Goal: Task Accomplishment & Management: Use online tool/utility

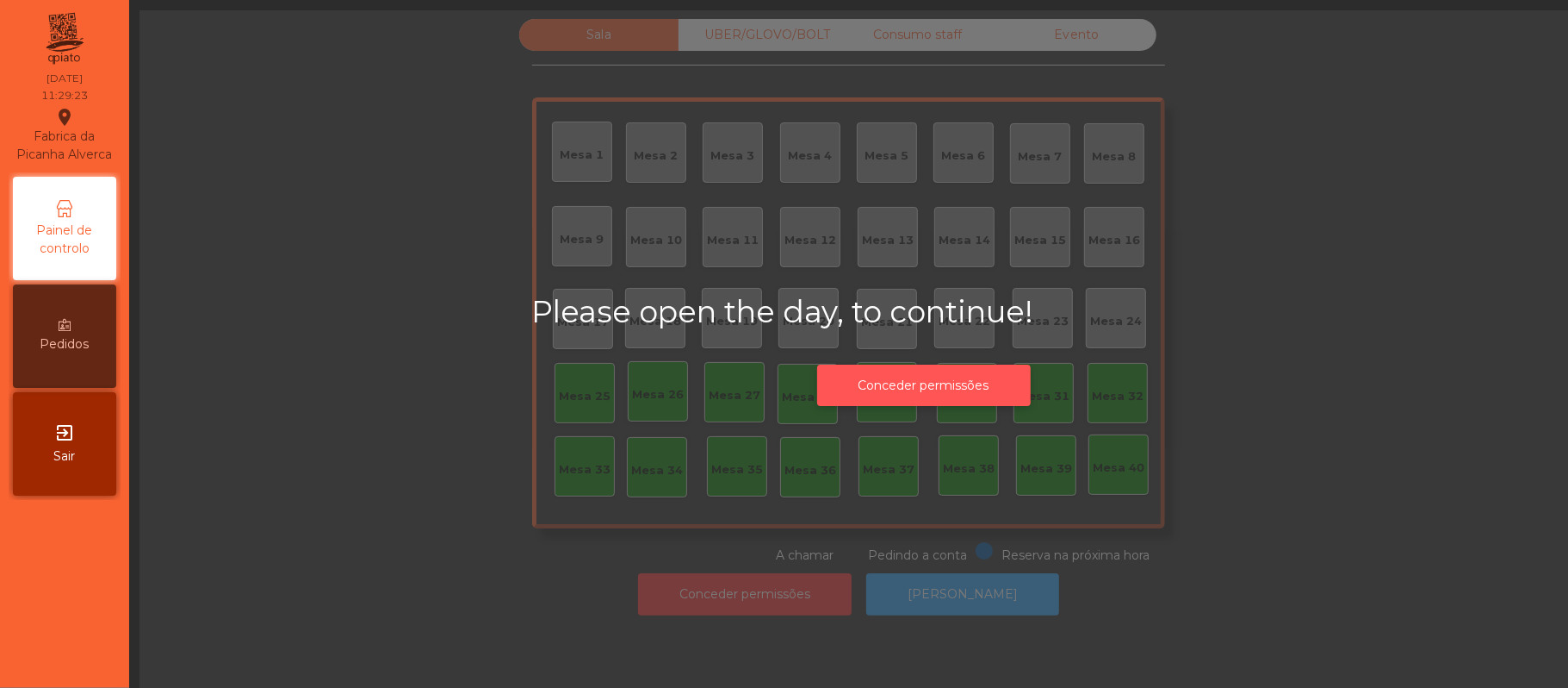
click at [976, 384] on button "Conceder permissões" at bounding box center [924, 385] width 213 height 42
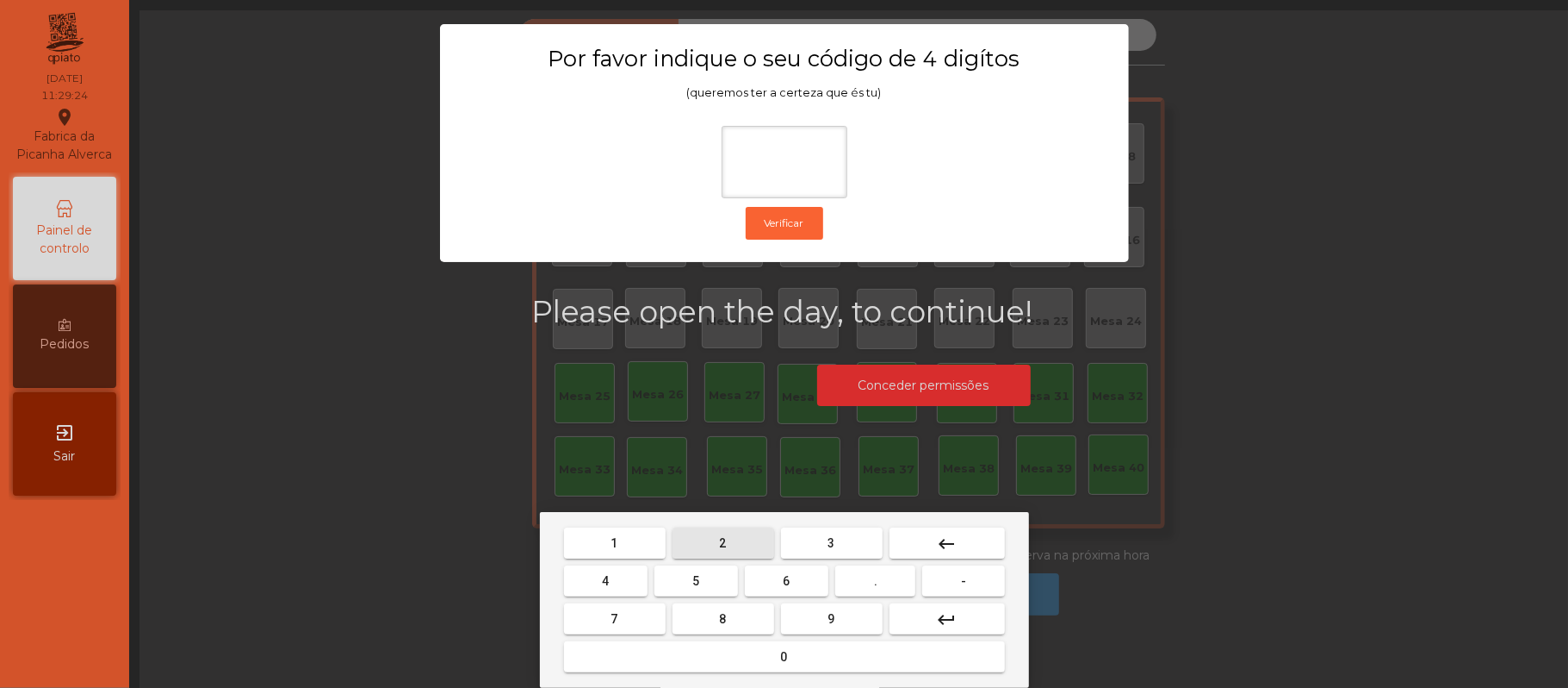
click at [721, 543] on span "2" at bounding box center [723, 543] width 7 height 14
click at [786, 580] on span "6" at bounding box center [787, 580] width 7 height 14
click at [631, 536] on button "1" at bounding box center [615, 542] width 102 height 31
click at [703, 583] on button "5" at bounding box center [696, 580] width 83 height 31
type input "****"
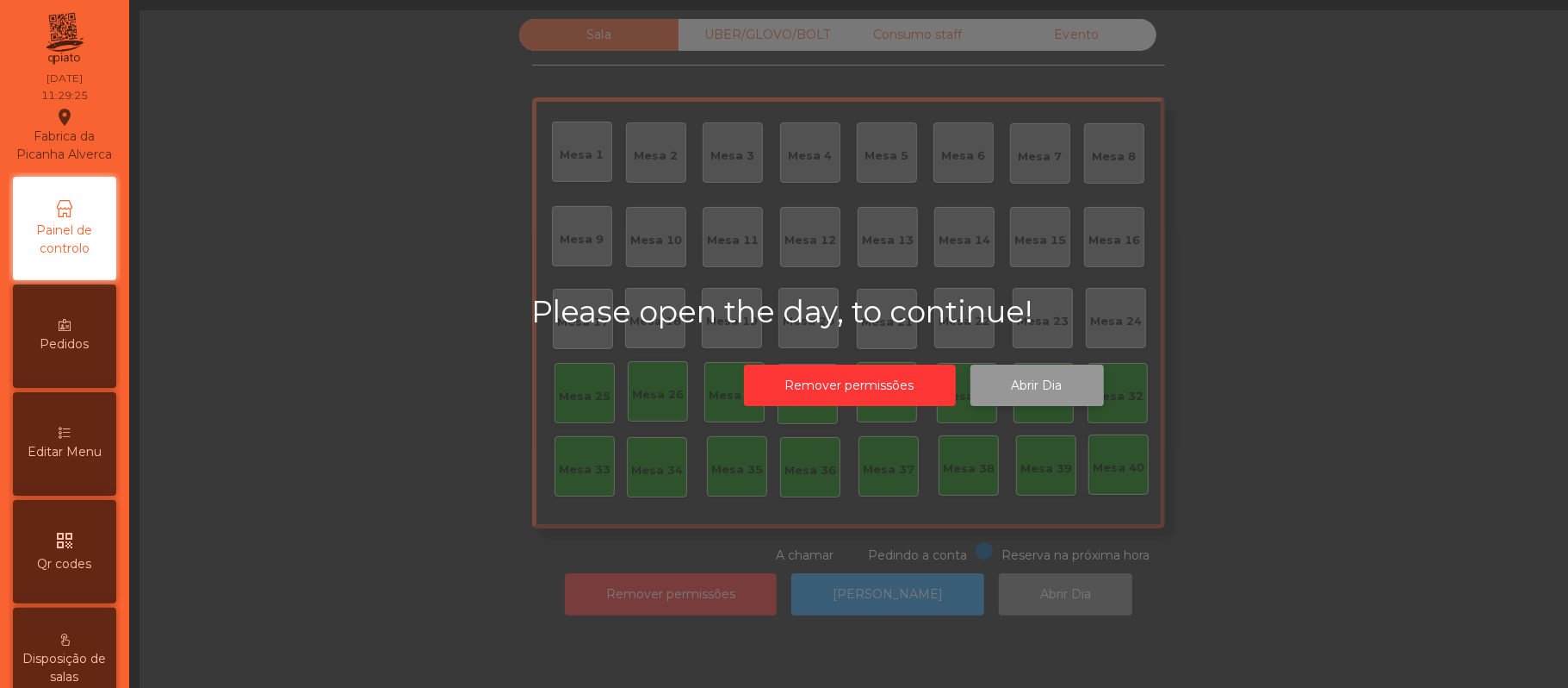
click at [1054, 379] on button "Abrir Dia" at bounding box center [1037, 385] width 134 height 42
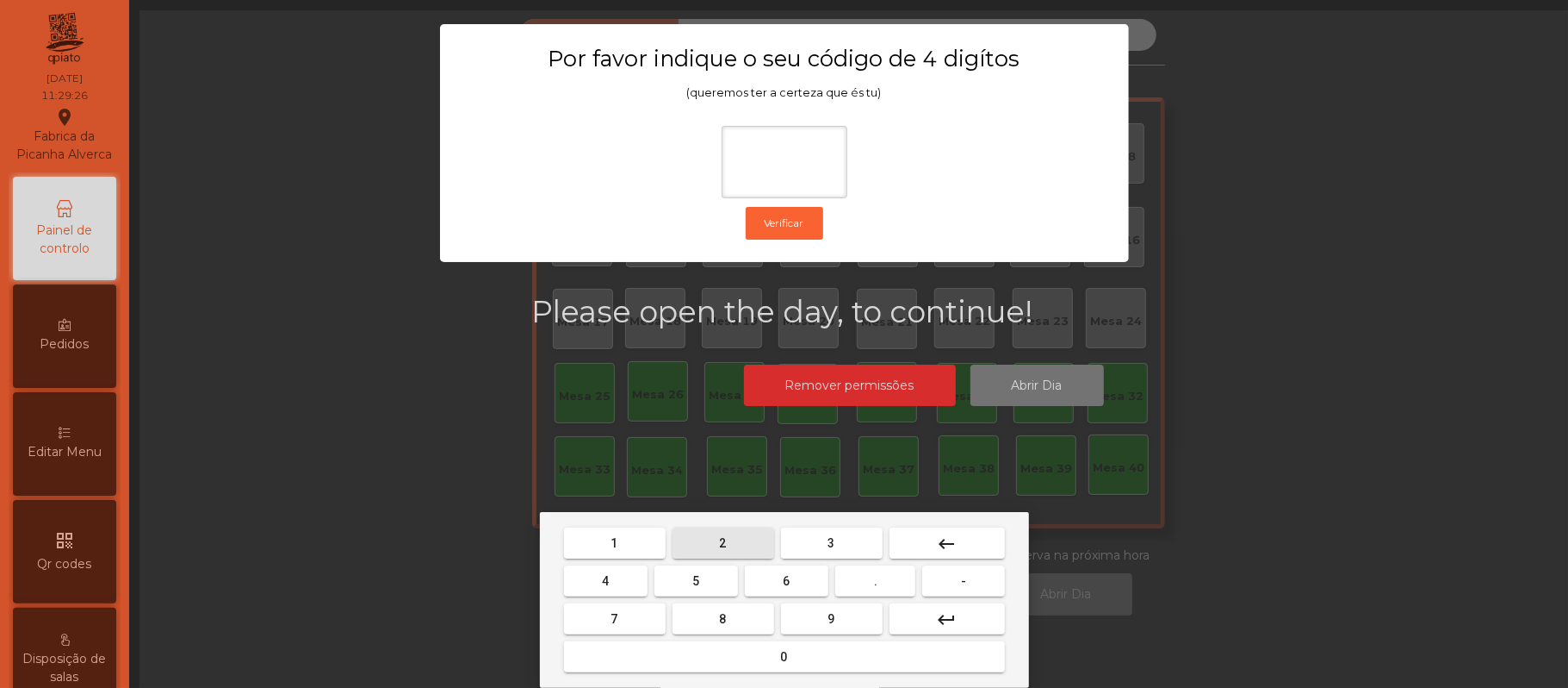
click at [721, 543] on span "2" at bounding box center [723, 543] width 7 height 14
click at [786, 580] on span "6" at bounding box center [787, 580] width 7 height 14
click at [637, 547] on button "1" at bounding box center [615, 542] width 102 height 31
click at [696, 577] on span "5" at bounding box center [695, 580] width 7 height 14
type input "****"
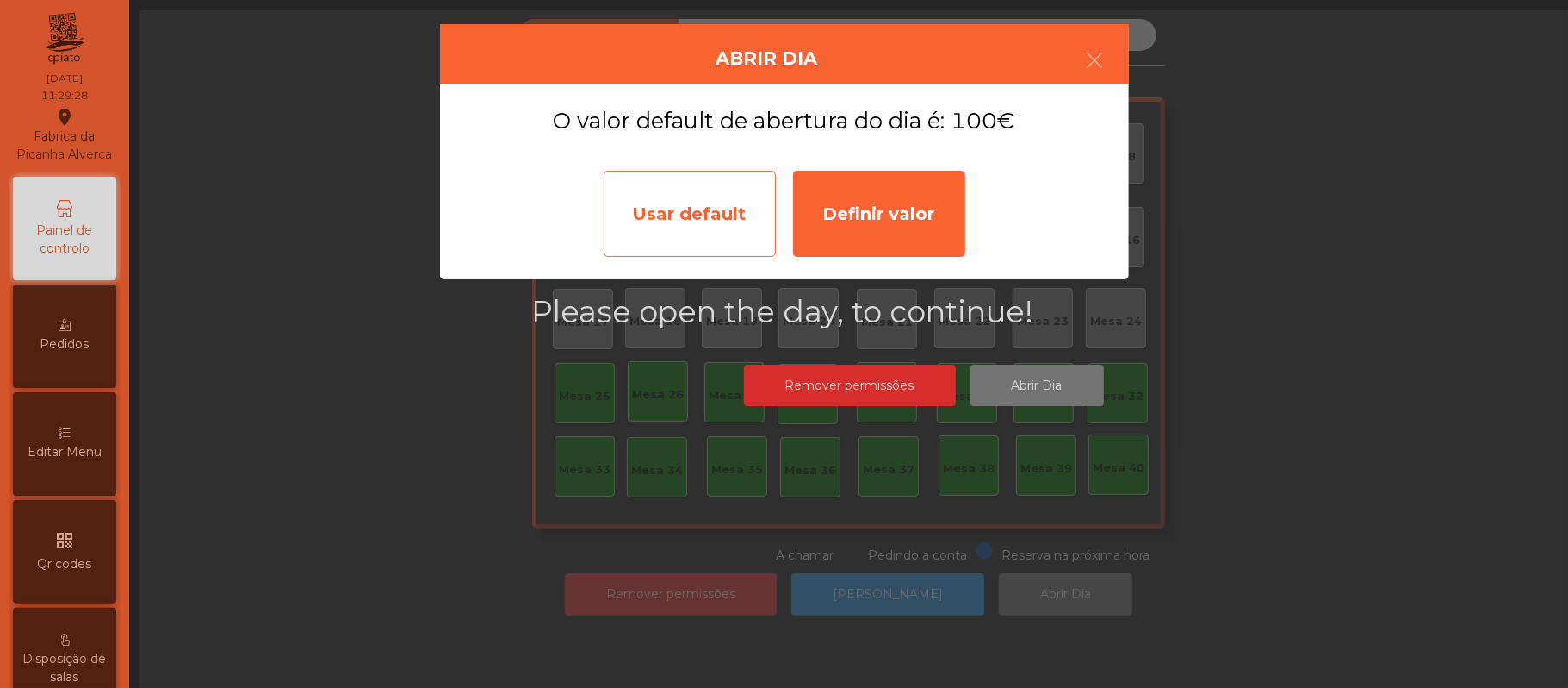
click at [699, 214] on div "Usar default" at bounding box center [690, 213] width 172 height 86
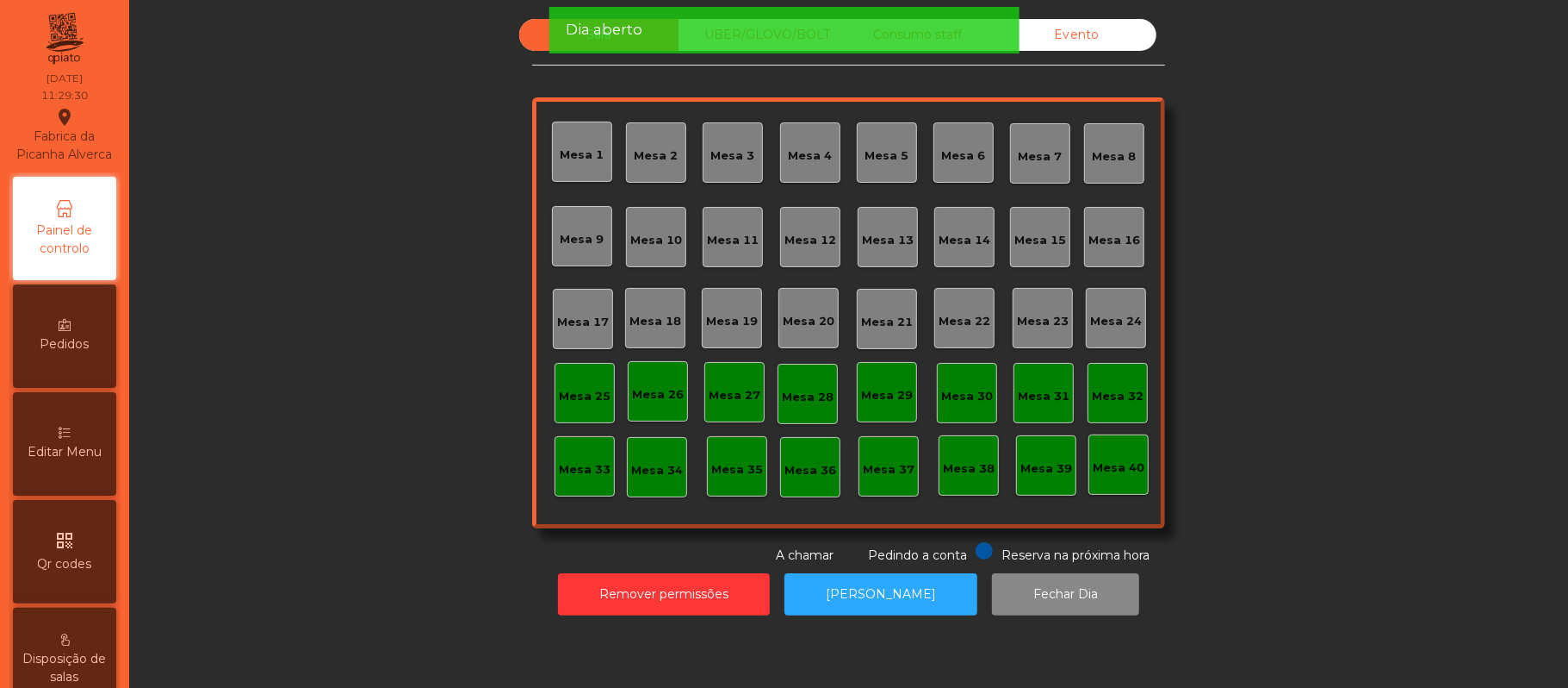
click at [1038, 462] on div "Mesa 39" at bounding box center [1046, 469] width 51 height 17
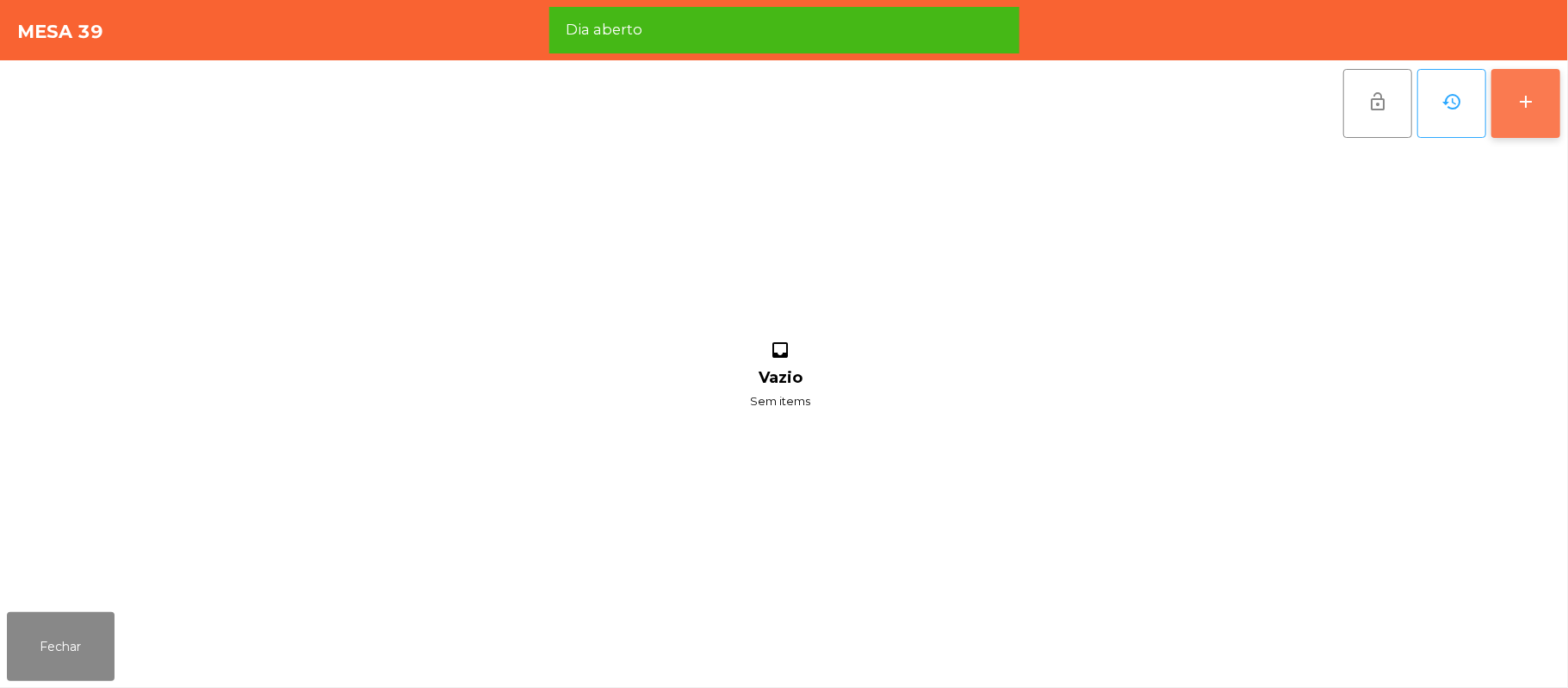
click at [1514, 108] on button "add" at bounding box center [1526, 104] width 69 height 69
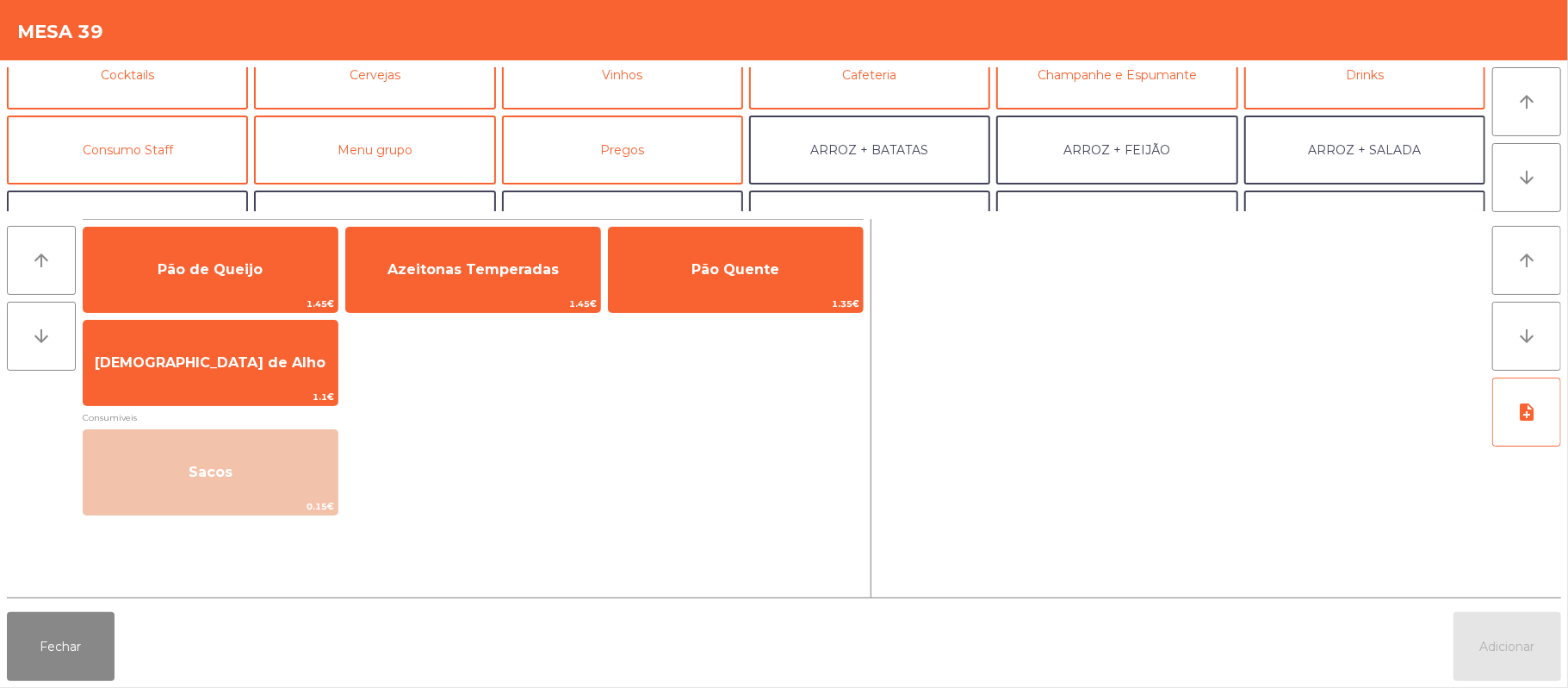
scroll to position [150, 0]
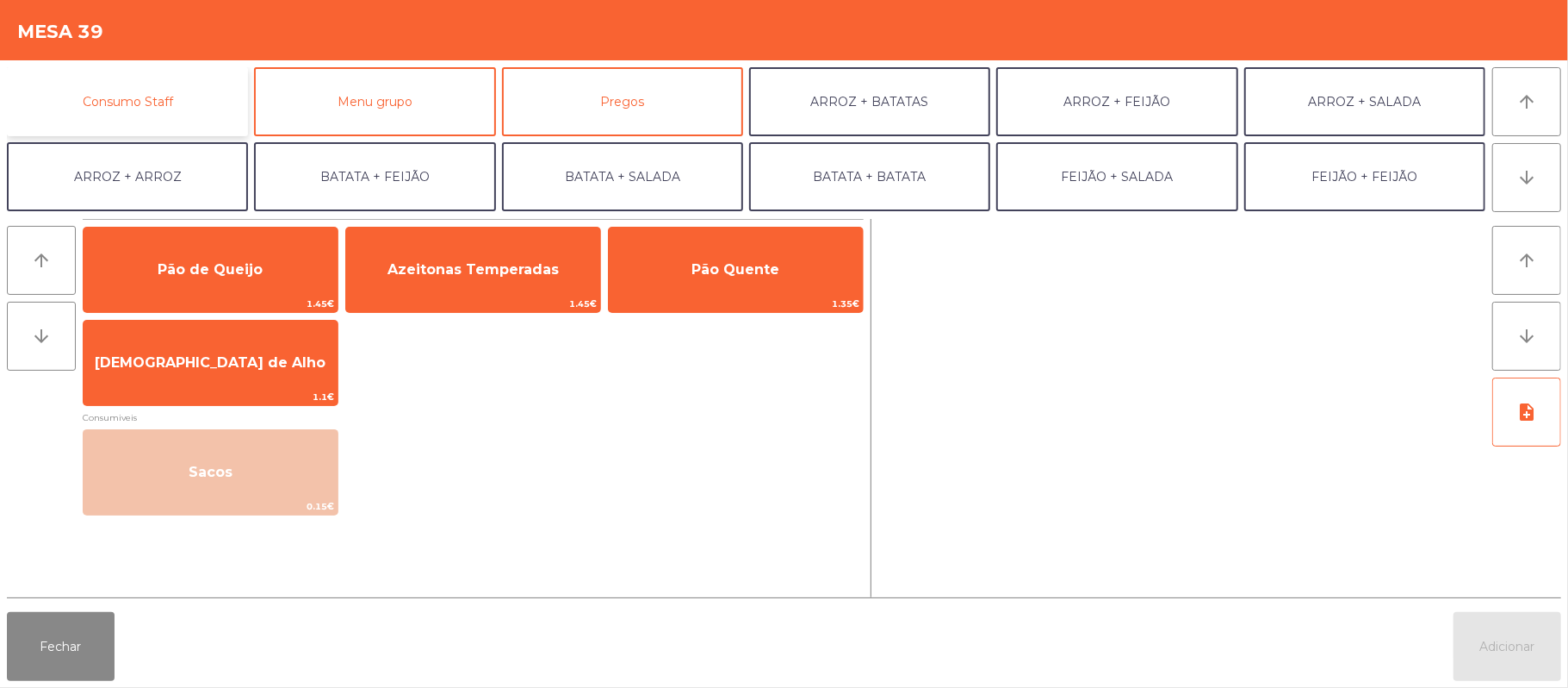
click at [170, 110] on button "Consumo Staff" at bounding box center [127, 102] width 241 height 69
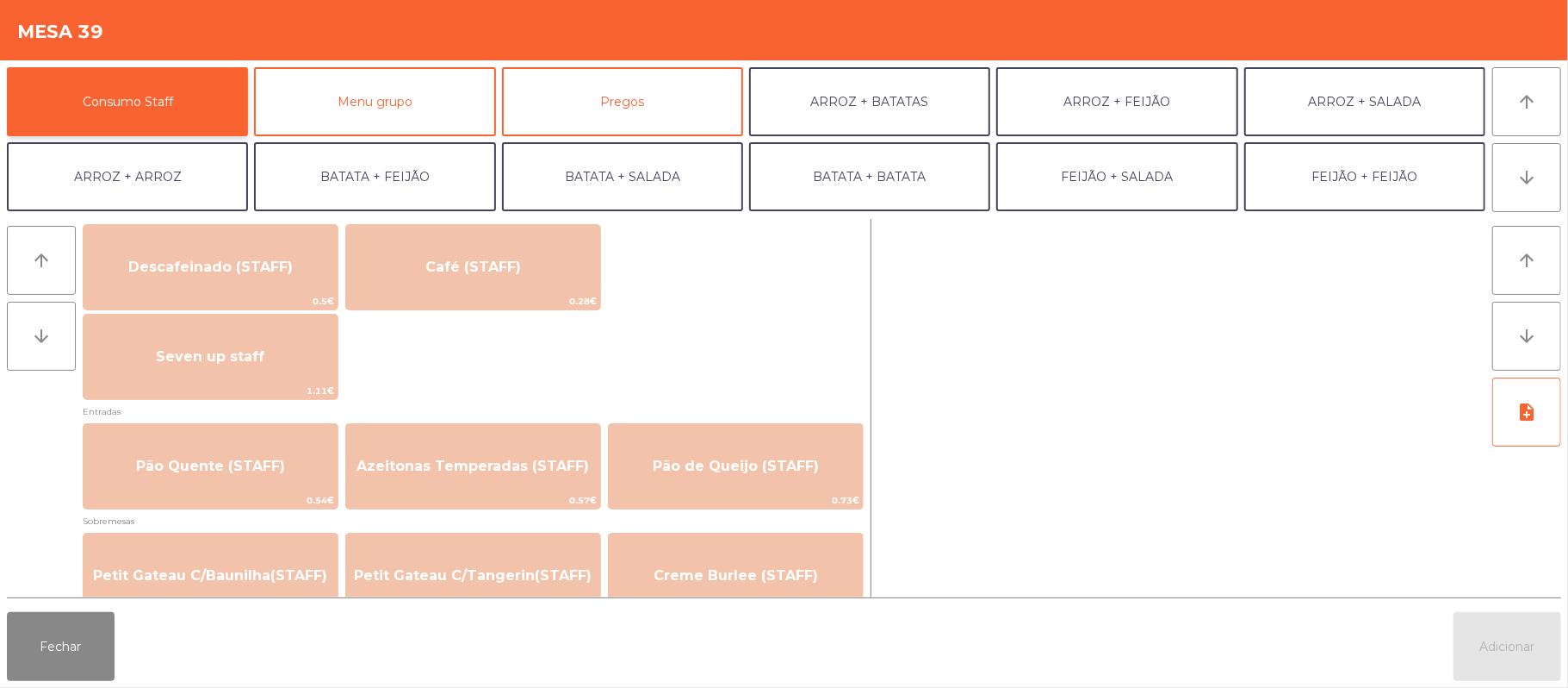
scroll to position [1065, 0]
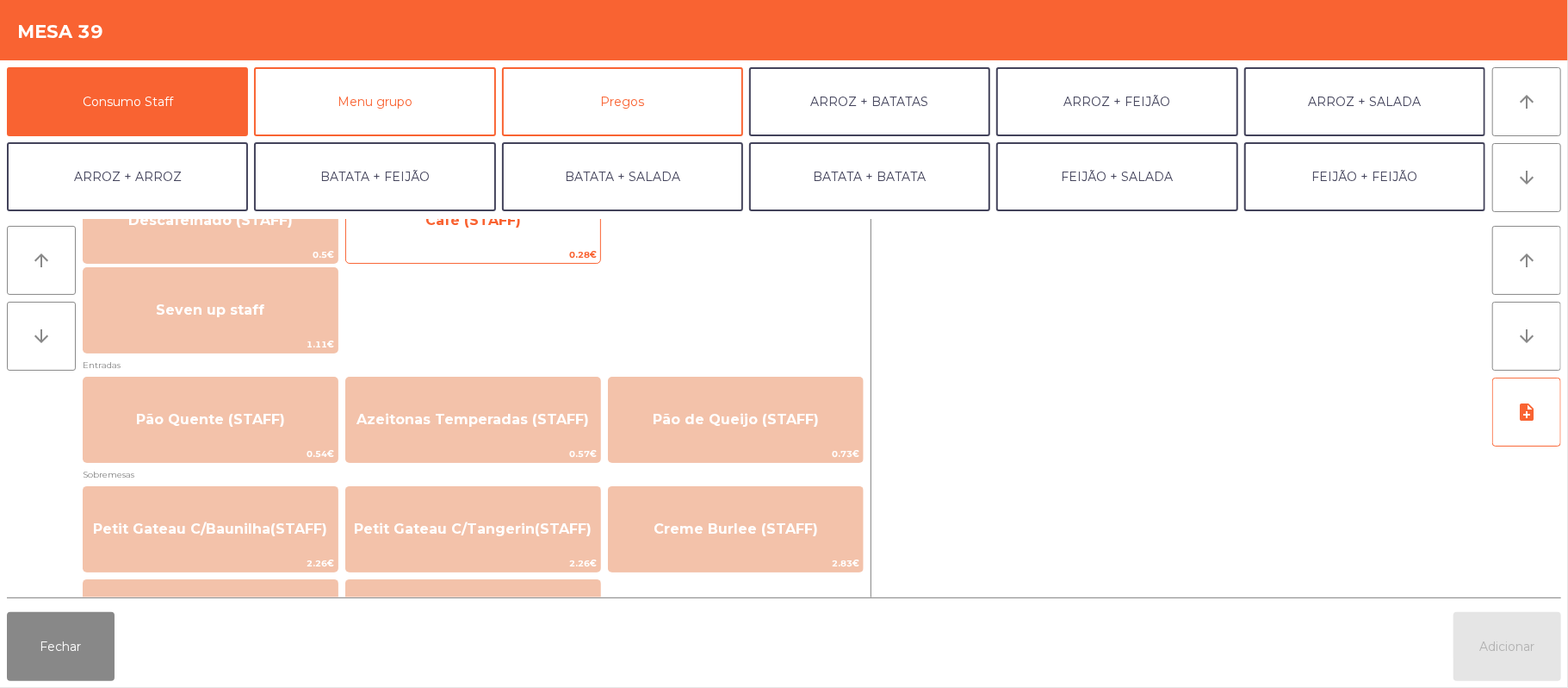
click at [527, 252] on span "0.28€" at bounding box center [473, 254] width 254 height 16
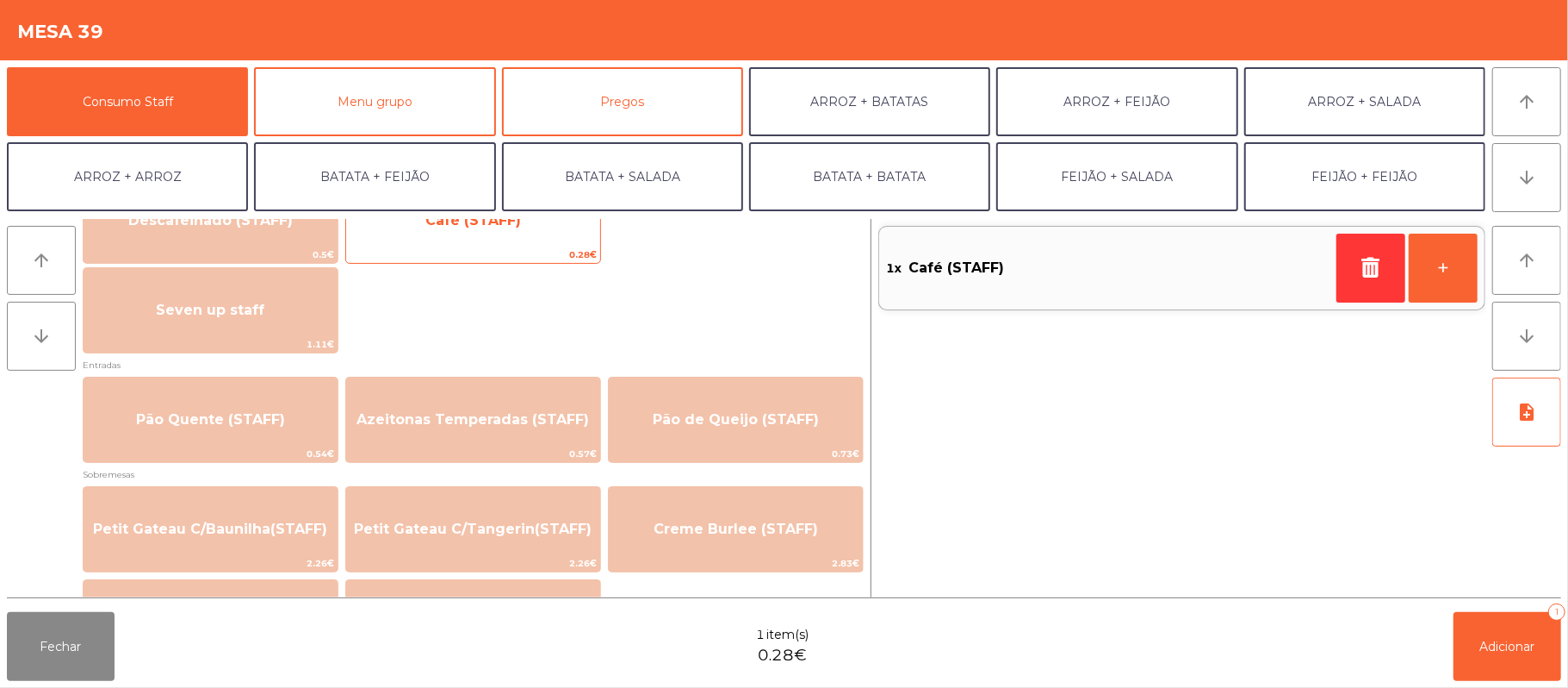
click at [541, 236] on span "Café (STAFF)" at bounding box center [473, 221] width 254 height 47
click at [536, 240] on span "Café (STAFF)" at bounding box center [473, 221] width 254 height 47
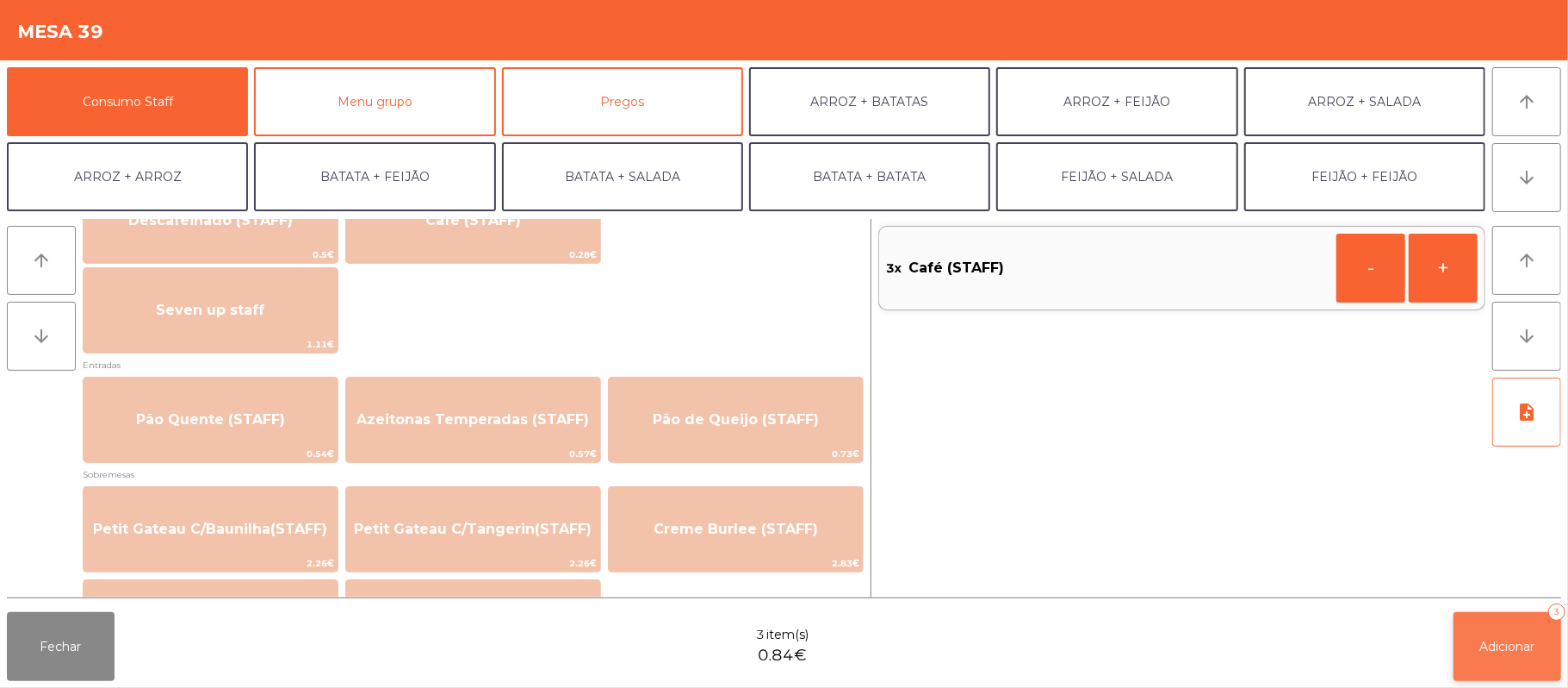
click at [1479, 614] on button "Adicionar 3" at bounding box center [1507, 647] width 108 height 69
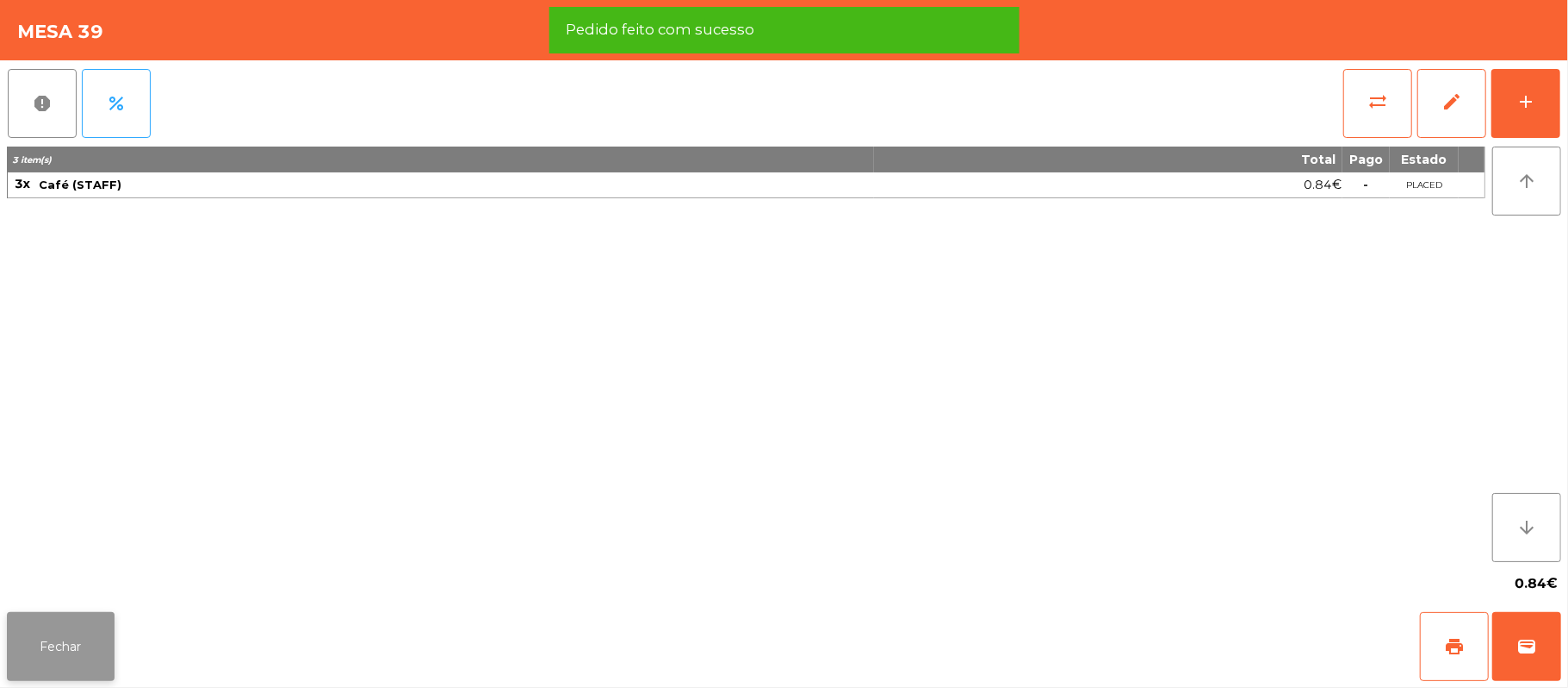
click at [72, 637] on button "Fechar" at bounding box center [60, 647] width 108 height 69
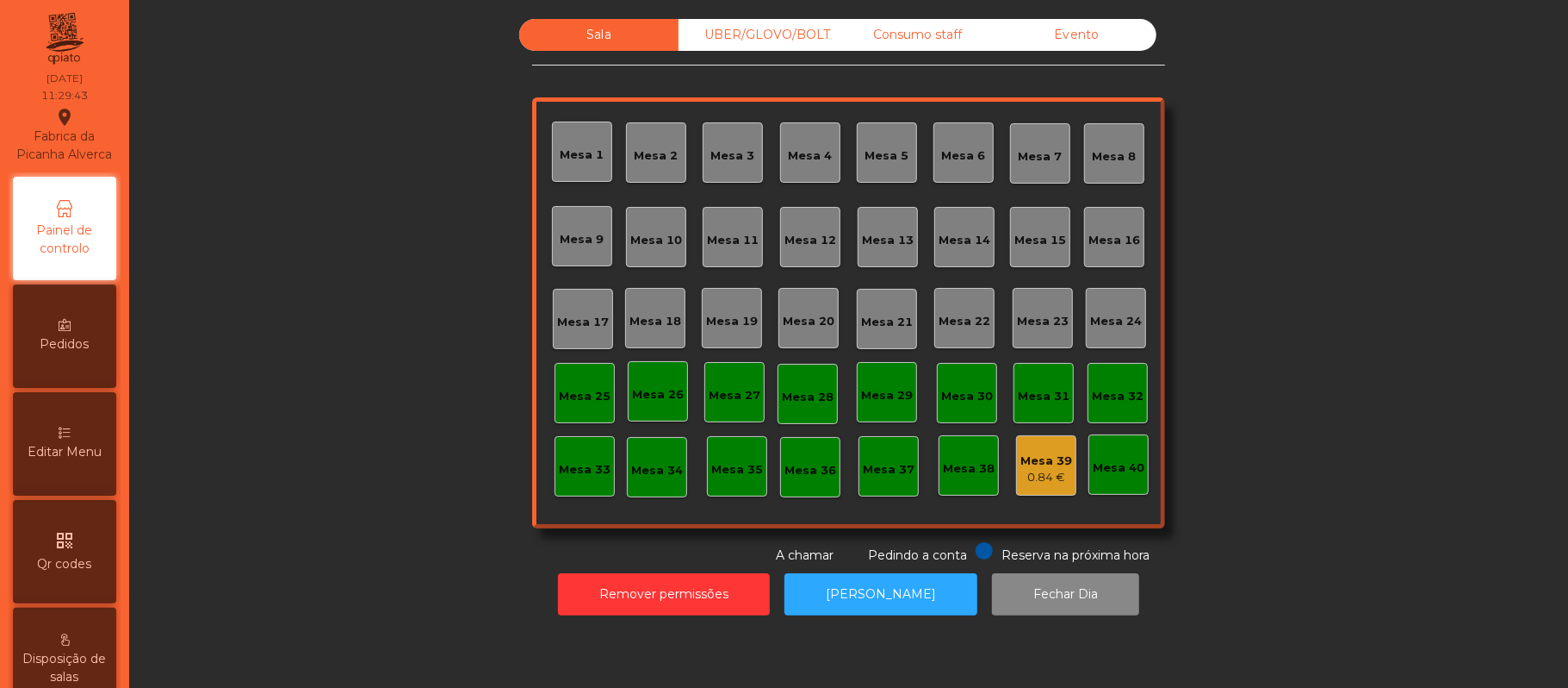
click at [872, 462] on div "Mesa 37" at bounding box center [888, 469] width 51 height 17
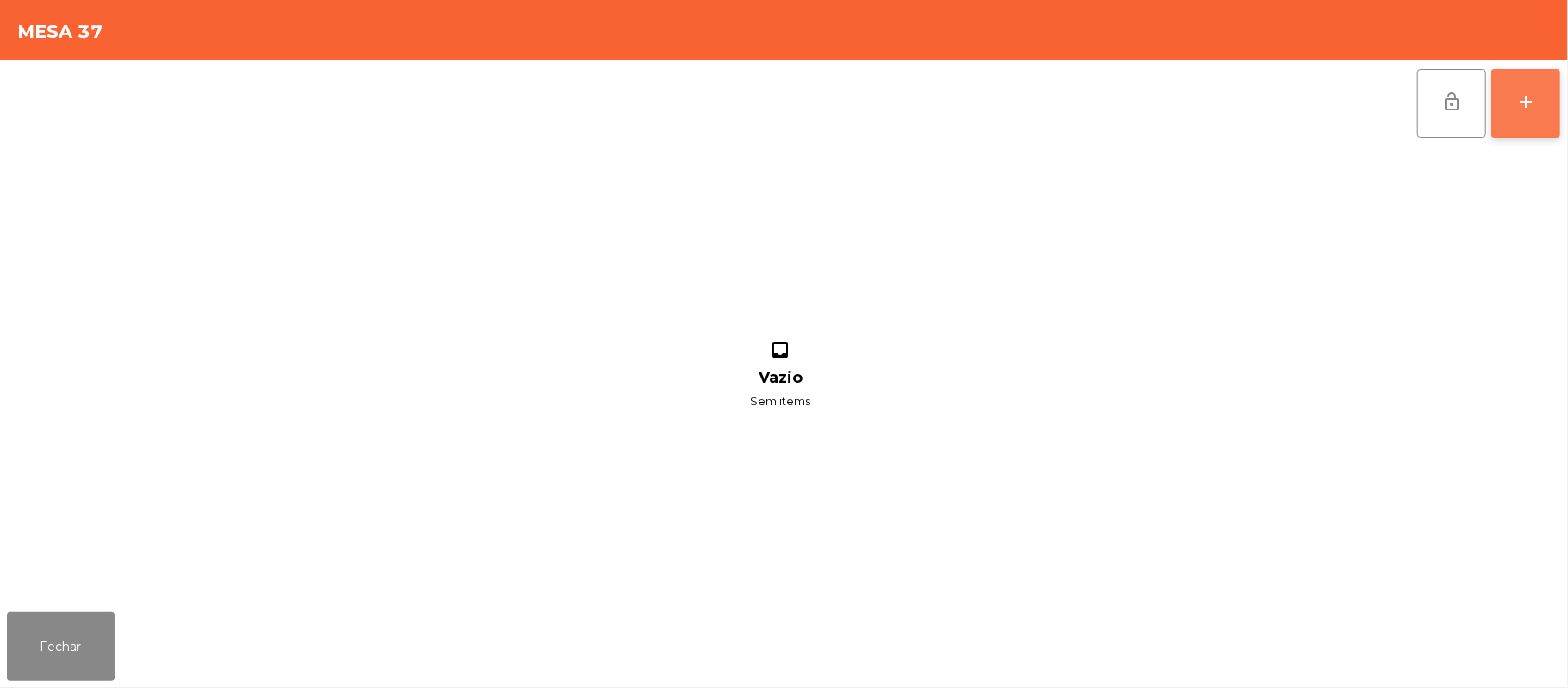
click at [1509, 92] on button "add" at bounding box center [1526, 104] width 69 height 69
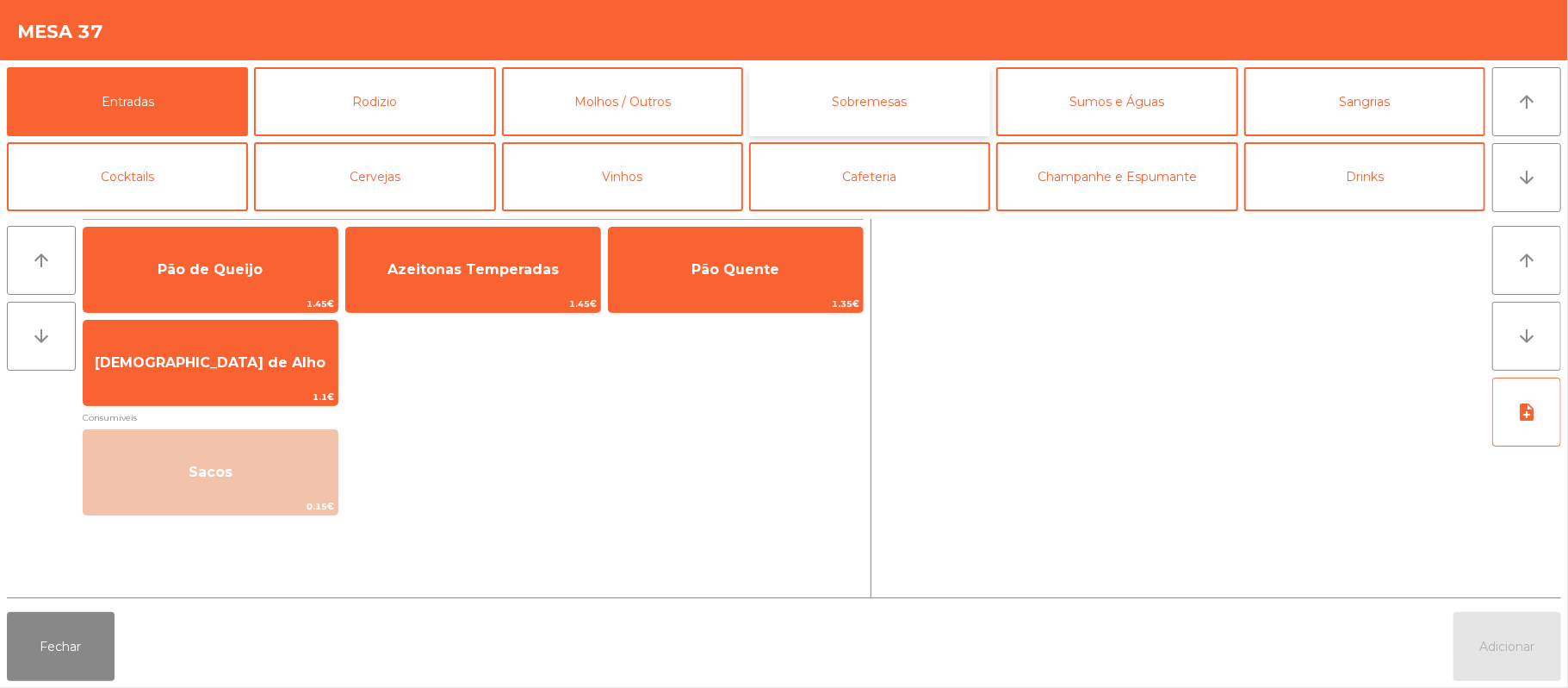
click at [907, 104] on button "Sobremesas" at bounding box center [870, 102] width 241 height 69
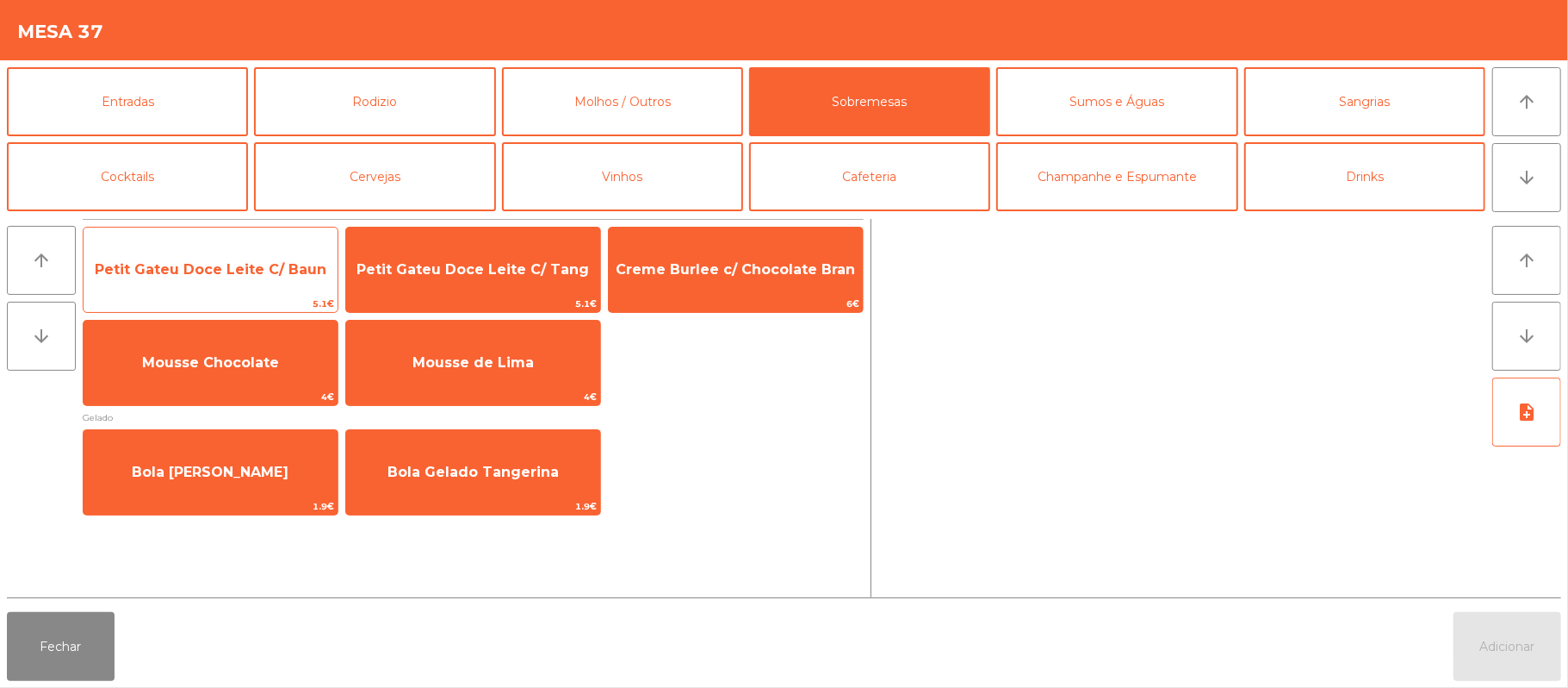
click at [241, 263] on span "Petit Gateu Doce Leite C/ Baun" at bounding box center [211, 269] width 232 height 16
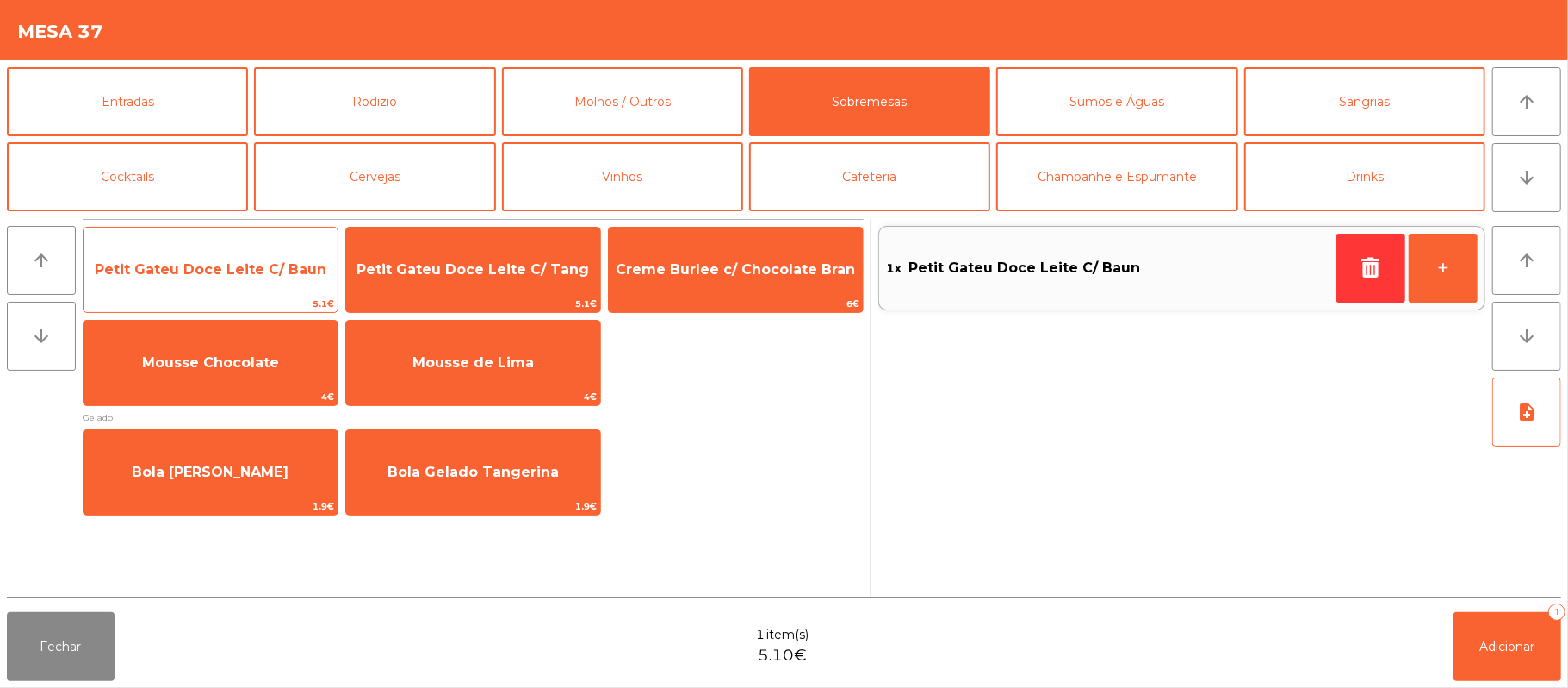
click at [243, 262] on span "Petit Gateu Doce Leite C/ Baun" at bounding box center [211, 269] width 232 height 16
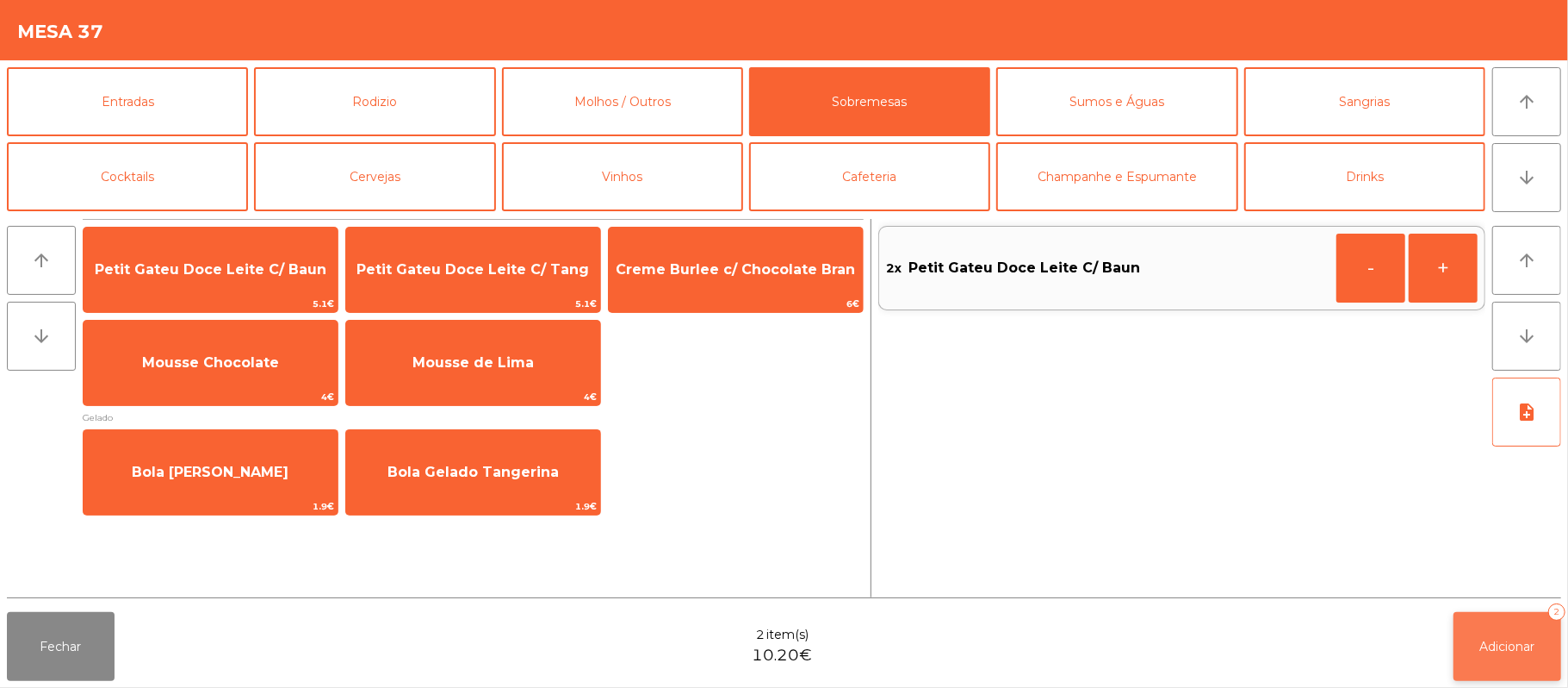
click at [1516, 646] on span "Adicionar" at bounding box center [1507, 646] width 55 height 16
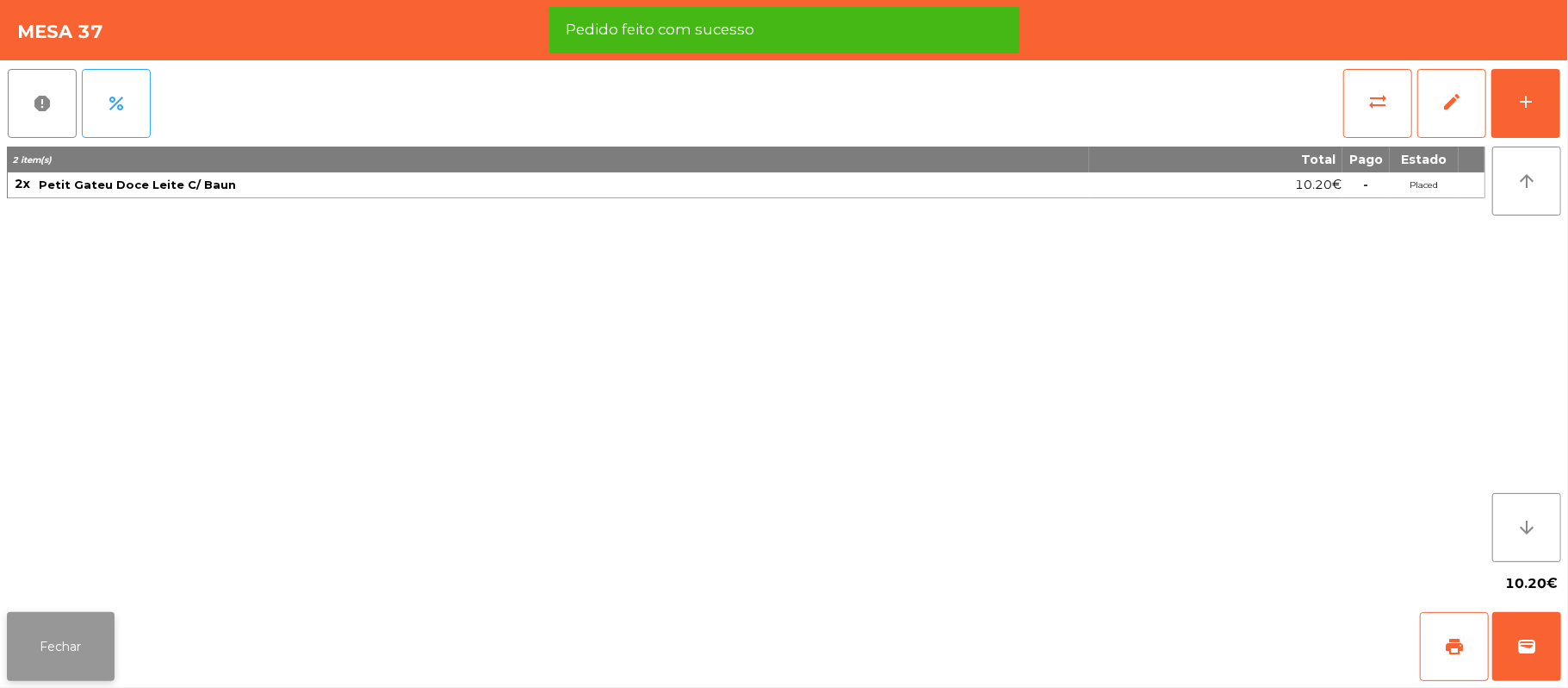
click at [50, 646] on button "Fechar" at bounding box center [60, 647] width 108 height 69
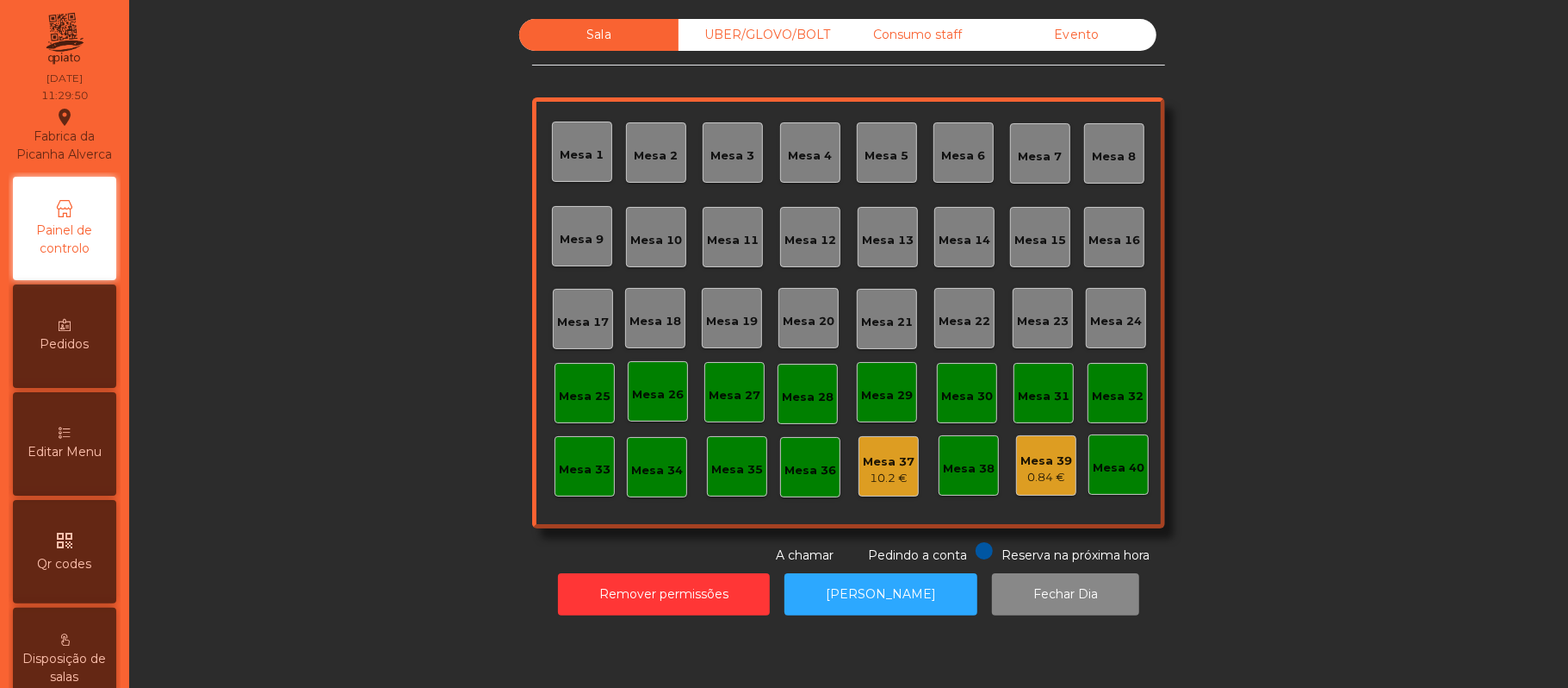
click at [863, 39] on div "Consumo staff" at bounding box center [918, 35] width 159 height 32
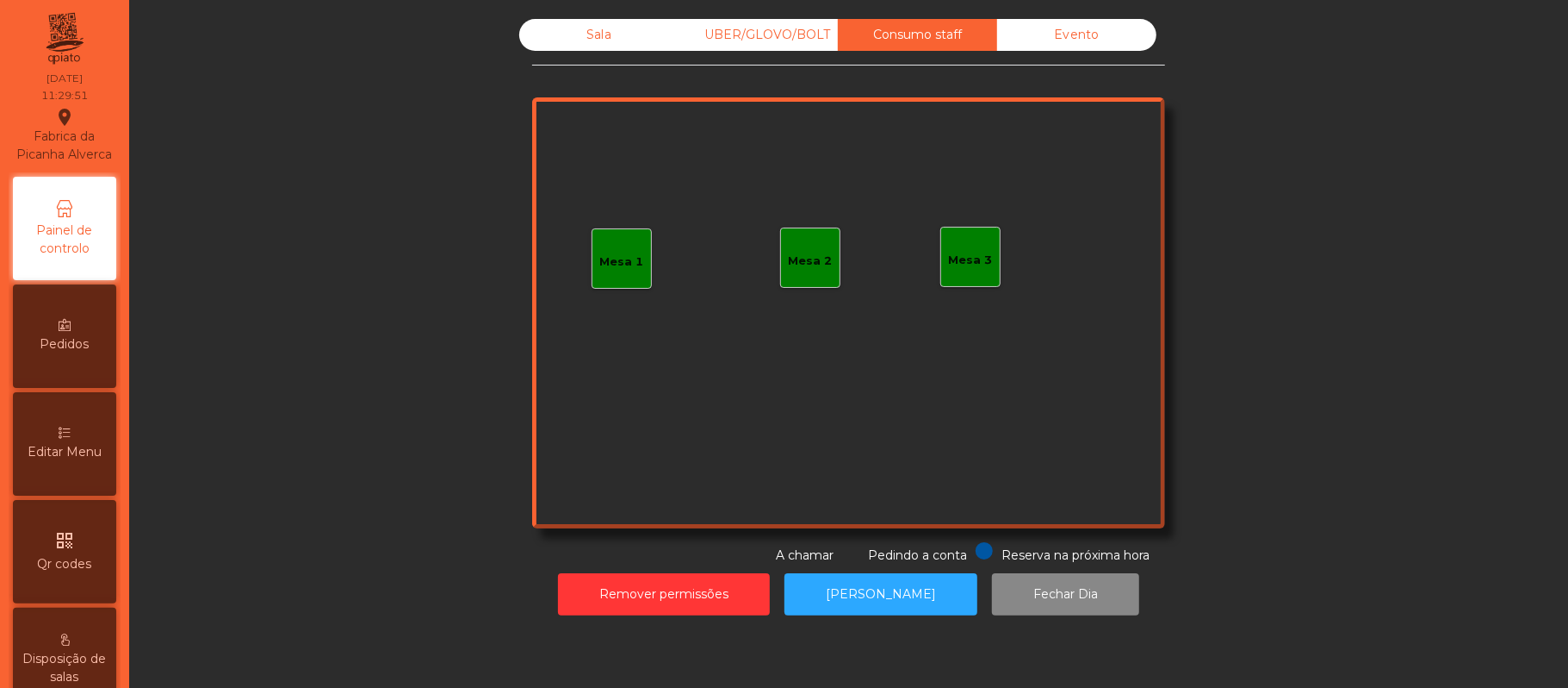
click at [977, 269] on div "Mesa 3" at bounding box center [970, 256] width 60 height 60
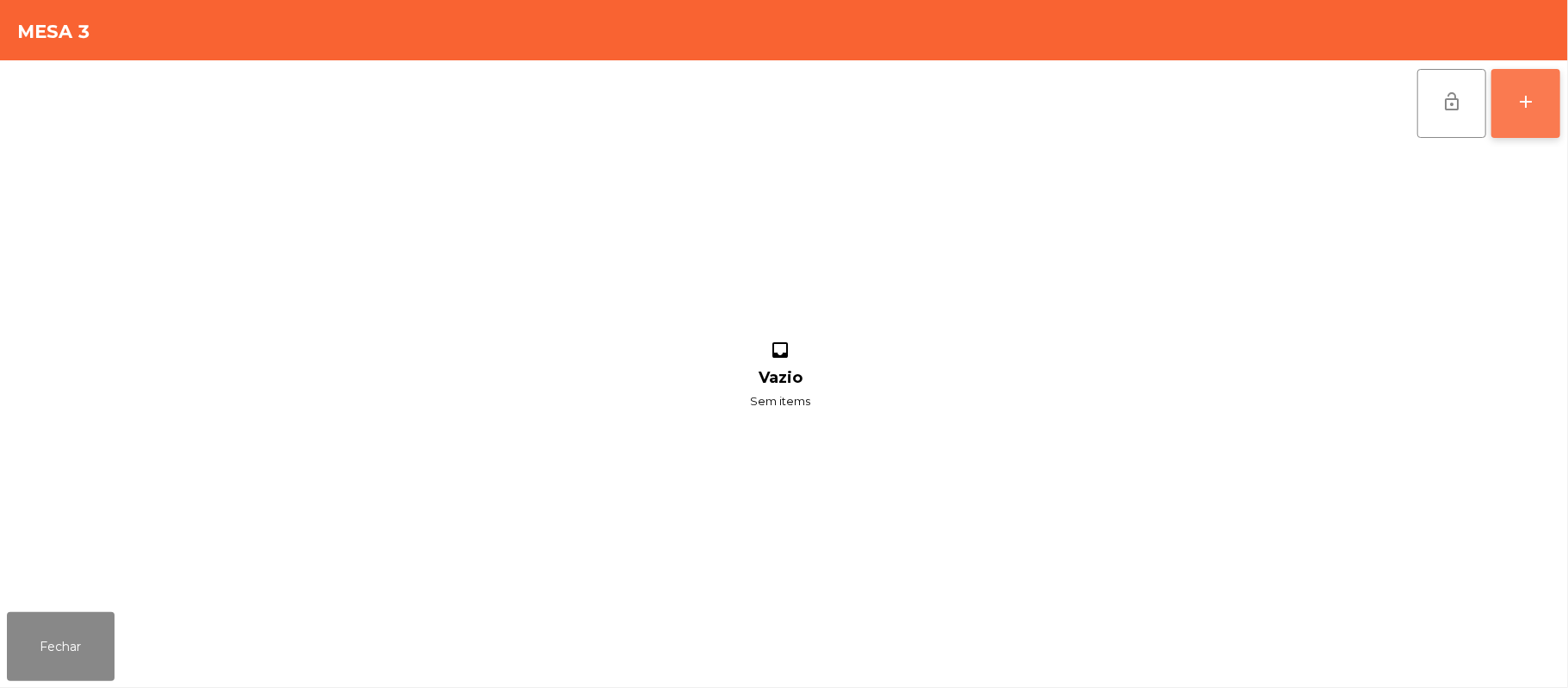
click at [1538, 112] on button "add" at bounding box center [1526, 104] width 69 height 69
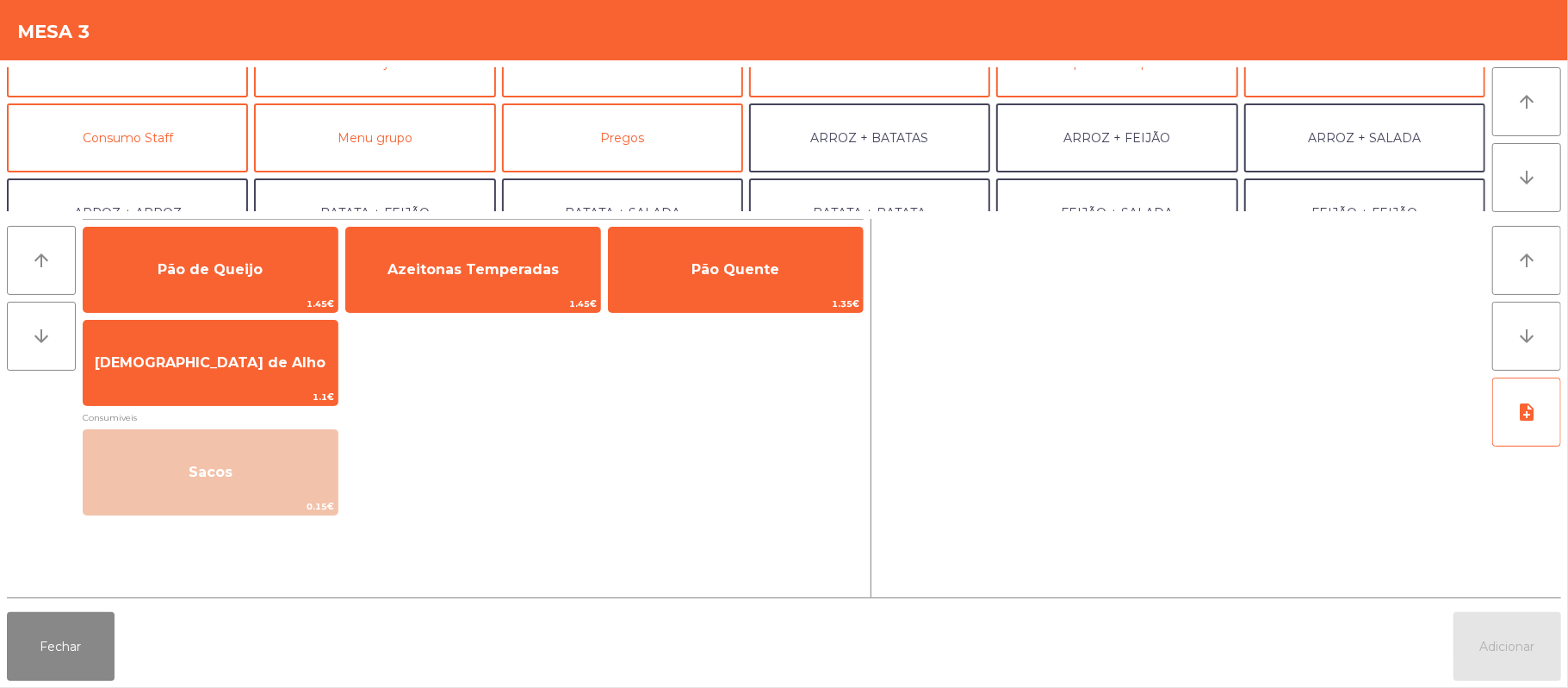
scroll to position [136, 0]
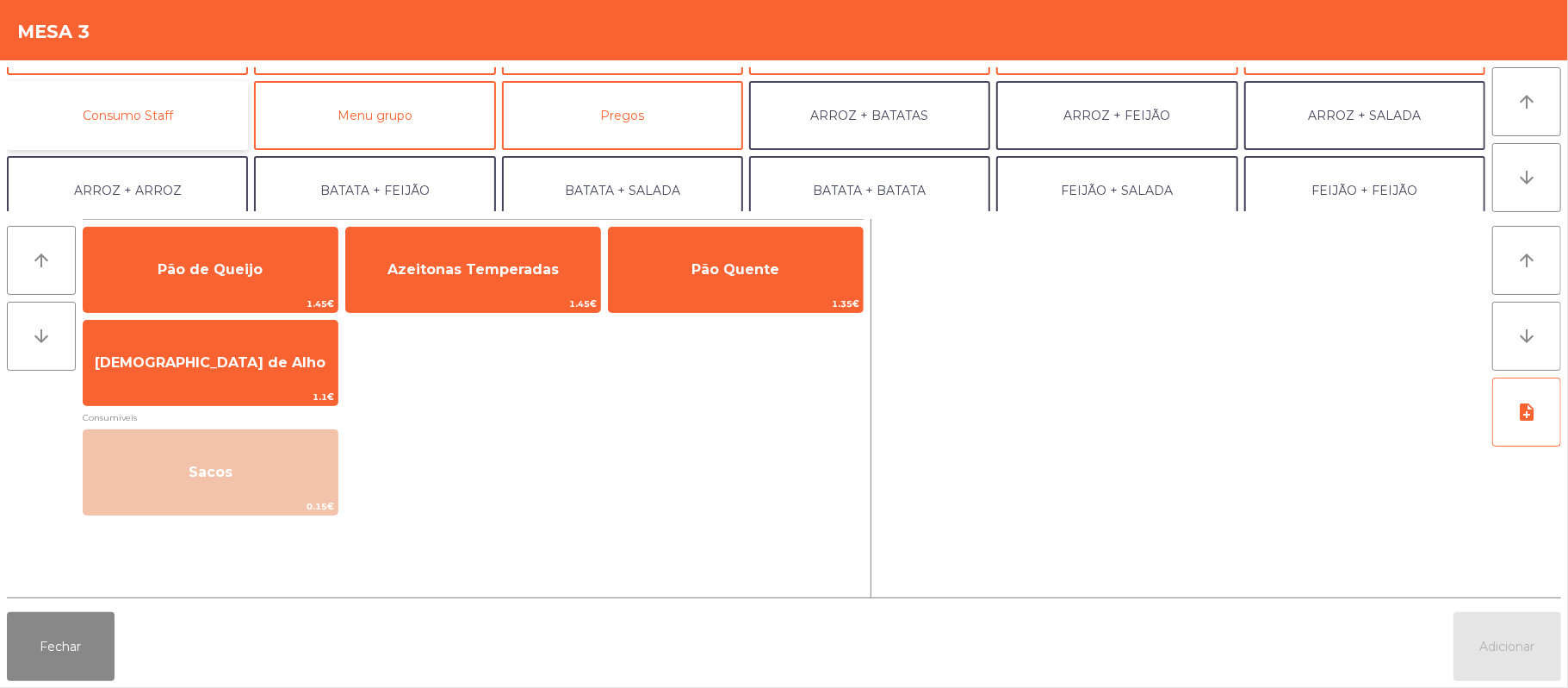
click at [183, 121] on button "Consumo Staff" at bounding box center [127, 116] width 241 height 69
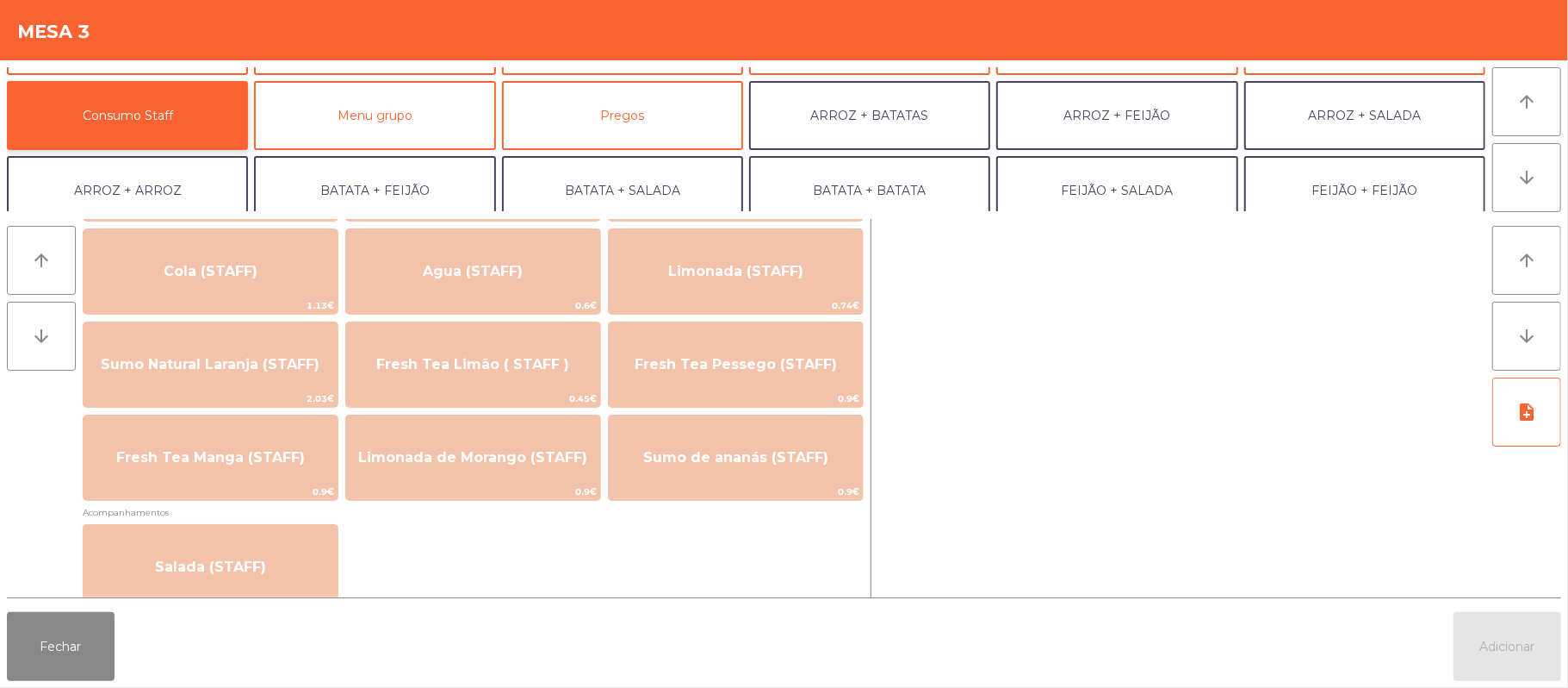
scroll to position [407, 0]
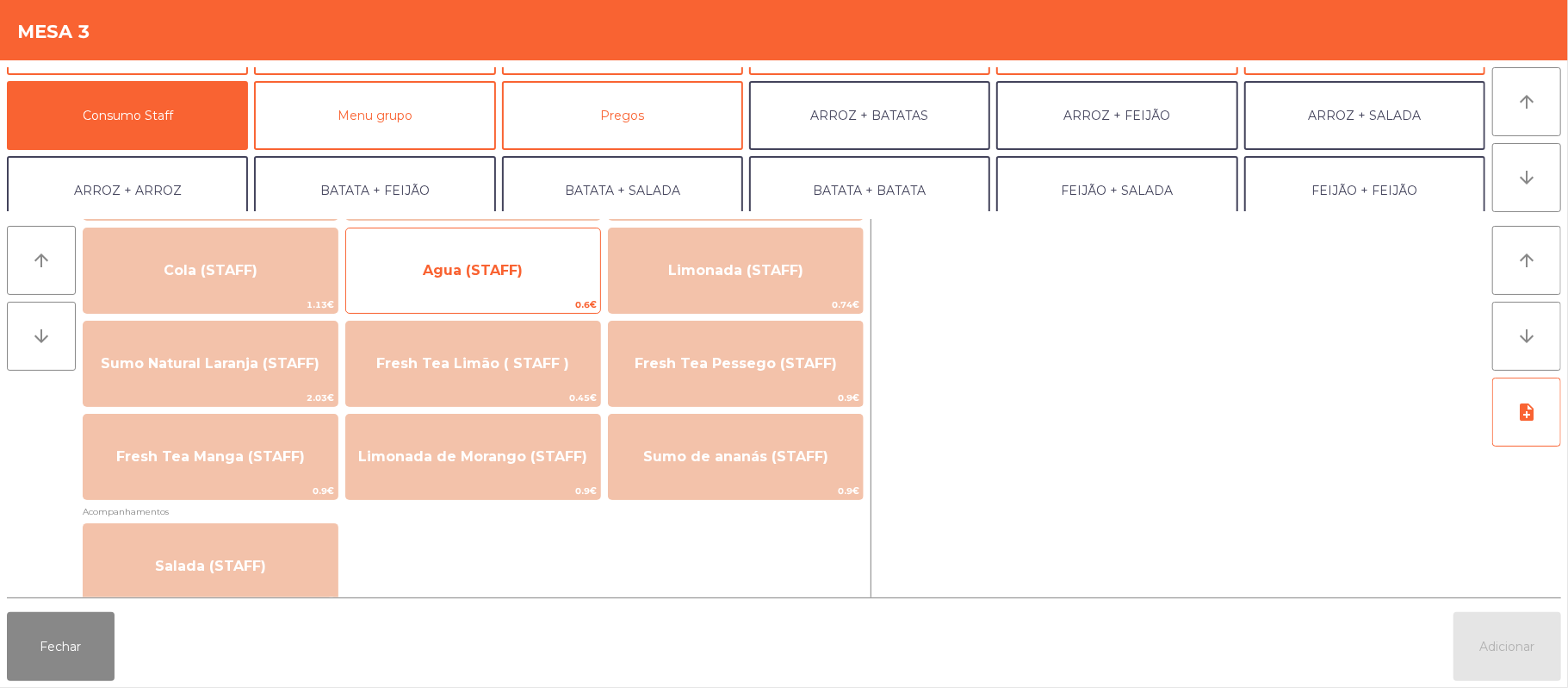
click at [520, 262] on span "Agua (STAFF)" at bounding box center [472, 270] width 100 height 16
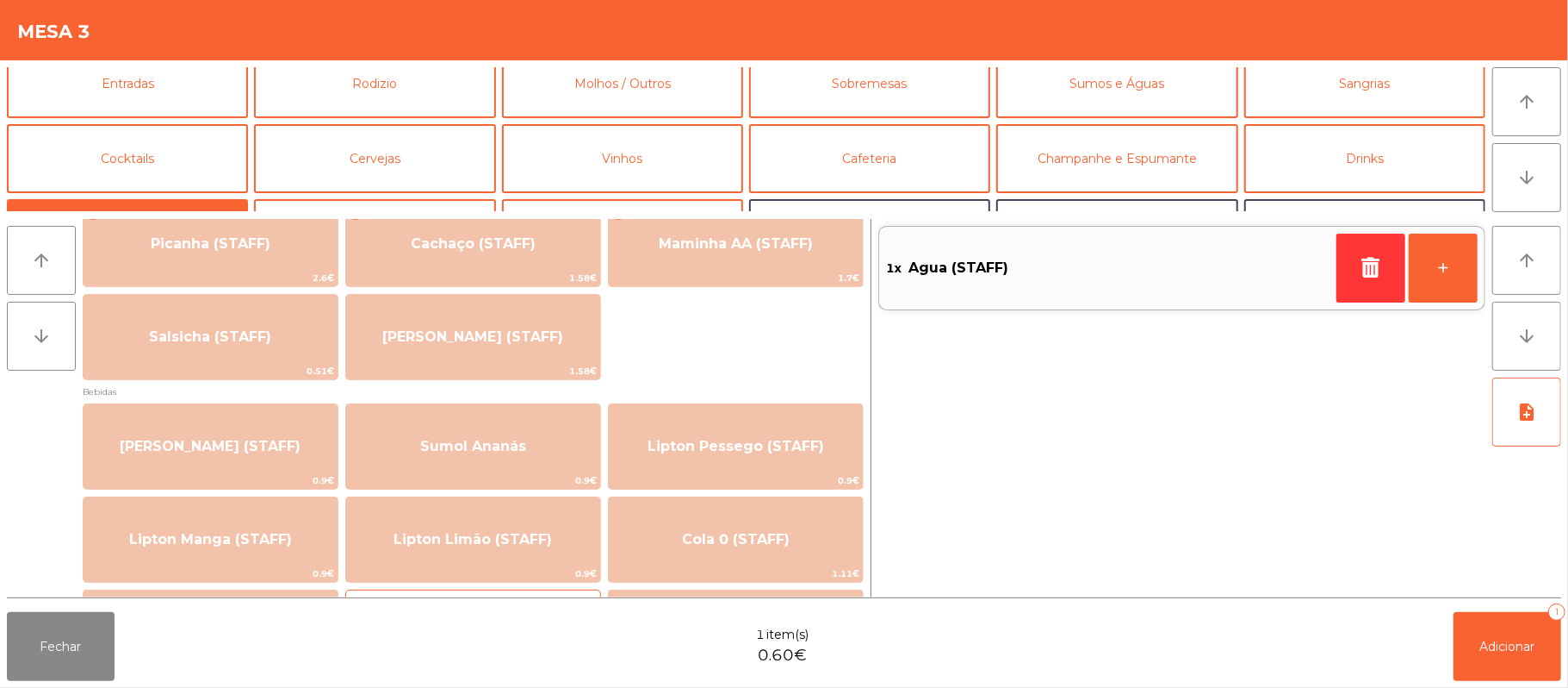
scroll to position [0, 0]
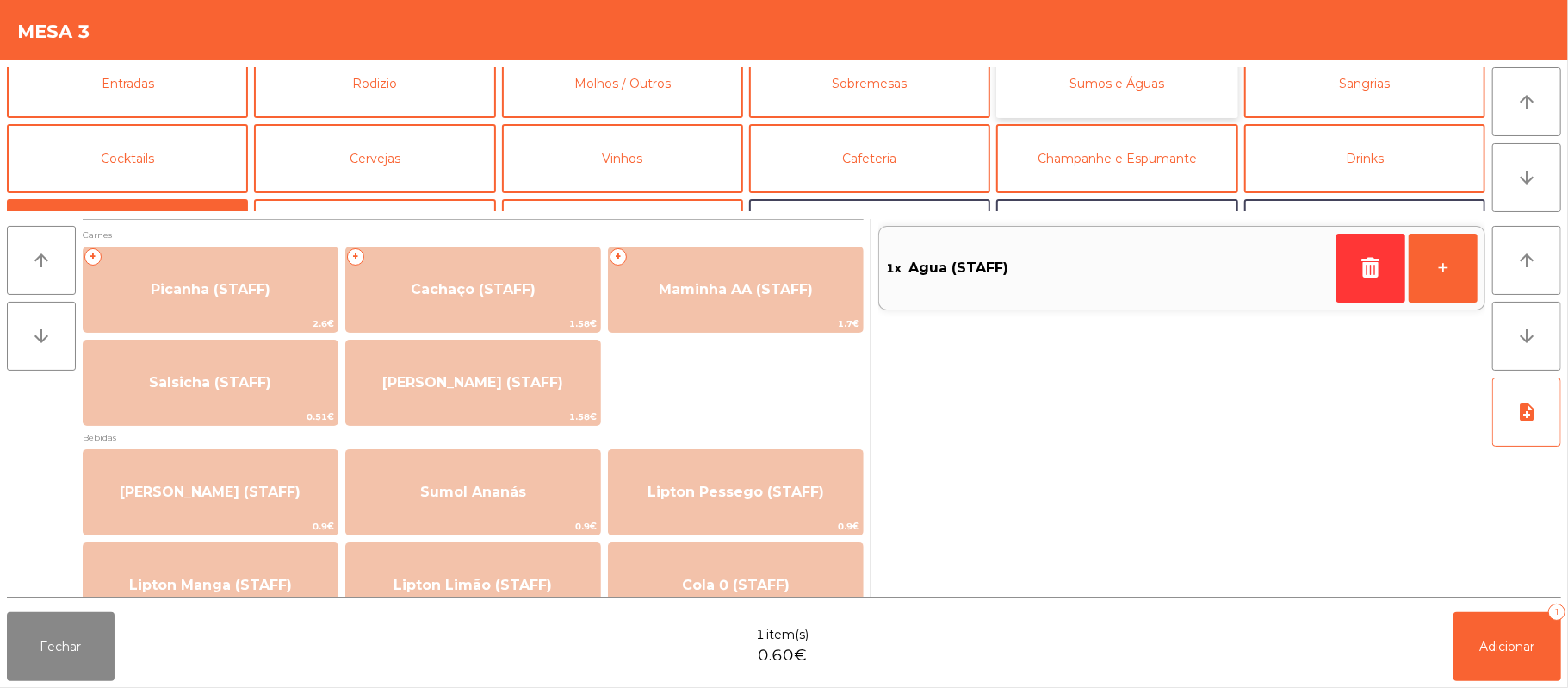
click at [1089, 84] on button "Sumos e Águas" at bounding box center [1117, 83] width 241 height 69
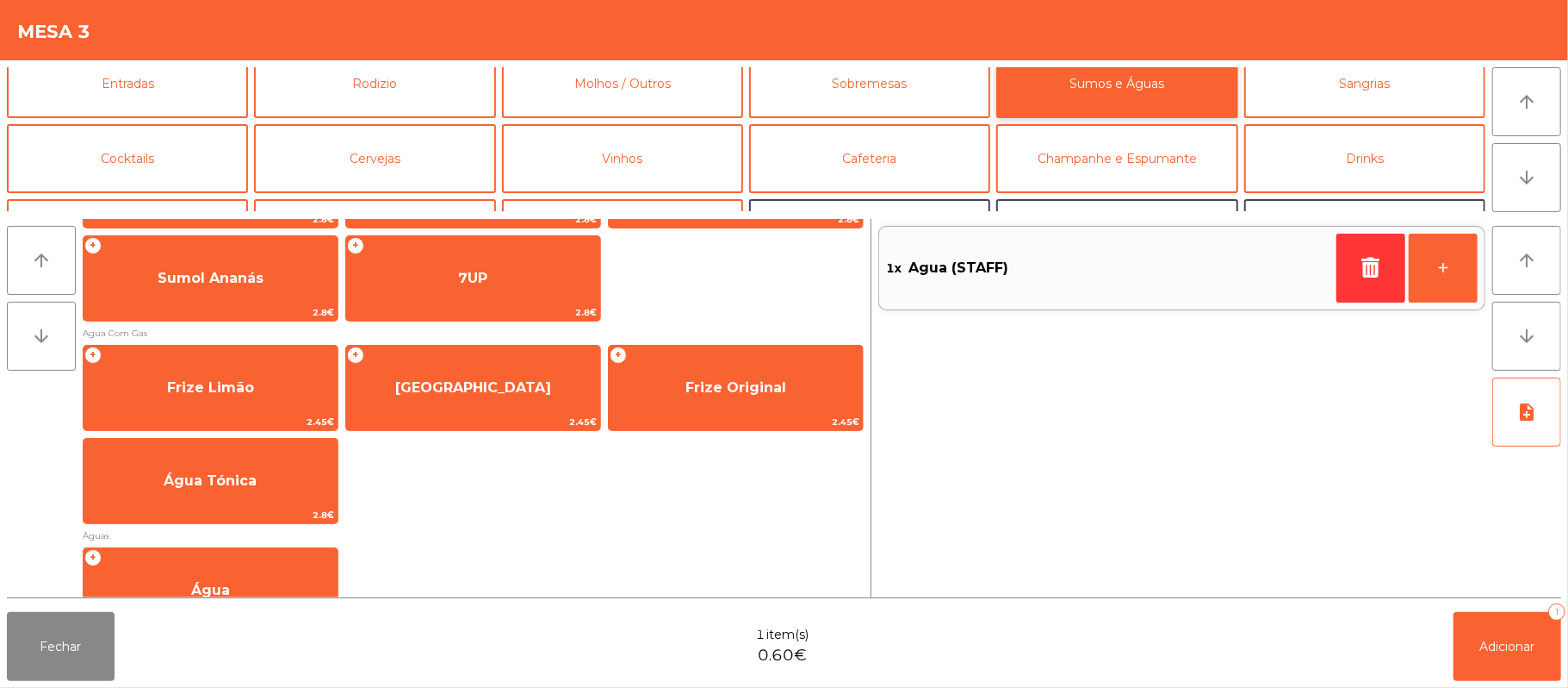
scroll to position [476, 0]
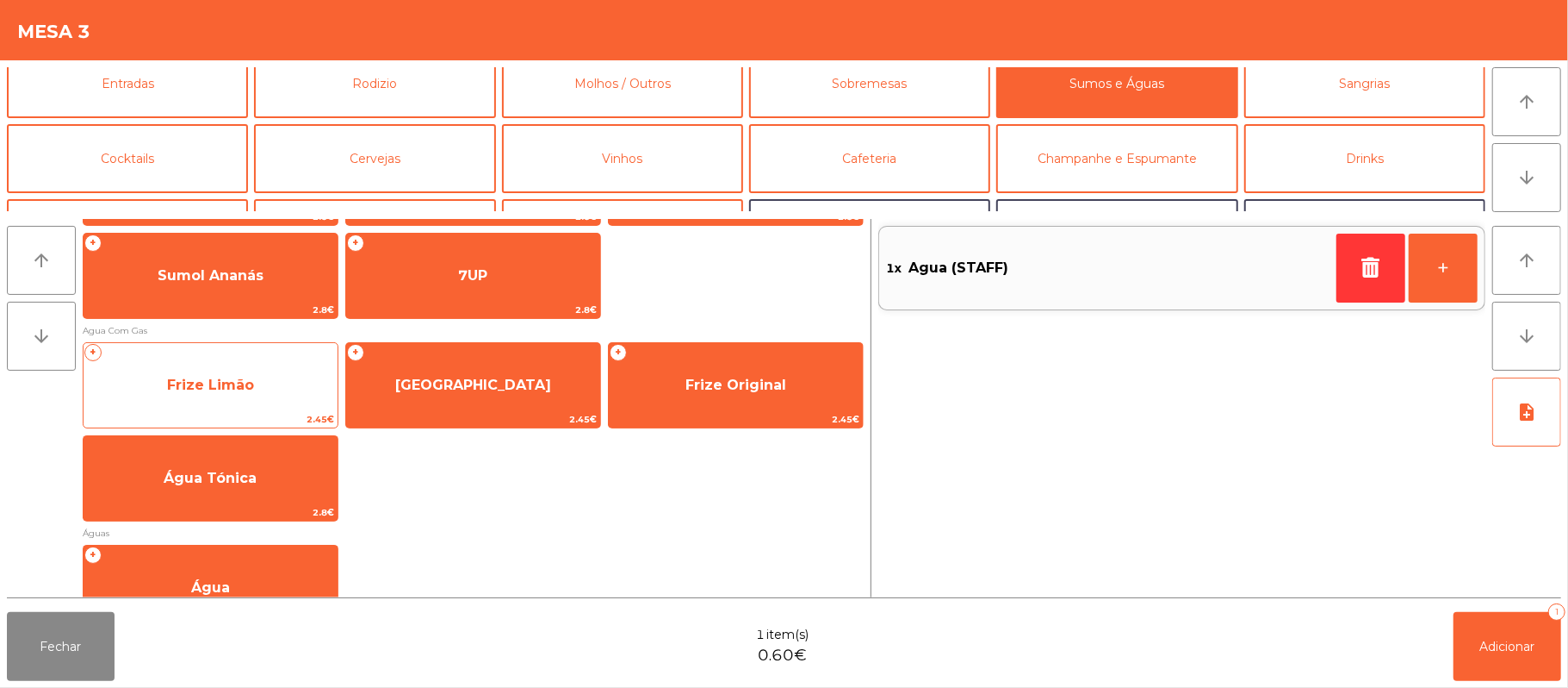
click at [245, 376] on span "Frize Limão" at bounding box center [211, 384] width 87 height 16
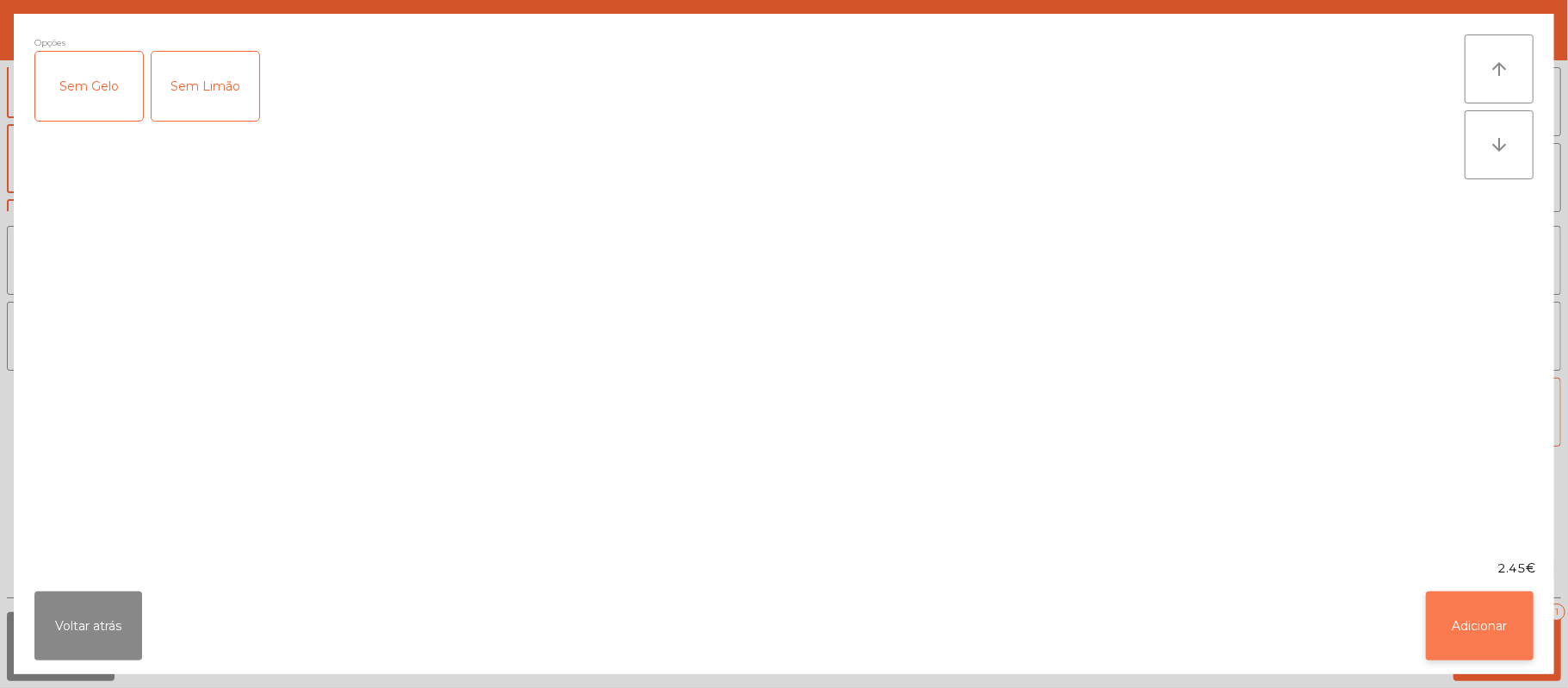
click at [1476, 641] on button "Adicionar" at bounding box center [1479, 625] width 108 height 69
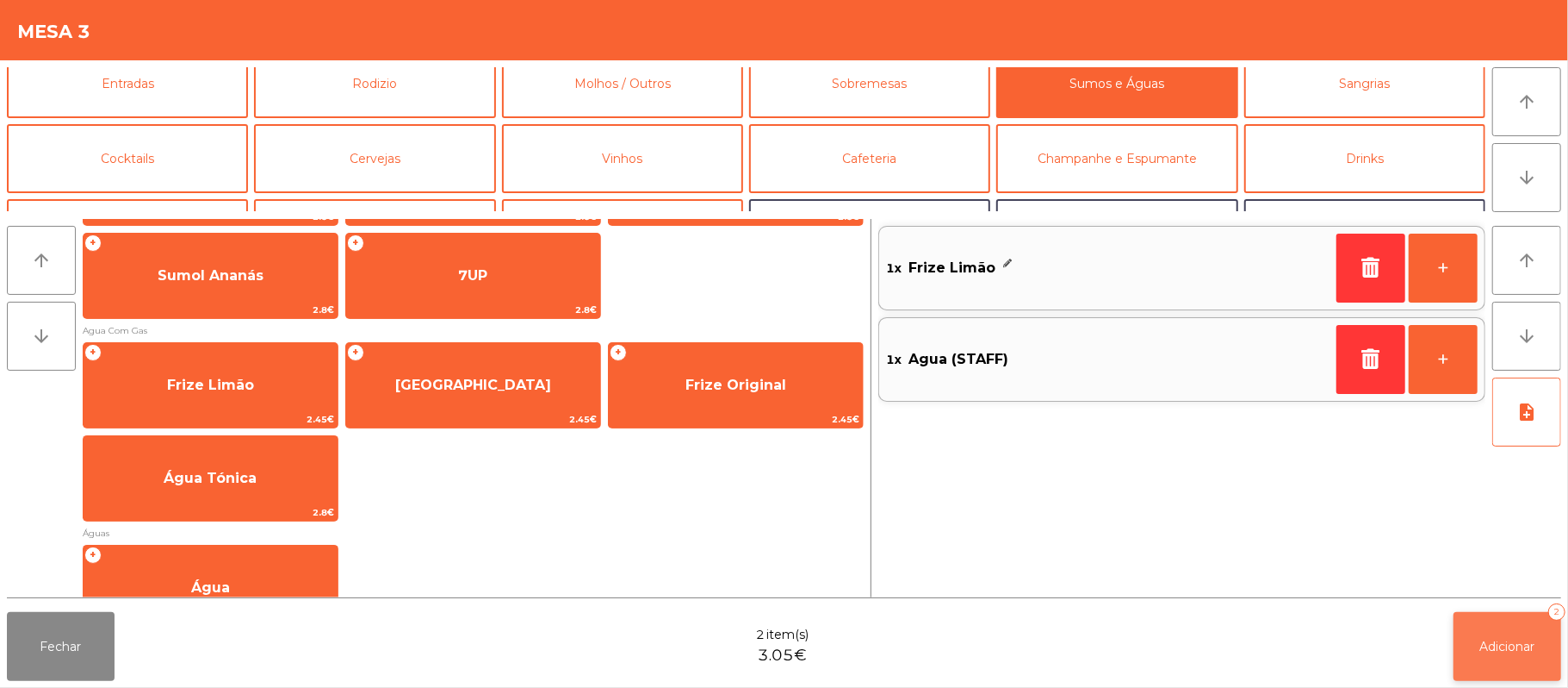
click at [1512, 645] on span "Adicionar" at bounding box center [1507, 646] width 55 height 16
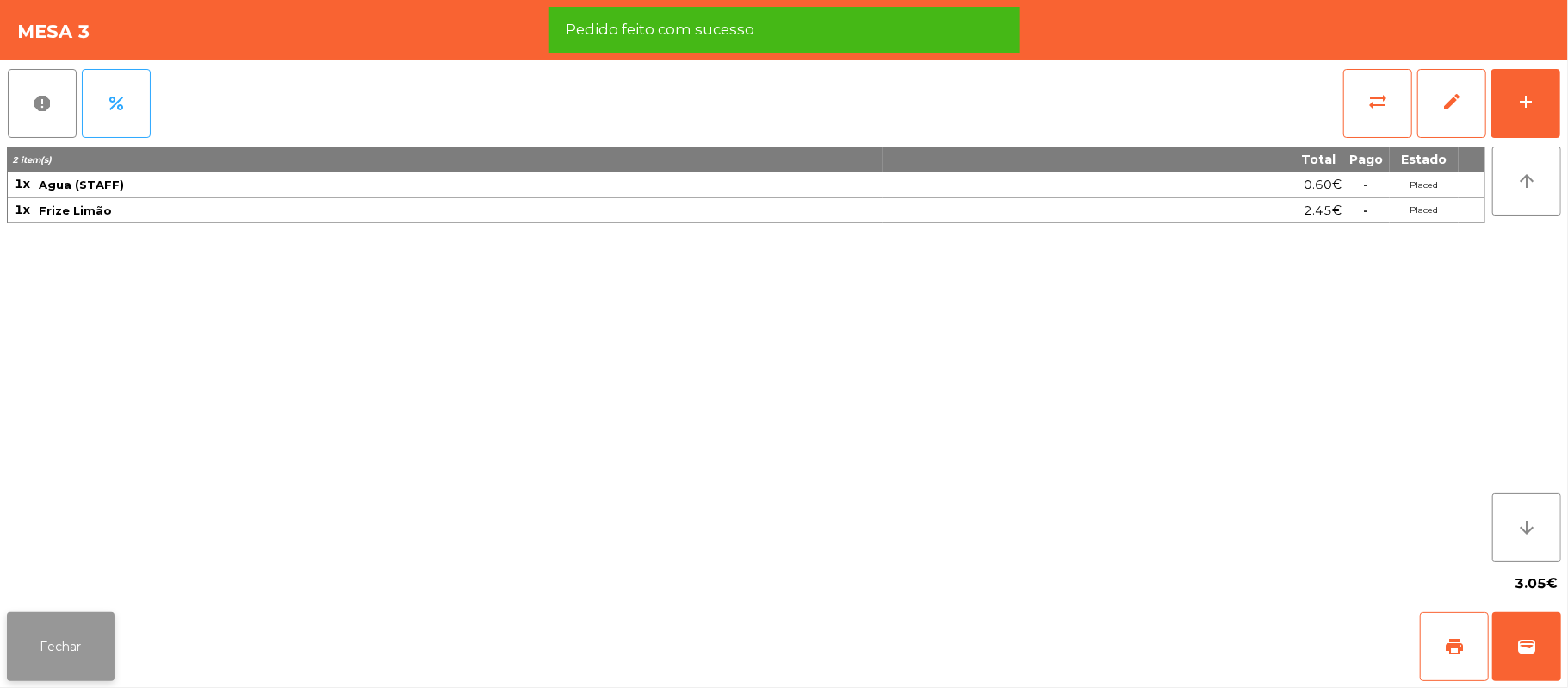
click at [64, 623] on button "Fechar" at bounding box center [60, 647] width 108 height 69
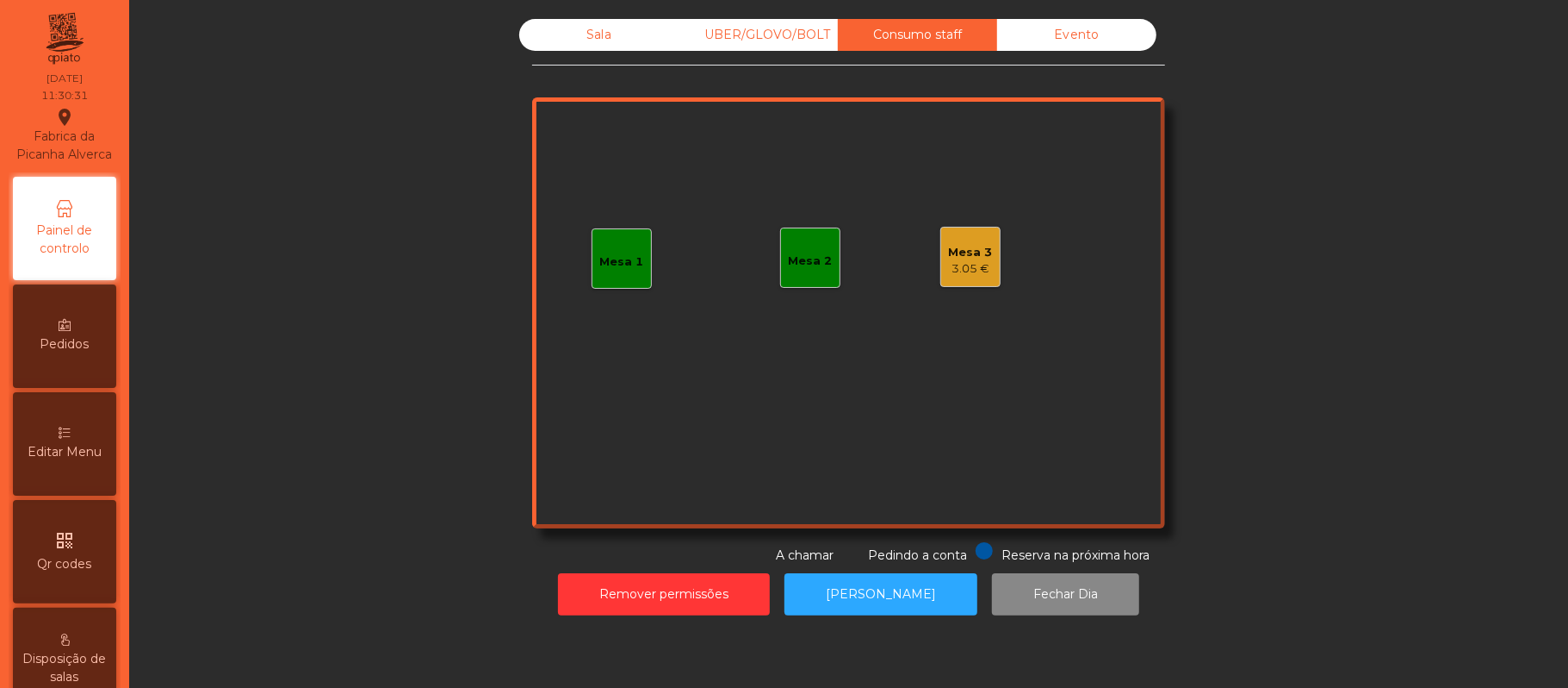
click at [575, 29] on div "Sala" at bounding box center [599, 35] width 159 height 32
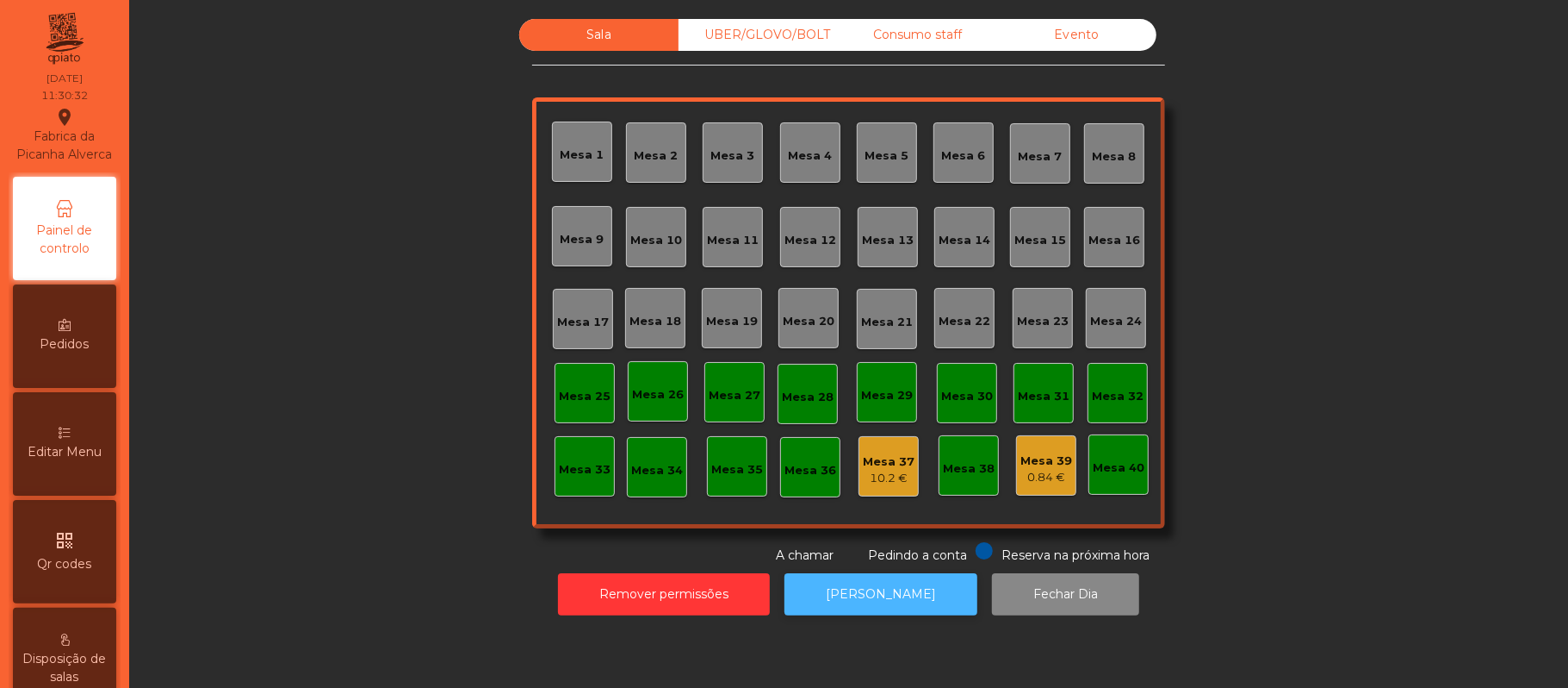
click at [889, 587] on button "[PERSON_NAME]" at bounding box center [881, 593] width 193 height 42
click at [891, 612] on button "[PERSON_NAME]" at bounding box center [881, 593] width 193 height 42
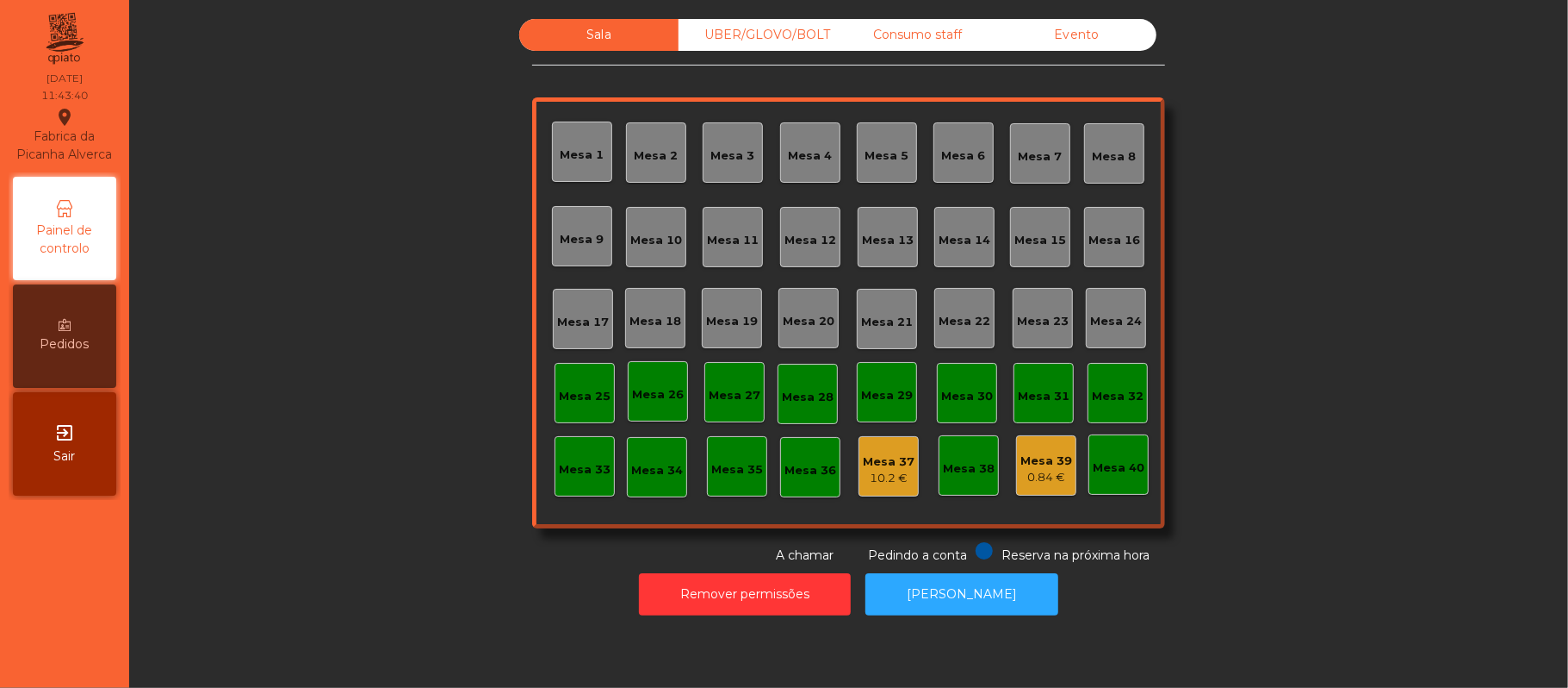
click at [1049, 480] on div "0.84 €" at bounding box center [1046, 477] width 51 height 17
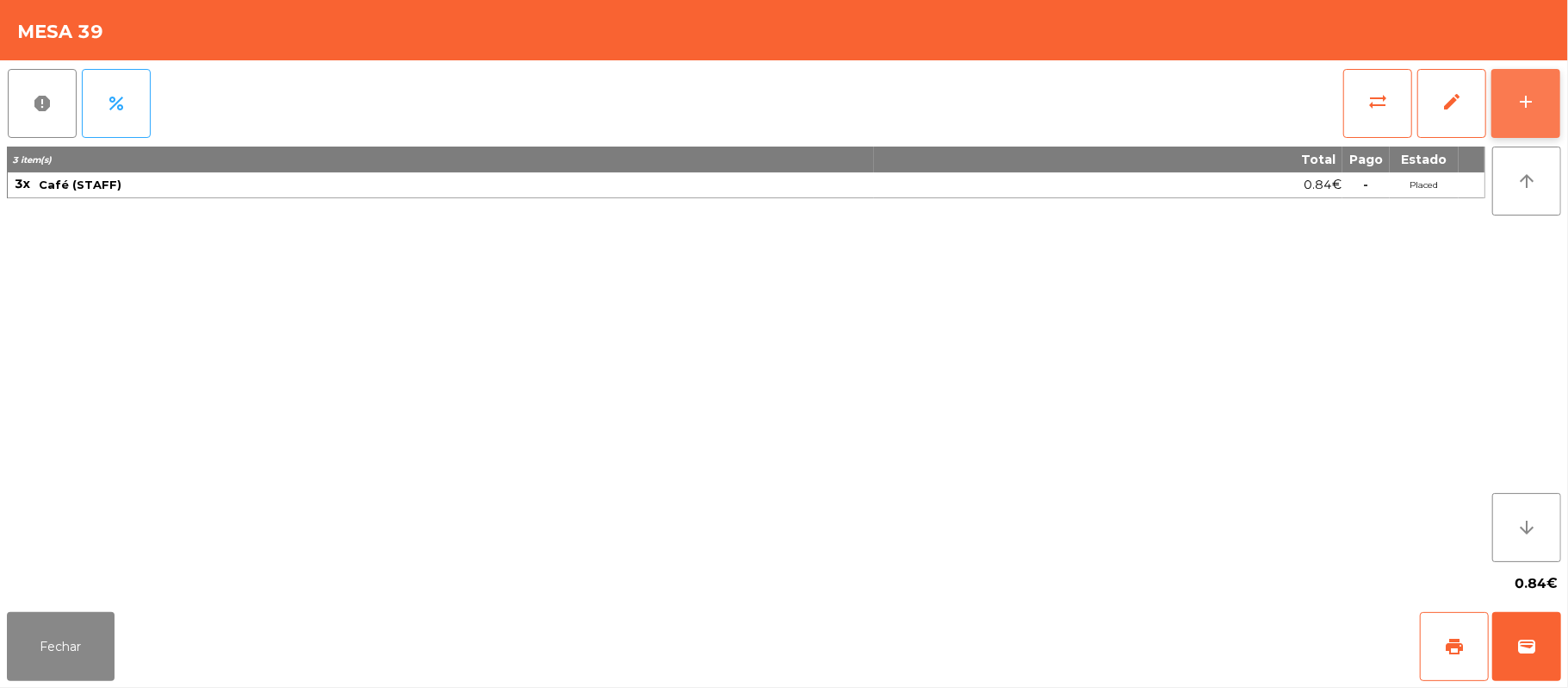
click at [1526, 98] on div "add" at bounding box center [1526, 102] width 21 height 21
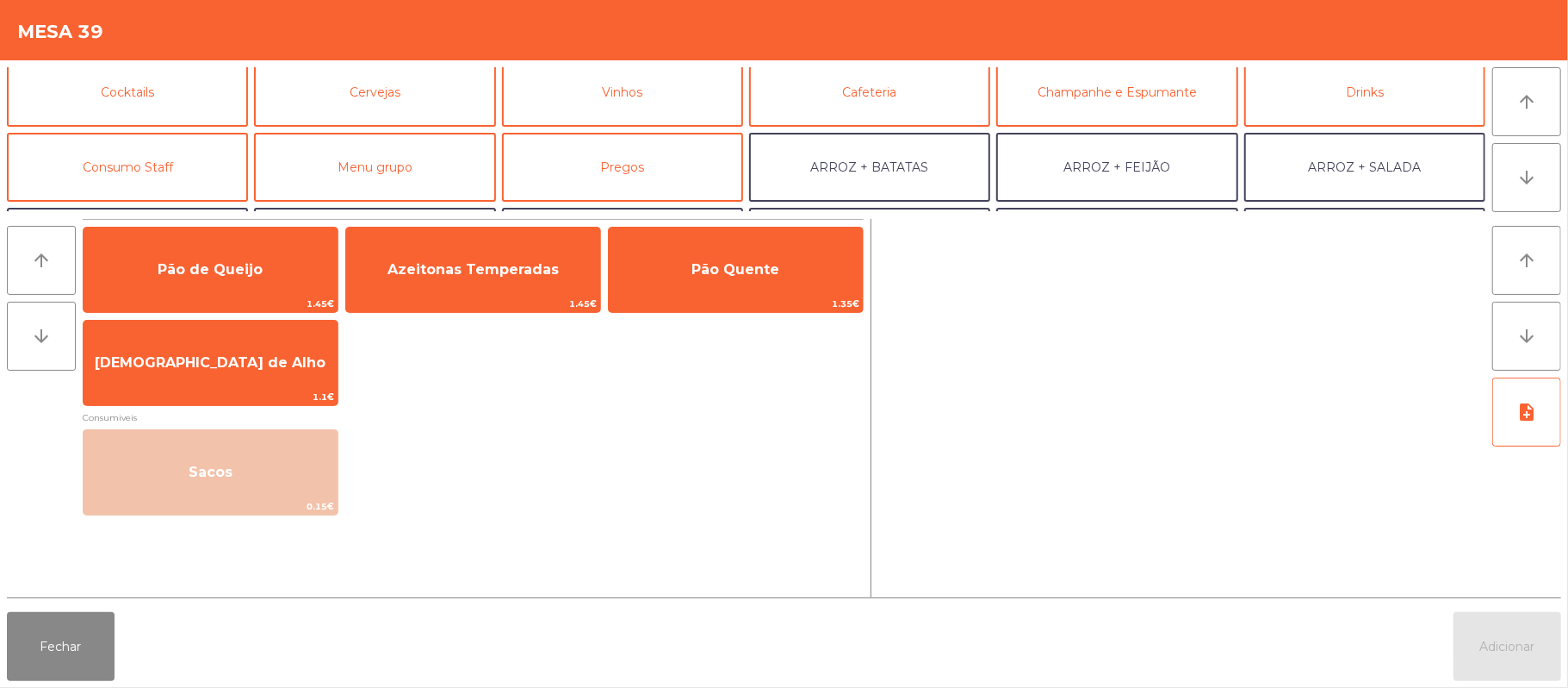
scroll to position [90, 0]
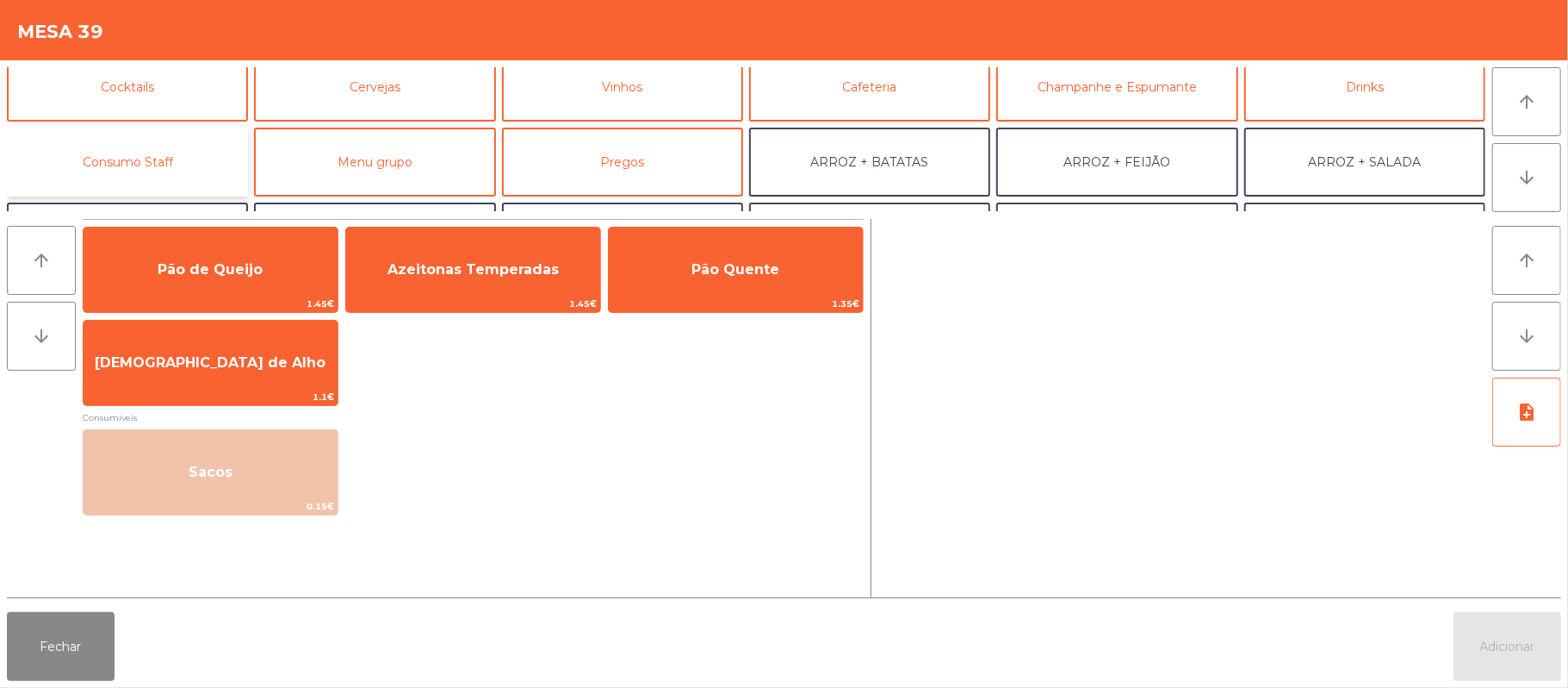
click at [139, 138] on button "Consumo Staff" at bounding box center [127, 162] width 241 height 69
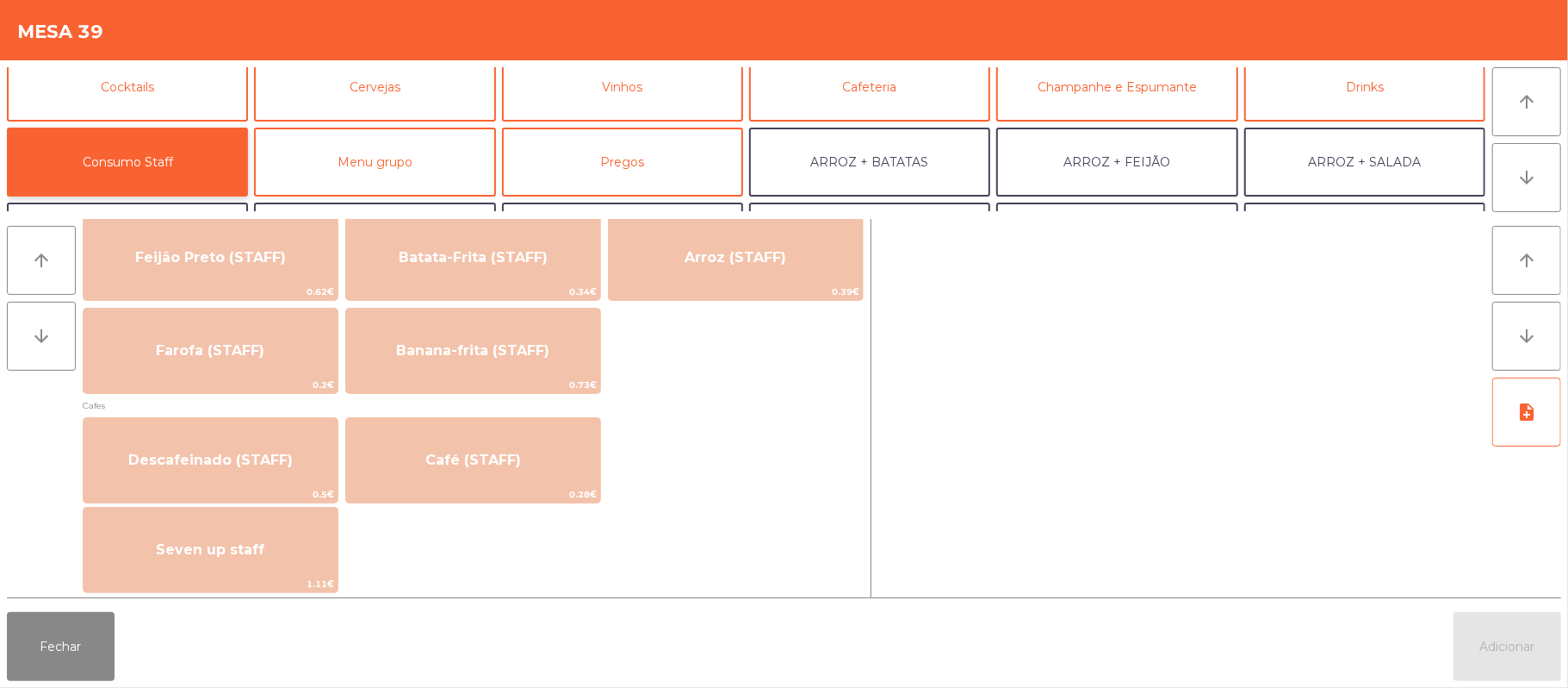
scroll to position [830, 0]
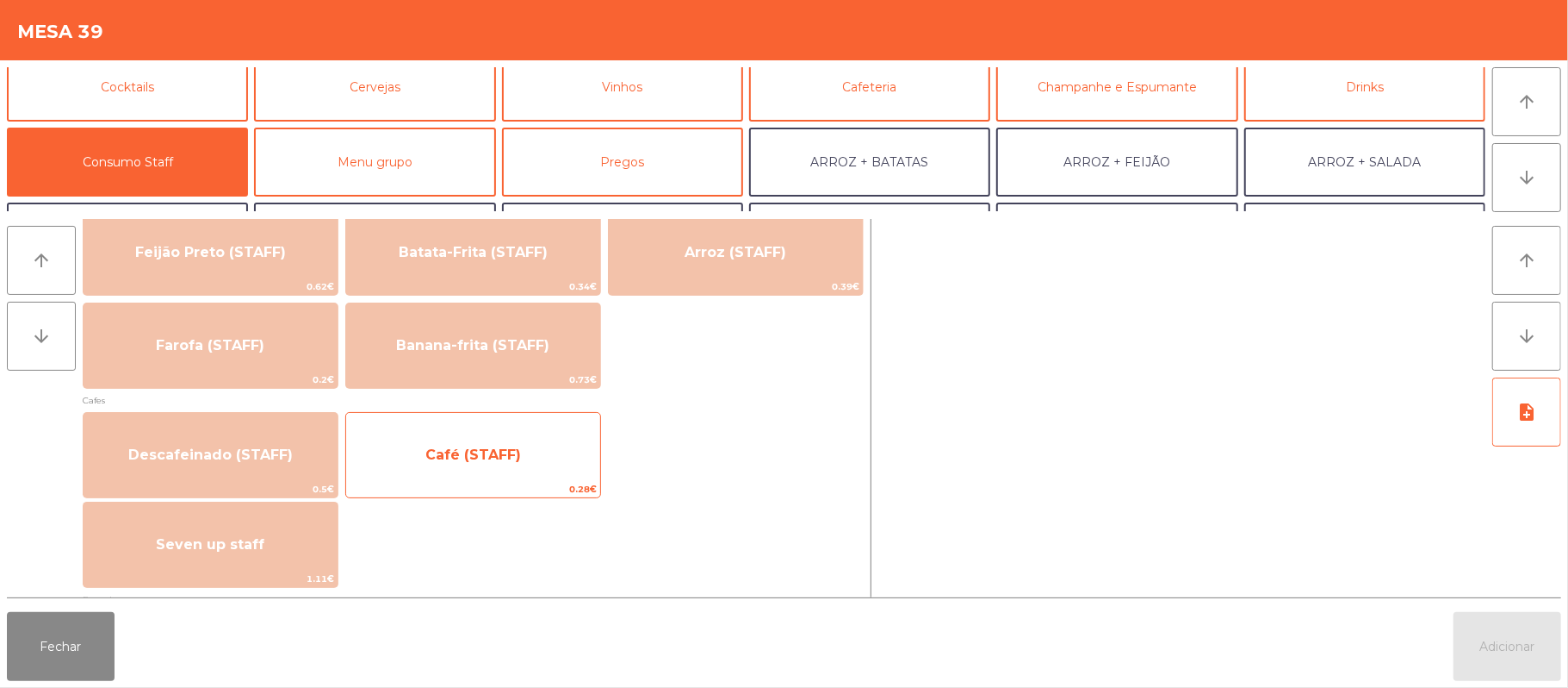
click at [565, 466] on span "Café (STAFF)" at bounding box center [473, 455] width 254 height 47
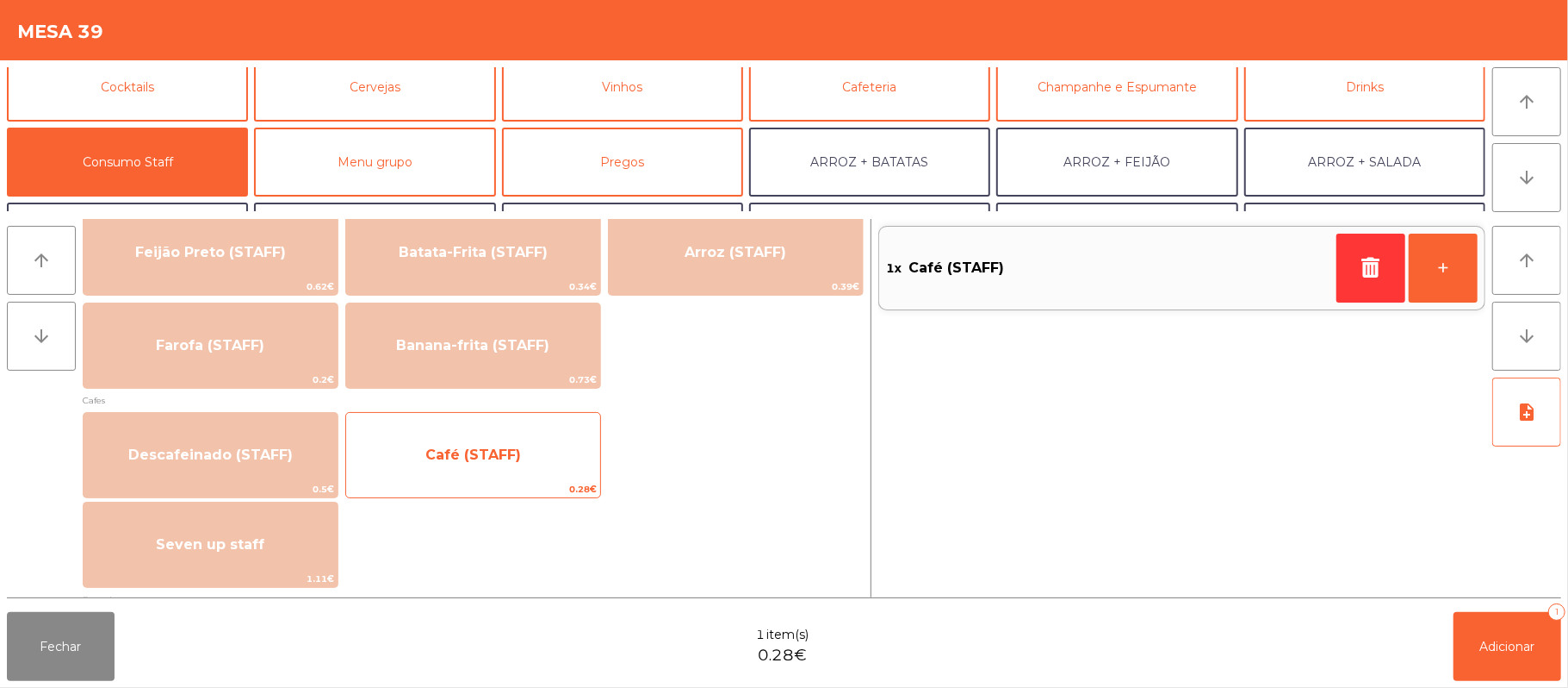
click at [557, 439] on span "Café (STAFF)" at bounding box center [473, 455] width 254 height 47
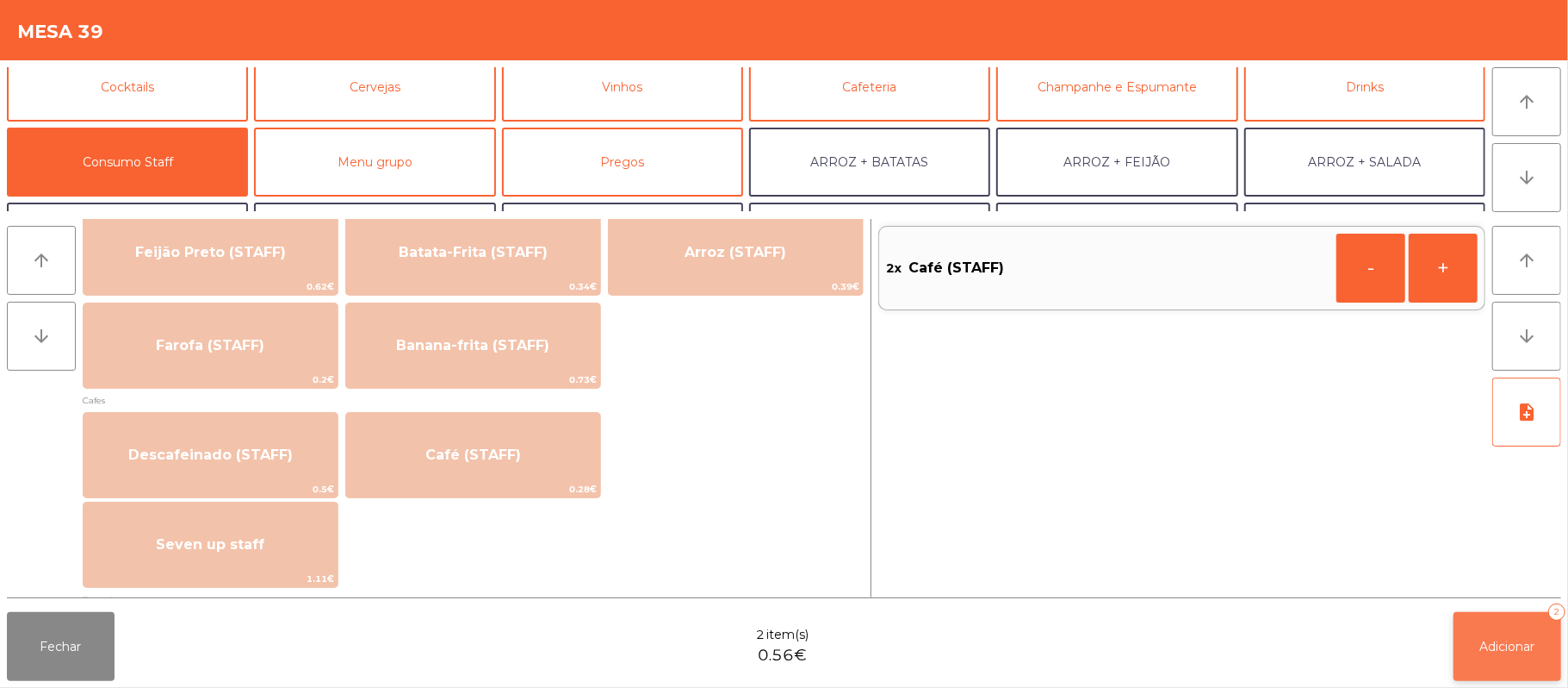
click at [1478, 646] on button "Adicionar 2" at bounding box center [1507, 647] width 108 height 69
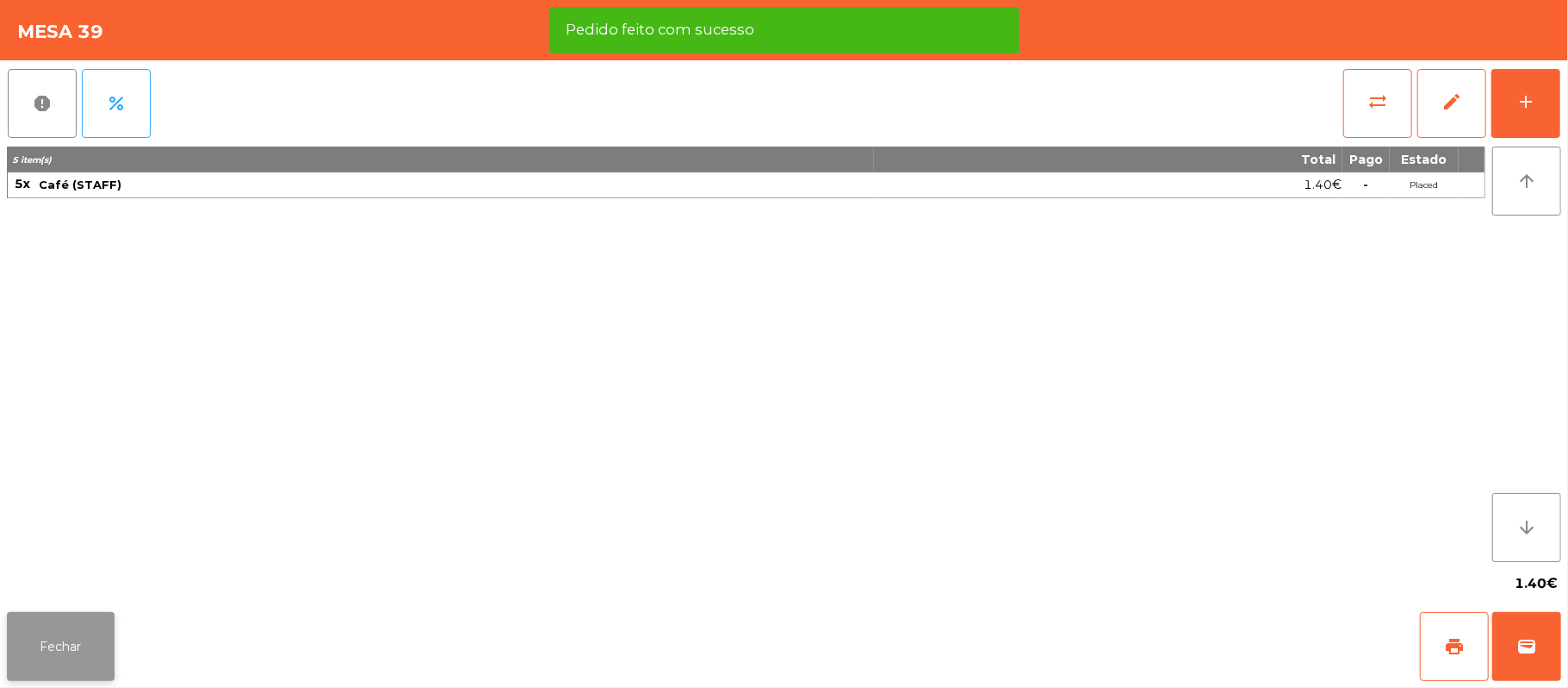
click at [96, 672] on button "Fechar" at bounding box center [60, 647] width 108 height 69
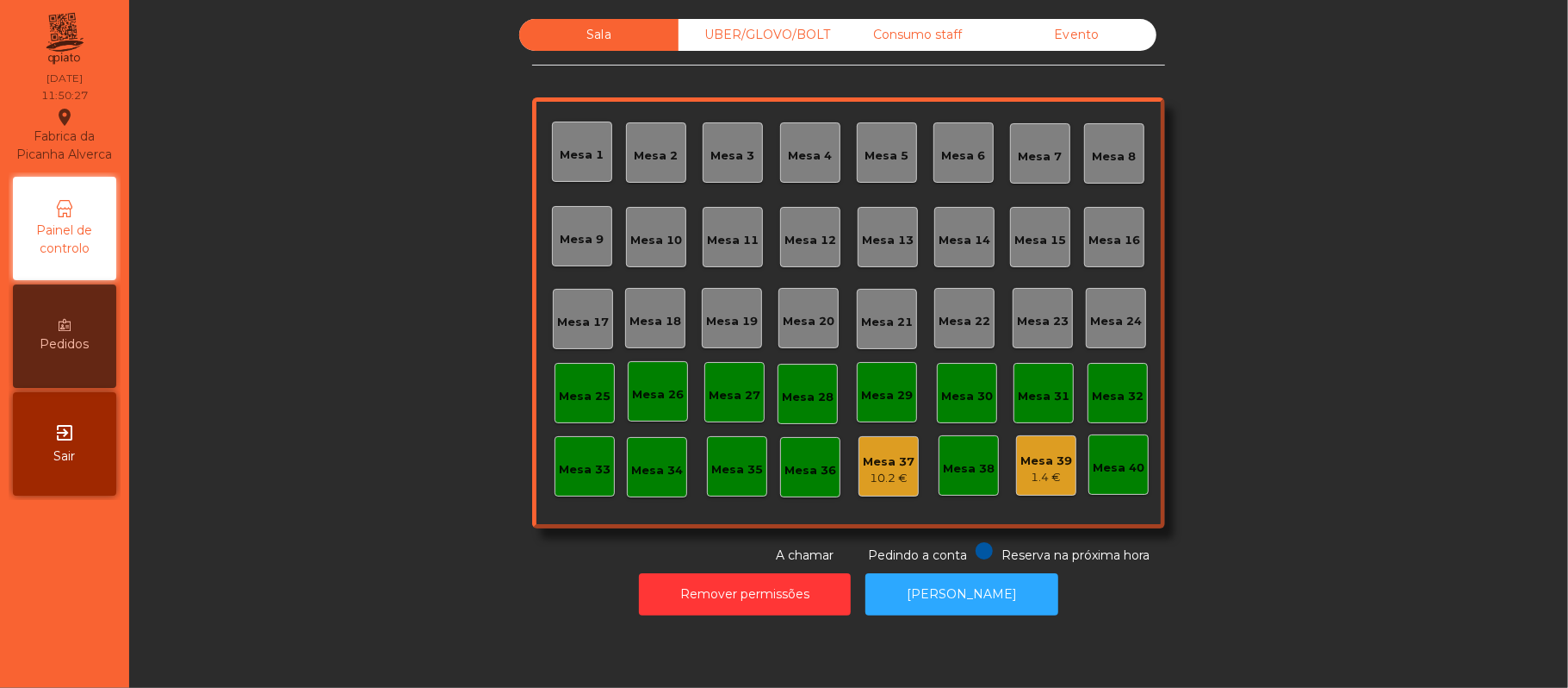
click at [937, 33] on div "Consumo staff" at bounding box center [918, 35] width 159 height 32
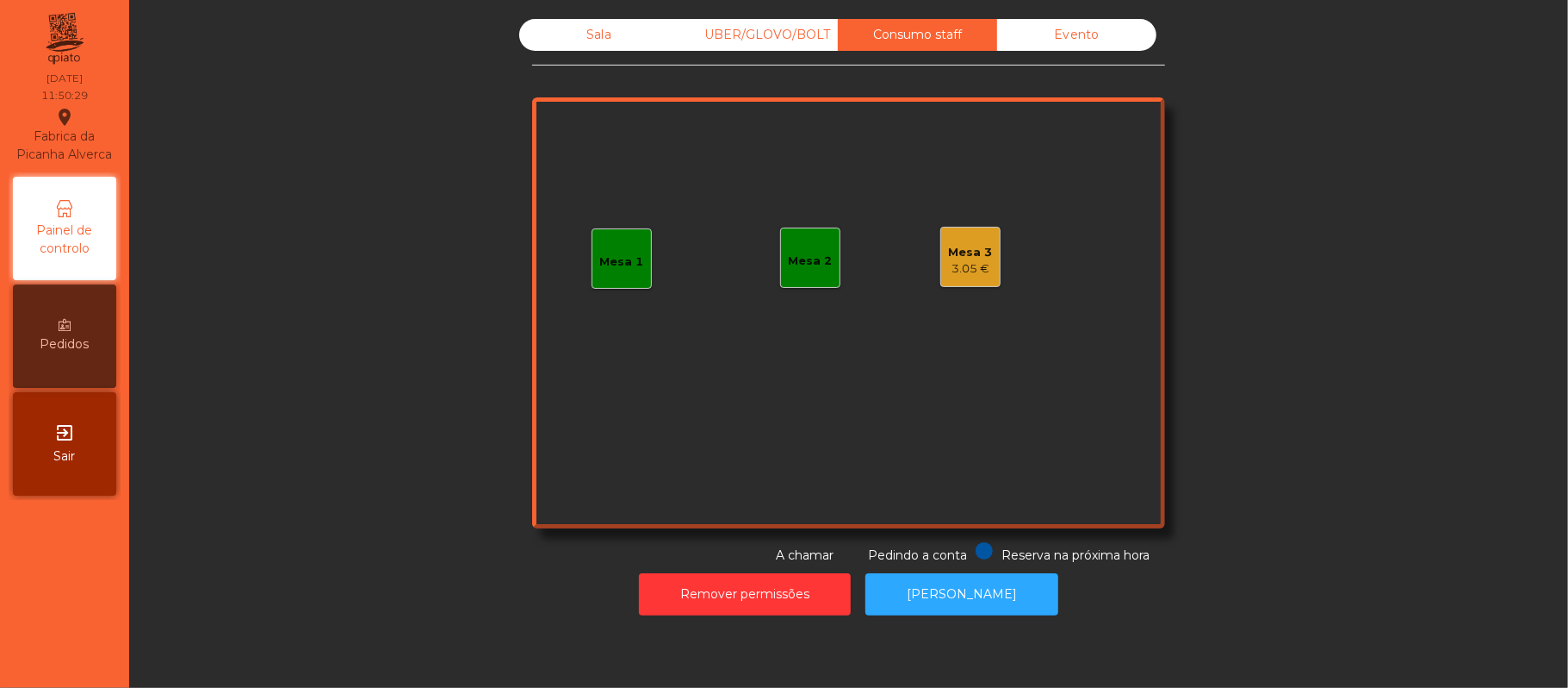
click at [604, 259] on div "Mesa 1" at bounding box center [622, 262] width 44 height 17
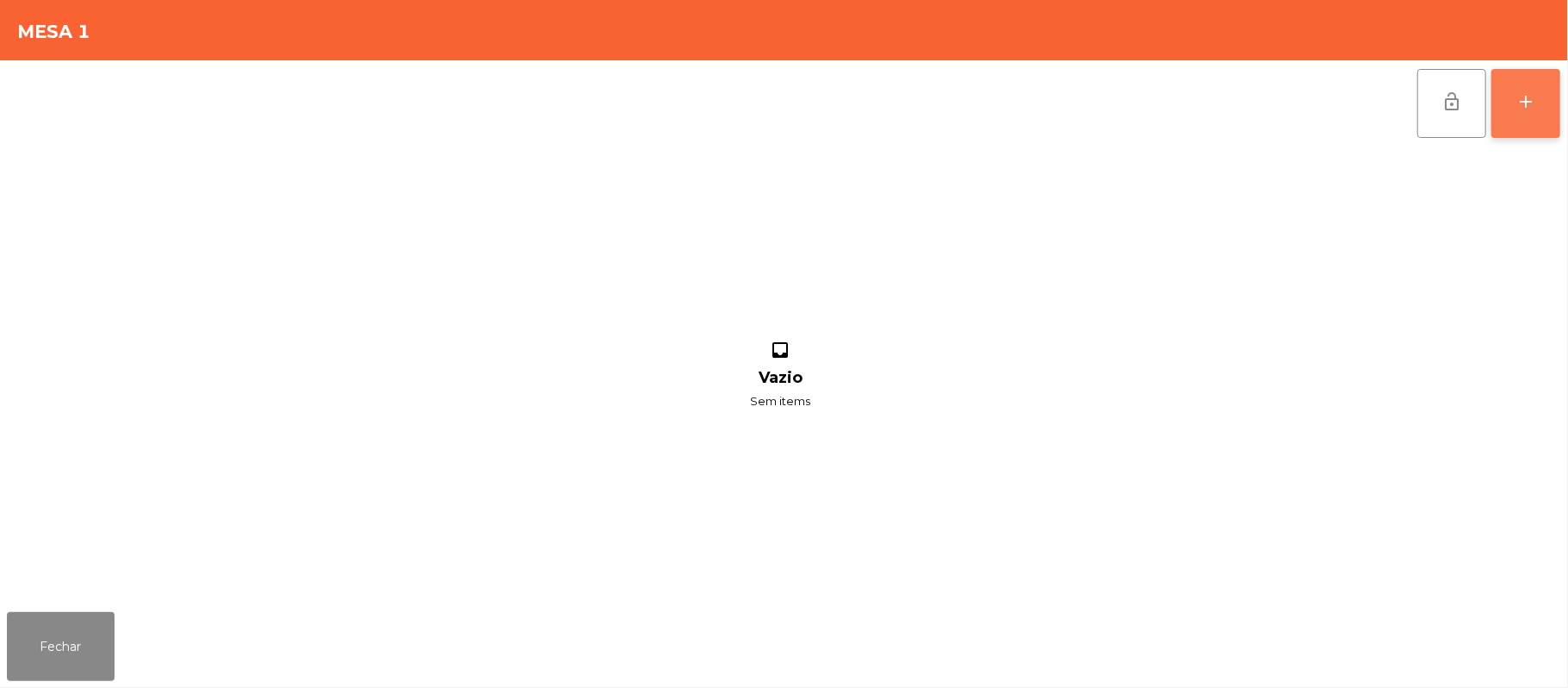
click at [1544, 107] on button "add" at bounding box center [1526, 104] width 69 height 69
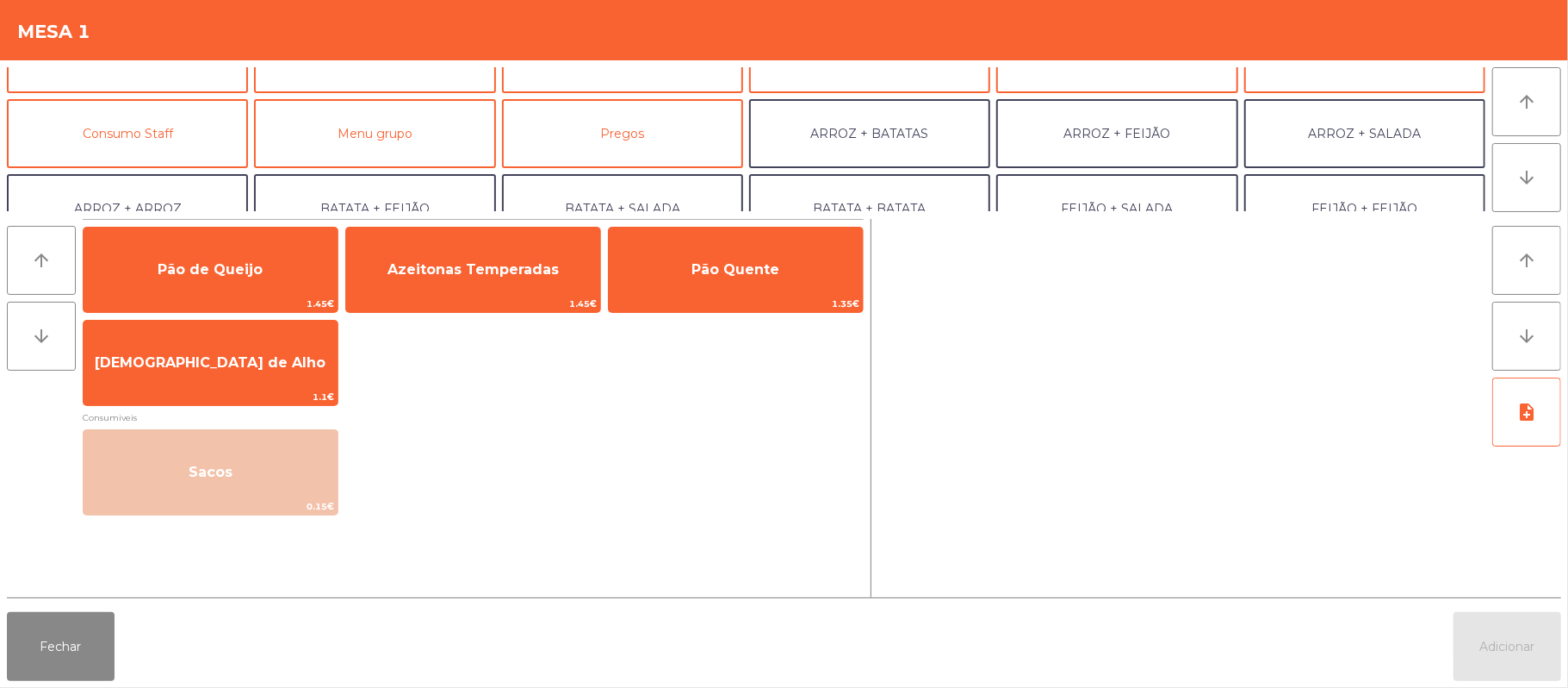
scroll to position [125, 0]
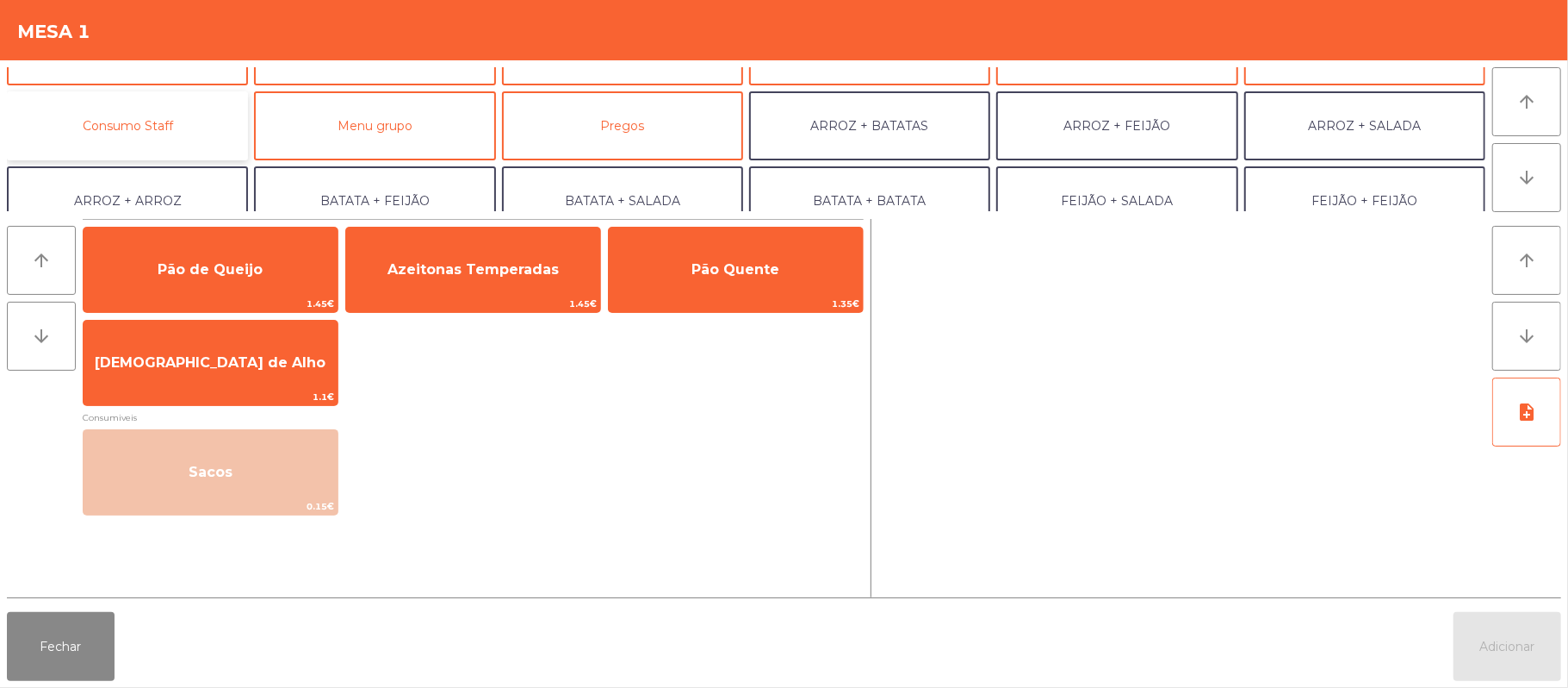
click at [133, 131] on button "Consumo Staff" at bounding box center [127, 126] width 241 height 69
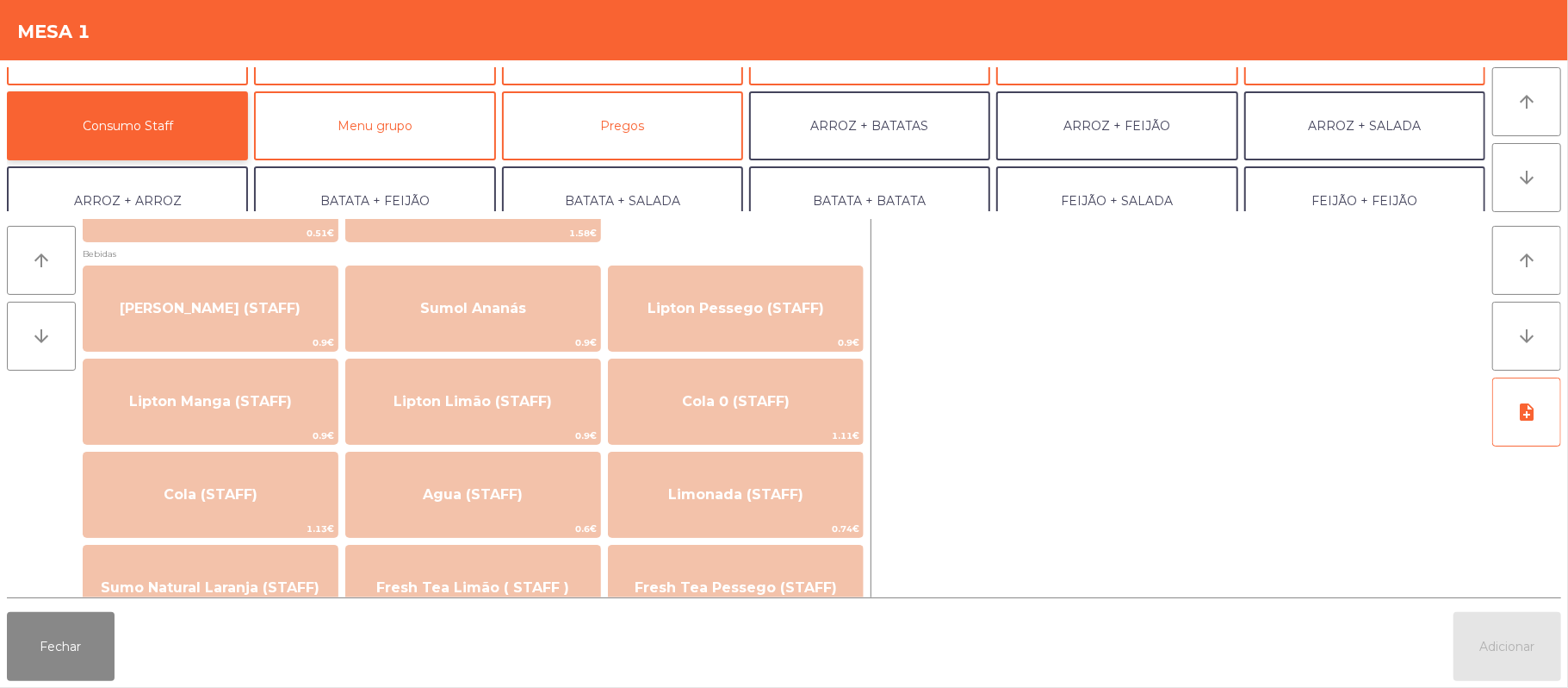
scroll to position [184, 0]
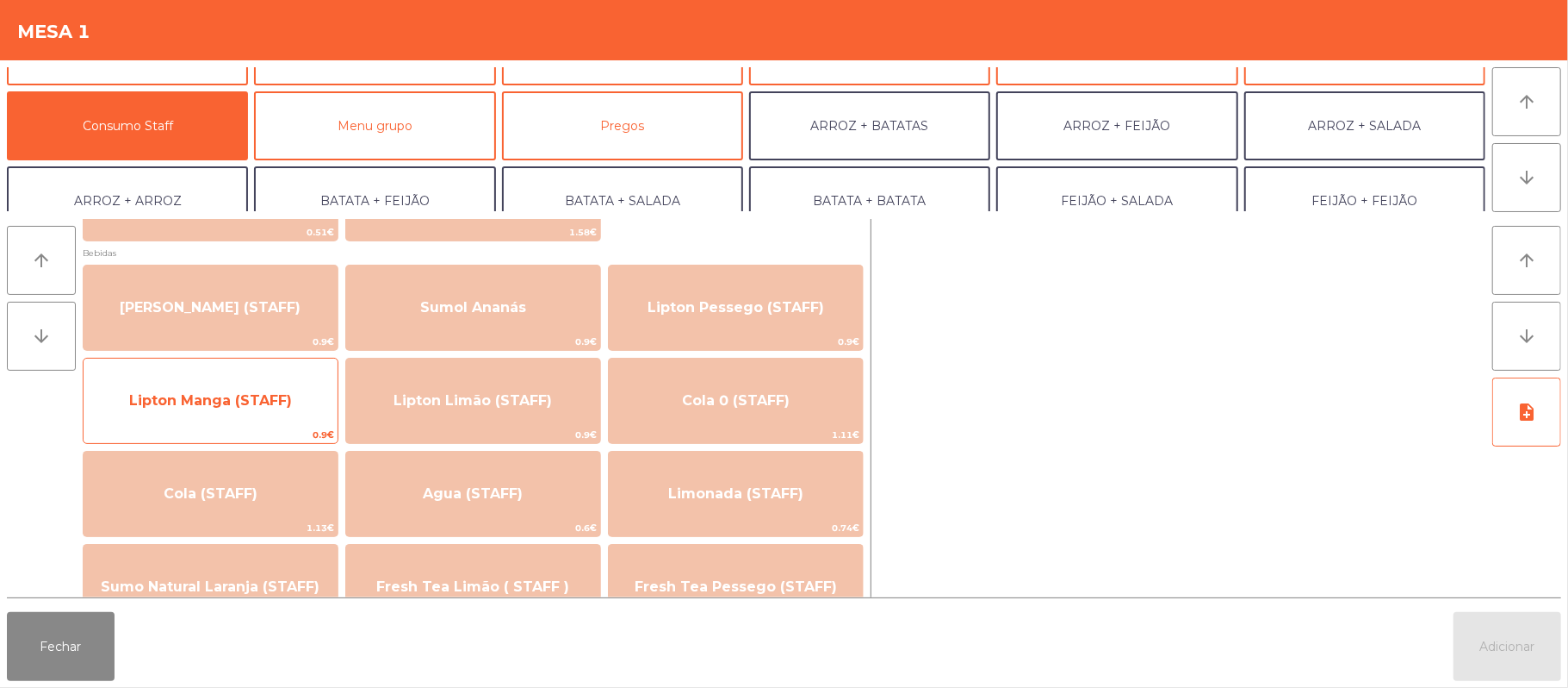
click at [239, 411] on span "Lipton Manga (STAFF)" at bounding box center [211, 401] width 254 height 47
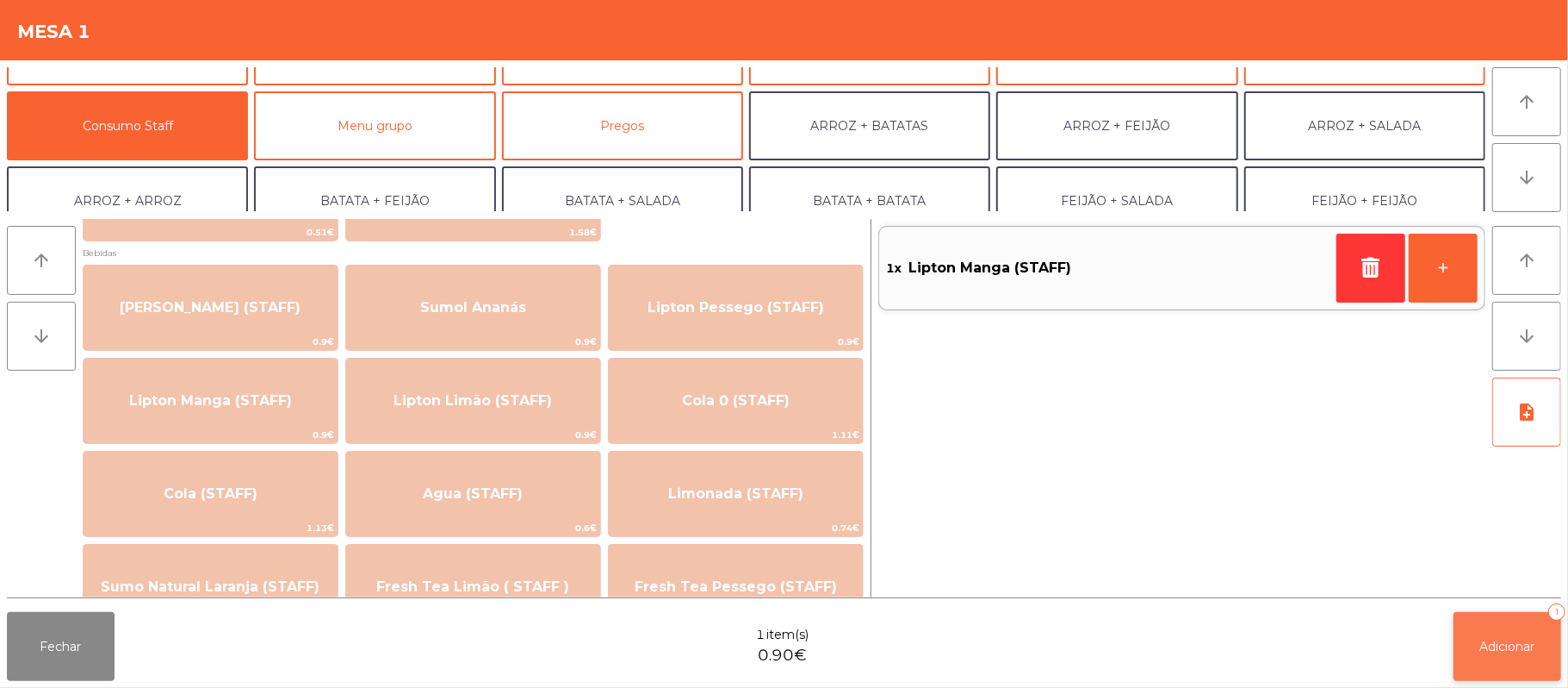
click at [1487, 623] on button "Adicionar 1" at bounding box center [1507, 647] width 108 height 69
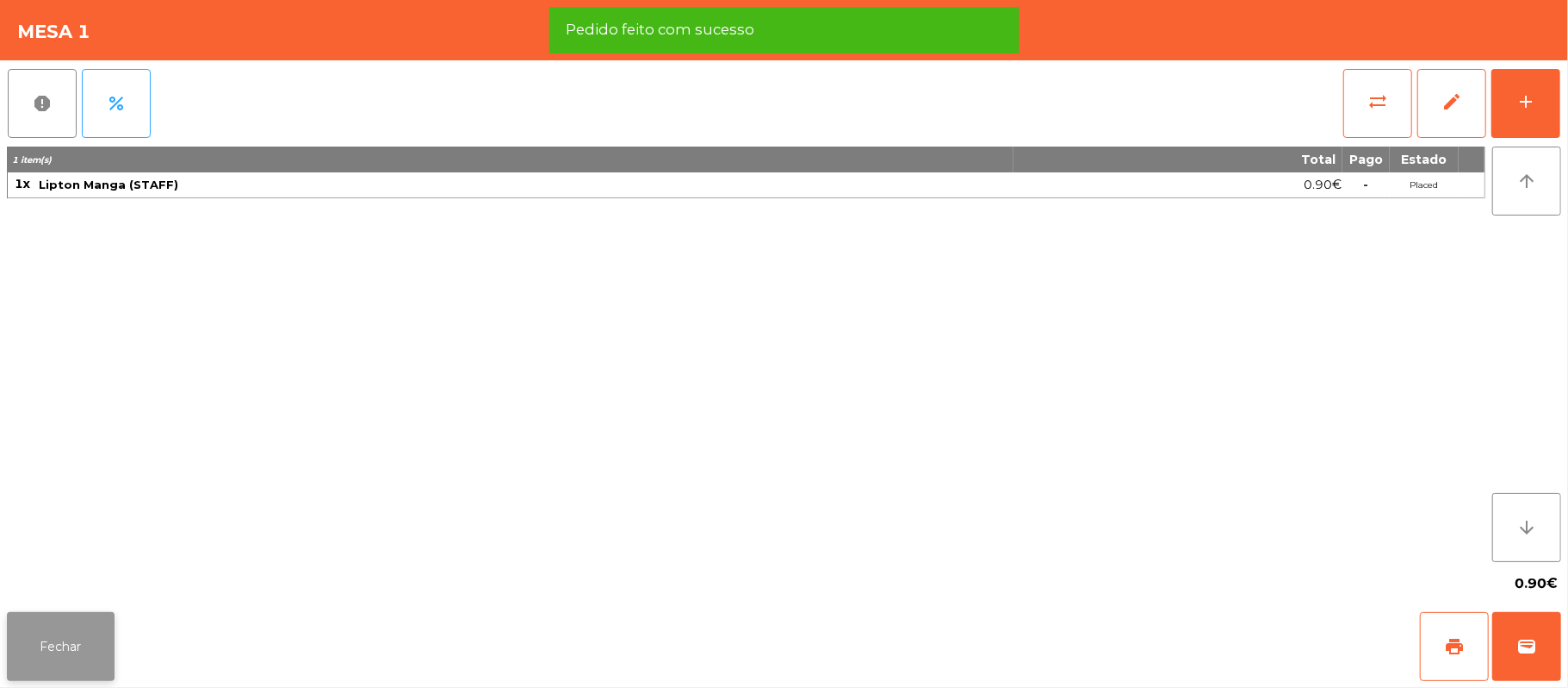
click at [56, 639] on button "Fechar" at bounding box center [60, 647] width 108 height 69
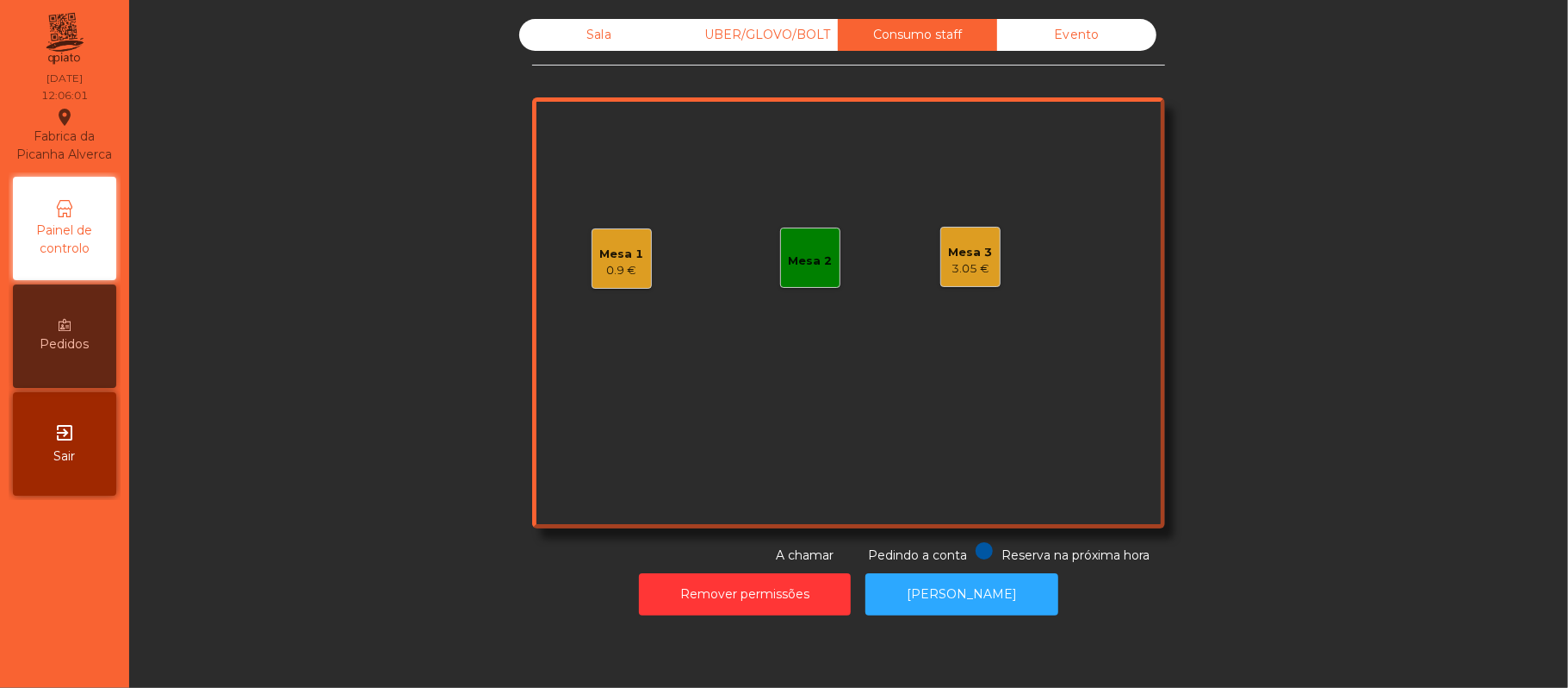
click at [588, 35] on div "Sala" at bounding box center [599, 35] width 159 height 32
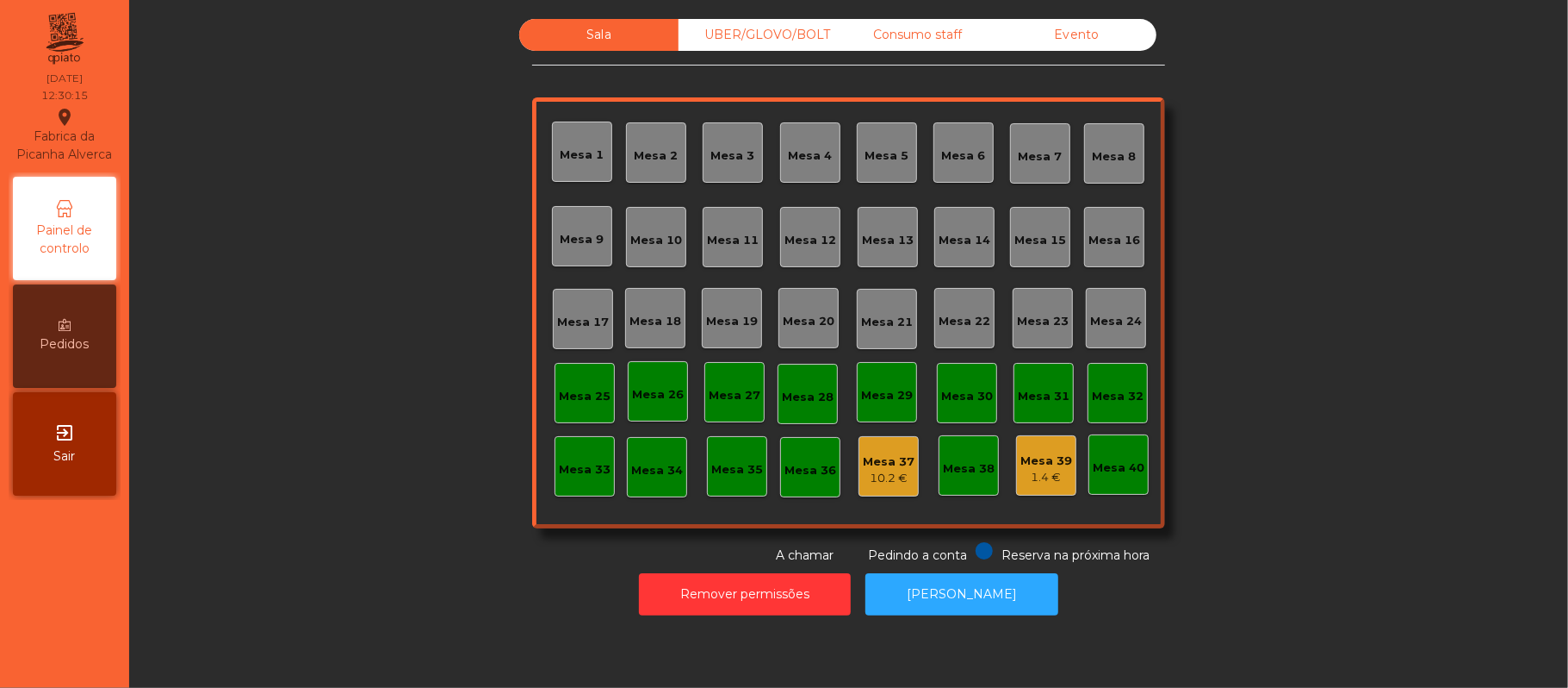
click at [907, 41] on div "Consumo staff" at bounding box center [918, 35] width 159 height 32
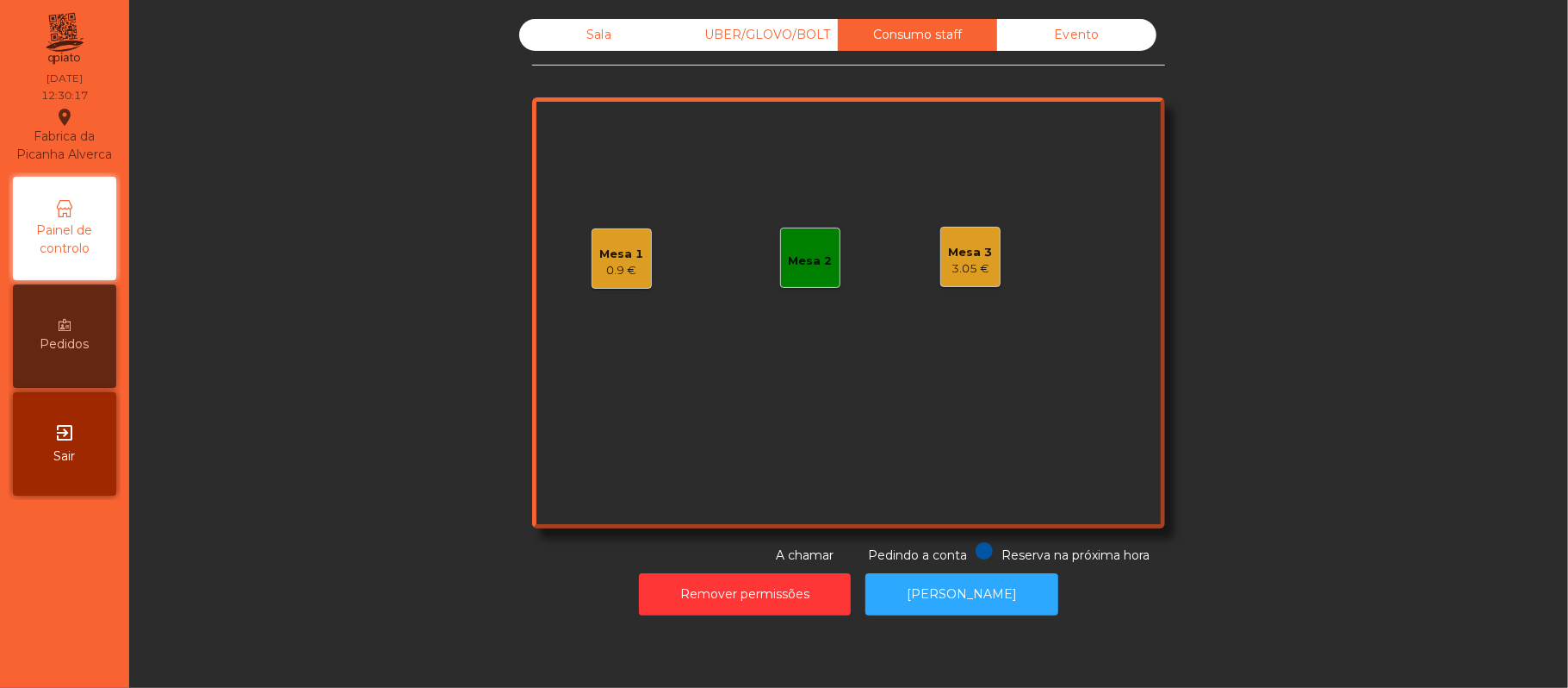
click at [811, 259] on div "Mesa 2" at bounding box center [810, 261] width 44 height 17
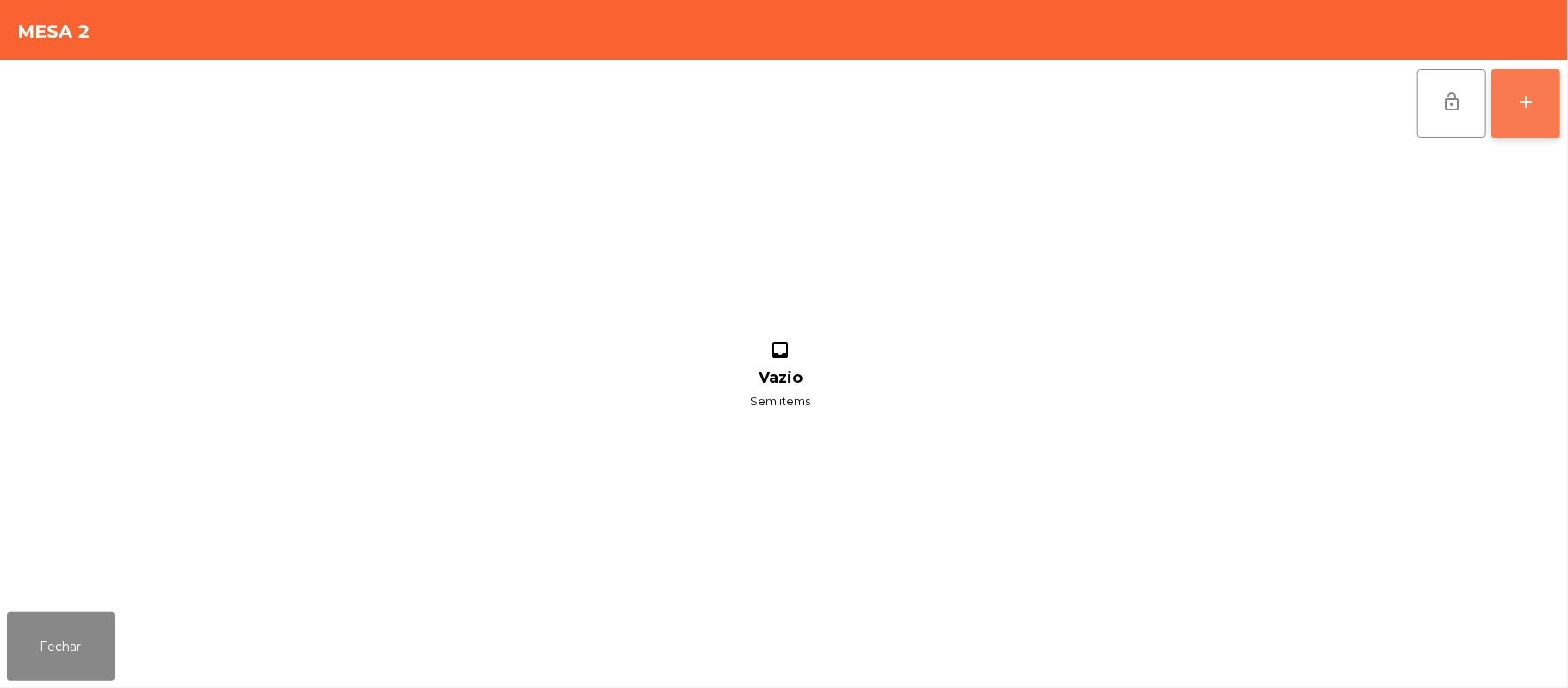
click at [1555, 114] on button "add" at bounding box center [1526, 104] width 69 height 69
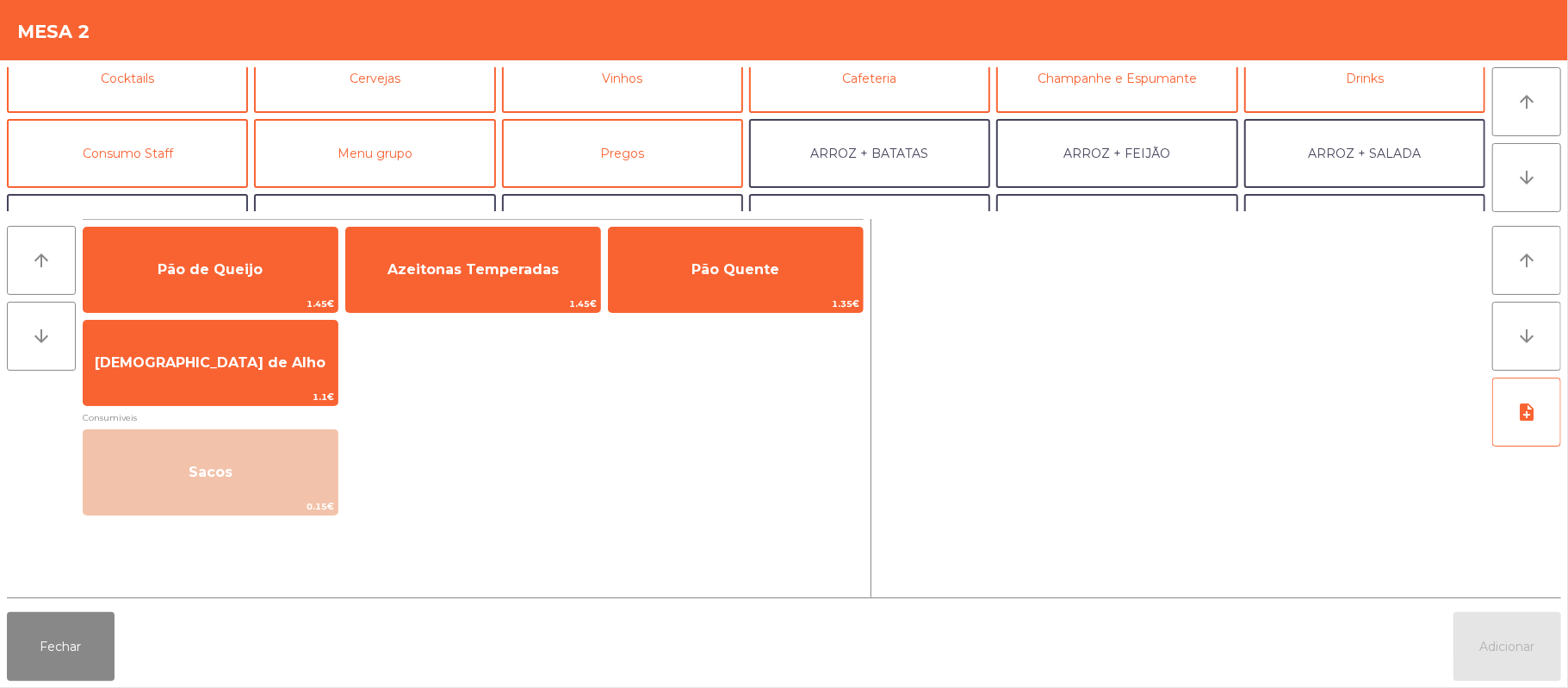
scroll to position [111, 0]
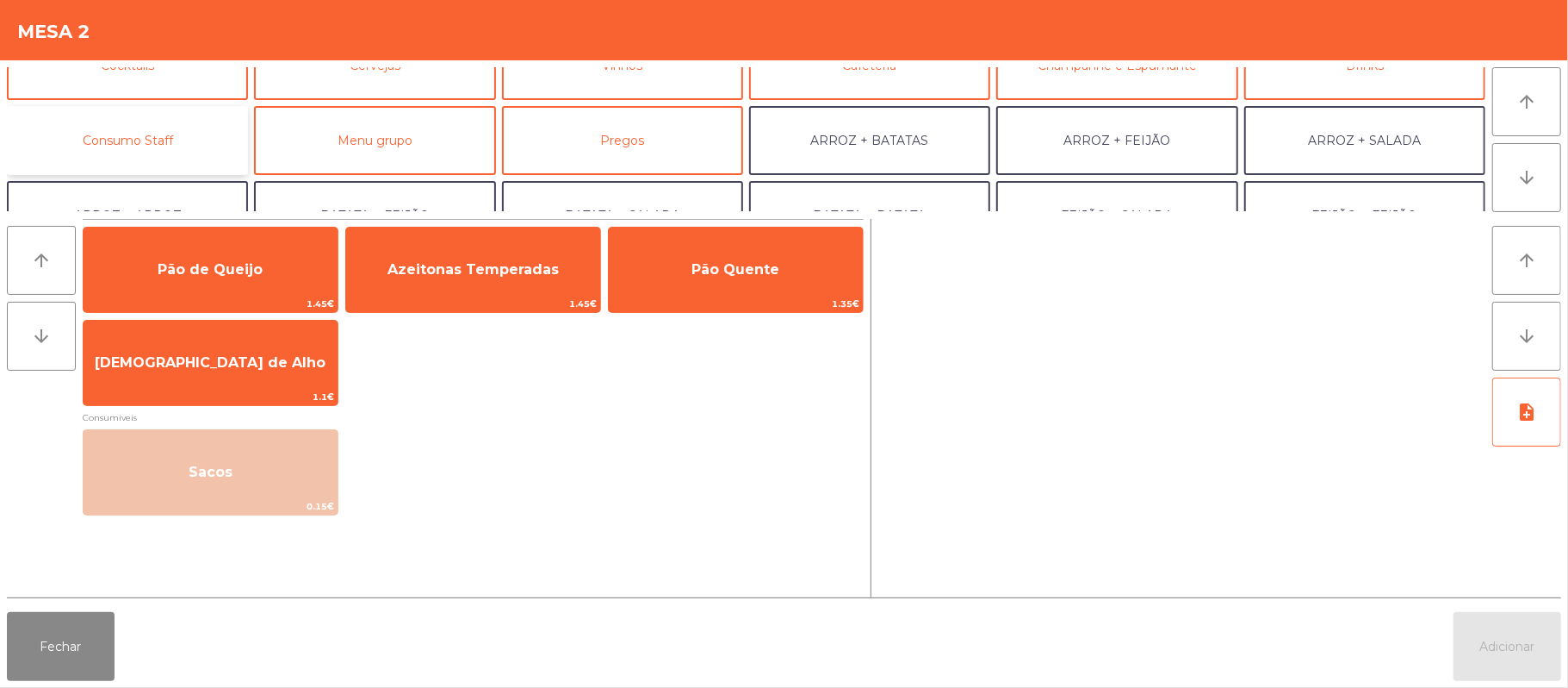
click at [152, 145] on button "Consumo Staff" at bounding box center [127, 140] width 241 height 69
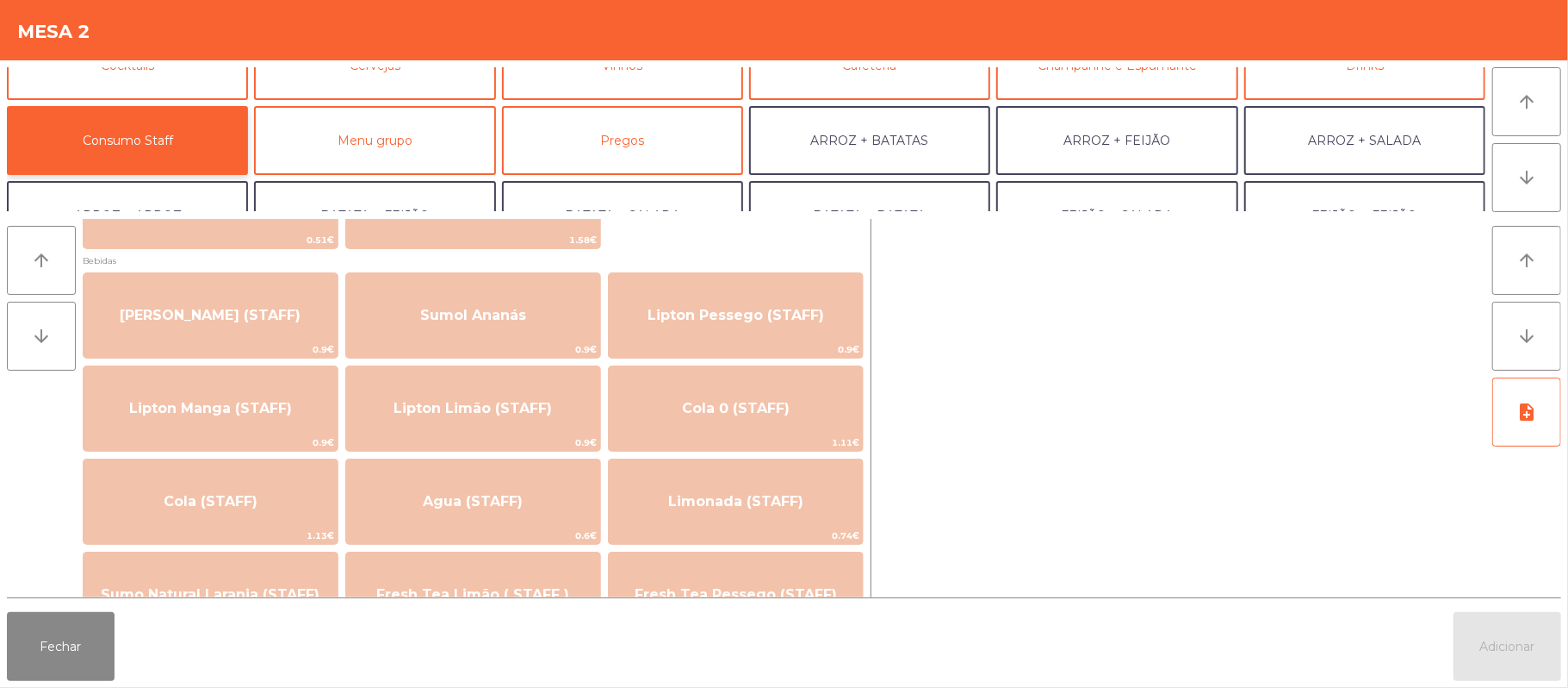
scroll to position [183, 0]
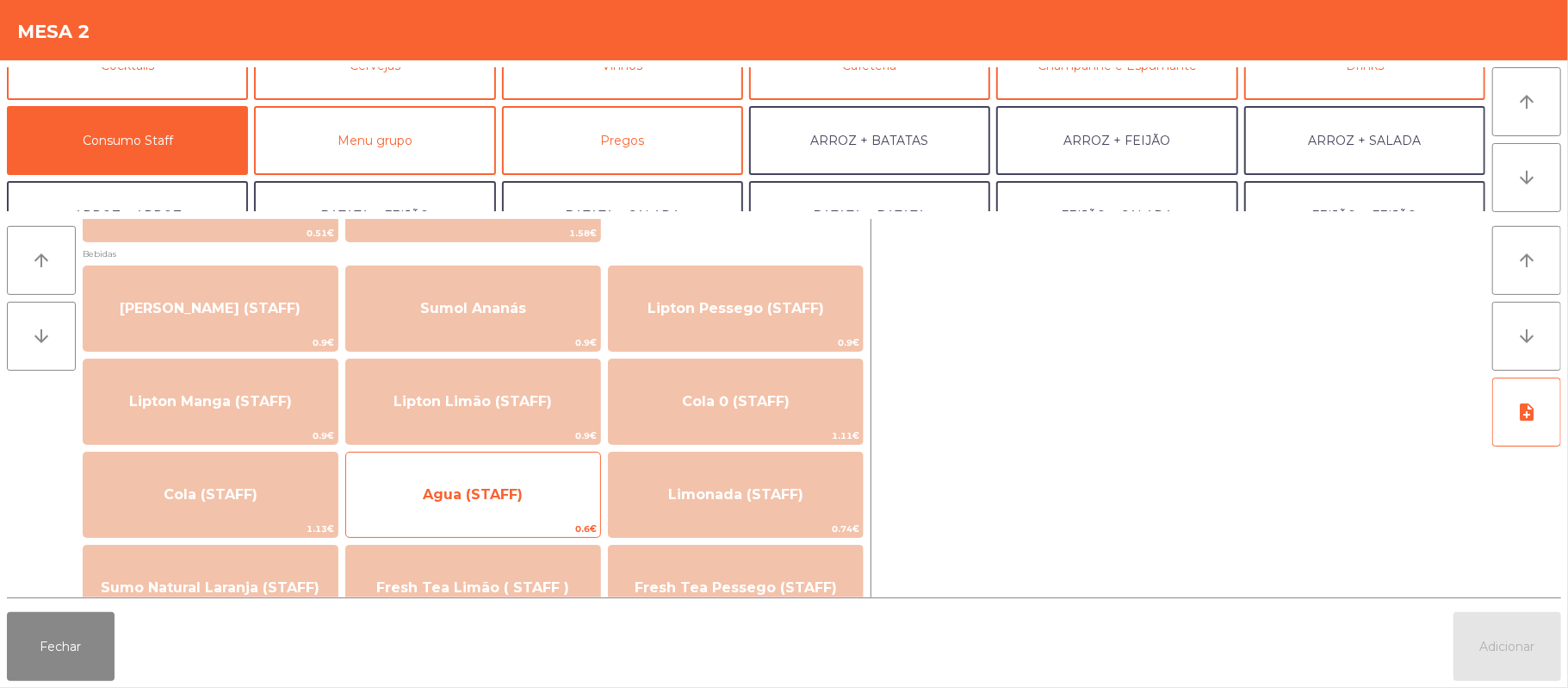
click at [504, 520] on span "0.6€" at bounding box center [473, 528] width 254 height 16
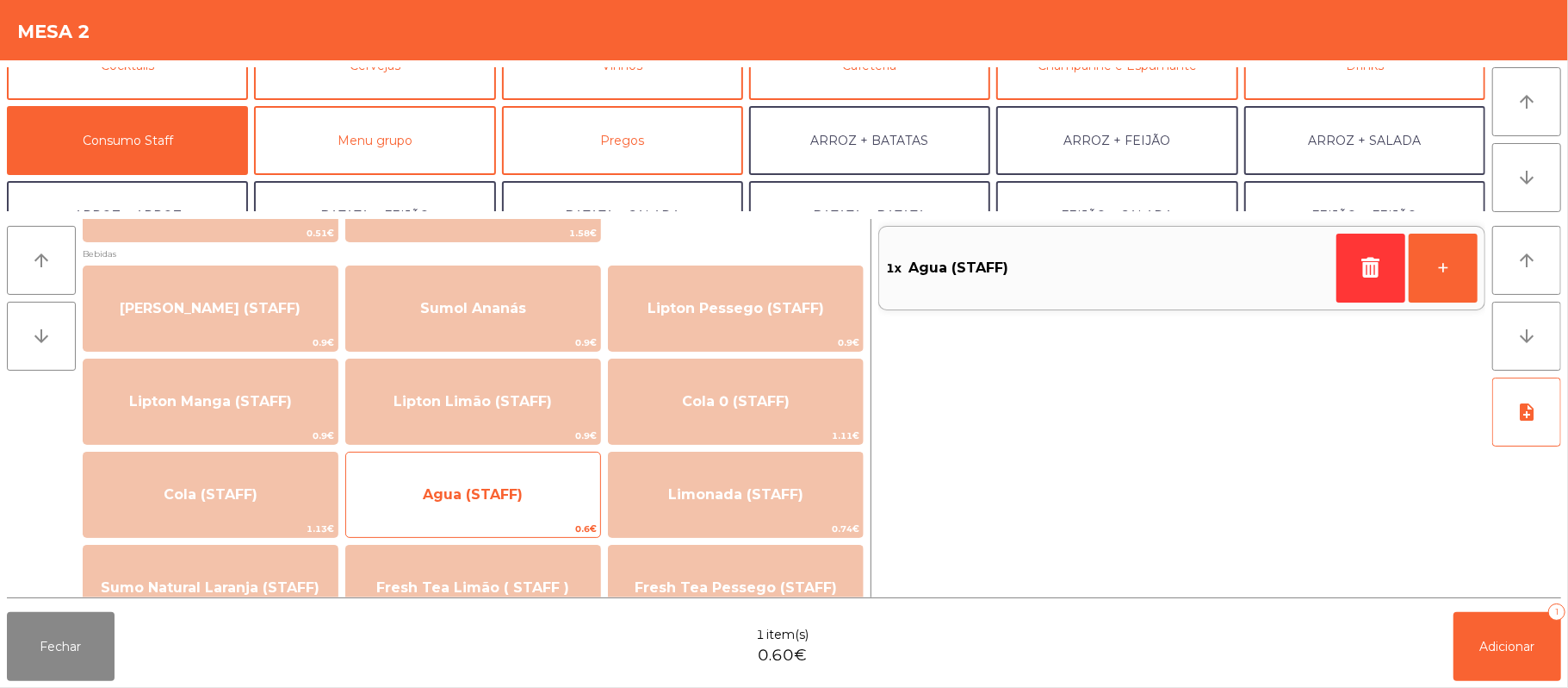
click at [506, 512] on span "Agua (STAFF)" at bounding box center [473, 495] width 254 height 47
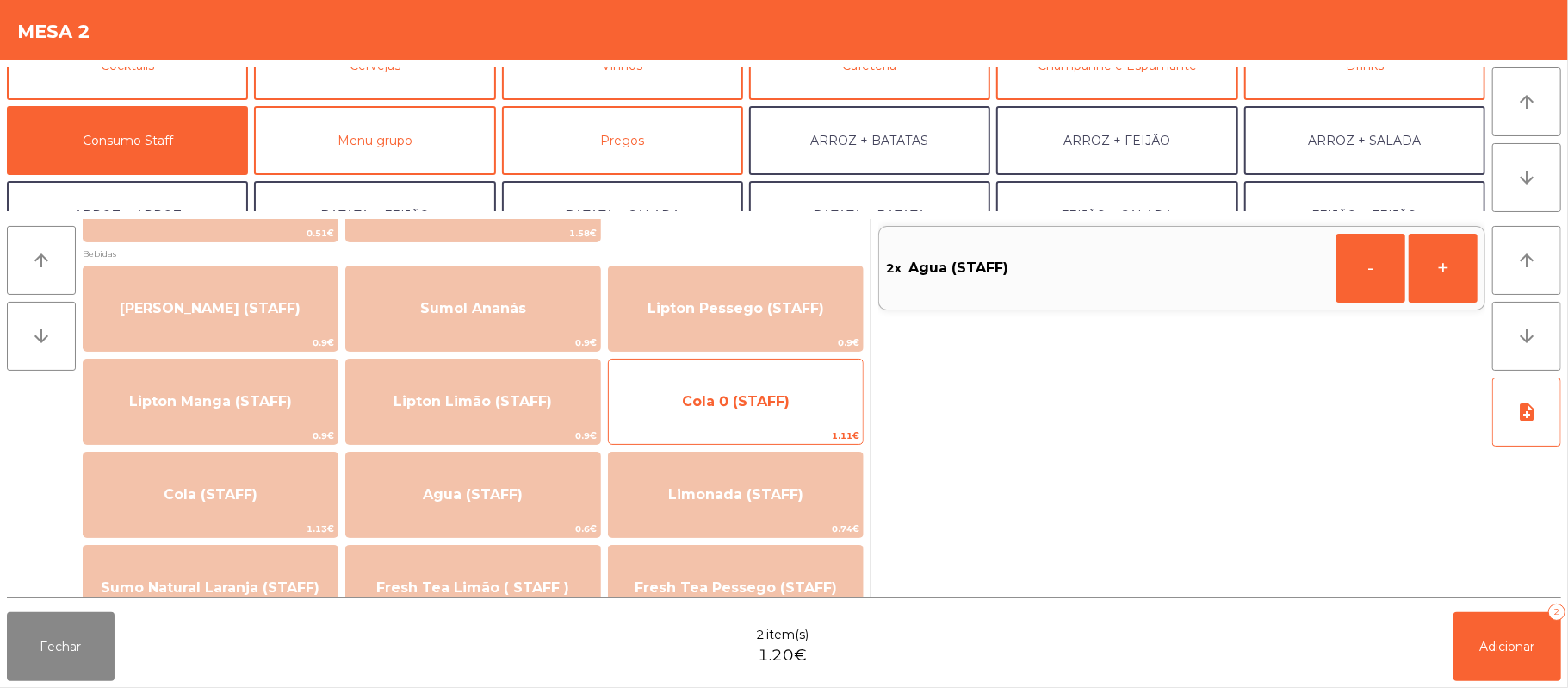
click at [697, 415] on span "Cola 0 (STAFF)" at bounding box center [736, 402] width 254 height 47
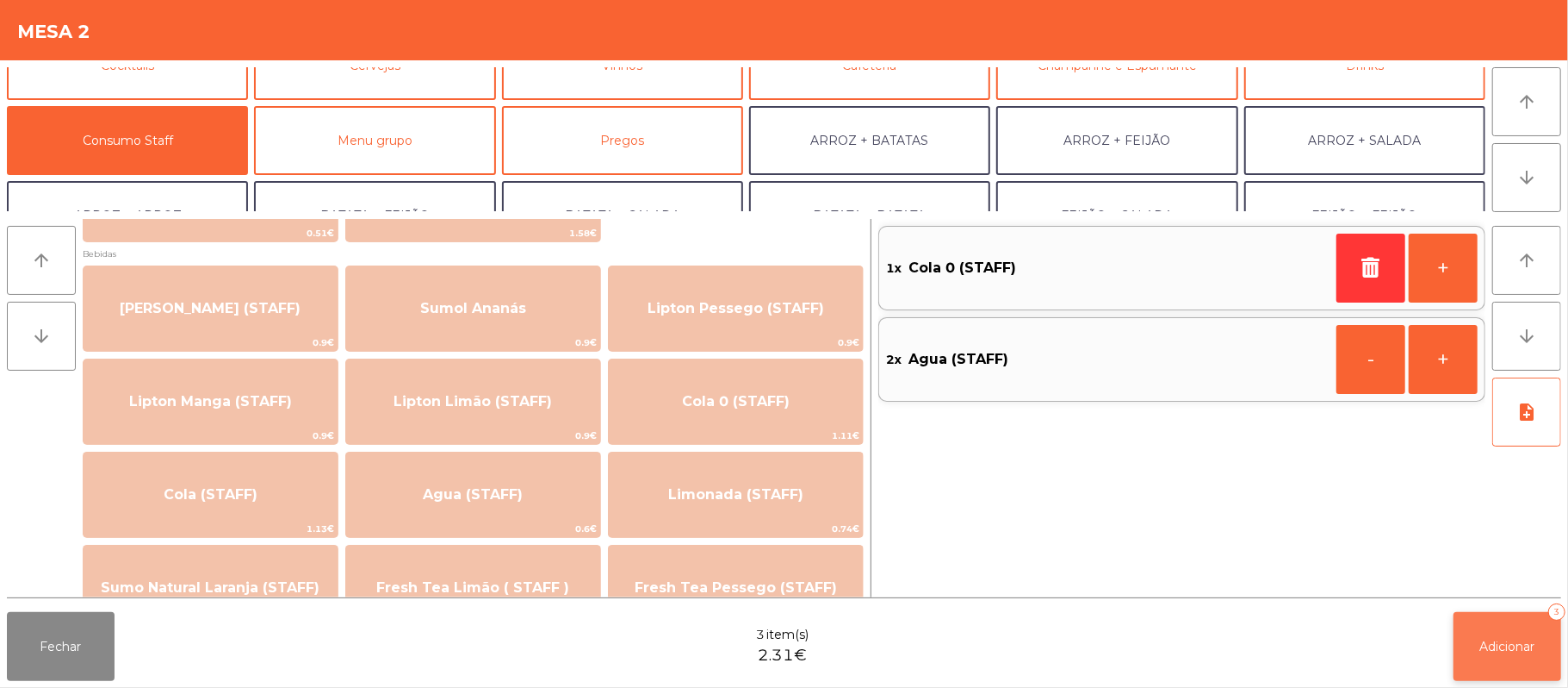
click at [1480, 645] on span "Adicionar" at bounding box center [1507, 646] width 55 height 16
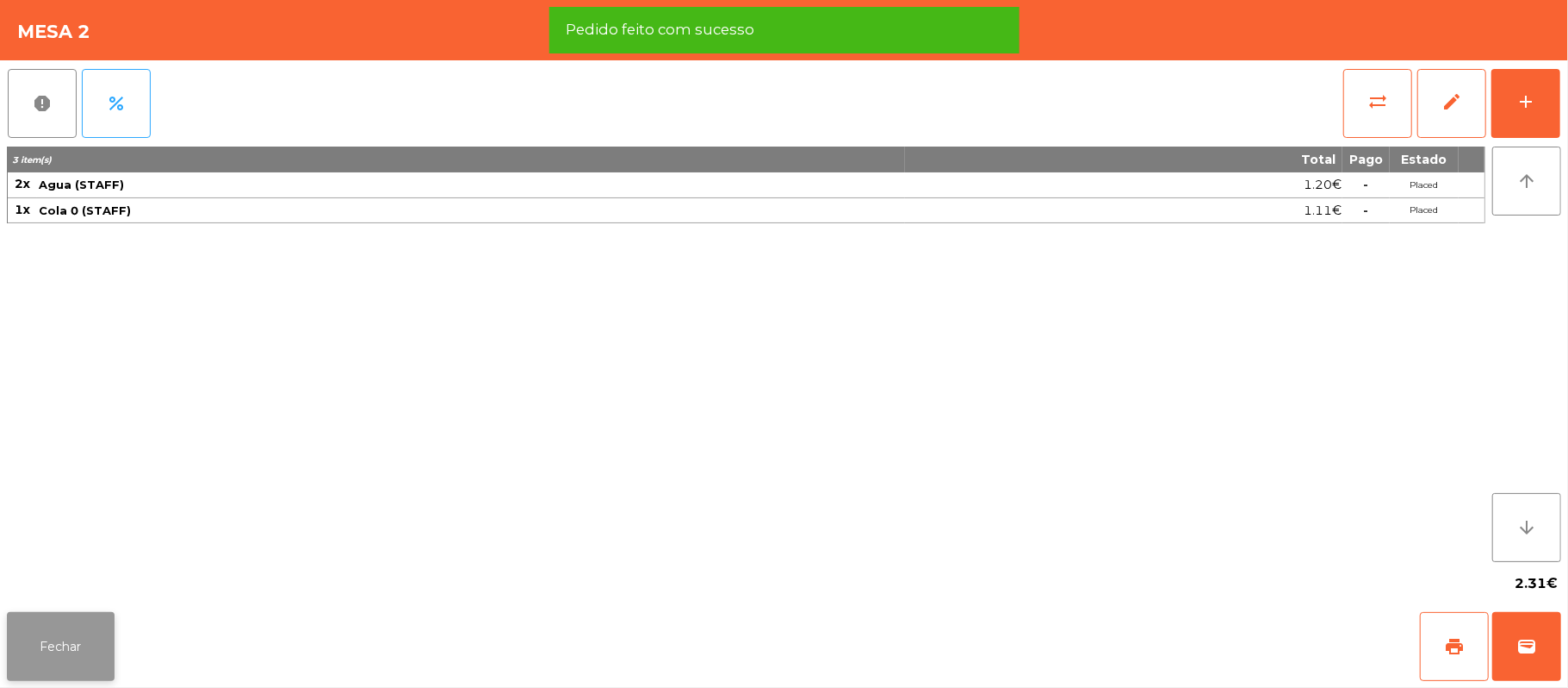
click at [67, 645] on button "Fechar" at bounding box center [60, 647] width 108 height 69
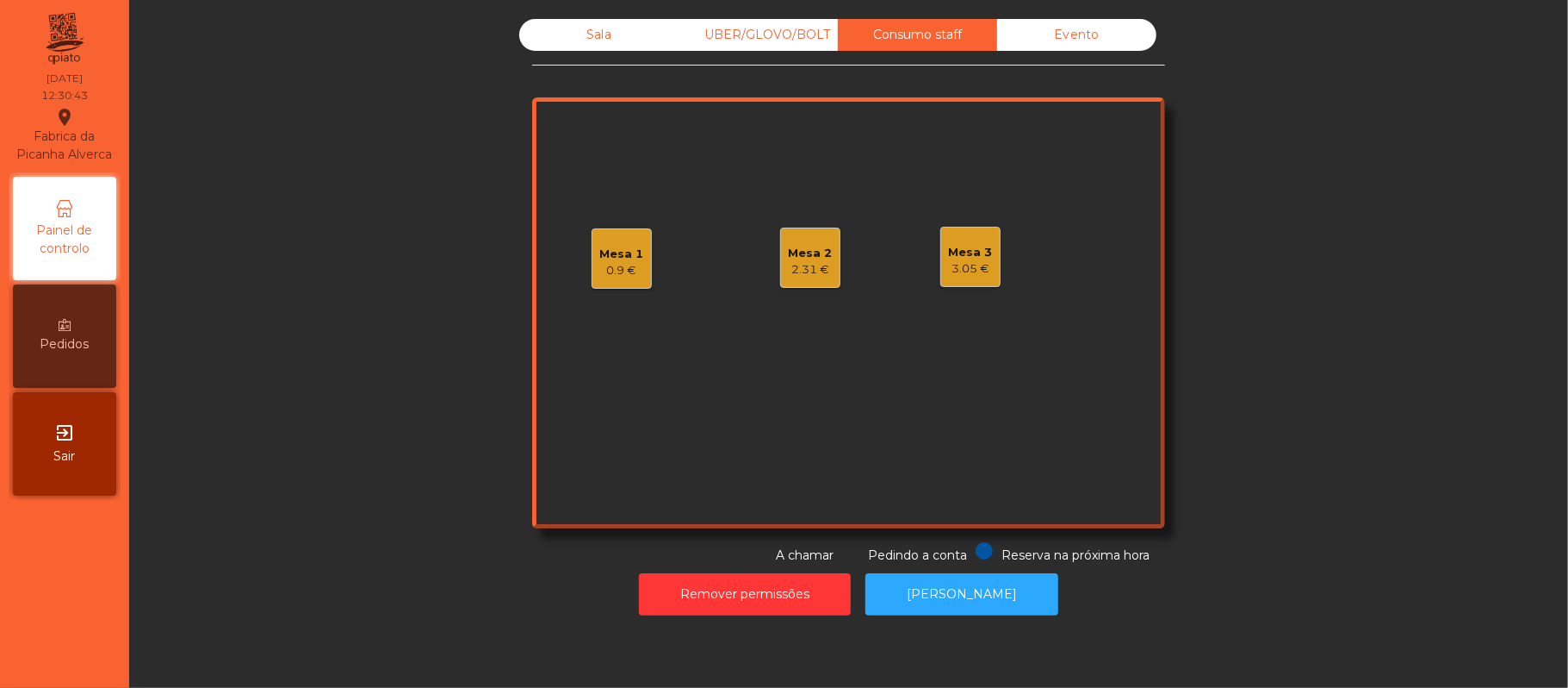
click at [789, 256] on div "Mesa 2" at bounding box center [810, 253] width 44 height 17
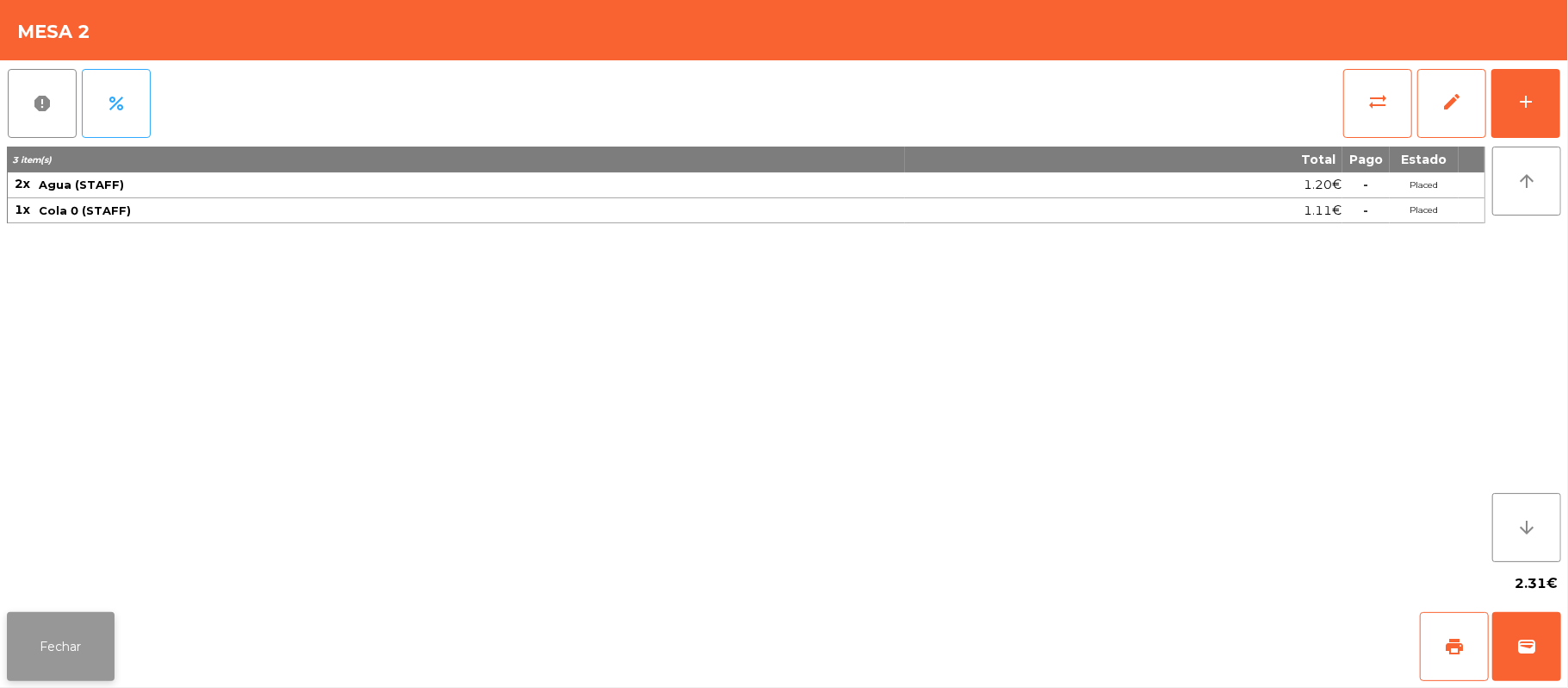
click at [94, 619] on button "Fechar" at bounding box center [60, 647] width 108 height 69
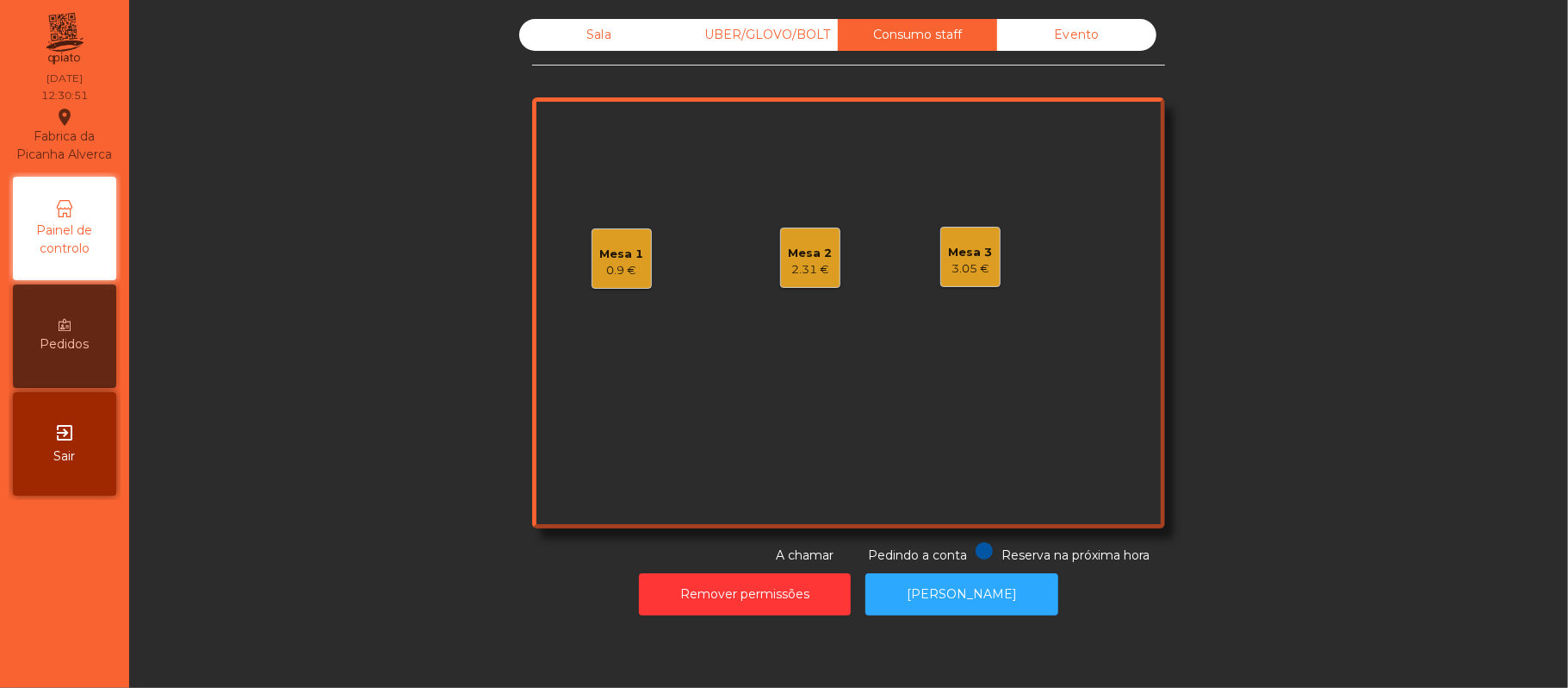
click at [631, 45] on div "Sala" at bounding box center [599, 35] width 159 height 32
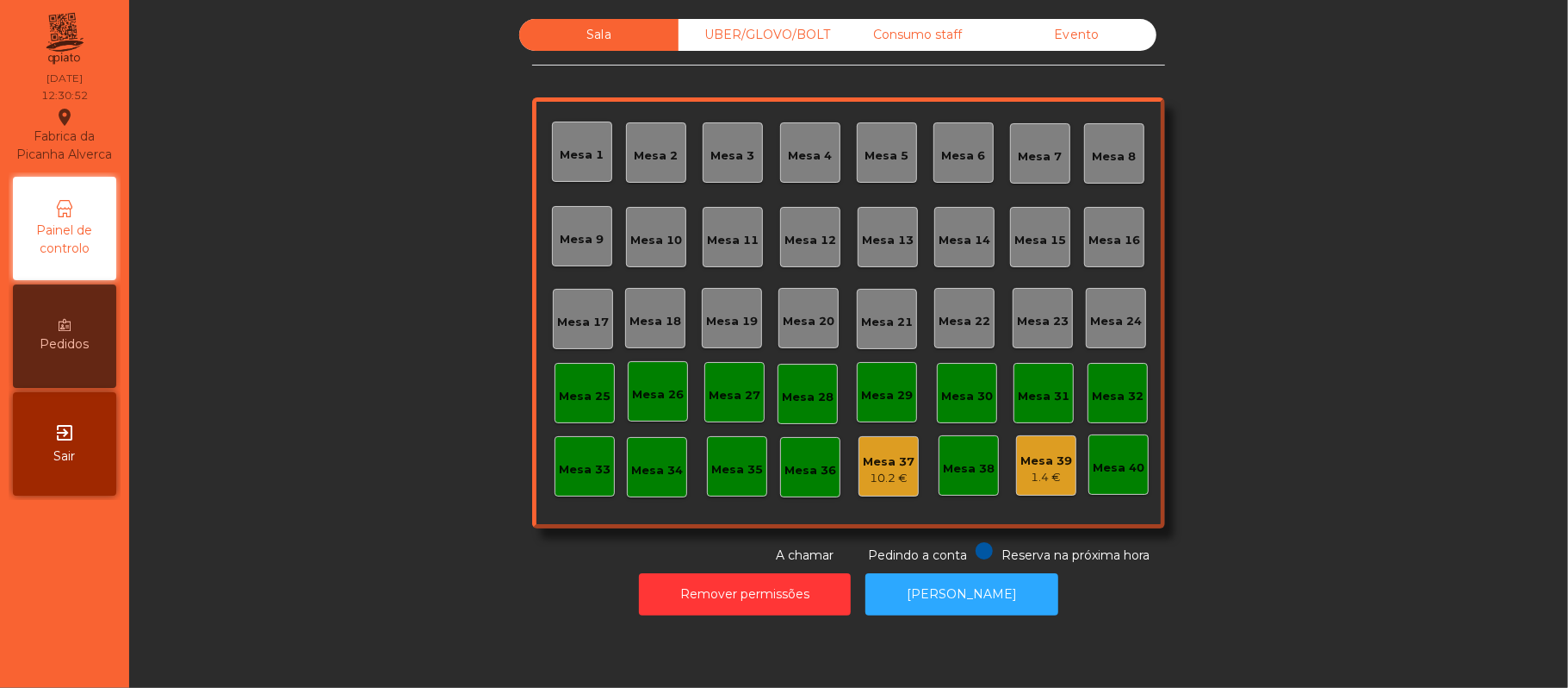
click at [1063, 470] on div "Mesa 39 1.4 €" at bounding box center [1046, 465] width 60 height 60
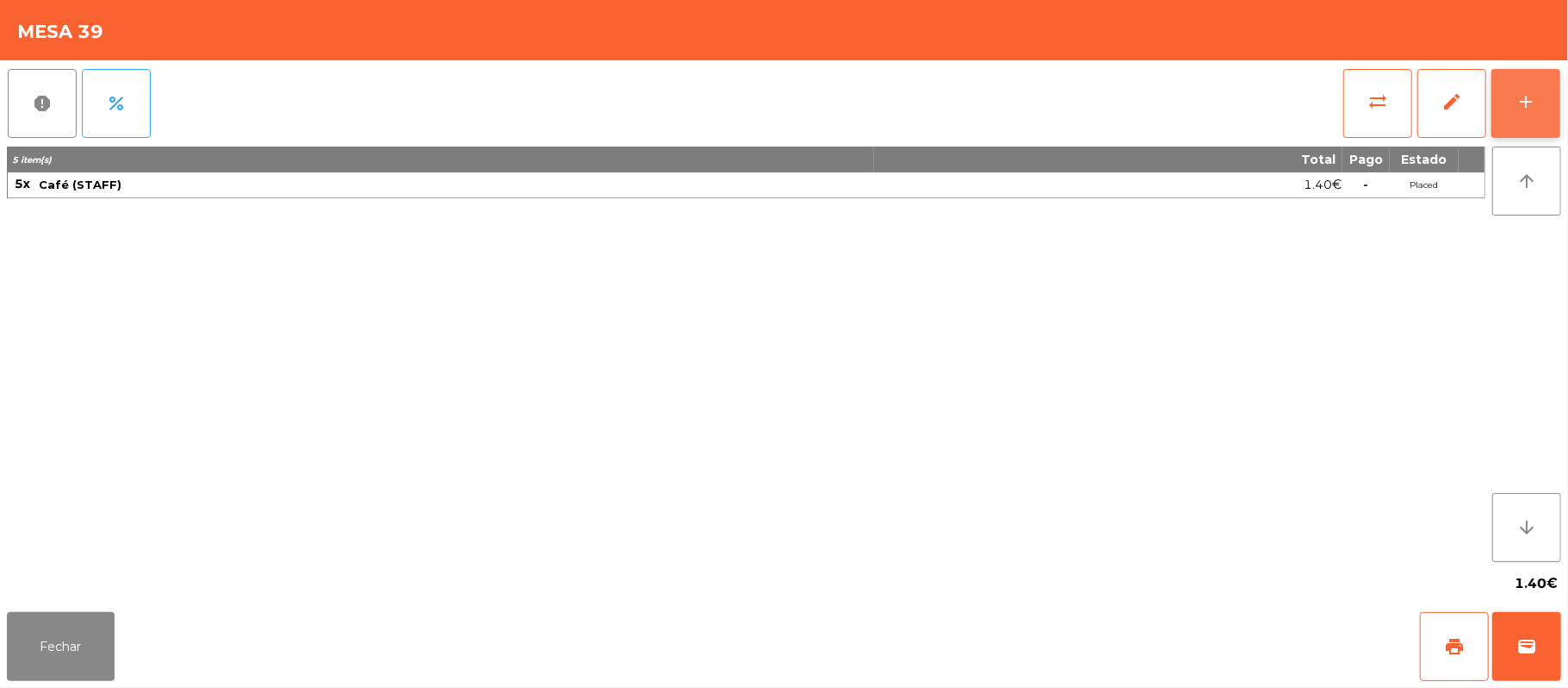
click at [1523, 104] on div "add" at bounding box center [1526, 102] width 21 height 21
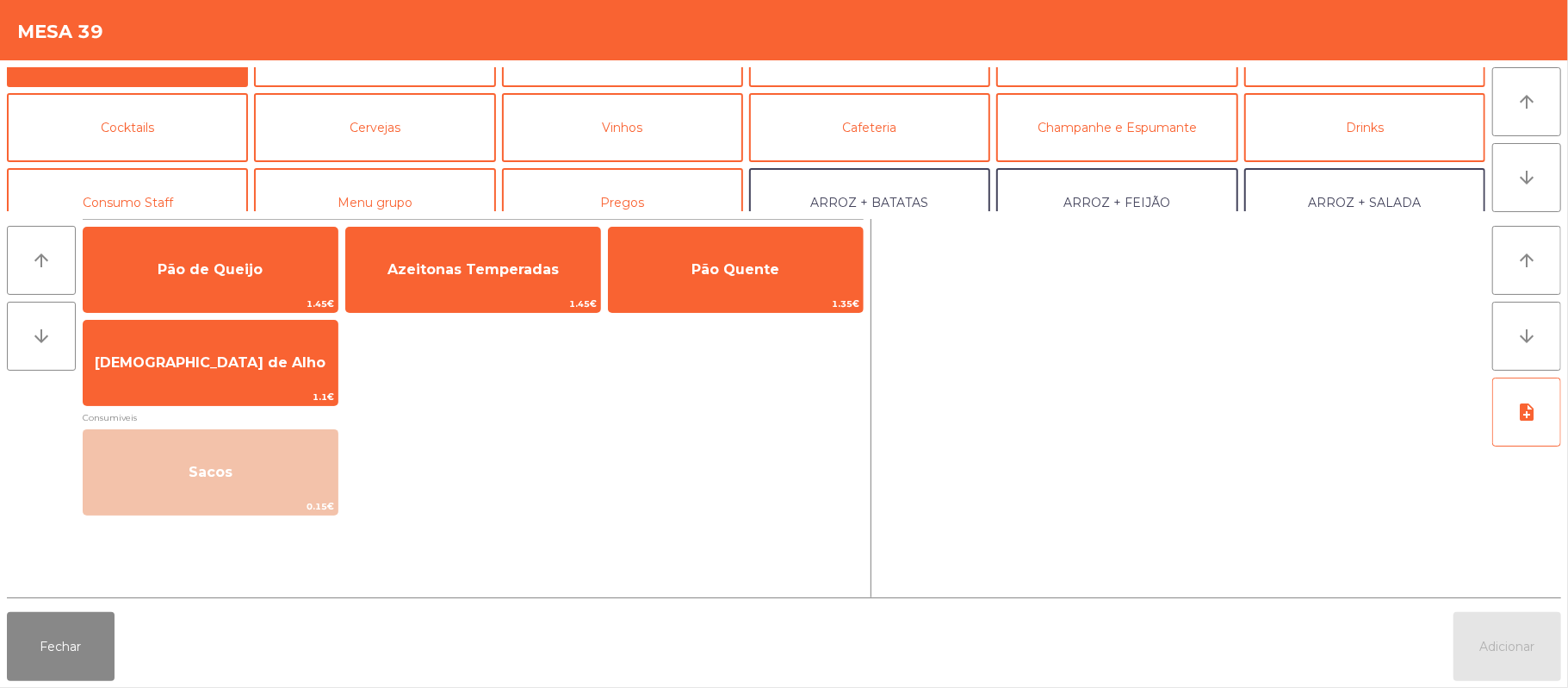
scroll to position [49, 0]
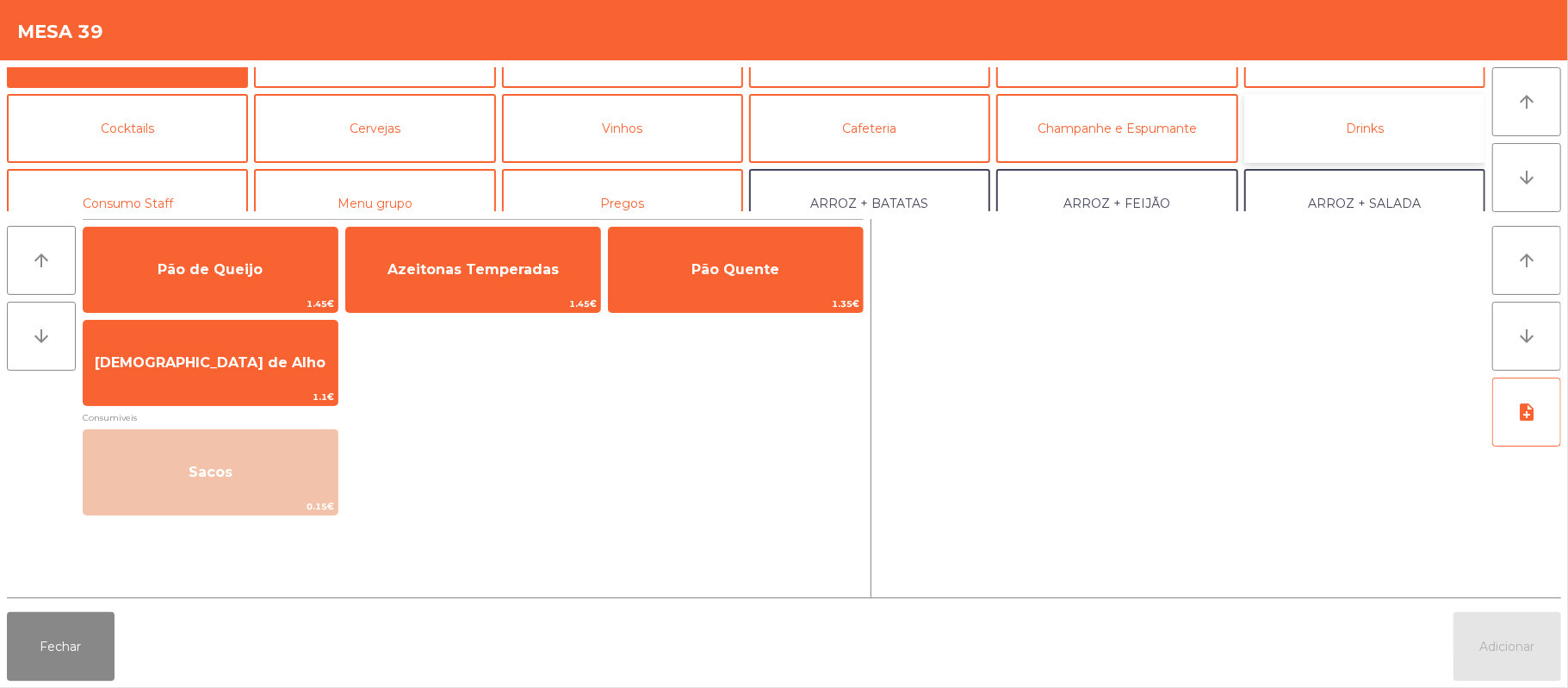
click at [1392, 128] on button "Drinks" at bounding box center [1365, 128] width 241 height 69
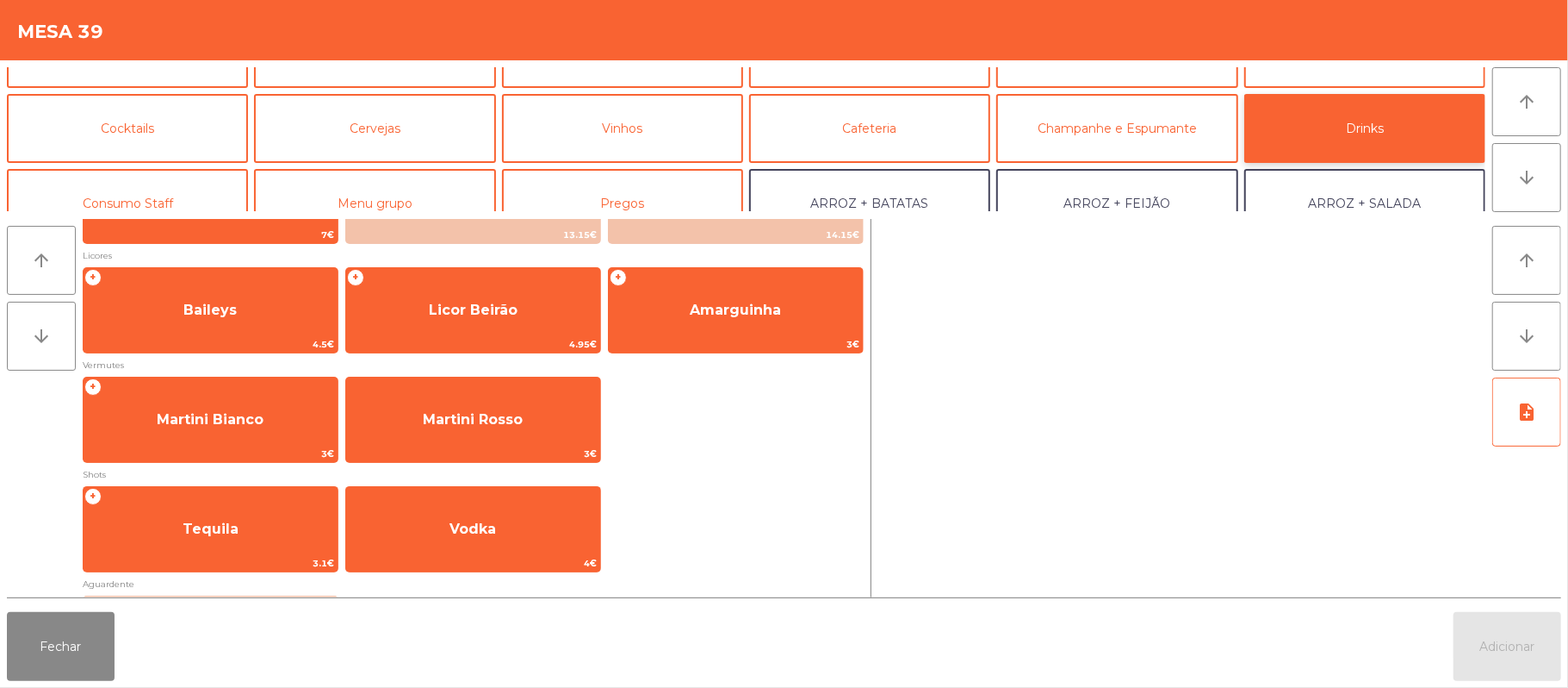
scroll to position [215, 0]
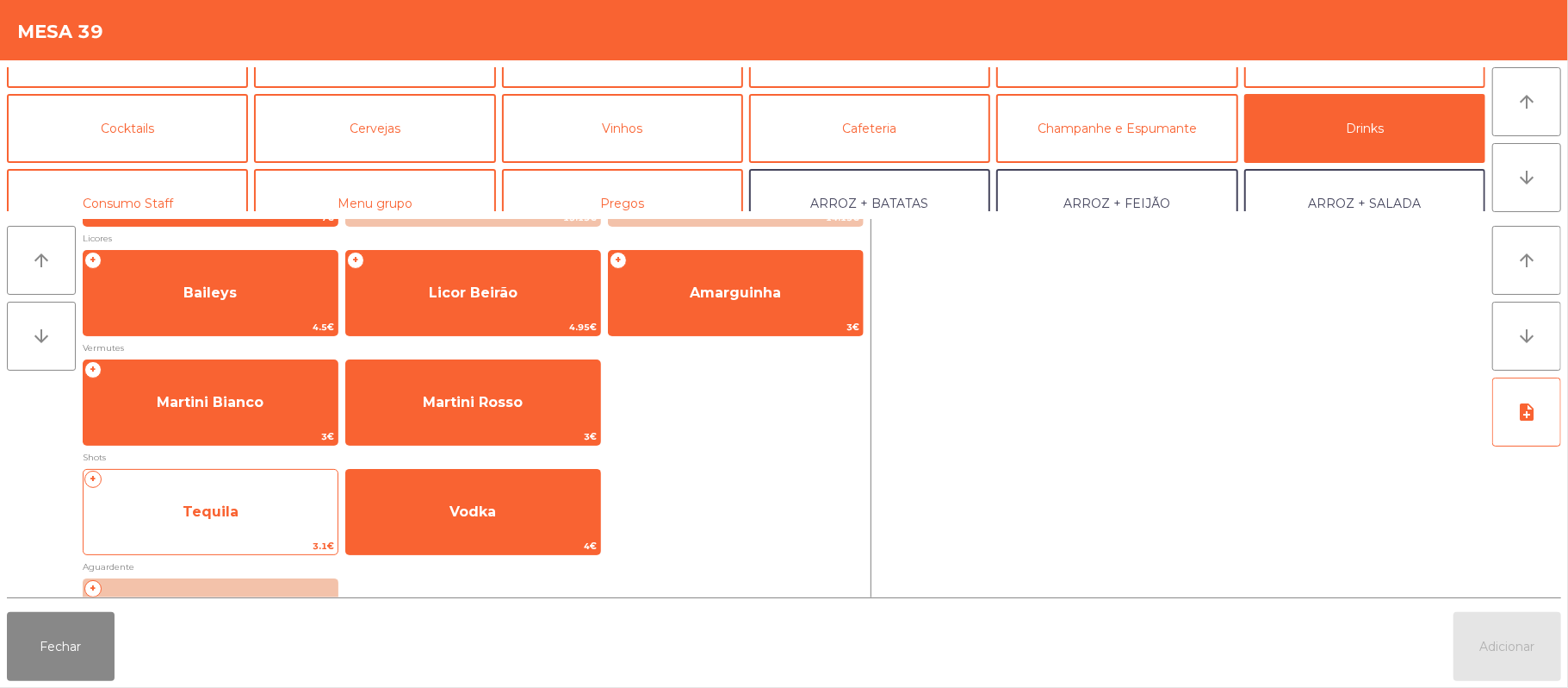
click at [252, 514] on span "Tequila" at bounding box center [211, 512] width 254 height 47
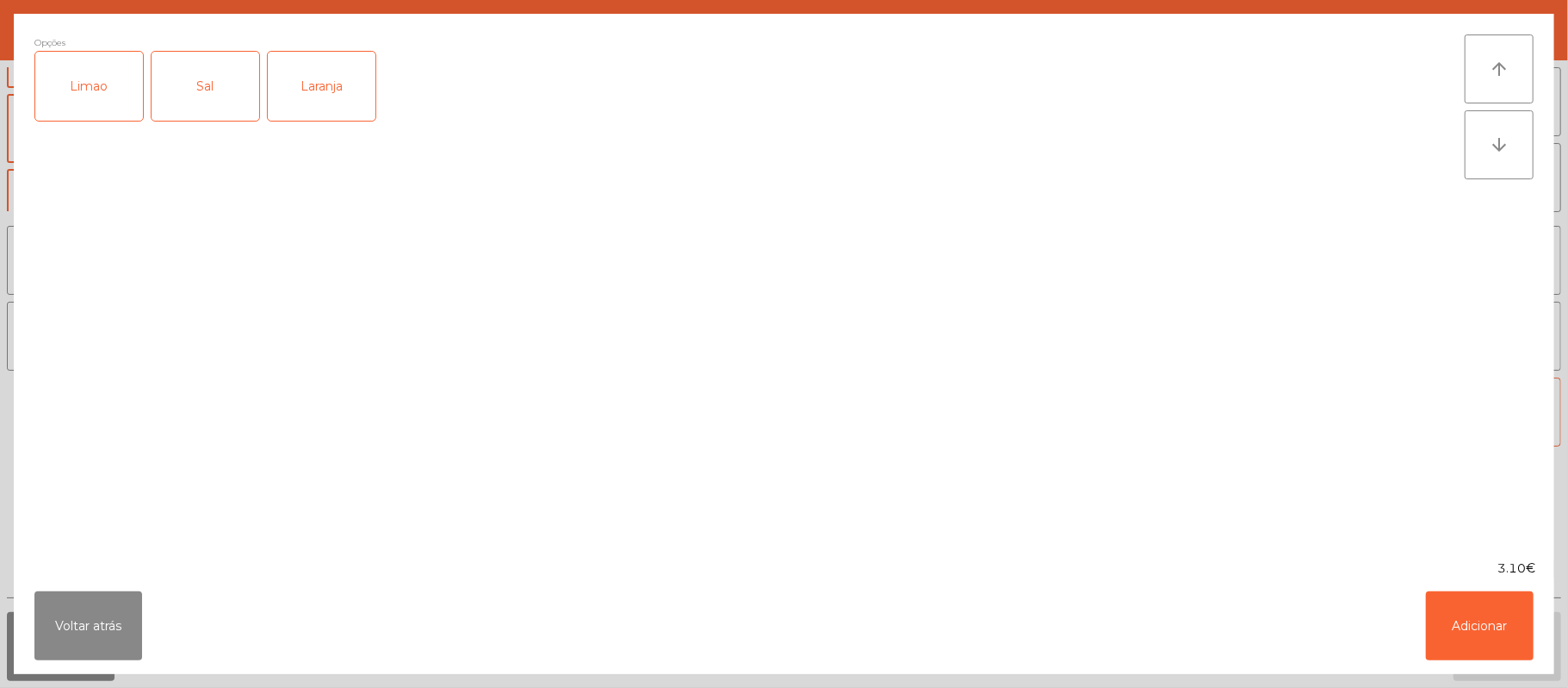
click at [91, 121] on div "Limao" at bounding box center [89, 86] width 108 height 69
click at [190, 103] on div "Sal" at bounding box center [205, 86] width 108 height 69
click at [1462, 653] on button "Adicionar" at bounding box center [1479, 625] width 108 height 69
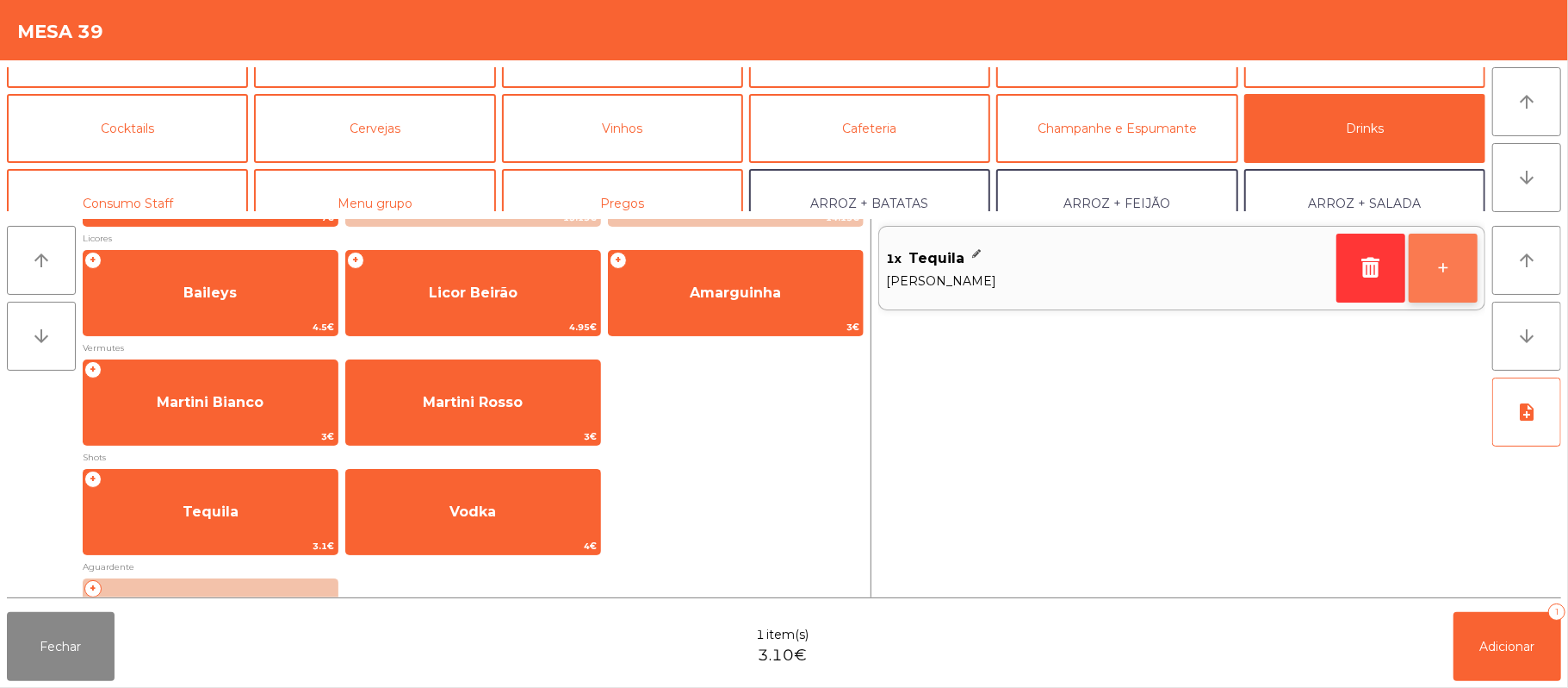
click at [1445, 272] on button "+" at bounding box center [1444, 268] width 69 height 69
click at [1458, 276] on button "+" at bounding box center [1444, 268] width 69 height 69
click at [1448, 274] on button "+" at bounding box center [1444, 268] width 69 height 69
click at [1462, 273] on button "+" at bounding box center [1444, 268] width 69 height 69
click at [1454, 272] on button "+" at bounding box center [1444, 268] width 69 height 69
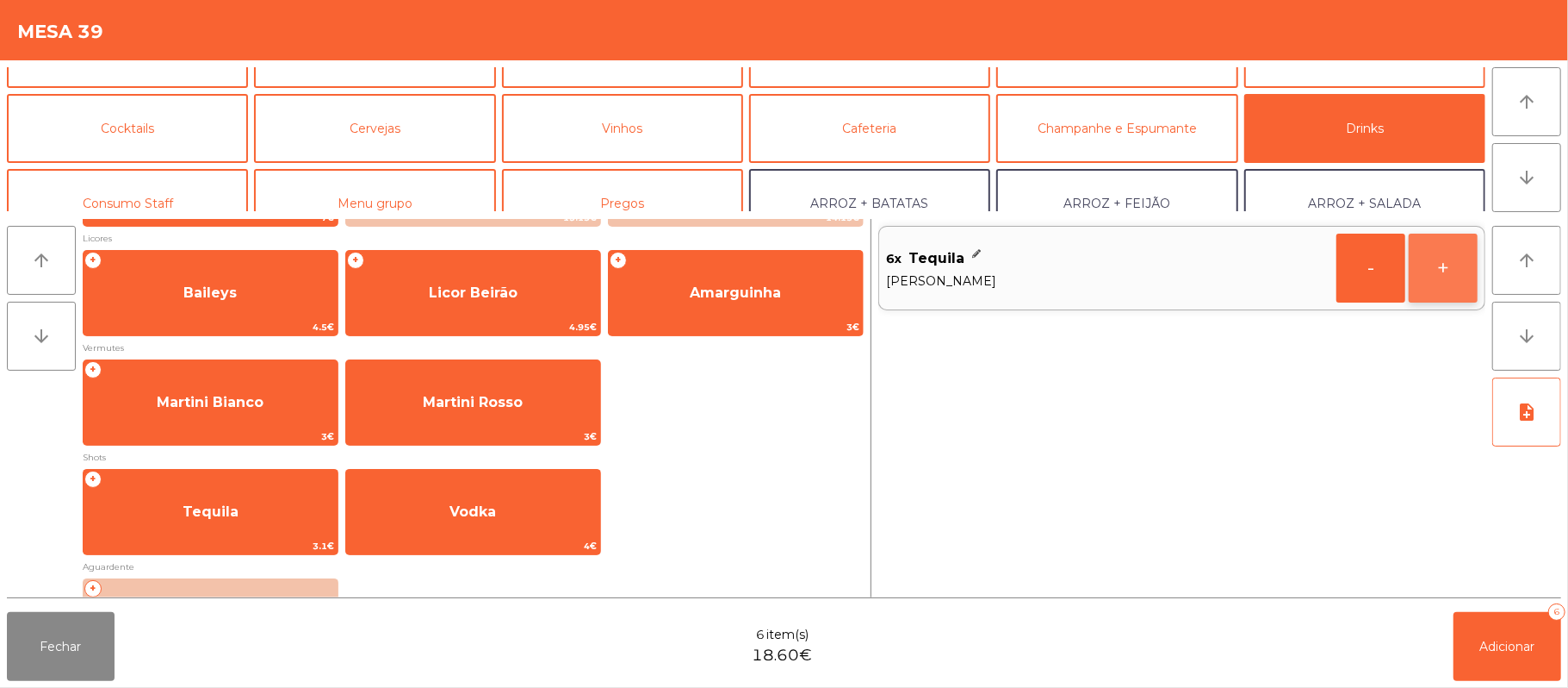
click at [1454, 272] on button "+" at bounding box center [1444, 268] width 69 height 69
click at [1456, 273] on button "+" at bounding box center [1444, 268] width 69 height 69
click at [1447, 267] on button "+" at bounding box center [1444, 268] width 69 height 69
click at [1448, 267] on button "+" at bounding box center [1444, 268] width 69 height 69
click at [1445, 267] on button "+" at bounding box center [1444, 268] width 69 height 69
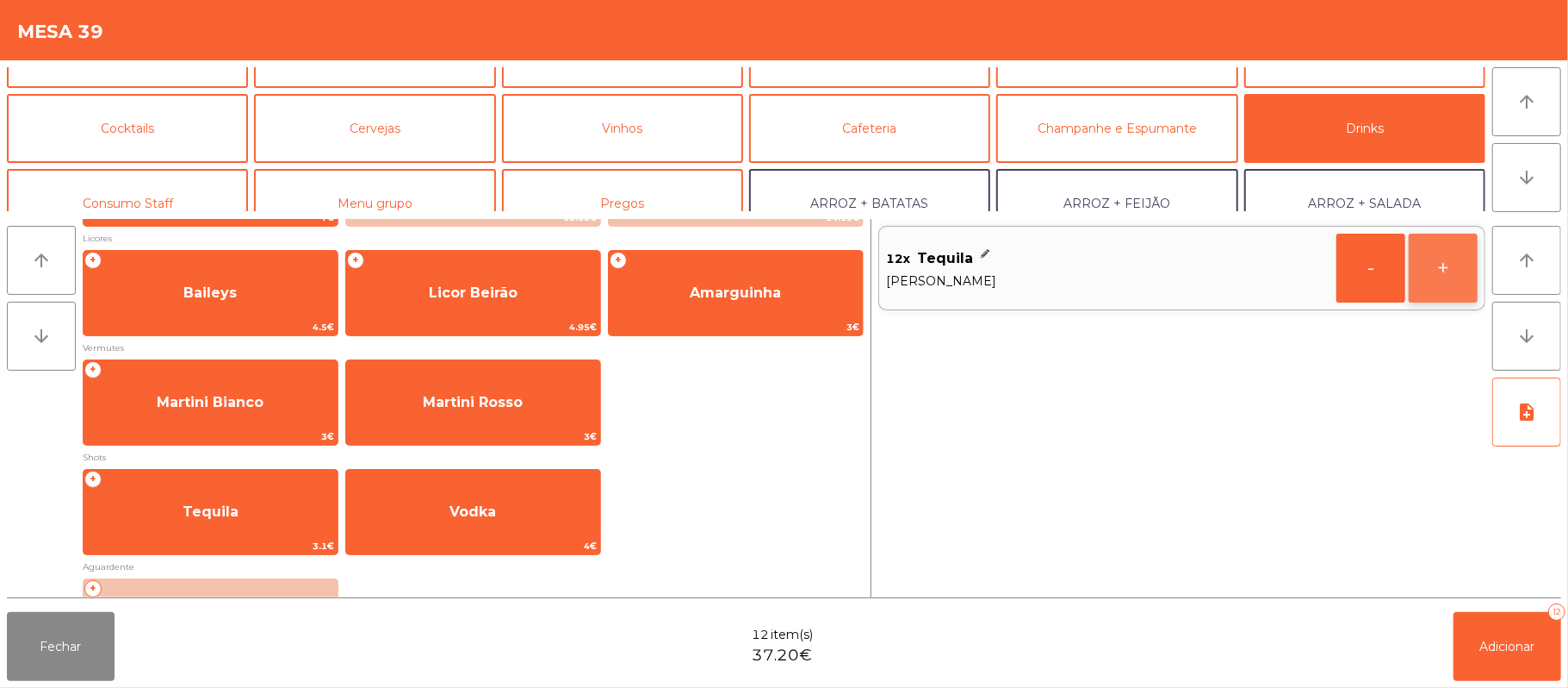
click at [1442, 272] on button "+" at bounding box center [1444, 268] width 69 height 69
click at [1448, 270] on button "+" at bounding box center [1444, 268] width 69 height 69
click at [1475, 635] on button "Adicionar 14" at bounding box center [1507, 647] width 108 height 69
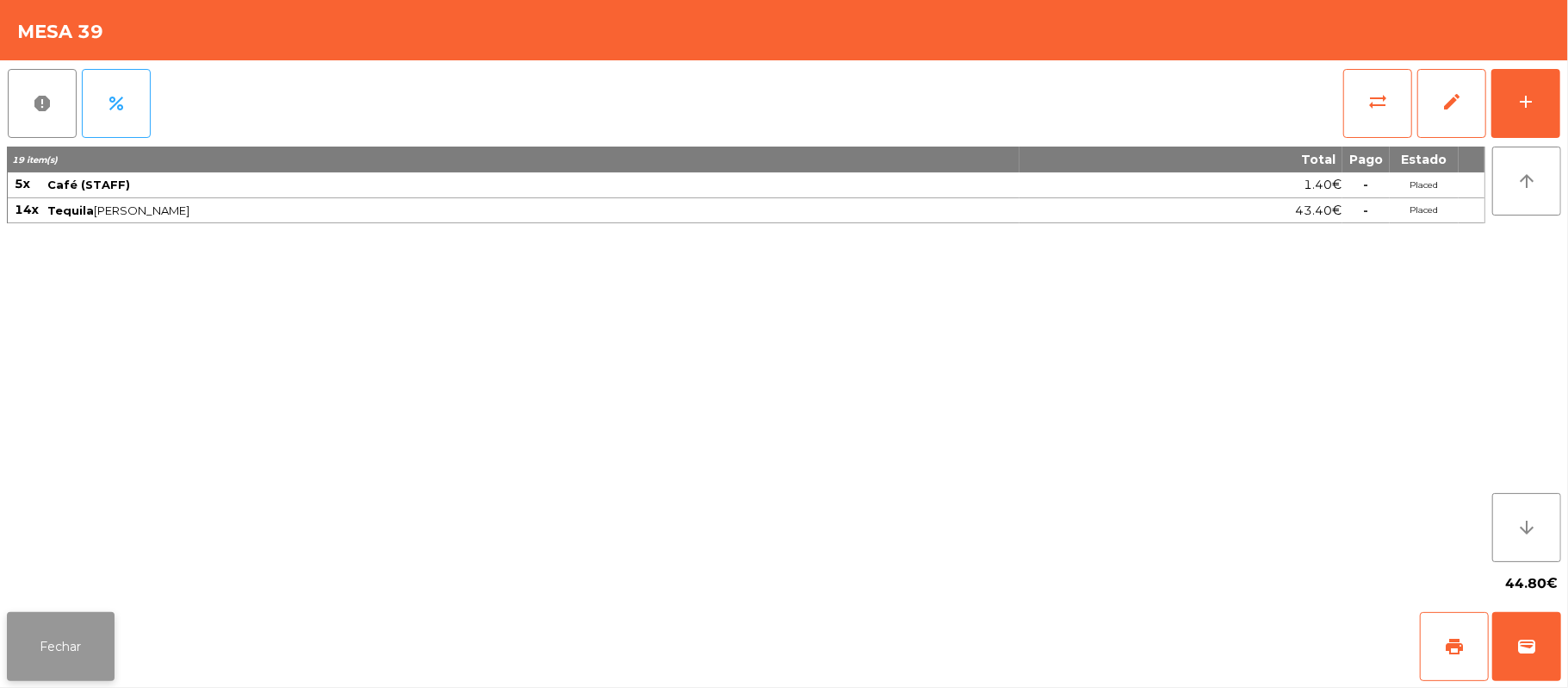
click at [92, 674] on button "Fechar" at bounding box center [60, 647] width 108 height 69
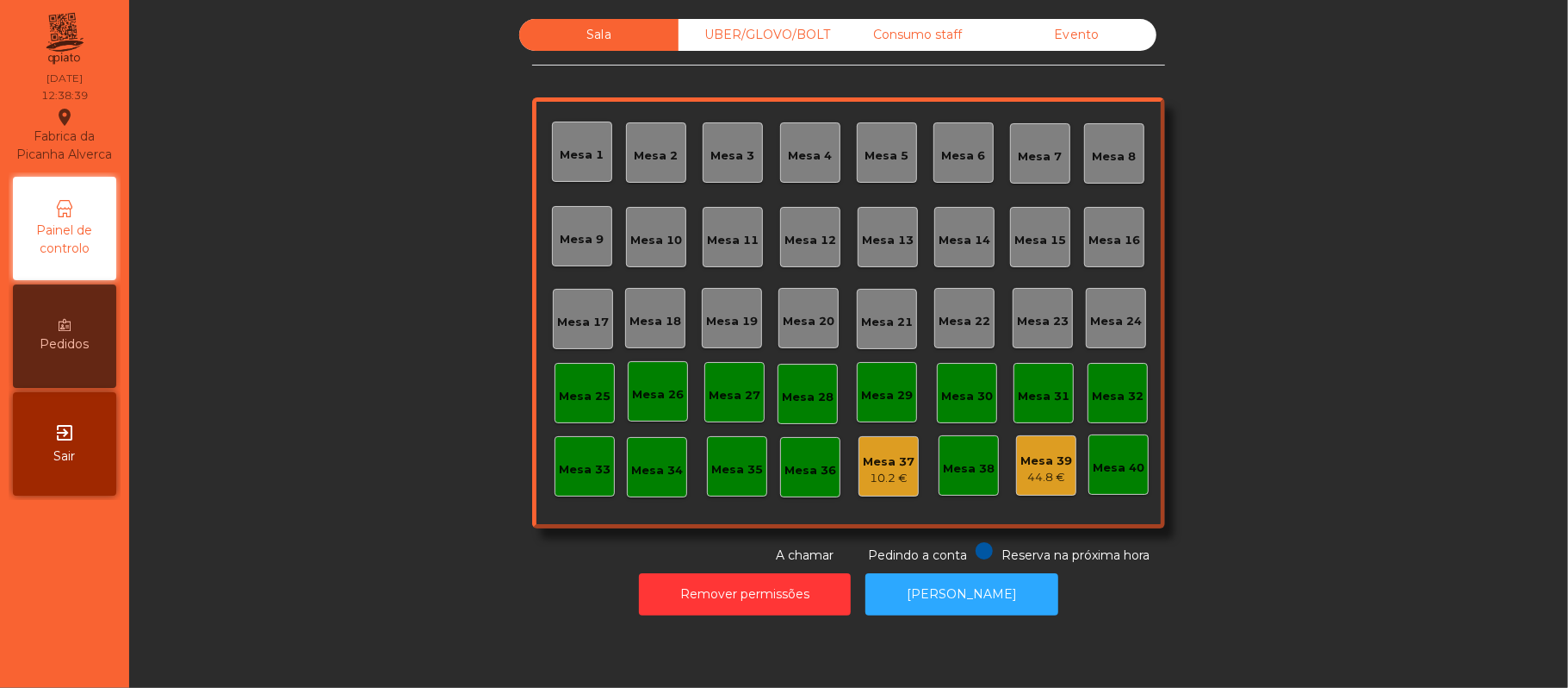
click at [1121, 243] on div "Mesa 16" at bounding box center [1114, 241] width 51 height 17
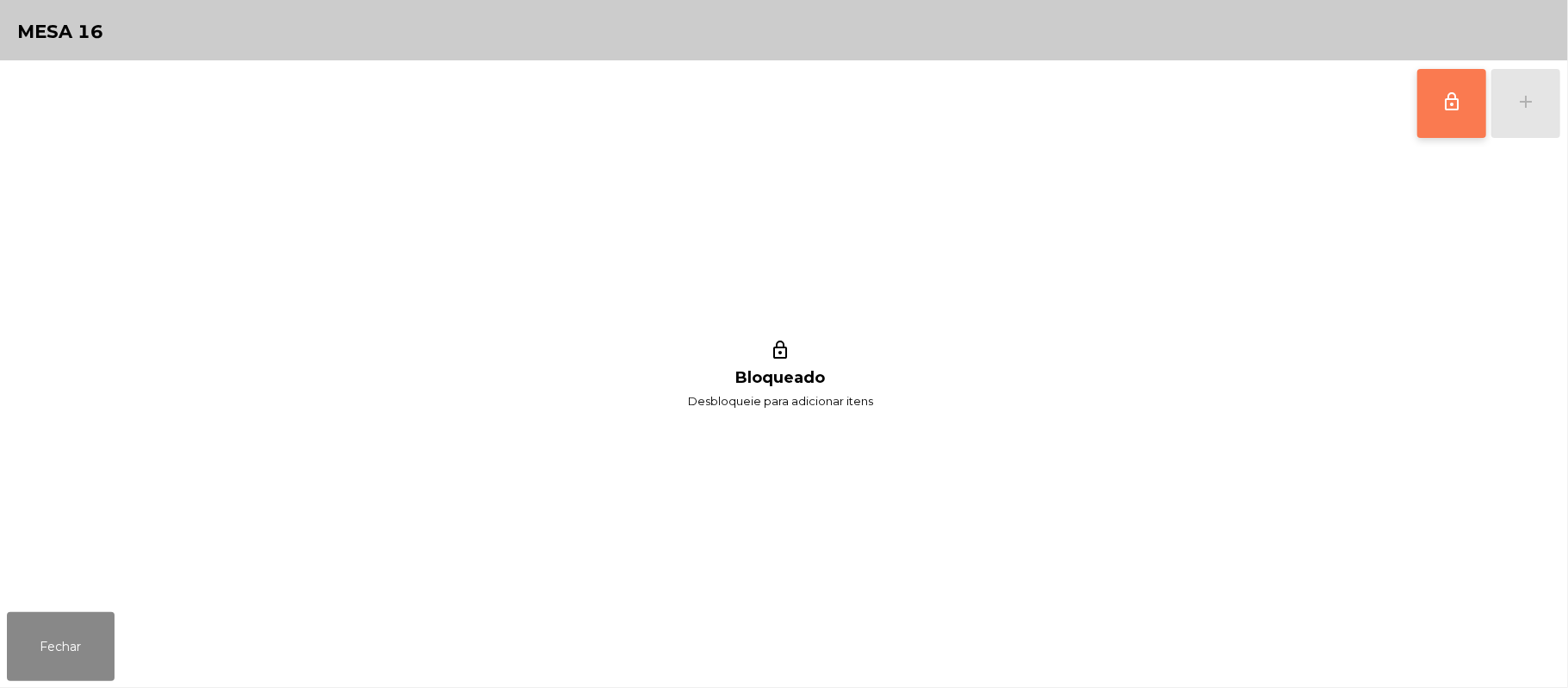
click at [1417, 103] on button "lock_outline" at bounding box center [1452, 104] width 69 height 69
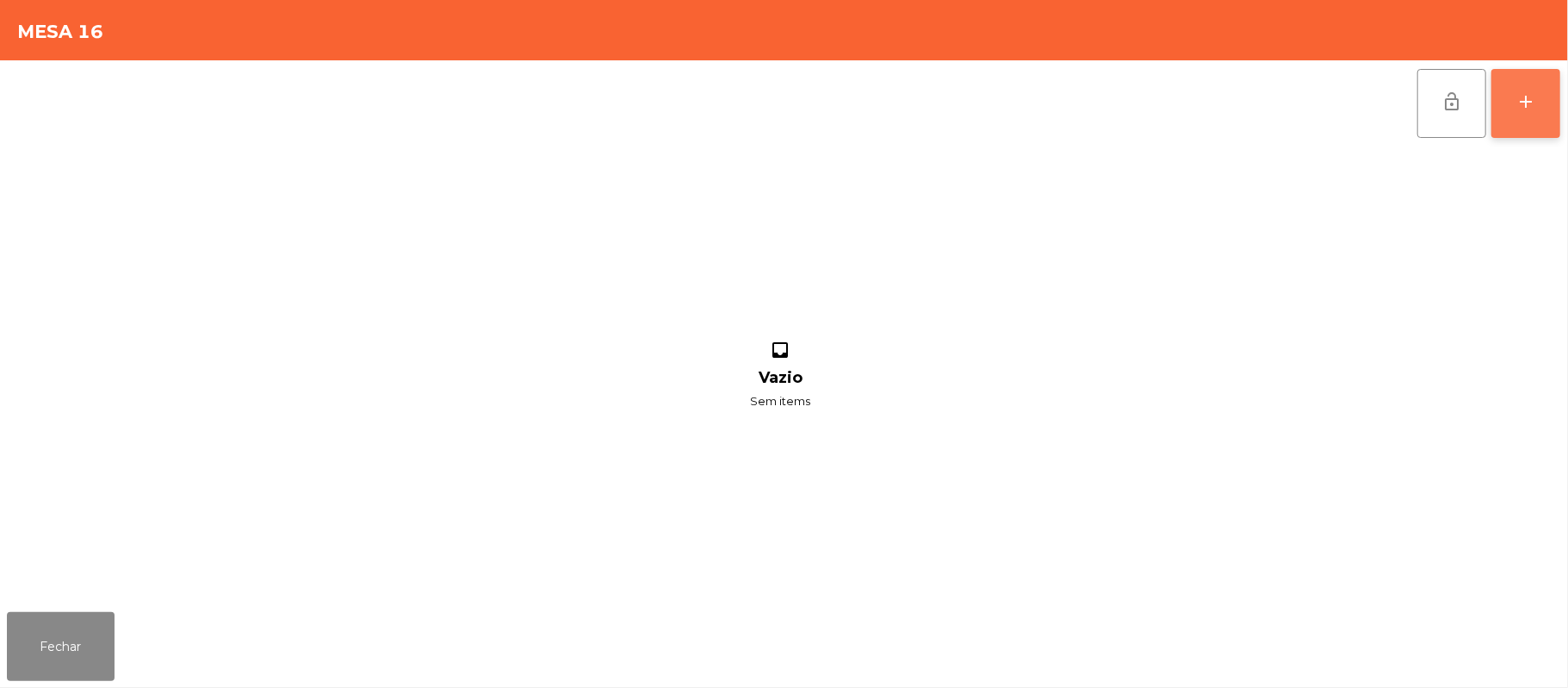
click at [1516, 115] on button "add" at bounding box center [1526, 104] width 69 height 69
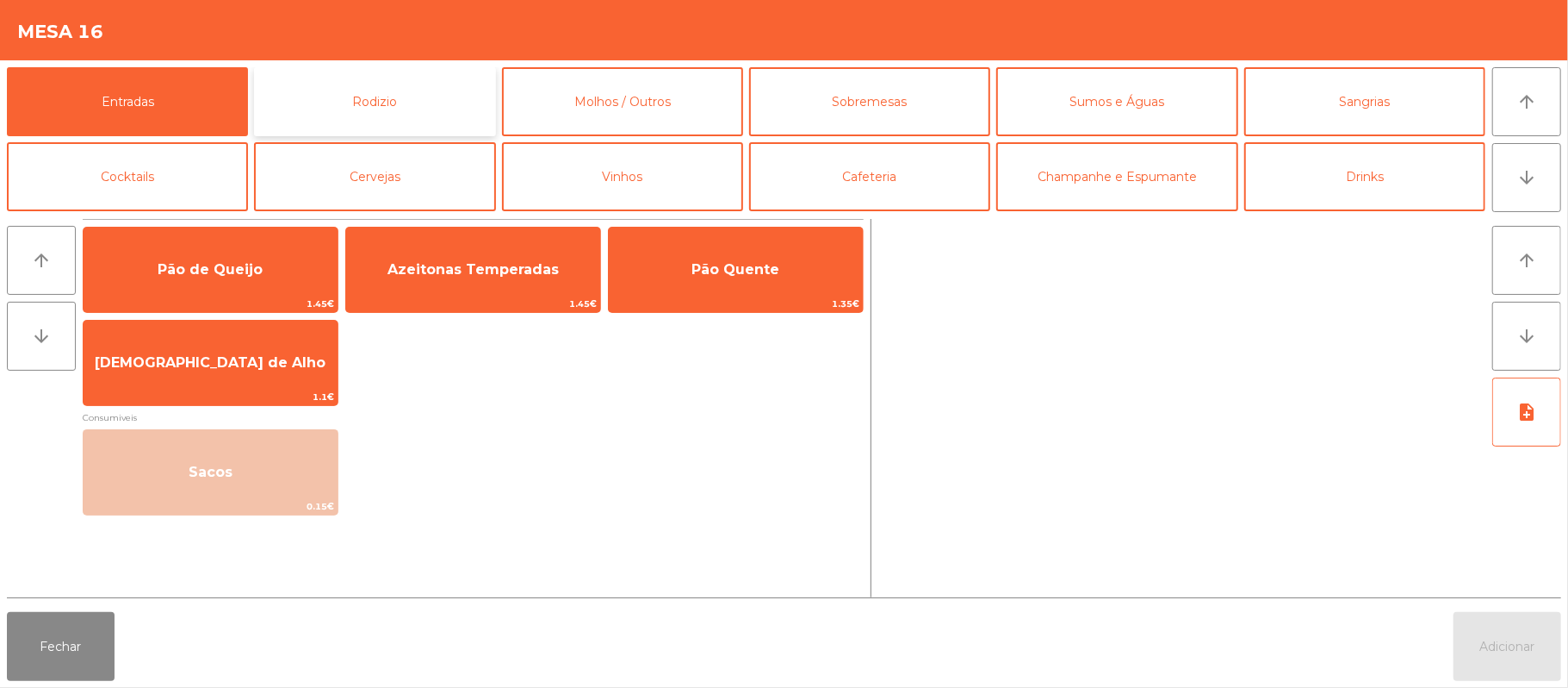
click at [431, 111] on button "Rodizio" at bounding box center [375, 102] width 241 height 69
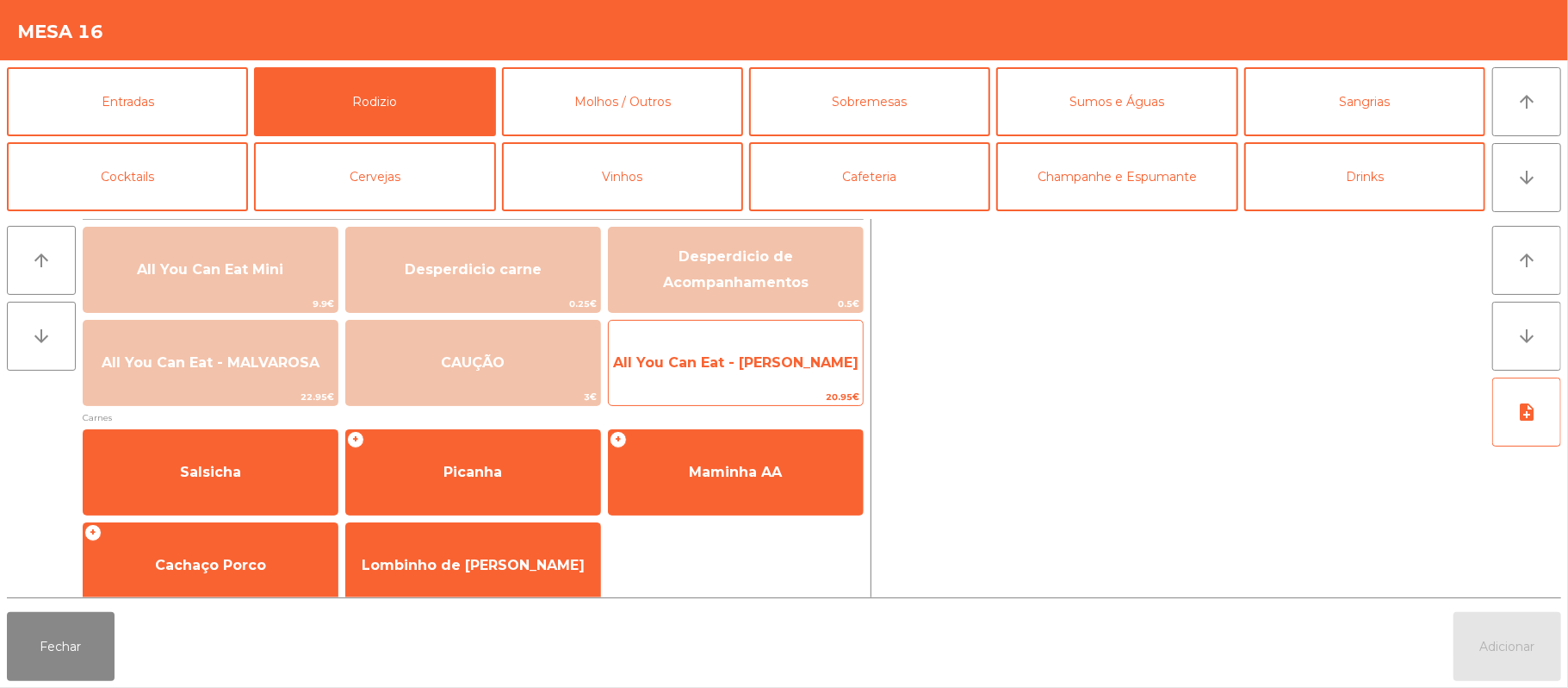
click at [817, 370] on span "All You Can Eat - [PERSON_NAME]" at bounding box center [735, 361] width 245 height 16
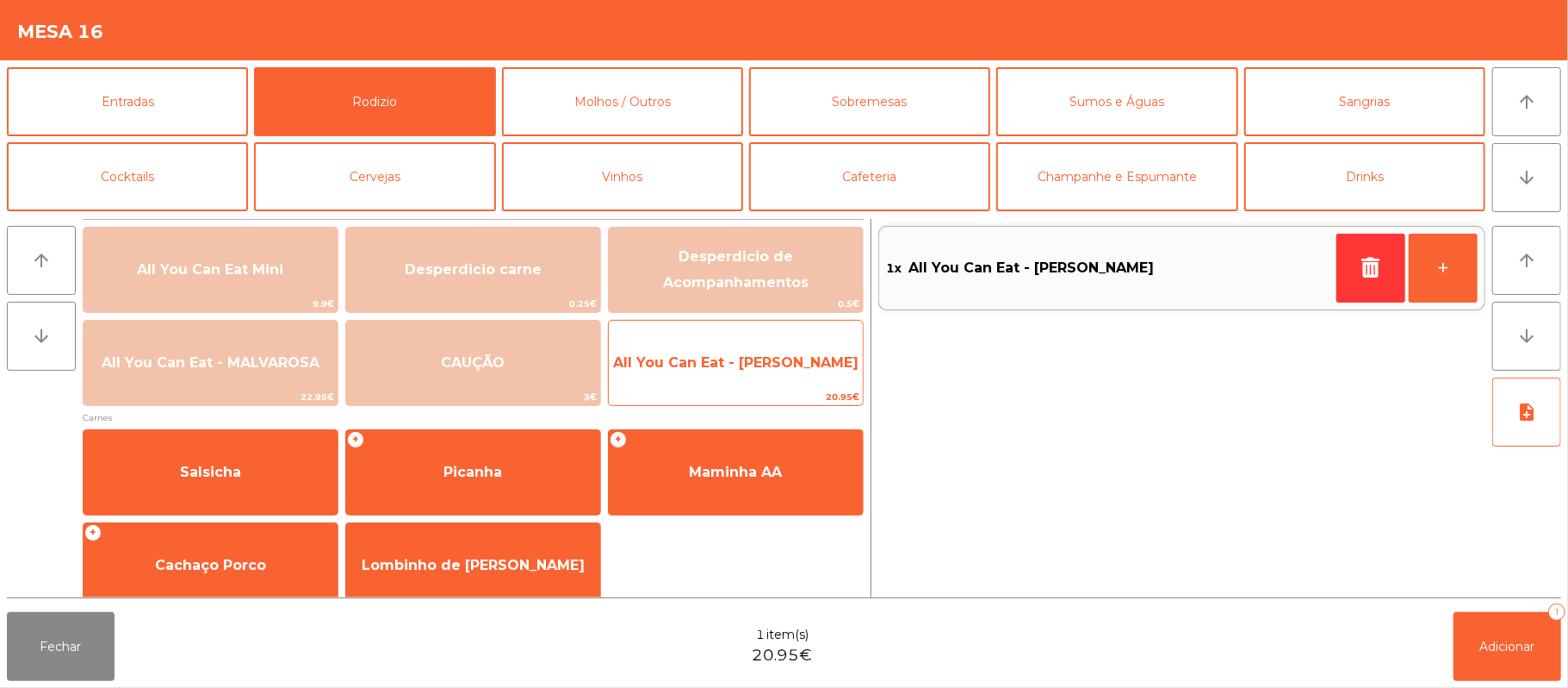
click at [811, 359] on span "All You Can Eat - [PERSON_NAME]" at bounding box center [735, 361] width 245 height 16
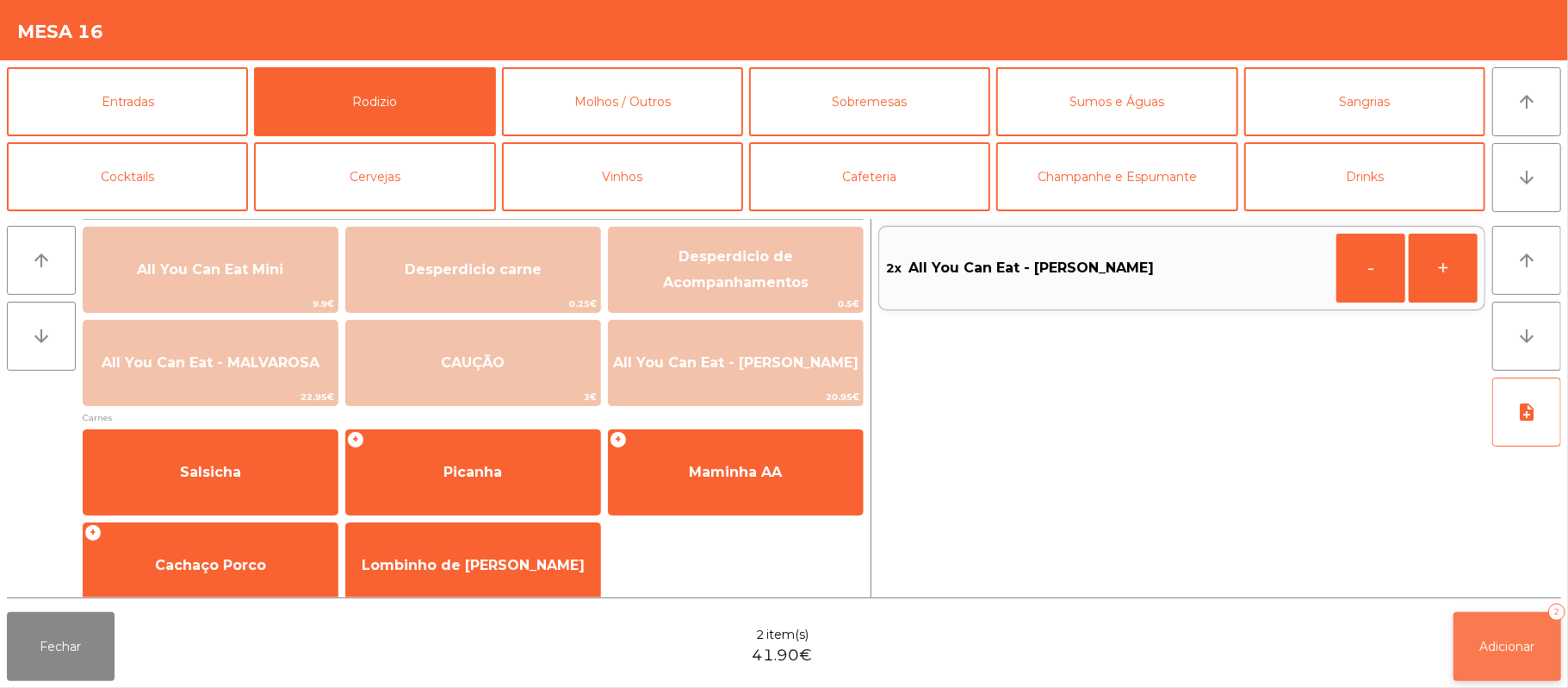
click at [1490, 656] on button "Adicionar 2" at bounding box center [1507, 647] width 108 height 69
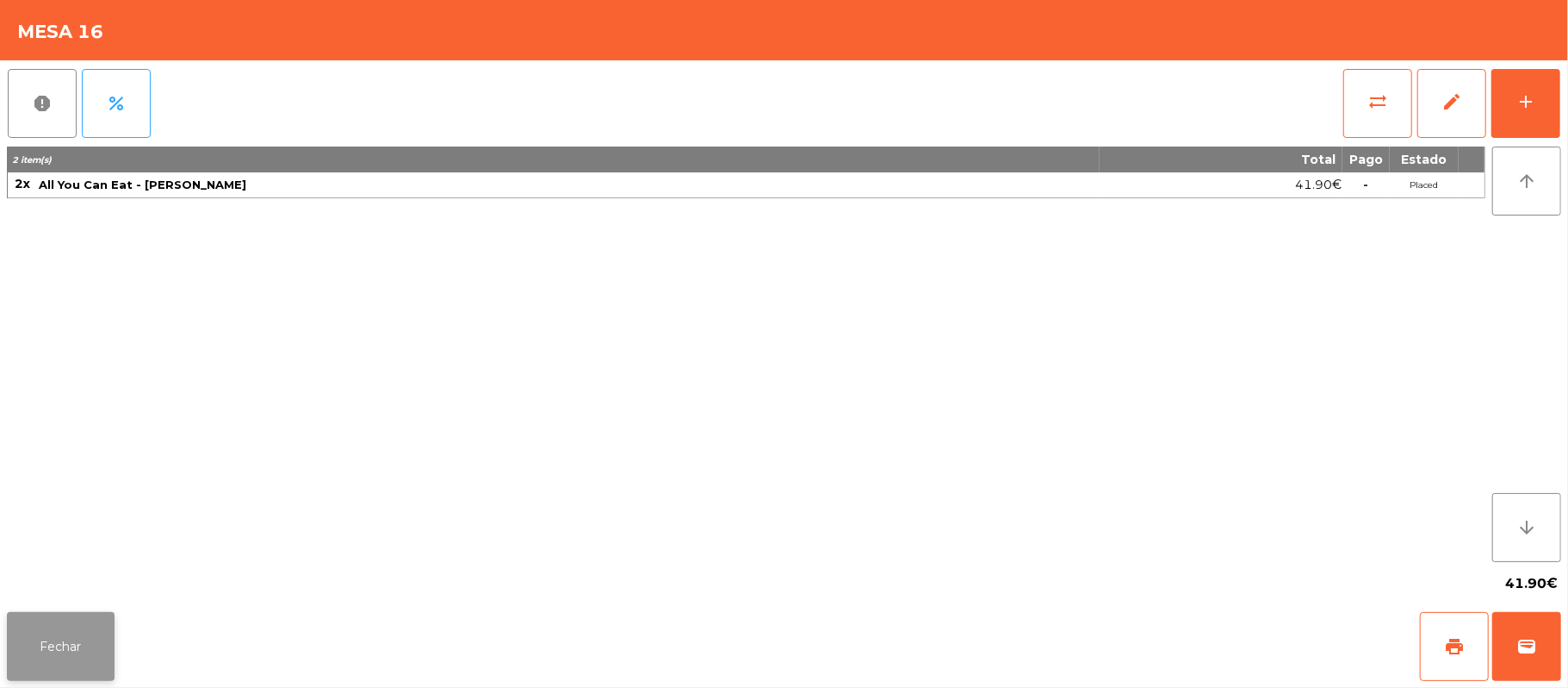
click at [50, 656] on button "Fechar" at bounding box center [60, 647] width 108 height 69
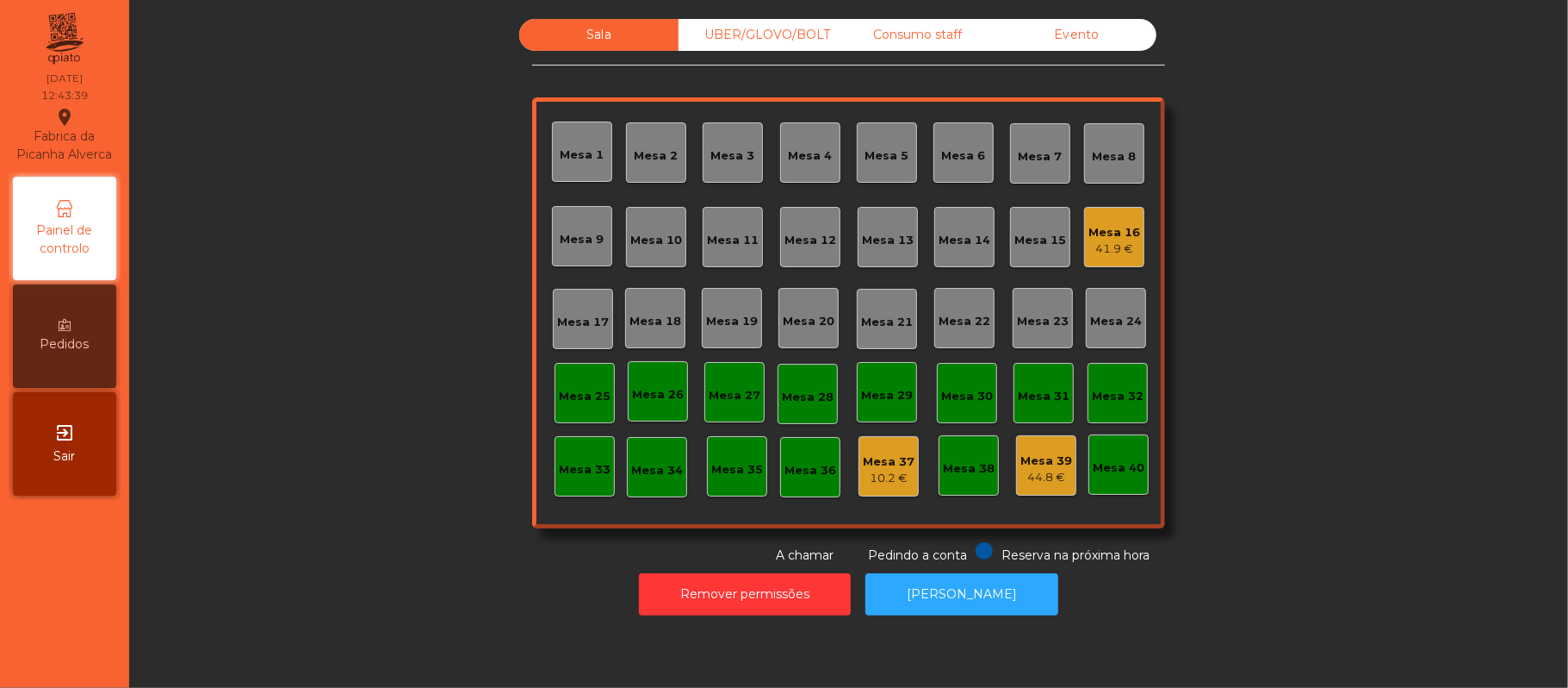
click at [1110, 214] on div "Mesa 16 41.9 €" at bounding box center [1114, 237] width 60 height 60
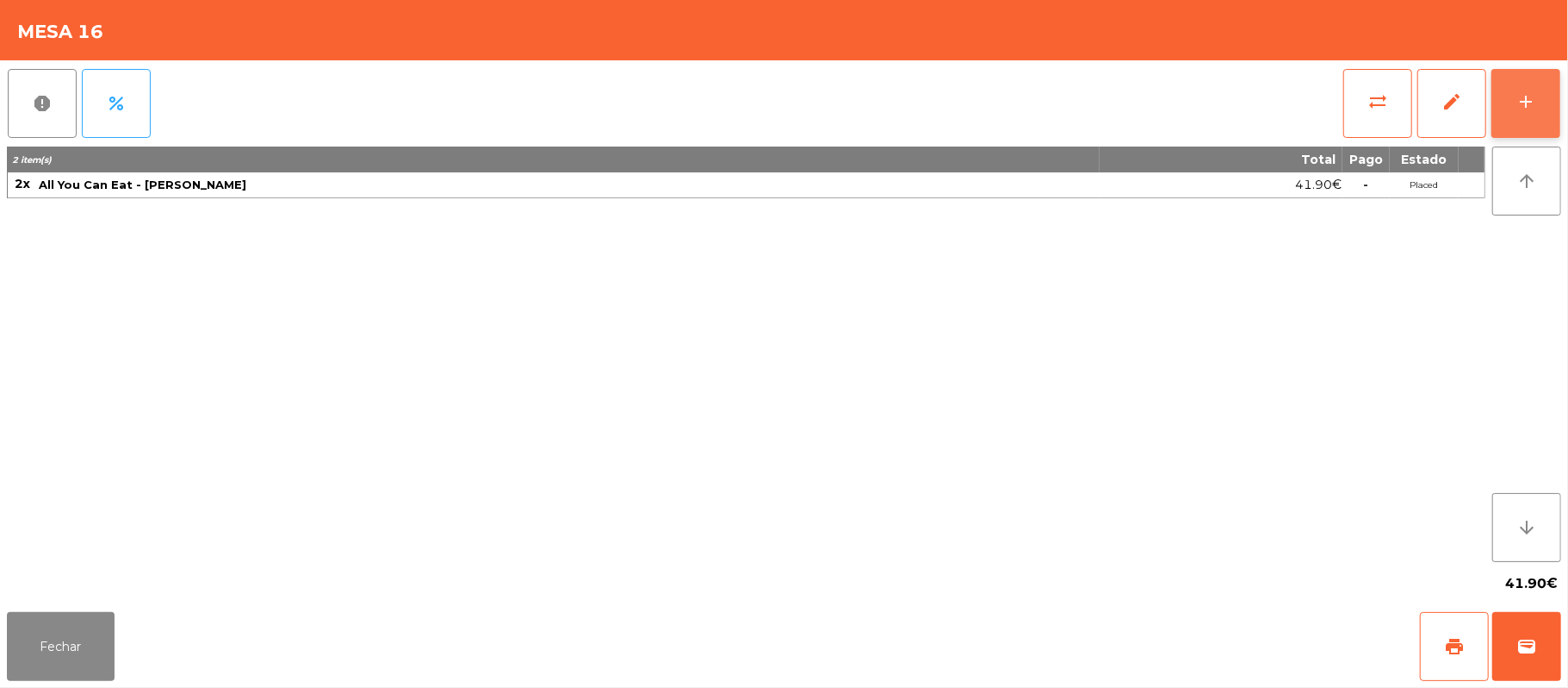
click at [1520, 112] on button "add" at bounding box center [1526, 104] width 69 height 69
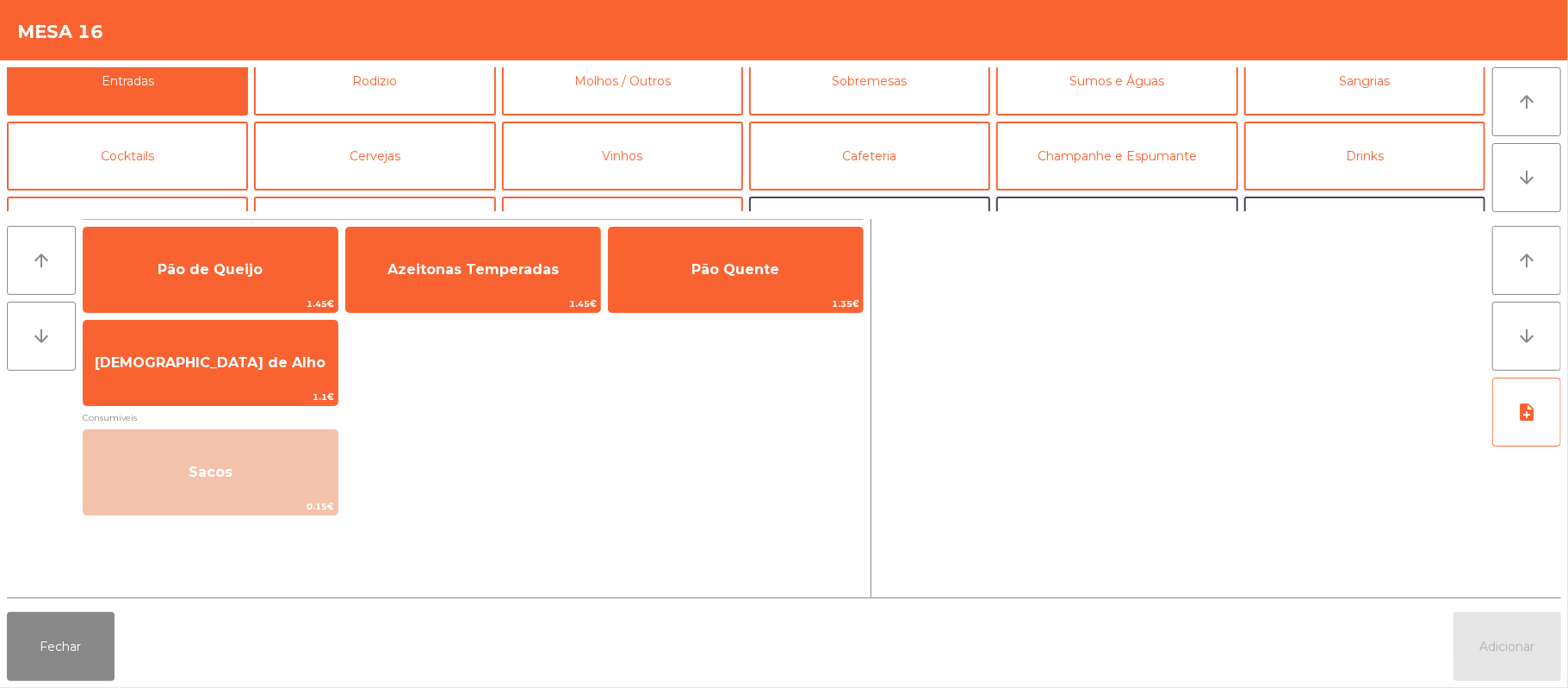
scroll to position [0, 0]
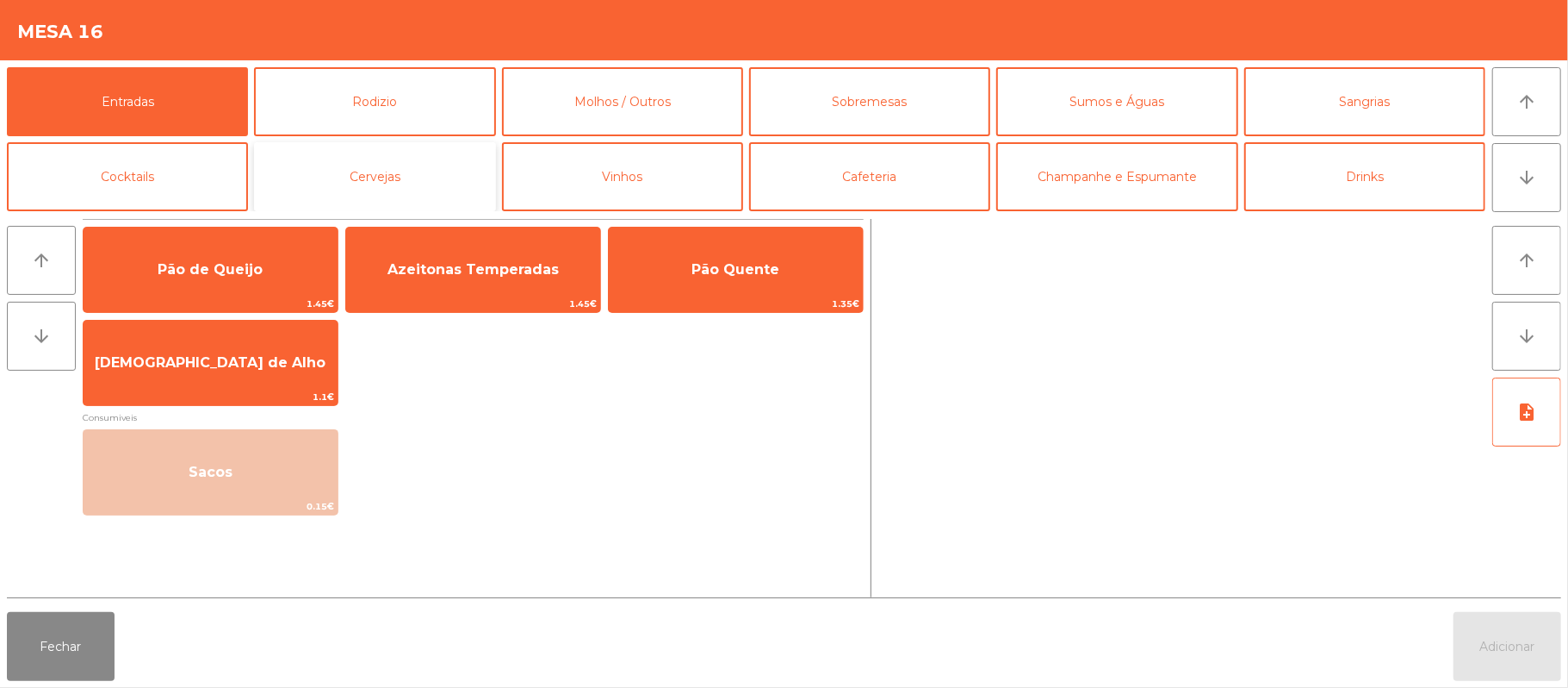
click at [441, 177] on button "Cervejas" at bounding box center [375, 177] width 241 height 69
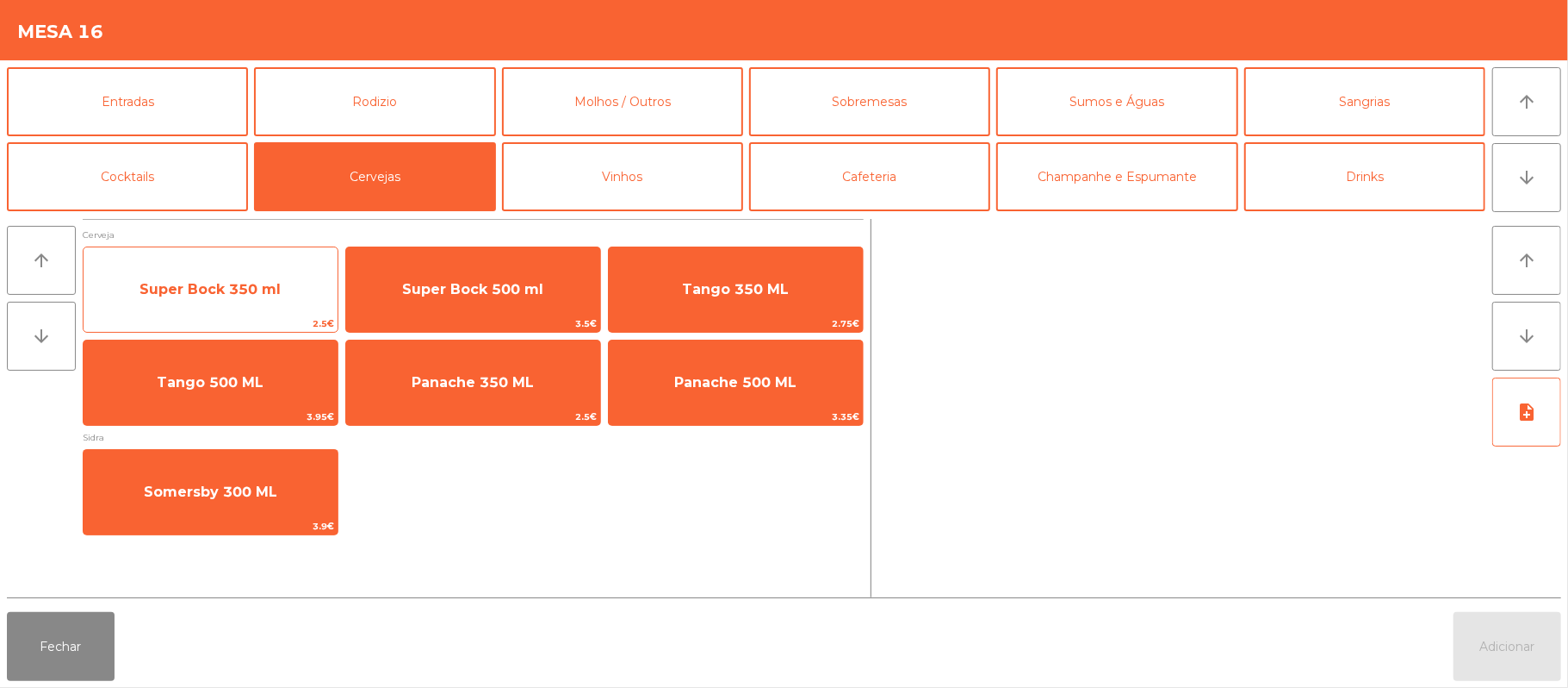
click at [219, 287] on span "Super Bock 350 ml" at bounding box center [210, 288] width 141 height 16
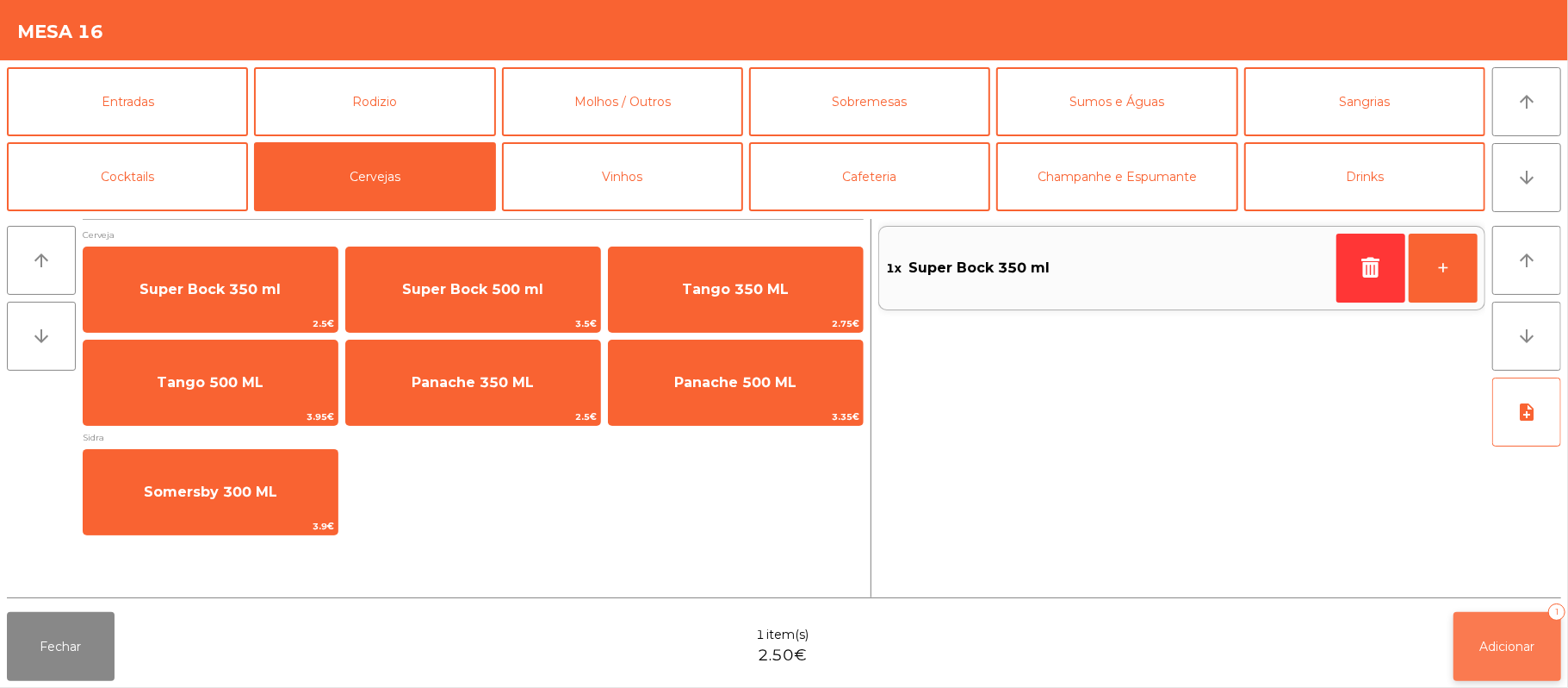
click at [1509, 646] on span "Adicionar" at bounding box center [1507, 646] width 55 height 16
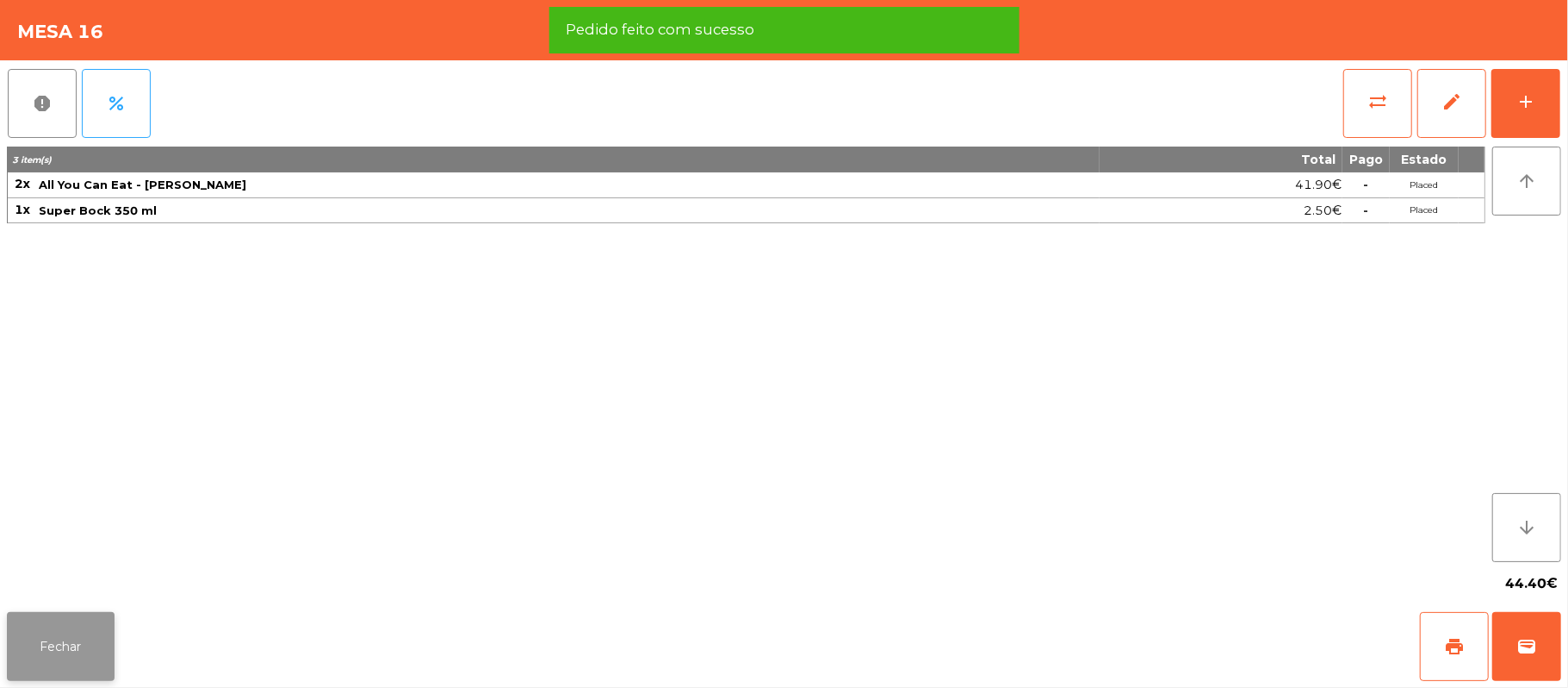
click at [74, 614] on button "Fechar" at bounding box center [60, 647] width 108 height 69
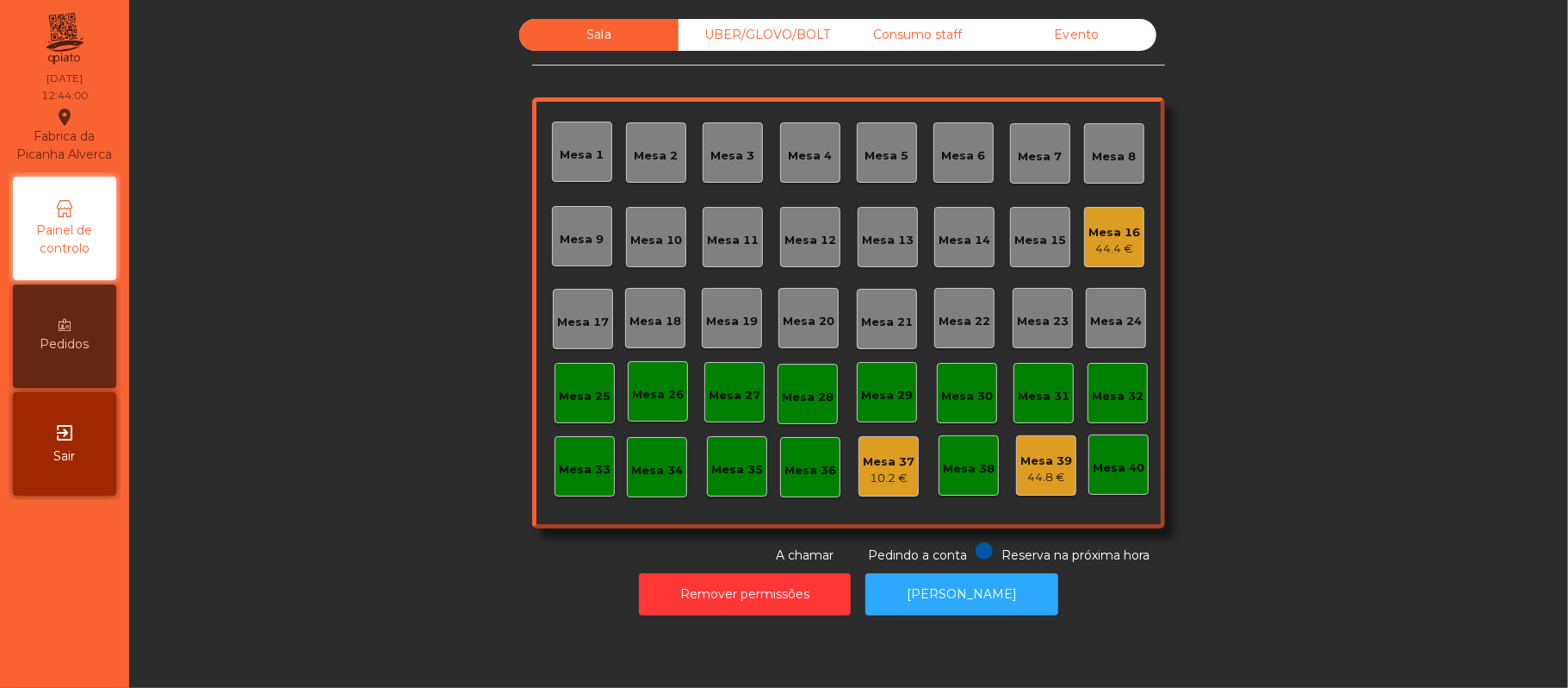
click at [737, 342] on div "Mesa 19" at bounding box center [732, 317] width 60 height 60
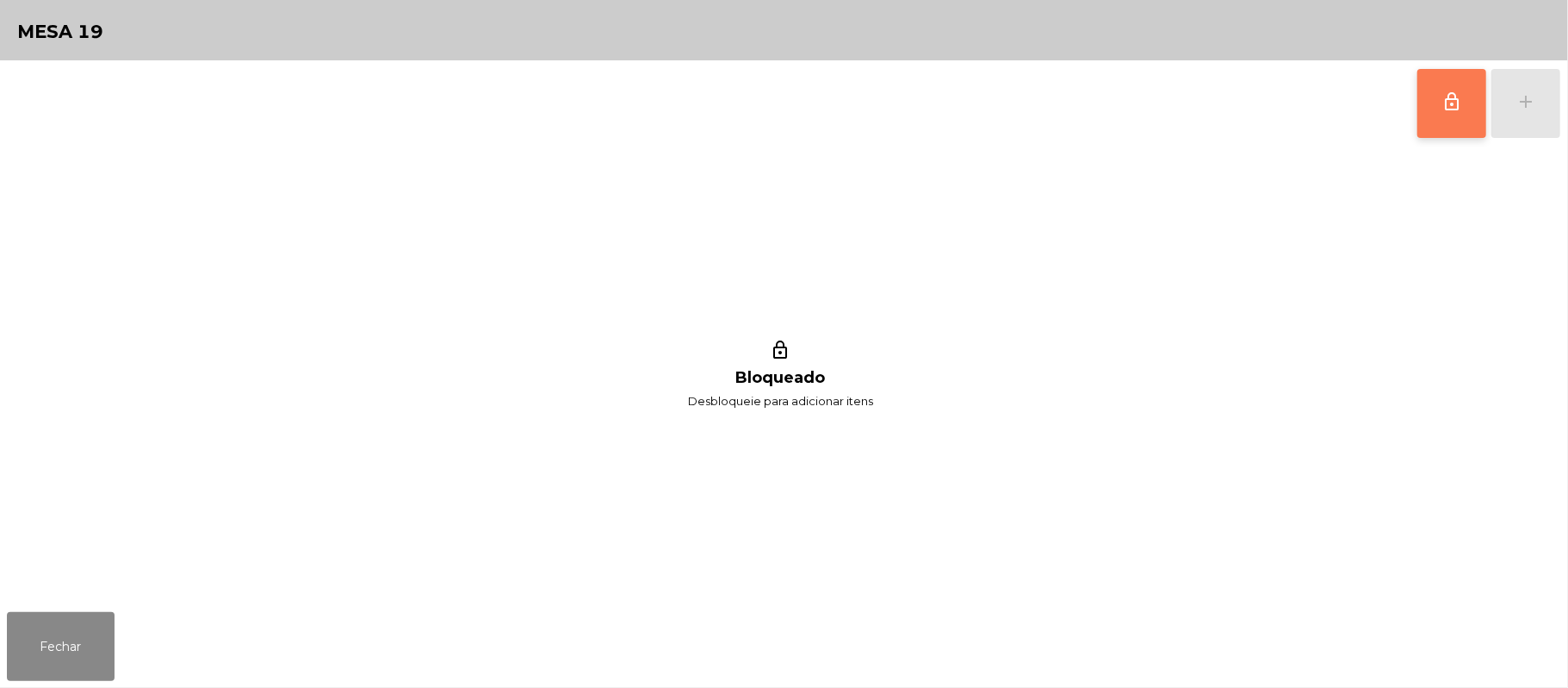
click at [1425, 103] on button "lock_outline" at bounding box center [1452, 104] width 69 height 69
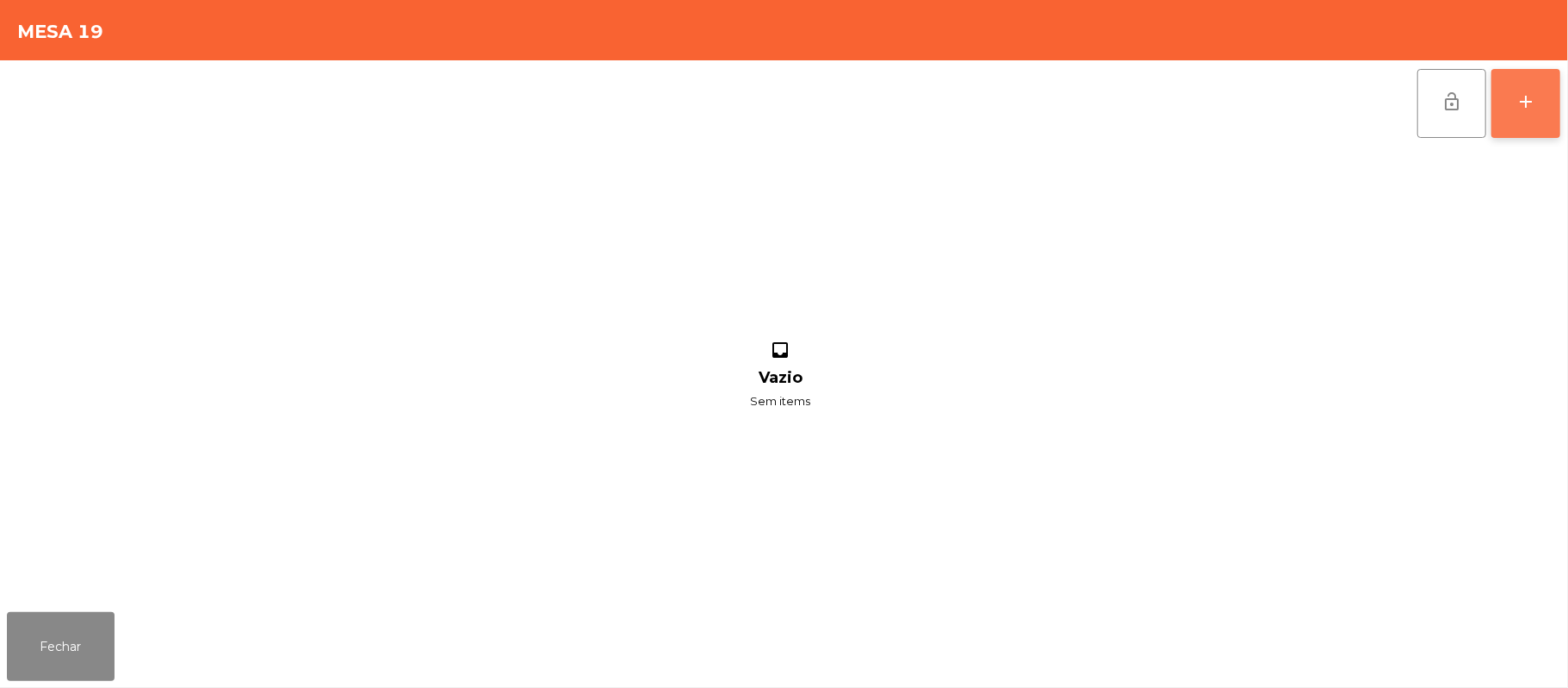
click at [1528, 96] on div "add" at bounding box center [1526, 102] width 21 height 21
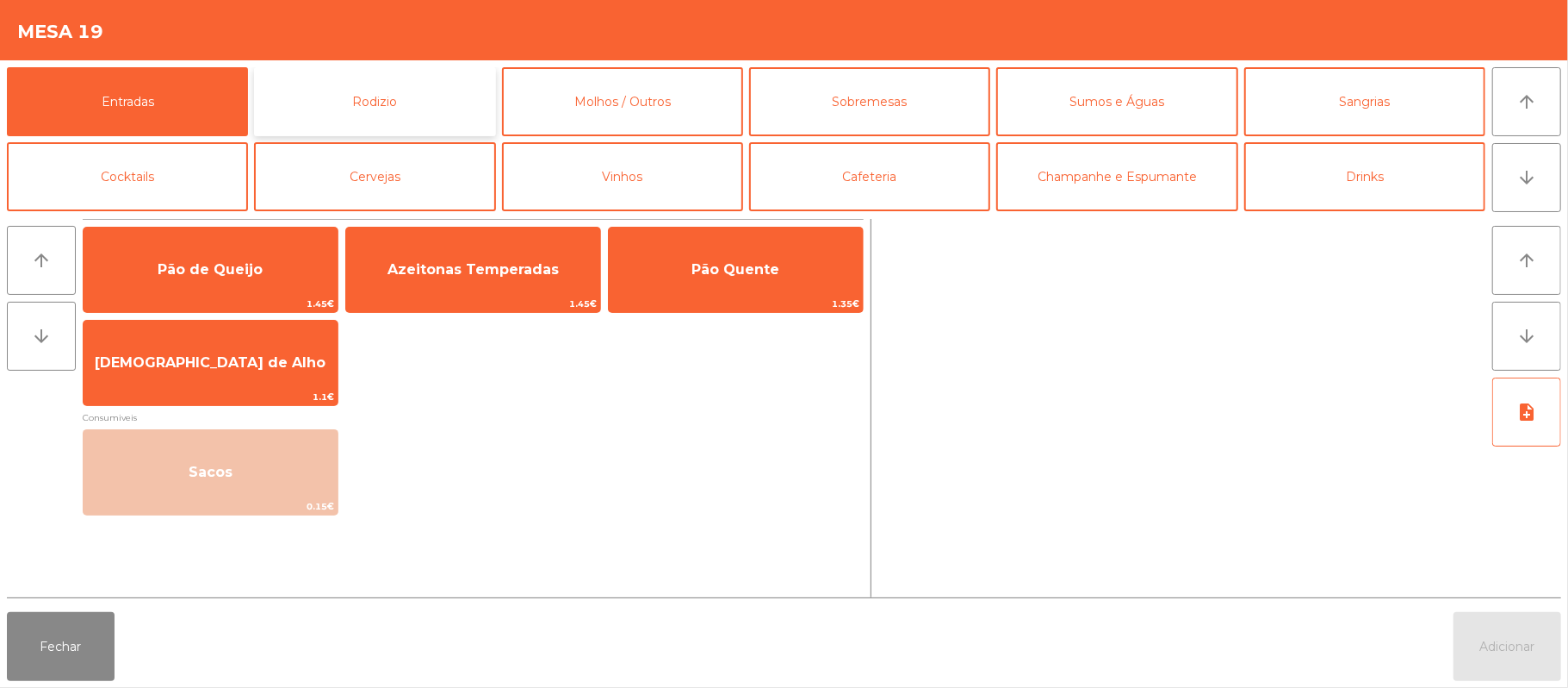
click at [467, 95] on button "Rodizio" at bounding box center [375, 102] width 241 height 69
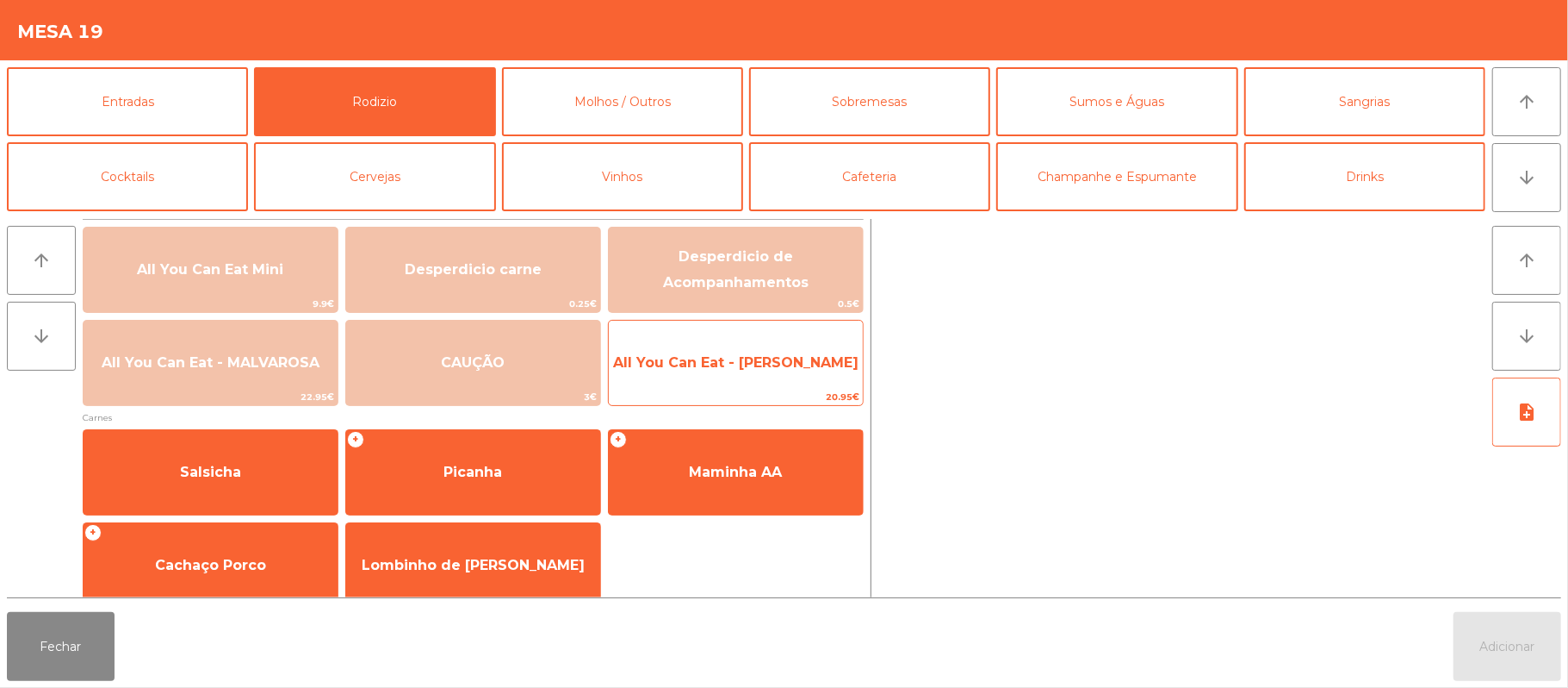
click at [793, 377] on span "All You Can Eat - [PERSON_NAME]" at bounding box center [736, 363] width 254 height 47
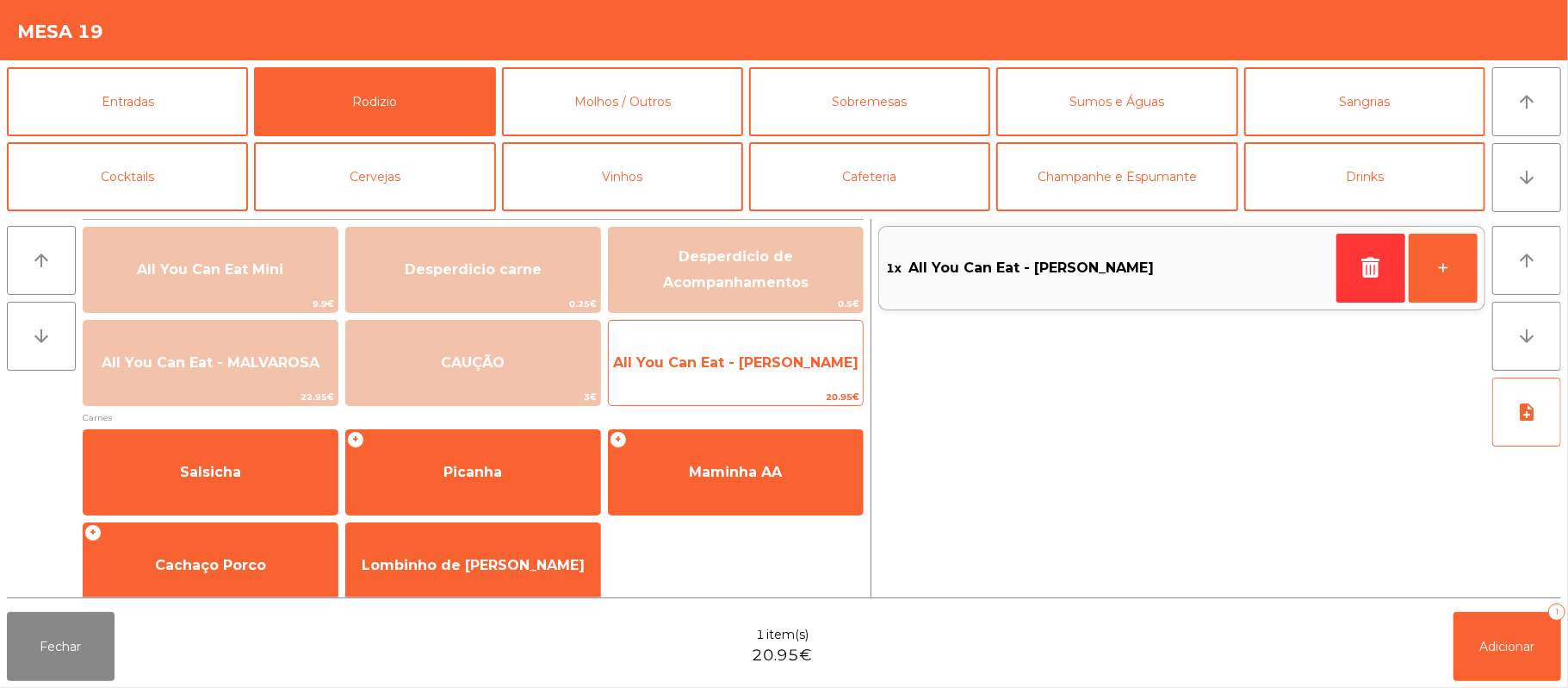
click at [738, 369] on span "All You Can Eat - [PERSON_NAME]" at bounding box center [735, 361] width 245 height 16
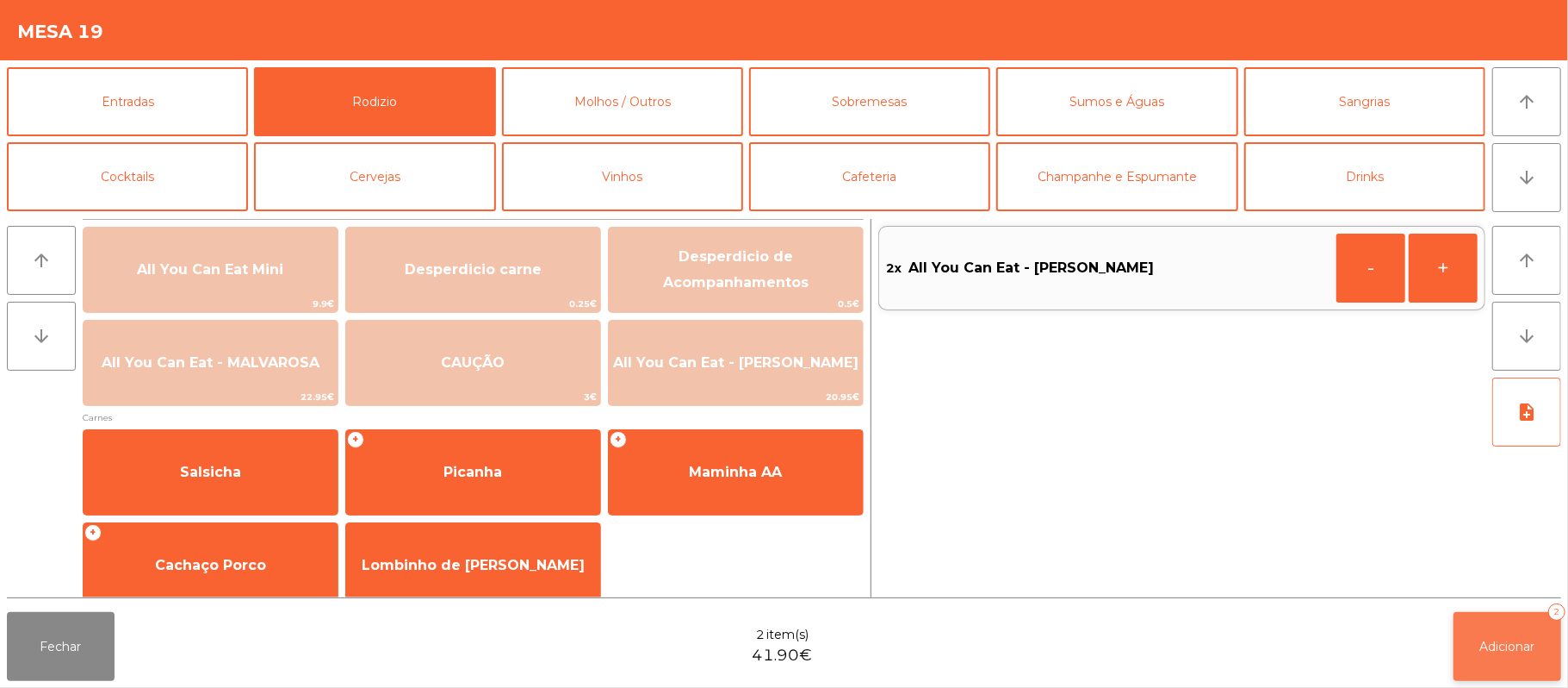
click at [1462, 624] on button "Adicionar 2" at bounding box center [1507, 647] width 108 height 69
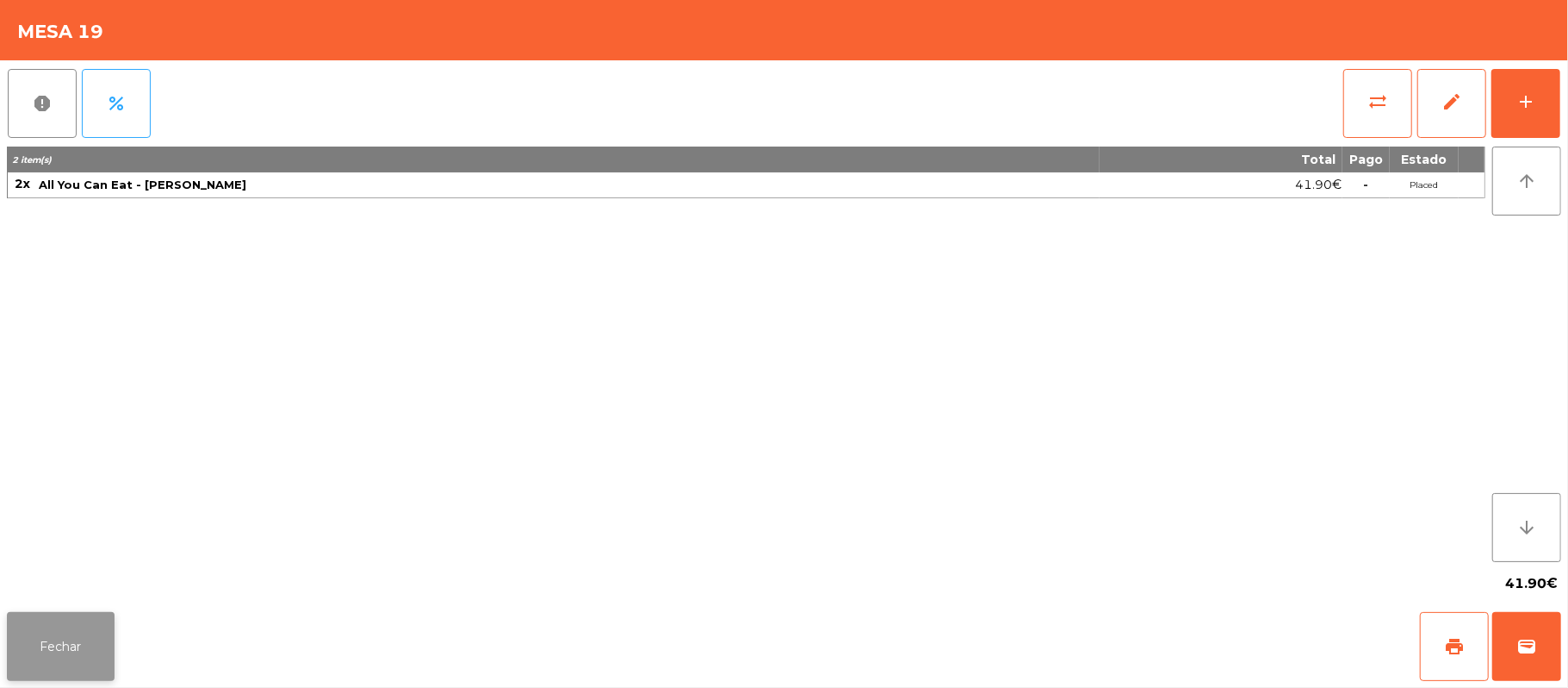
click at [32, 636] on button "Fechar" at bounding box center [60, 647] width 108 height 69
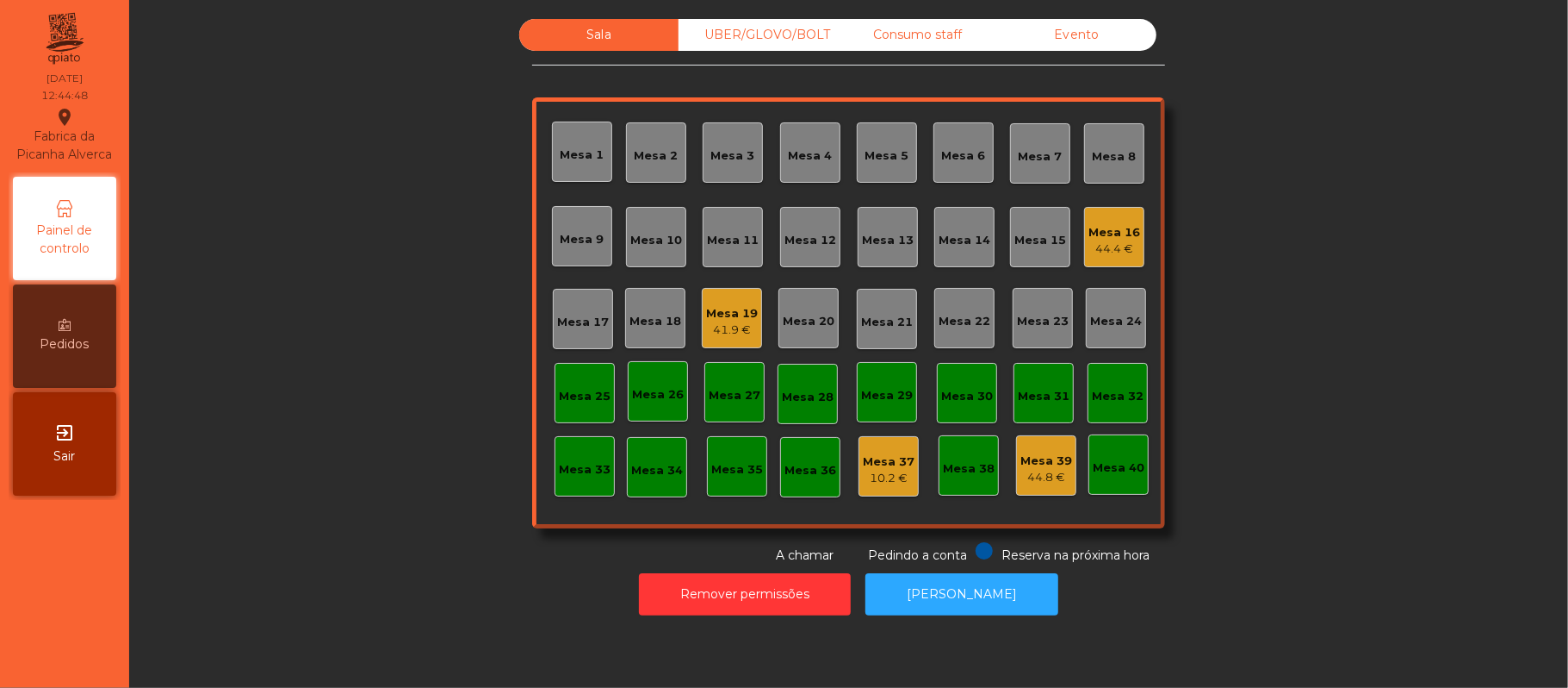
click at [1290, 156] on div "Sala UBER/[GEOGRAPHIC_DATA]/BOLT Consumo staff Evento Mesa 1 Mesa 2 [GEOGRAPHIC…" at bounding box center [849, 291] width 1392 height 546
click at [946, 321] on div "Mesa 22" at bounding box center [964, 321] width 51 height 17
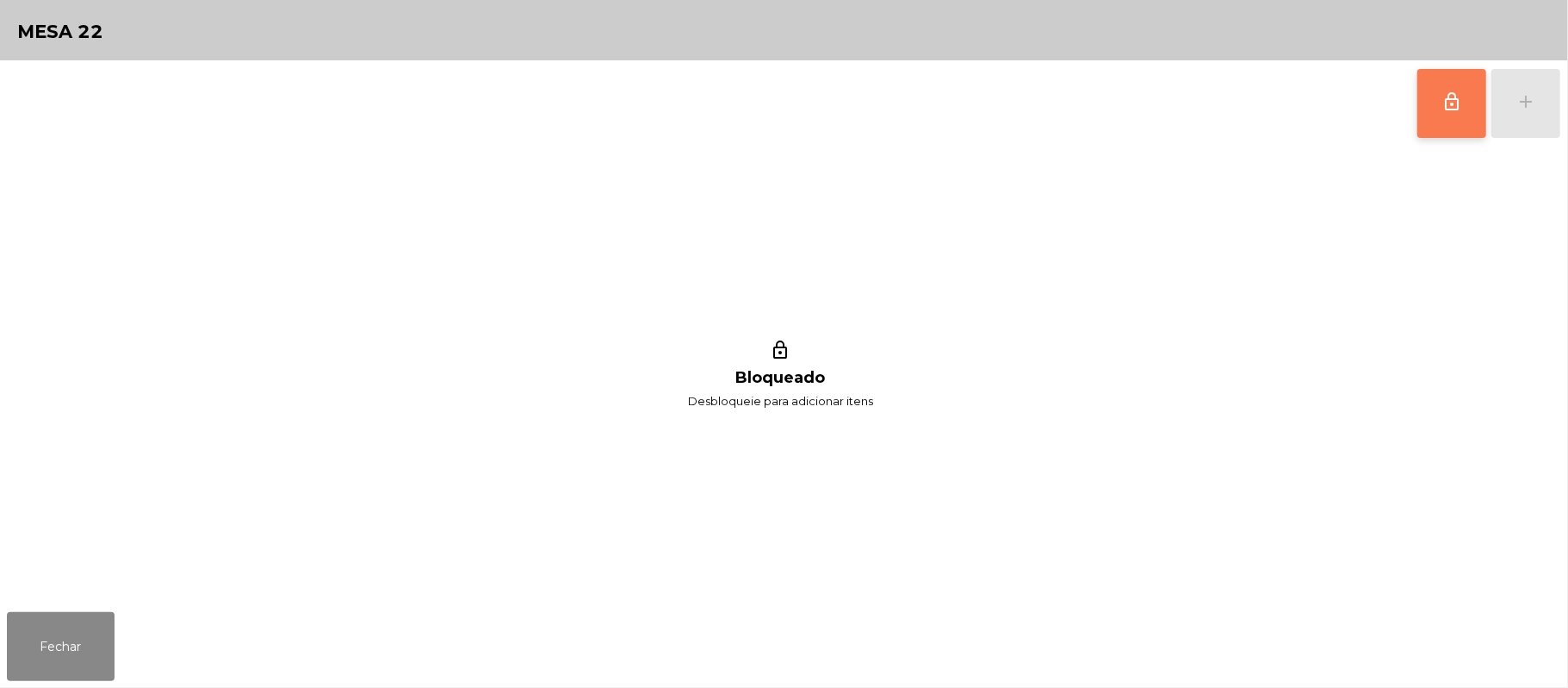
click at [1424, 80] on button "lock_outline" at bounding box center [1452, 104] width 69 height 69
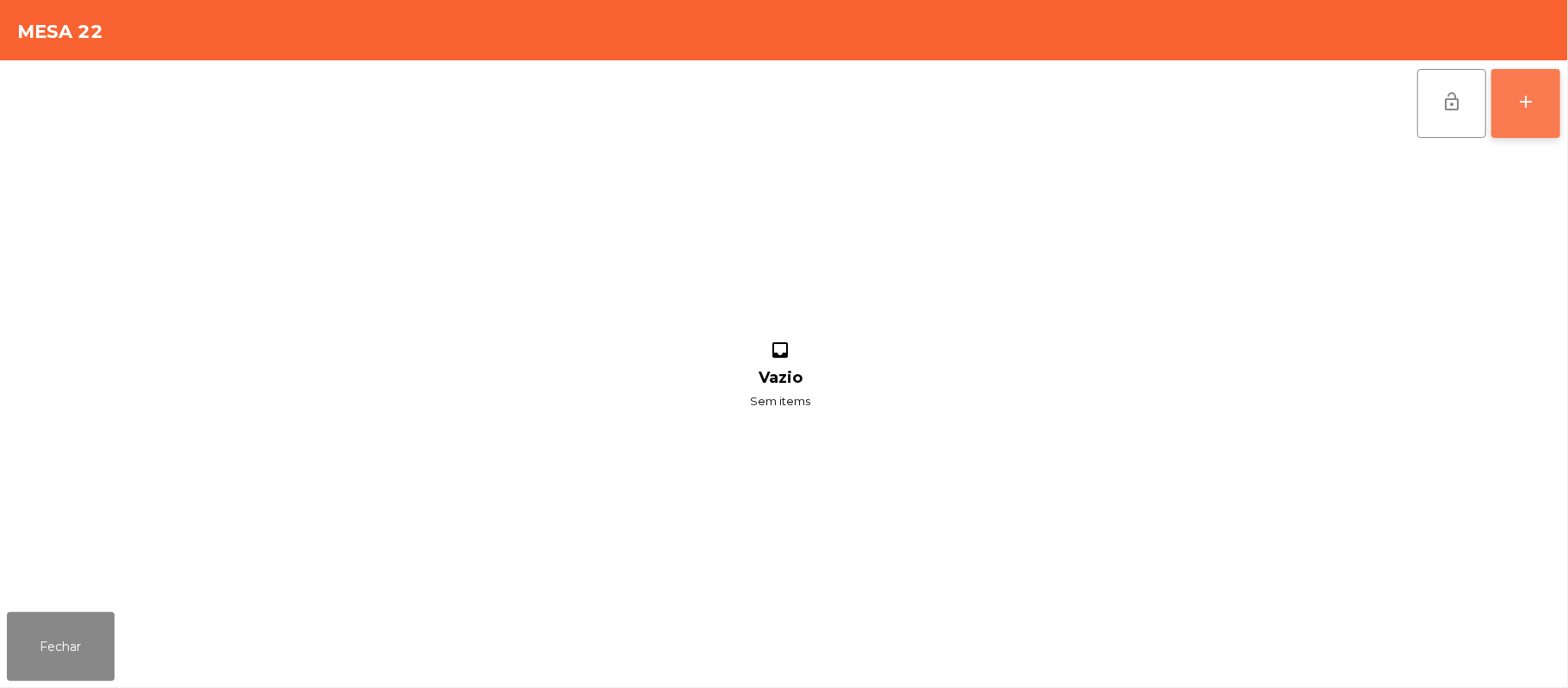
click at [1537, 109] on button "add" at bounding box center [1526, 104] width 69 height 69
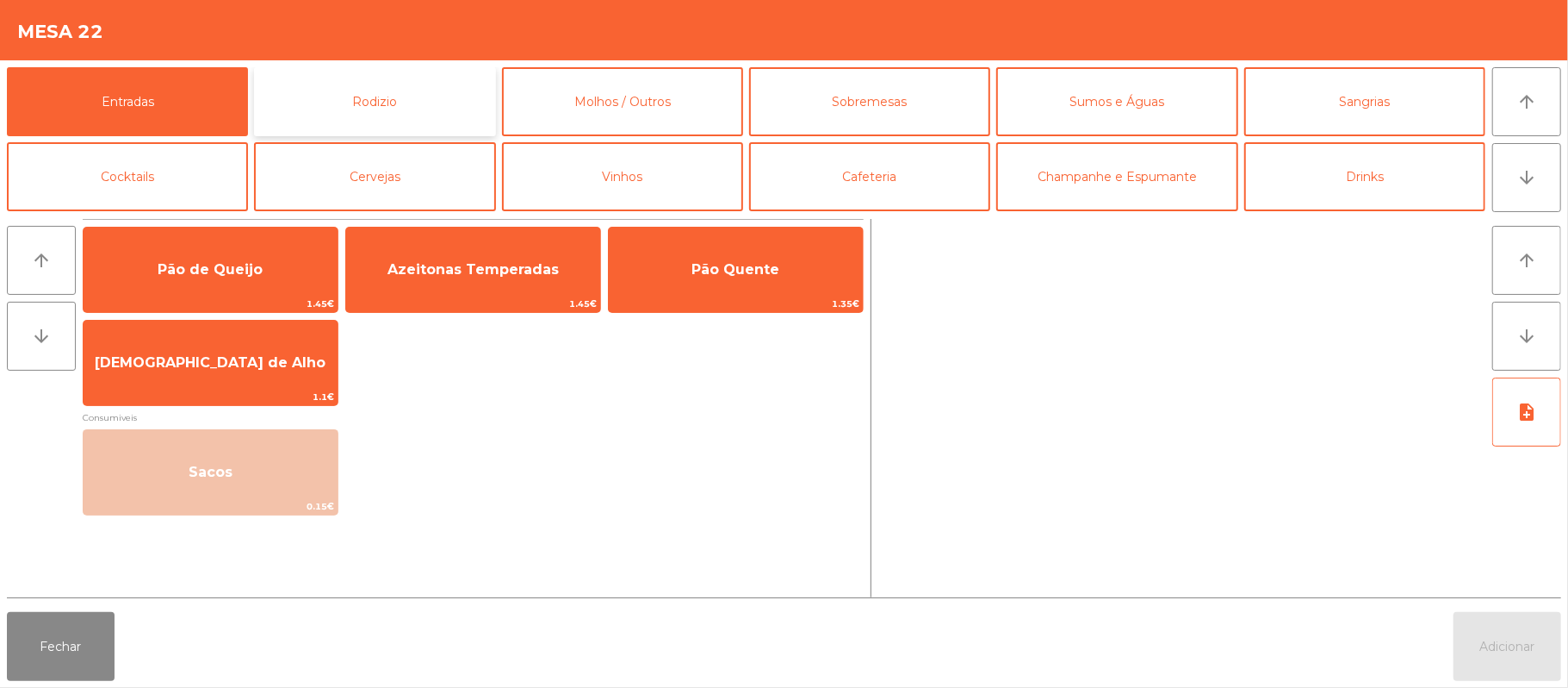
click at [420, 98] on button "Rodizio" at bounding box center [375, 102] width 241 height 69
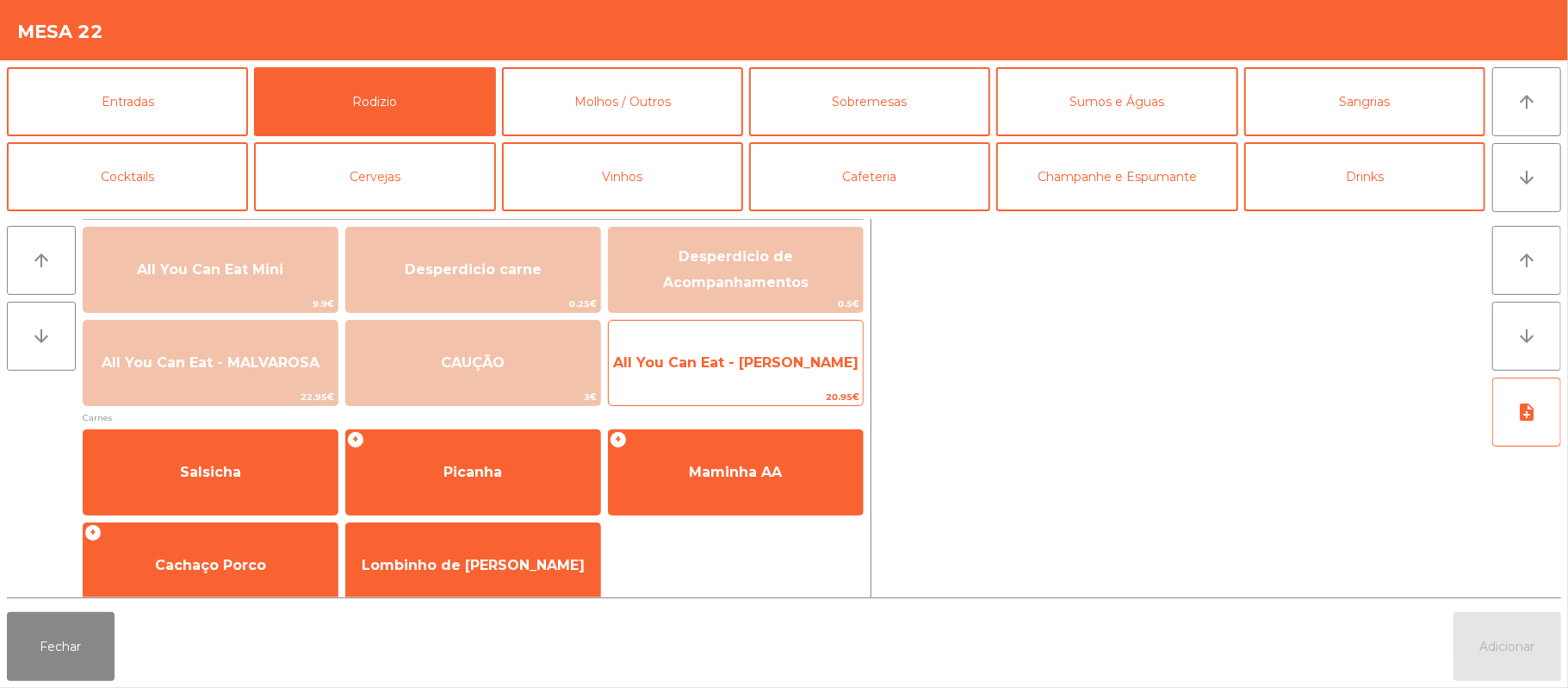
click at [786, 366] on span "All You Can Eat - [PERSON_NAME]" at bounding box center [735, 361] width 245 height 16
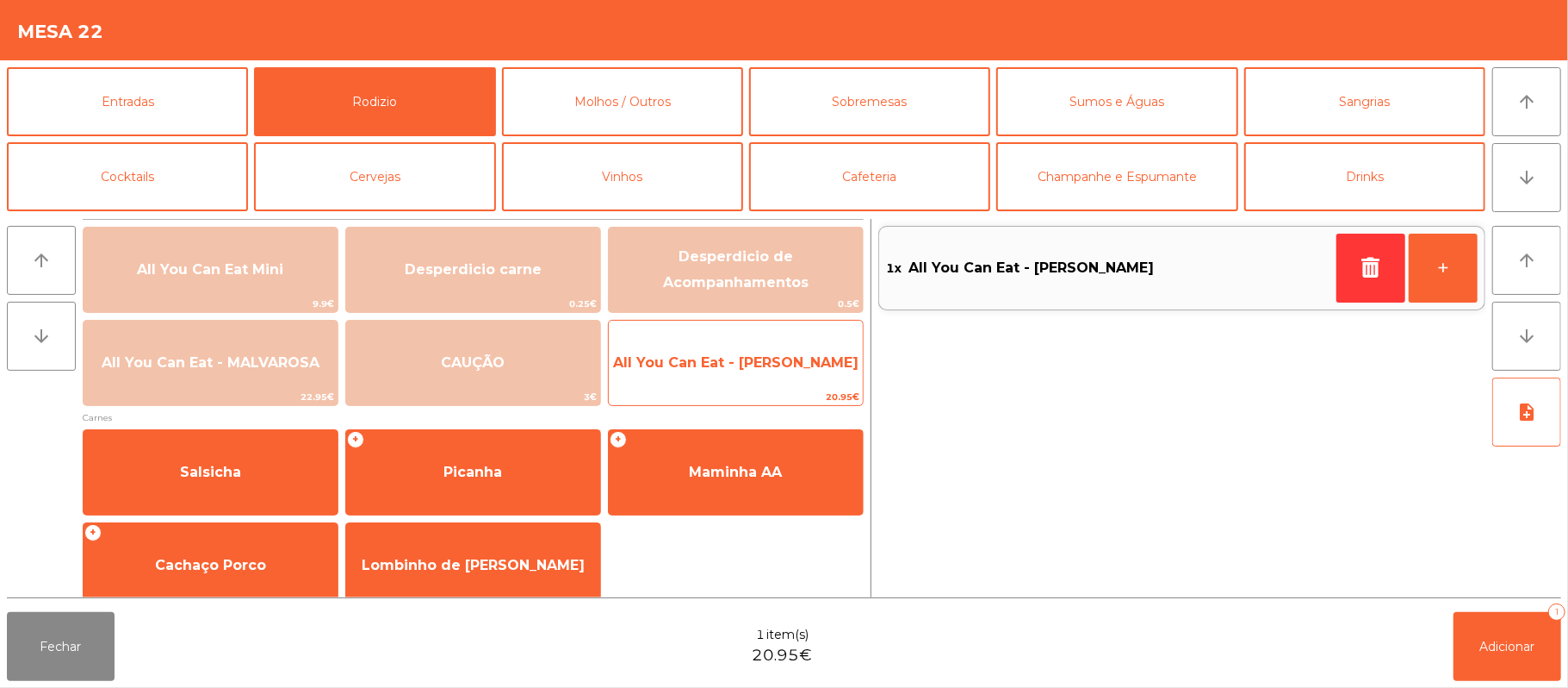
click at [786, 379] on span "All You Can Eat - [PERSON_NAME]" at bounding box center [736, 363] width 254 height 47
click at [782, 373] on span "All You Can Eat - [PERSON_NAME]" at bounding box center [736, 363] width 254 height 47
click at [773, 383] on span "All You Can Eat - [PERSON_NAME]" at bounding box center [736, 363] width 254 height 47
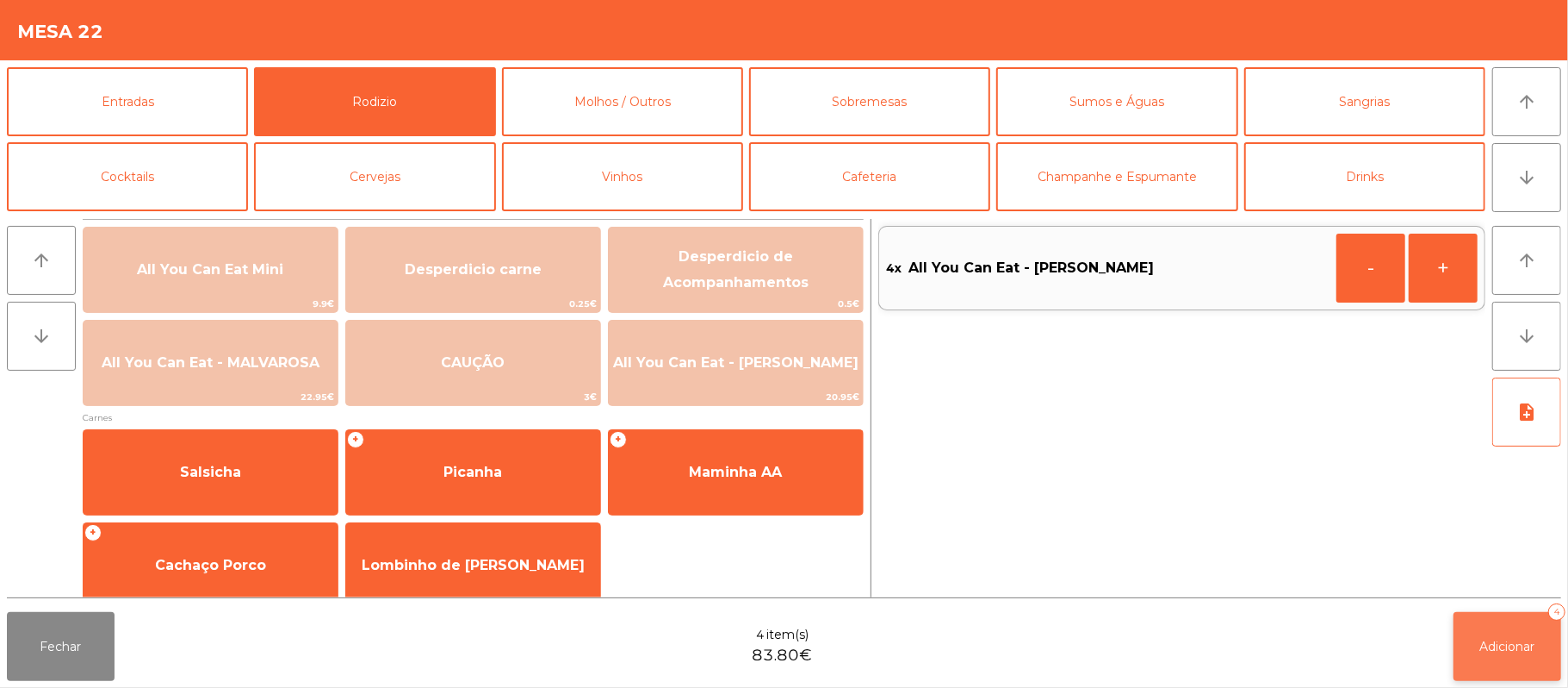
click at [1483, 648] on span "Adicionar" at bounding box center [1507, 646] width 55 height 16
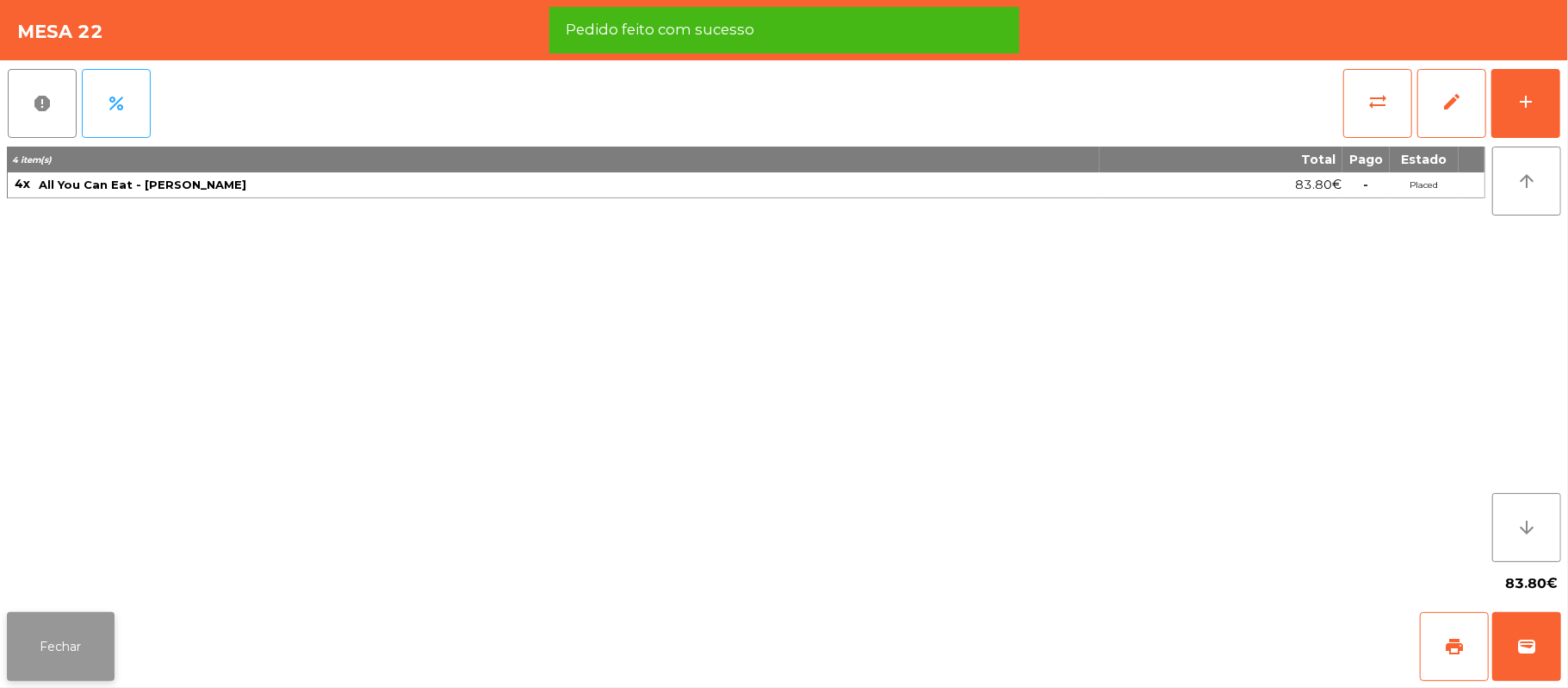
click at [78, 660] on button "Fechar" at bounding box center [60, 647] width 108 height 69
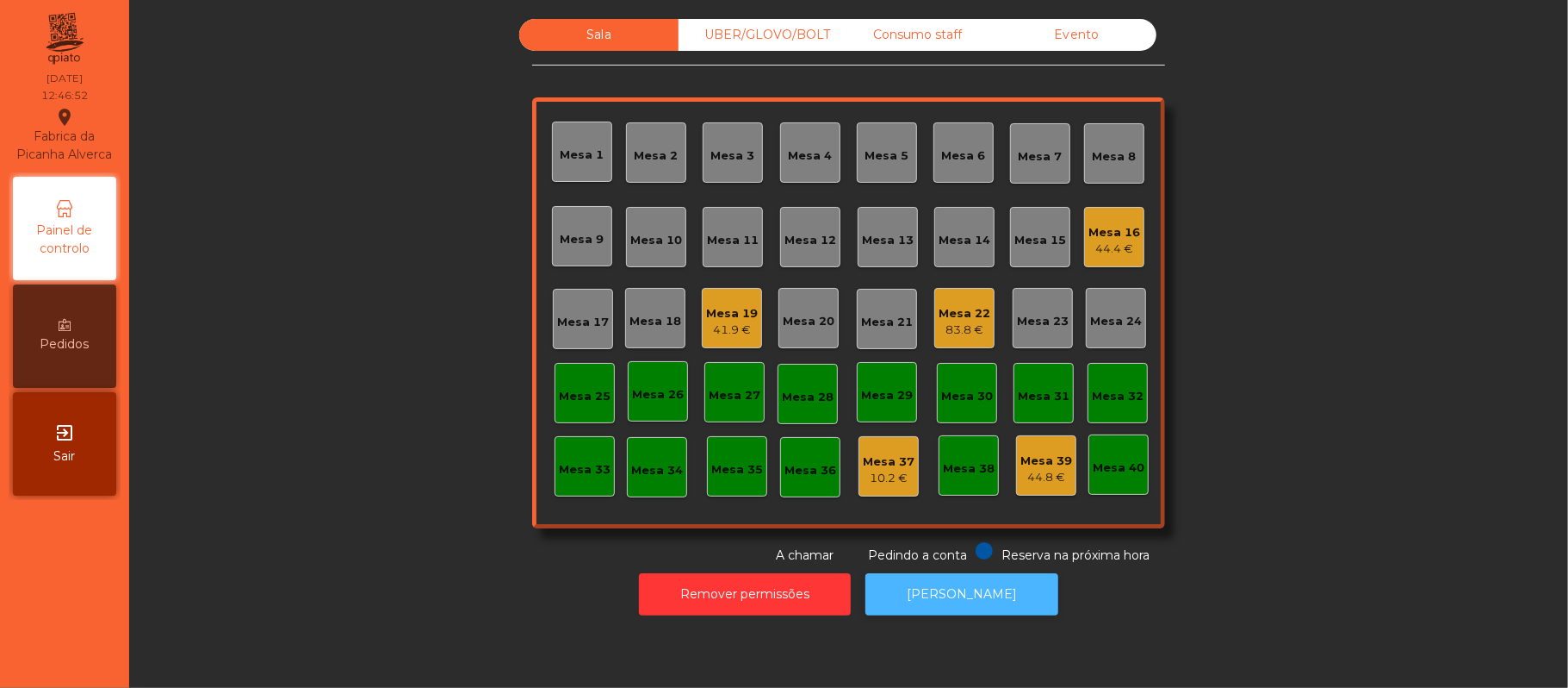
click at [982, 594] on button "[PERSON_NAME]" at bounding box center [962, 593] width 193 height 42
click at [1335, 329] on div "Sala UBER/[GEOGRAPHIC_DATA]/BOLT Consumo staff Evento Mesa 1 Mesa 2 [GEOGRAPHIC…" at bounding box center [849, 291] width 1392 height 546
click at [1347, 269] on div "Sala UBER/[GEOGRAPHIC_DATA]/BOLT Consumo staff Evento Mesa 1 Mesa 2 [GEOGRAPHIC…" at bounding box center [849, 291] width 1392 height 546
click at [660, 253] on div "Mesa 10" at bounding box center [656, 237] width 60 height 60
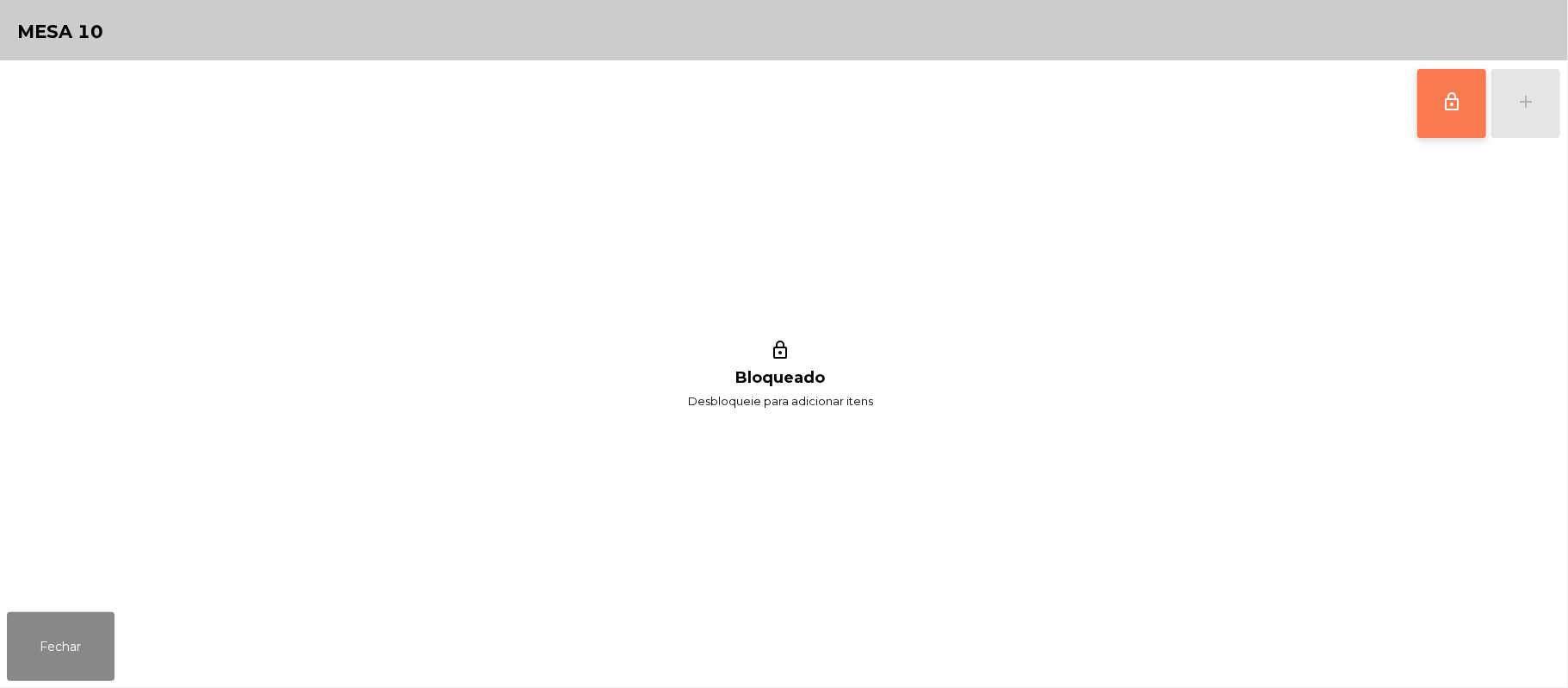
click at [1441, 114] on button "lock_outline" at bounding box center [1452, 104] width 69 height 69
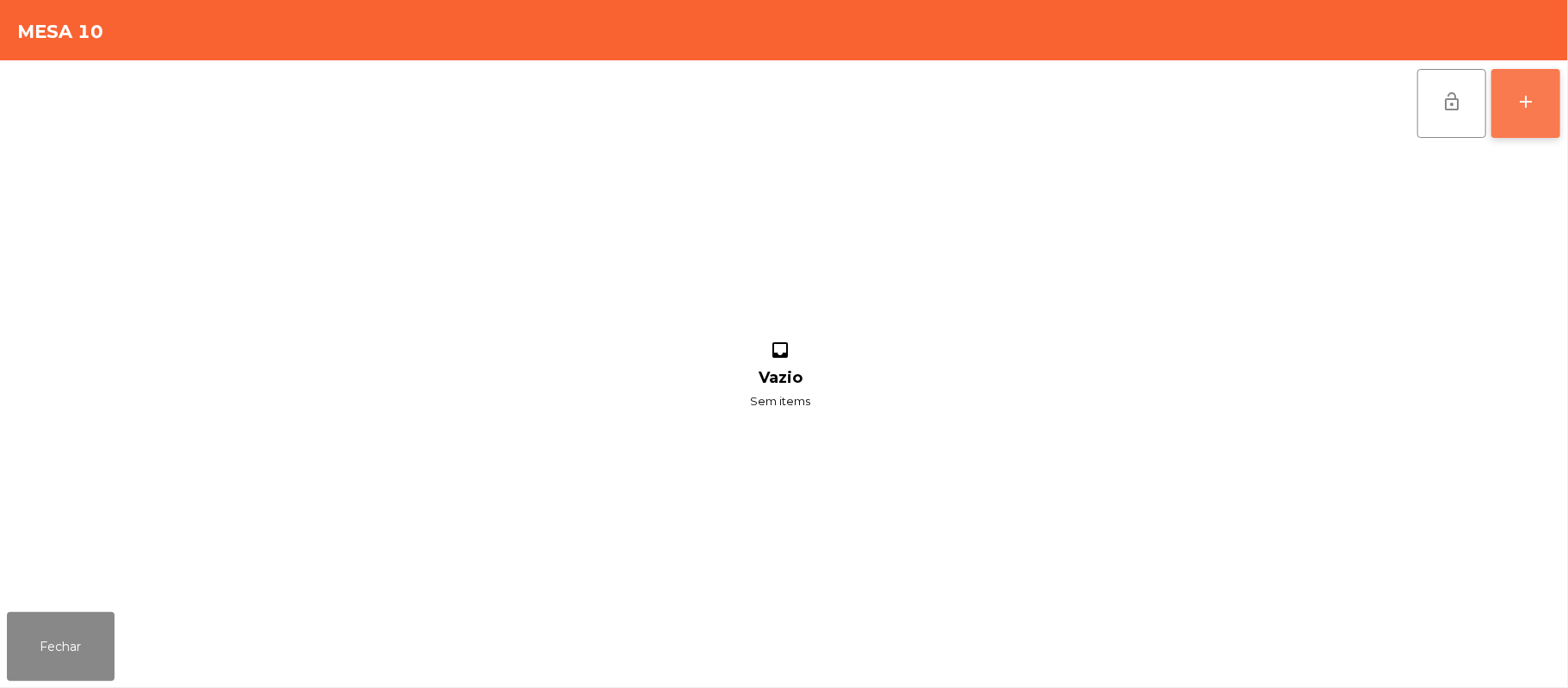
click at [1524, 98] on div "add" at bounding box center [1526, 102] width 21 height 21
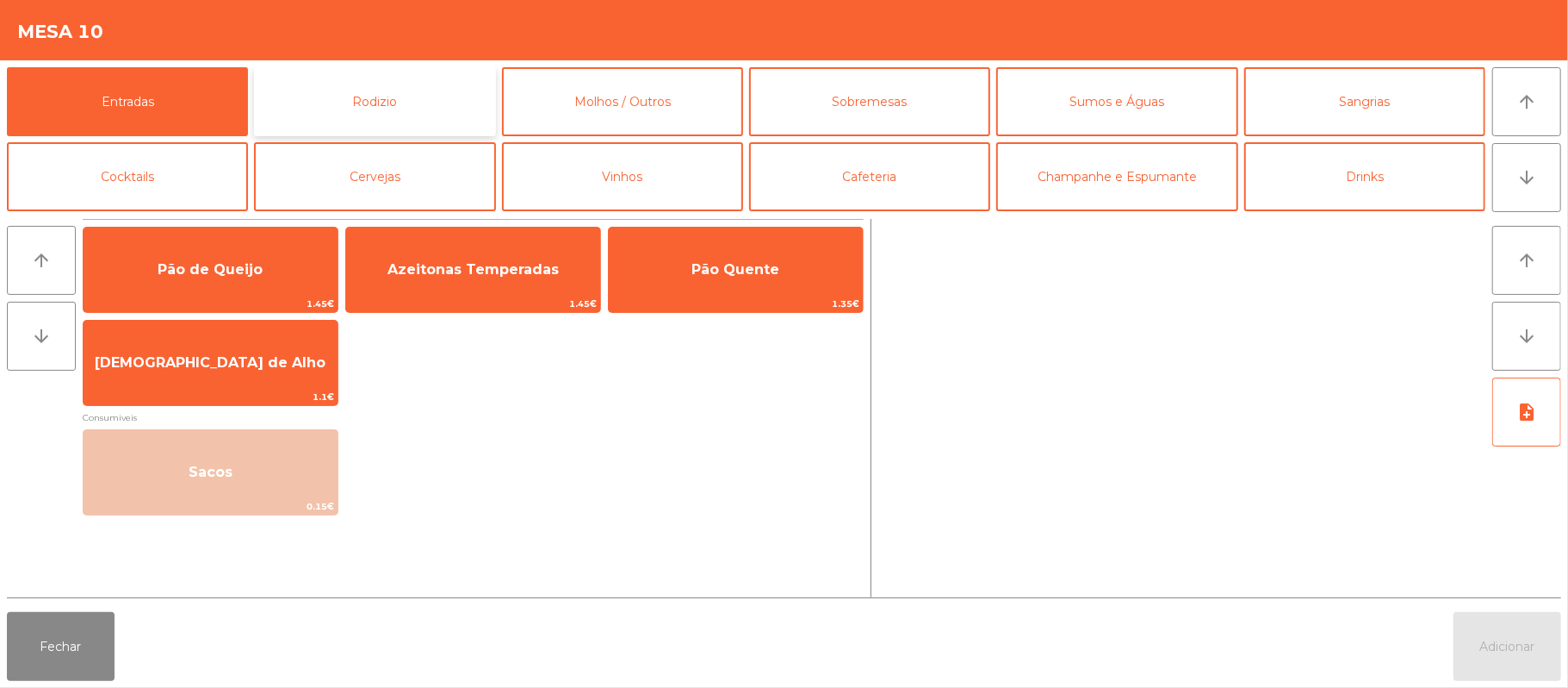
click at [444, 110] on button "Rodizio" at bounding box center [375, 102] width 241 height 69
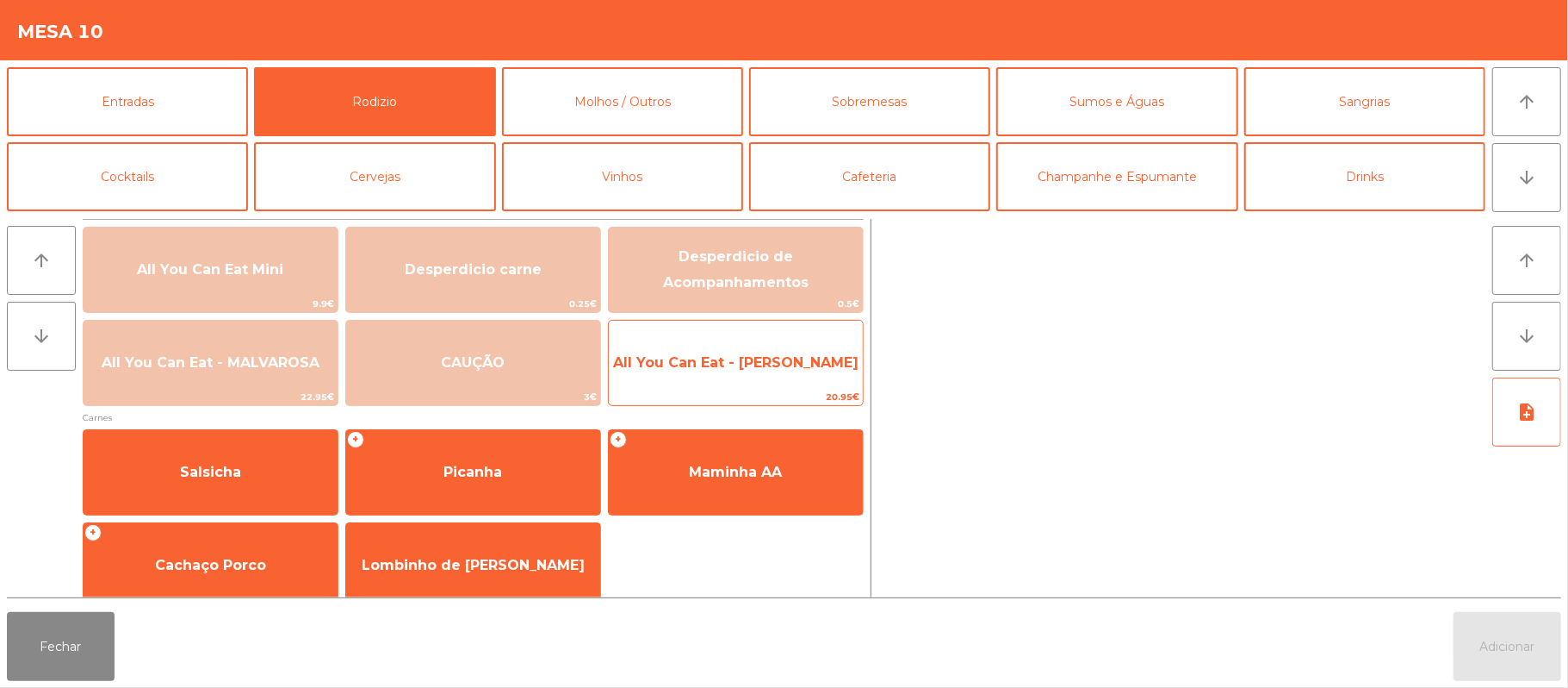
click at [746, 390] on span "20.95€" at bounding box center [736, 396] width 254 height 16
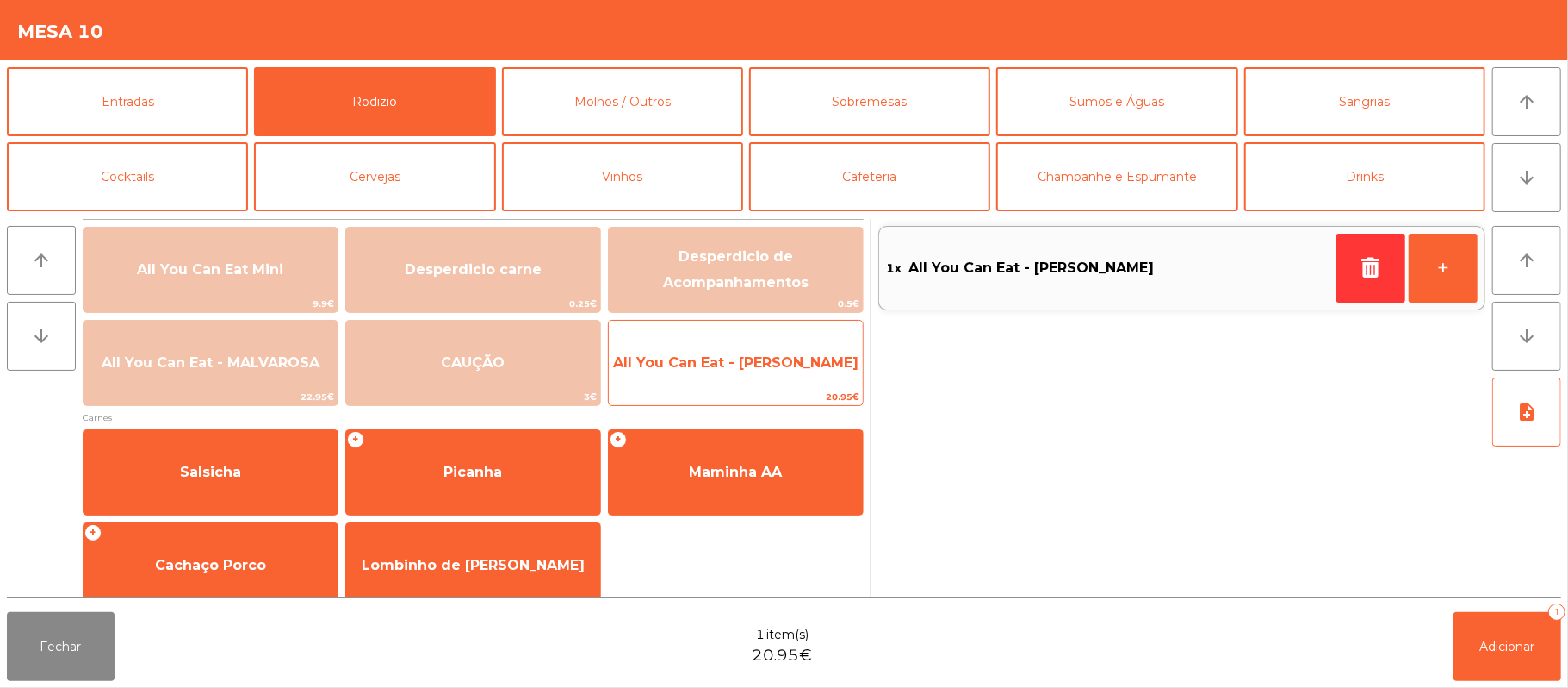
click at [746, 389] on span "20.95€" at bounding box center [736, 396] width 254 height 16
click at [794, 374] on span "All You Can Eat - [PERSON_NAME]" at bounding box center [736, 363] width 254 height 47
click at [809, 373] on span "All You Can Eat - [PERSON_NAME]" at bounding box center [736, 363] width 254 height 47
click at [803, 385] on span "All You Can Eat - [PERSON_NAME]" at bounding box center [736, 363] width 254 height 47
click at [793, 389] on span "20.95€" at bounding box center [736, 396] width 254 height 16
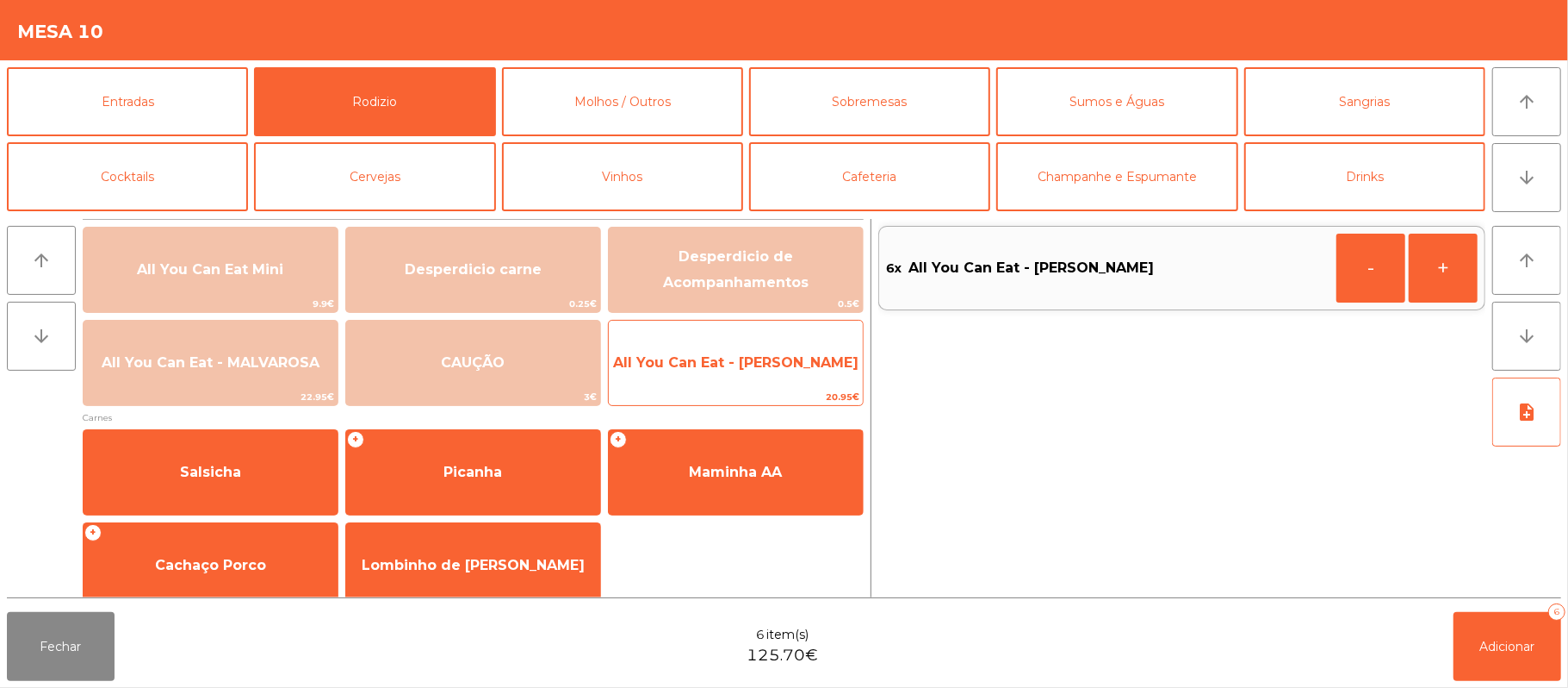
click at [807, 377] on span "All You Can Eat - [PERSON_NAME]" at bounding box center [736, 363] width 254 height 47
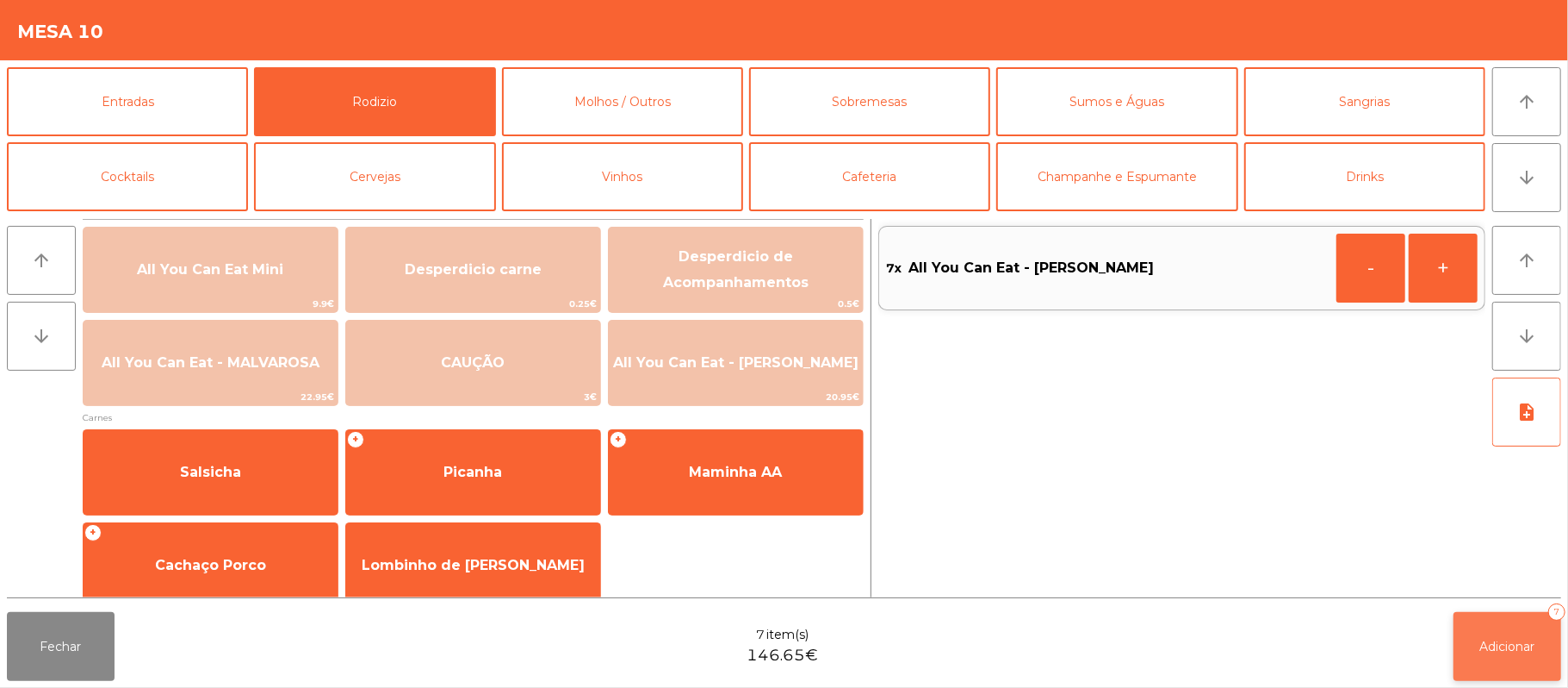
click at [1481, 672] on button "Adicionar 7" at bounding box center [1507, 647] width 108 height 69
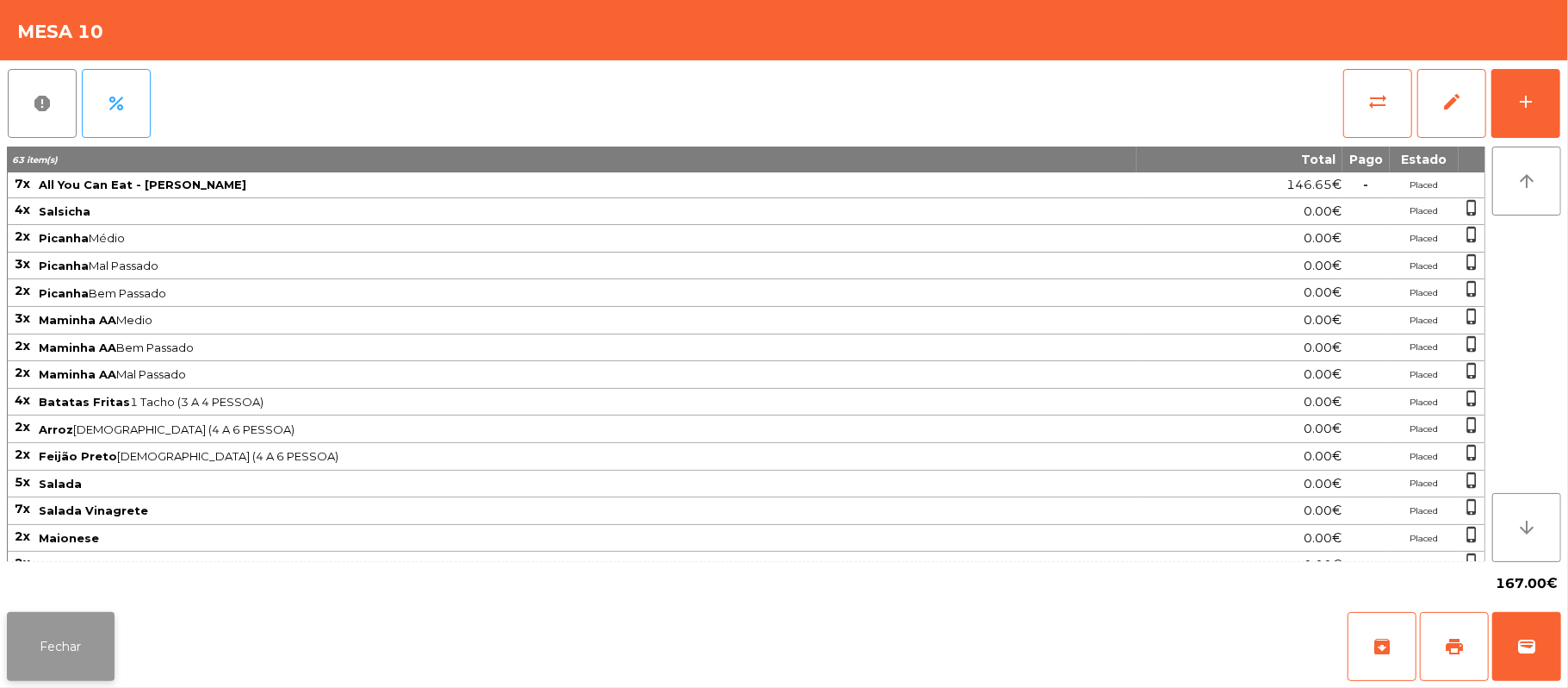
click at [49, 673] on button "Fechar" at bounding box center [60, 647] width 108 height 69
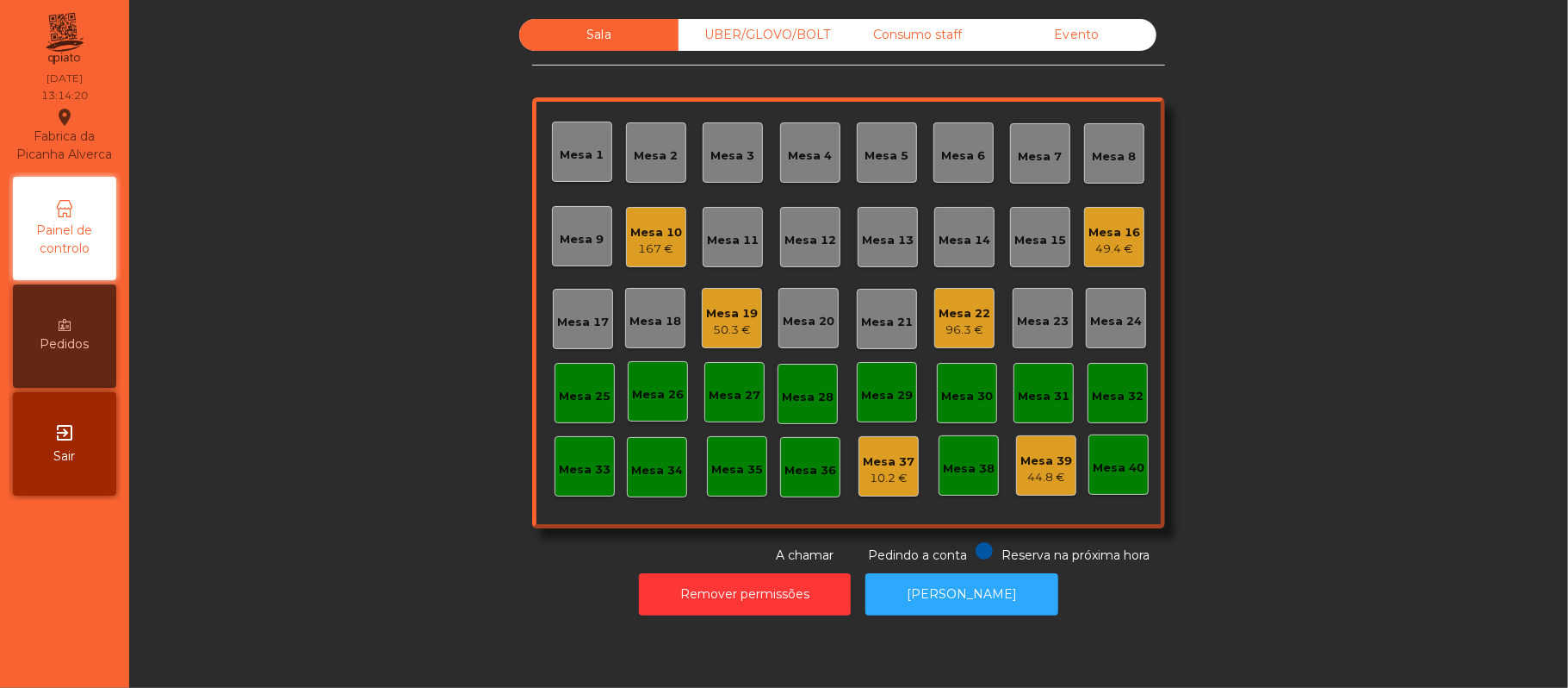
click at [913, 38] on div "Consumo staff" at bounding box center [918, 35] width 159 height 32
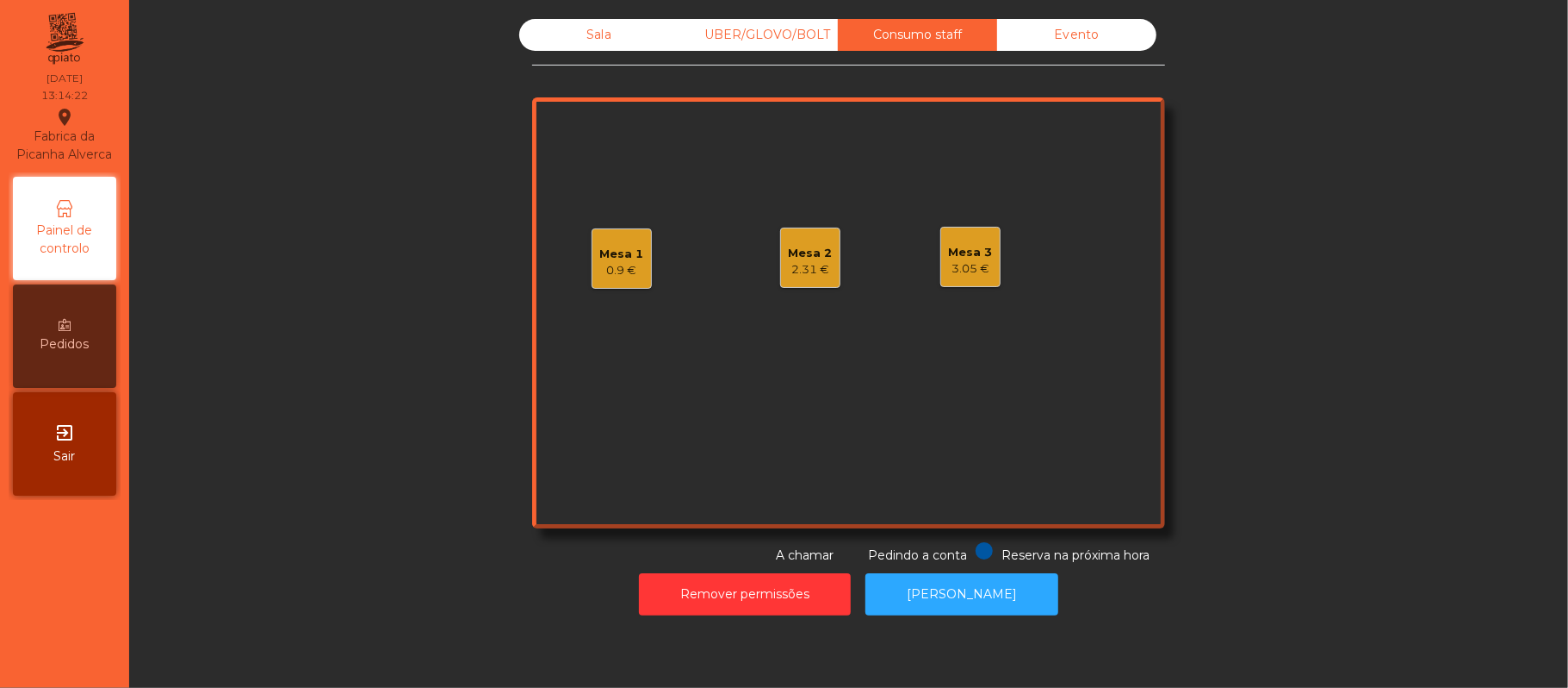
click at [776, 35] on div "UBER/GLOVO/BOLT" at bounding box center [758, 35] width 159 height 32
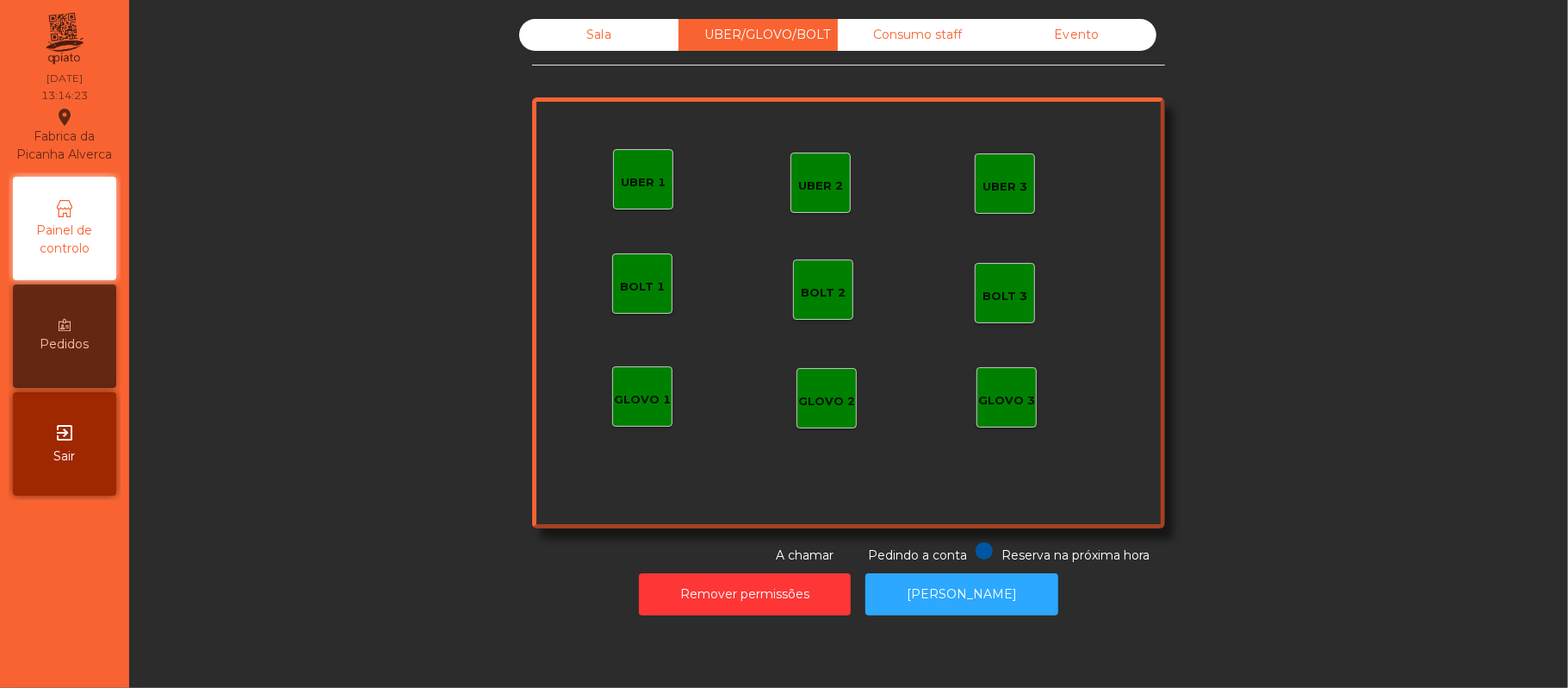
click at [659, 187] on div "UBER 1" at bounding box center [643, 179] width 60 height 60
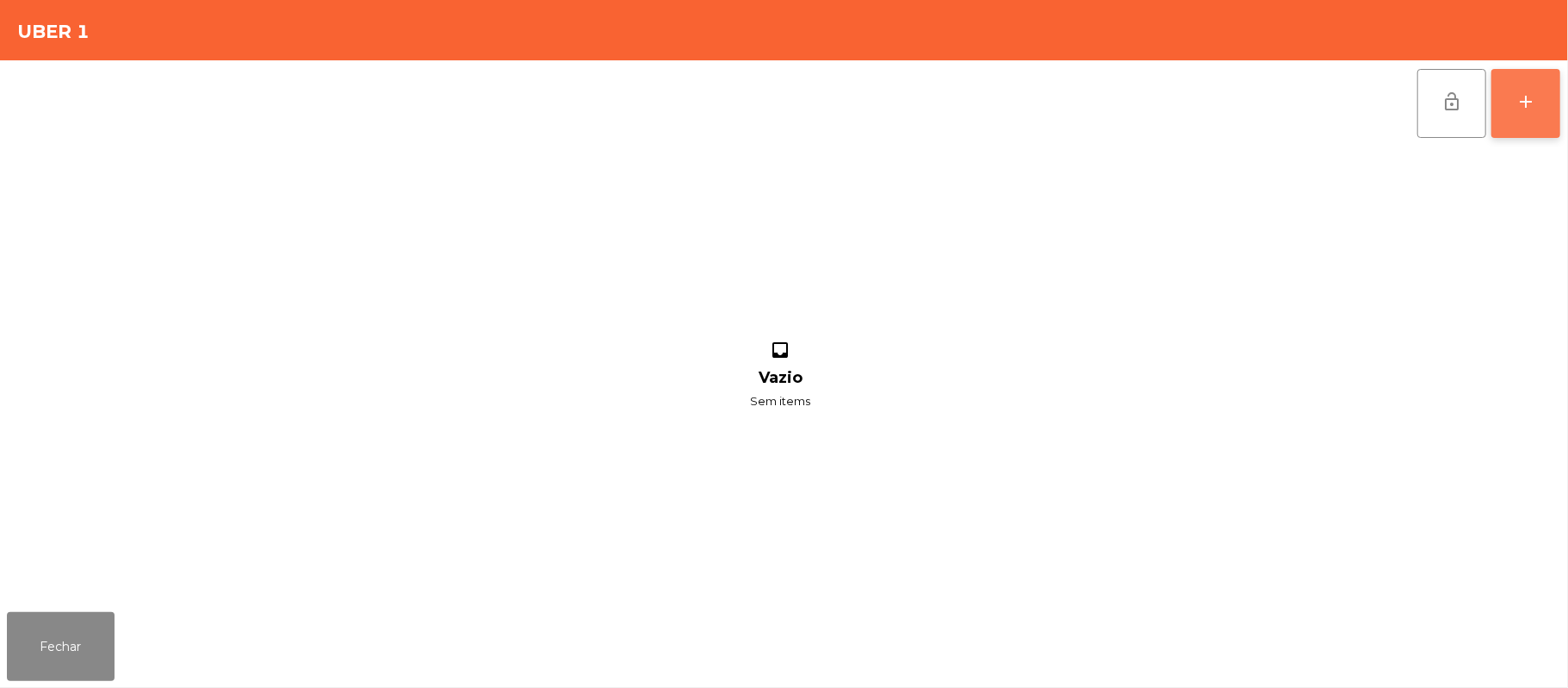
click at [1530, 127] on button "add" at bounding box center [1526, 104] width 69 height 69
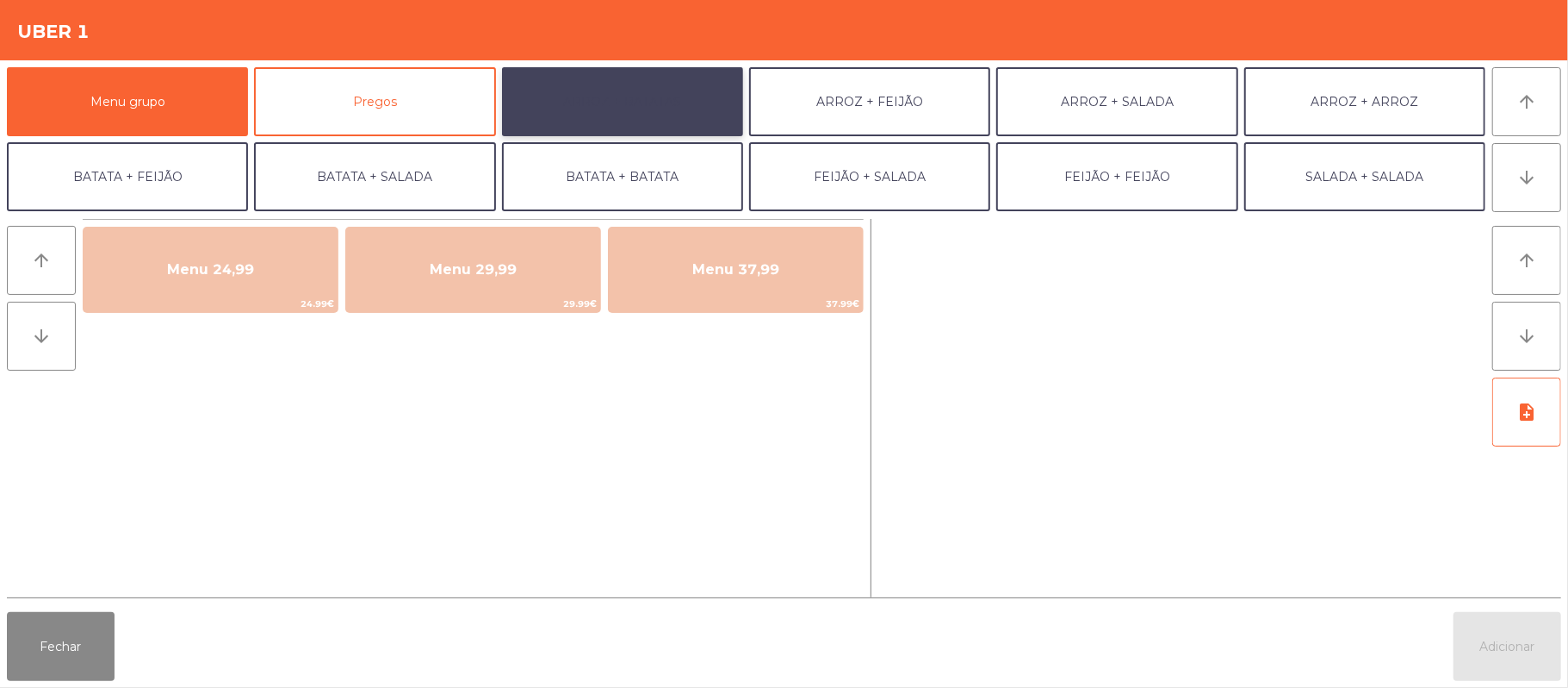
click at [661, 101] on button "ARROZ + BATATAS" at bounding box center [623, 102] width 241 height 69
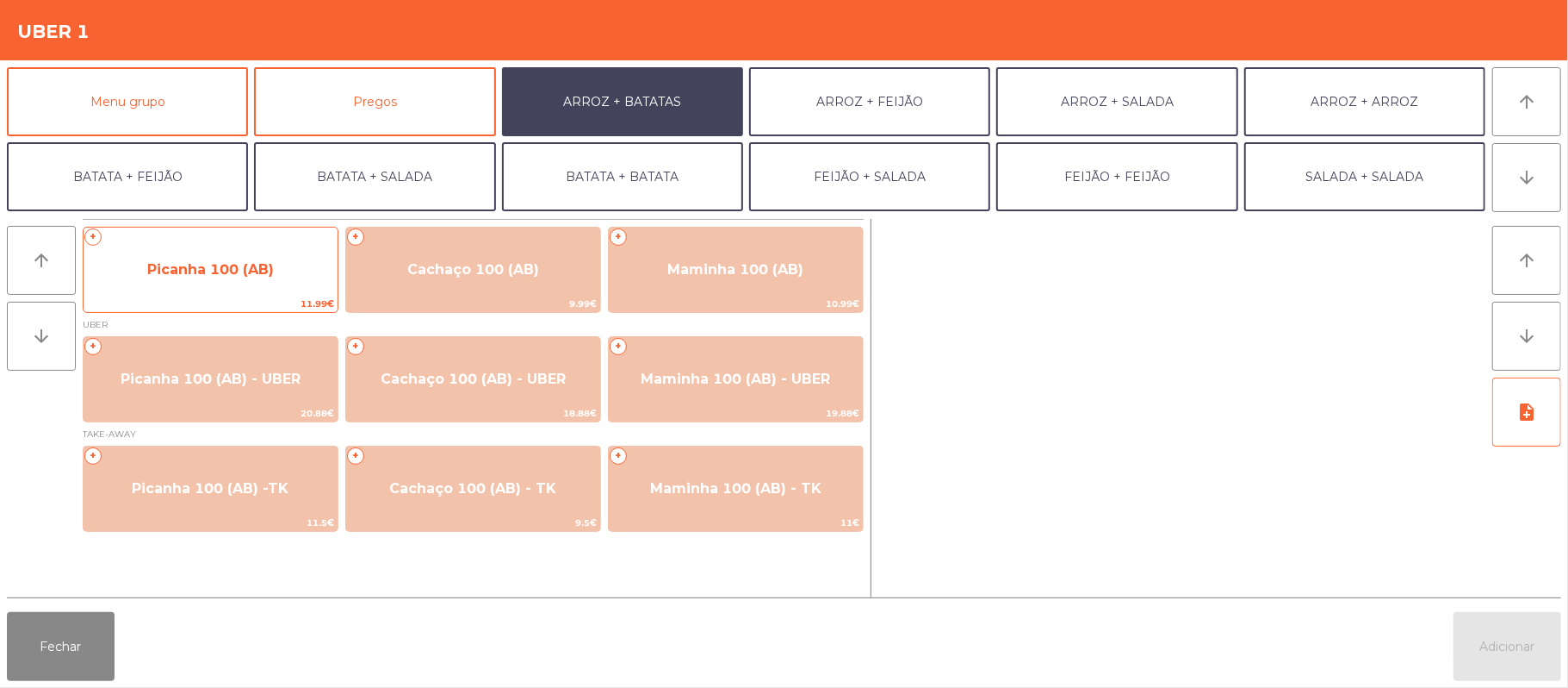
click at [214, 233] on div "+ Picanha 100 (AB) 11.99€" at bounding box center [210, 270] width 255 height 86
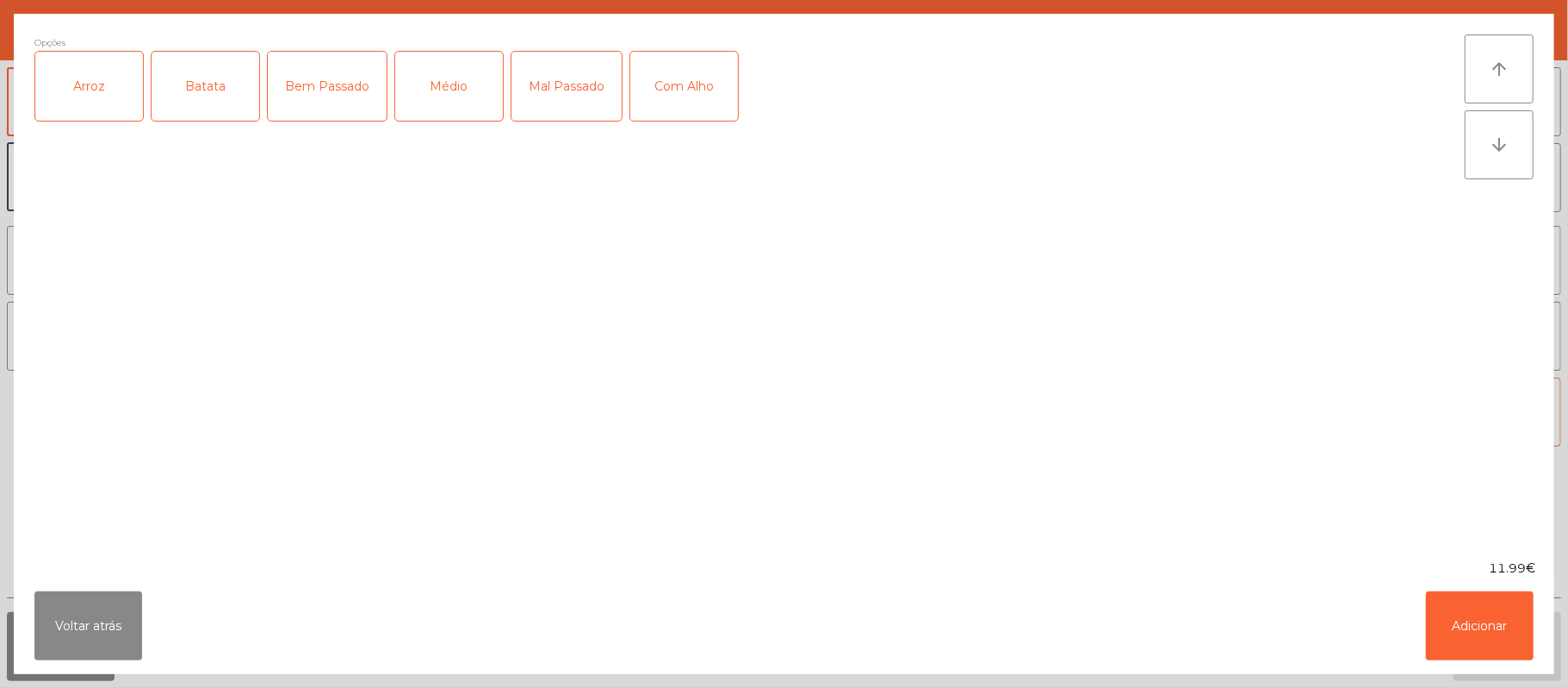
click at [97, 96] on div "Arroz" at bounding box center [89, 86] width 108 height 69
click at [205, 91] on div "Batata" at bounding box center [205, 86] width 108 height 69
click at [477, 81] on div "Médio" at bounding box center [449, 86] width 108 height 69
click at [725, 90] on div "Com Alho" at bounding box center [684, 86] width 108 height 69
click at [1469, 618] on button "Adicionar" at bounding box center [1479, 625] width 108 height 69
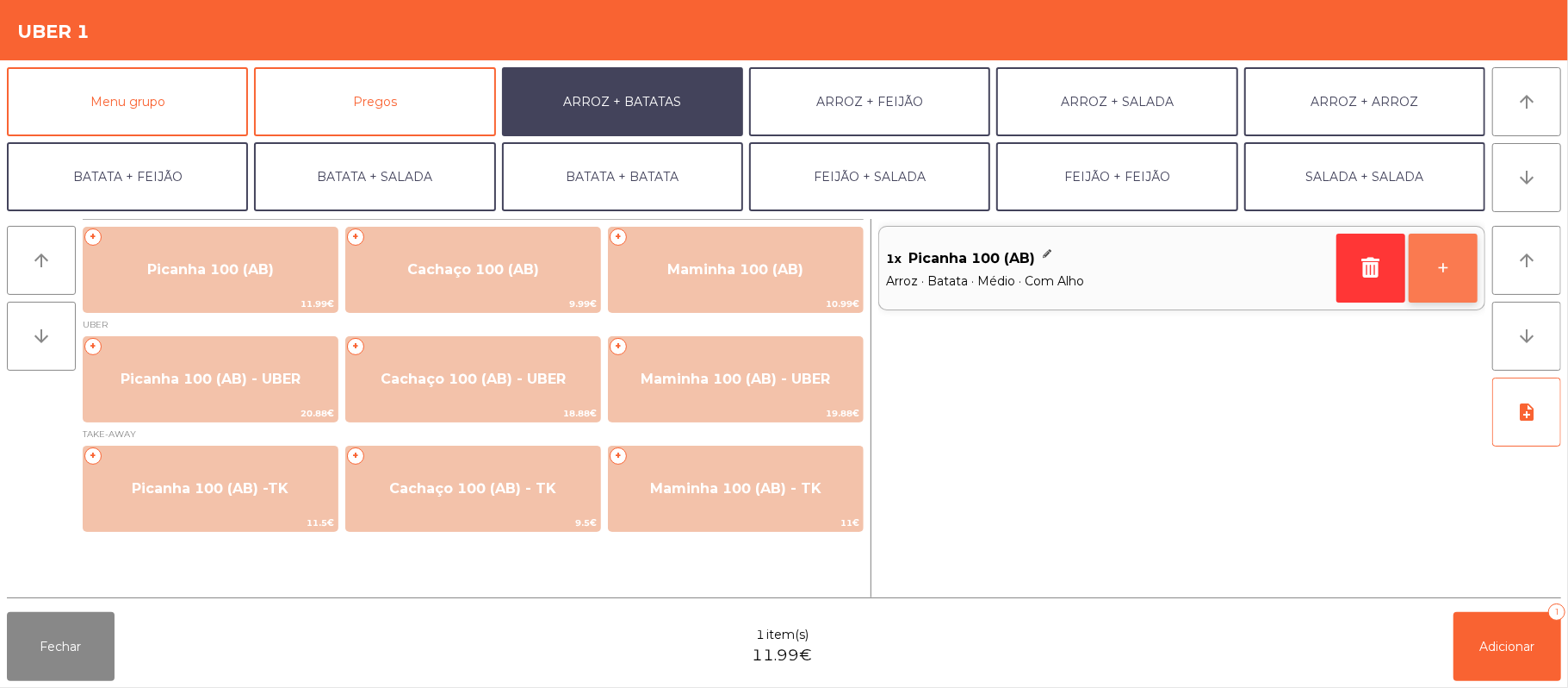
click at [1441, 287] on button "+" at bounding box center [1444, 268] width 69 height 69
click at [1366, 266] on button "-" at bounding box center [1372, 268] width 69 height 69
click at [1360, 266] on icon "button" at bounding box center [1372, 267] width 26 height 21
click at [1359, 269] on div "1x Picanha 100 (AB) Arroz · Batata · Médio · Com Alho +" at bounding box center [1182, 408] width 607 height 378
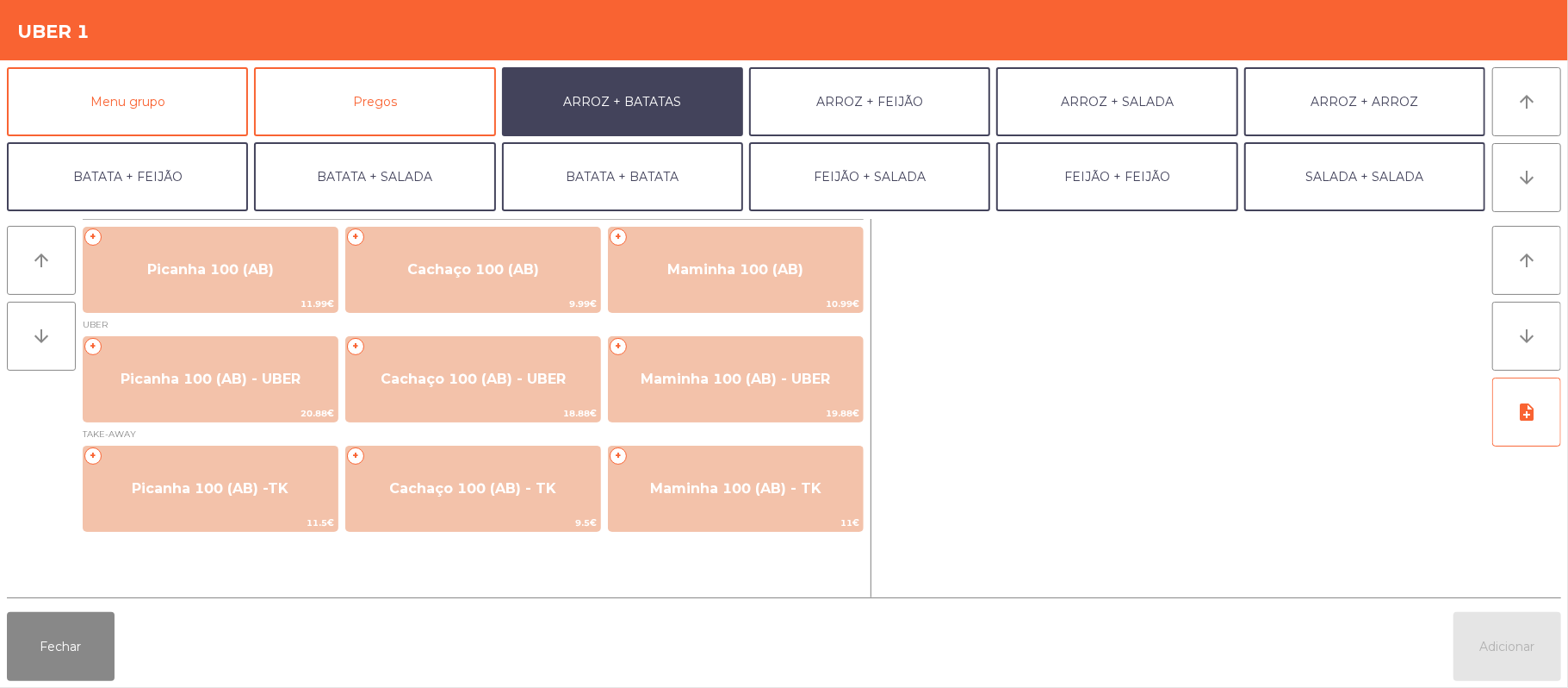
click at [1359, 267] on div at bounding box center [1182, 408] width 607 height 378
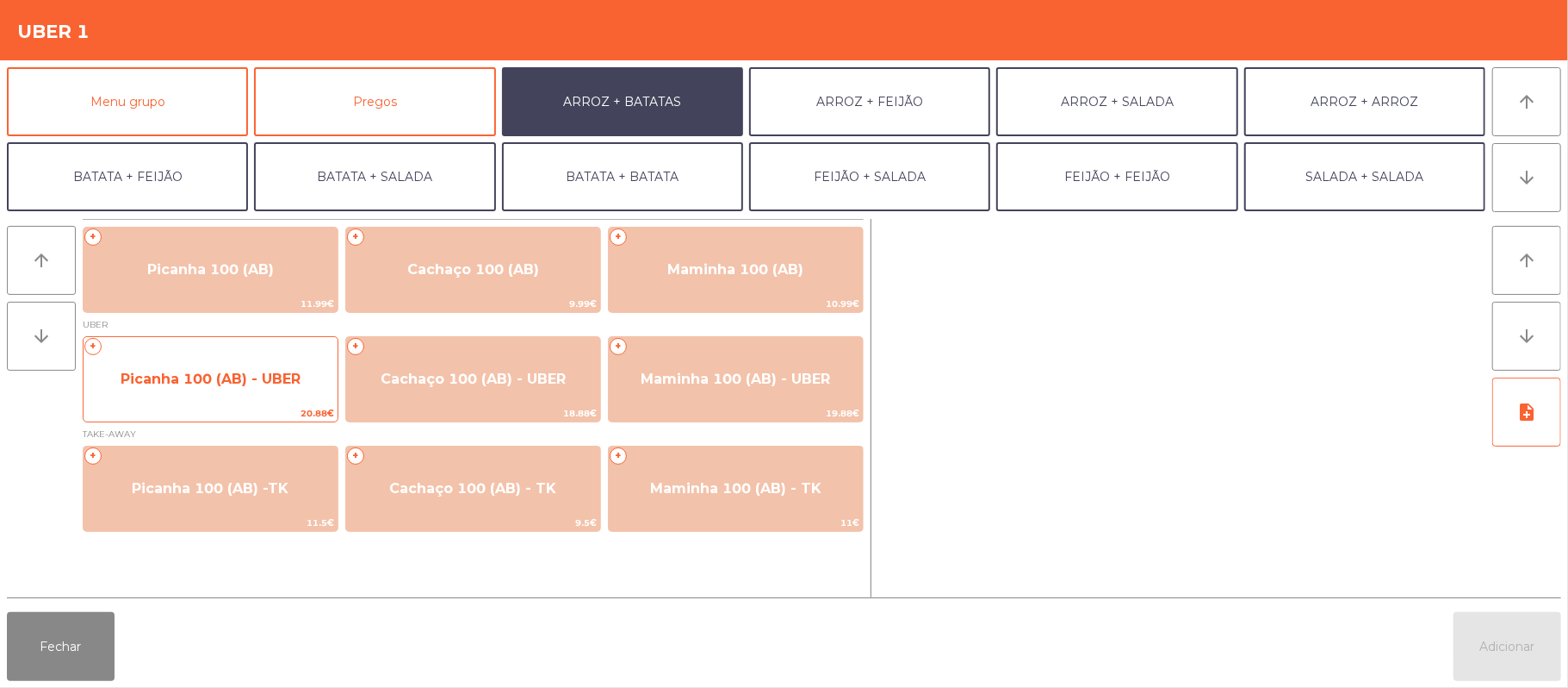
click at [238, 385] on span "Picanha 100 (AB) - UBER" at bounding box center [211, 378] width 180 height 16
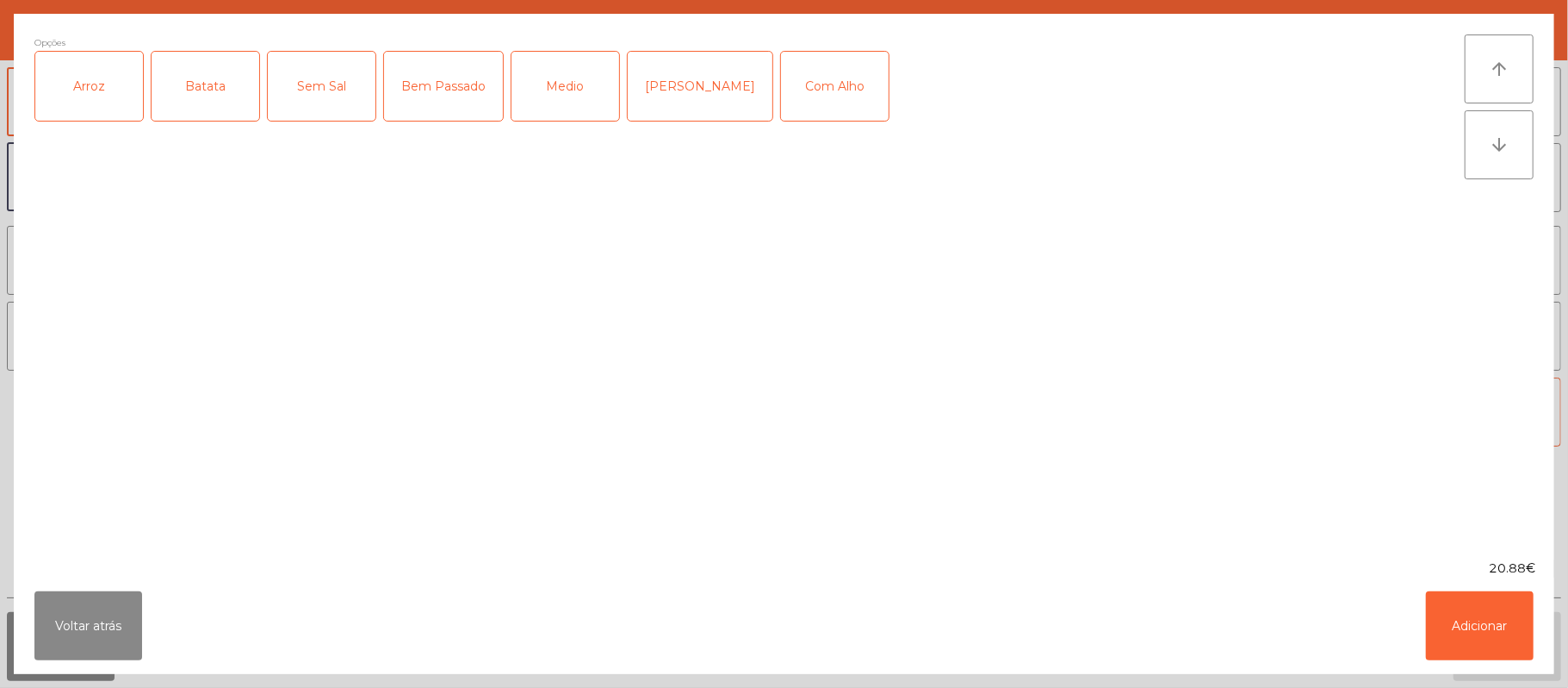
click at [115, 83] on div "Arroz" at bounding box center [89, 86] width 108 height 69
click at [207, 91] on div "Batata" at bounding box center [205, 86] width 108 height 69
click at [570, 101] on div "Medio" at bounding box center [565, 86] width 108 height 69
click at [811, 81] on div "Com Alho" at bounding box center [835, 86] width 108 height 69
click at [1471, 643] on button "Adicionar" at bounding box center [1479, 625] width 108 height 69
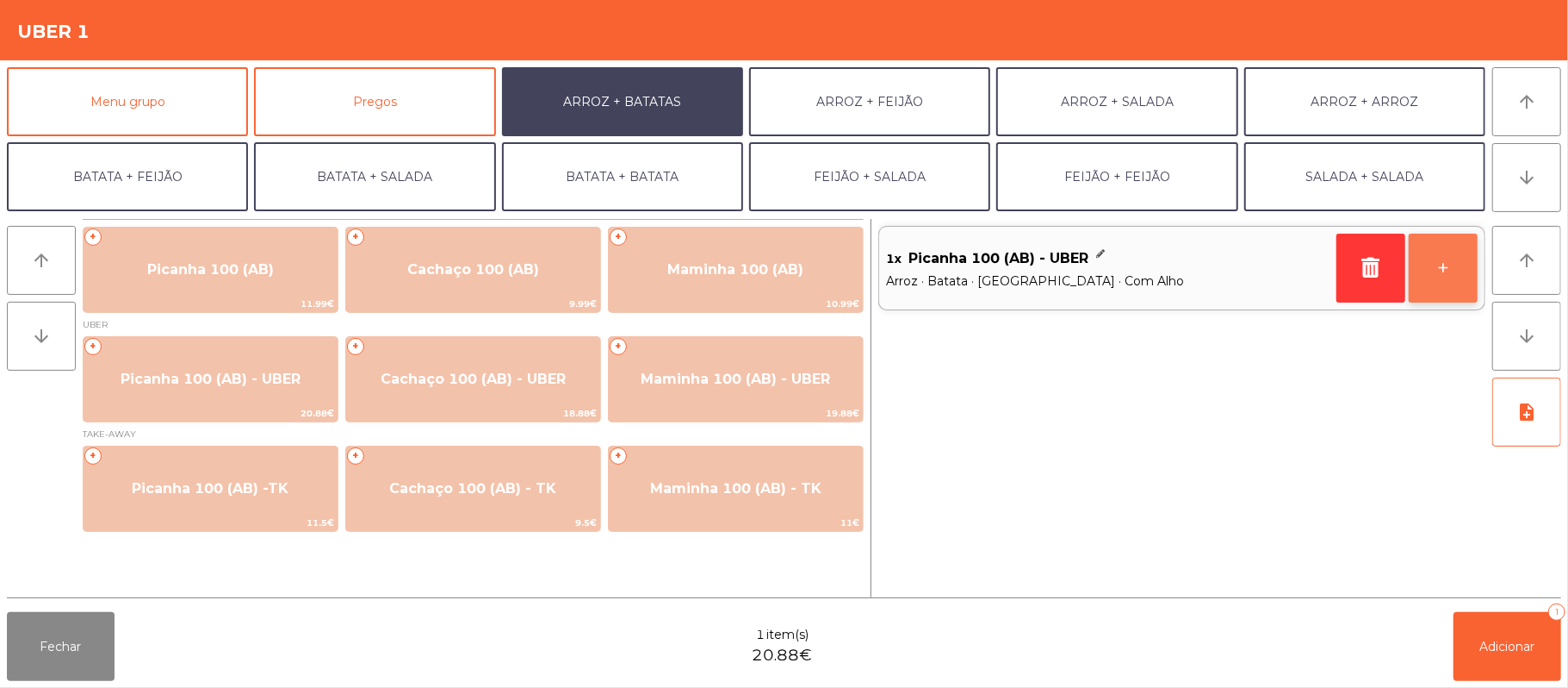
click at [1445, 269] on button "+" at bounding box center [1444, 268] width 69 height 69
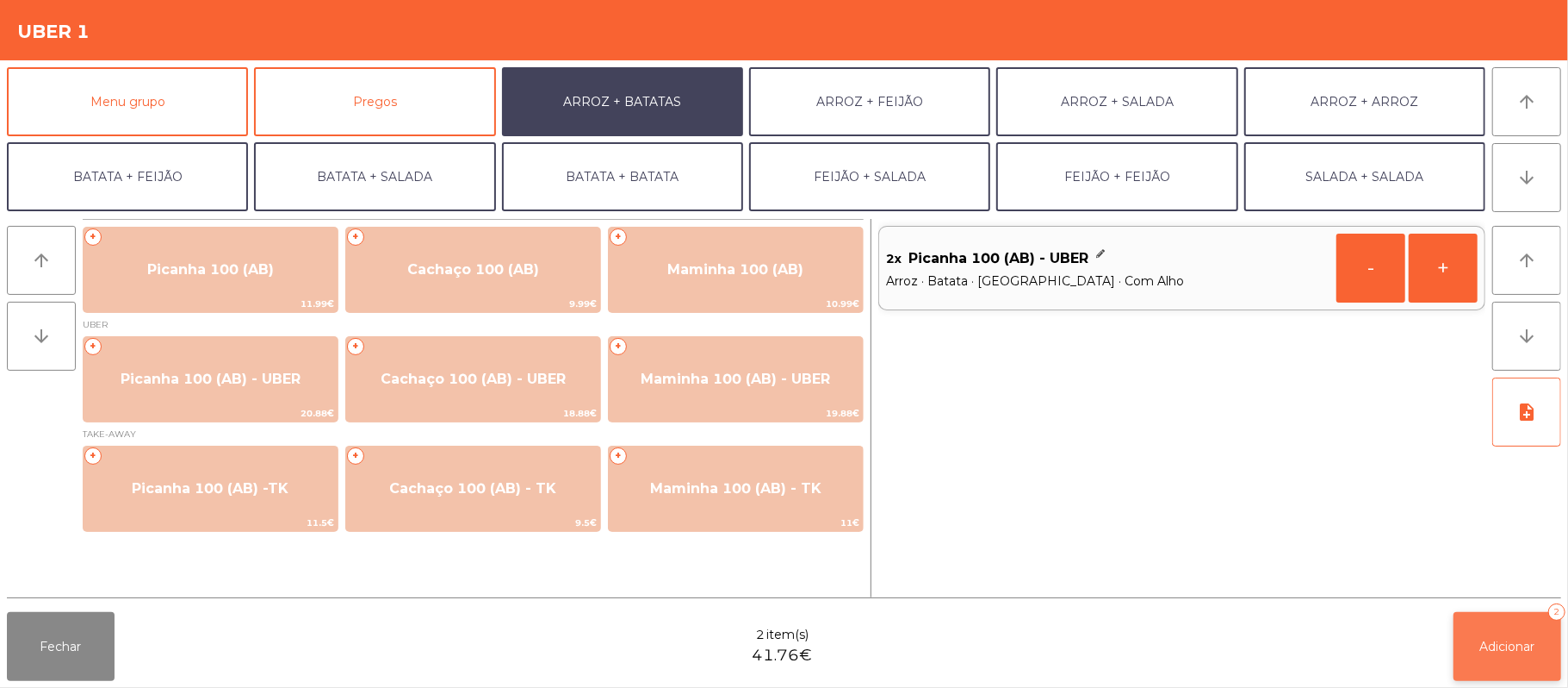
click at [1476, 648] on button "Adicionar 2" at bounding box center [1507, 647] width 108 height 69
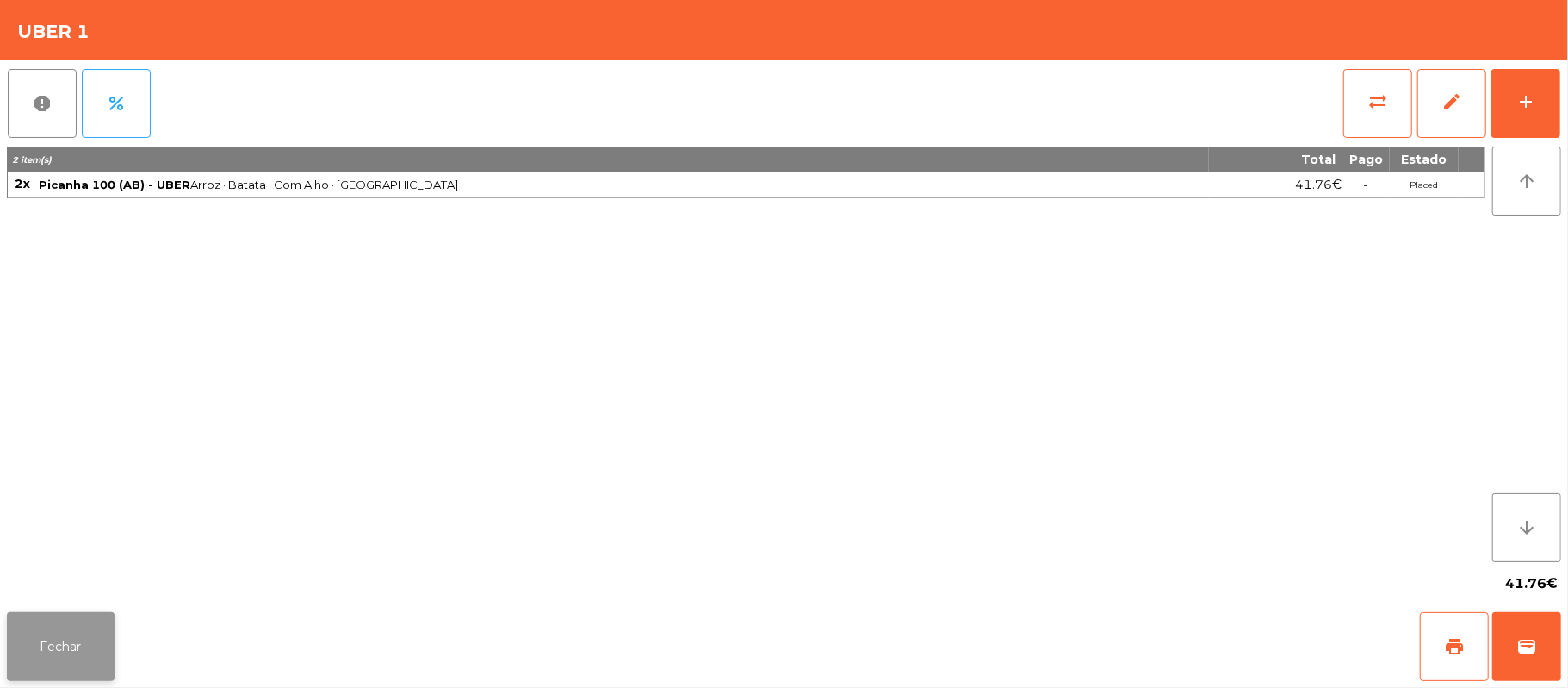
click at [8, 668] on button "Fechar" at bounding box center [60, 647] width 108 height 69
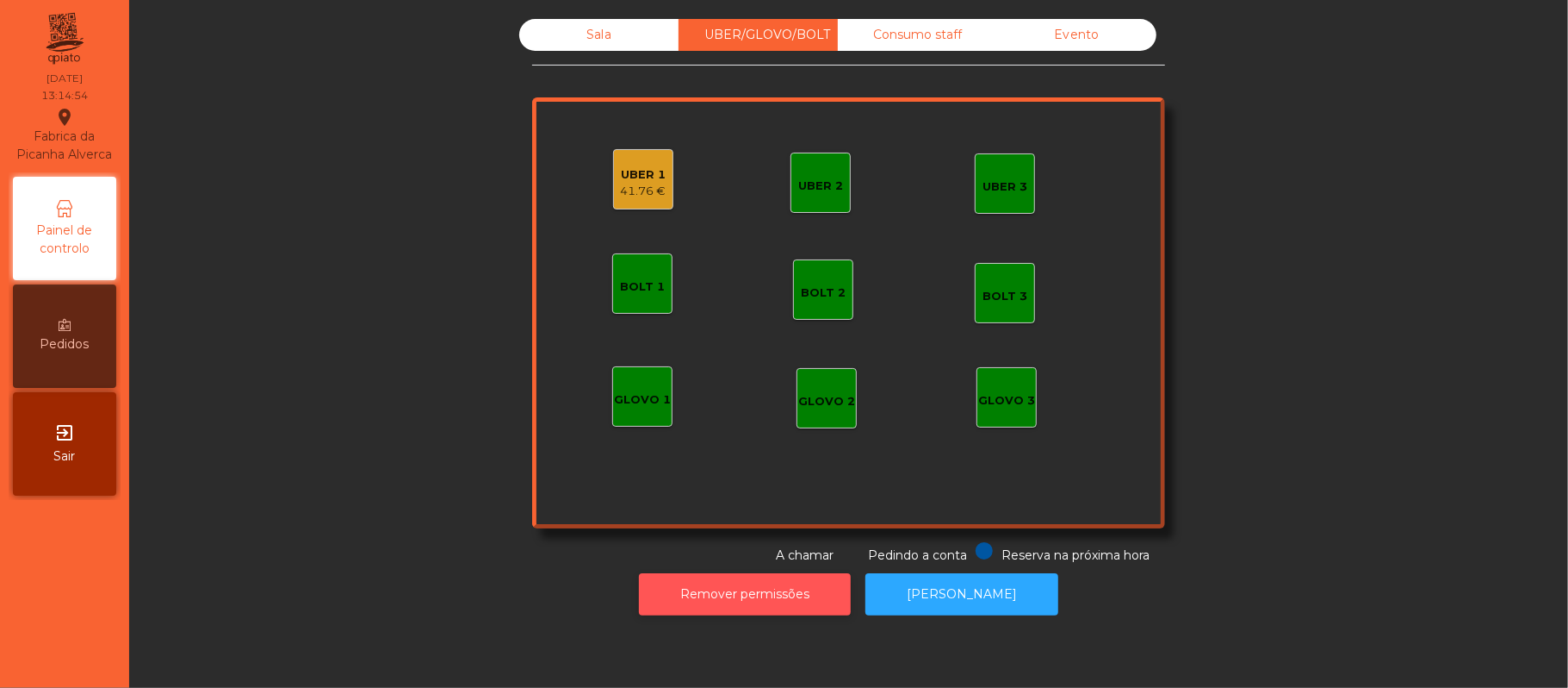
click at [805, 597] on button "Remover permissões" at bounding box center [745, 593] width 211 height 42
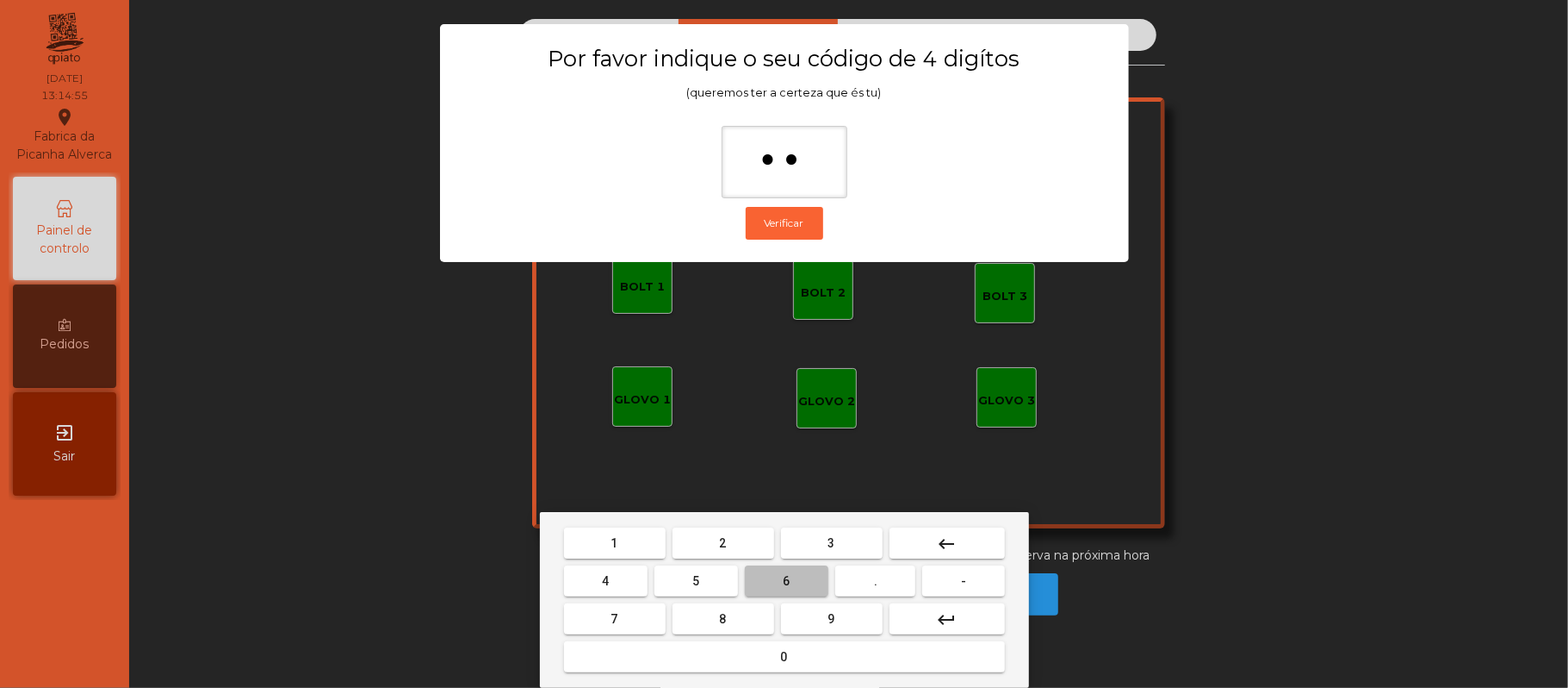
type input "***"
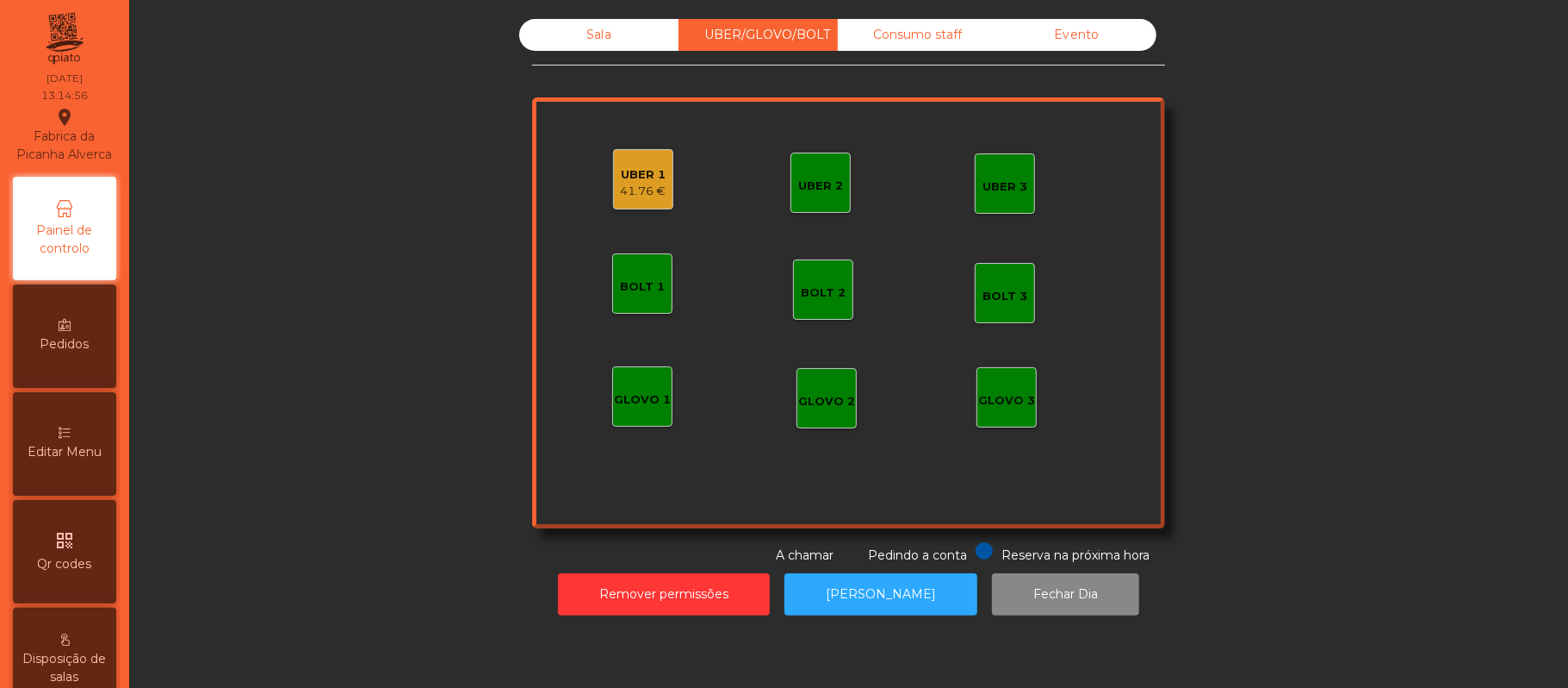
click at [623, 186] on div "41.76 €" at bounding box center [644, 191] width 46 height 17
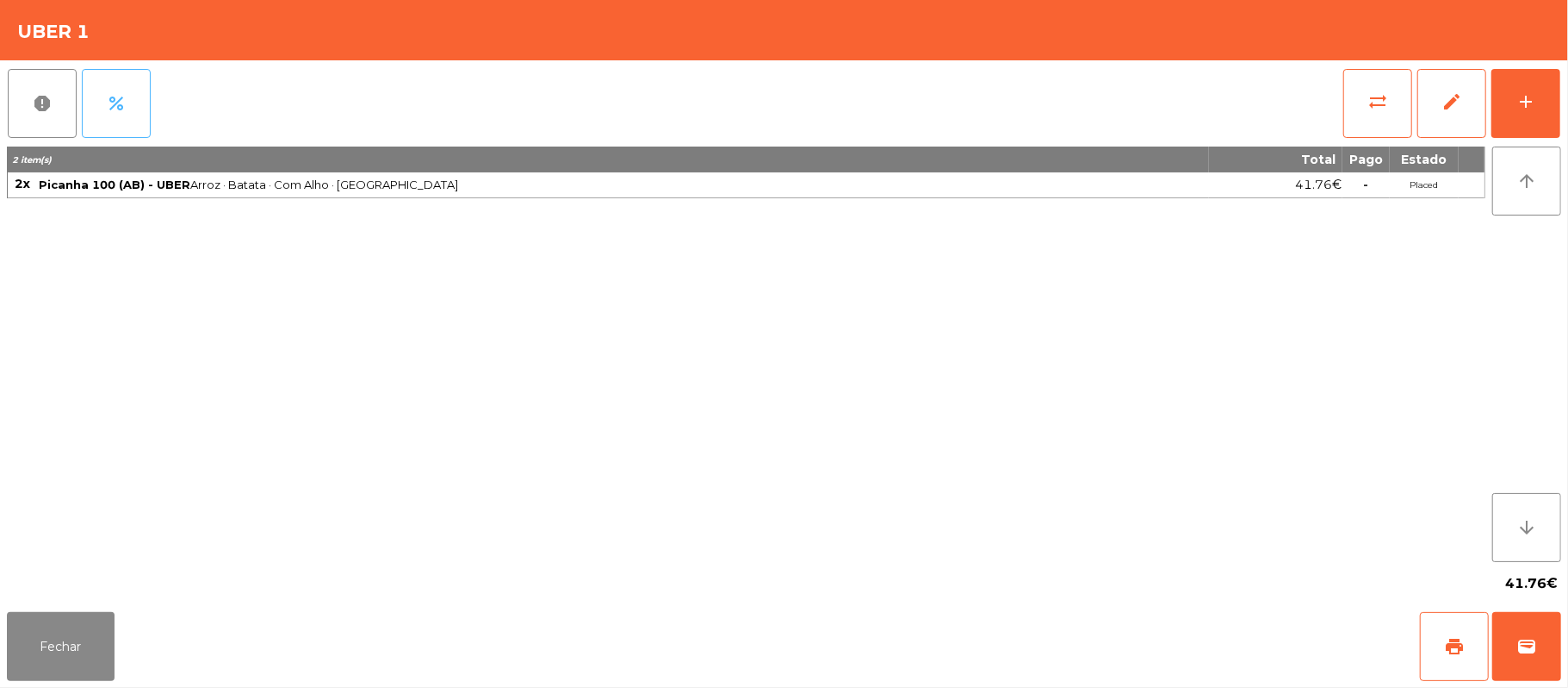
click at [125, 104] on span "percent" at bounding box center [116, 103] width 21 height 21
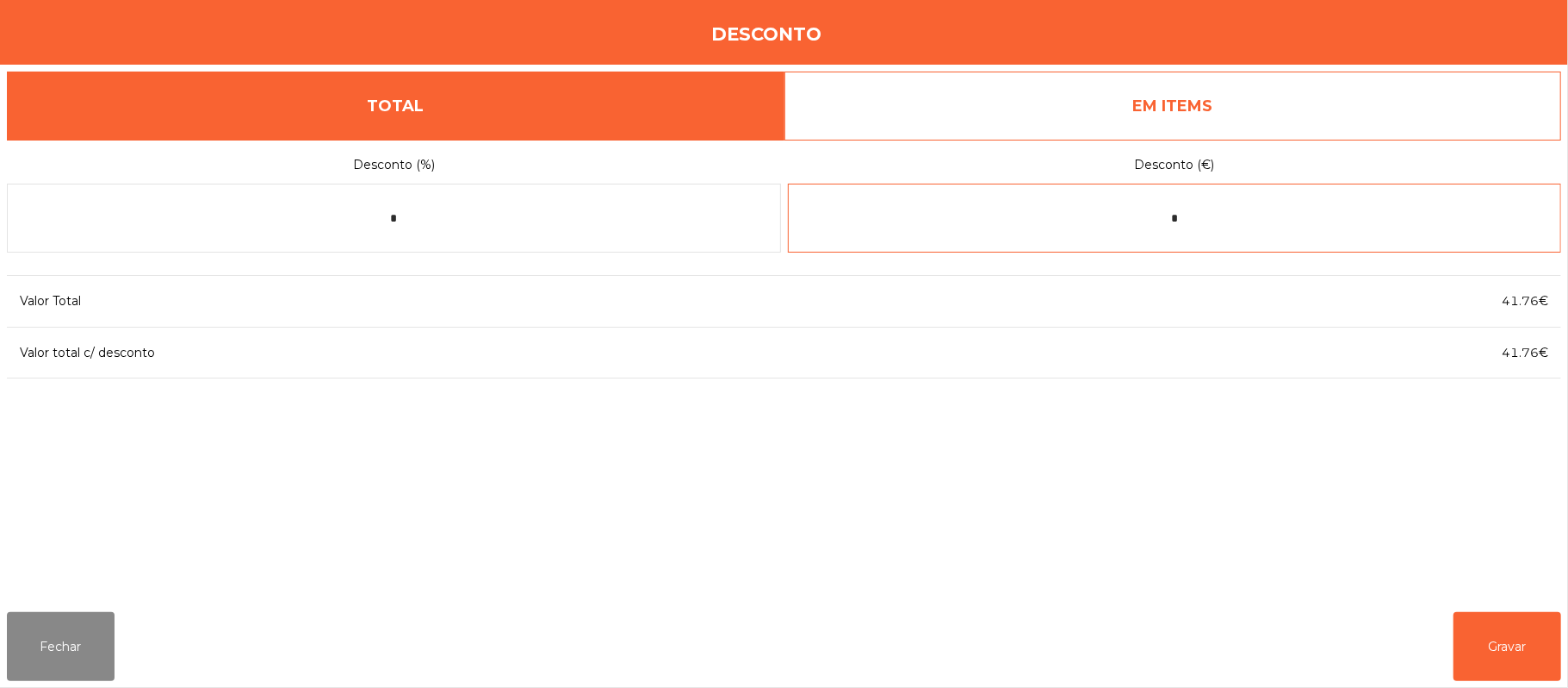
click at [1203, 225] on input "*" at bounding box center [1175, 218] width 775 height 69
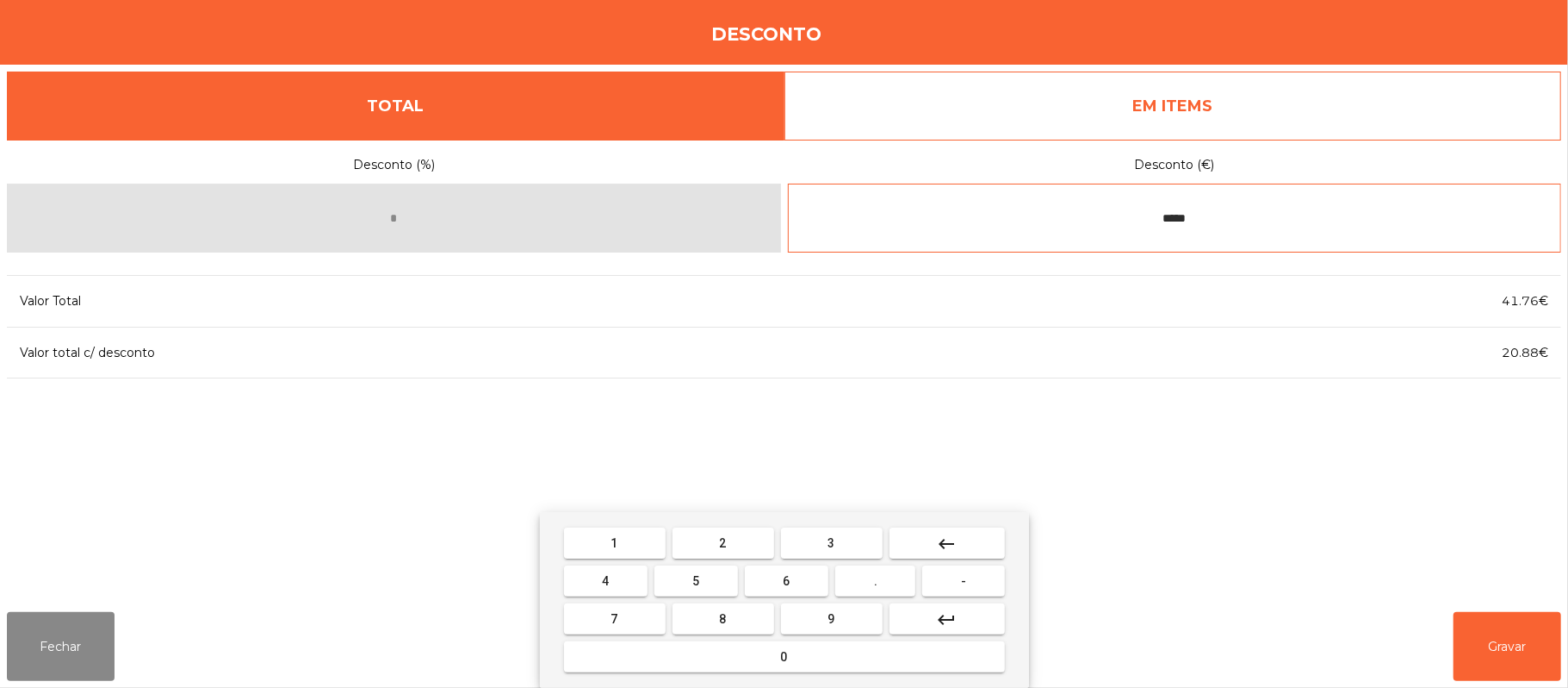
type input "*****"
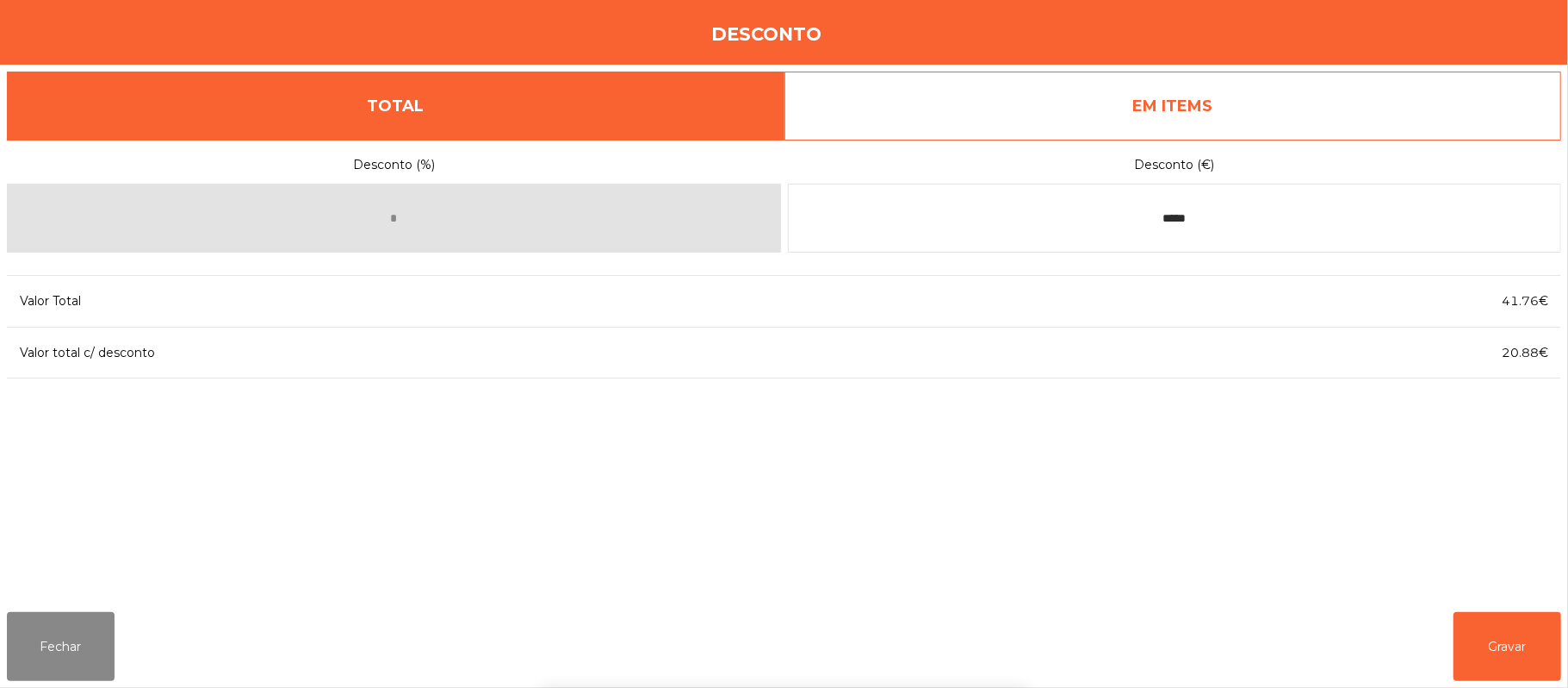
click at [1479, 625] on div "1 2 3 keyboard_backspace 4 5 6 . - 7 8 9 keyboard_return 0" at bounding box center [784, 600] width 1568 height 176
click at [1507, 627] on button "Gravar" at bounding box center [1507, 647] width 108 height 69
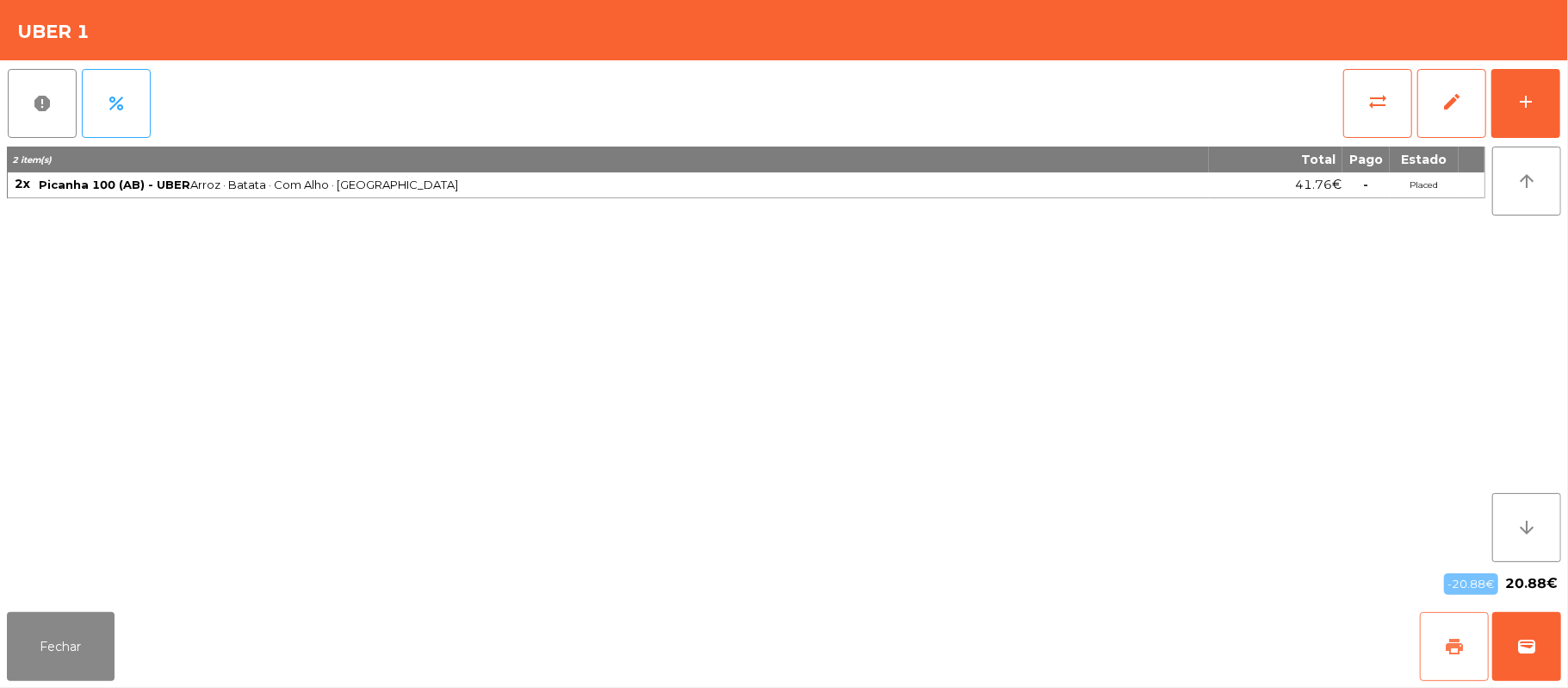
click at [1438, 646] on button "print" at bounding box center [1455, 647] width 69 height 69
click at [1520, 642] on span "wallet" at bounding box center [1527, 646] width 21 height 21
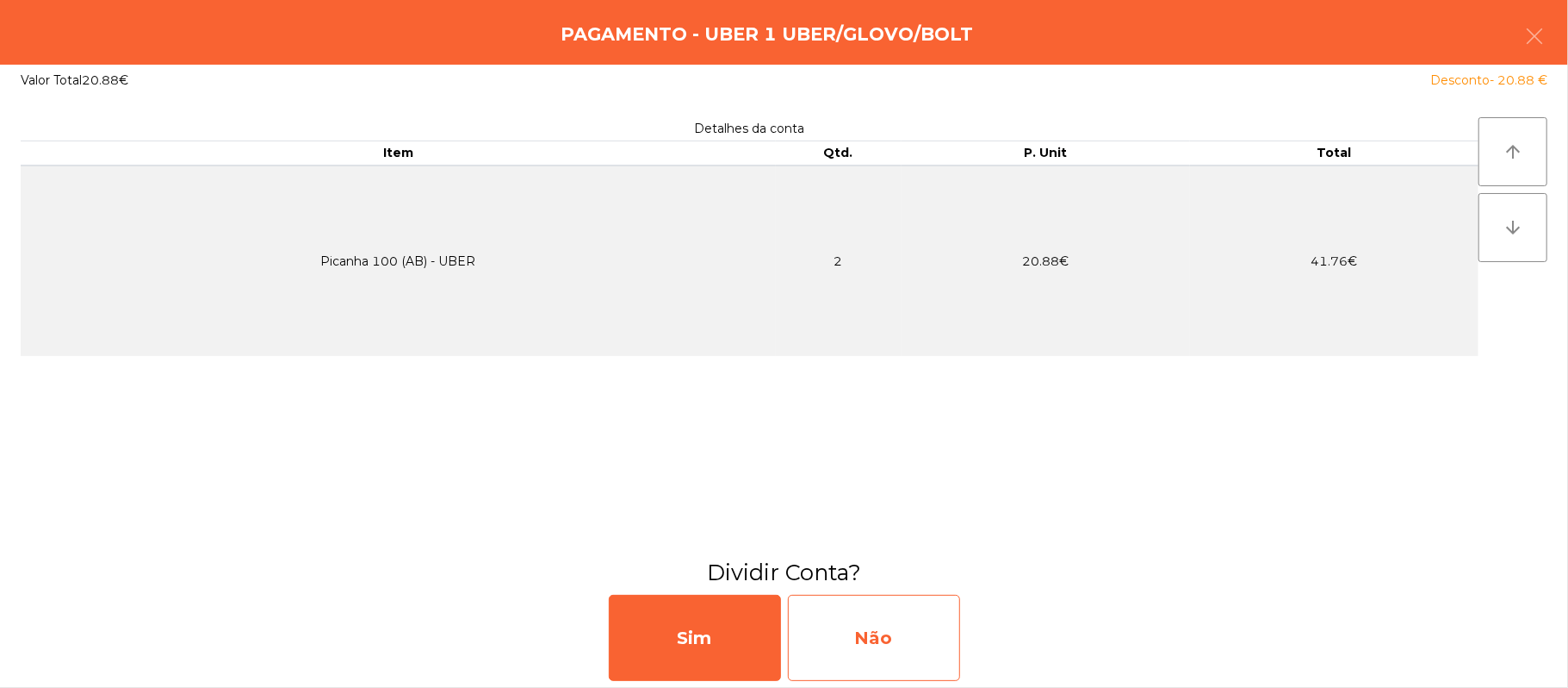
click at [856, 637] on div "Não" at bounding box center [874, 637] width 172 height 86
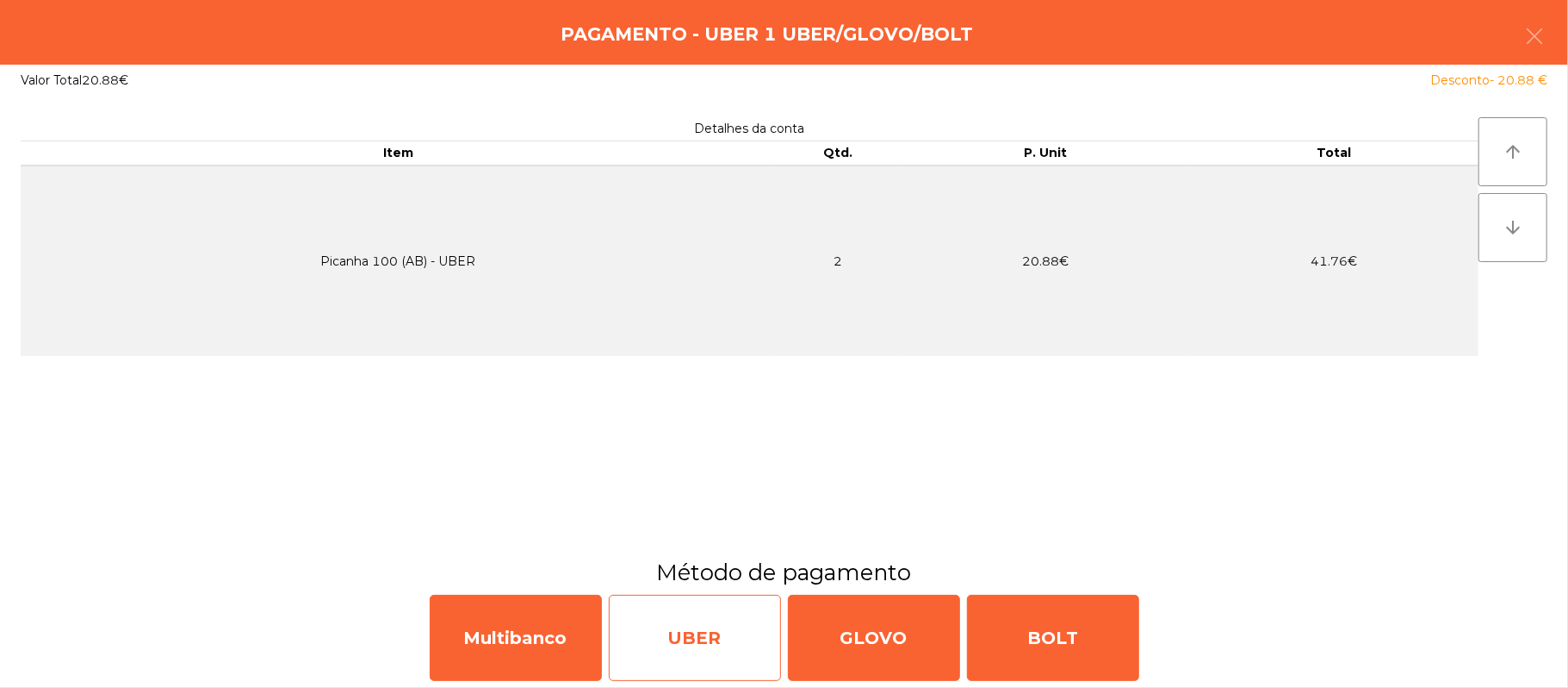
click at [727, 651] on div "UBER" at bounding box center [695, 637] width 172 height 86
select select "**"
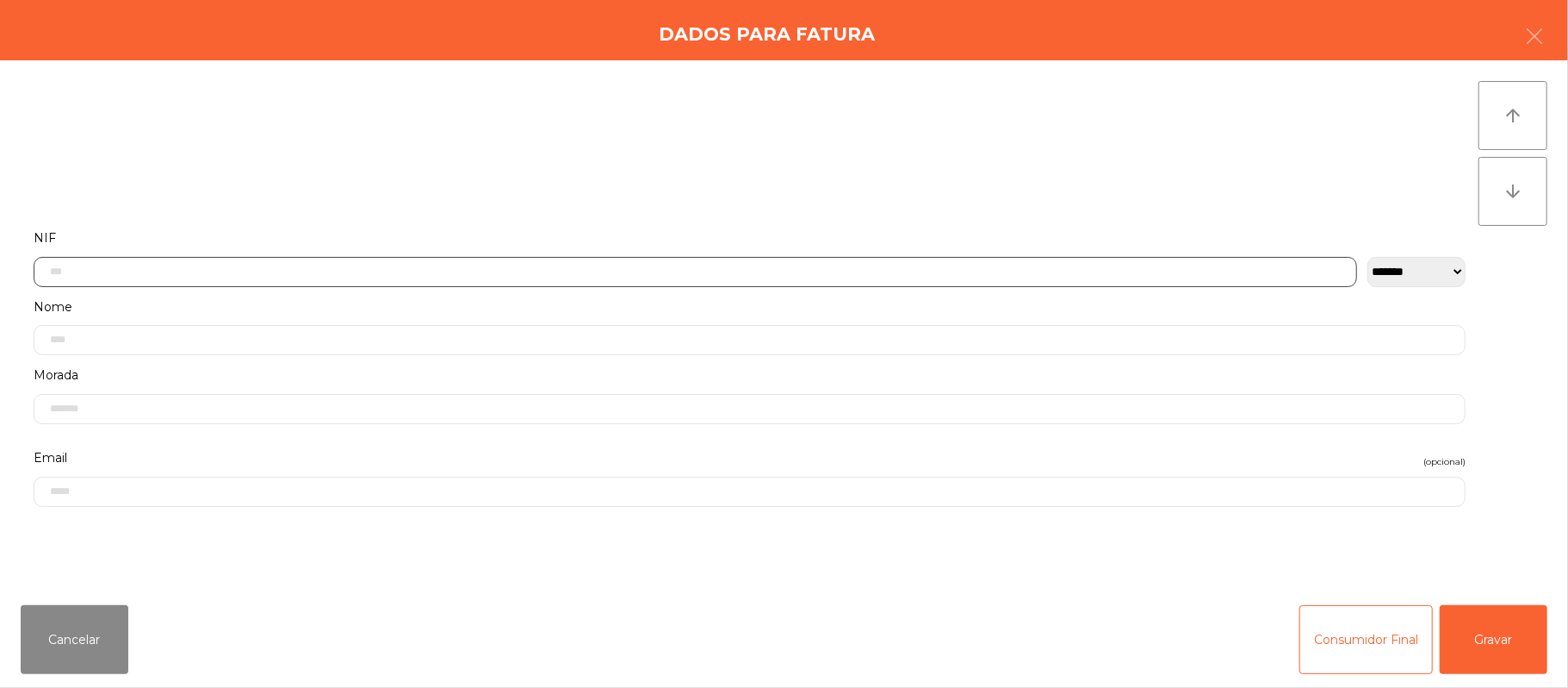
click at [491, 272] on input "text" at bounding box center [695, 271] width 1324 height 30
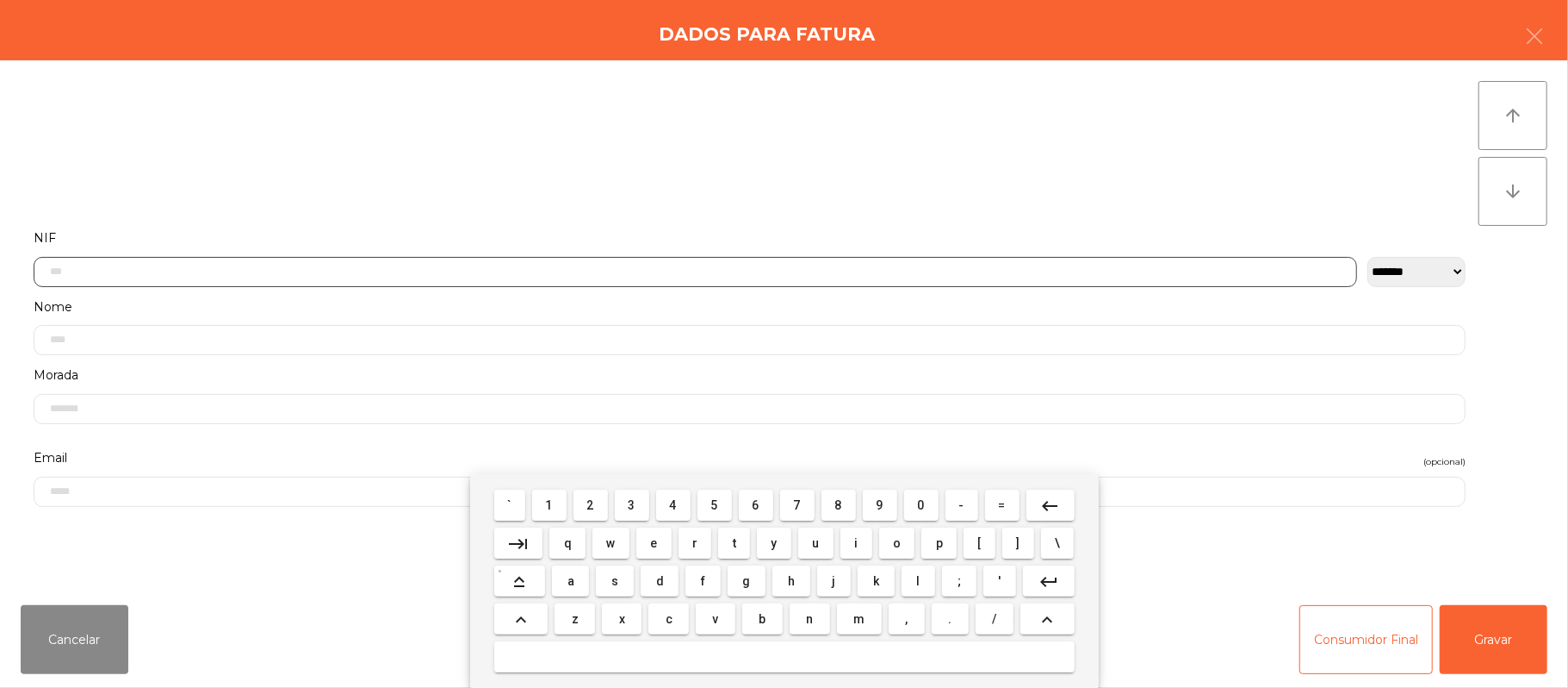
scroll to position [145, 0]
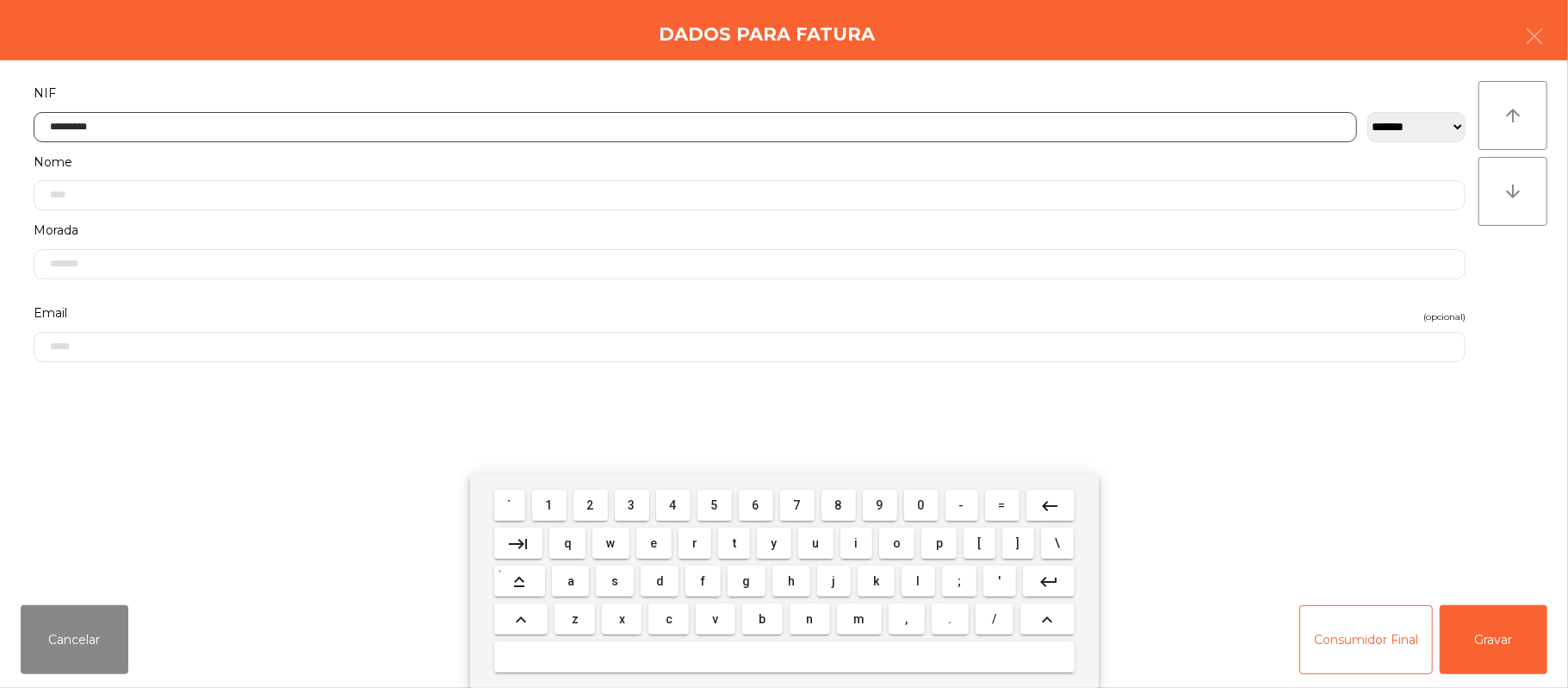
type input "*********"
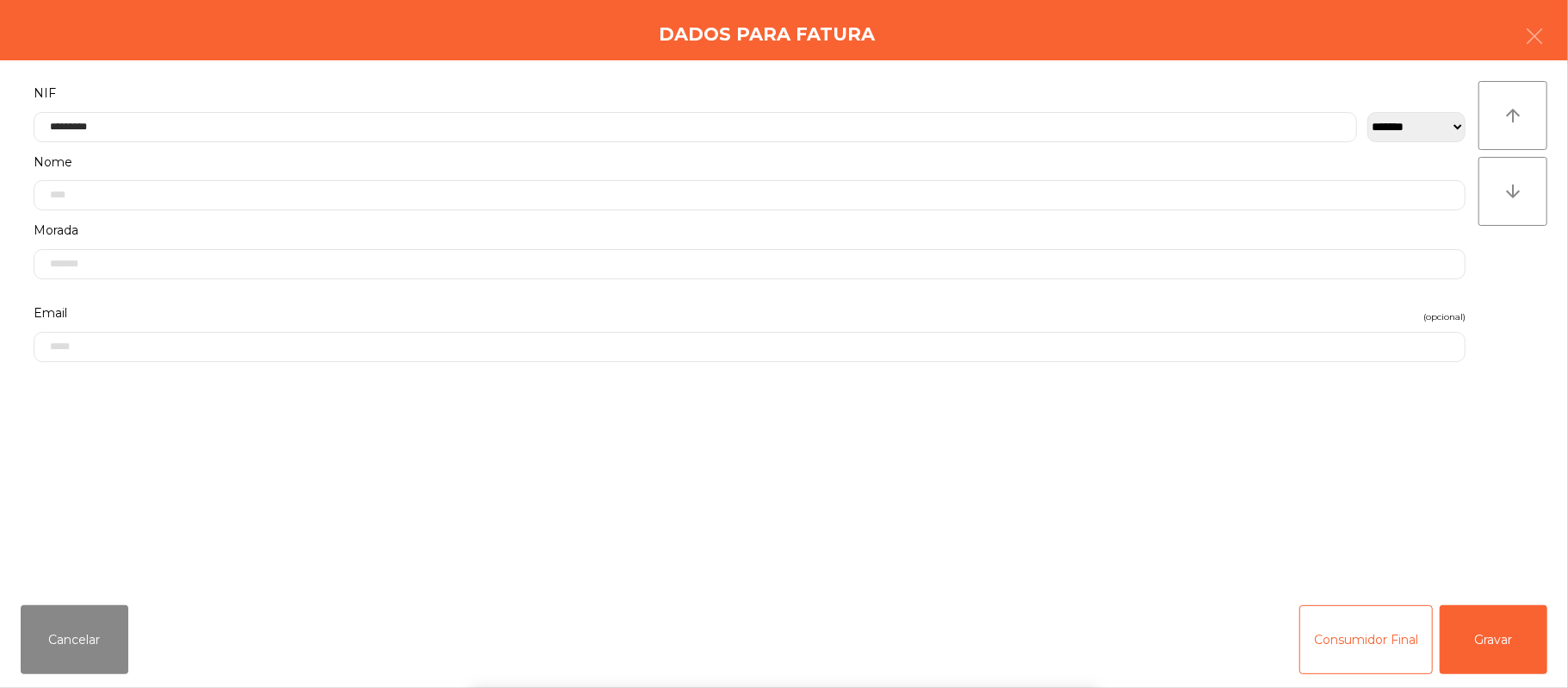
click at [1491, 607] on div "` 1 2 3 4 5 6 7 8 9 0 - = keyboard_backspace keyboard_tab q w e r t y u i o p […" at bounding box center [784, 580] width 1568 height 213
click at [1471, 621] on button "Gravar" at bounding box center [1493, 639] width 108 height 69
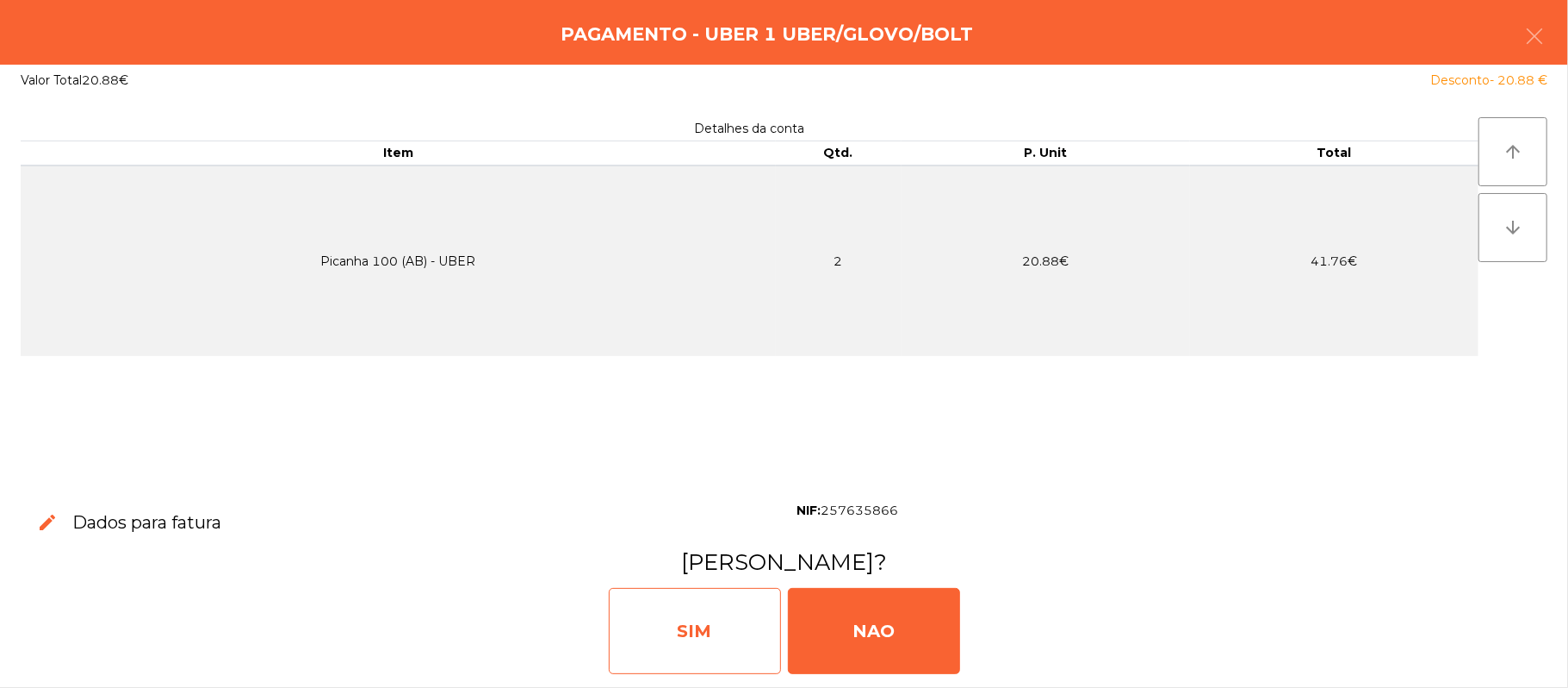
click at [720, 649] on div "SIM" at bounding box center [695, 631] width 172 height 86
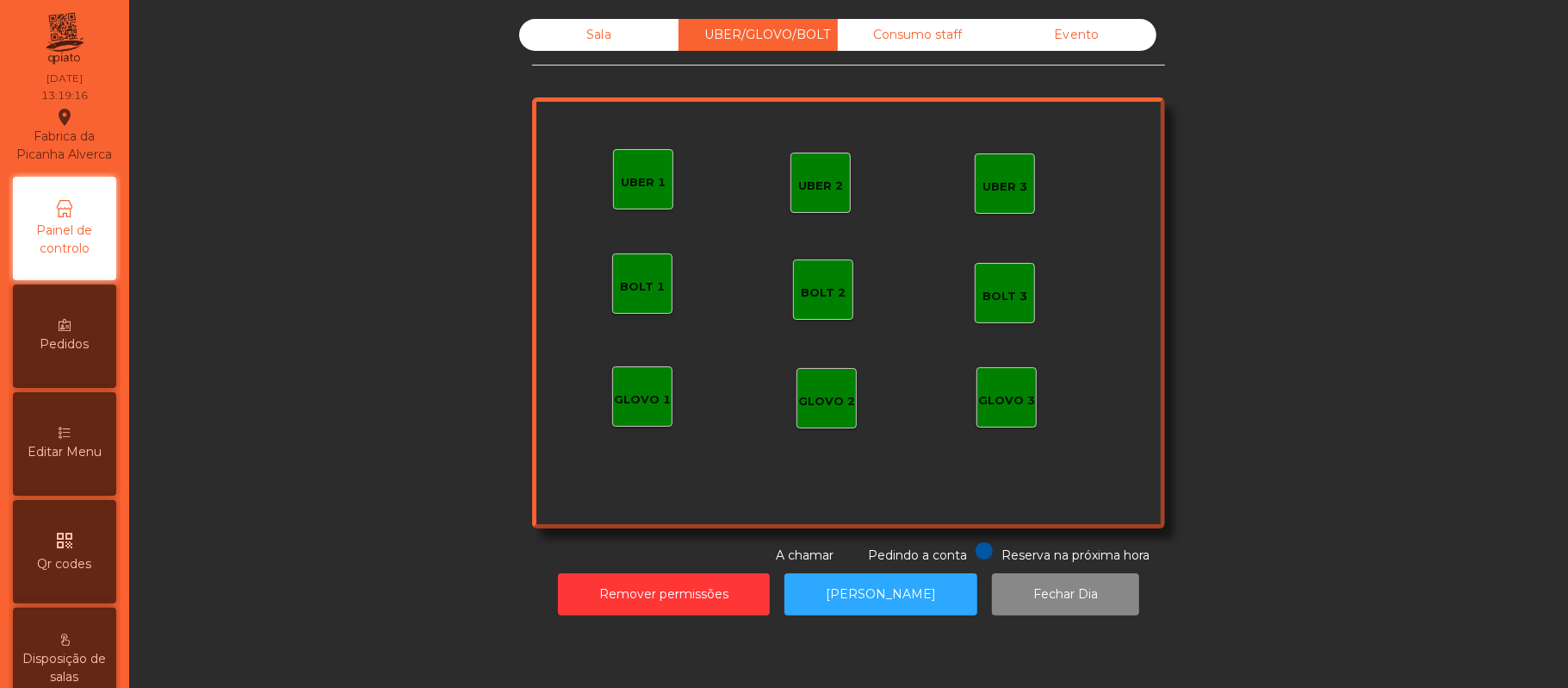
click at [569, 38] on div "Sala" at bounding box center [599, 35] width 159 height 32
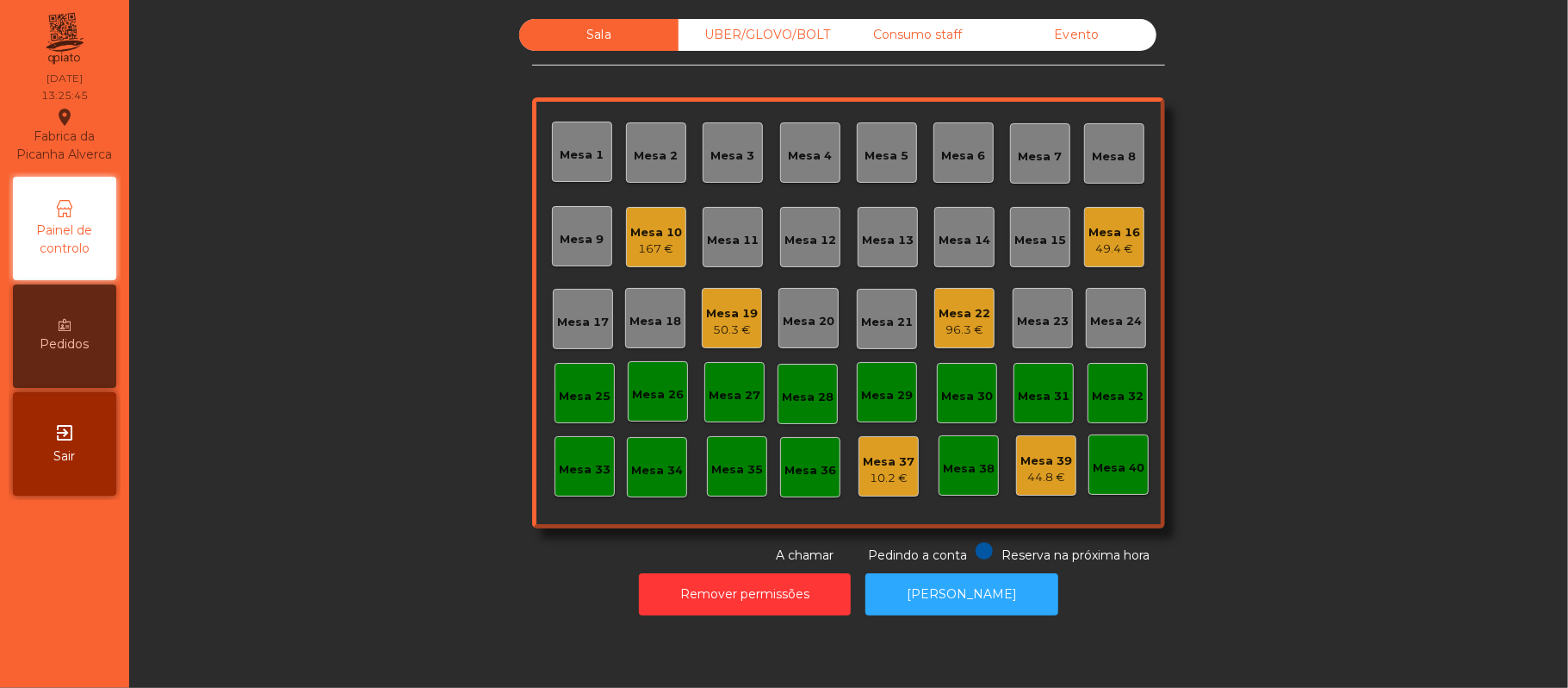
click at [1252, 200] on div "Sala UBER/[GEOGRAPHIC_DATA]/BOLT Consumo staff Evento Mesa 1 Mesa 2 [GEOGRAPHIC…" at bounding box center [849, 291] width 1392 height 546
click at [570, 315] on div "Mesa 17" at bounding box center [583, 322] width 51 height 17
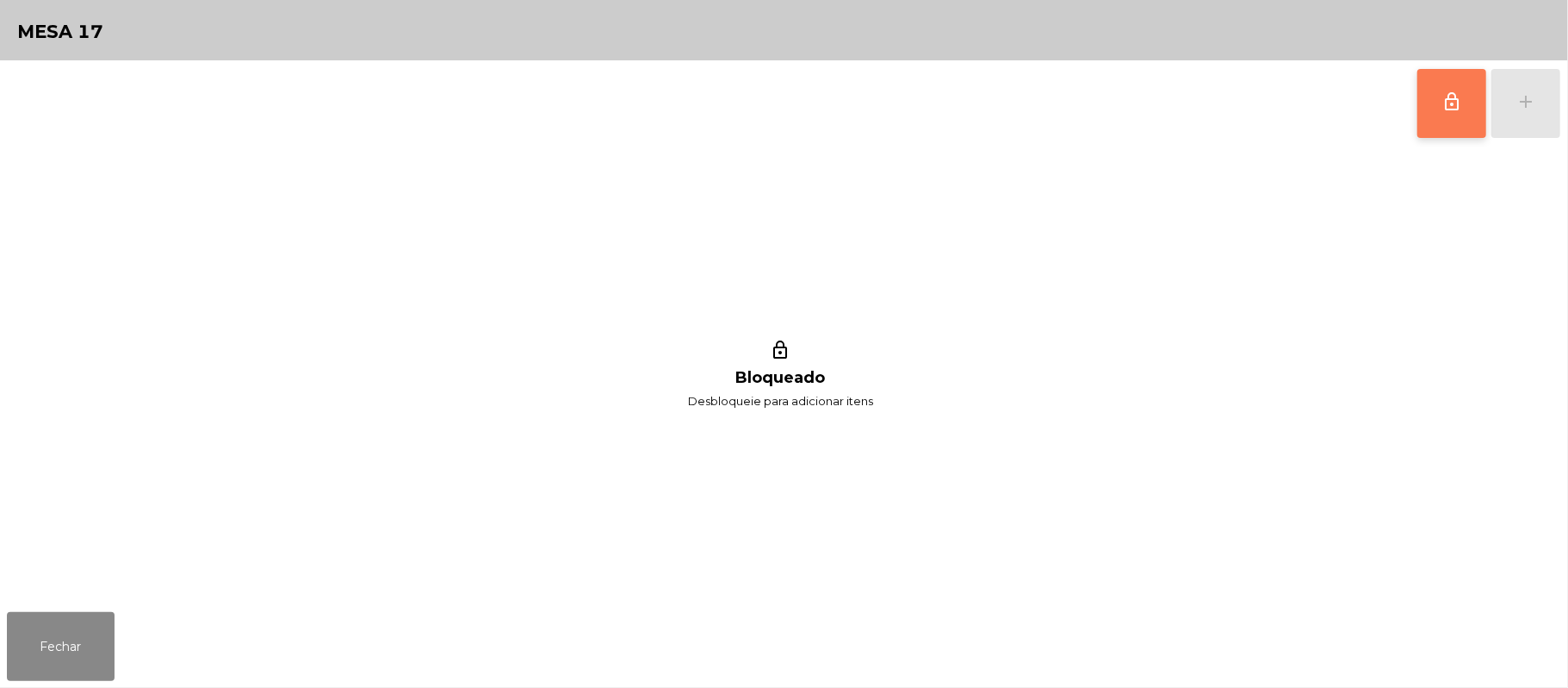
click at [1444, 103] on span "lock_outline" at bounding box center [1452, 102] width 21 height 21
click at [1567, 110] on div "lock_outline add lock_outline Bloqueado Desbloqueie para adicionar itens" at bounding box center [784, 332] width 1568 height 545
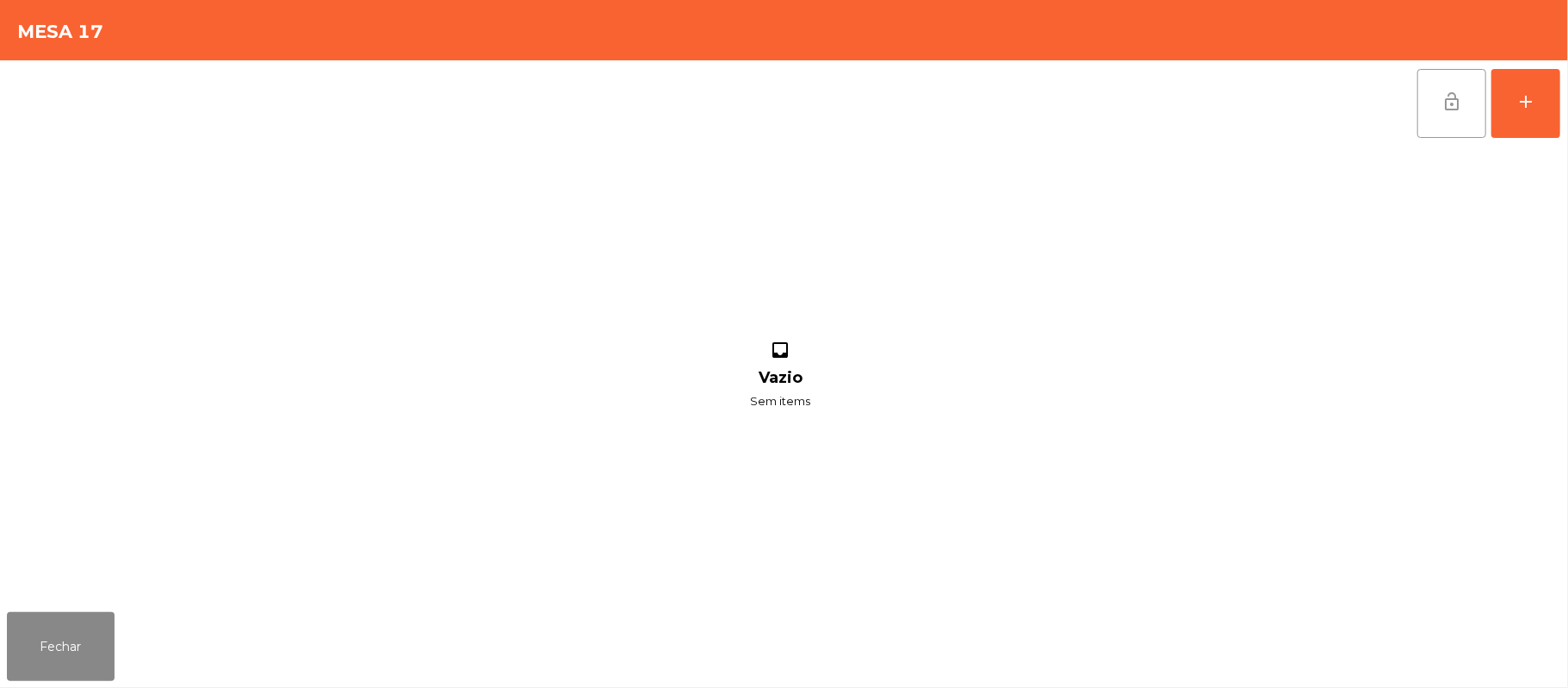
click at [1564, 114] on div "lock_open add inbox Vazio Sem items" at bounding box center [784, 332] width 1568 height 545
click at [1517, 103] on div "add" at bounding box center [1526, 102] width 21 height 21
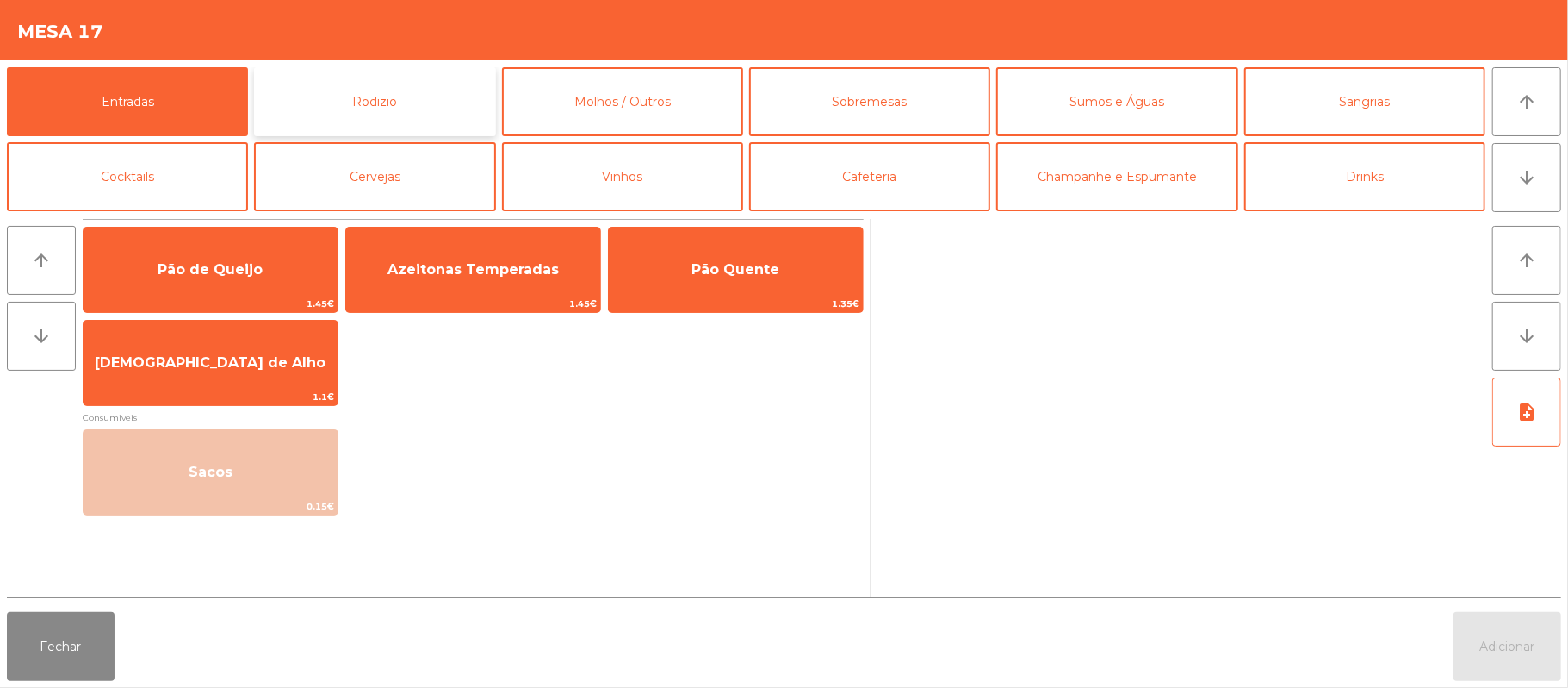
click at [426, 115] on button "Rodizio" at bounding box center [375, 102] width 241 height 69
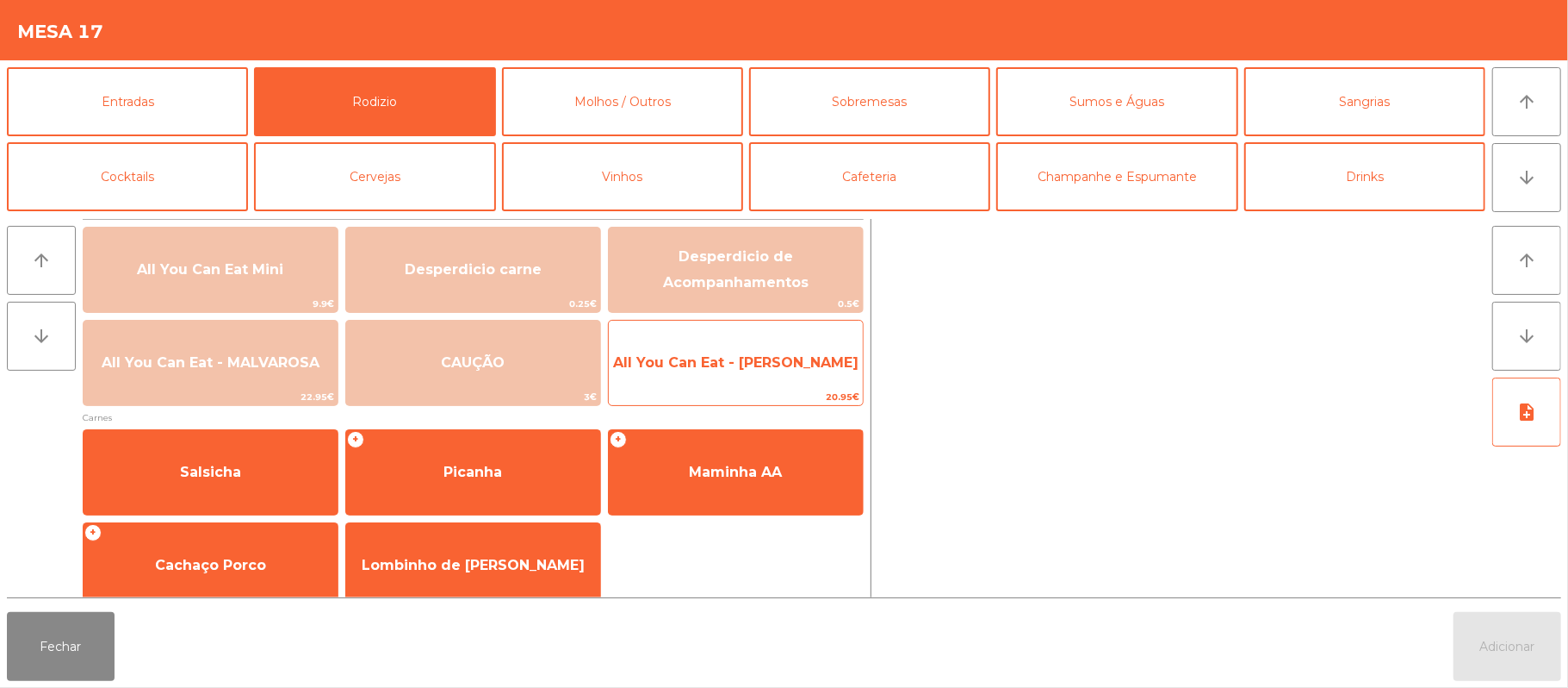
click at [778, 375] on span "All You Can Eat - [PERSON_NAME]" at bounding box center [736, 363] width 254 height 47
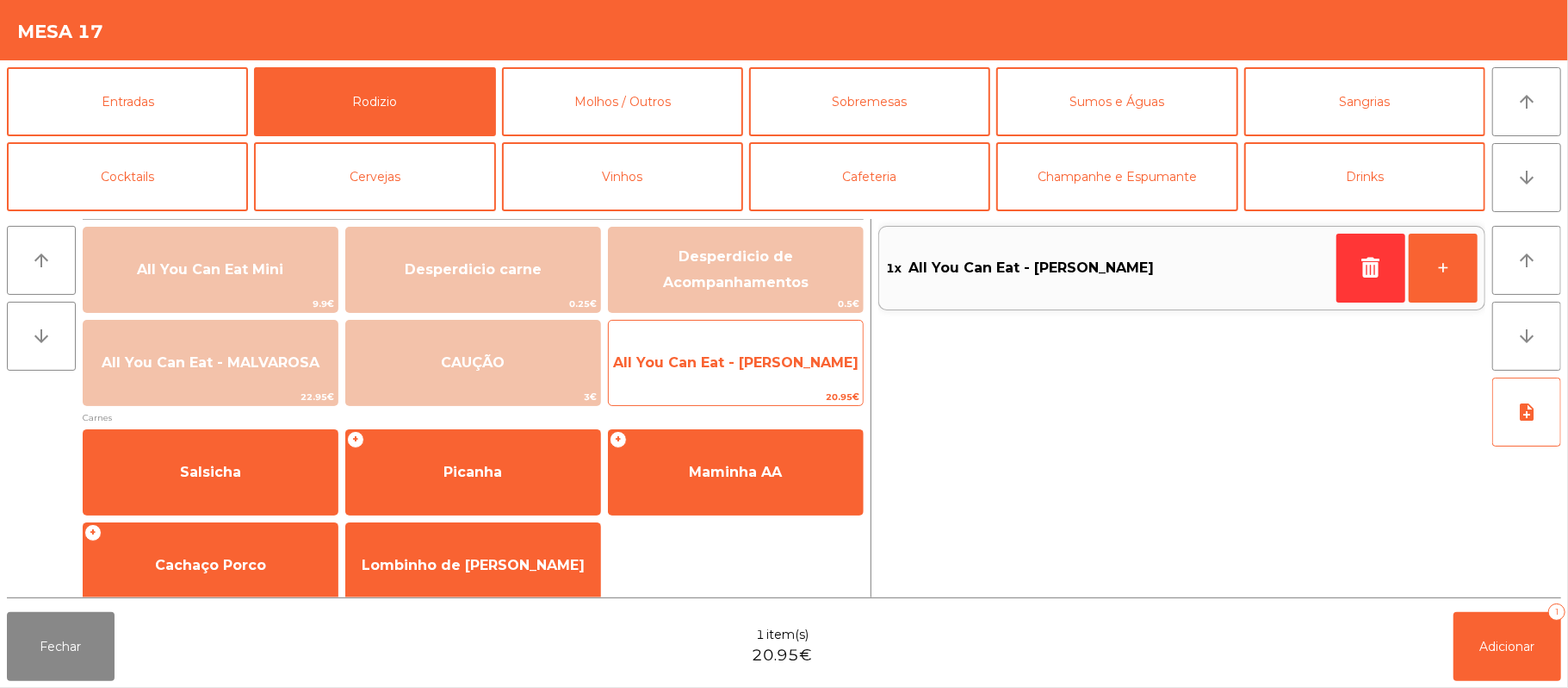
click at [801, 365] on span "All You Can Eat - [PERSON_NAME]" at bounding box center [735, 361] width 245 height 16
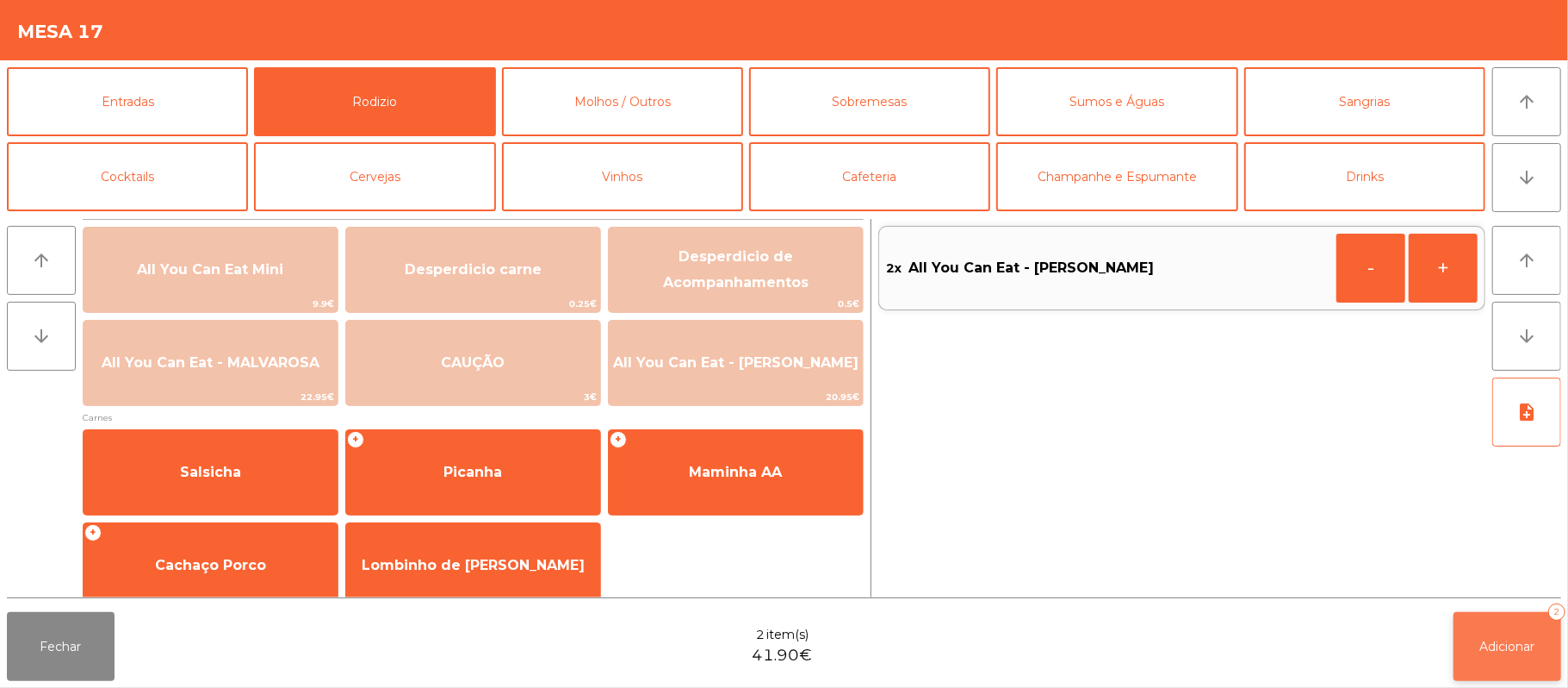
click at [1503, 646] on span "Adicionar" at bounding box center [1507, 646] width 55 height 16
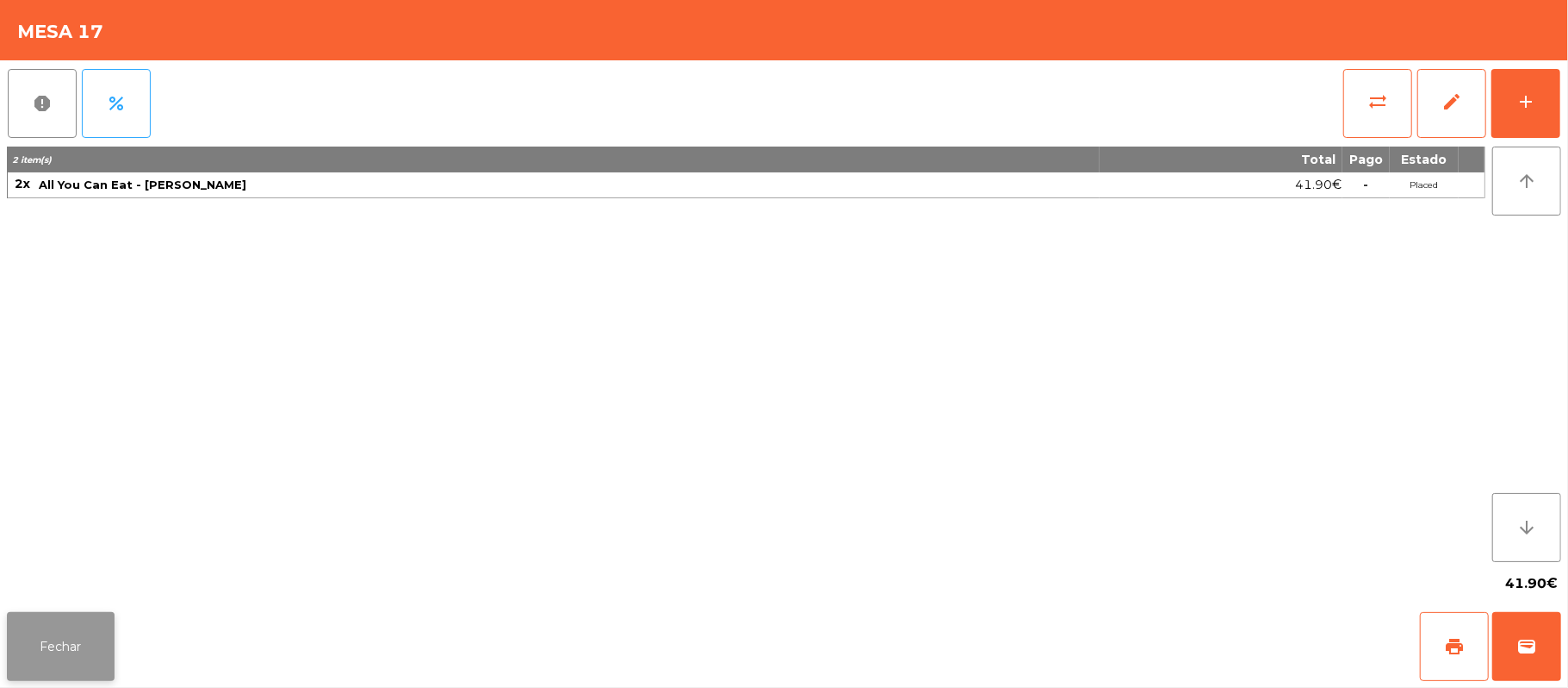
click at [100, 627] on button "Fechar" at bounding box center [60, 647] width 108 height 69
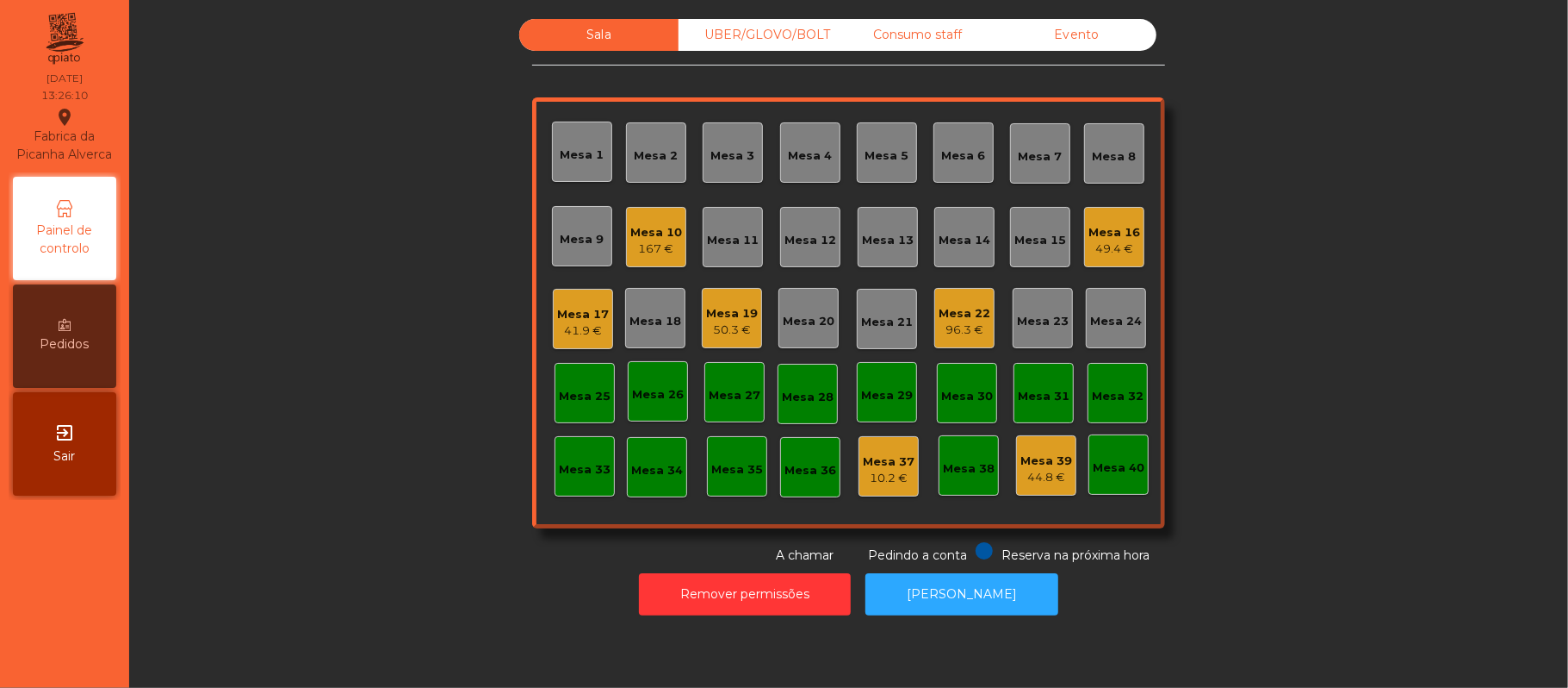
click at [486, 406] on div "Sala UBER/[GEOGRAPHIC_DATA]/BOLT Consumo staff Evento Mesa 1 Mesa 2 Mesa 3 [GEO…" at bounding box center [849, 291] width 1392 height 546
click at [653, 264] on div "Mesa 10 167 €" at bounding box center [656, 237] width 60 height 60
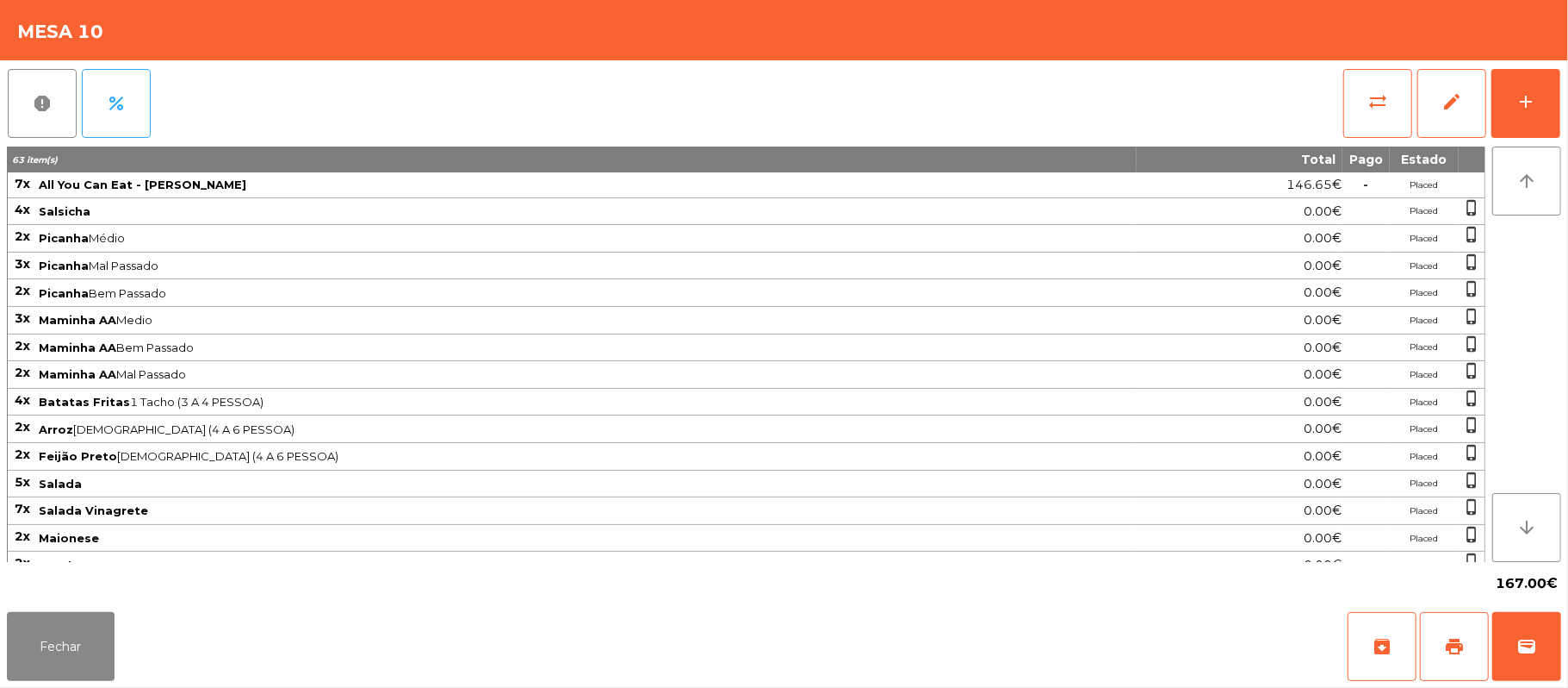
click at [1562, 109] on div "report percent sync_alt edit add 63 item(s) Total Pago Estado 7x All You Can Ea…" at bounding box center [784, 332] width 1568 height 545
click at [1519, 135] on button "add" at bounding box center [1526, 104] width 69 height 69
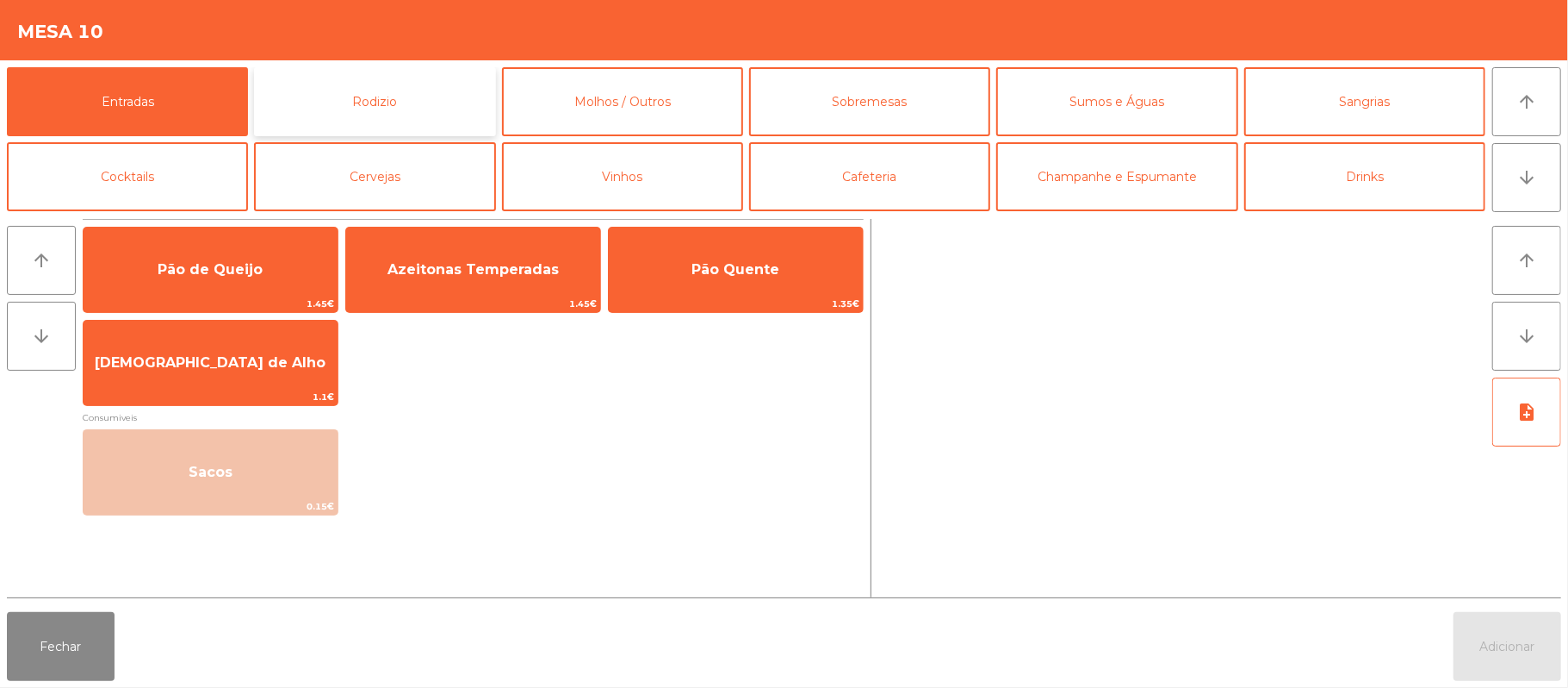
click at [444, 105] on button "Rodizio" at bounding box center [375, 102] width 241 height 69
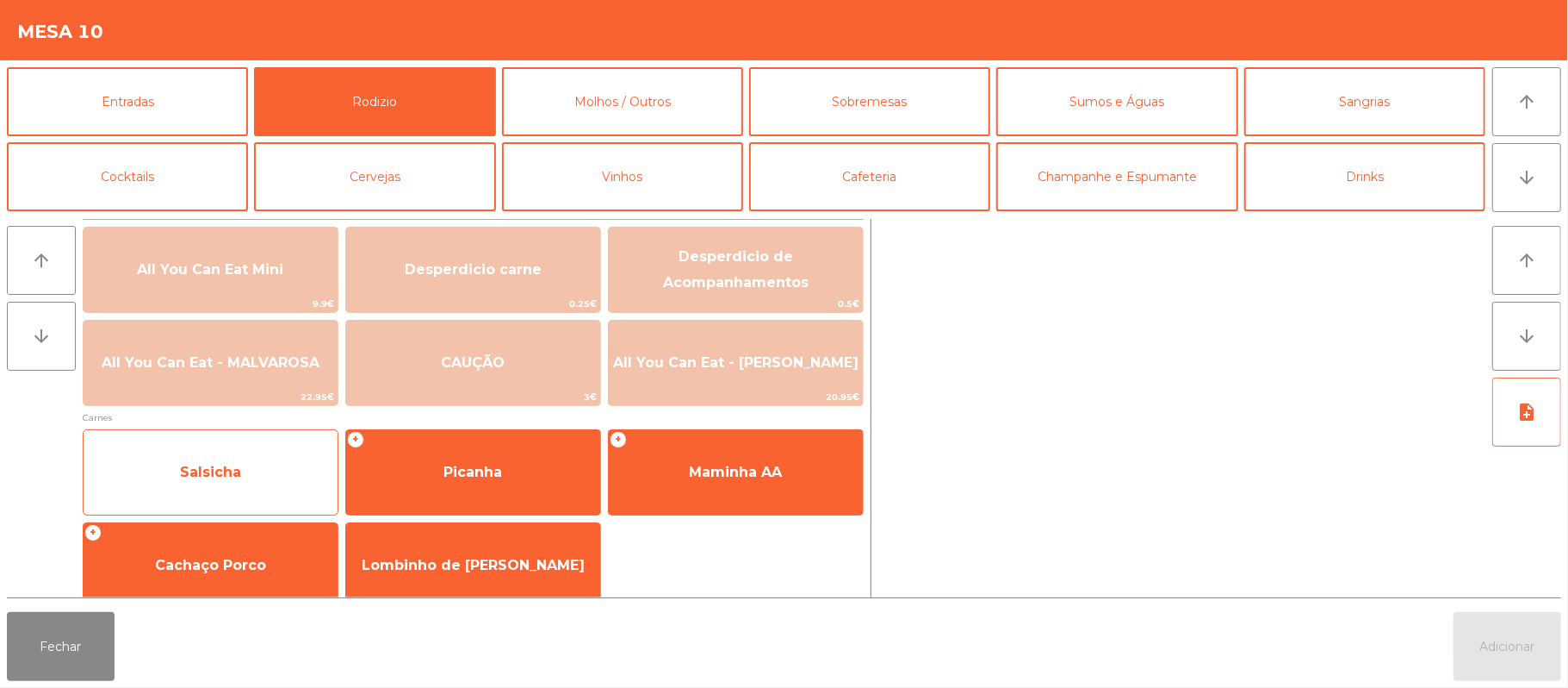
click at [200, 463] on span "Salsicha" at bounding box center [210, 471] width 61 height 16
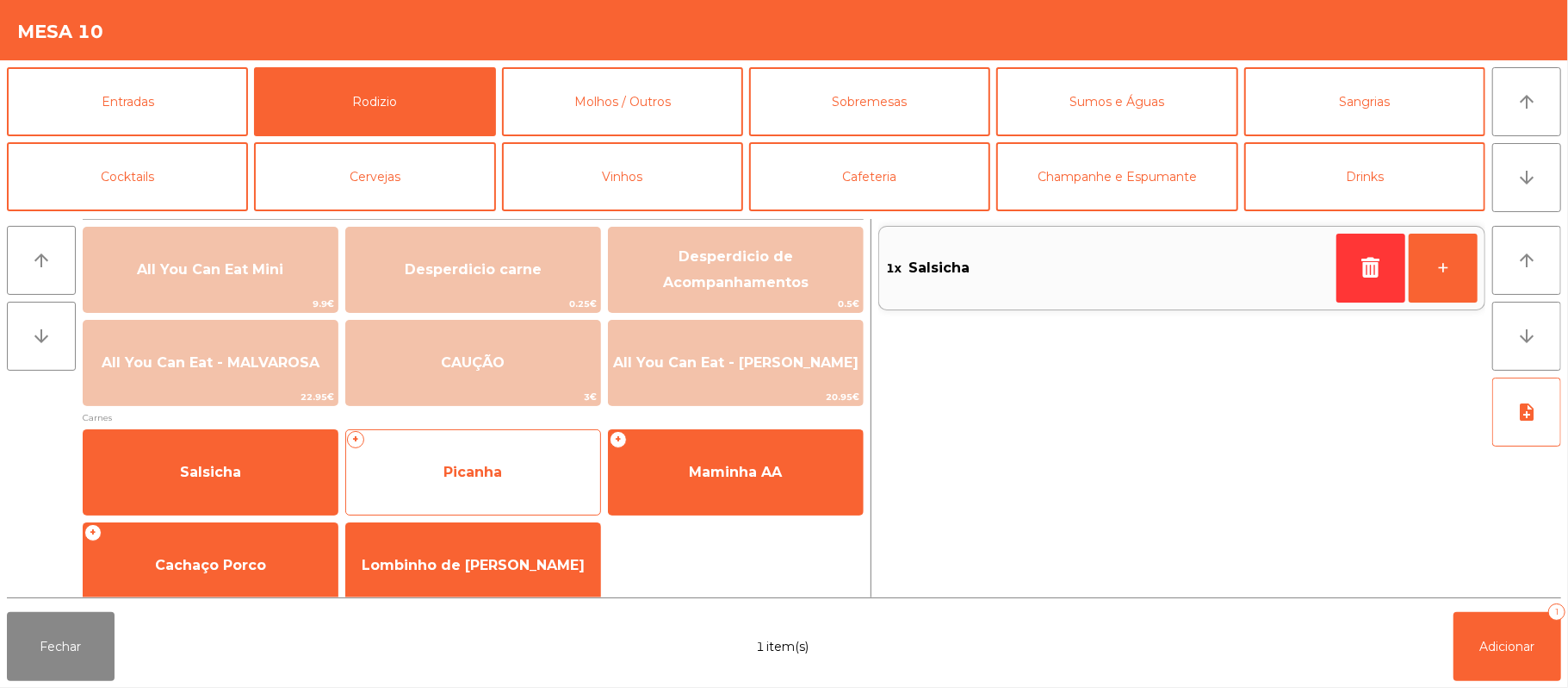
click at [510, 469] on span "Picanha" at bounding box center [473, 473] width 254 height 47
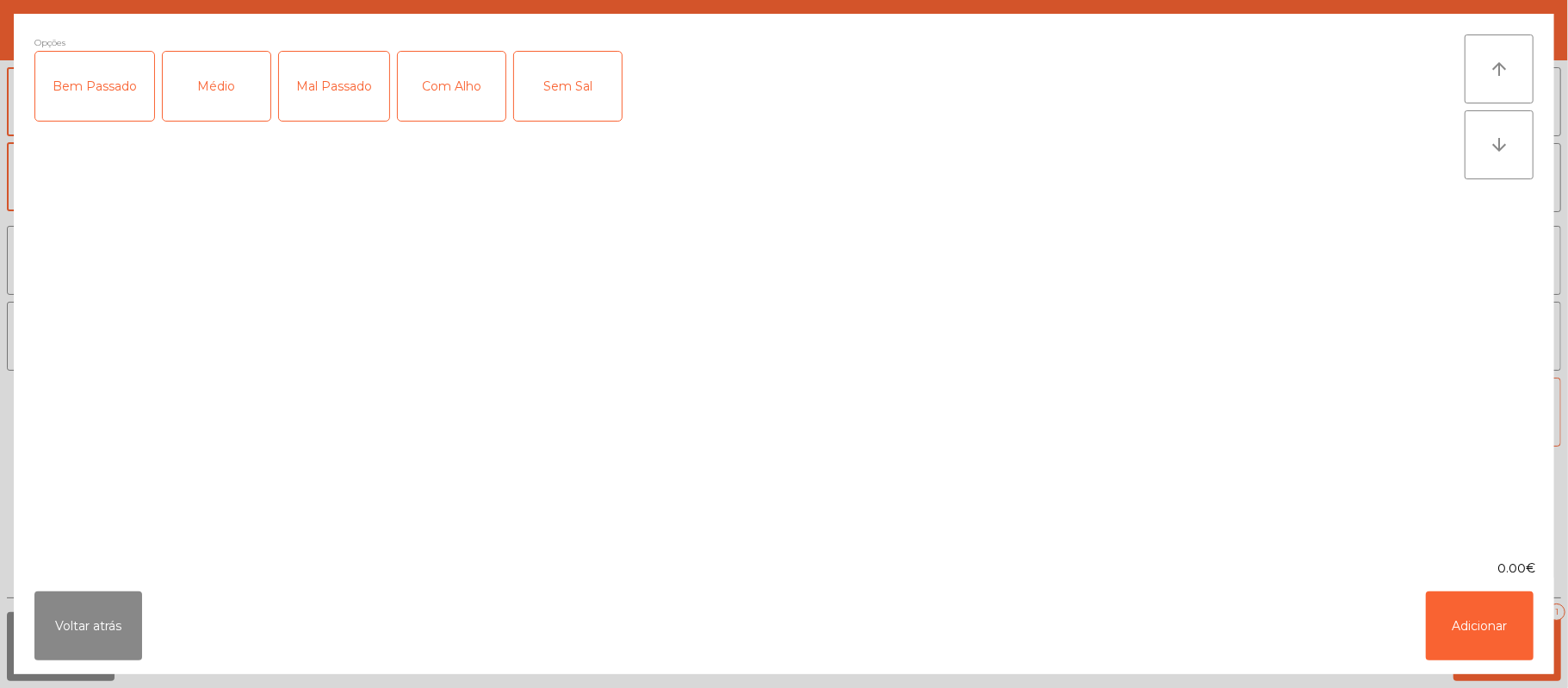
click at [94, 86] on div "Bem Passado" at bounding box center [94, 86] width 119 height 69
click at [442, 110] on div "Com Alho" at bounding box center [451, 86] width 108 height 69
click at [1486, 622] on button "Adicionar" at bounding box center [1479, 625] width 108 height 69
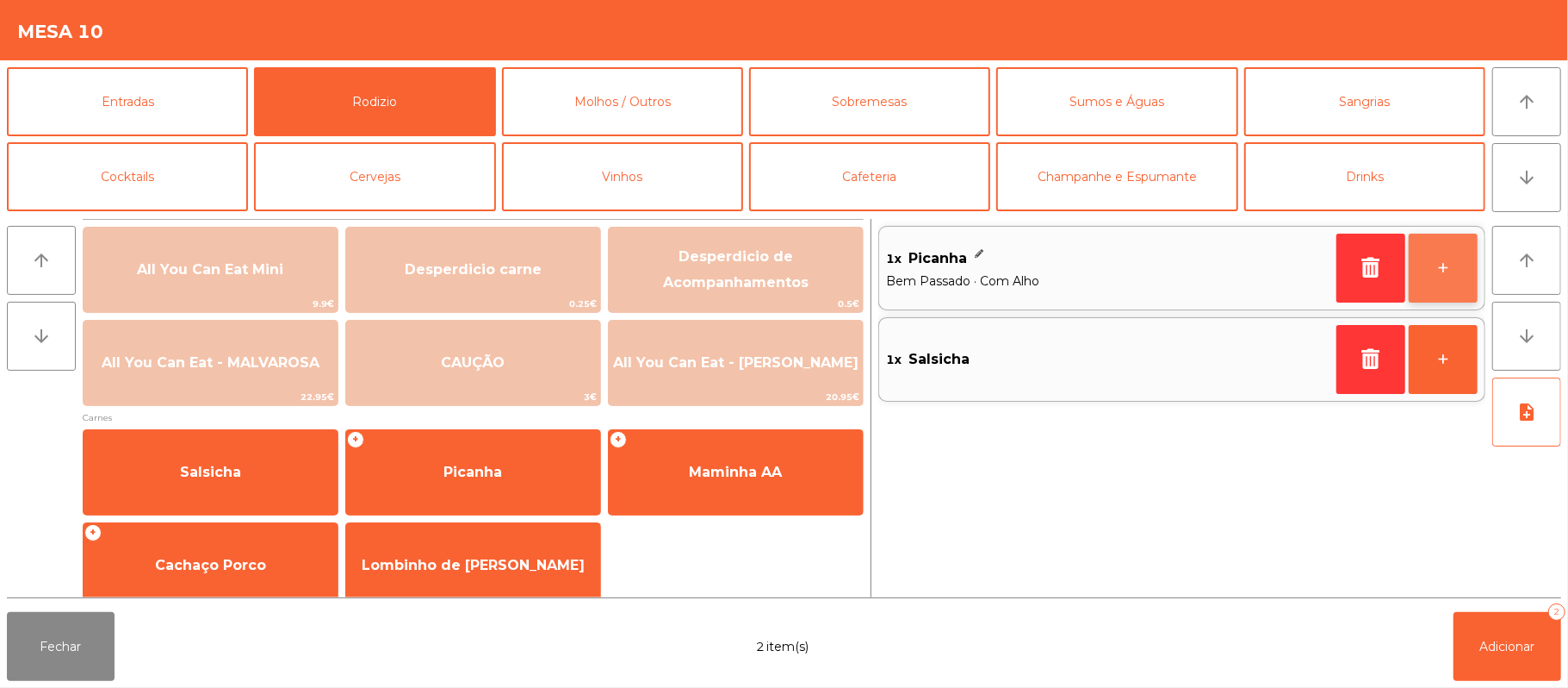
click at [1460, 259] on button "+" at bounding box center [1444, 268] width 69 height 69
click at [1454, 266] on button "+" at bounding box center [1444, 268] width 69 height 69
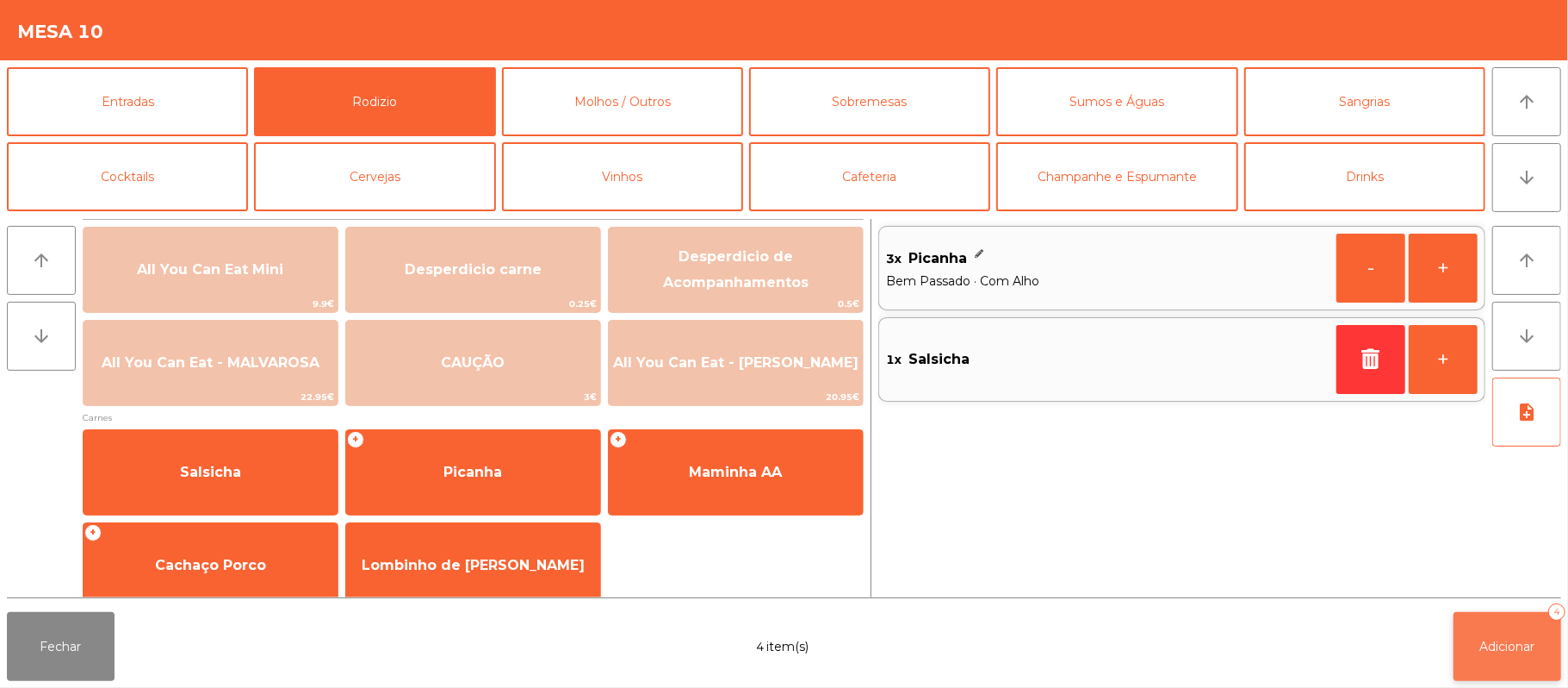
click at [1506, 645] on span "Adicionar" at bounding box center [1507, 646] width 55 height 16
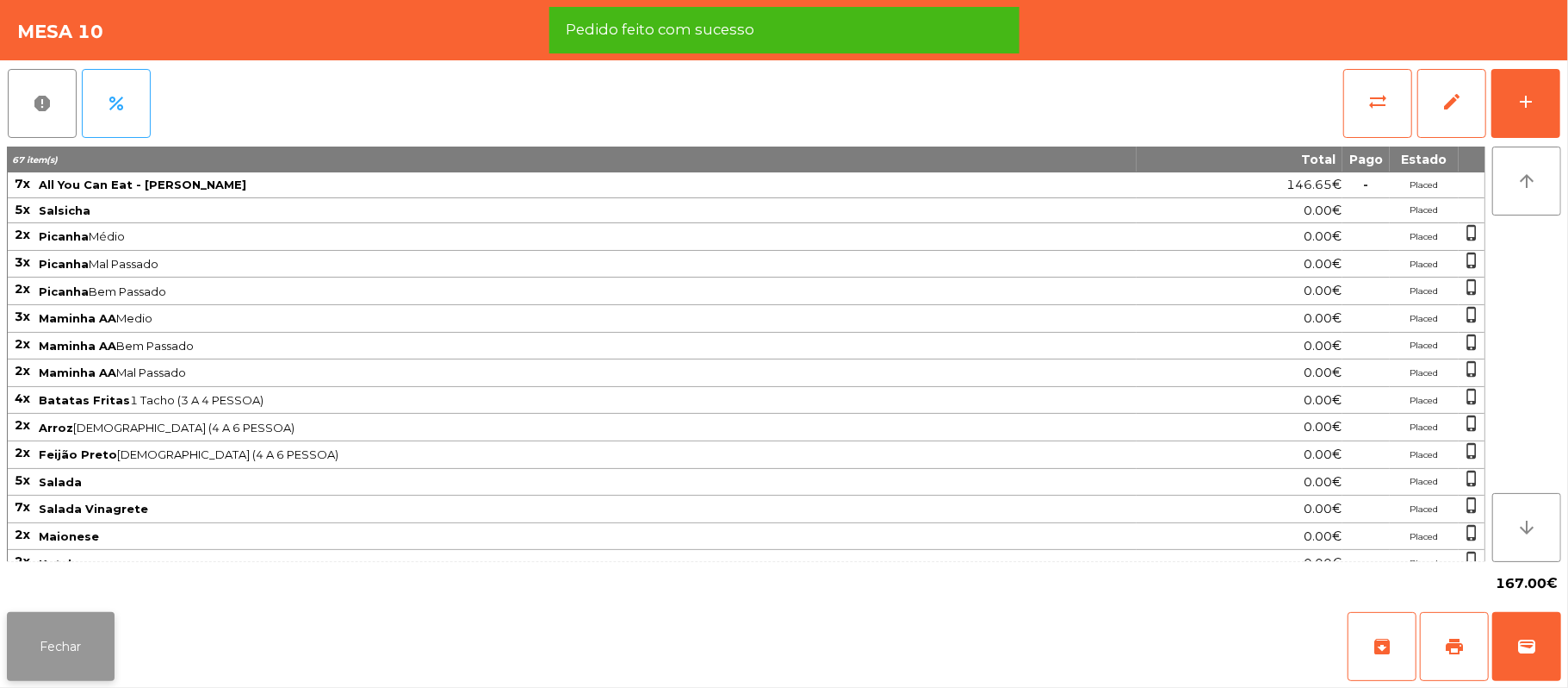
click at [52, 656] on button "Fechar" at bounding box center [60, 647] width 108 height 69
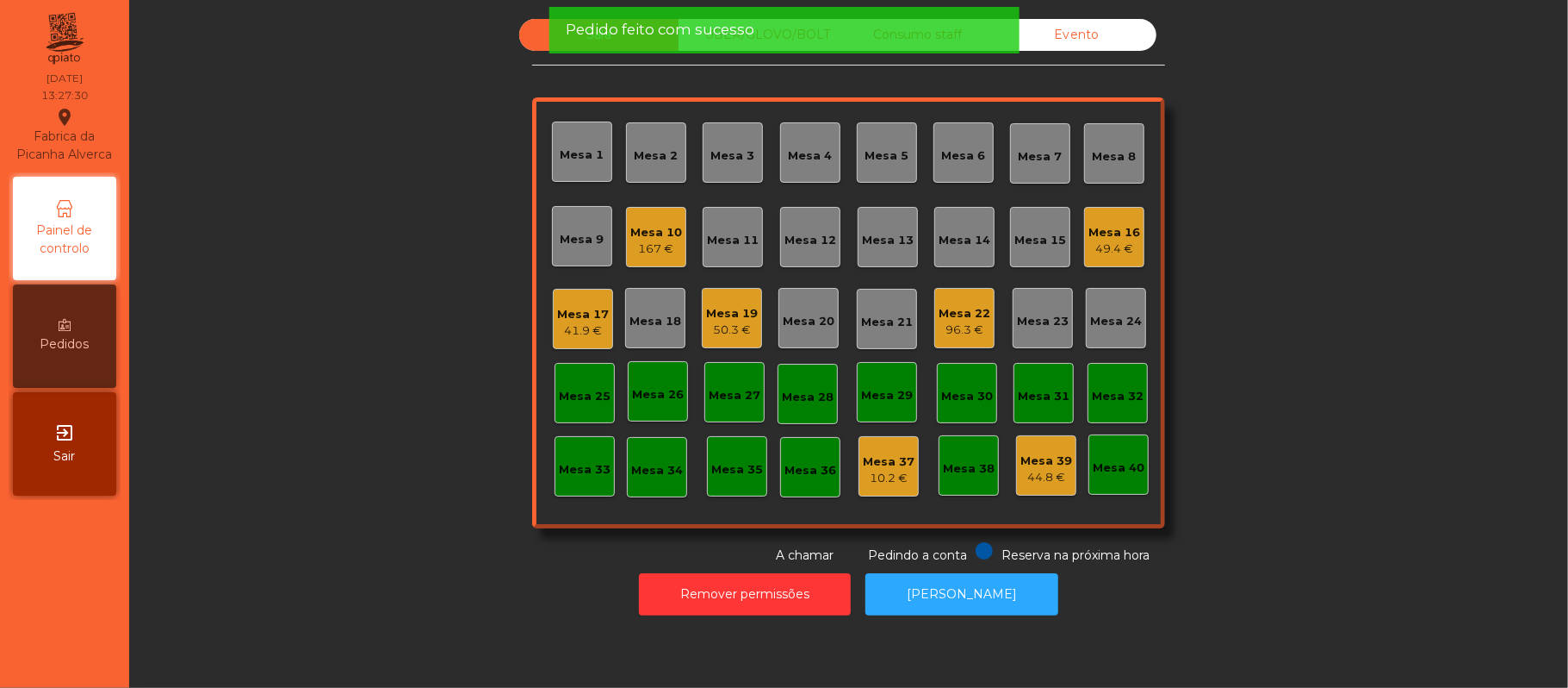
click at [319, 420] on div "Sala UBER/[GEOGRAPHIC_DATA]/BOLT Consumo staff Evento Mesa 1 Mesa 2 Mesa 3 [GEO…" at bounding box center [849, 291] width 1392 height 546
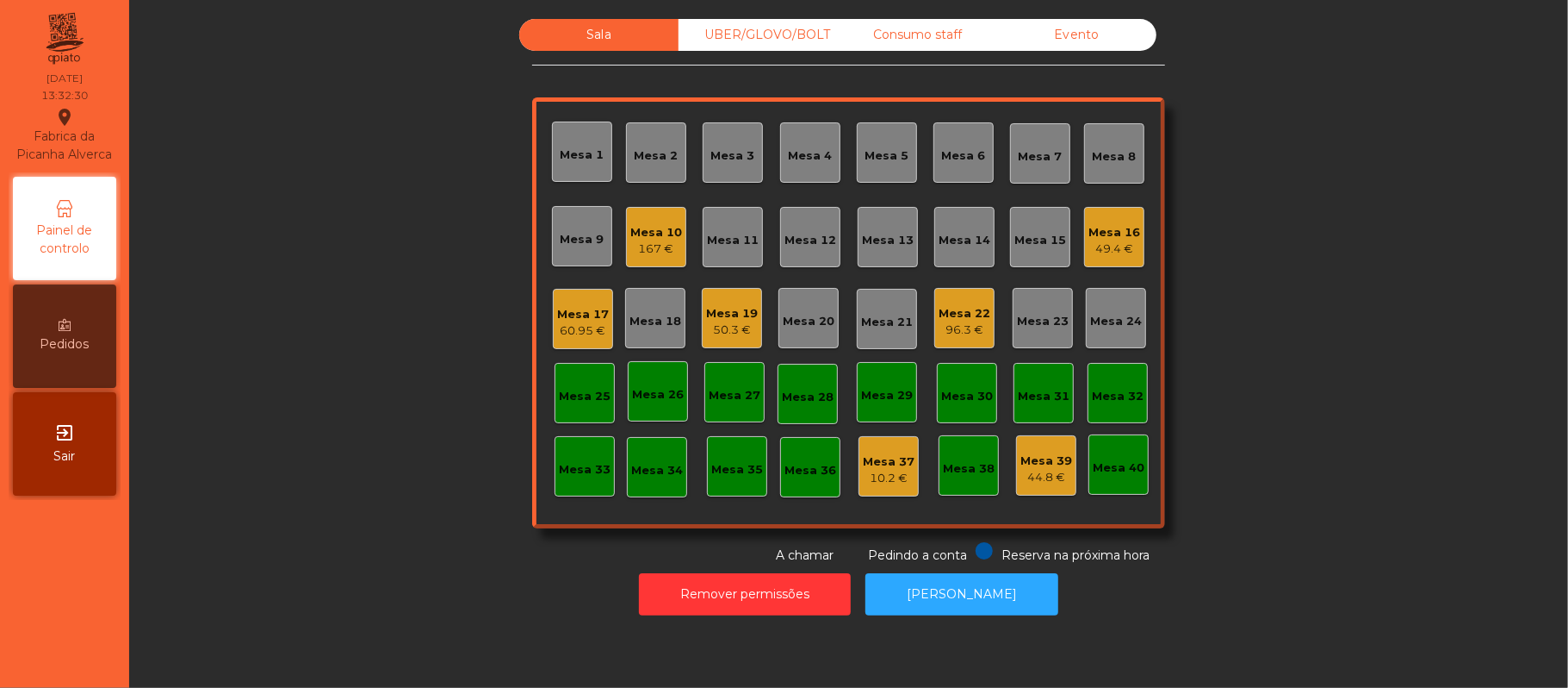
click at [653, 243] on div "167 €" at bounding box center [656, 249] width 51 height 17
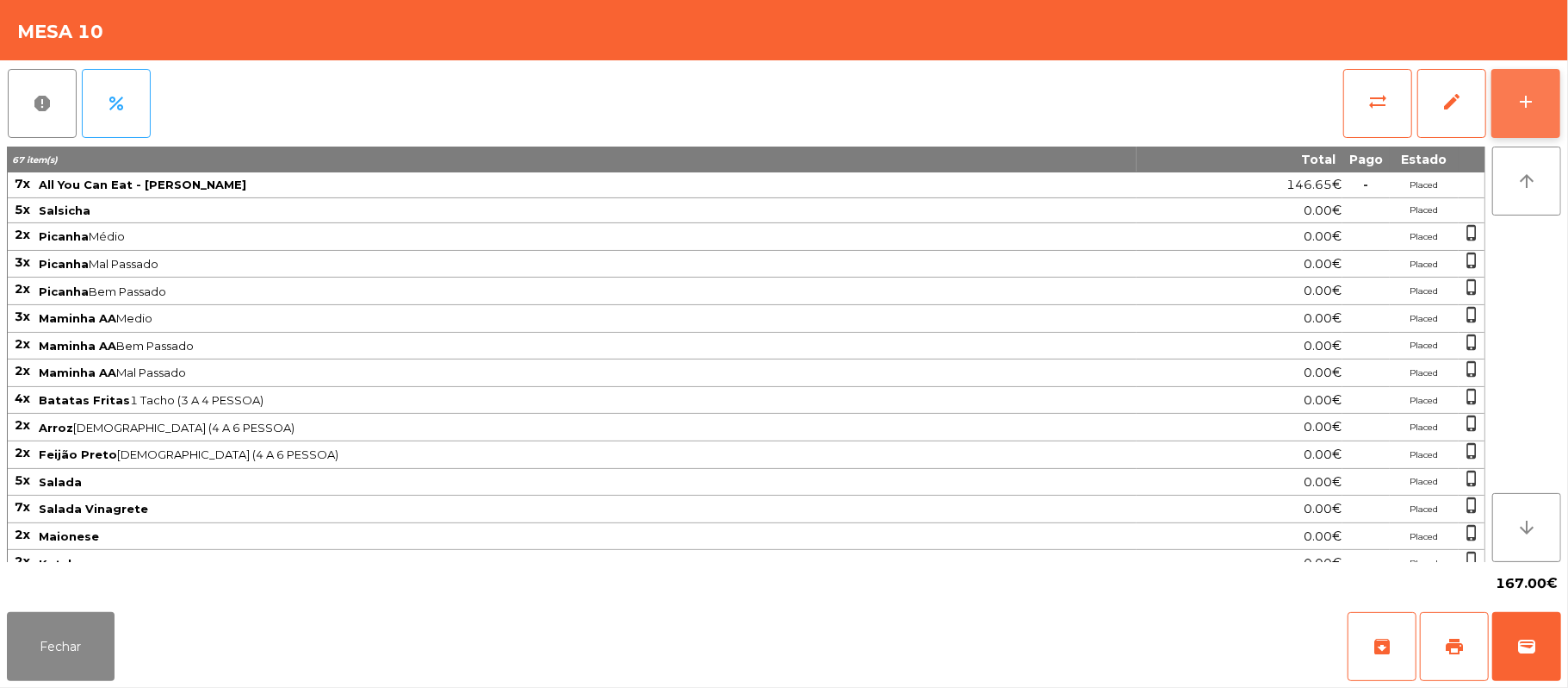
click at [1520, 102] on div "add" at bounding box center [1526, 102] width 21 height 21
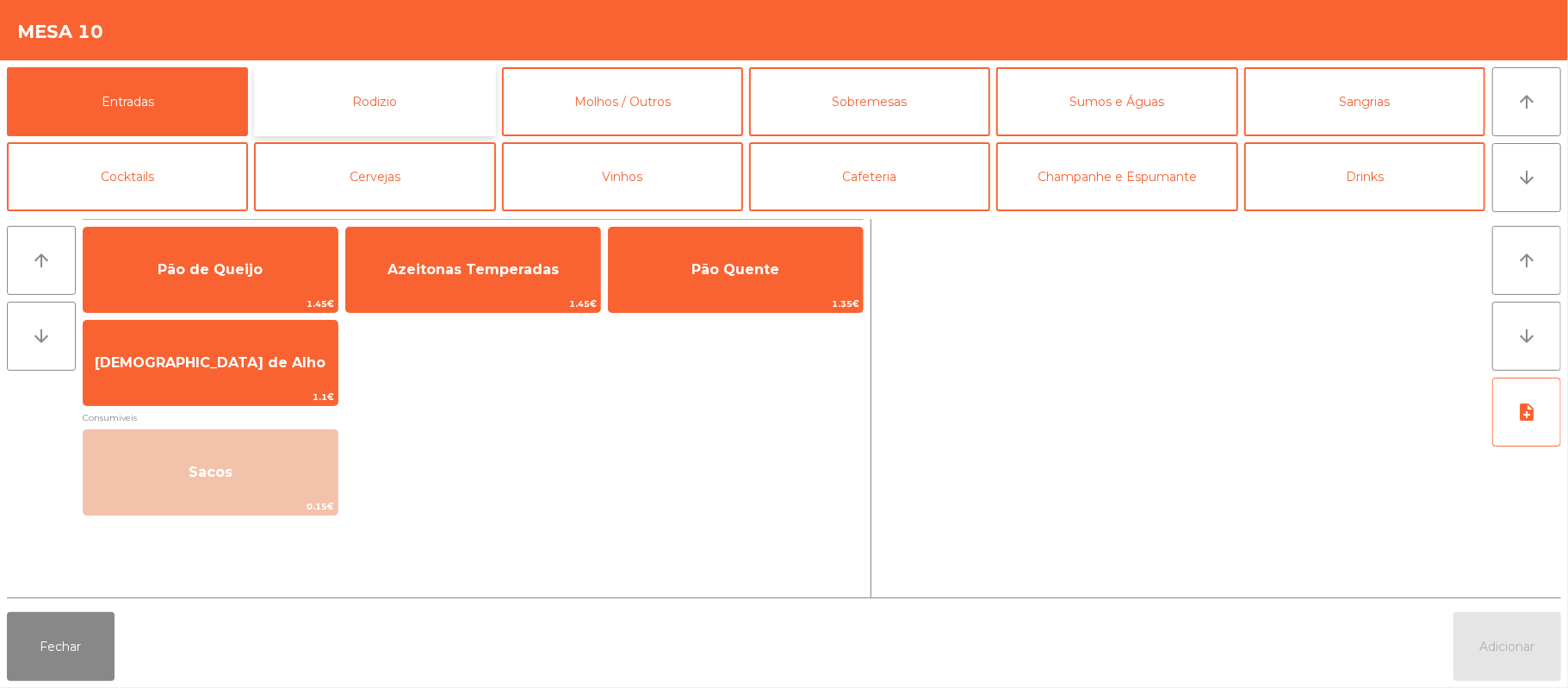
click at [320, 81] on button "Rodizio" at bounding box center [375, 102] width 241 height 69
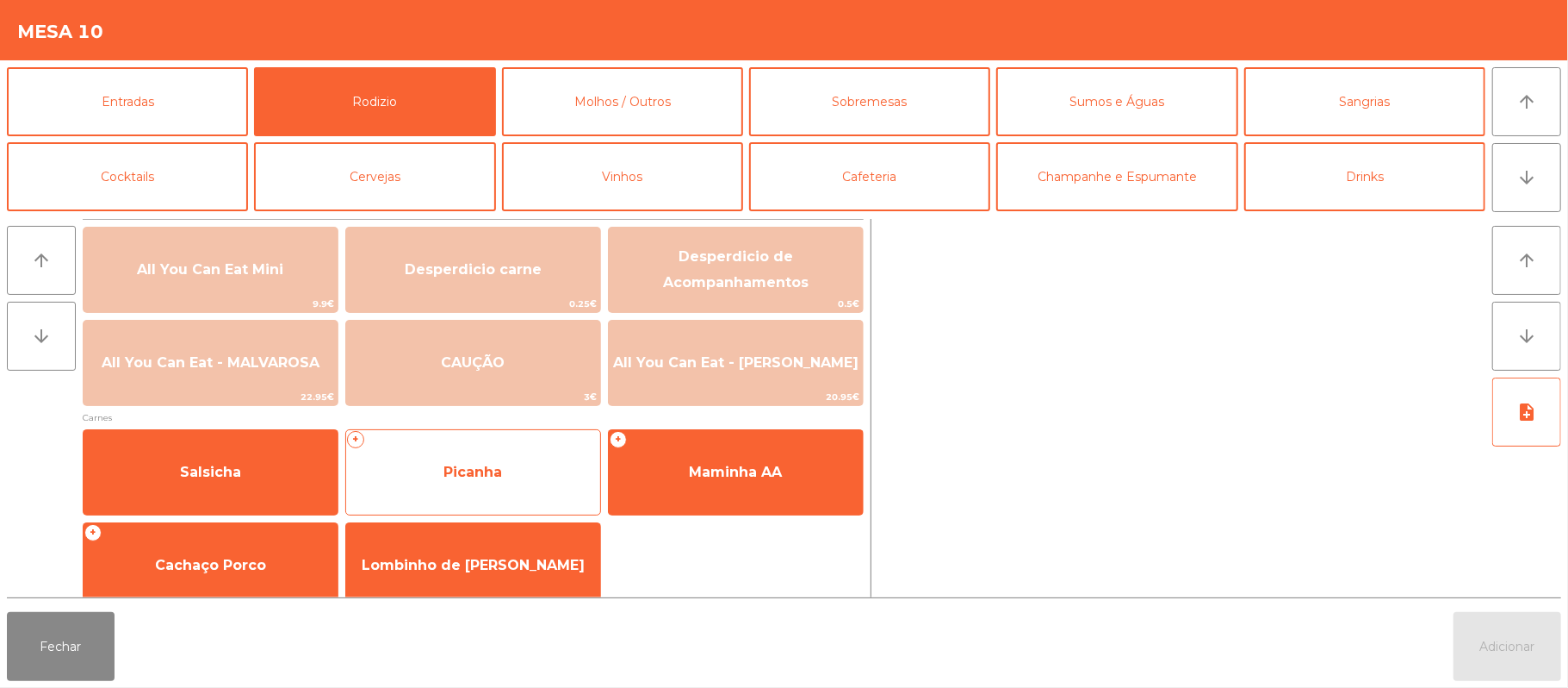
click at [486, 469] on span "Picanha" at bounding box center [472, 471] width 59 height 16
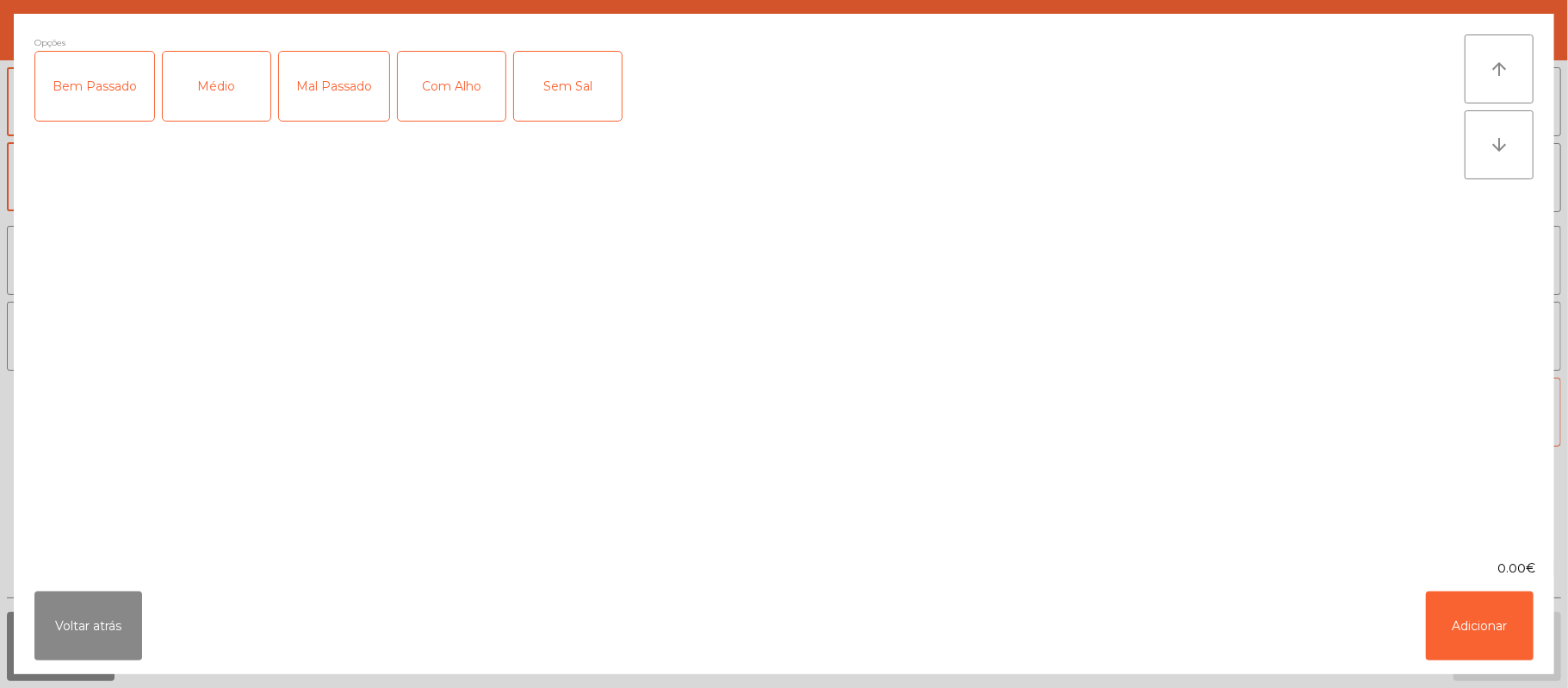
click at [94, 73] on div "Bem Passado" at bounding box center [94, 86] width 119 height 69
click at [441, 80] on div "Com Alho" at bounding box center [451, 86] width 108 height 69
click at [1511, 623] on button "Adicionar" at bounding box center [1479, 625] width 108 height 69
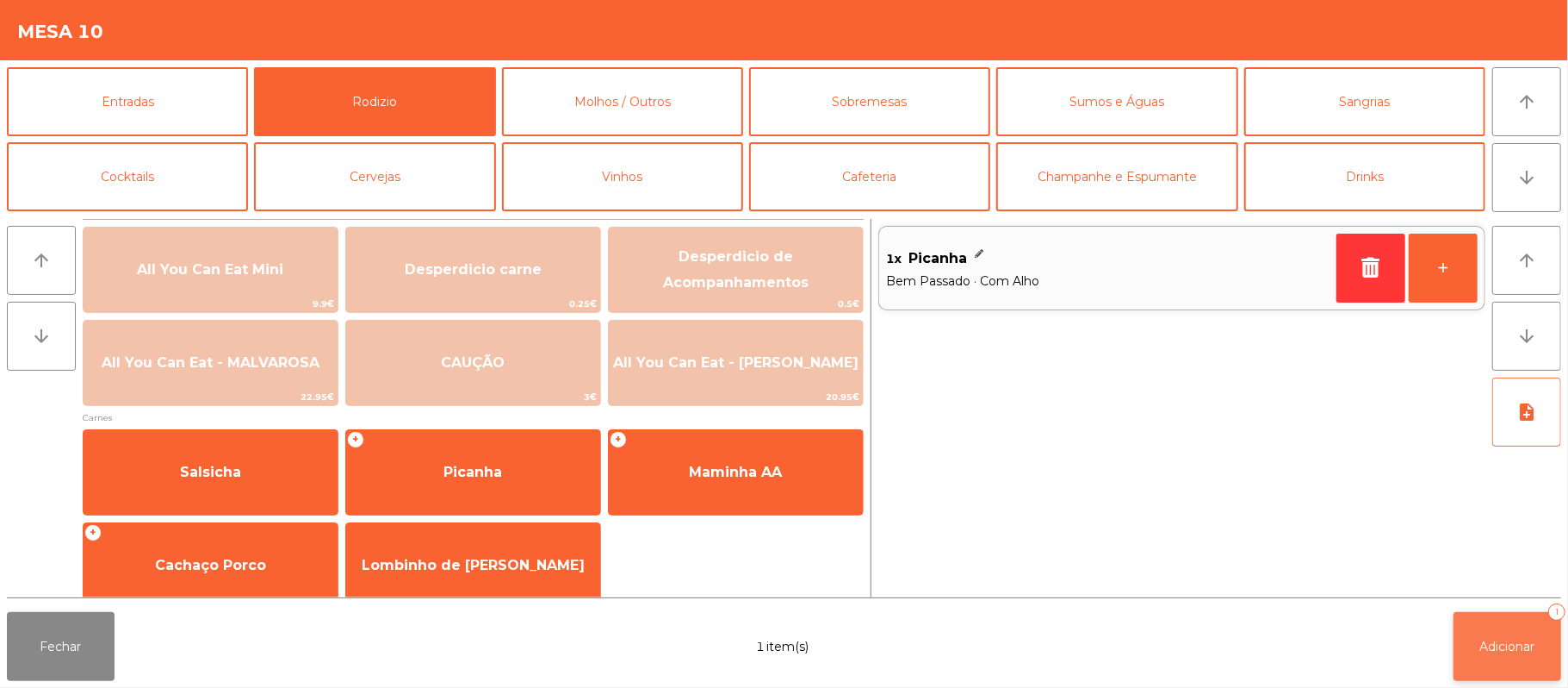
click at [1495, 643] on span "Adicionar" at bounding box center [1507, 646] width 55 height 16
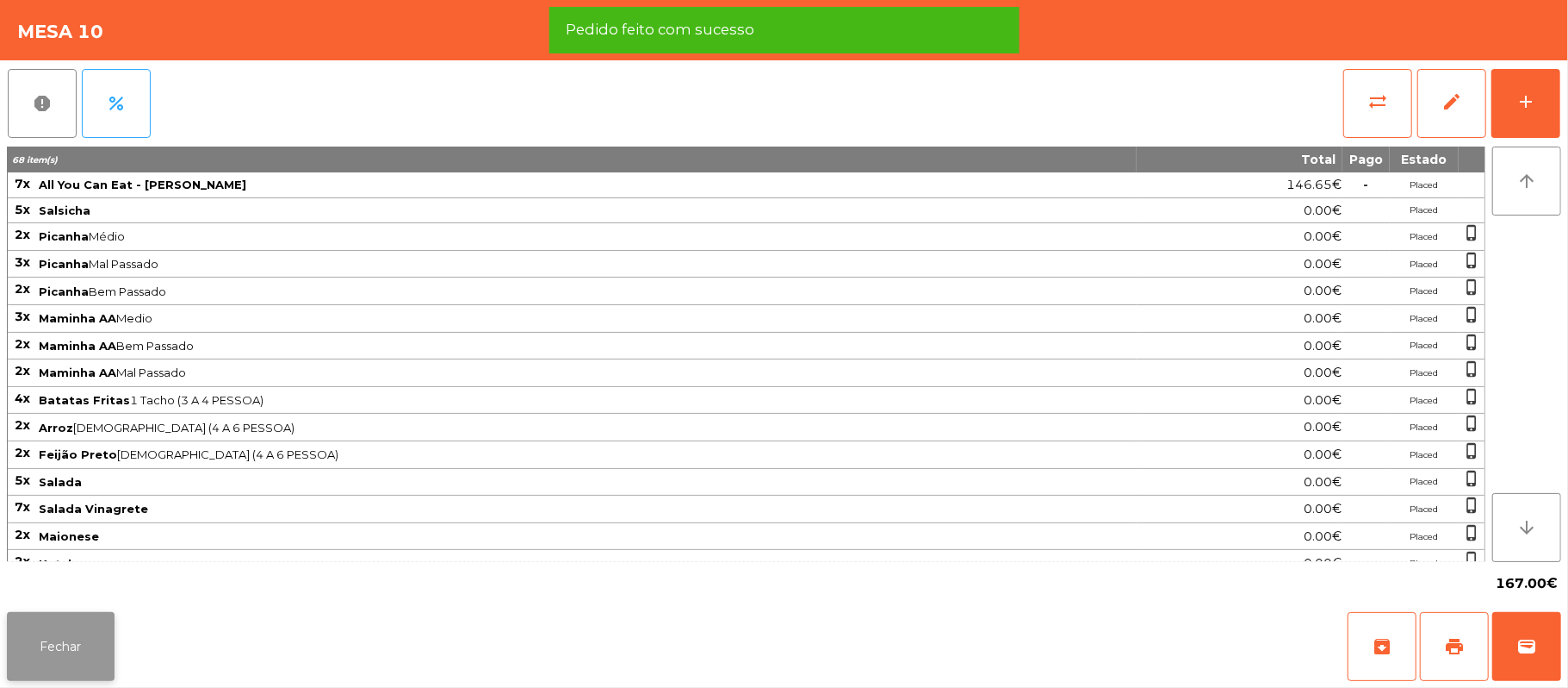
click at [51, 631] on button "Fechar" at bounding box center [60, 647] width 108 height 69
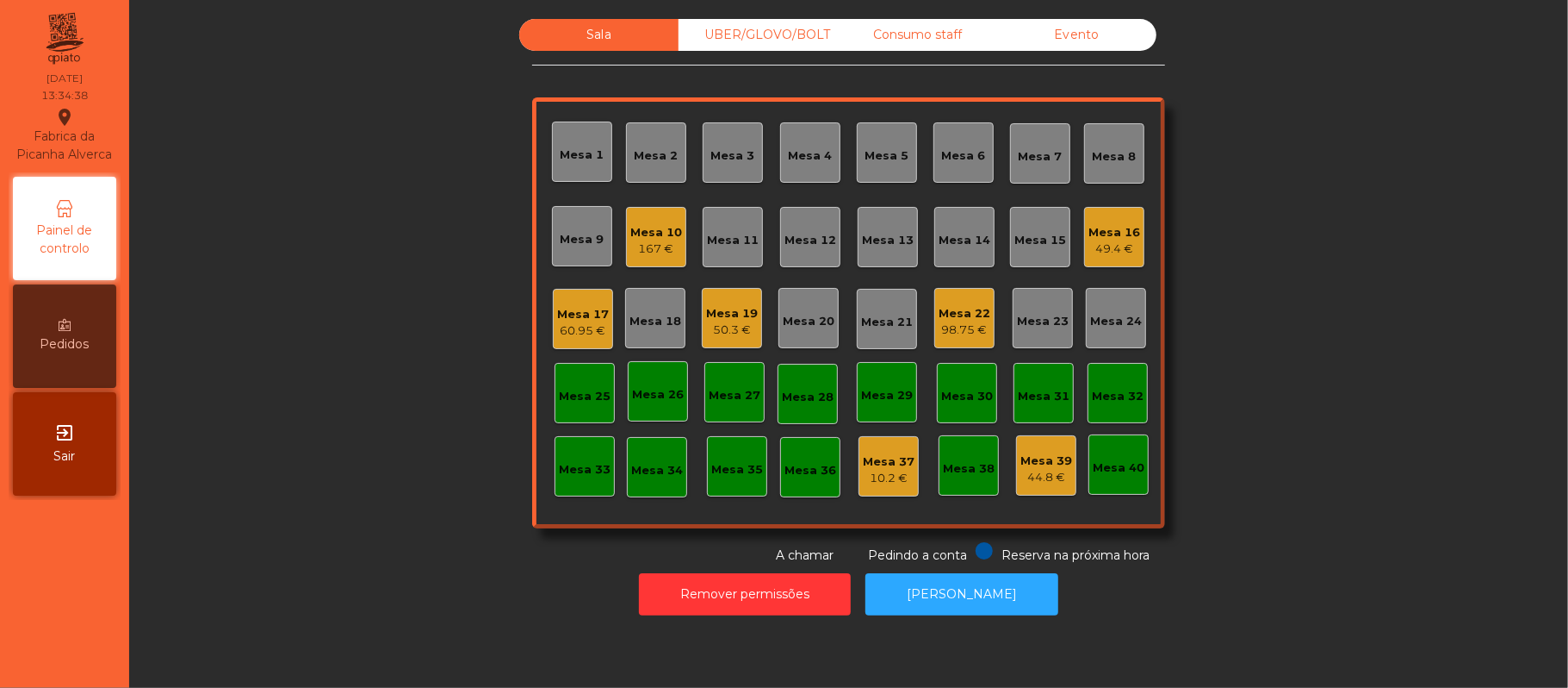
click at [706, 307] on div "Mesa 19" at bounding box center [732, 314] width 51 height 17
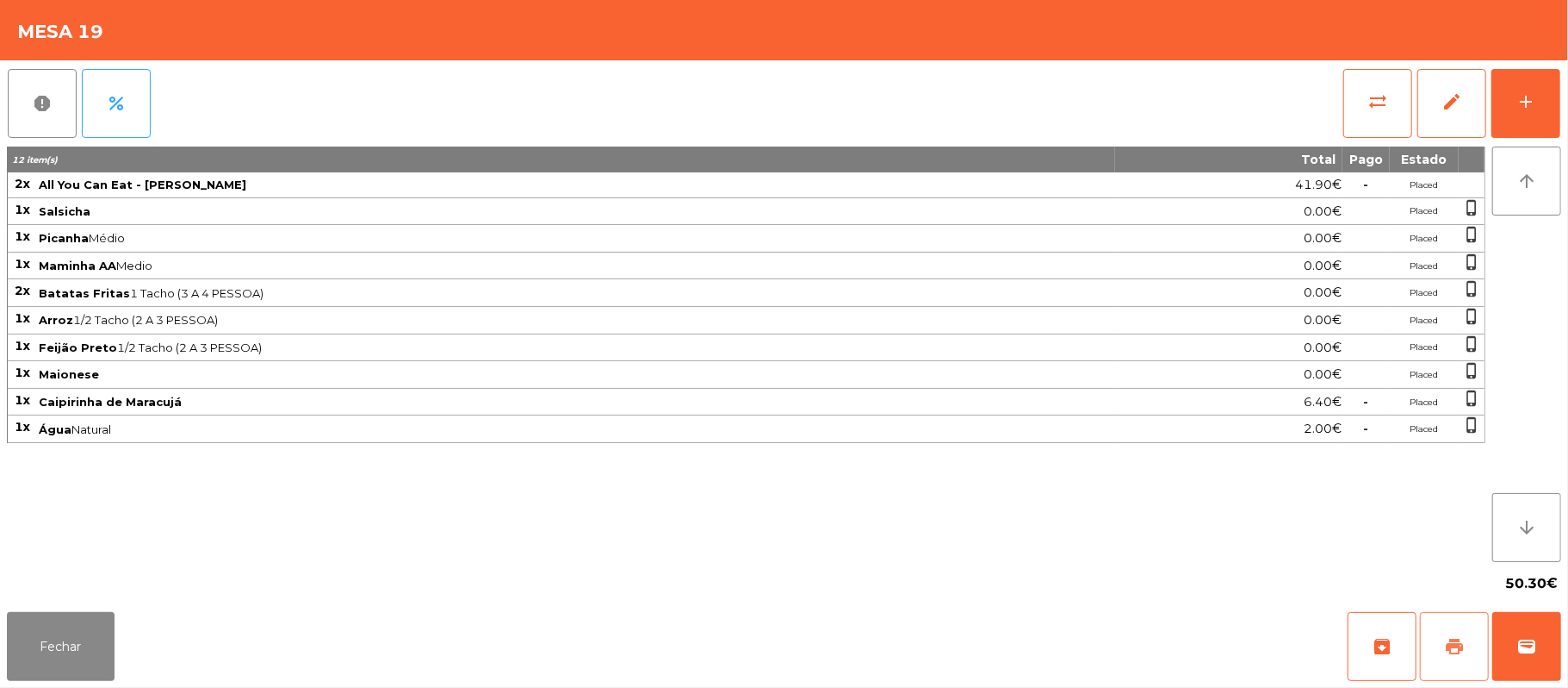
click at [1441, 639] on button "print" at bounding box center [1455, 647] width 69 height 69
click at [80, 645] on button "Fechar" at bounding box center [60, 647] width 108 height 69
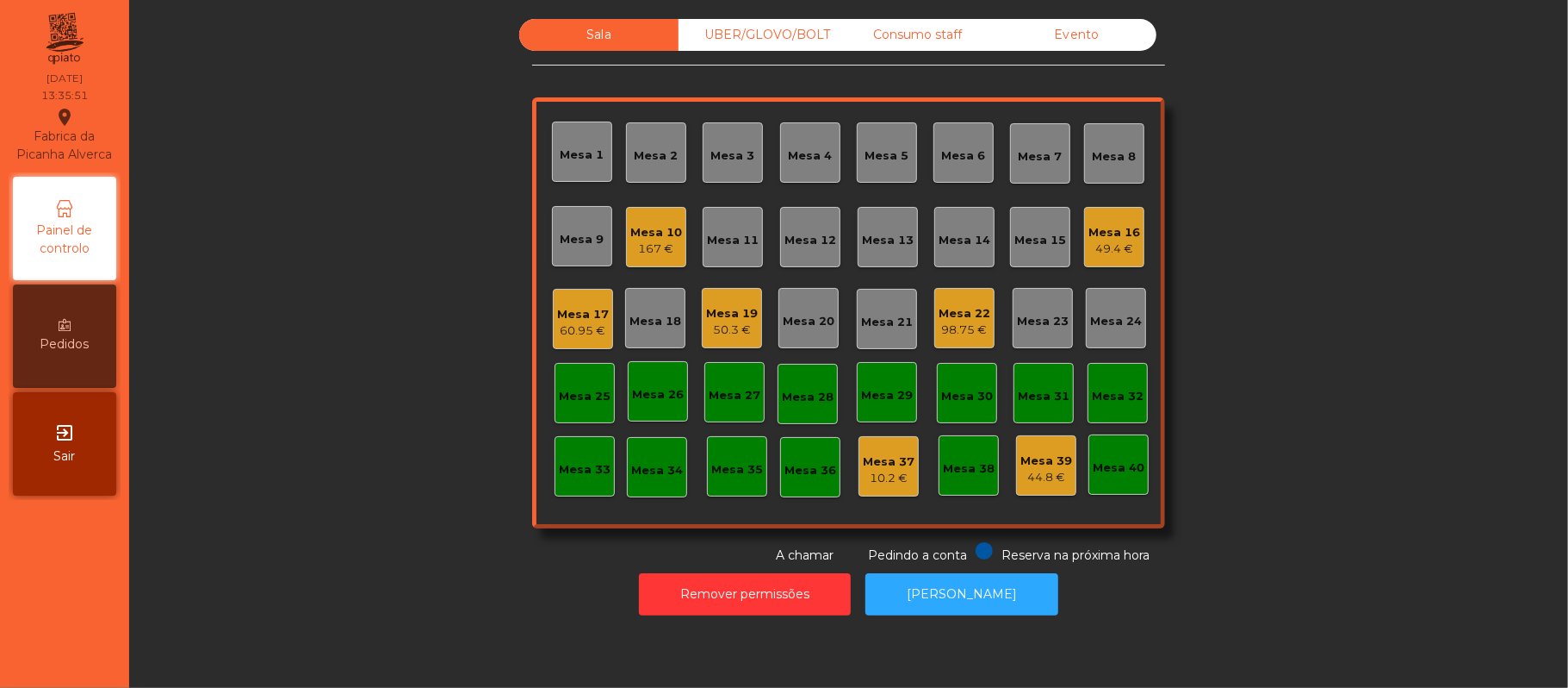
click at [668, 235] on div "Mesa 10" at bounding box center [656, 232] width 51 height 17
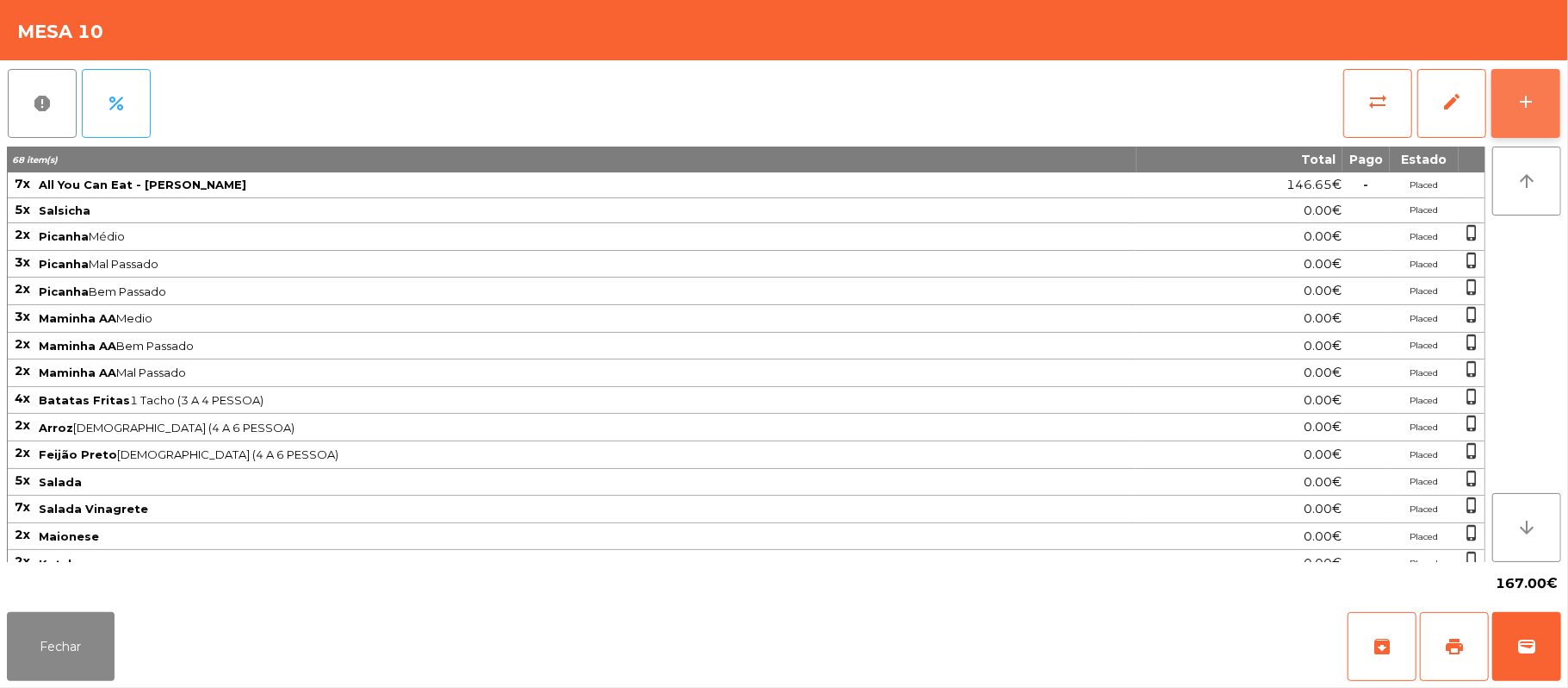
click at [1510, 114] on button "add" at bounding box center [1526, 104] width 69 height 69
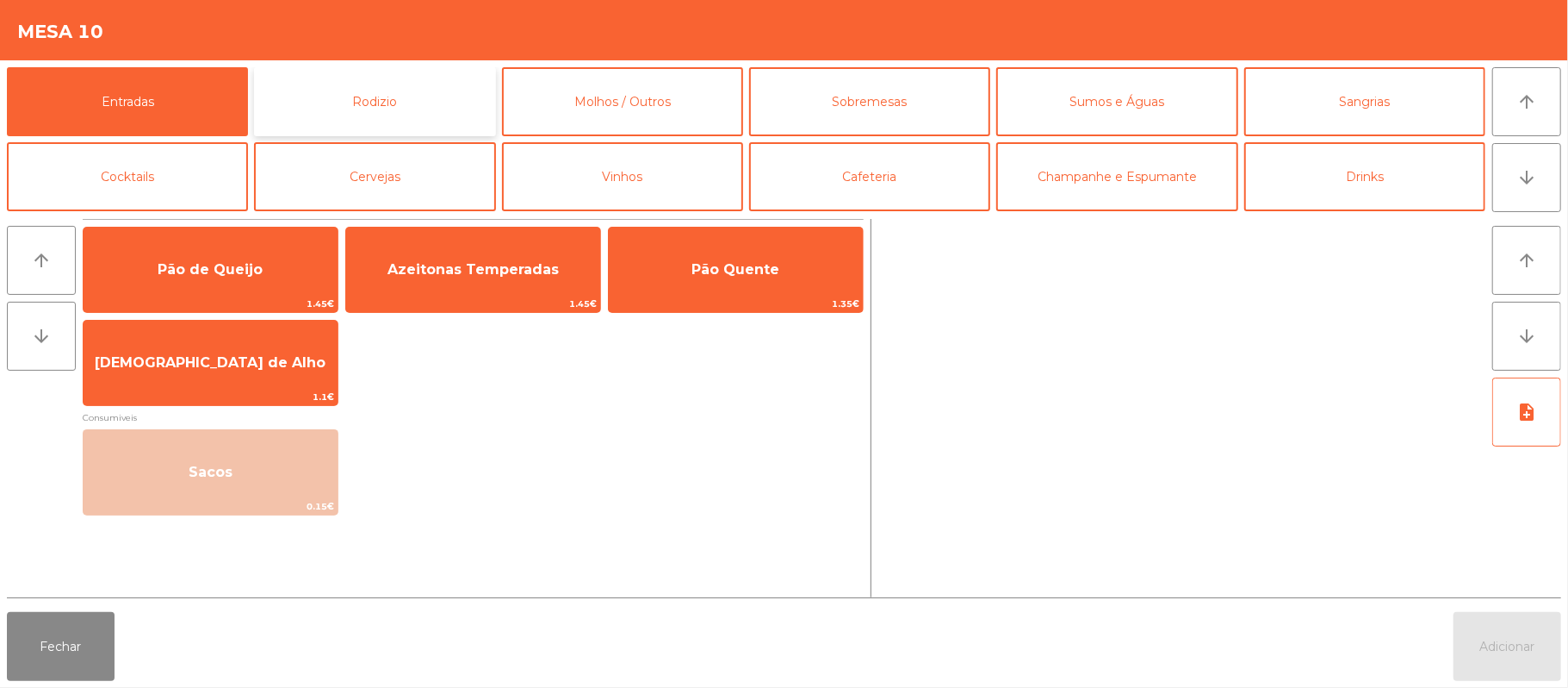
click at [370, 124] on button "Rodizio" at bounding box center [375, 102] width 241 height 69
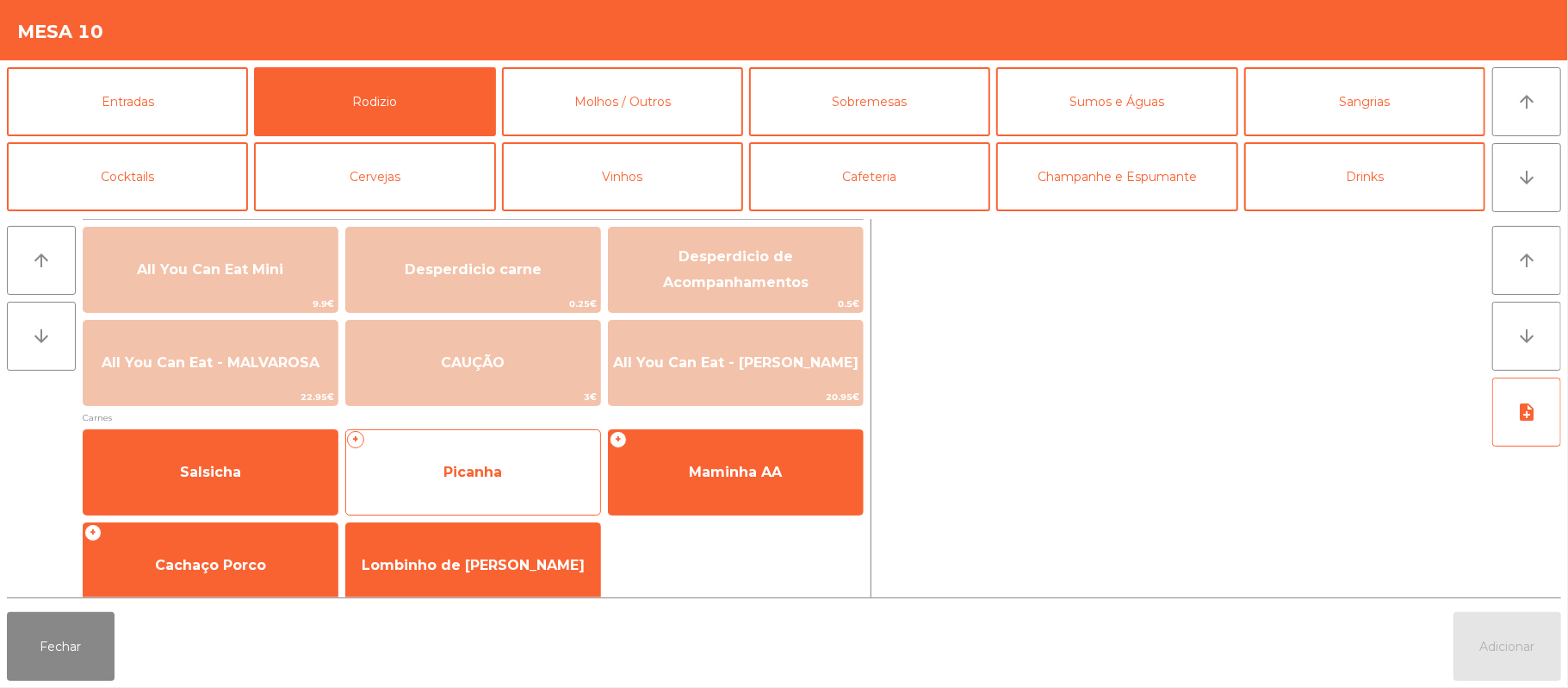
click at [472, 463] on span "Picanha" at bounding box center [472, 471] width 59 height 16
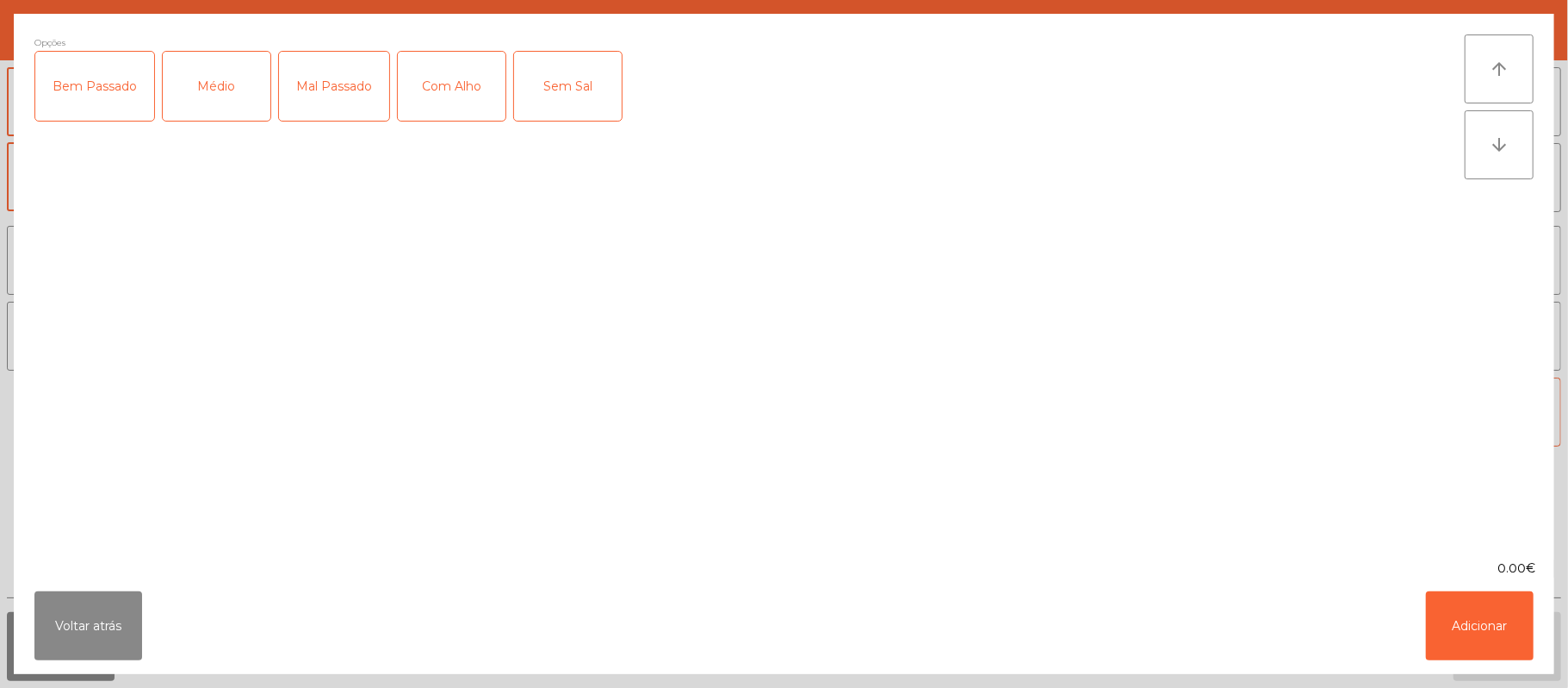
click at [213, 82] on div "Médio" at bounding box center [216, 86] width 108 height 69
click at [465, 94] on div "Com Alho" at bounding box center [451, 86] width 108 height 69
click at [1474, 602] on button "Adicionar" at bounding box center [1479, 625] width 108 height 69
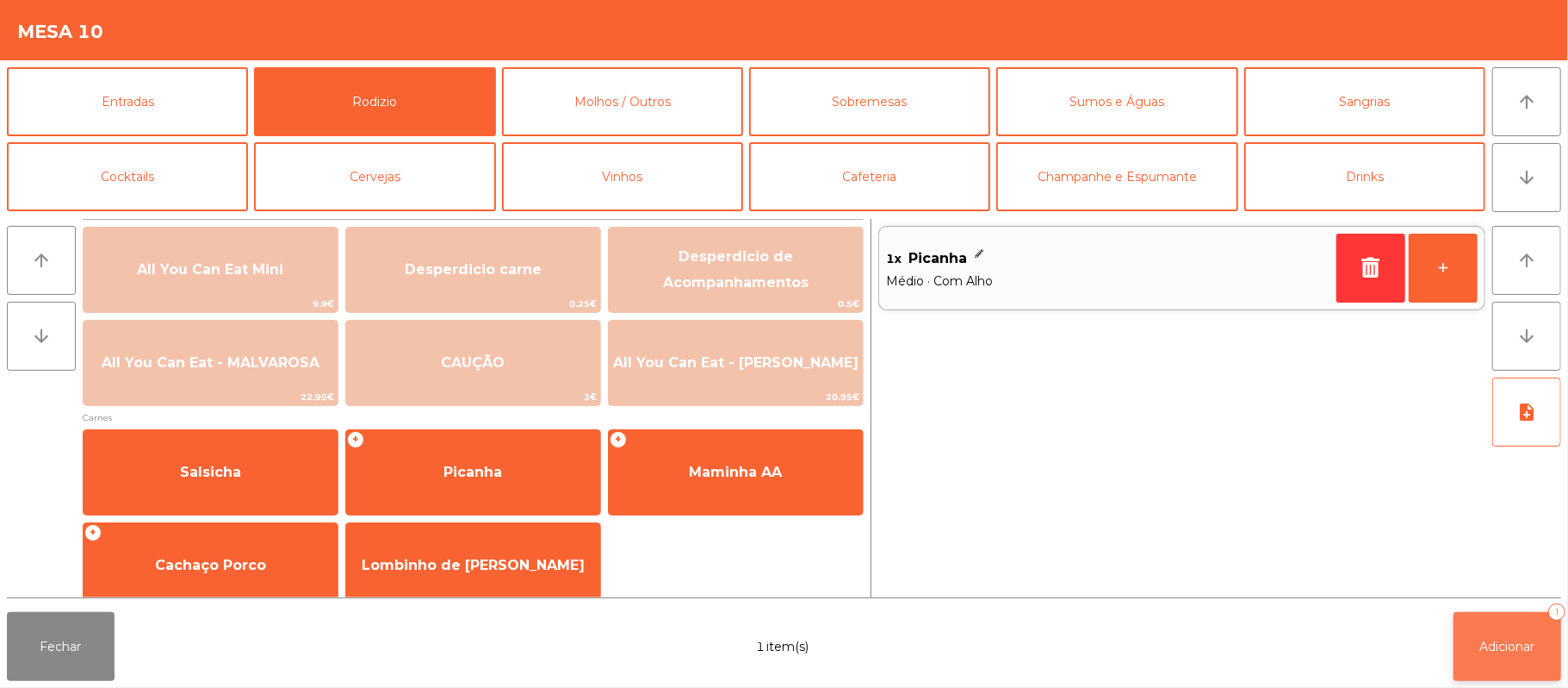
click at [1497, 638] on span "Adicionar" at bounding box center [1507, 646] width 55 height 16
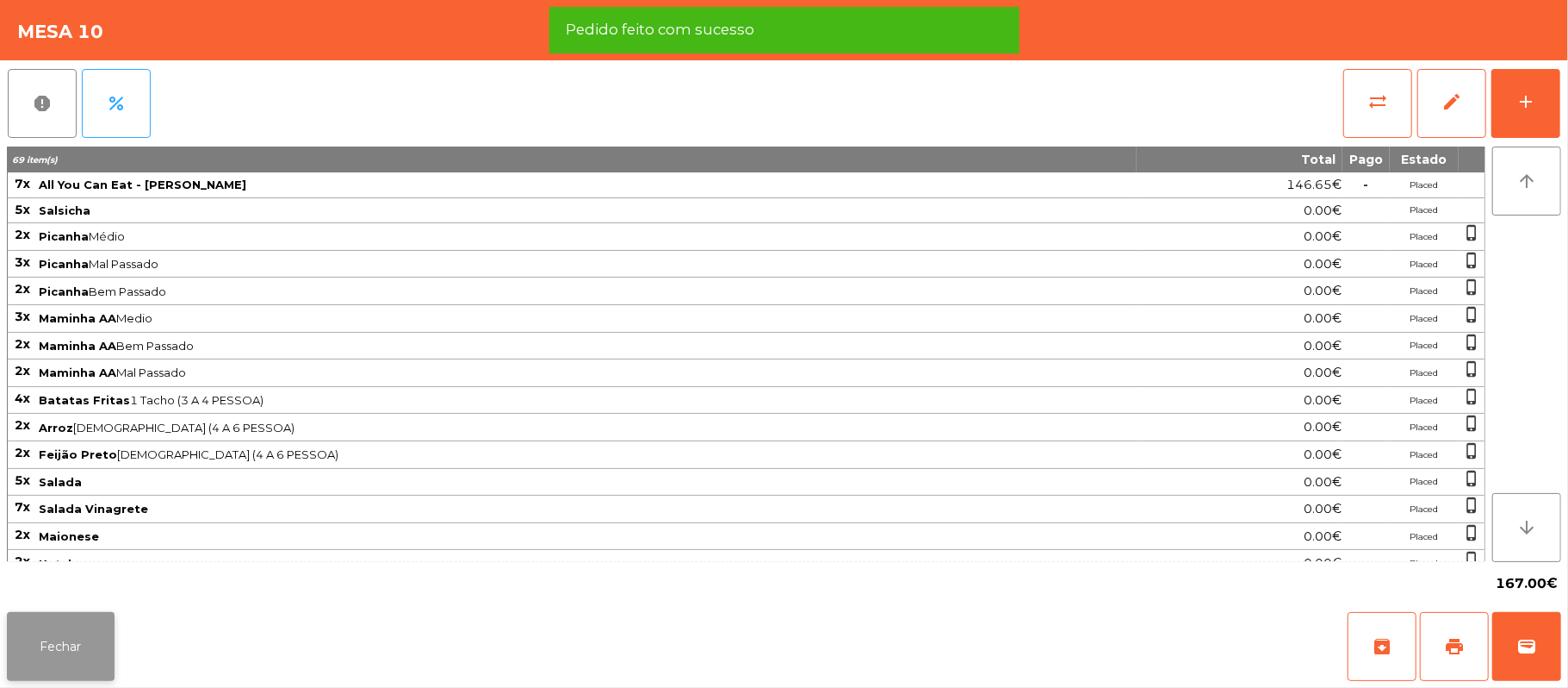
click at [87, 633] on button "Fechar" at bounding box center [60, 647] width 108 height 69
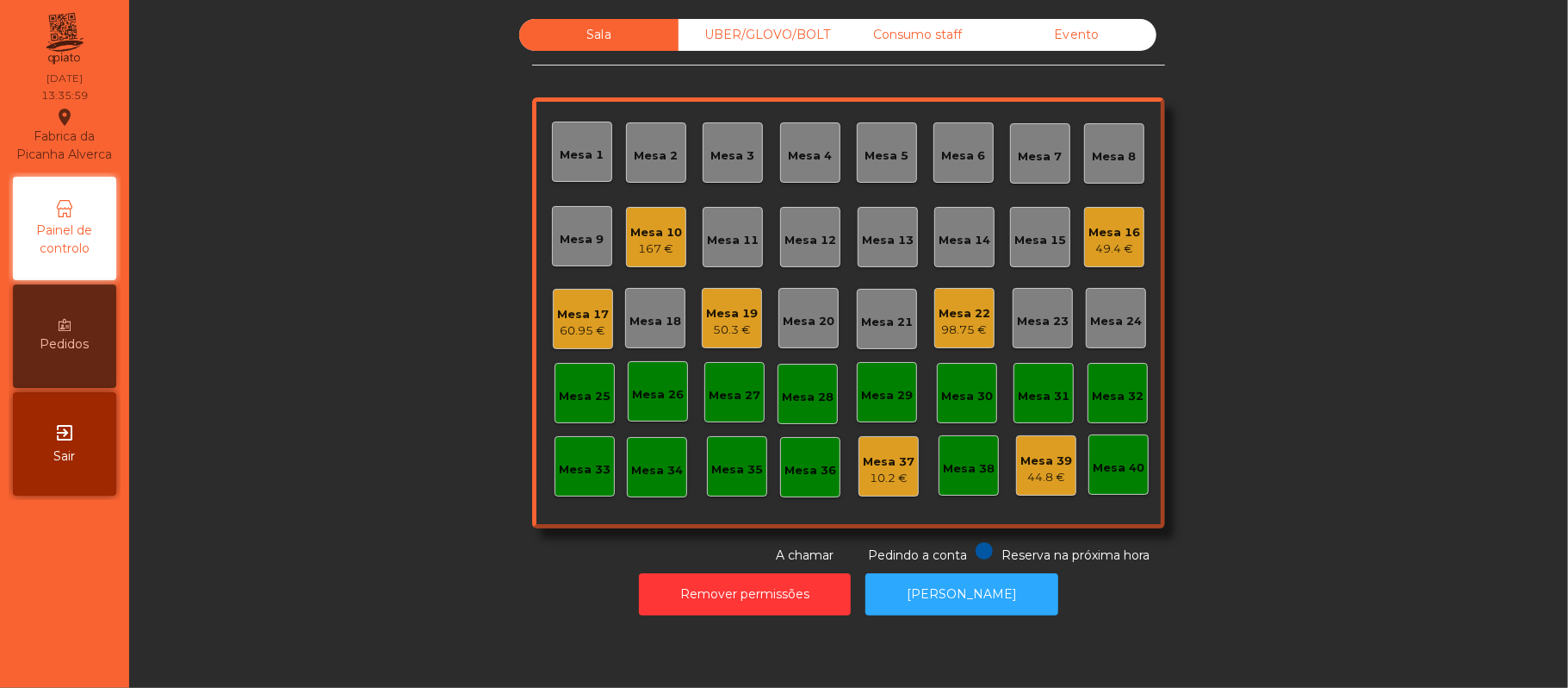
click at [360, 483] on div "Sala UBER/[GEOGRAPHIC_DATA]/BOLT Consumo staff Evento Mesa 1 Mesa 2 Mesa 3 [GEO…" at bounding box center [849, 291] width 1392 height 546
click at [738, 318] on div "Mesa 19" at bounding box center [732, 314] width 51 height 17
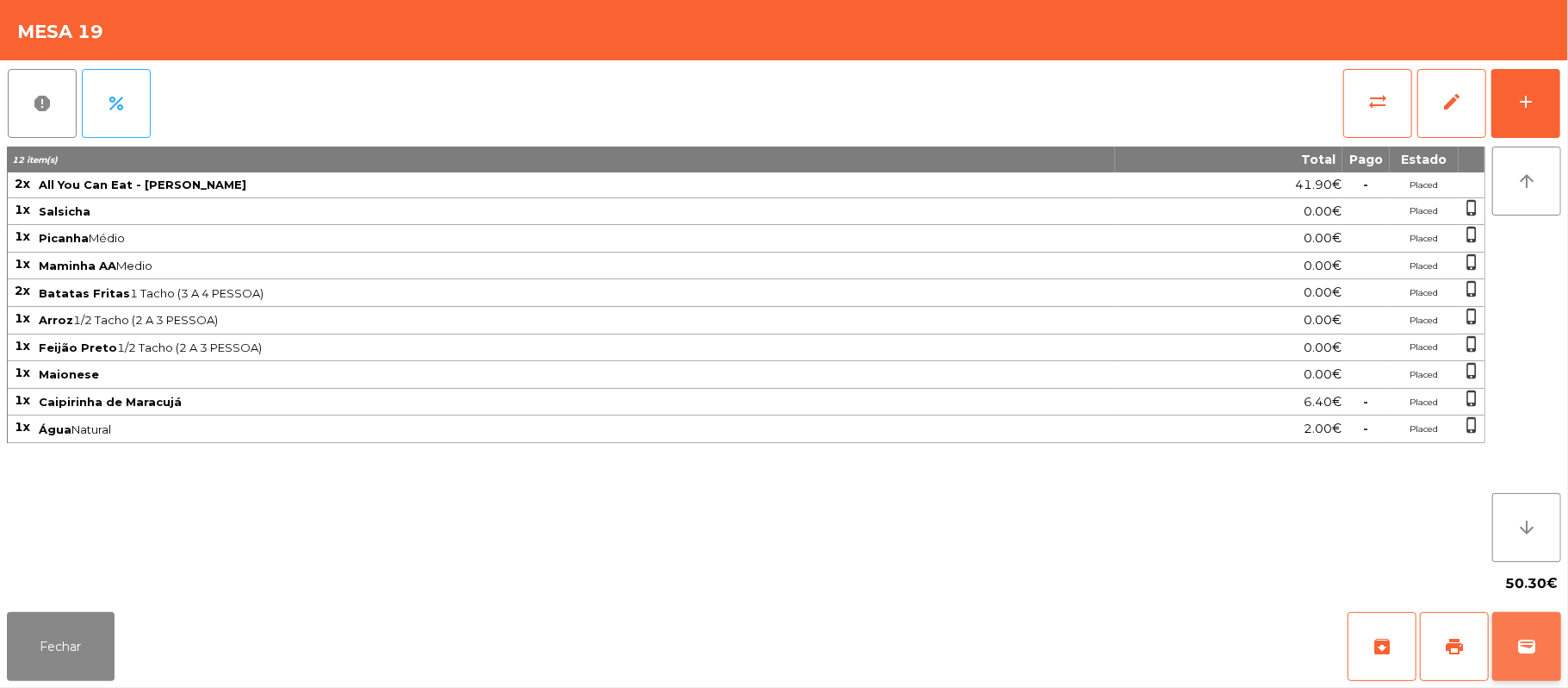
click at [1538, 650] on button "wallet" at bounding box center [1527, 647] width 69 height 69
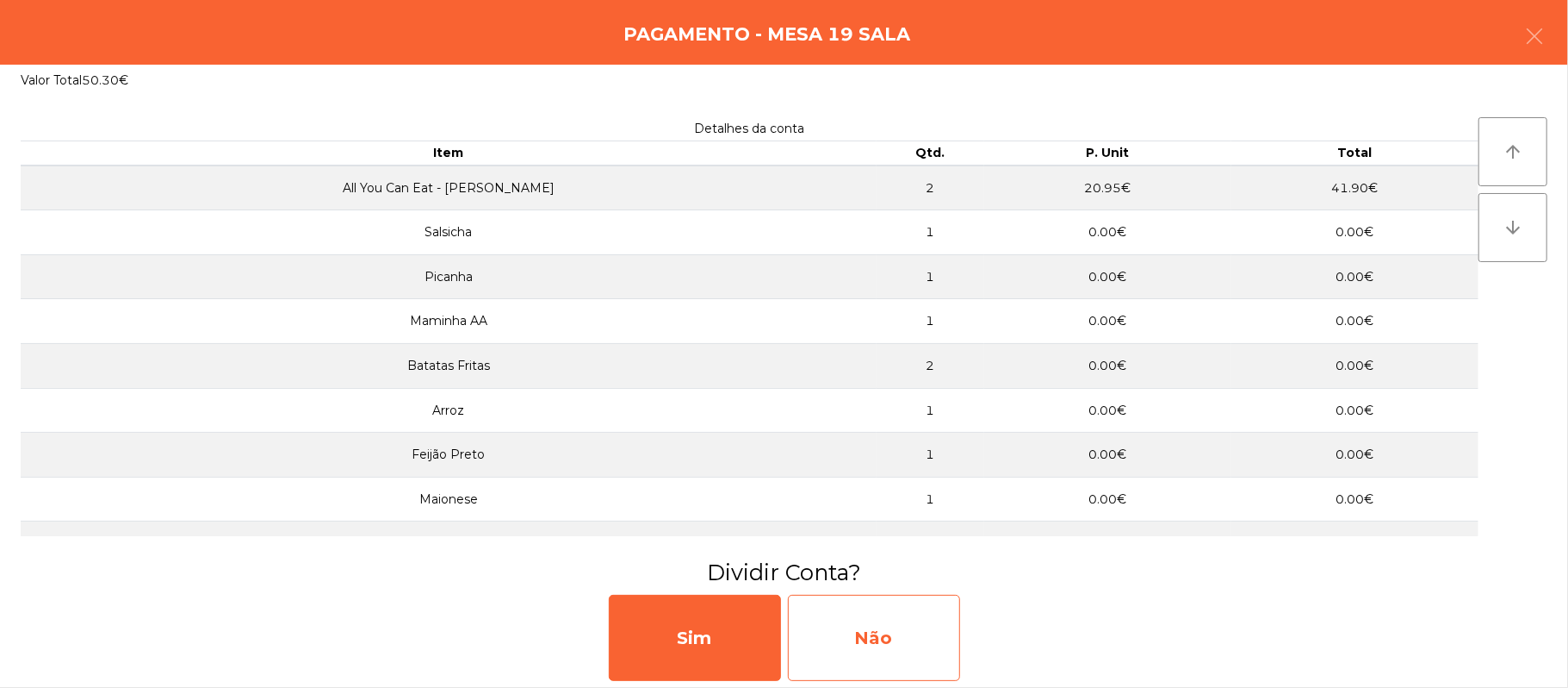
click at [859, 636] on div "Não" at bounding box center [874, 637] width 172 height 86
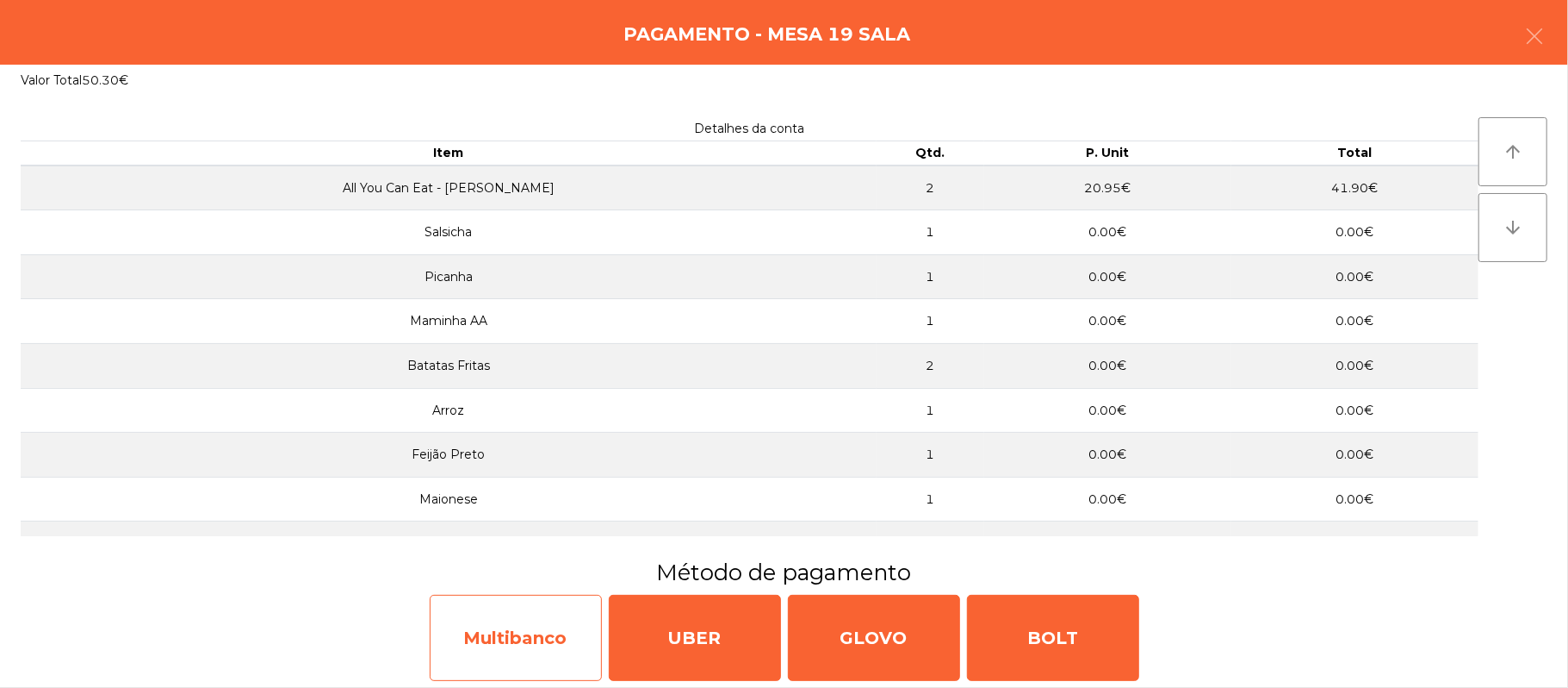
click at [486, 643] on div "Multibanco" at bounding box center [515, 637] width 172 height 86
select select "**"
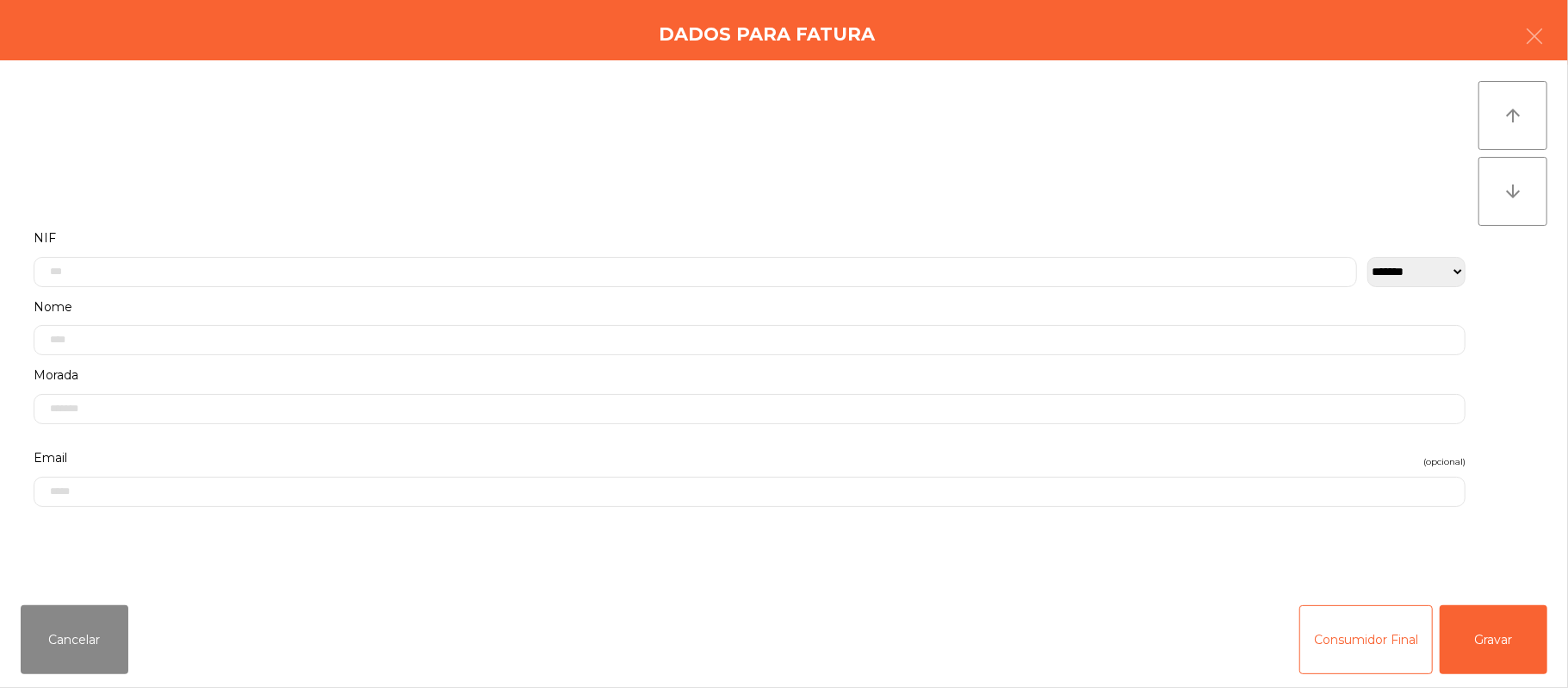
click at [537, 300] on label "Nome" at bounding box center [749, 307] width 1432 height 23
click at [598, 222] on label "NIF" at bounding box center [749, 230] width 1432 height 23
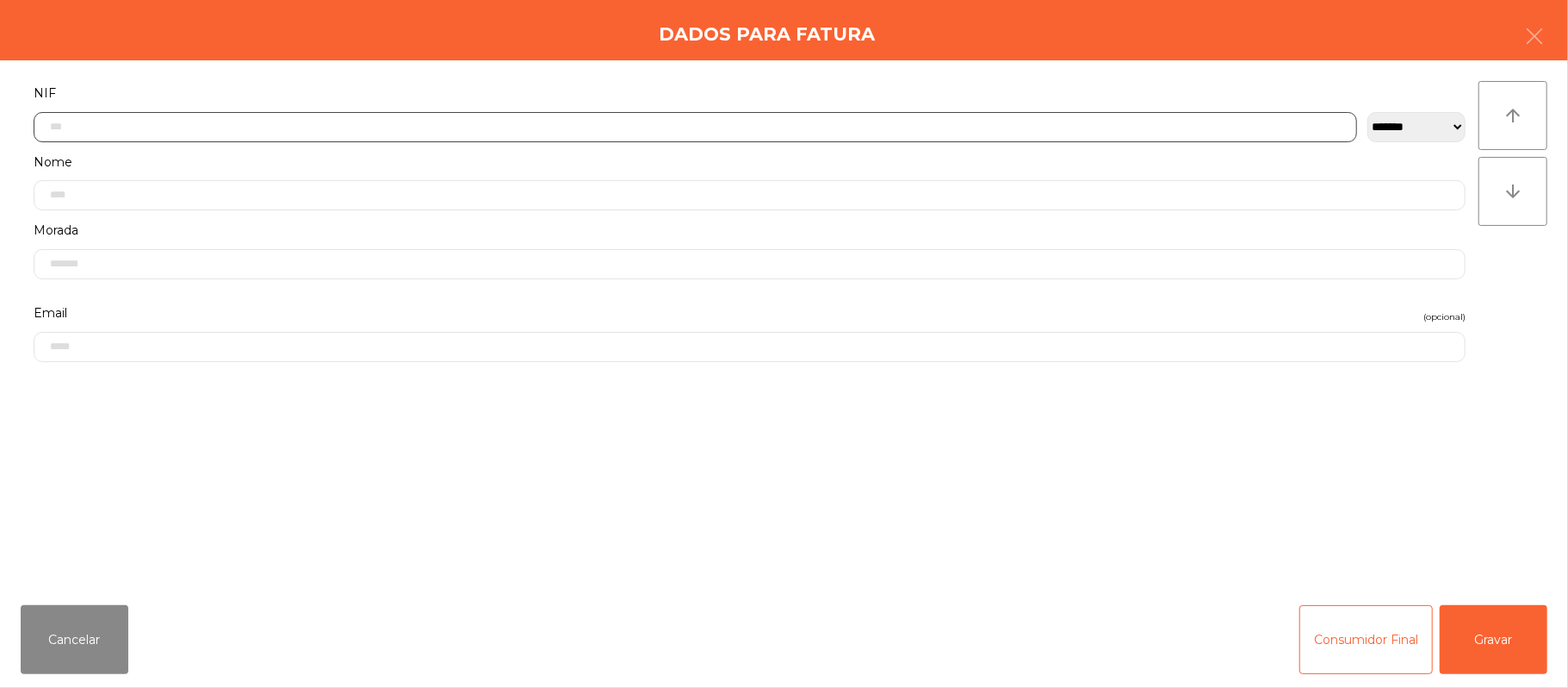
click at [547, 124] on input "text" at bounding box center [695, 127] width 1324 height 30
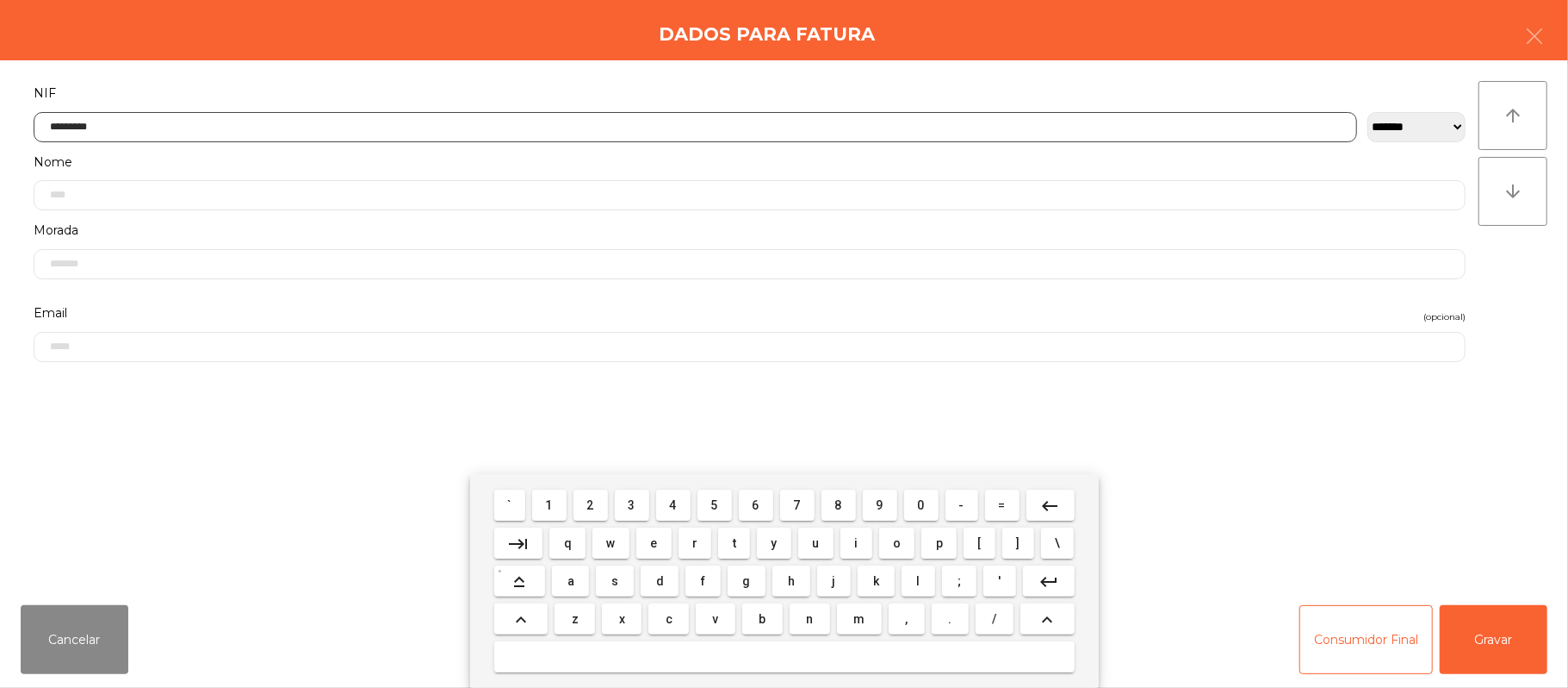
type input "*********"
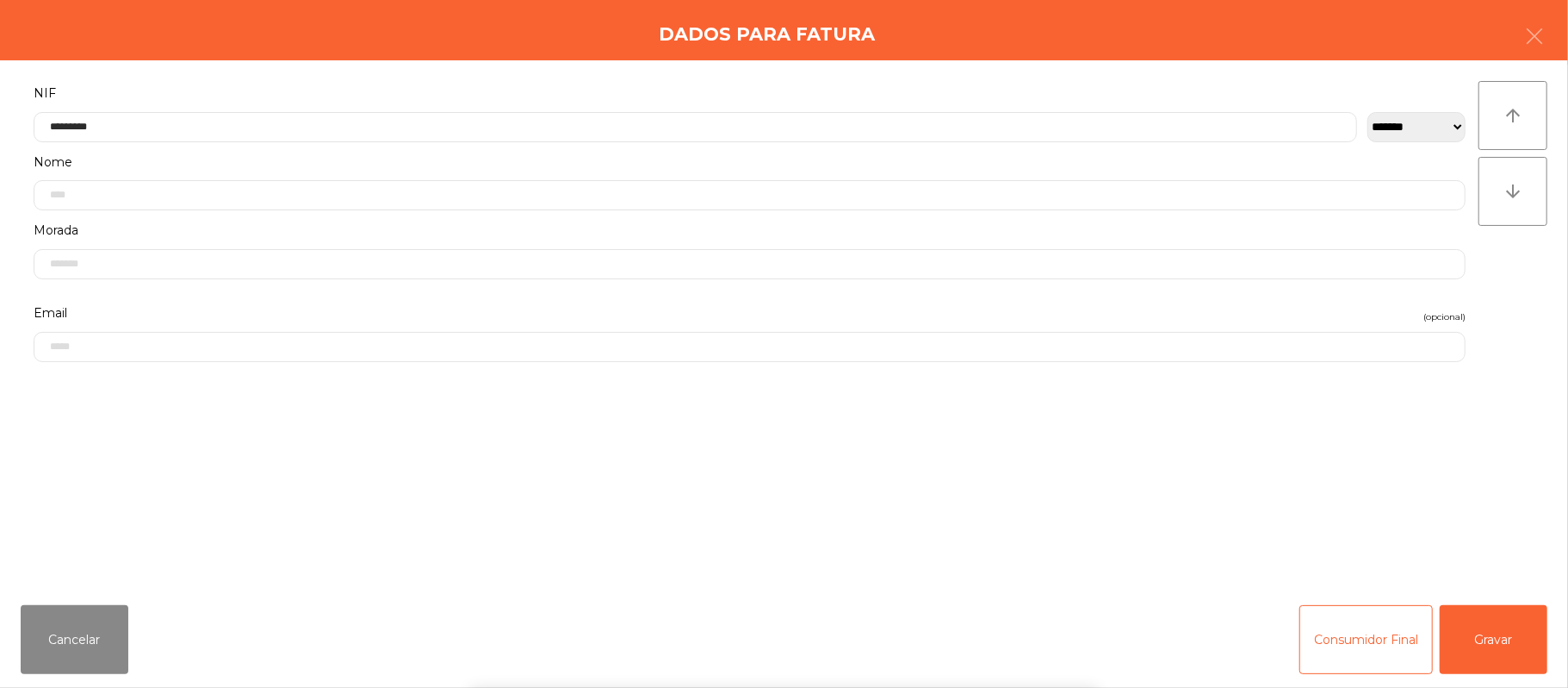
click at [1489, 612] on div "` 1 2 3 4 5 6 7 8 9 0 - = keyboard_backspace keyboard_tab q w e r t y u i o p […" at bounding box center [784, 580] width 1568 height 213
click at [1465, 619] on button "Gravar" at bounding box center [1493, 639] width 108 height 69
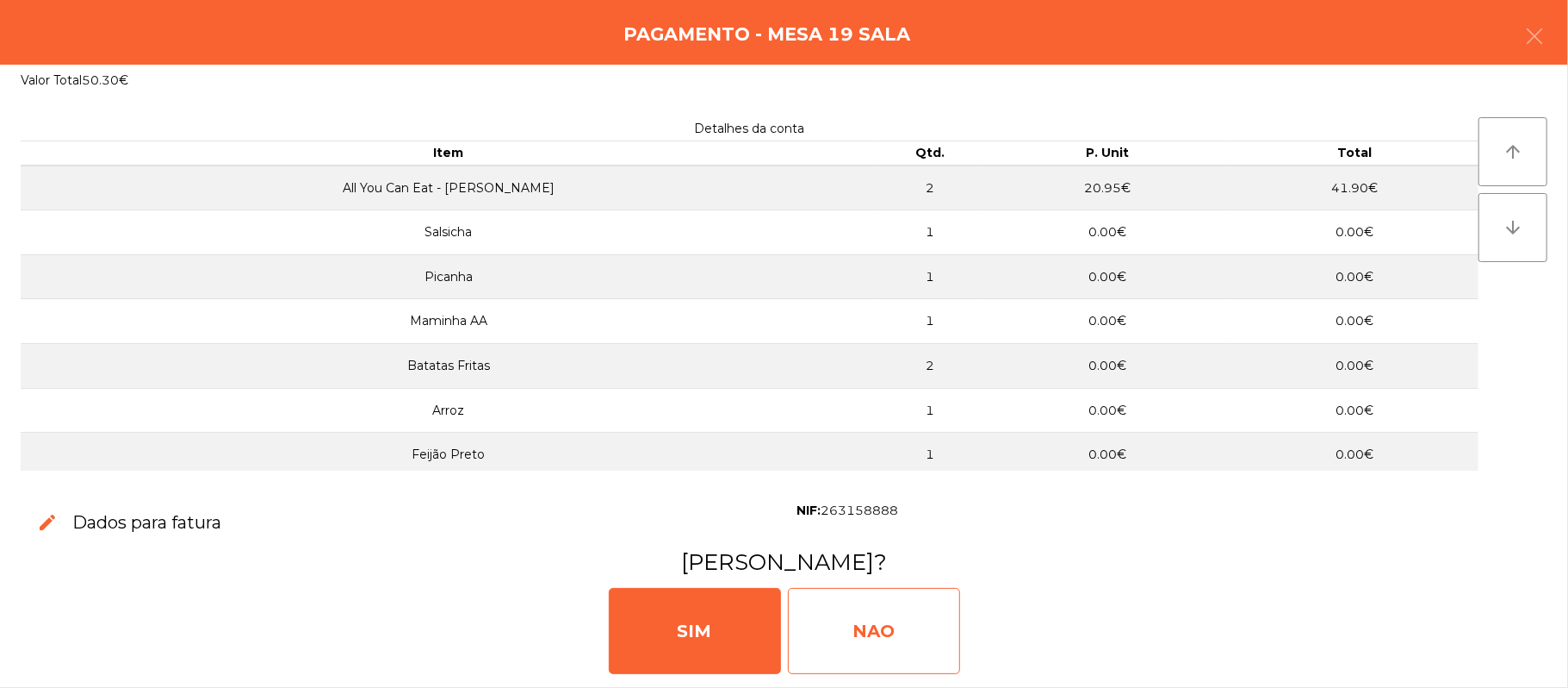
click at [870, 617] on div "NAO" at bounding box center [874, 631] width 172 height 86
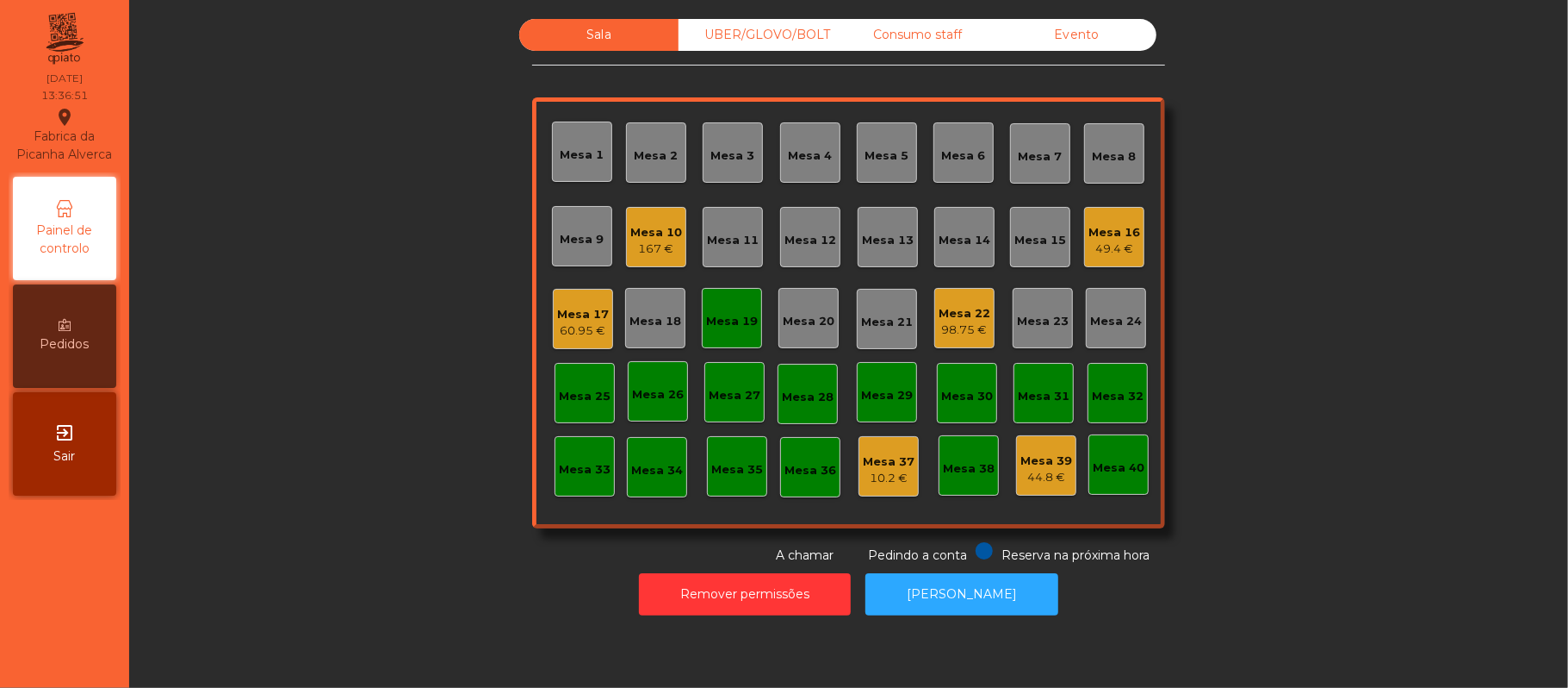
click at [723, 335] on div "Mesa 19" at bounding box center [732, 317] width 60 height 60
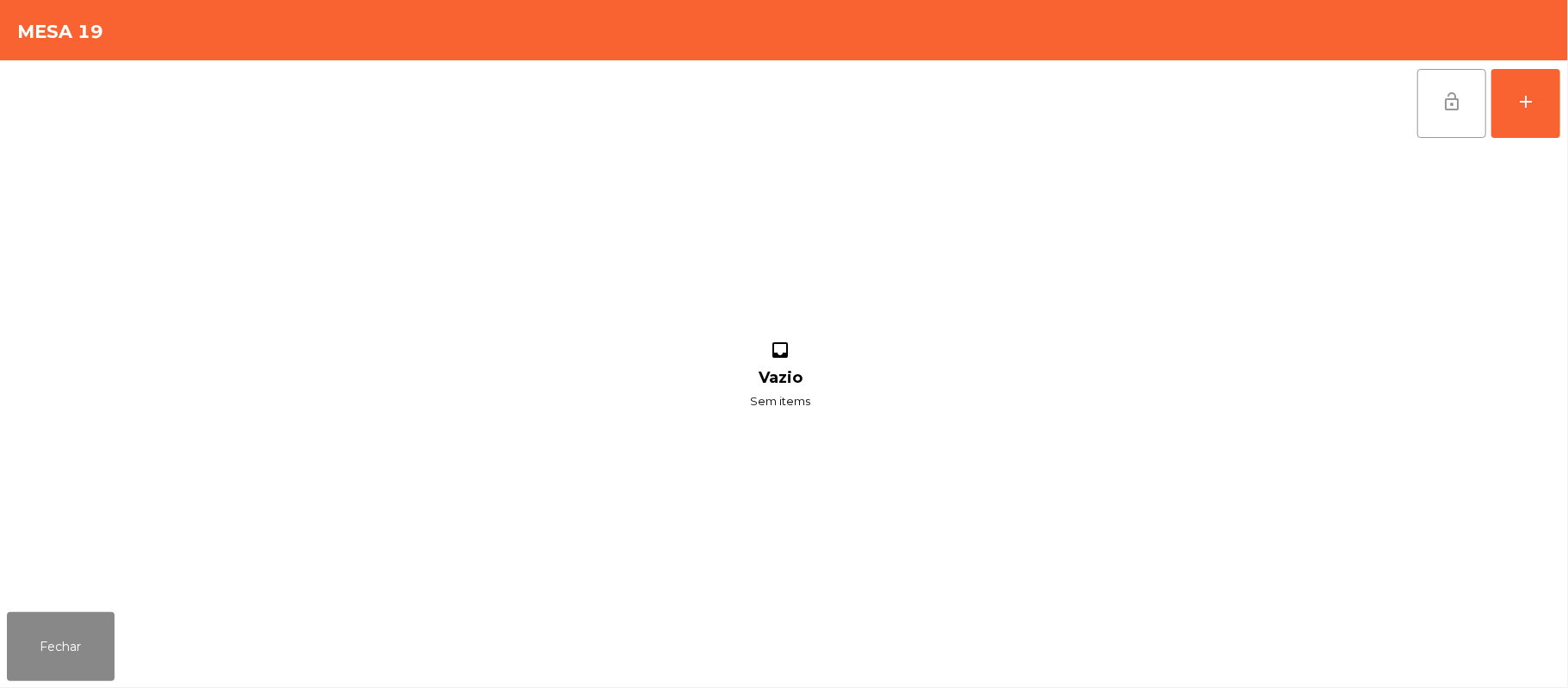
click at [1427, 110] on button "lock_open" at bounding box center [1452, 104] width 69 height 69
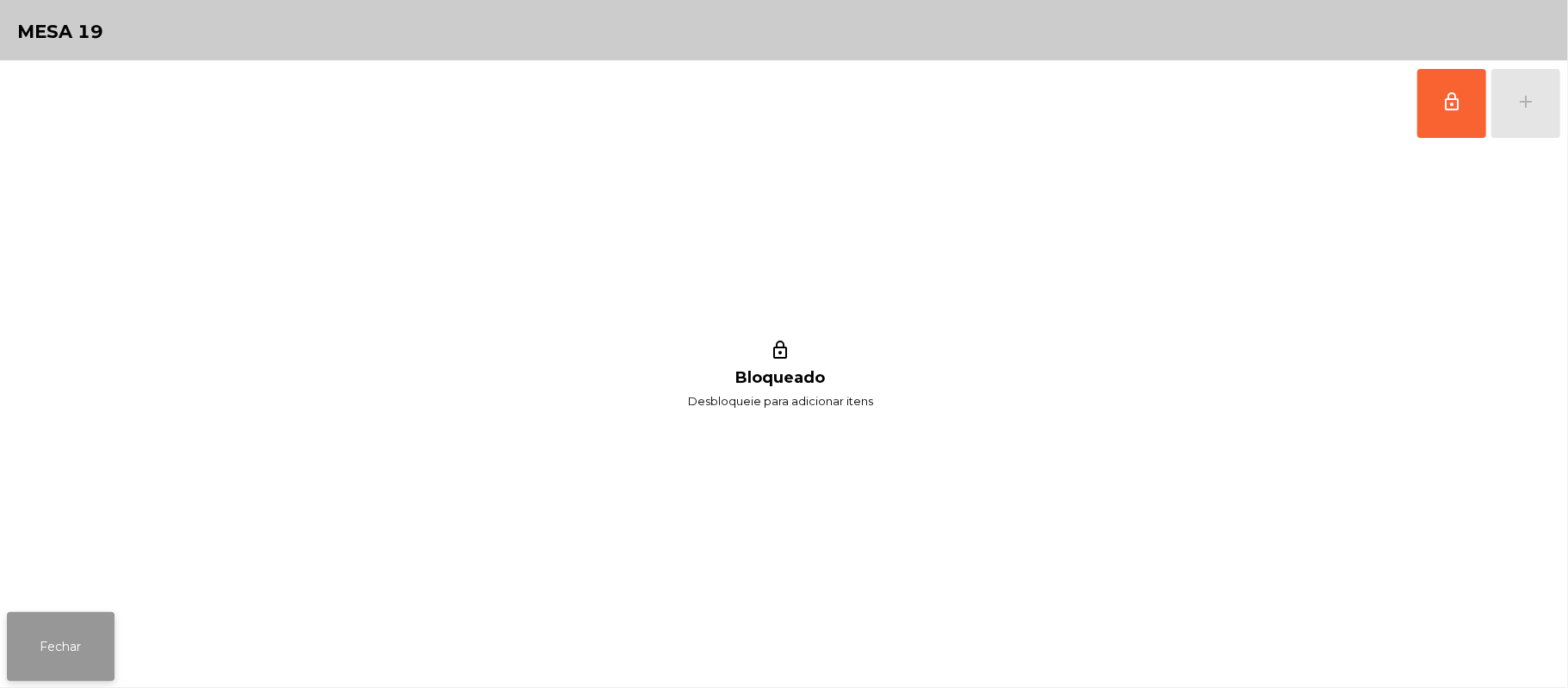
click at [70, 673] on button "Fechar" at bounding box center [60, 647] width 108 height 69
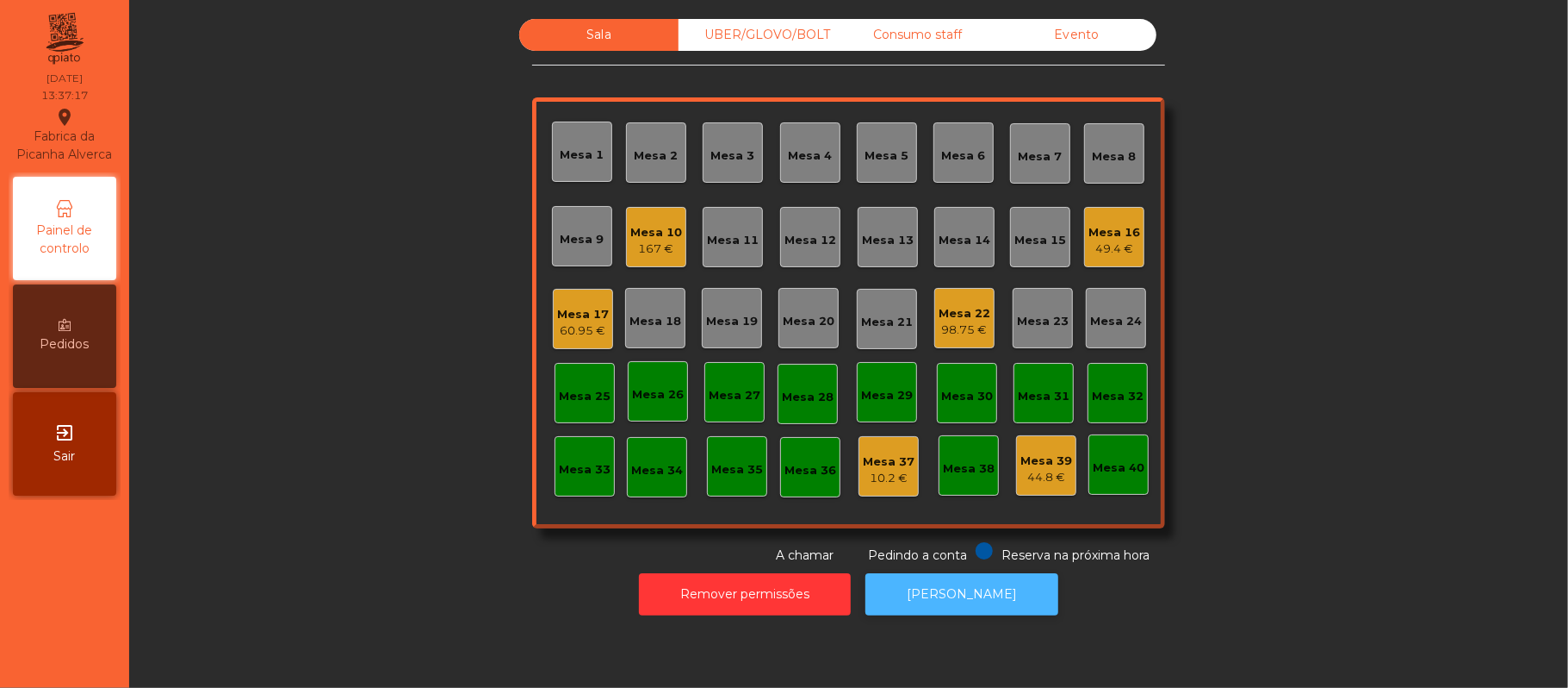
click at [911, 584] on button "[PERSON_NAME]" at bounding box center [962, 593] width 193 height 42
click at [815, 315] on div "Mesa 20" at bounding box center [808, 321] width 51 height 17
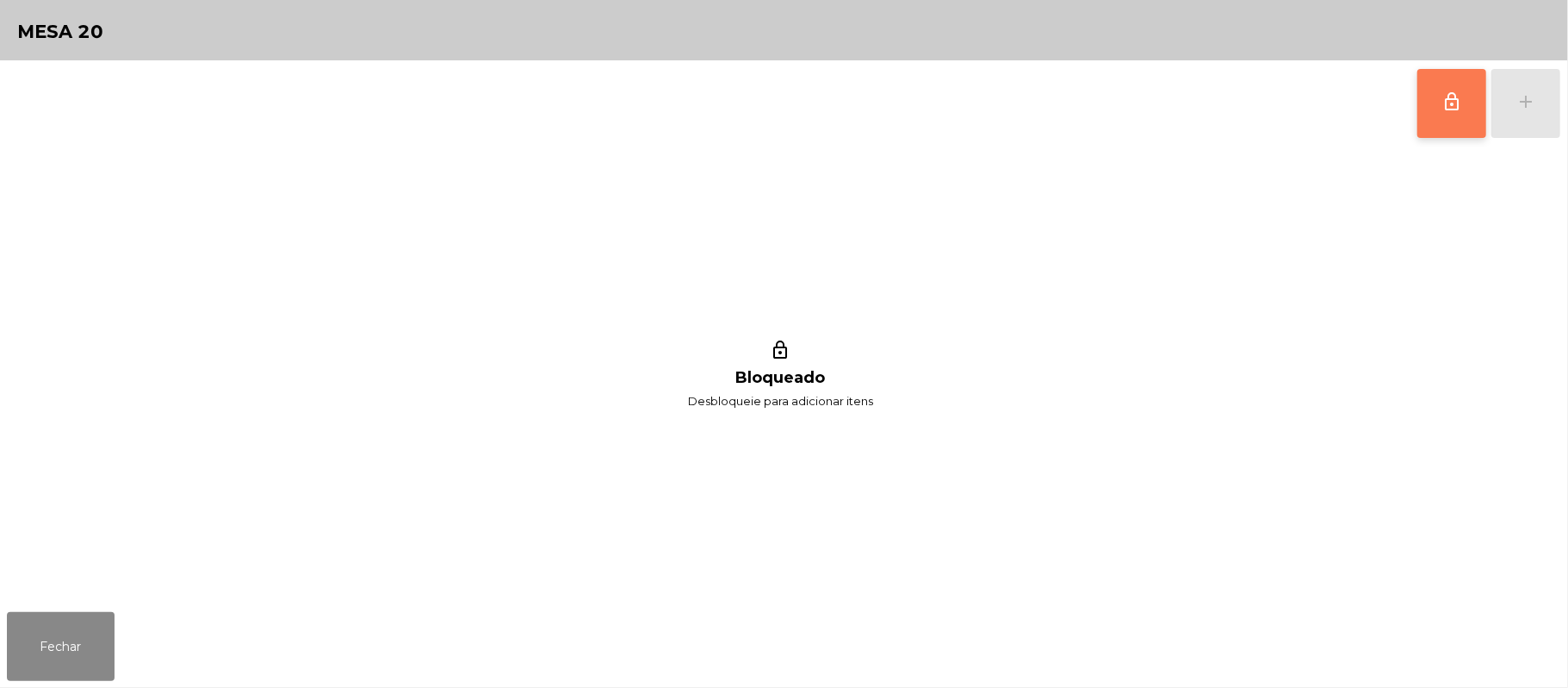
click at [1440, 125] on button "lock_outline" at bounding box center [1452, 104] width 69 height 69
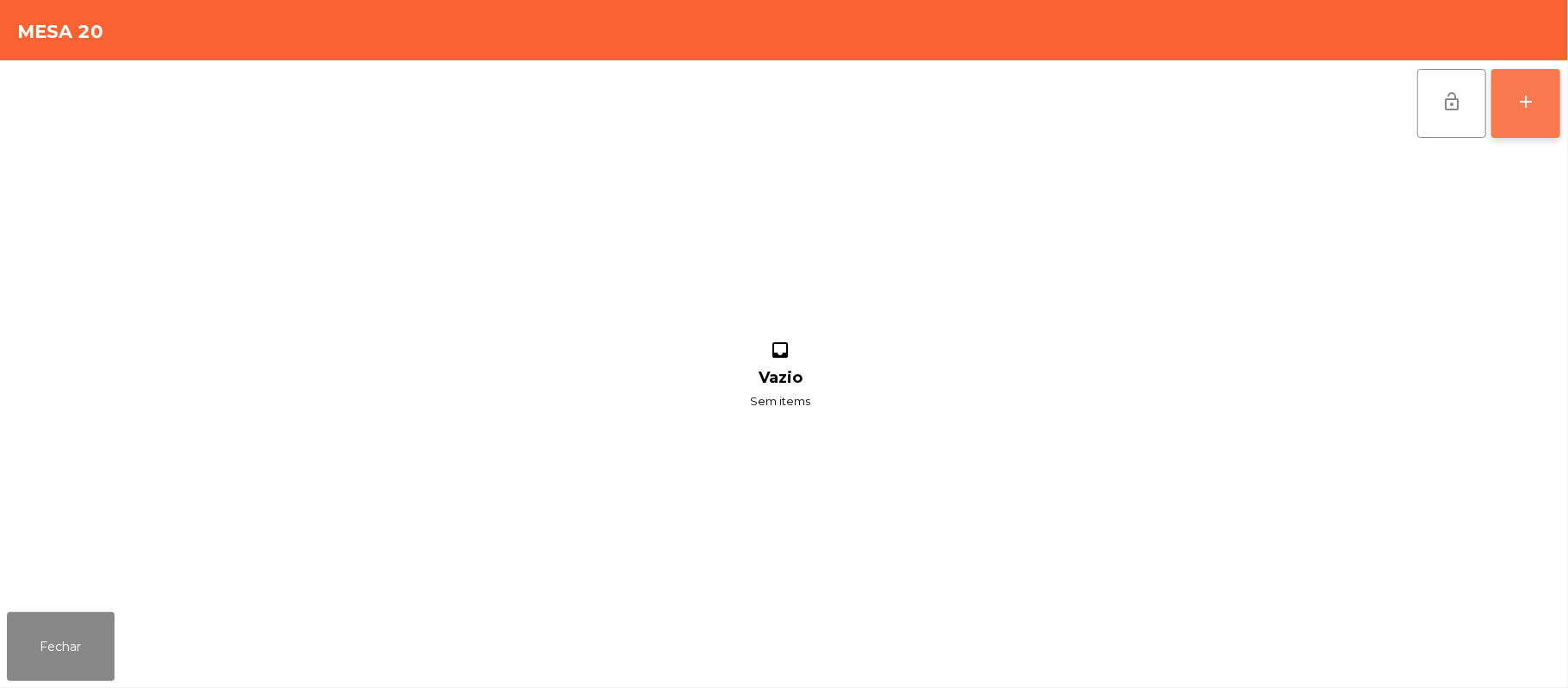
click at [1520, 121] on button "add" at bounding box center [1526, 104] width 69 height 69
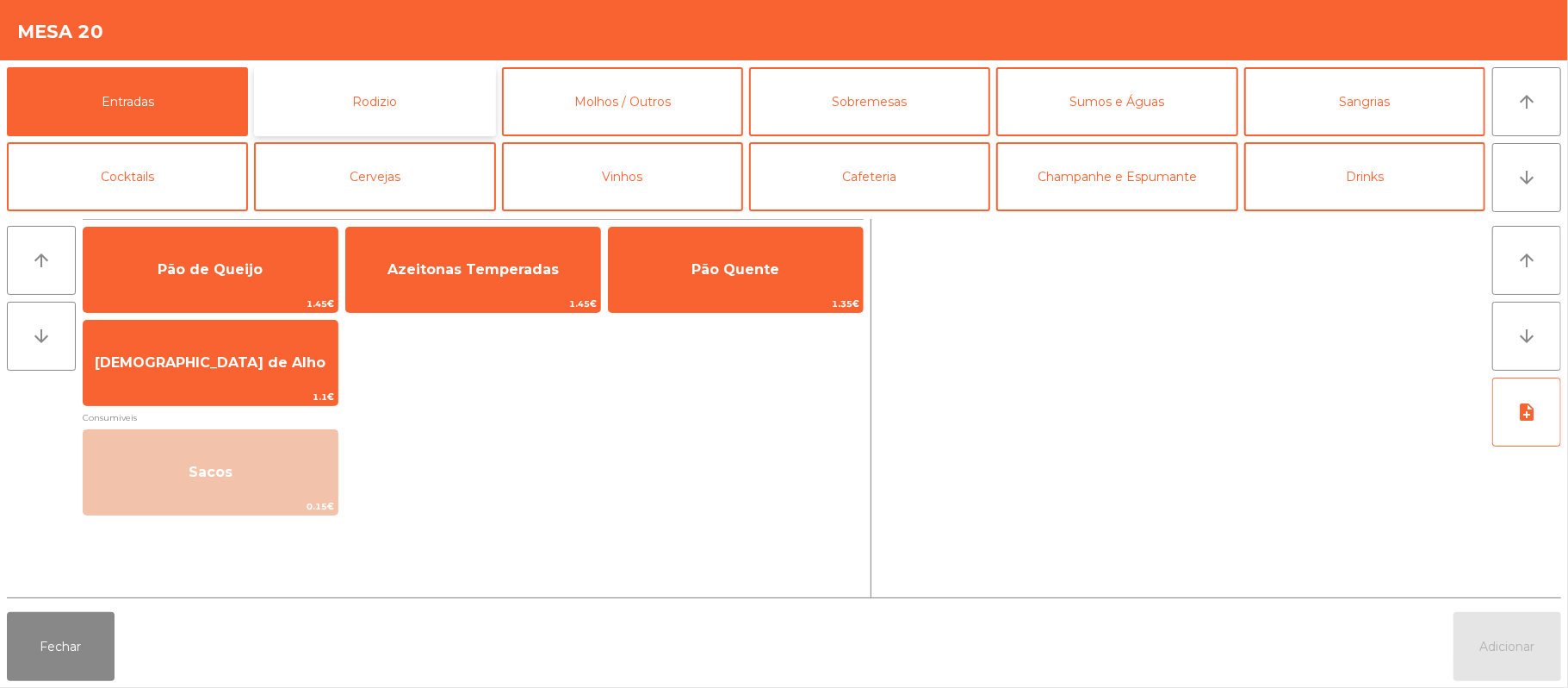
click at [432, 111] on button "Rodizio" at bounding box center [375, 102] width 241 height 69
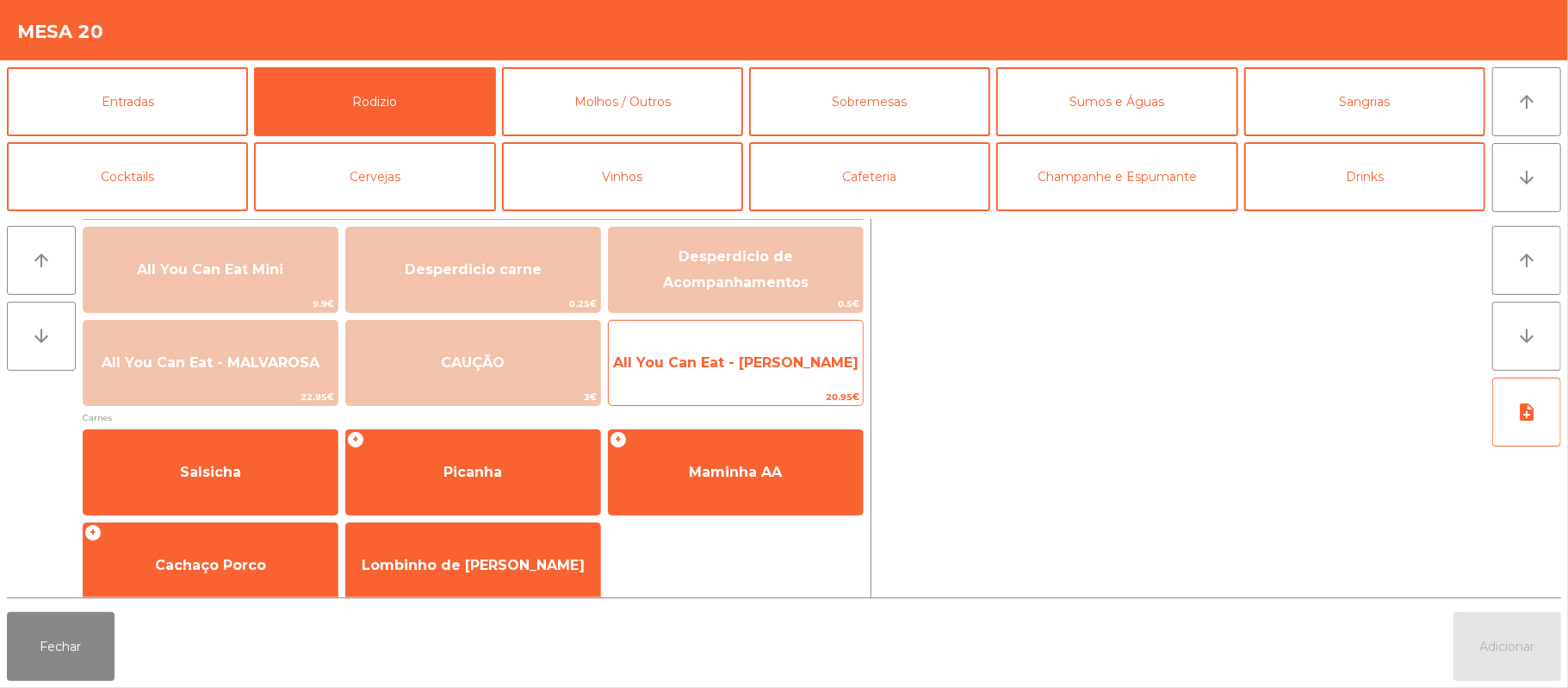
click at [732, 354] on span "All You Can Eat - [PERSON_NAME]" at bounding box center [735, 361] width 245 height 16
click at [707, 365] on span "All You Can Eat - [PERSON_NAME]" at bounding box center [735, 361] width 245 height 16
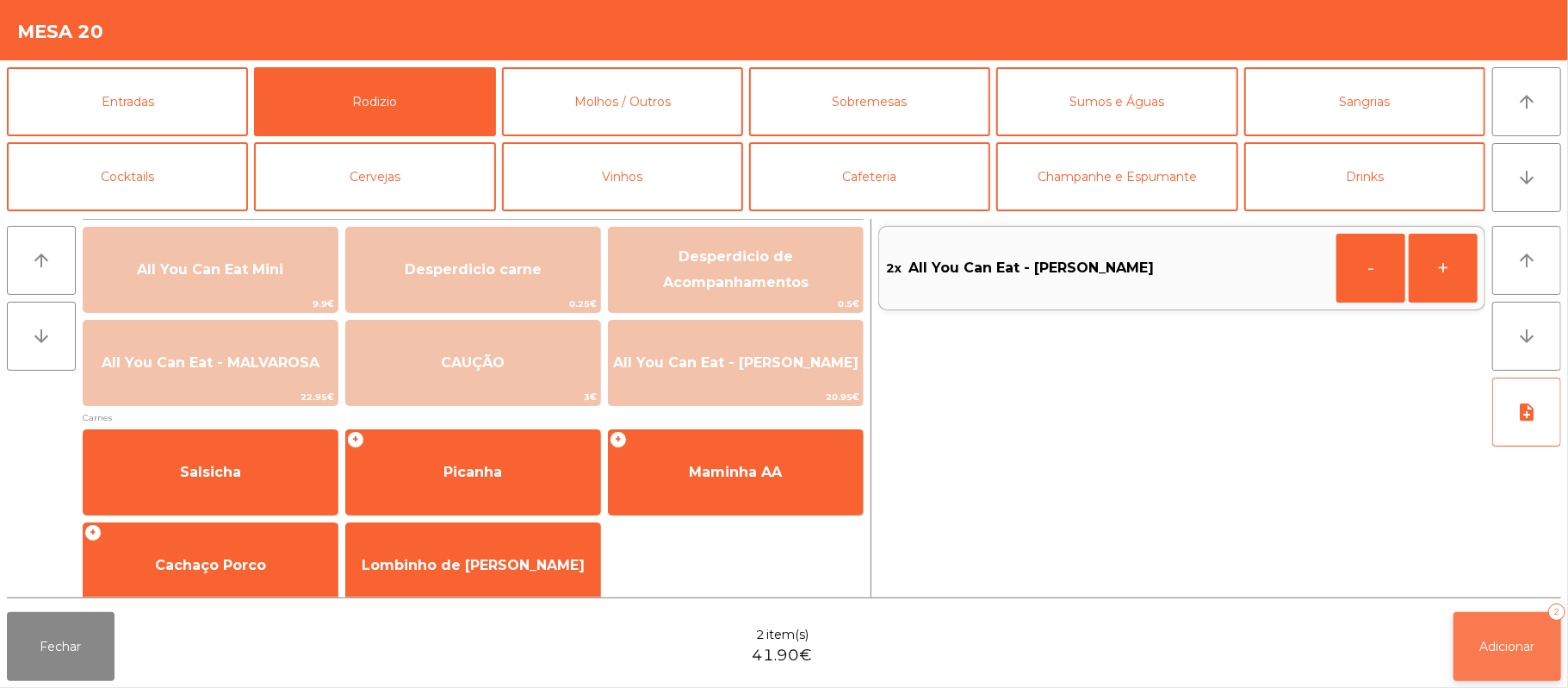
click at [1488, 621] on button "Adicionar 2" at bounding box center [1507, 647] width 108 height 69
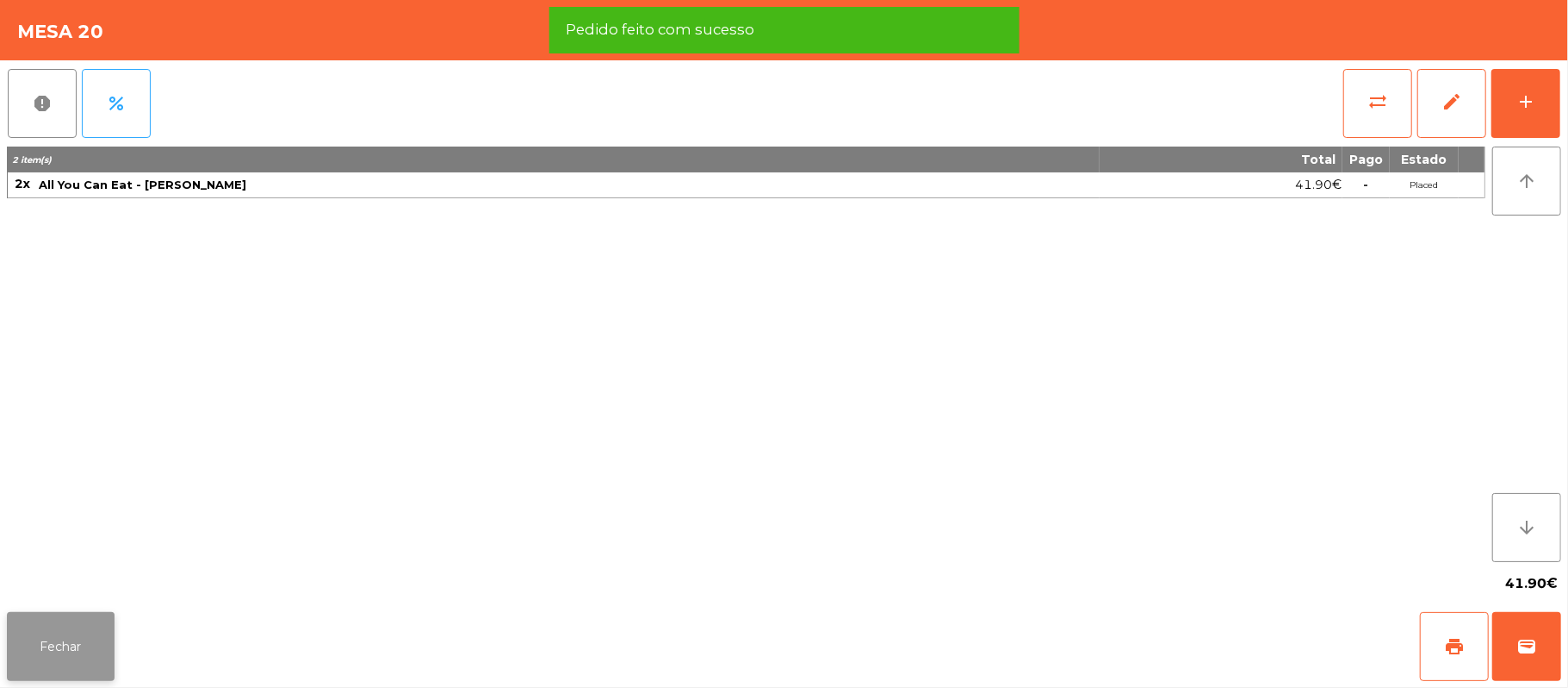
click at [8, 648] on button "Fechar" at bounding box center [60, 647] width 108 height 69
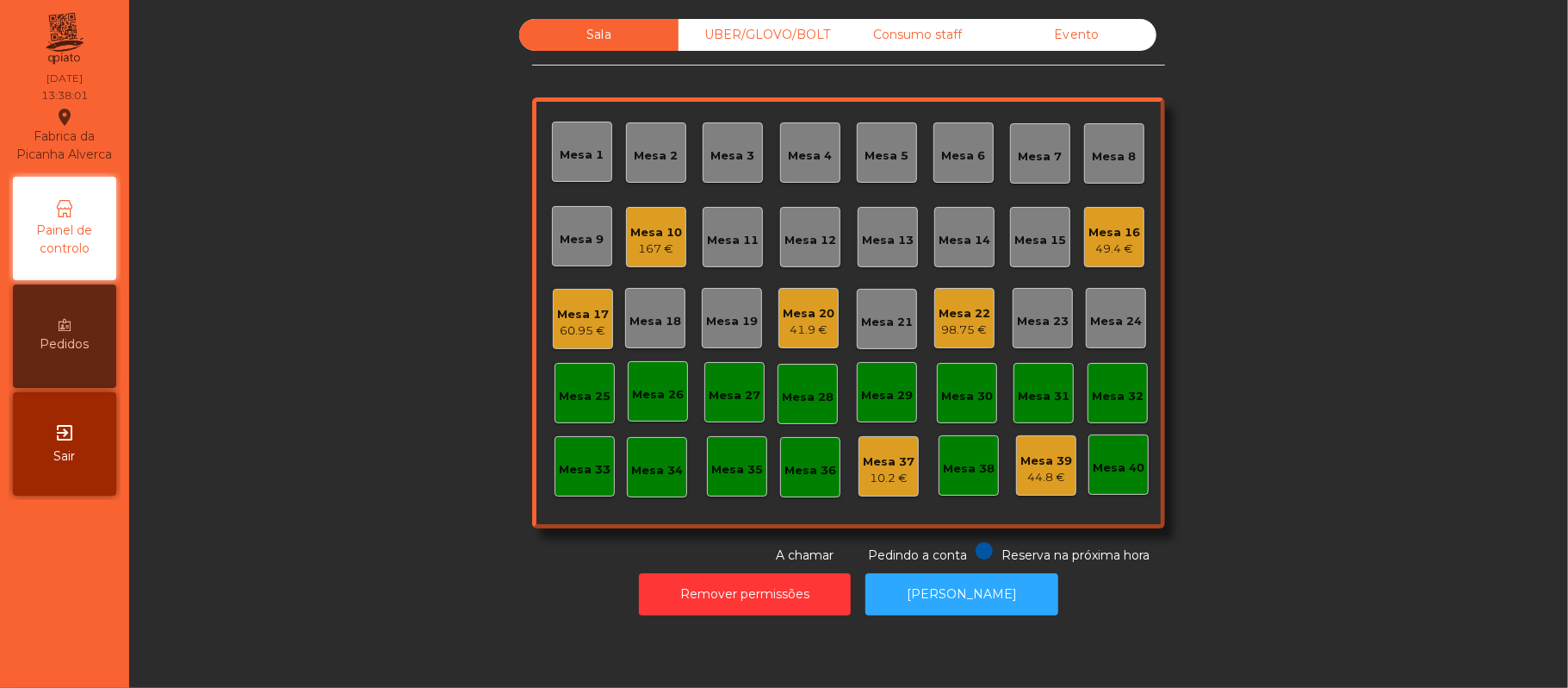
click at [634, 252] on div "167 €" at bounding box center [656, 249] width 51 height 17
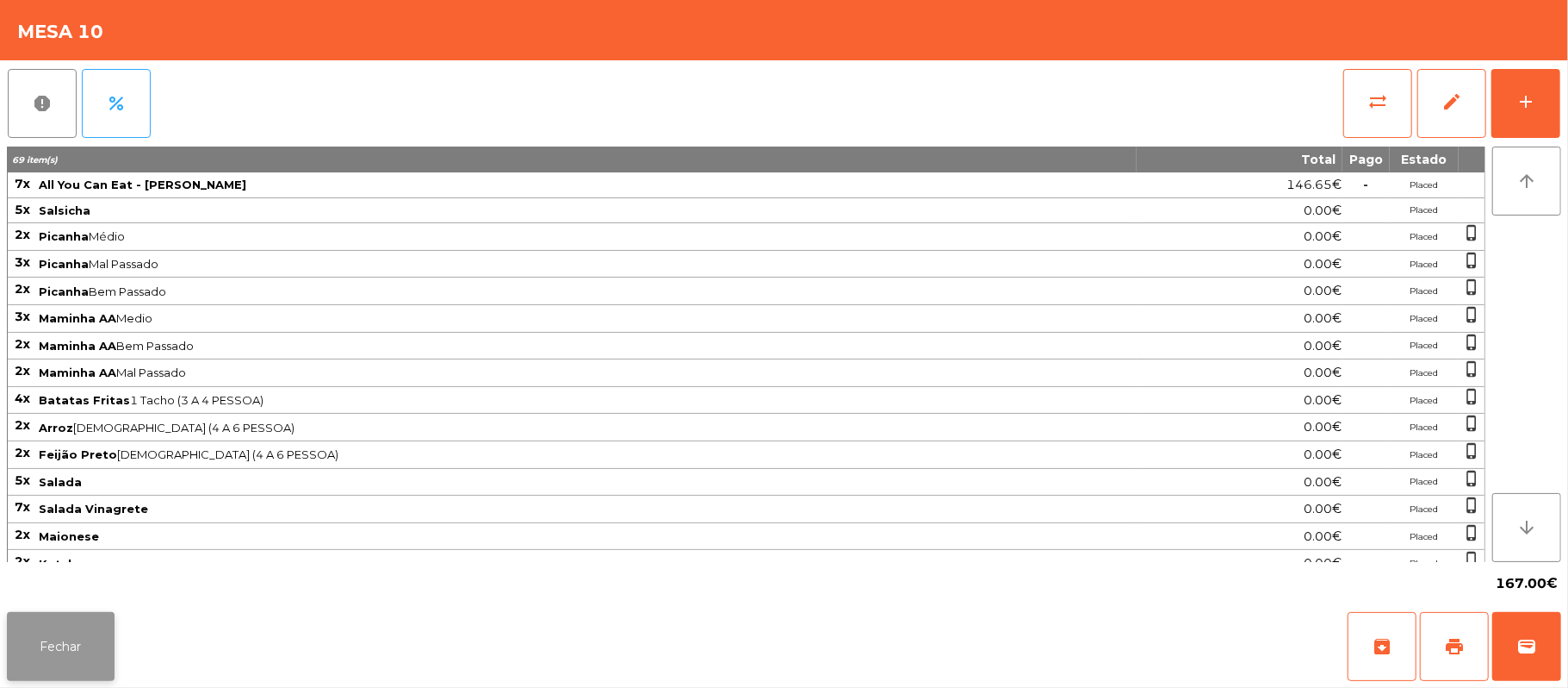
click at [56, 653] on button "Fechar" at bounding box center [60, 647] width 108 height 69
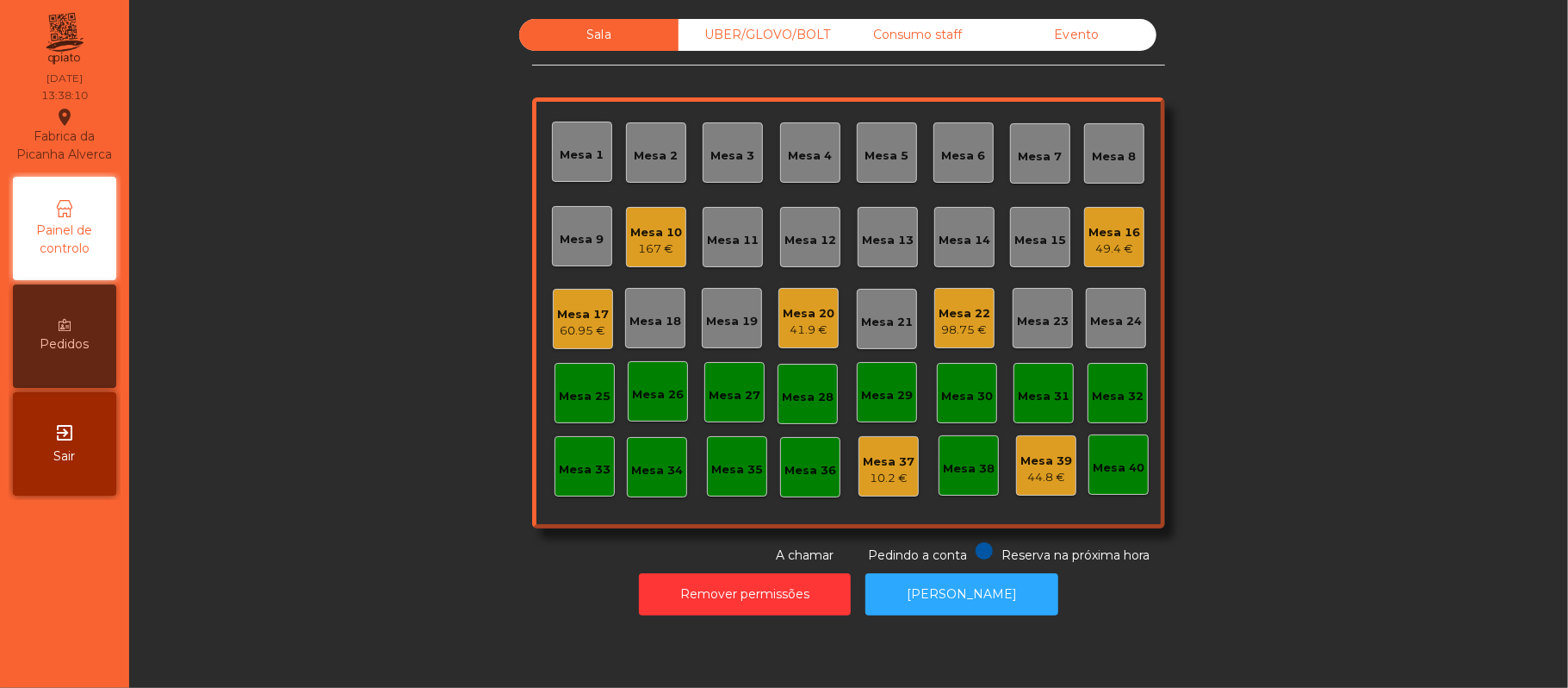
click at [792, 336] on div "41.9 €" at bounding box center [808, 329] width 51 height 17
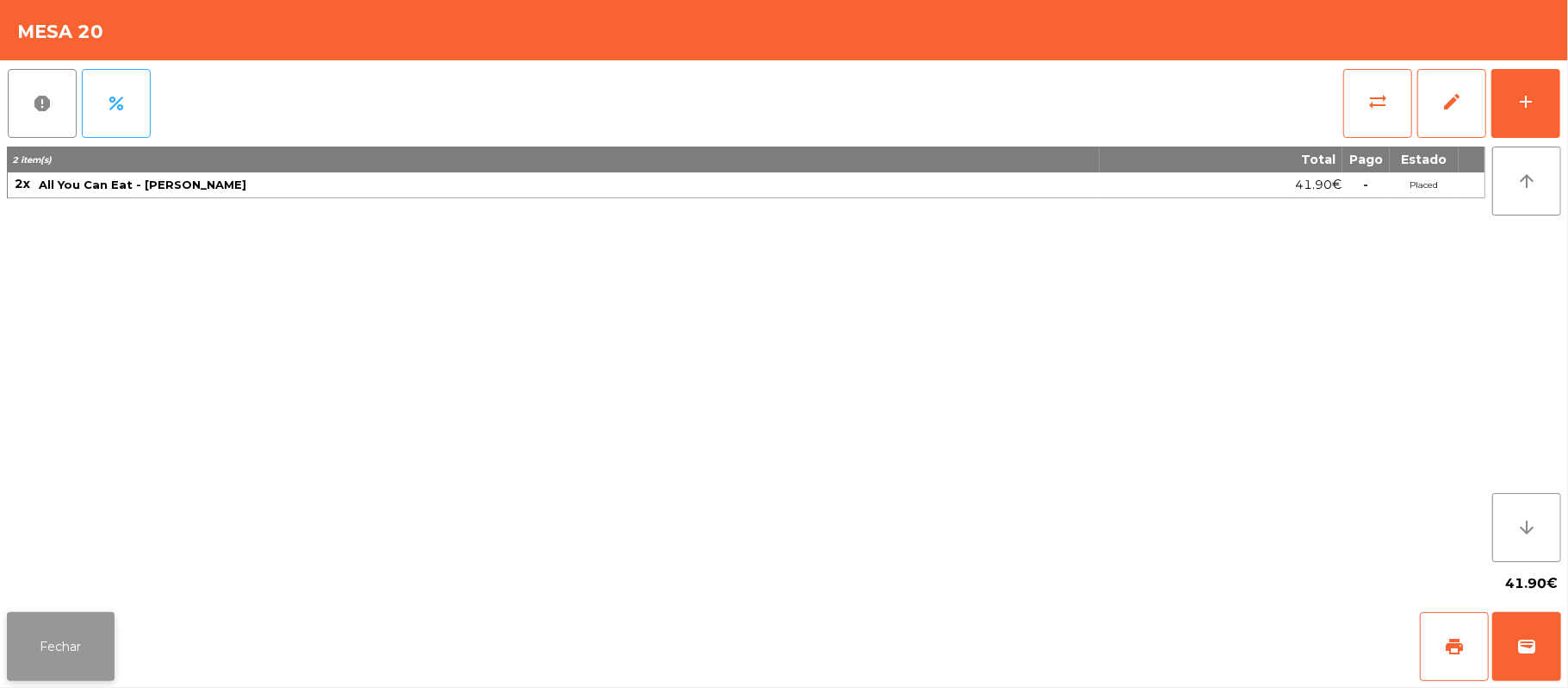
click at [56, 676] on button "Fechar" at bounding box center [60, 647] width 108 height 69
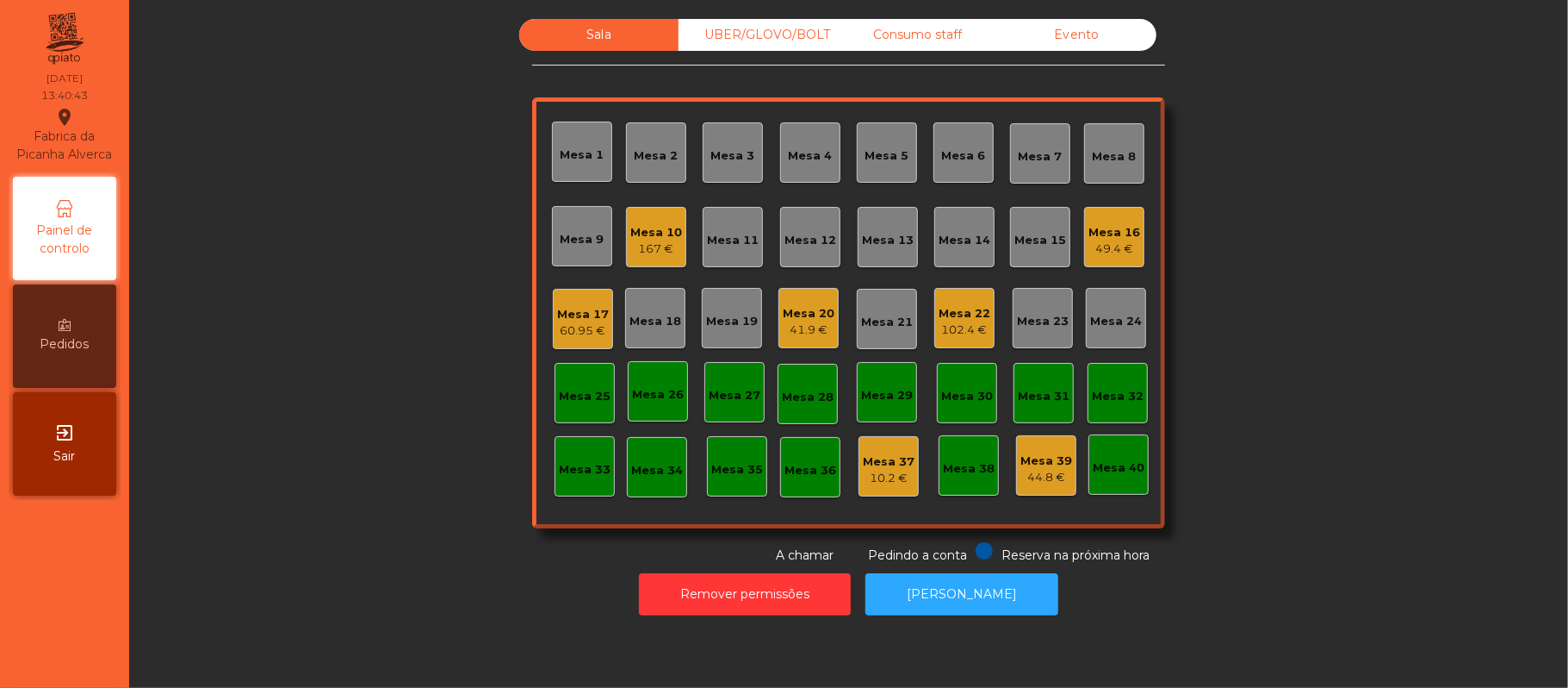
click at [1126, 236] on div "Mesa 16" at bounding box center [1114, 232] width 51 height 17
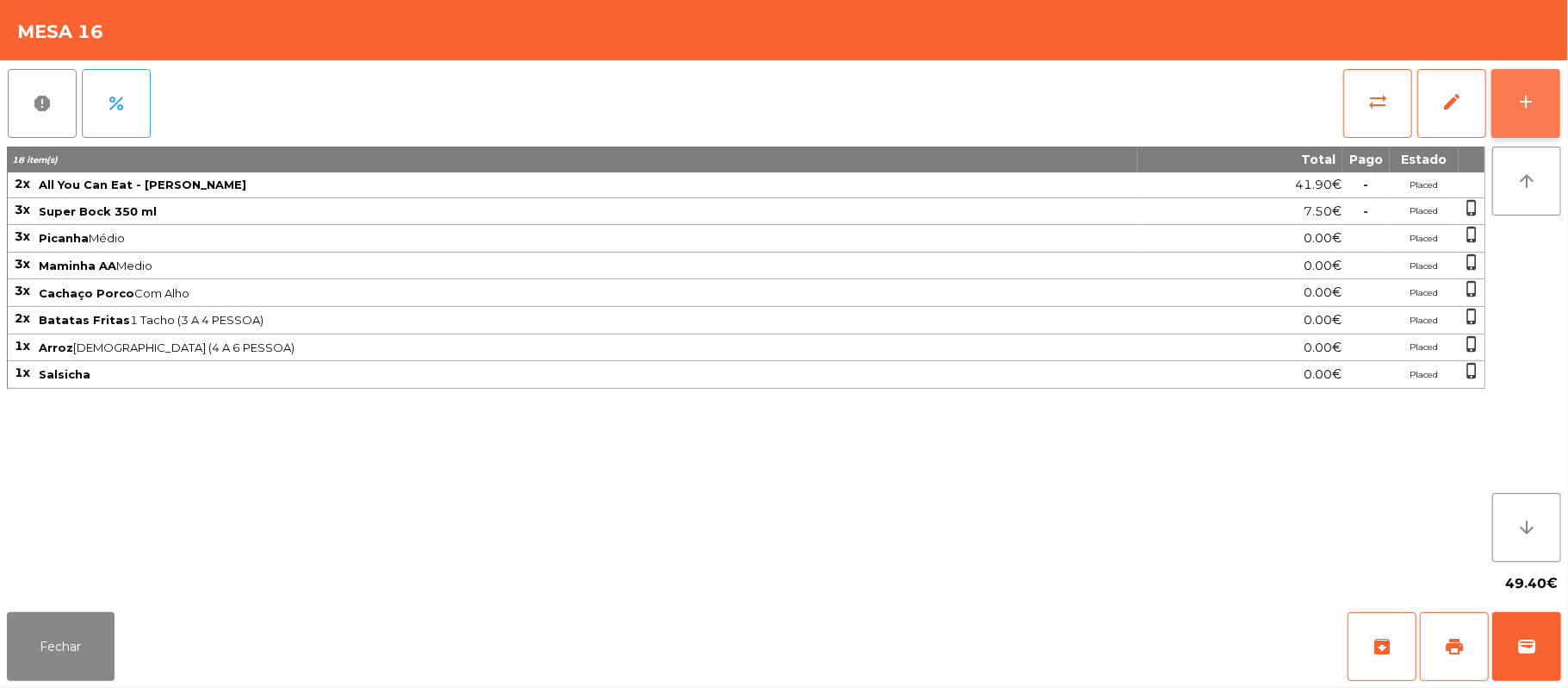
click at [1531, 103] on div "add" at bounding box center [1526, 102] width 21 height 21
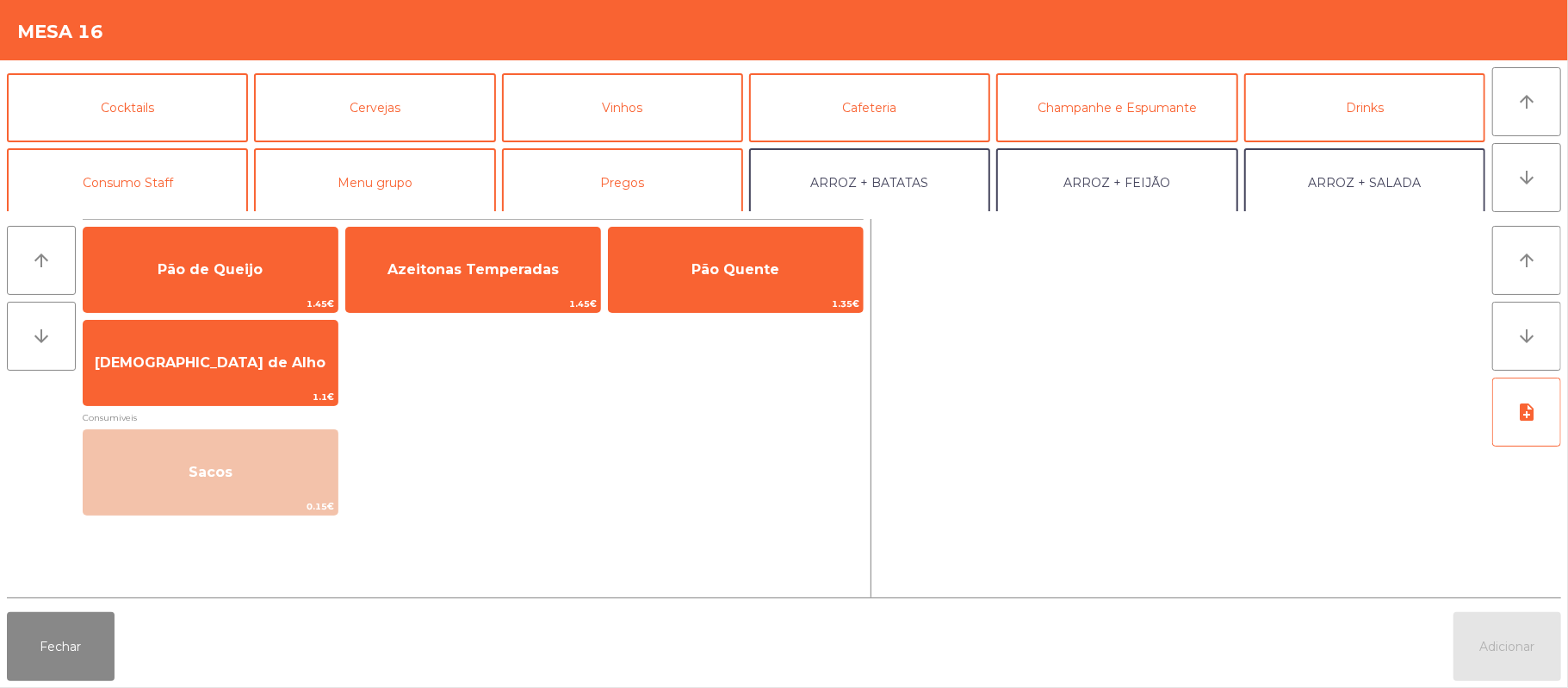
scroll to position [72, 0]
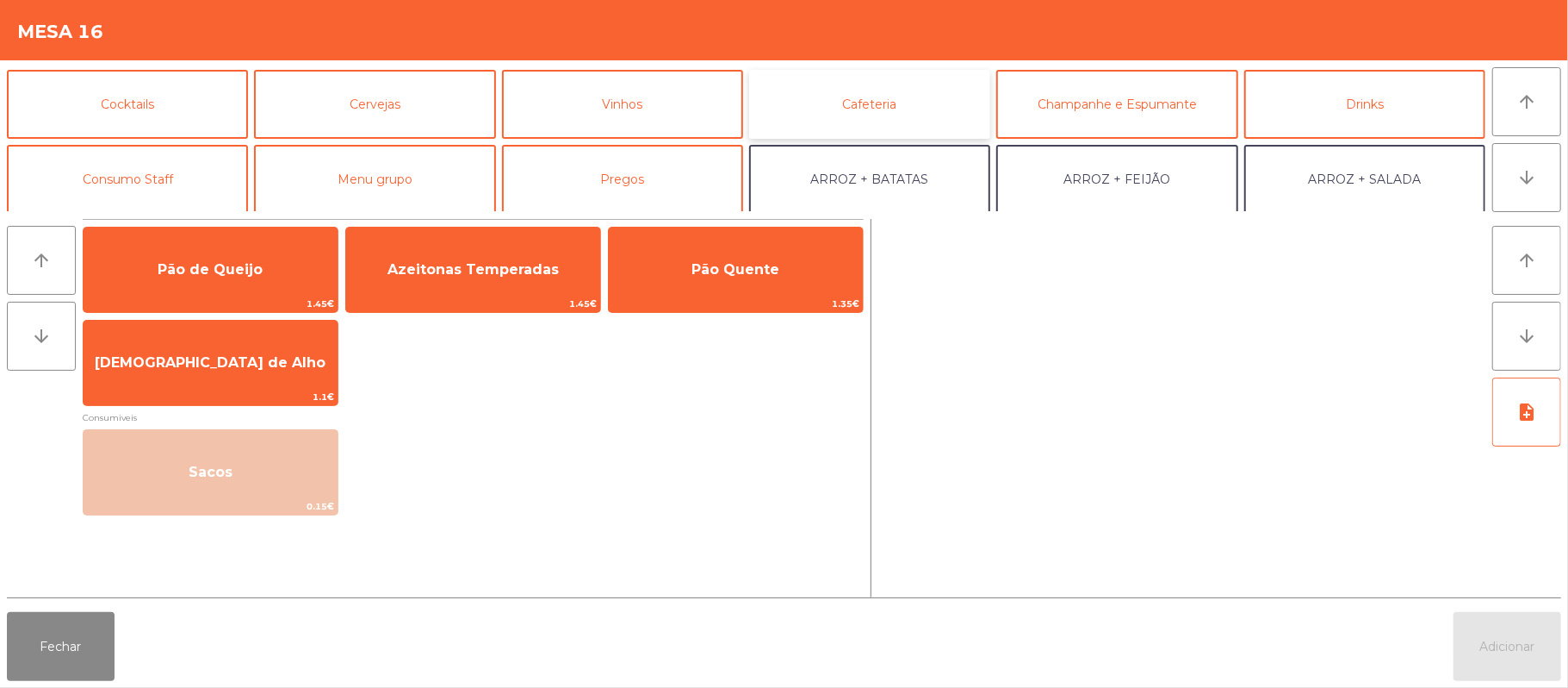
click at [900, 121] on button "Cafeteria" at bounding box center [870, 105] width 241 height 69
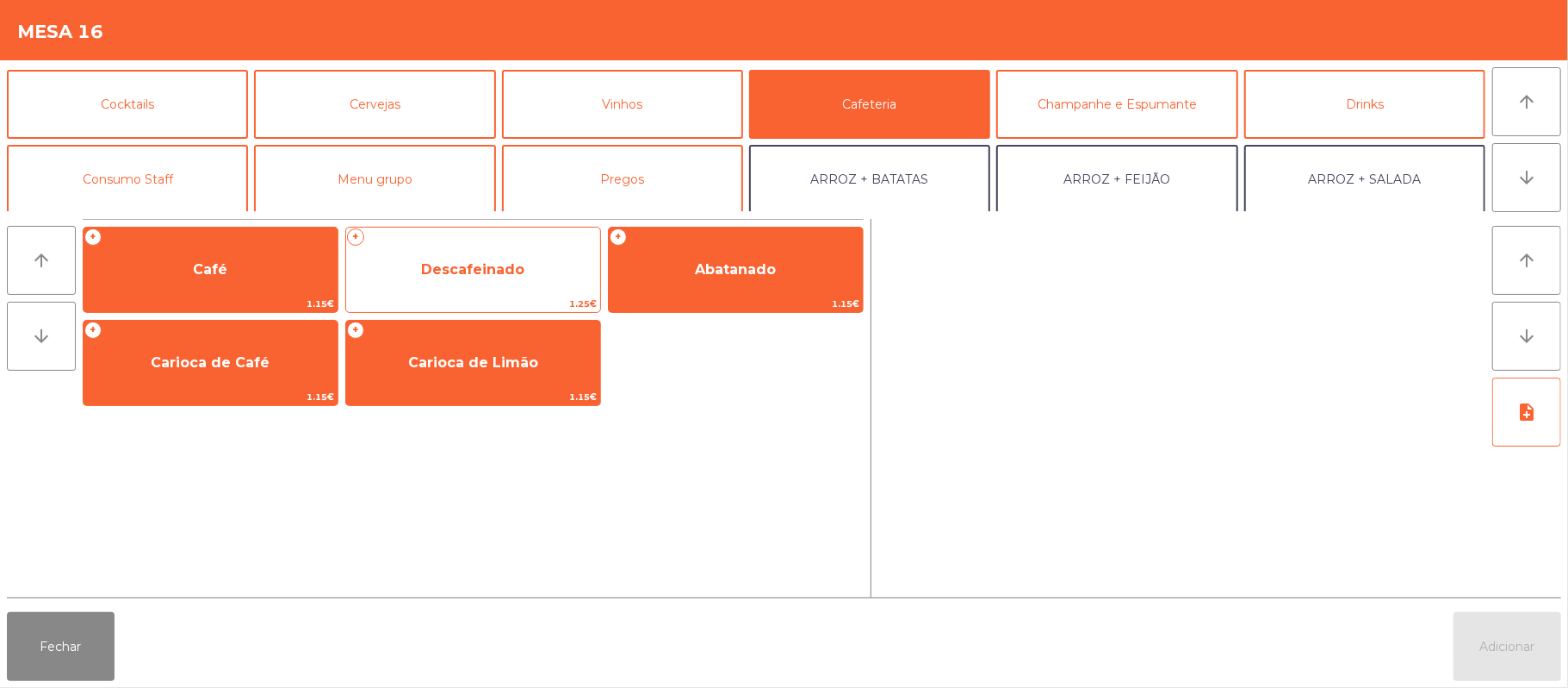
click at [432, 256] on span "Descafeinado" at bounding box center [473, 270] width 254 height 47
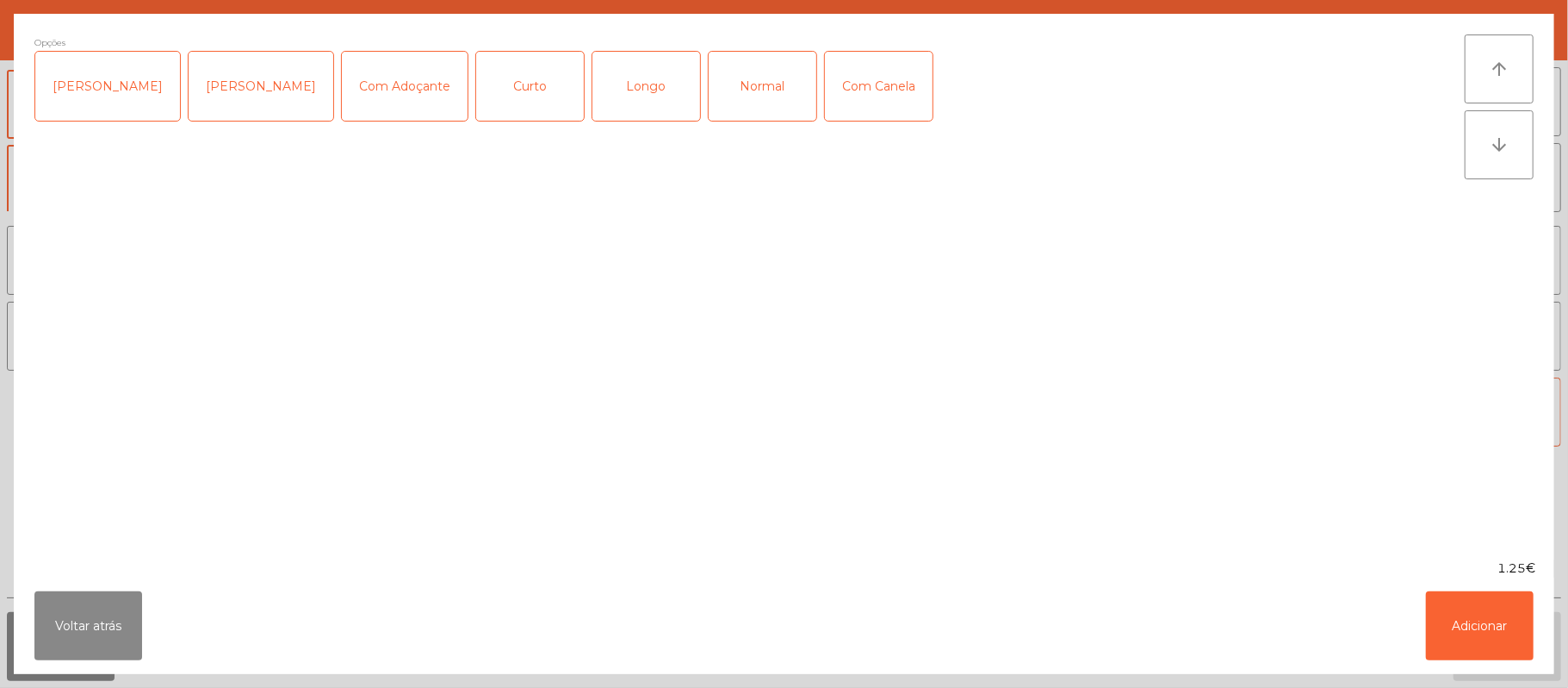
click at [511, 90] on div "Curto" at bounding box center [530, 86] width 108 height 69
click at [1474, 636] on button "Adicionar" at bounding box center [1479, 625] width 108 height 69
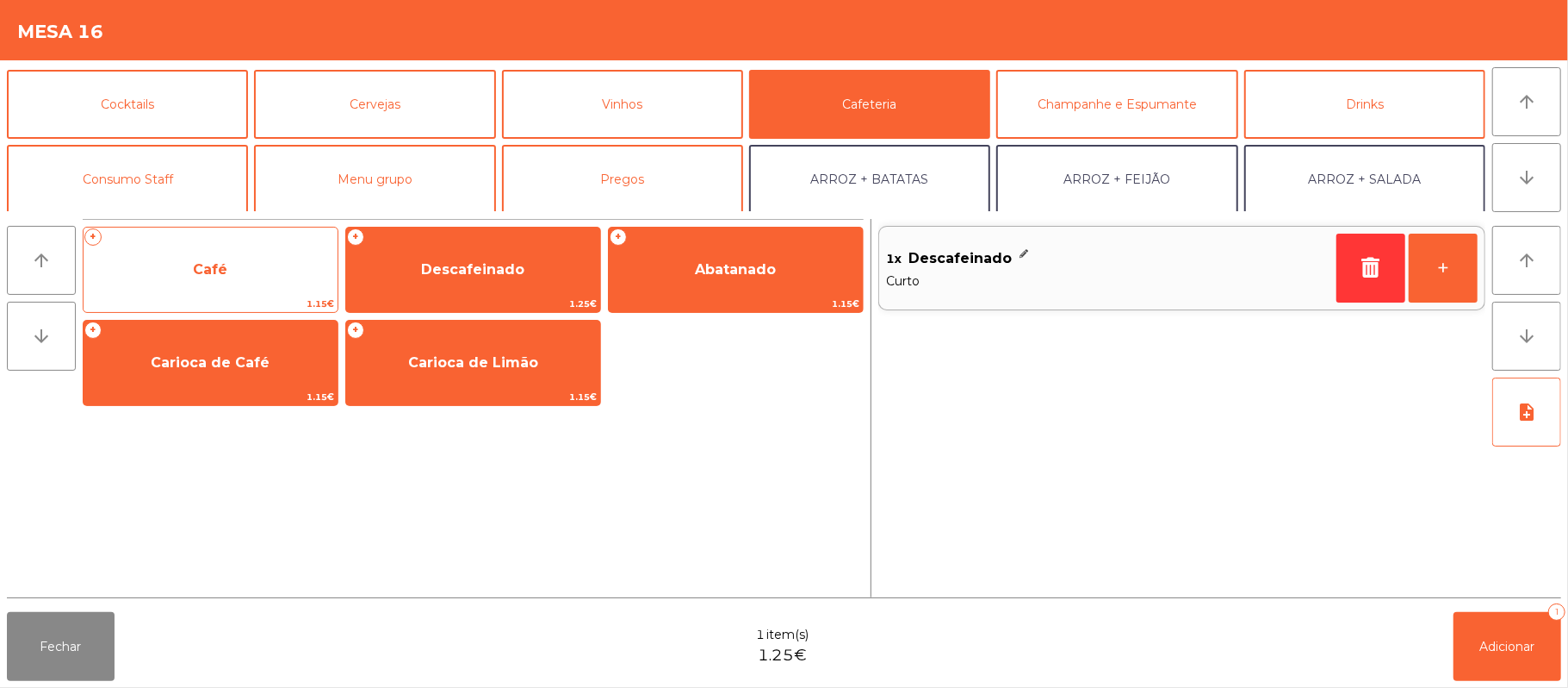
click at [294, 256] on span "Café" at bounding box center [211, 270] width 254 height 47
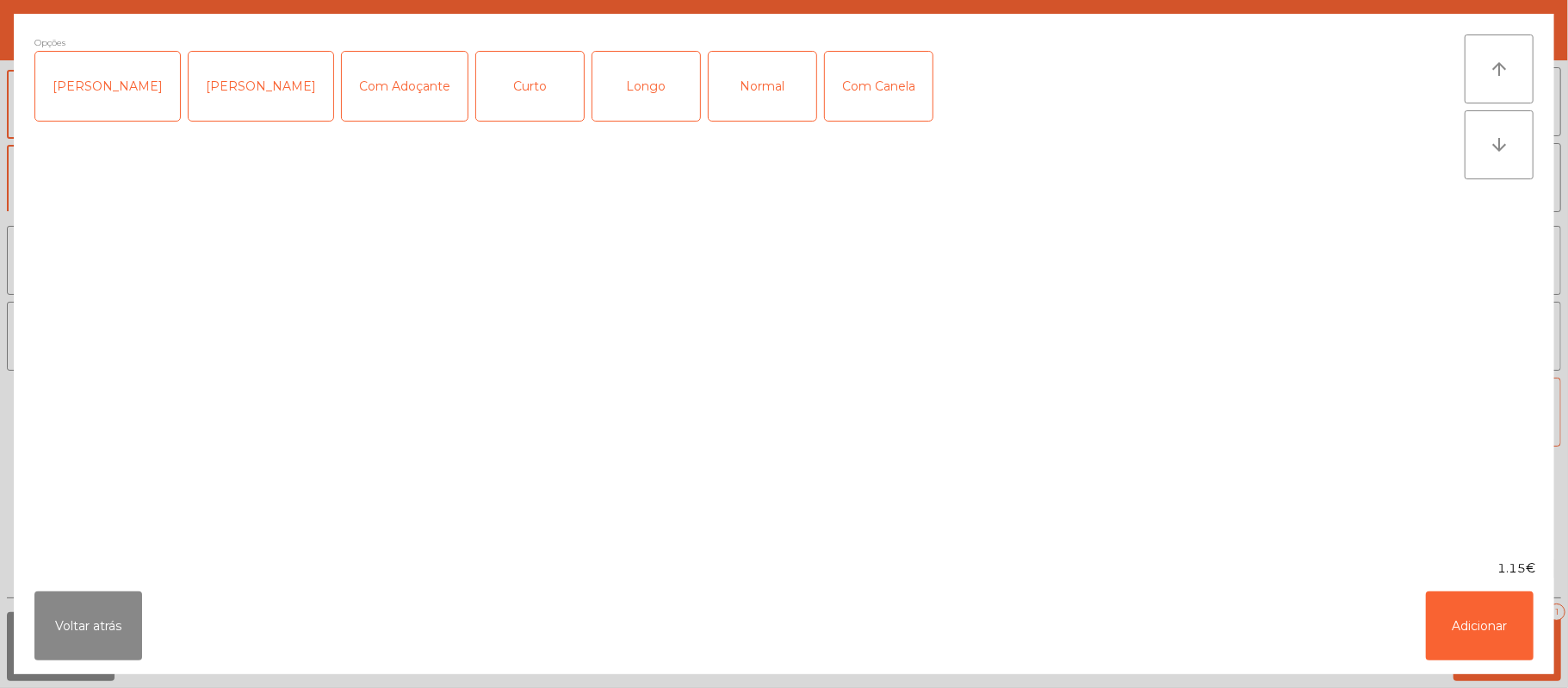
click at [745, 84] on div "Normal" at bounding box center [762, 86] width 108 height 69
click at [1476, 624] on button "Adicionar" at bounding box center [1479, 625] width 108 height 69
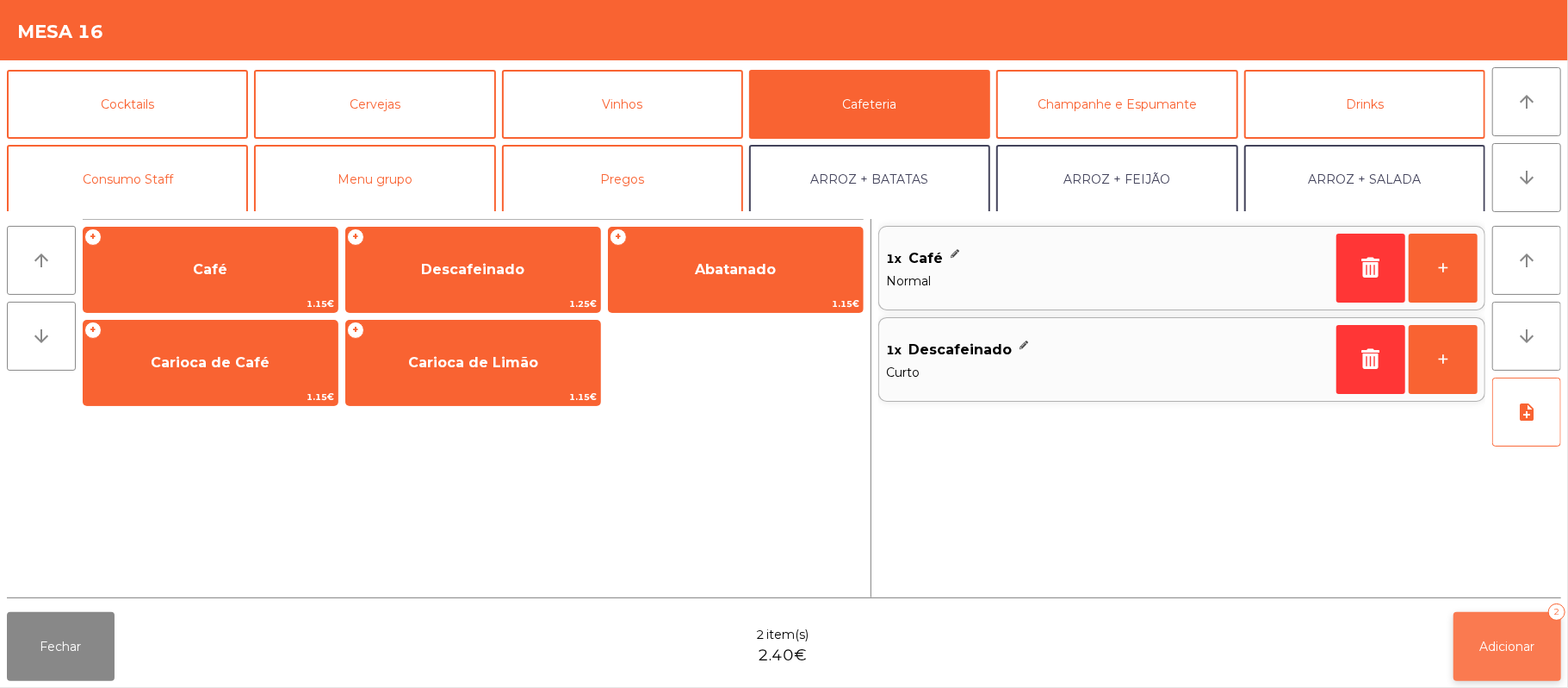
click at [1510, 656] on button "Adicionar 2" at bounding box center [1507, 647] width 108 height 69
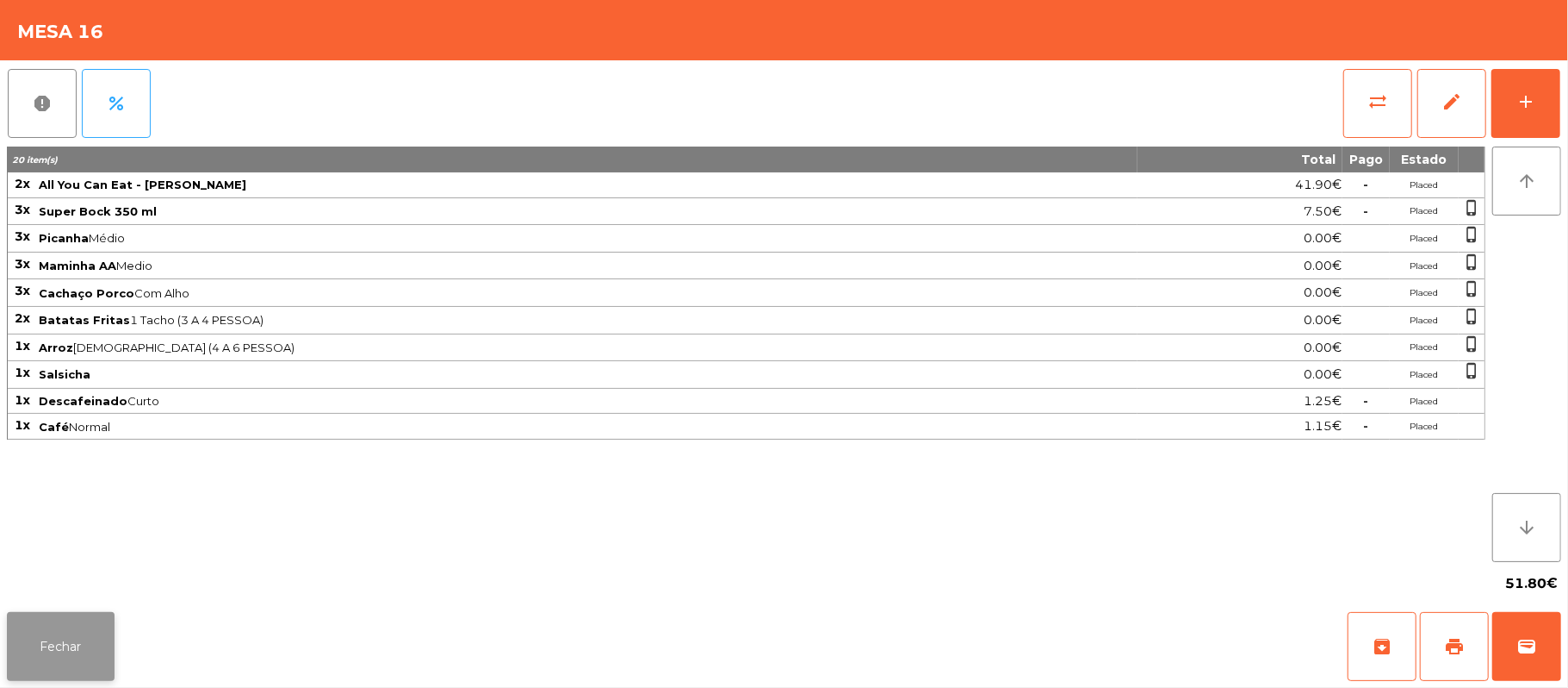
click at [64, 659] on button "Fechar" at bounding box center [60, 647] width 108 height 69
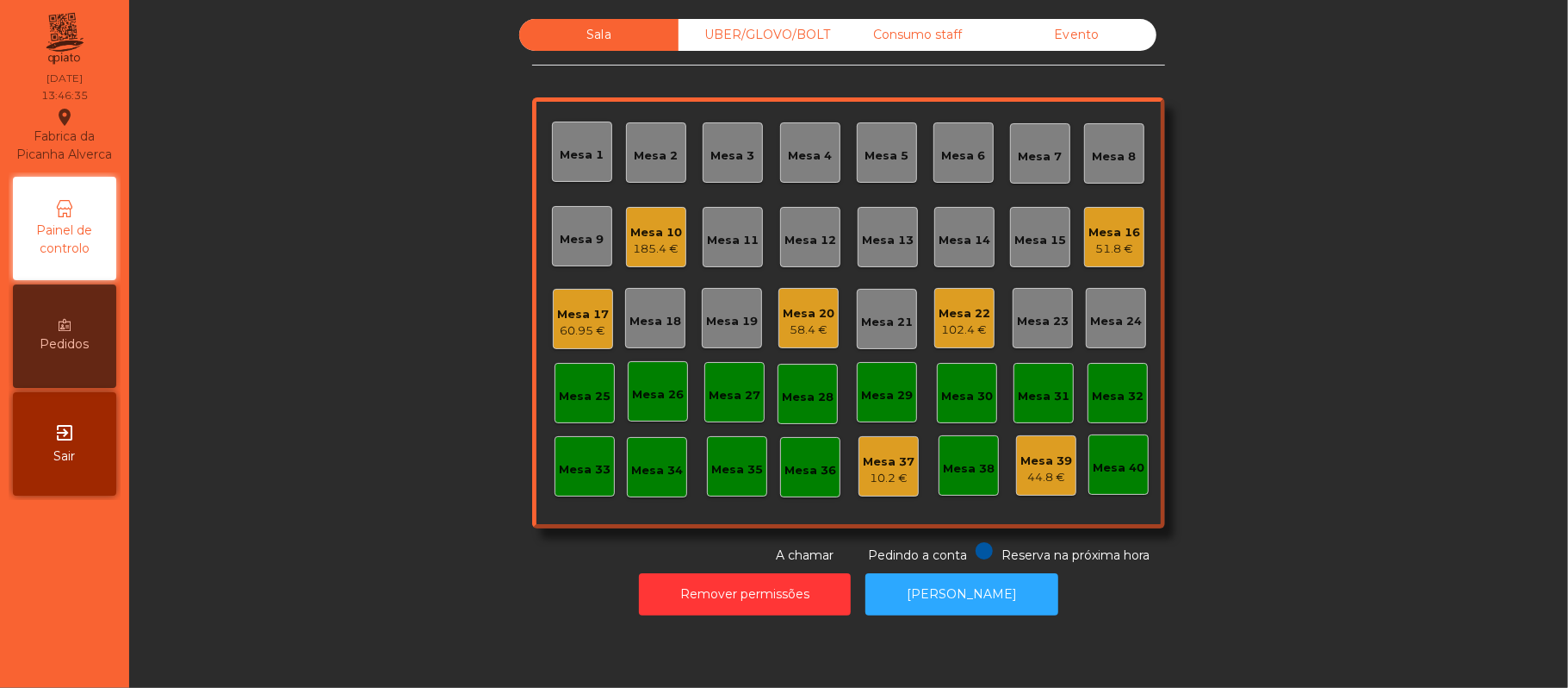
click at [570, 329] on div "60.95 €" at bounding box center [583, 330] width 51 height 17
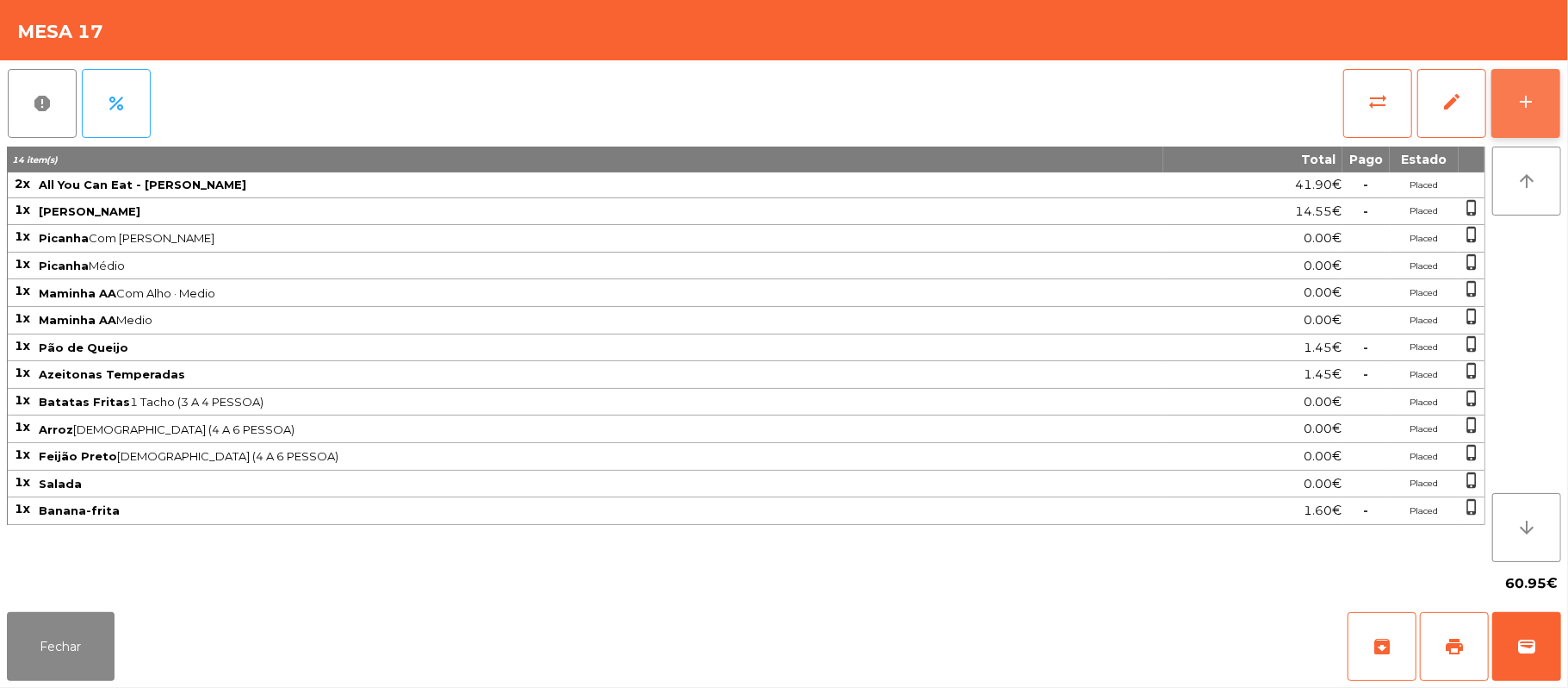
click at [1528, 92] on div "add" at bounding box center [1526, 102] width 21 height 21
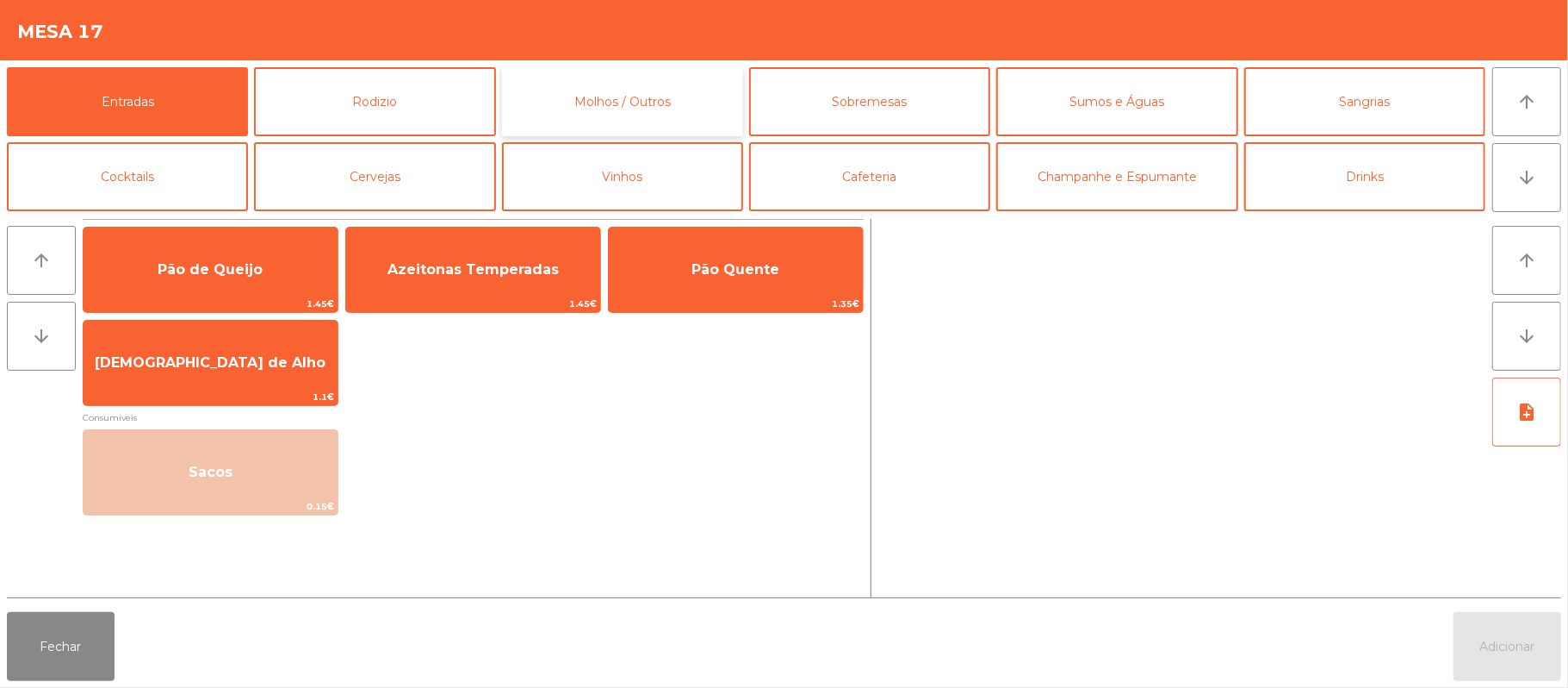
click at [679, 102] on button "Molhos / Outros" at bounding box center [623, 102] width 241 height 69
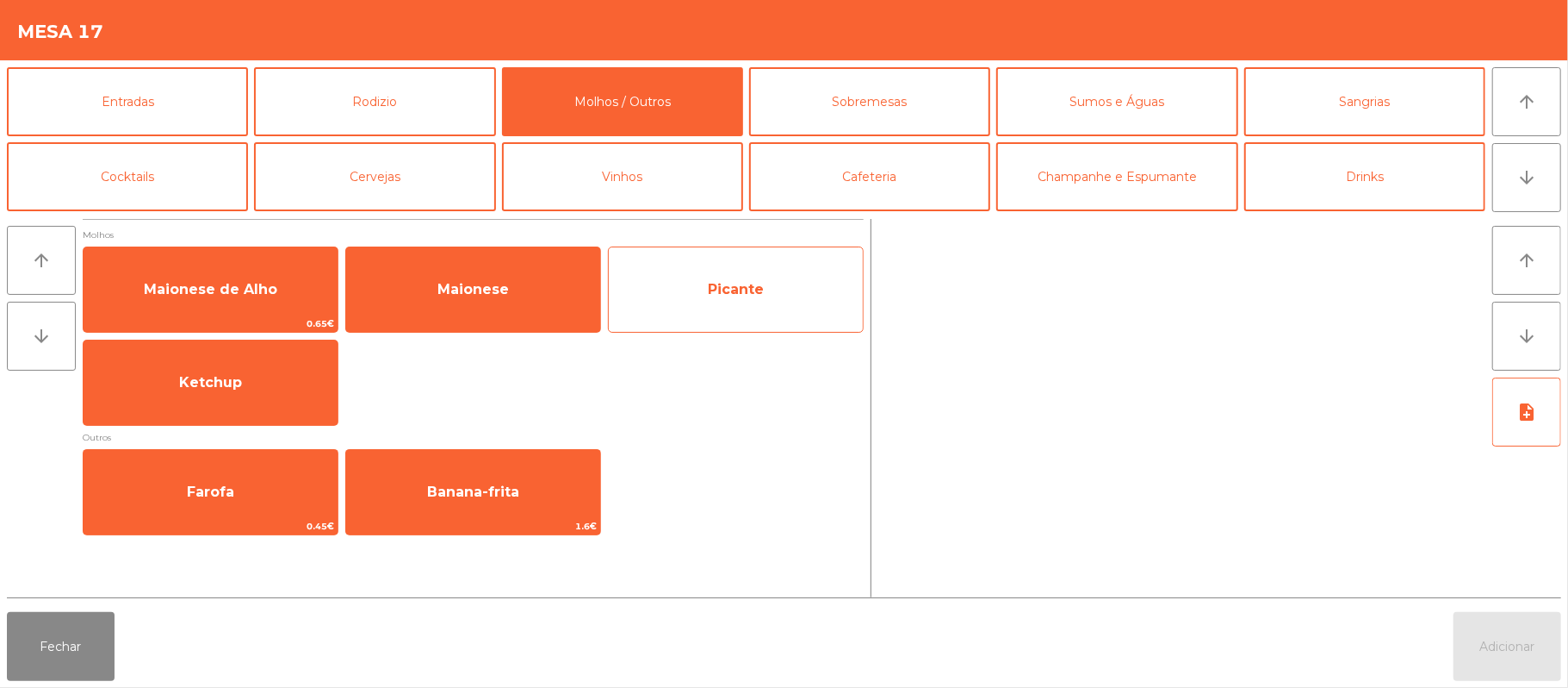
click at [677, 277] on span "Picante" at bounding box center [736, 289] width 254 height 47
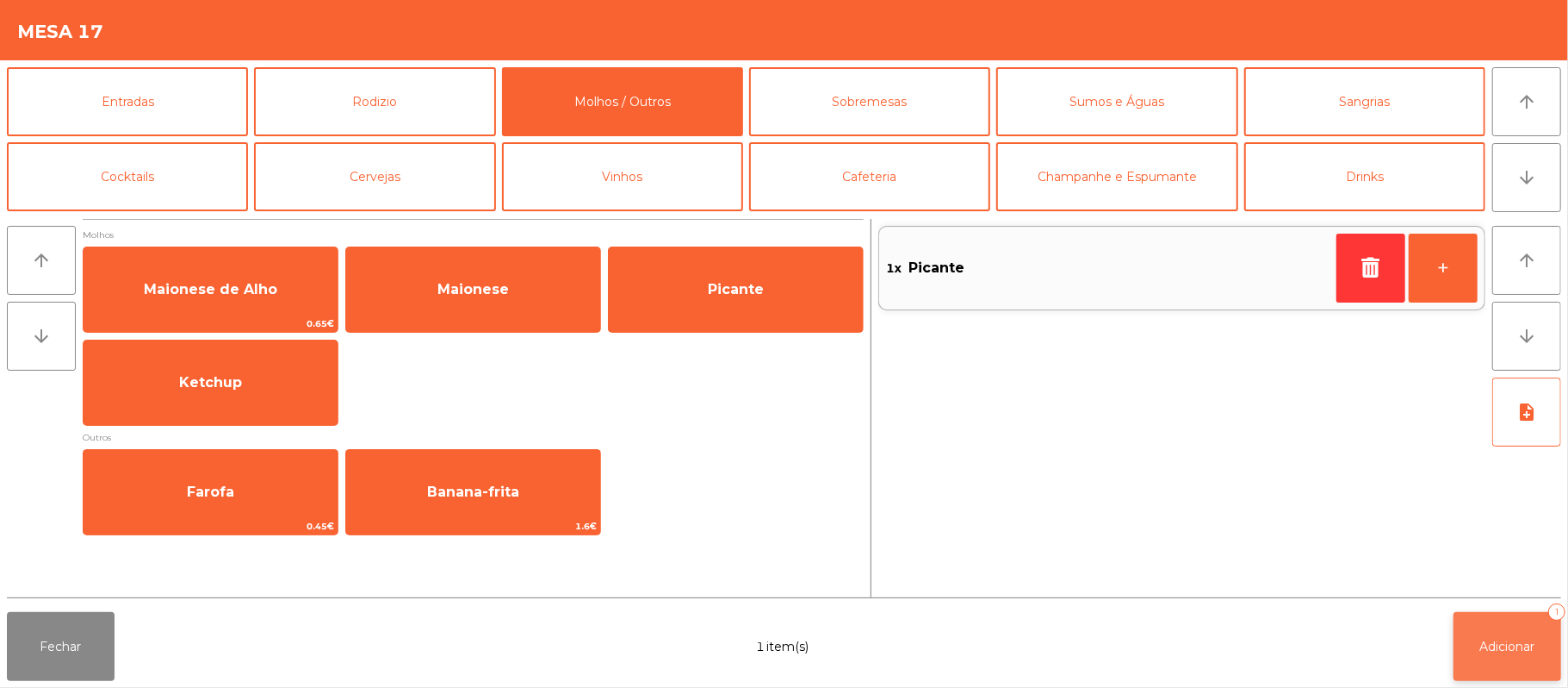
click at [1537, 635] on button "Adicionar 1" at bounding box center [1507, 647] width 108 height 69
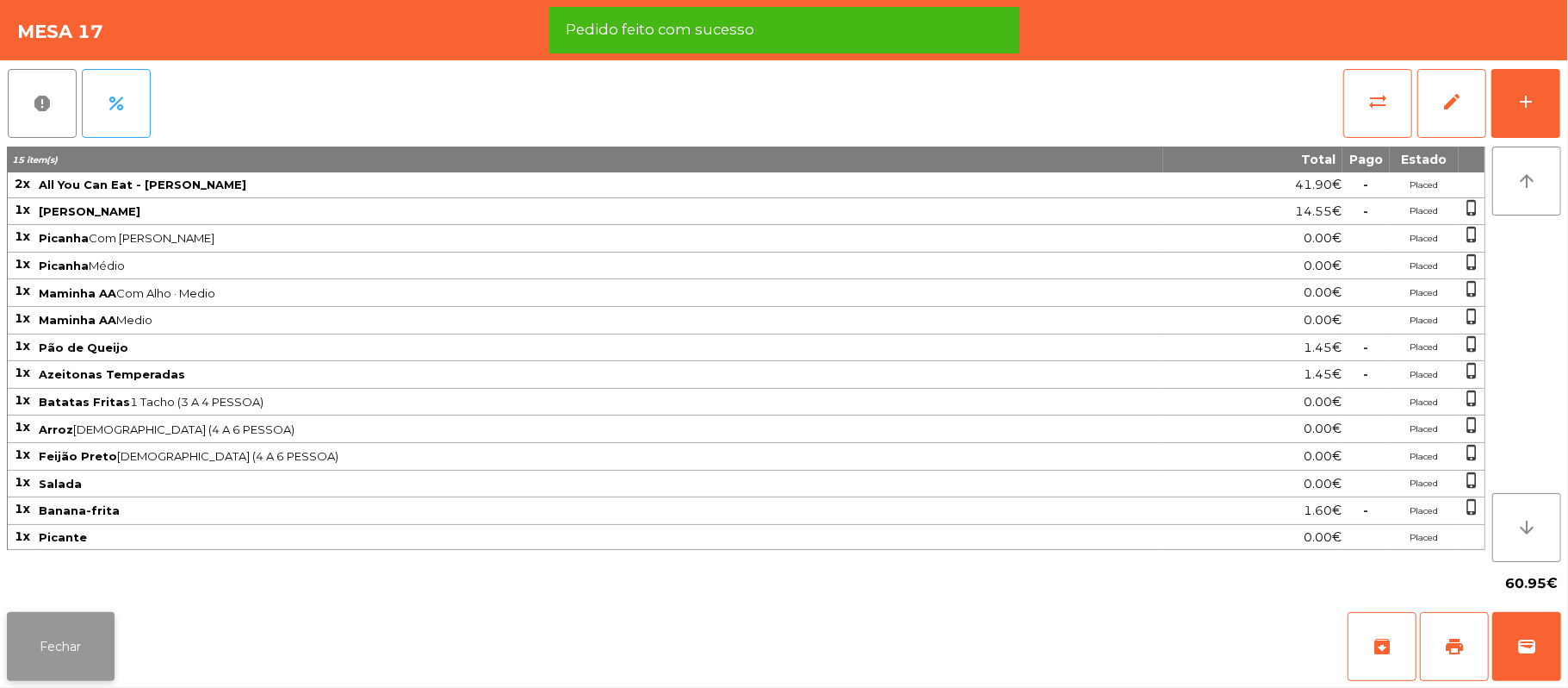
click at [66, 655] on button "Fechar" at bounding box center [60, 647] width 108 height 69
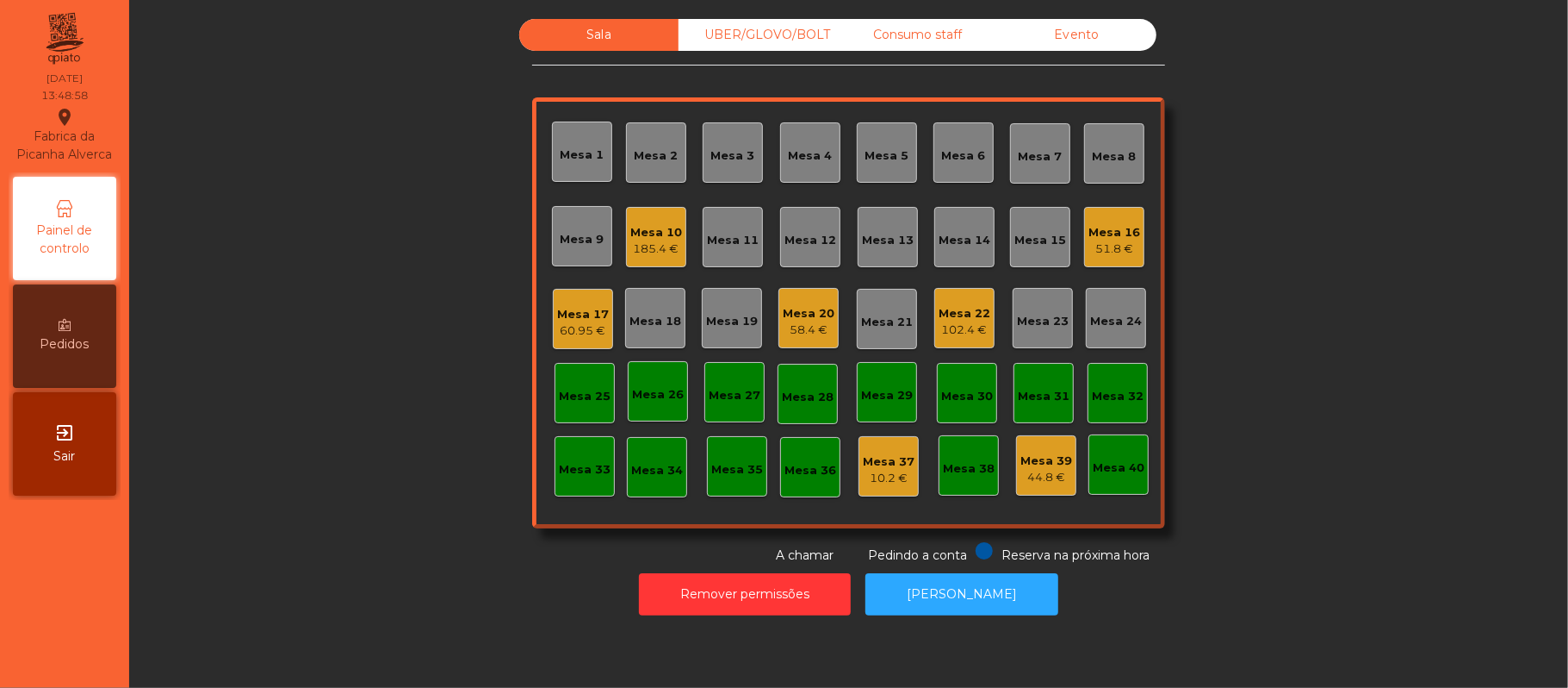
click at [1090, 266] on div "Mesa 16 51.8 €" at bounding box center [1114, 237] width 60 height 60
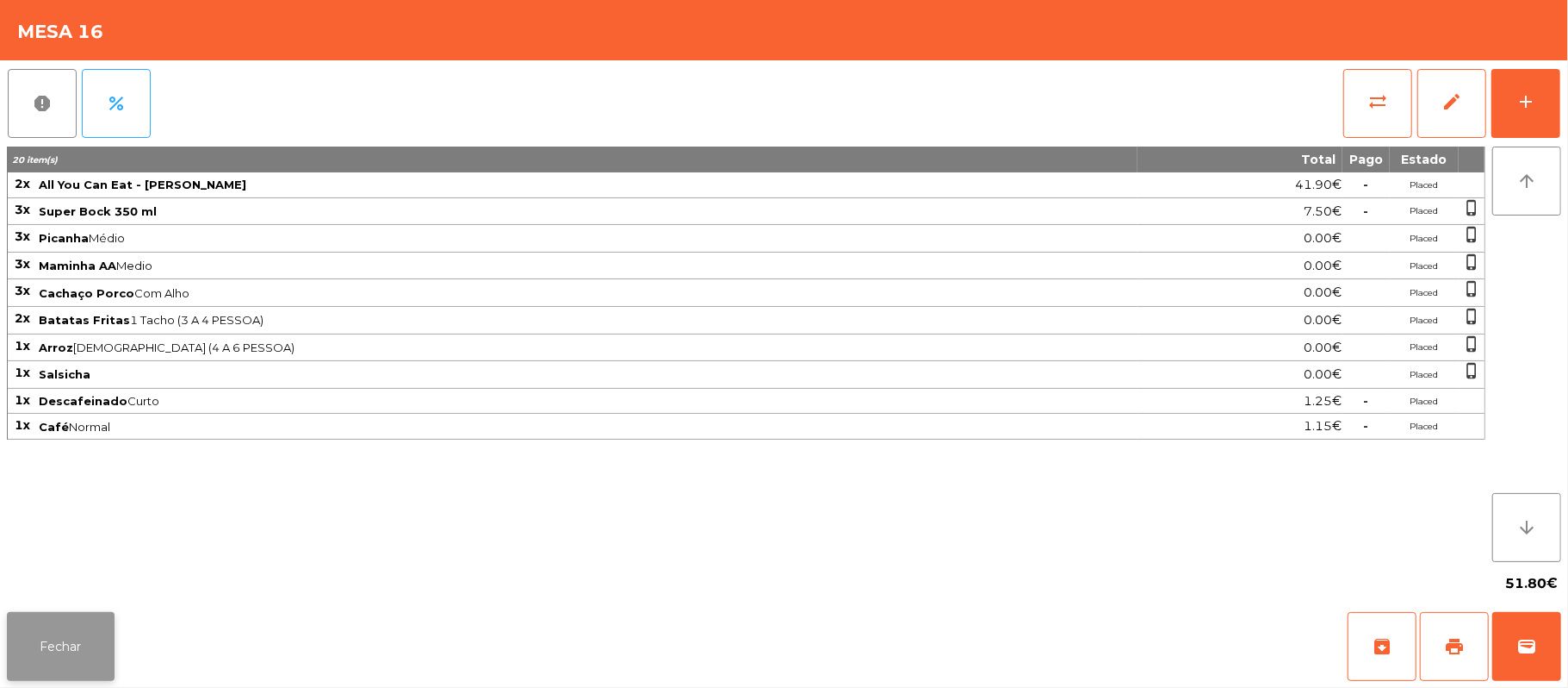
click at [42, 670] on button "Fechar" at bounding box center [60, 647] width 108 height 69
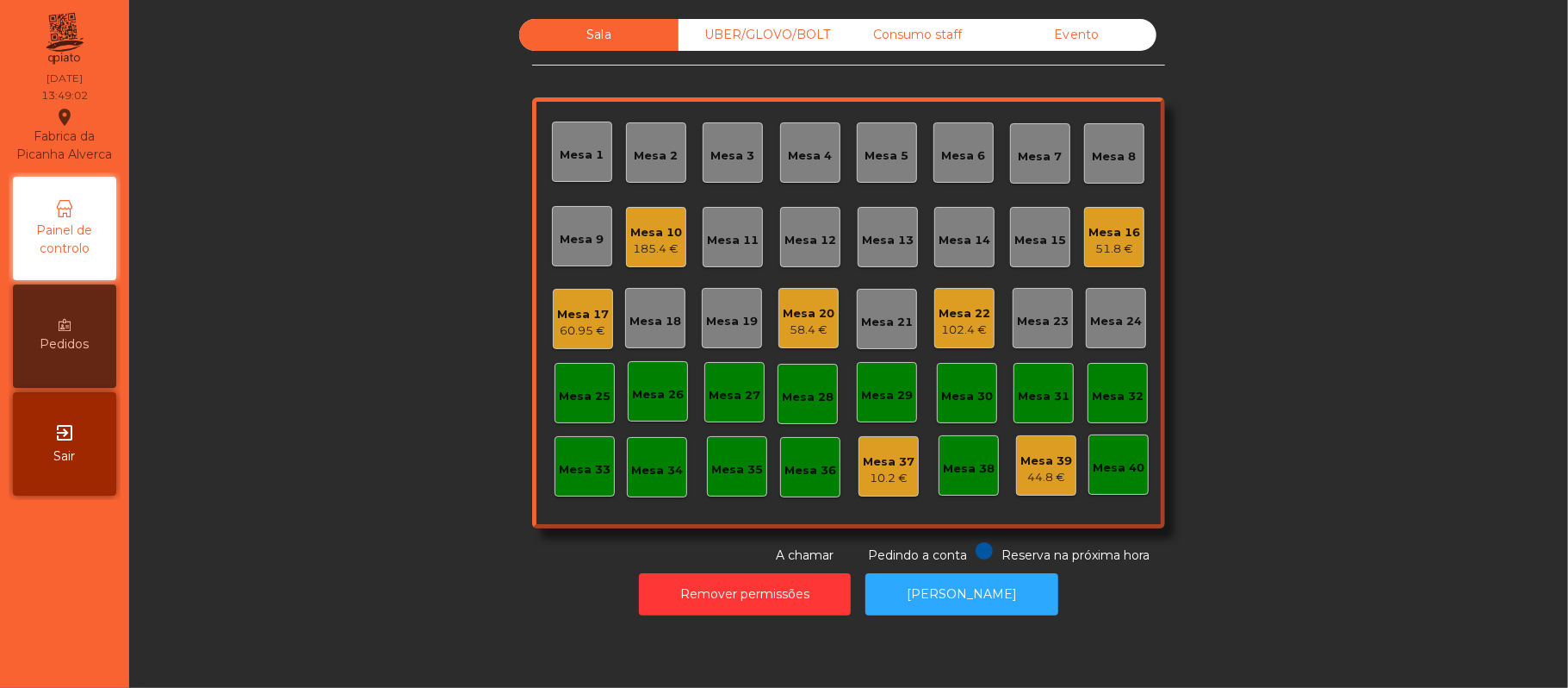
click at [645, 243] on div "185.4 €" at bounding box center [656, 249] width 51 height 17
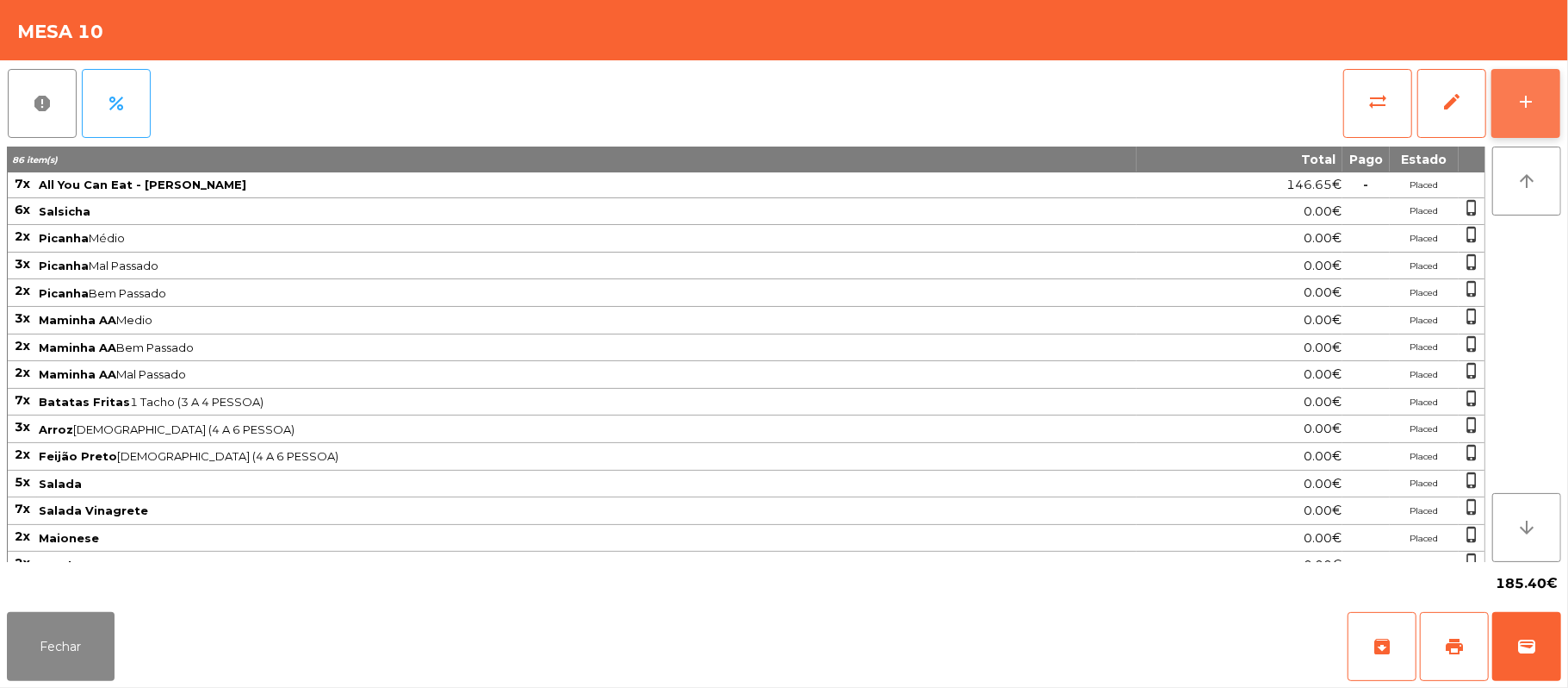
click at [1517, 101] on div "add" at bounding box center [1526, 102] width 21 height 21
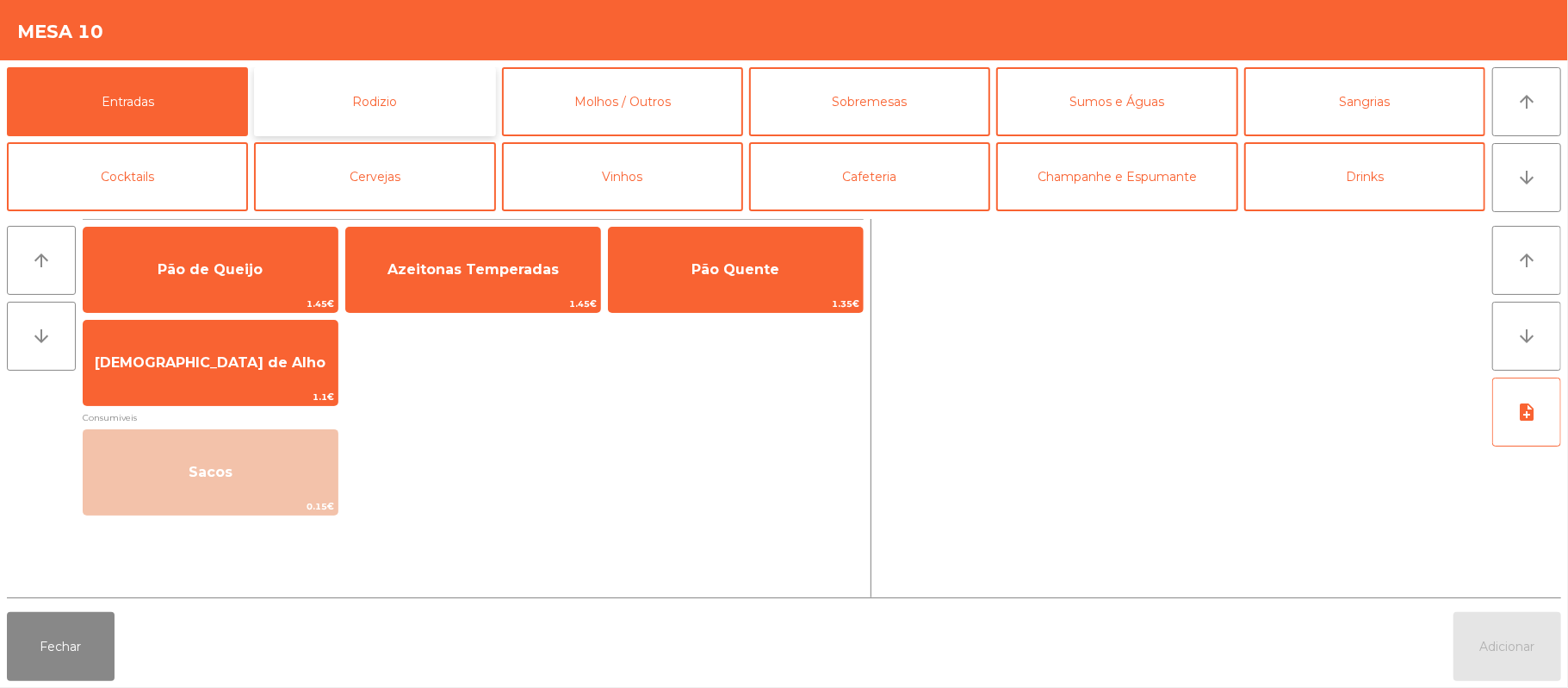
click at [349, 105] on button "Rodizio" at bounding box center [375, 102] width 241 height 69
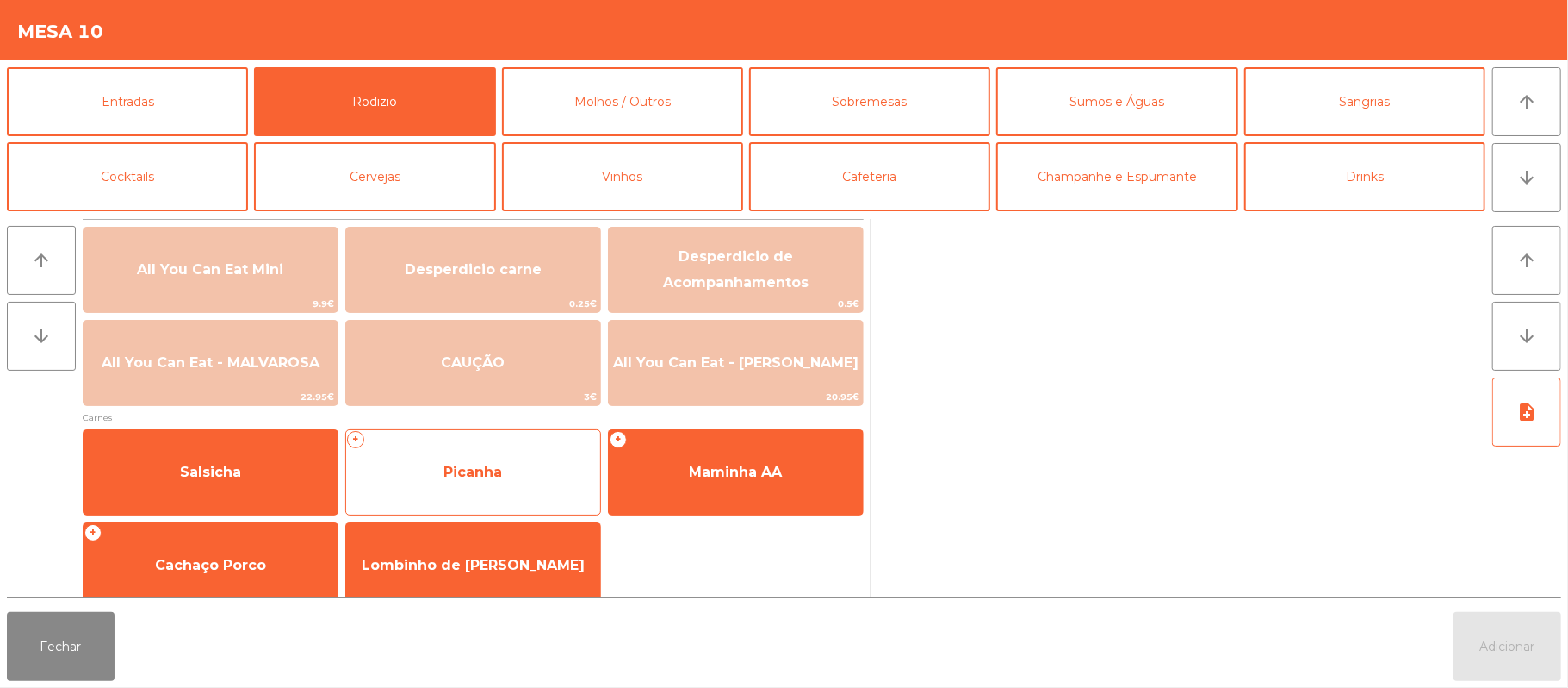
click at [549, 470] on span "Picanha" at bounding box center [473, 473] width 254 height 47
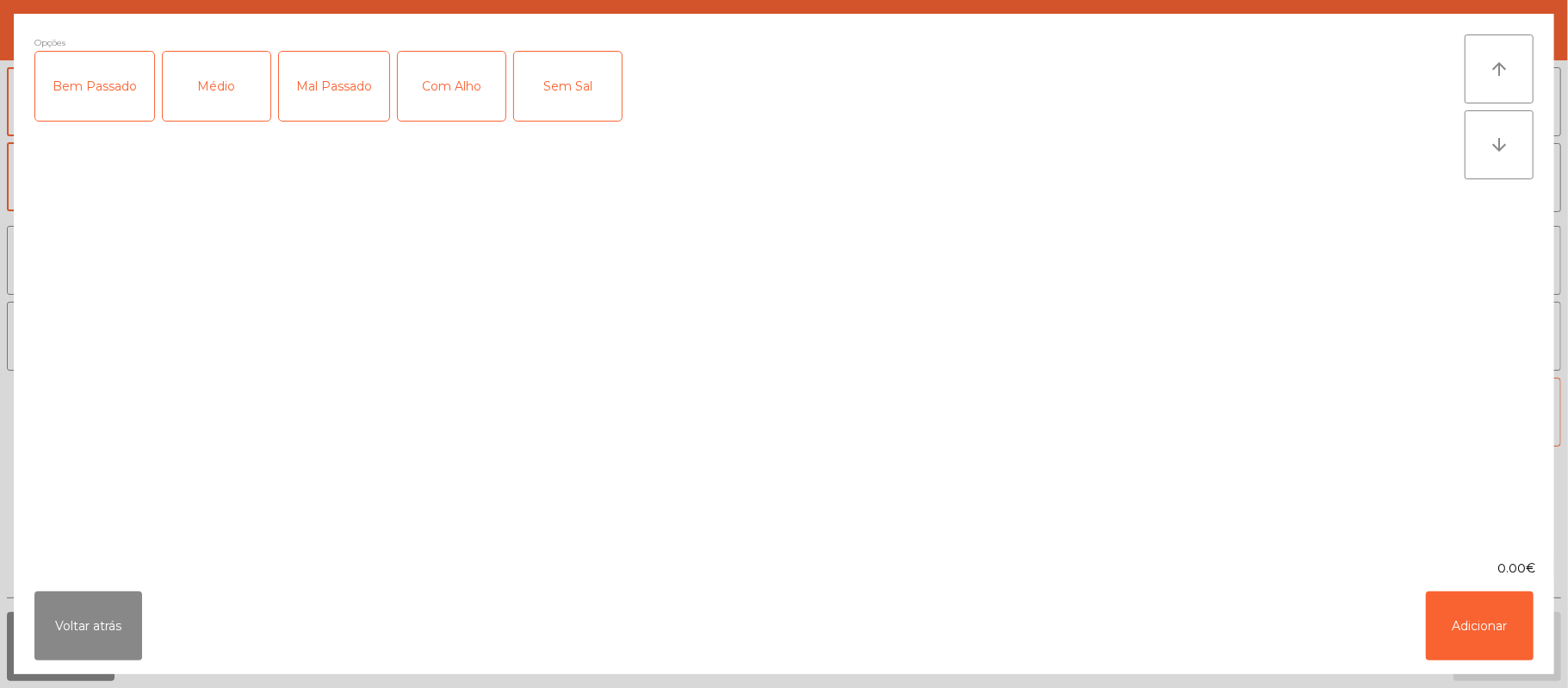
click at [228, 81] on div "Médio" at bounding box center [216, 86] width 108 height 69
click at [430, 90] on div "Com Alho" at bounding box center [451, 86] width 108 height 69
click at [1469, 645] on button "Adicionar" at bounding box center [1479, 625] width 108 height 69
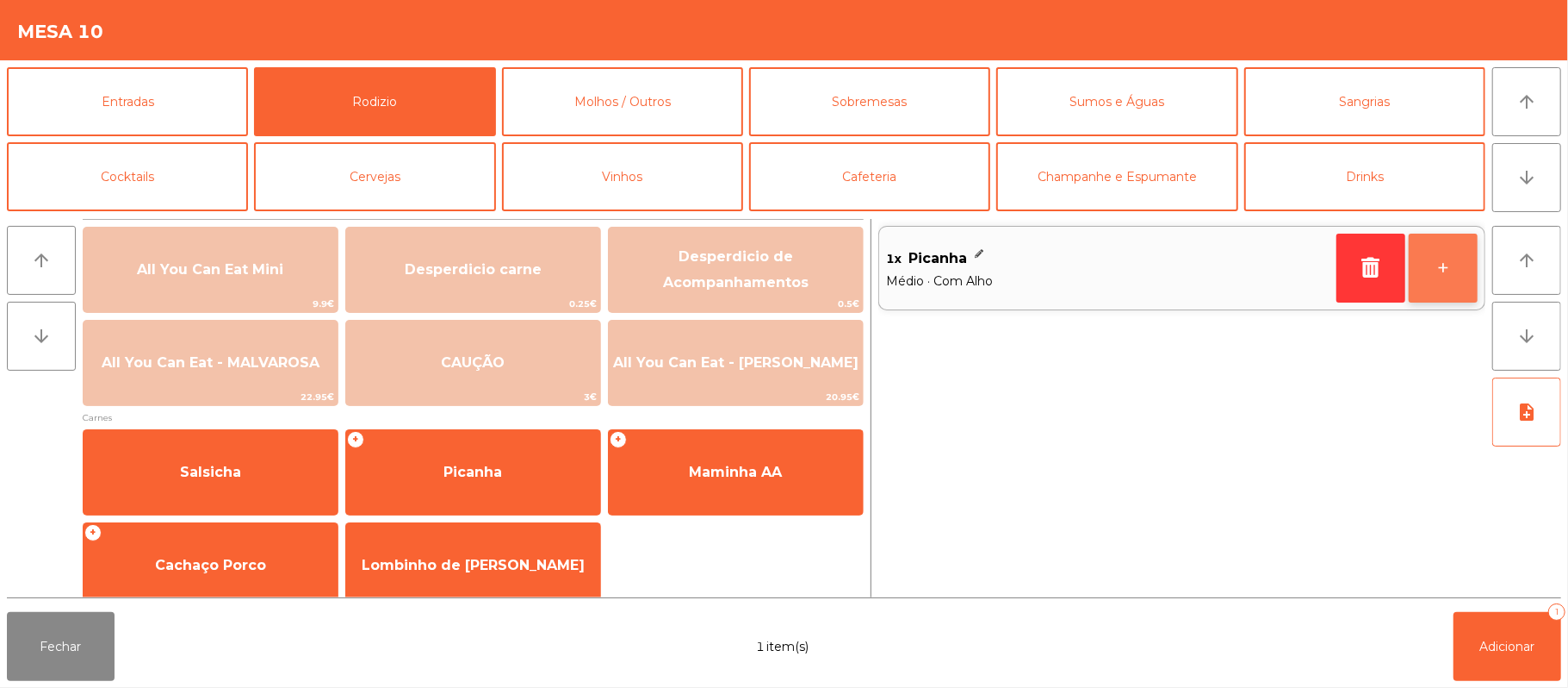
click at [1442, 246] on button "+" at bounding box center [1444, 268] width 69 height 69
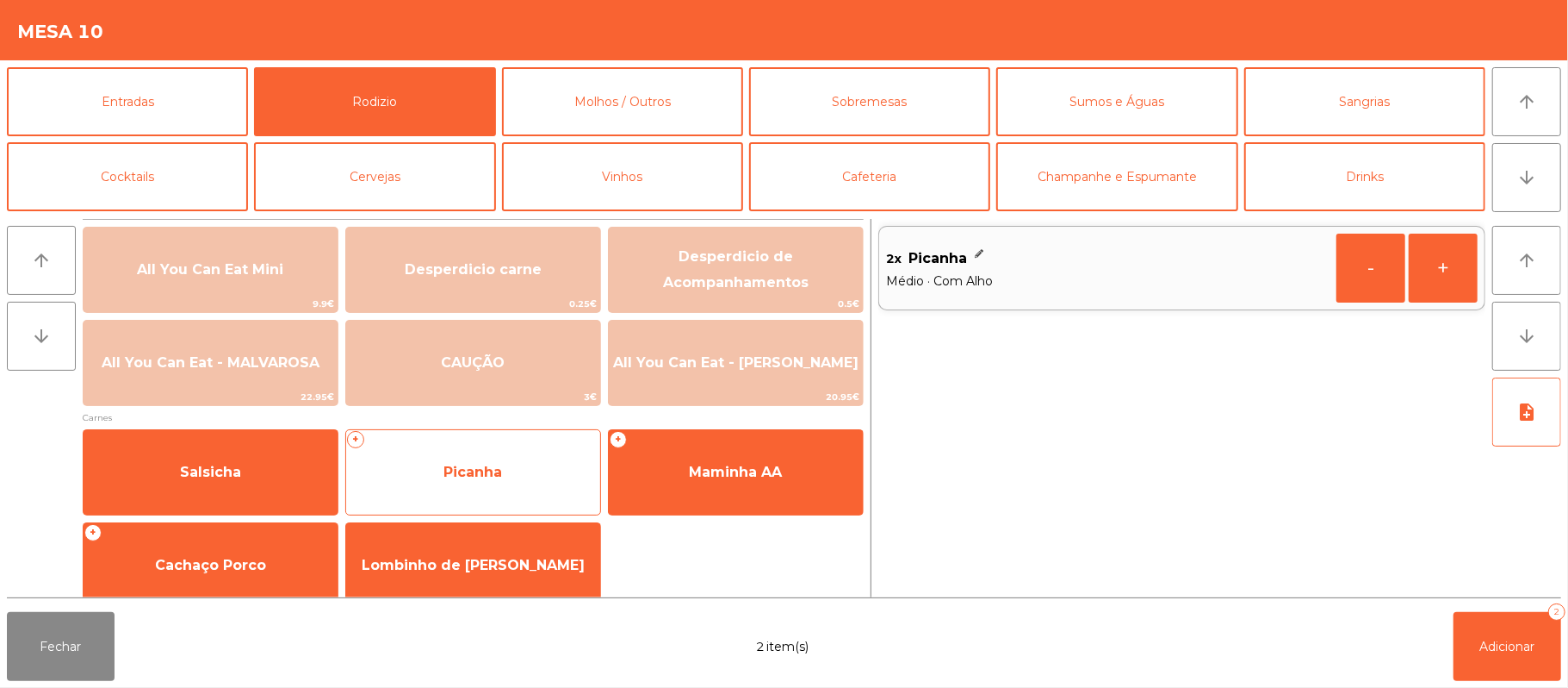
click at [469, 494] on span "Picanha" at bounding box center [473, 473] width 254 height 47
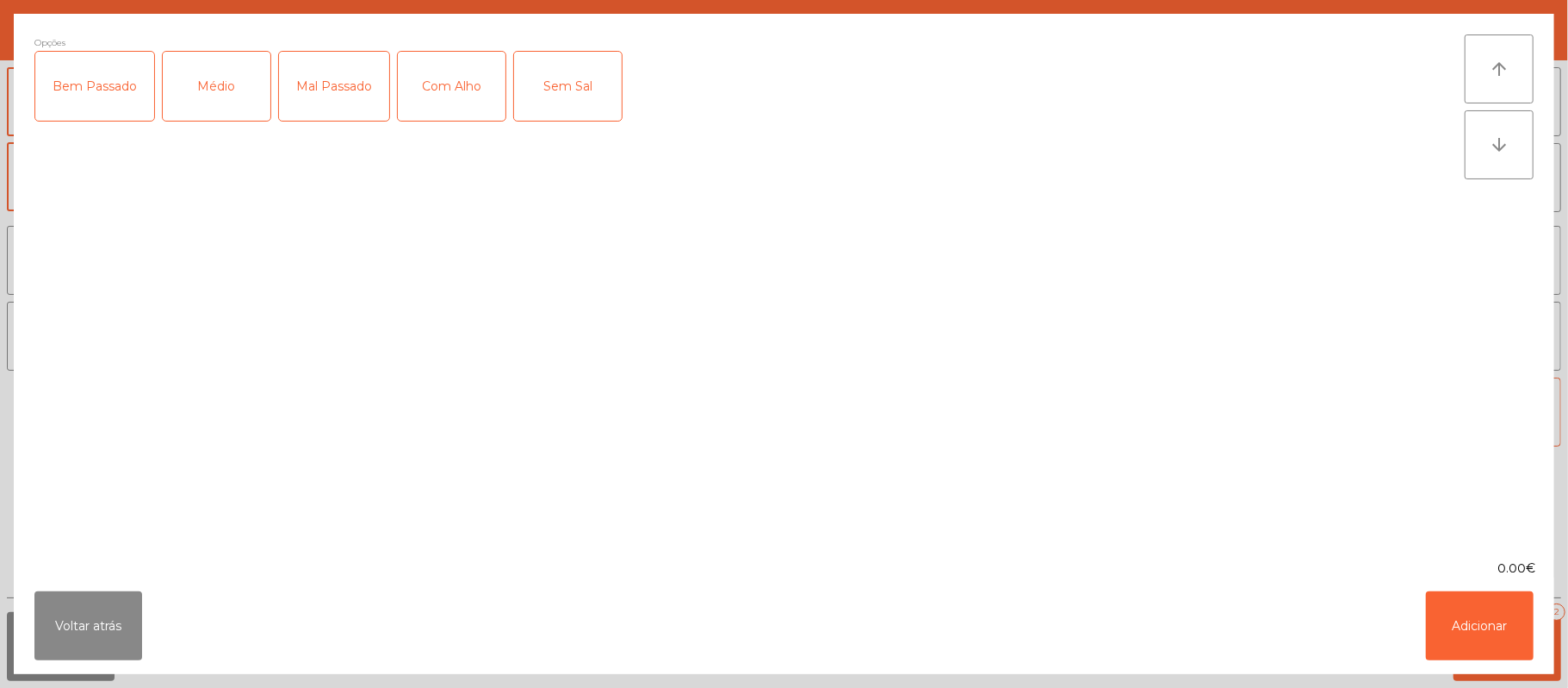
click at [84, 86] on div "Bem Passado" at bounding box center [94, 86] width 119 height 69
click at [439, 53] on div "Com Alho" at bounding box center [451, 86] width 108 height 69
click at [1473, 596] on button "Adicionar" at bounding box center [1479, 625] width 108 height 69
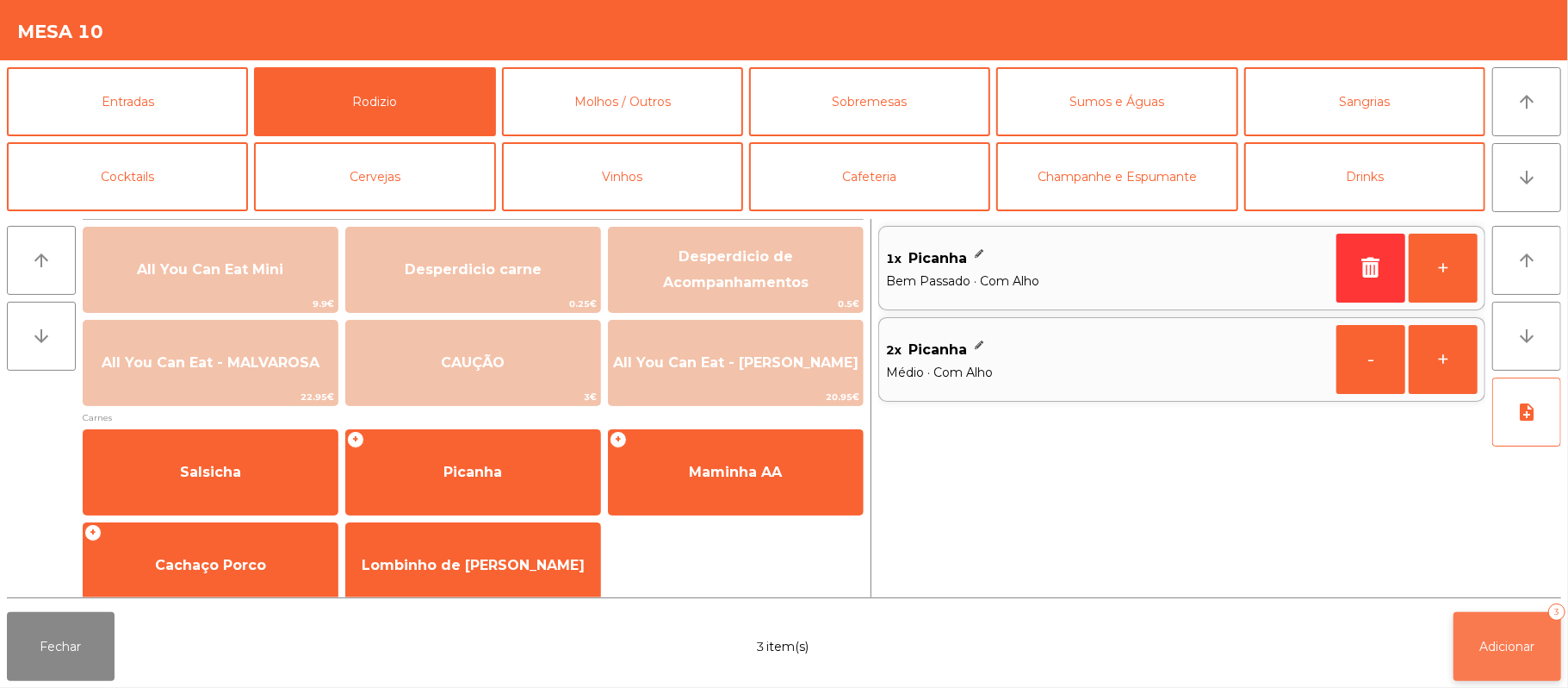
click at [1523, 646] on span "Adicionar" at bounding box center [1507, 646] width 55 height 16
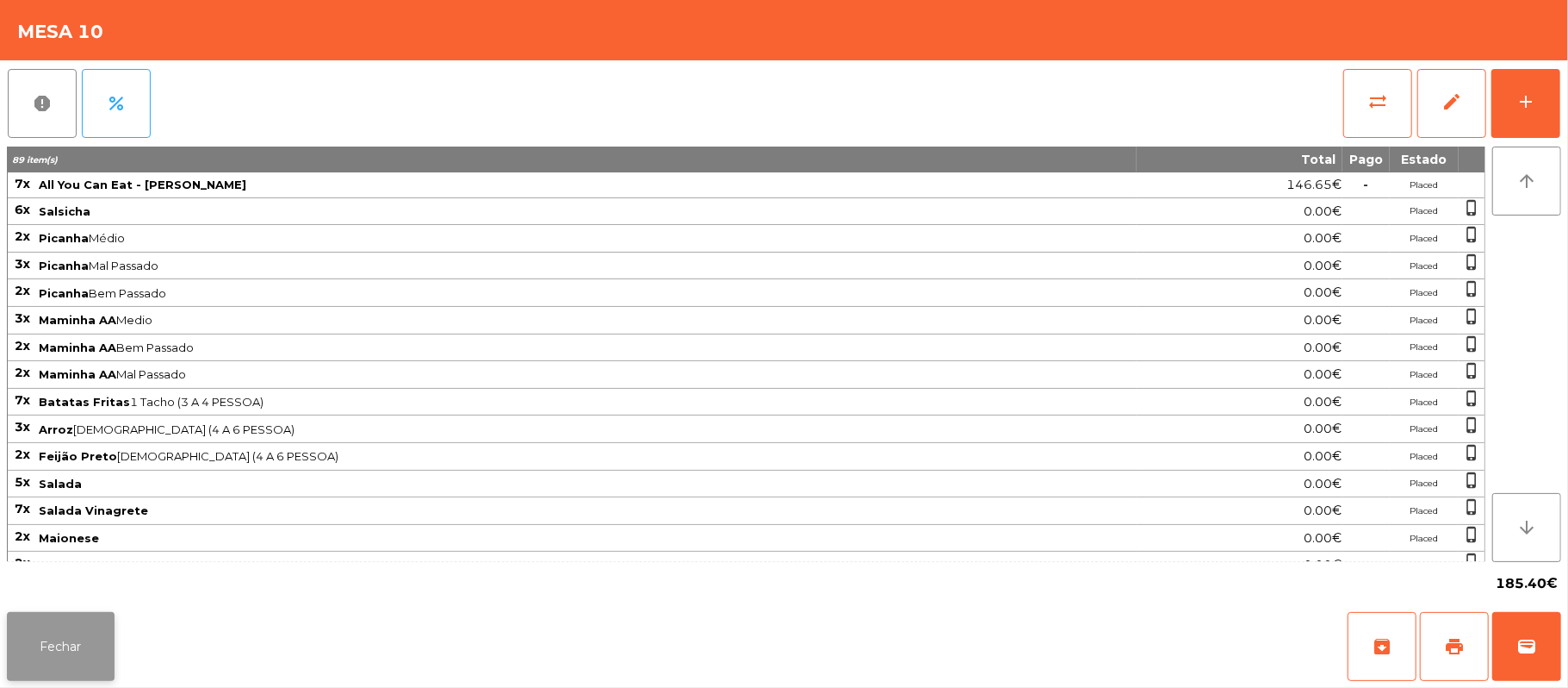
click at [51, 645] on button "Fechar" at bounding box center [60, 647] width 108 height 69
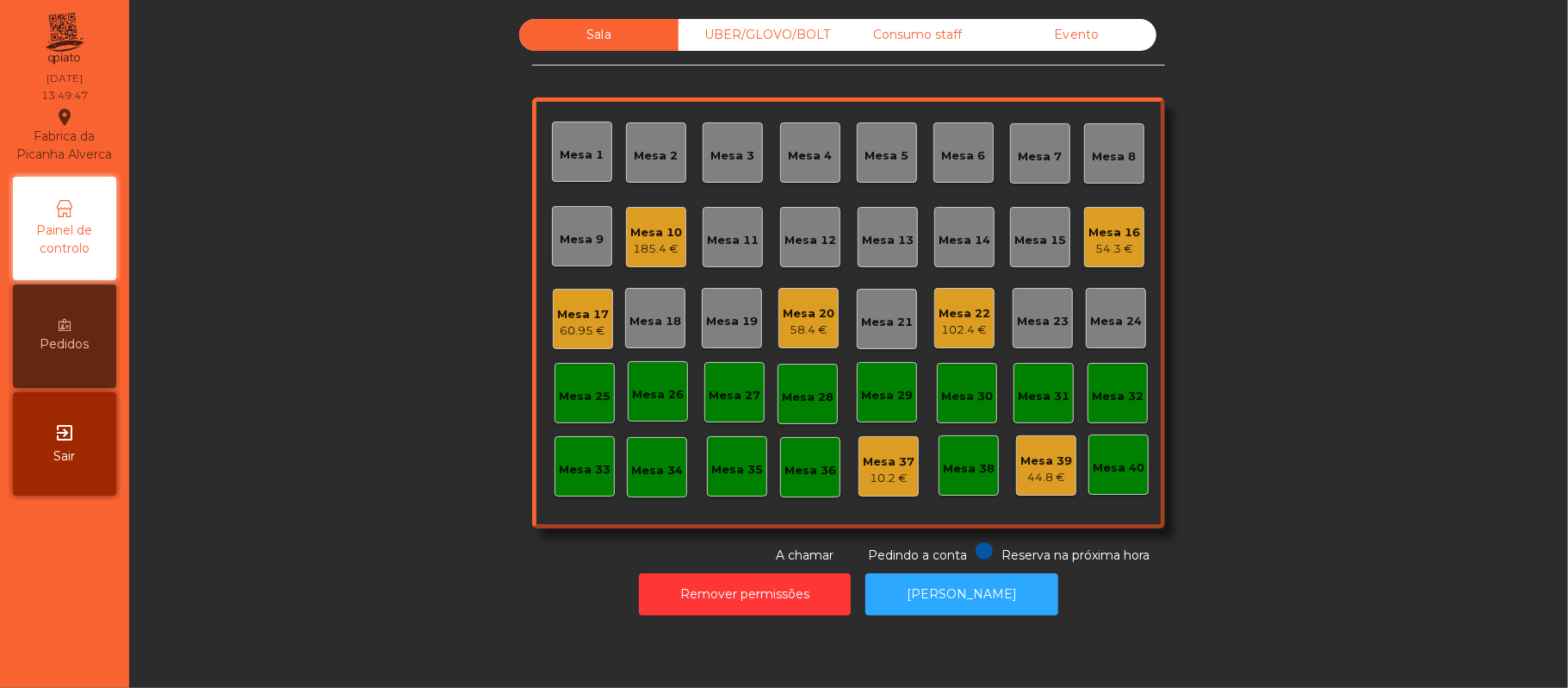
click at [1087, 45] on div "Evento" at bounding box center [1077, 35] width 159 height 32
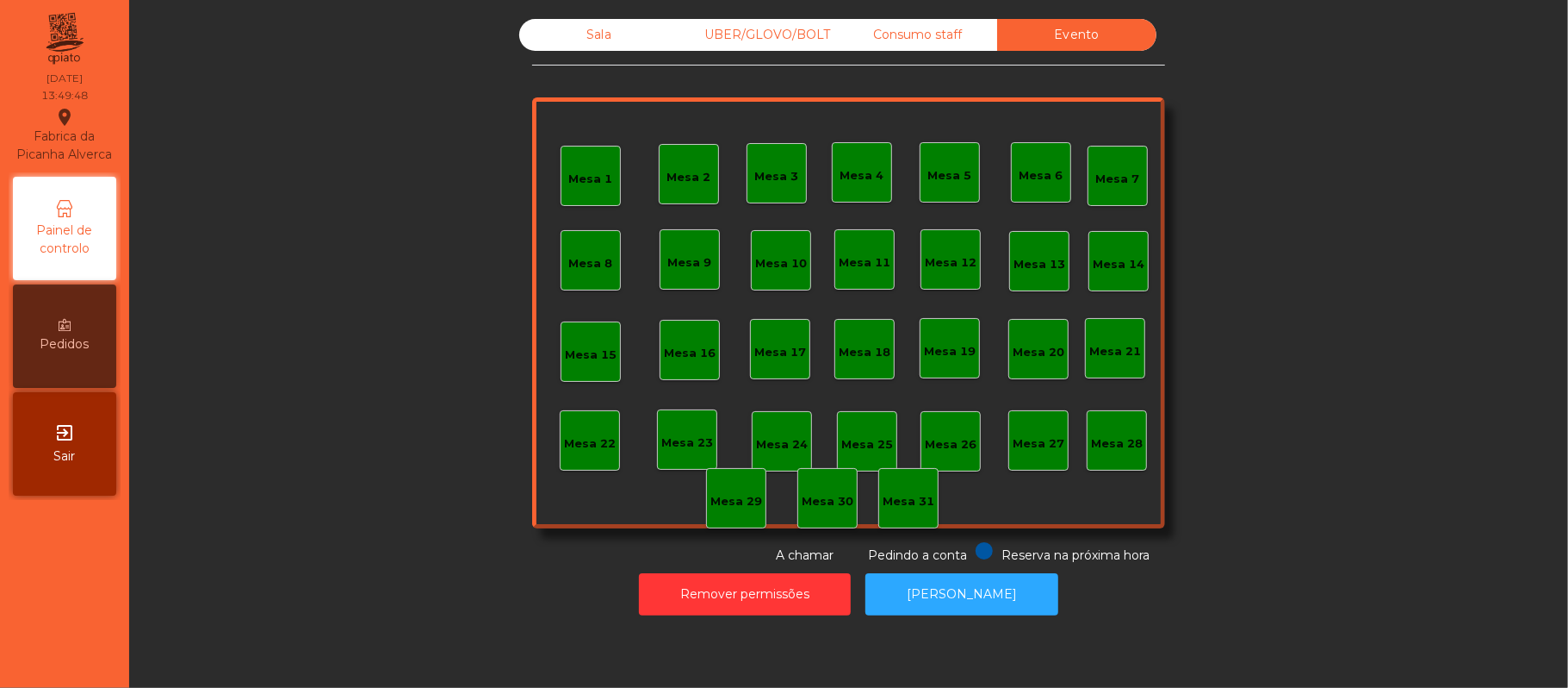
click at [937, 33] on div "Consumo staff" at bounding box center [918, 35] width 159 height 32
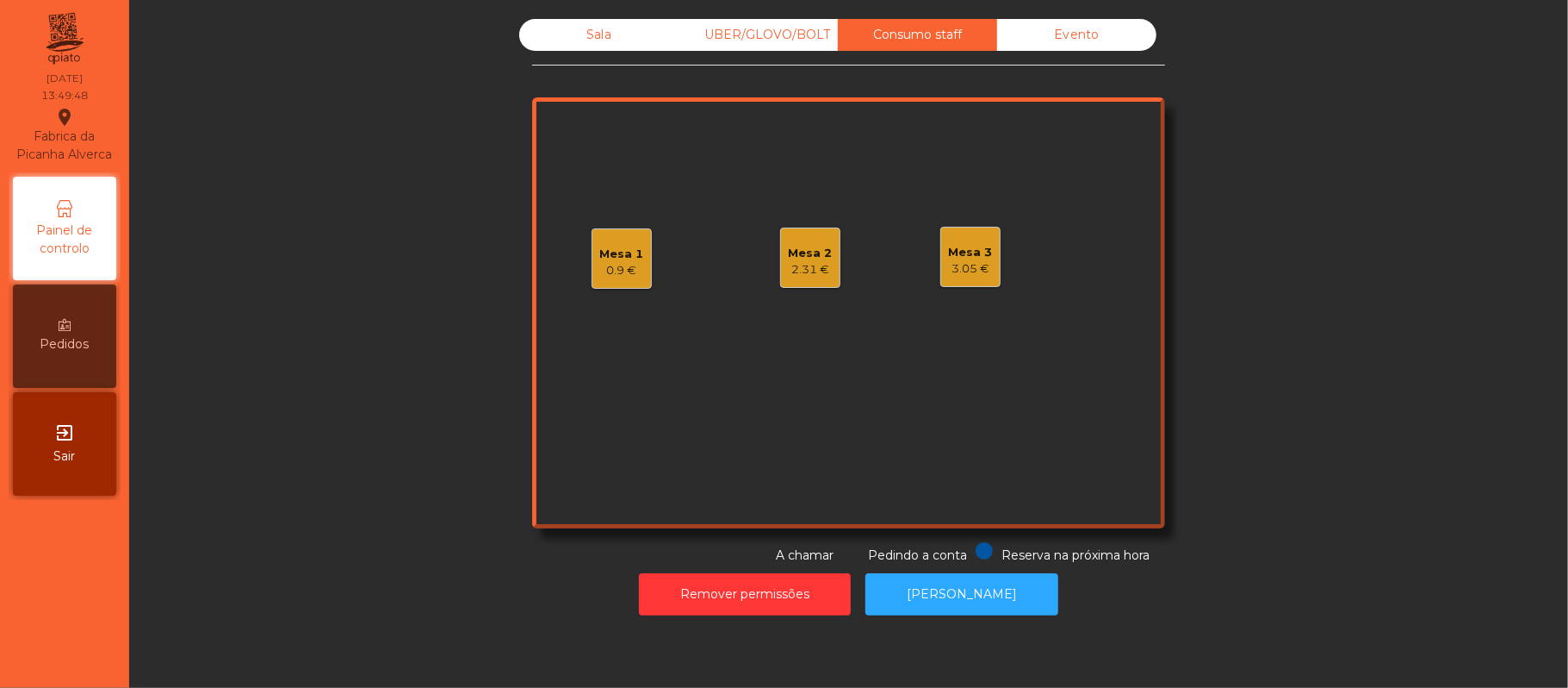
click at [970, 250] on div "Mesa 3" at bounding box center [970, 253] width 44 height 17
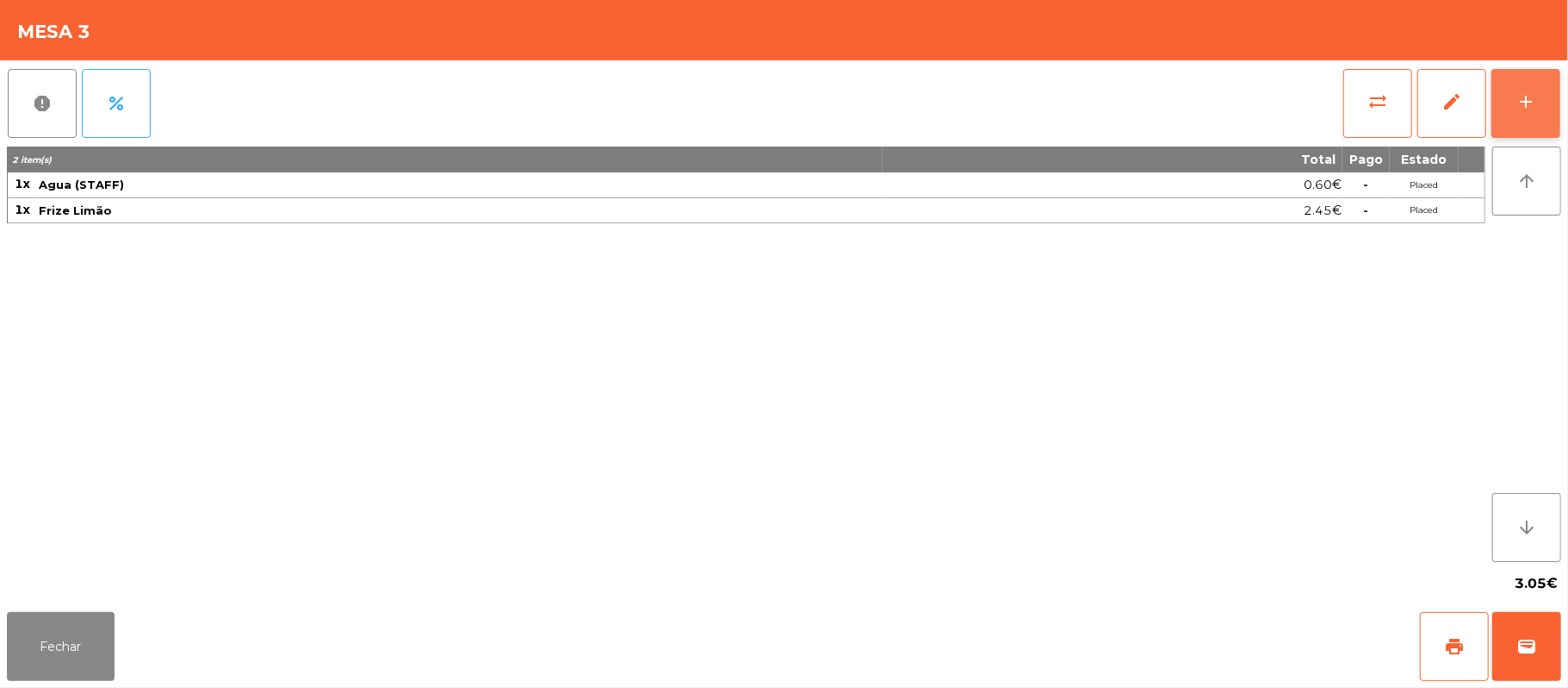
click at [1552, 95] on button "add" at bounding box center [1526, 104] width 69 height 69
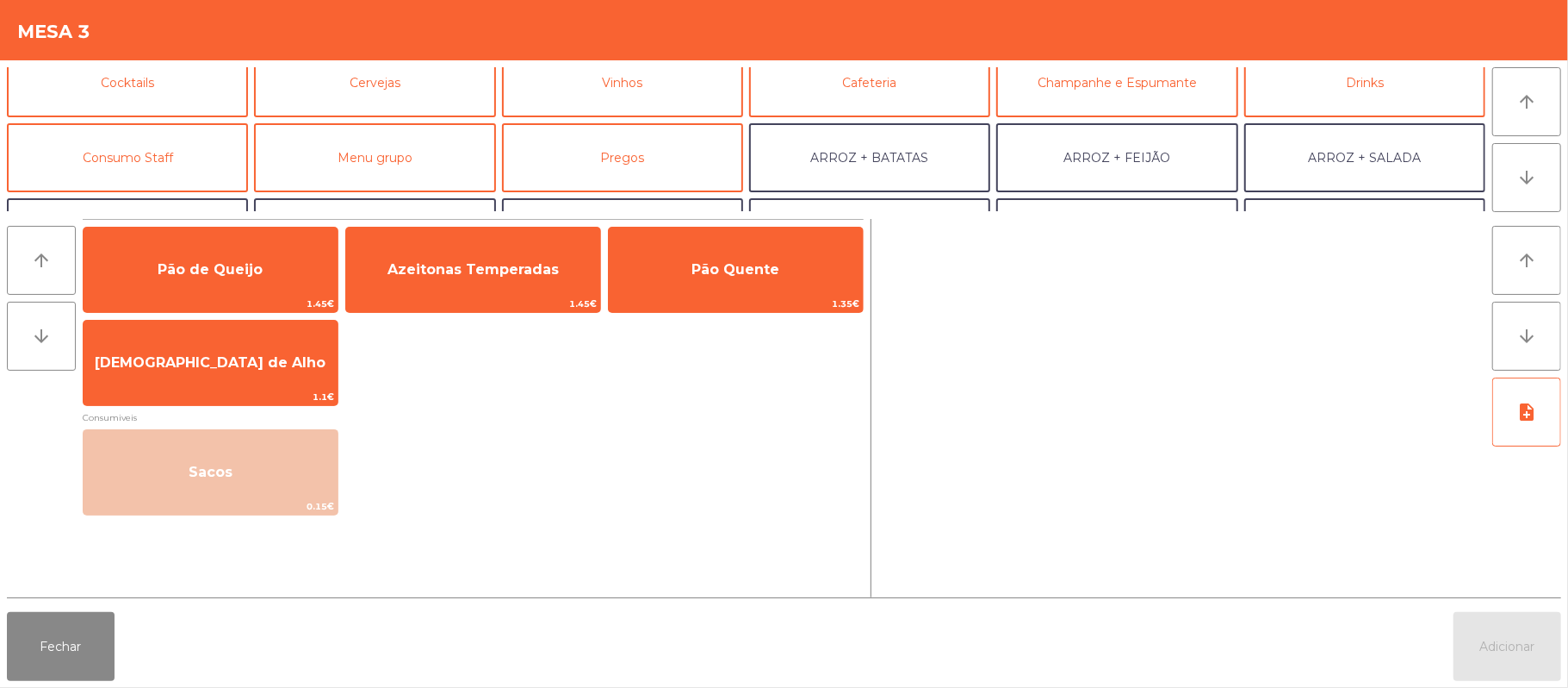
scroll to position [153, 0]
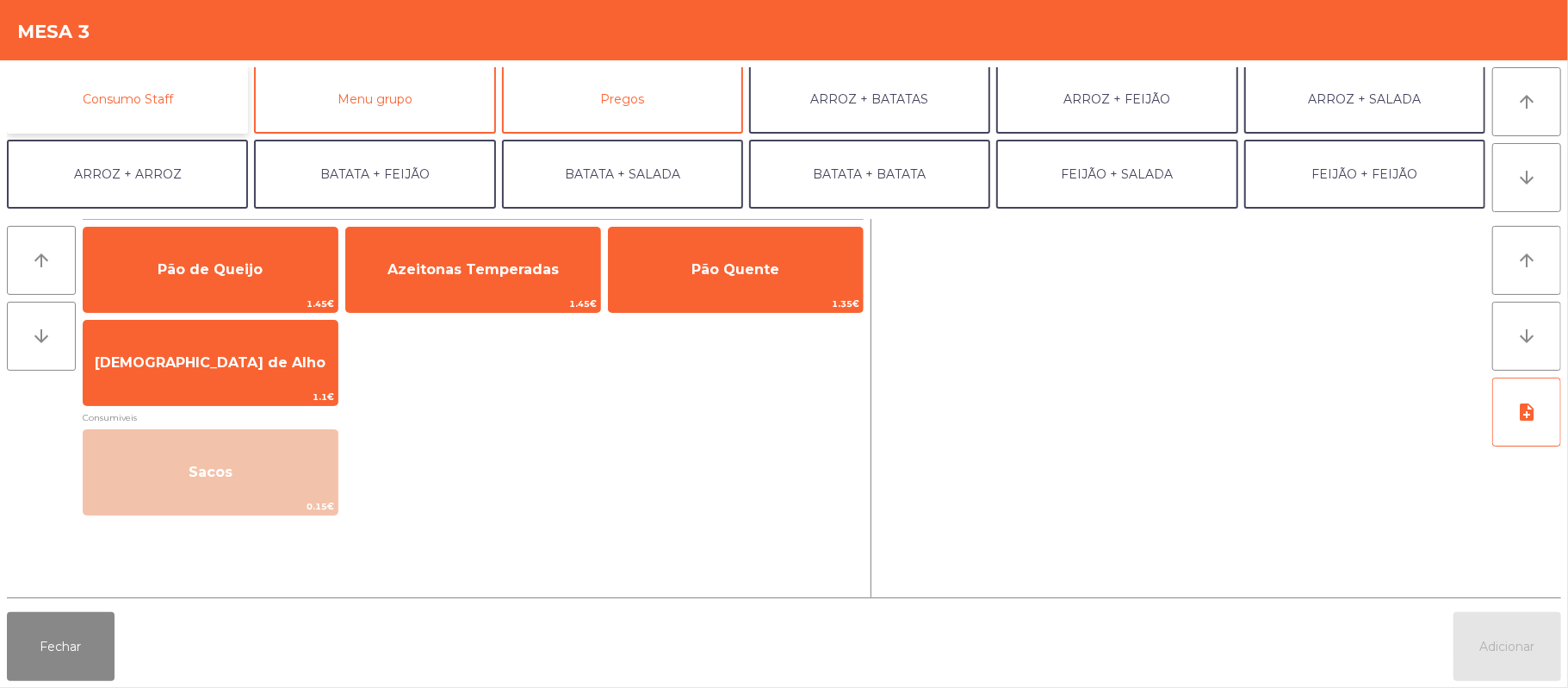
click at [184, 91] on button "Consumo Staff" at bounding box center [127, 99] width 241 height 69
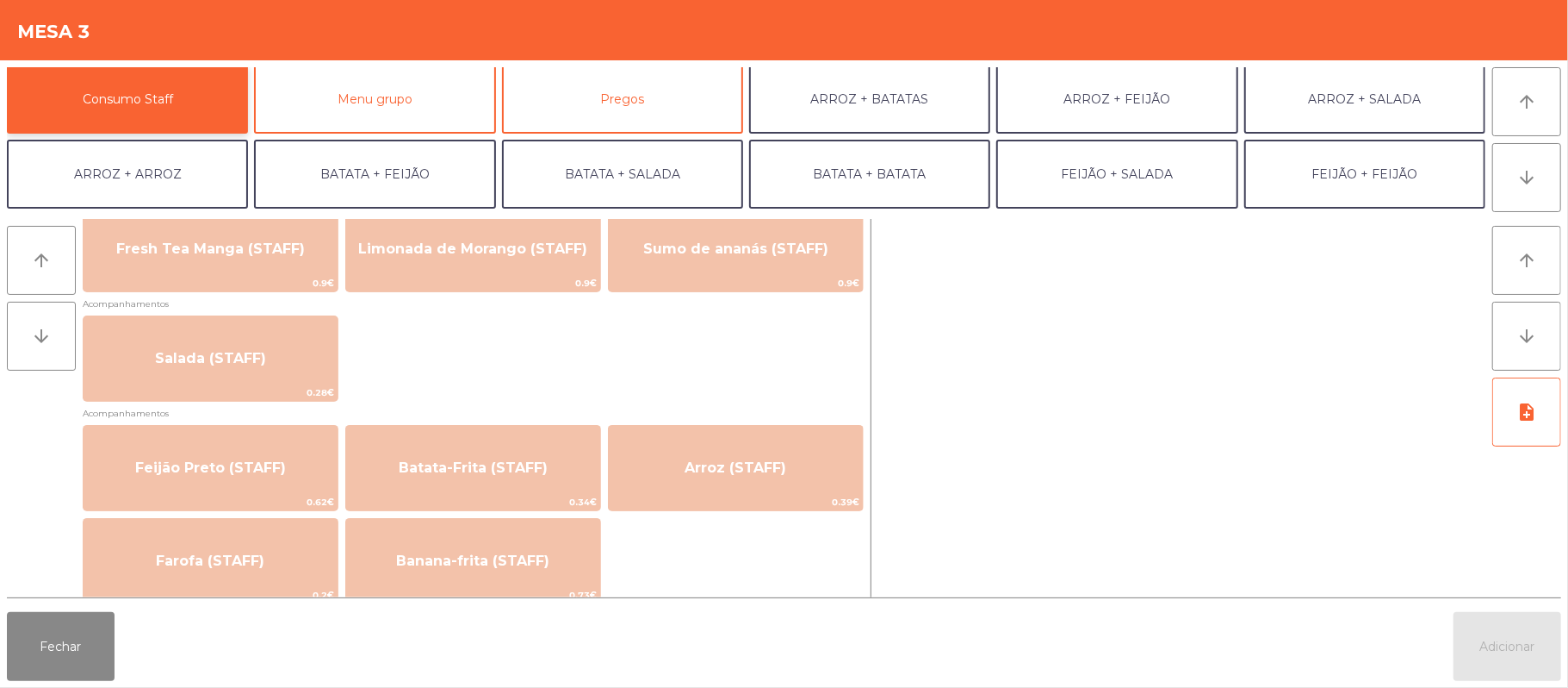
scroll to position [710, 0]
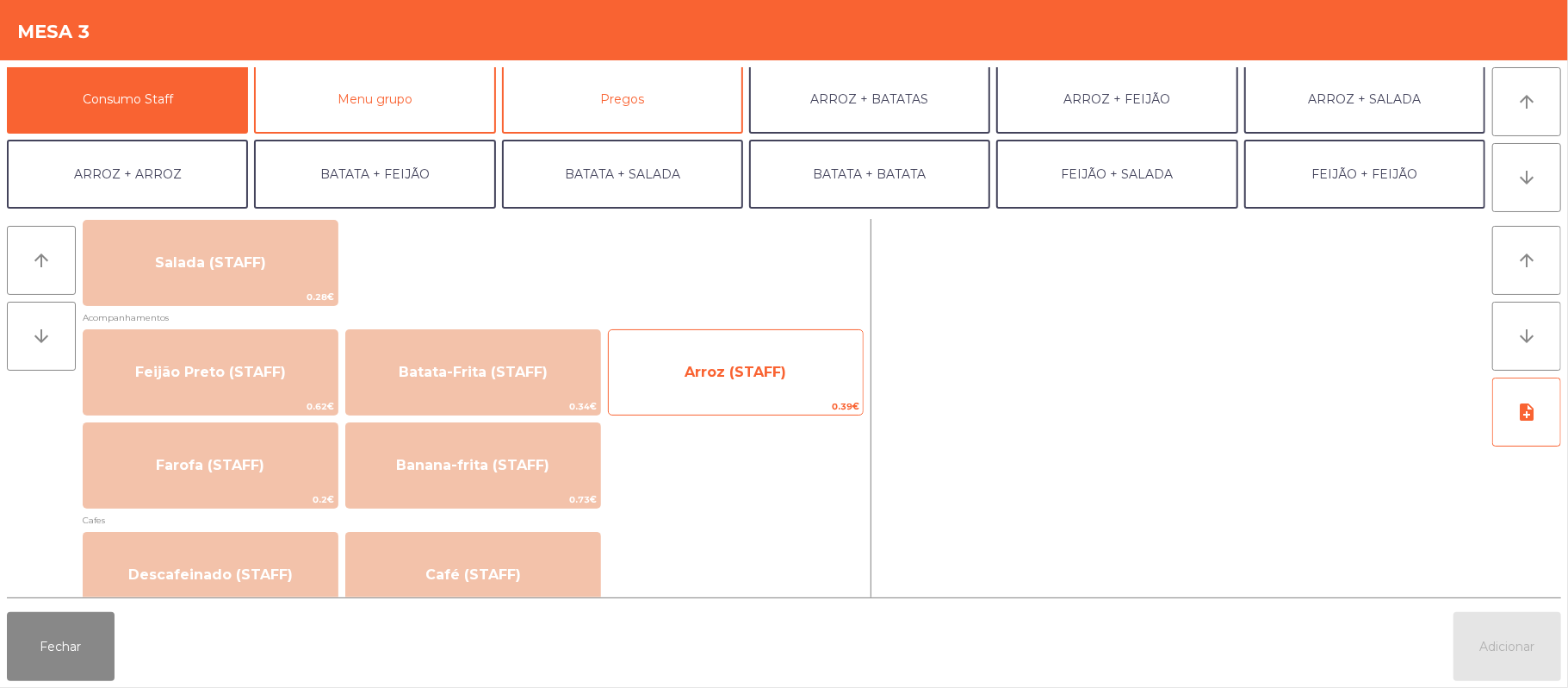
click at [742, 366] on span "Arroz (STAFF)" at bounding box center [735, 371] width 102 height 16
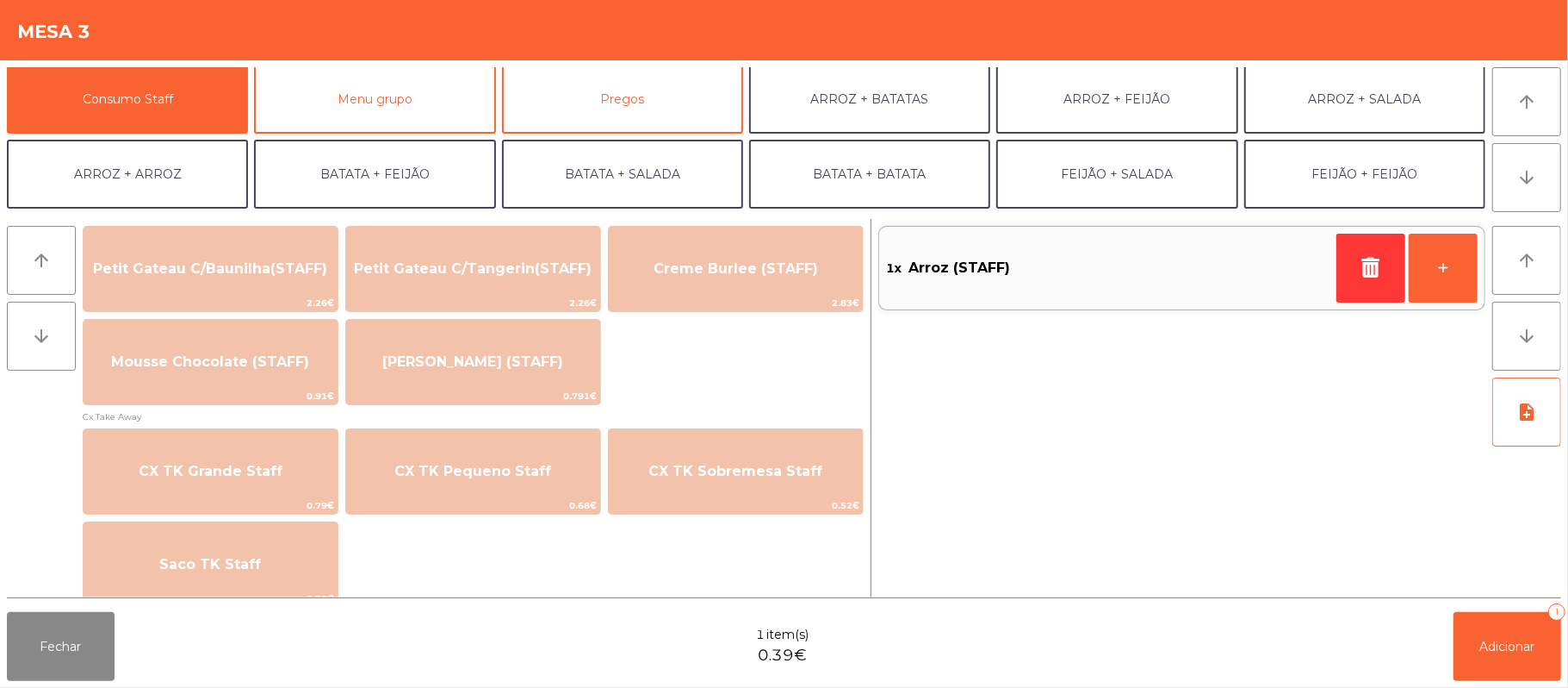
scroll to position [1341, 0]
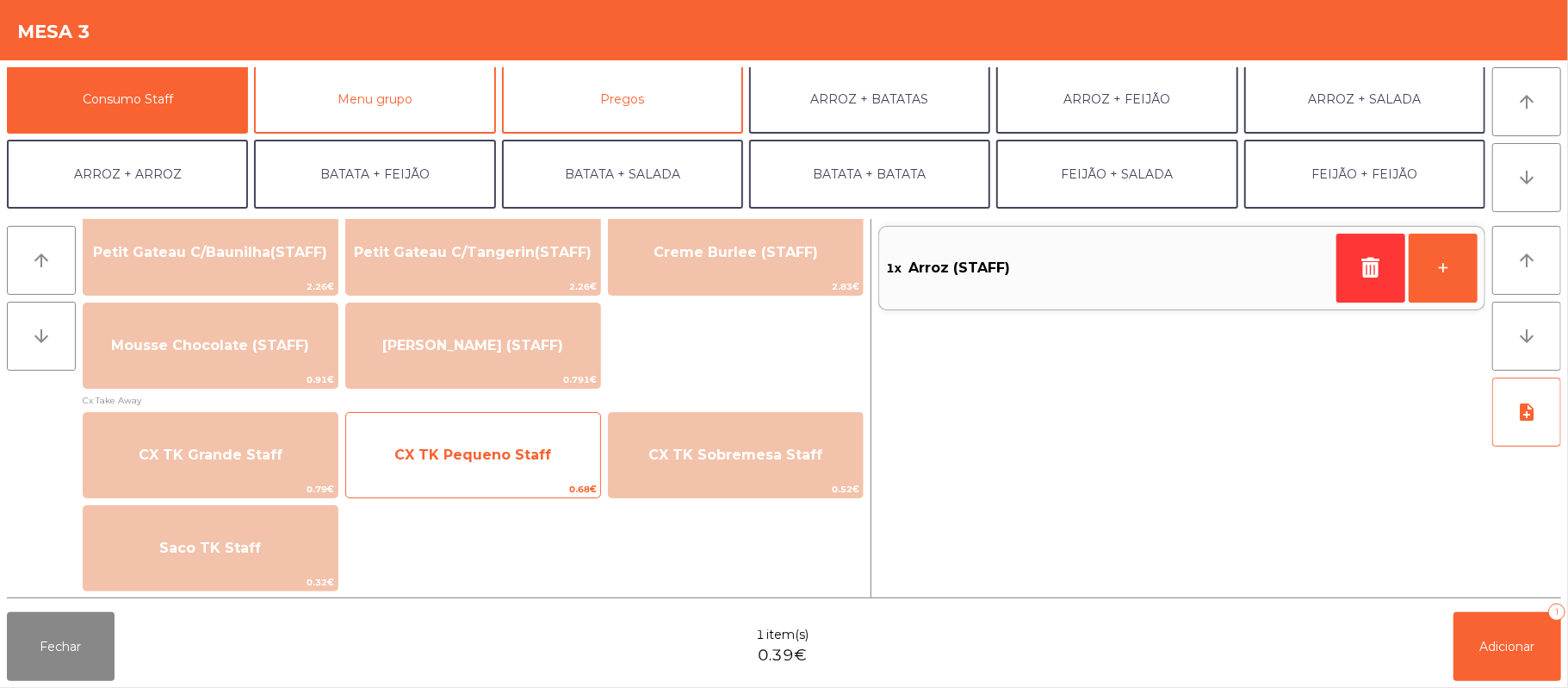
click at [476, 452] on span "CX TK Pequeno Staff" at bounding box center [473, 454] width 157 height 16
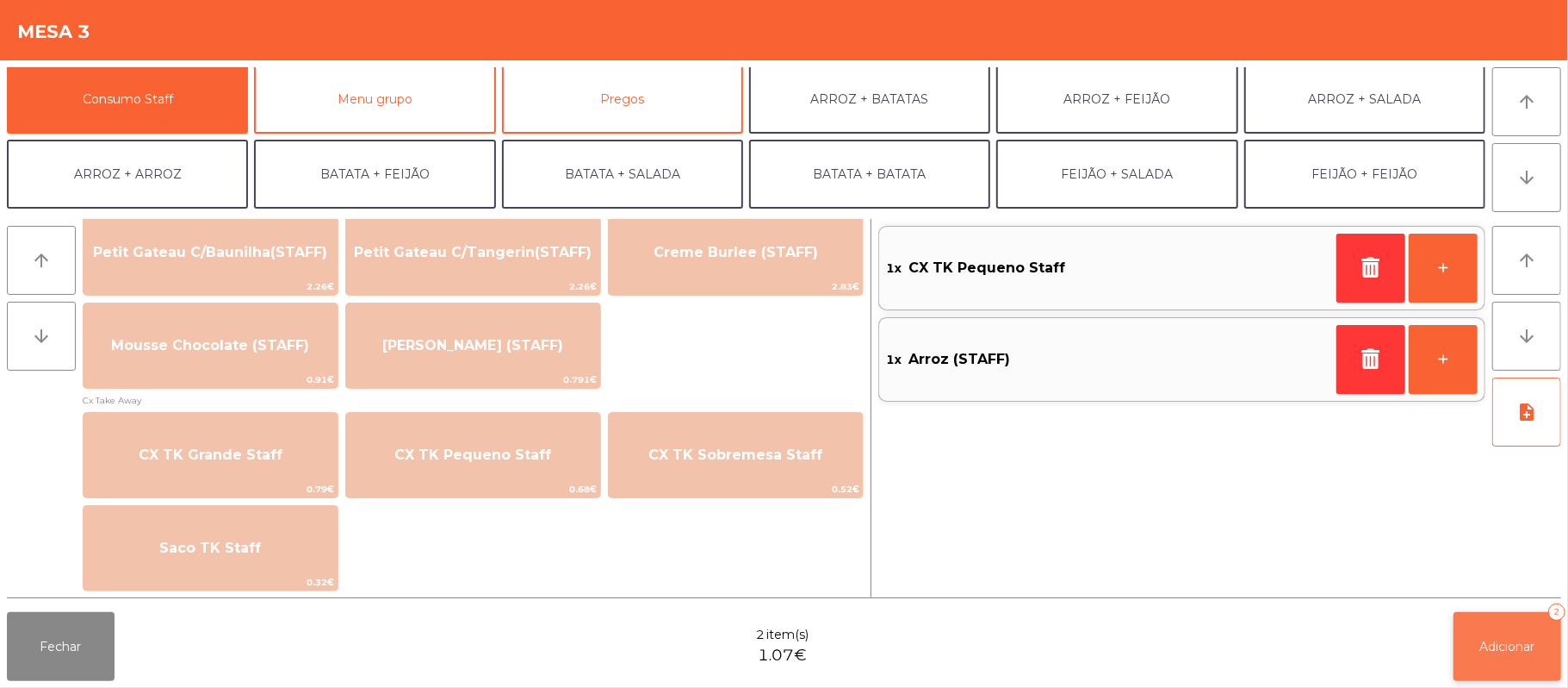
click at [1497, 656] on button "Adicionar 2" at bounding box center [1507, 647] width 108 height 69
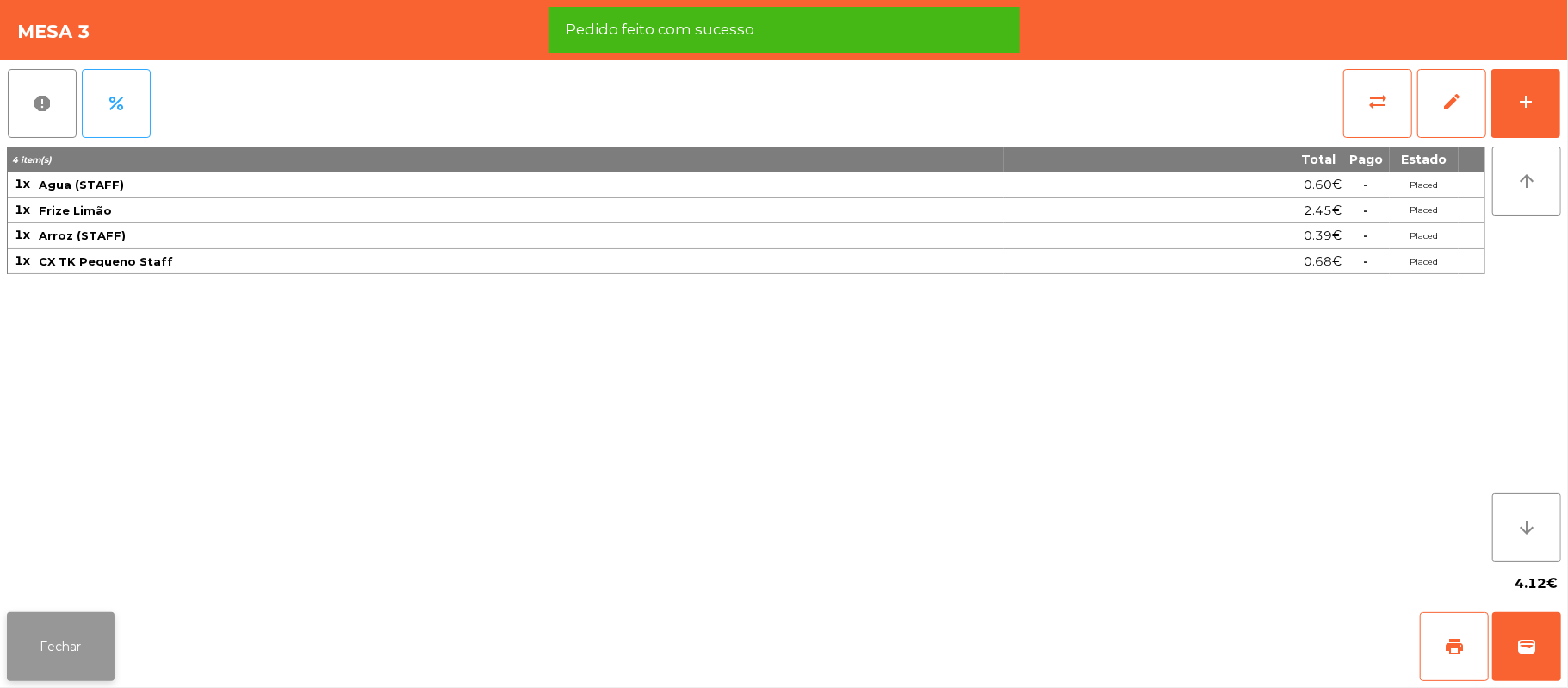
click at [59, 638] on button "Fechar" at bounding box center [60, 647] width 108 height 69
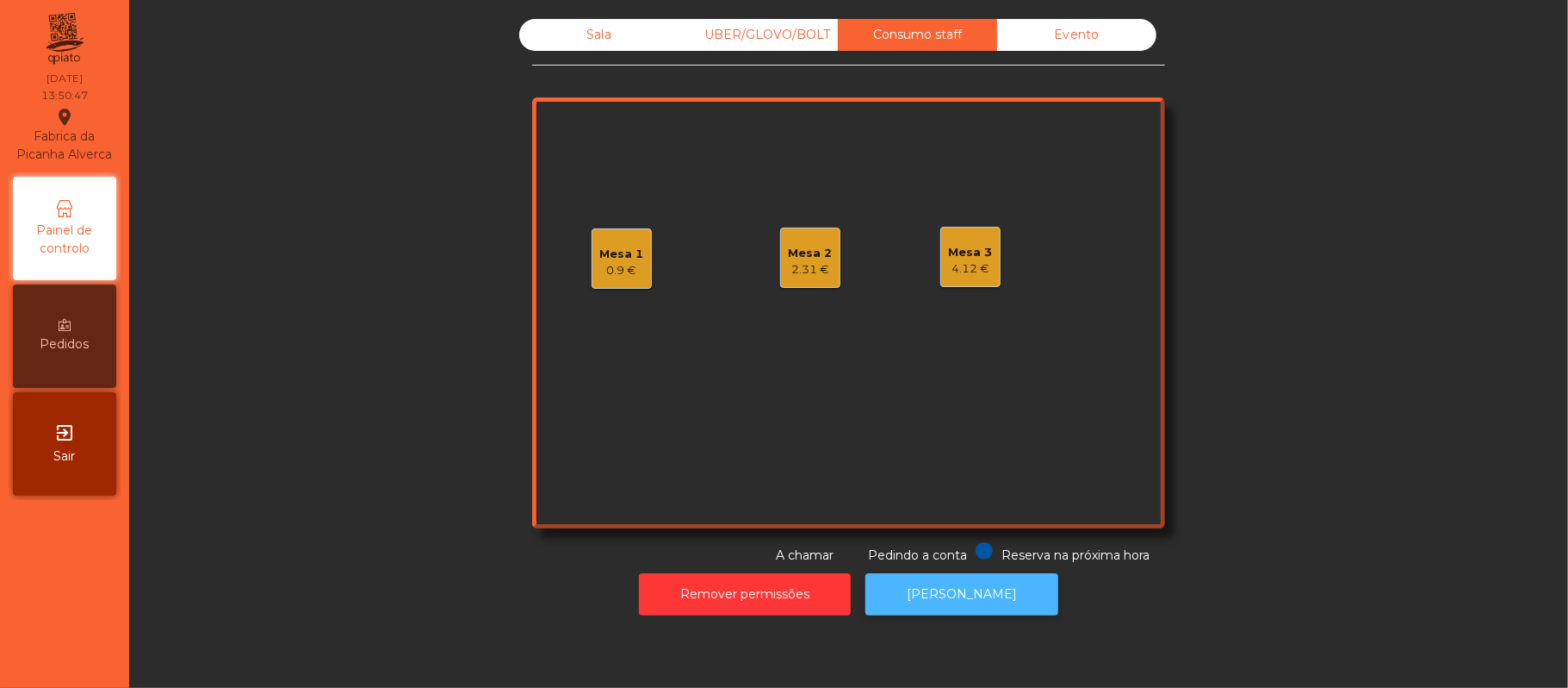
click at [973, 593] on button "[PERSON_NAME]" at bounding box center [962, 593] width 193 height 42
click at [973, 260] on div "4.12 €" at bounding box center [970, 269] width 44 height 17
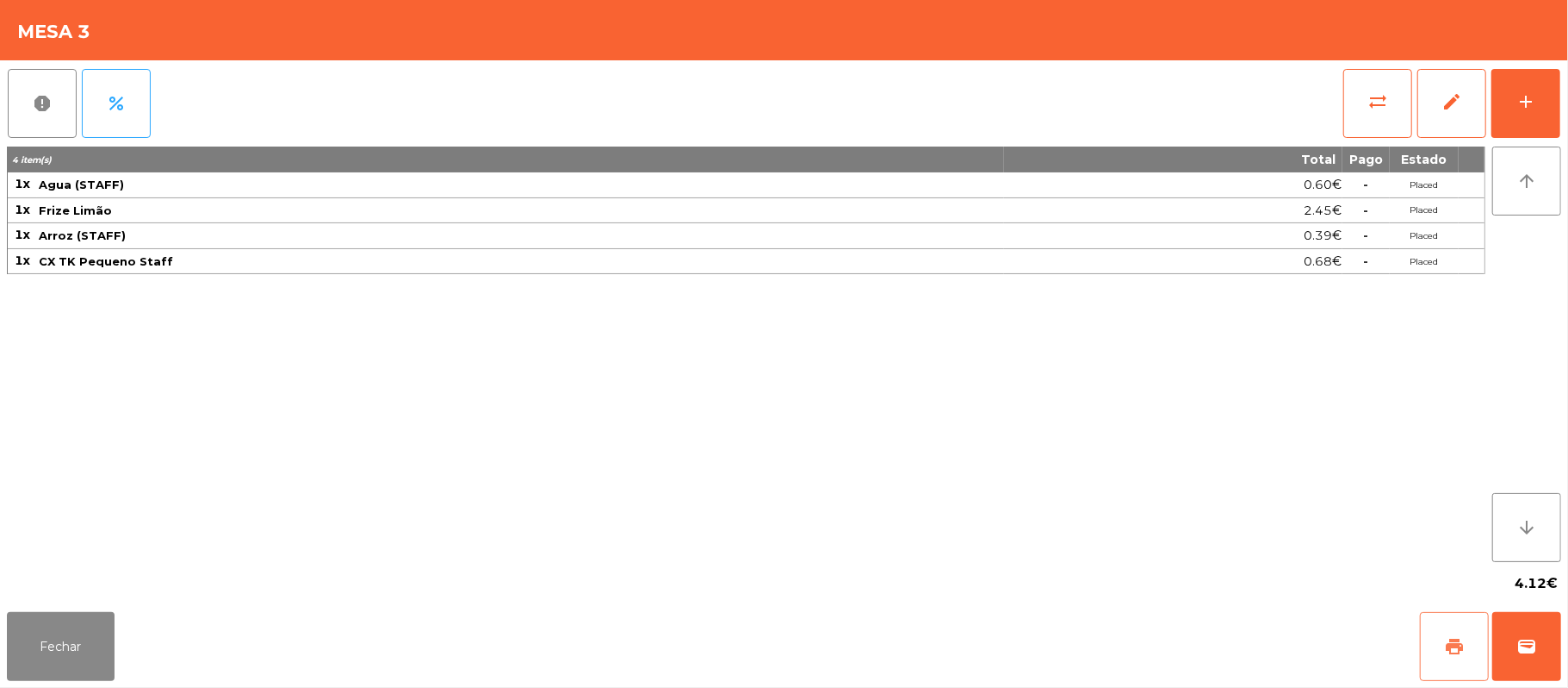
click at [1433, 638] on button "print" at bounding box center [1455, 647] width 69 height 69
click at [1392, 103] on button "sync_alt" at bounding box center [1378, 104] width 69 height 69
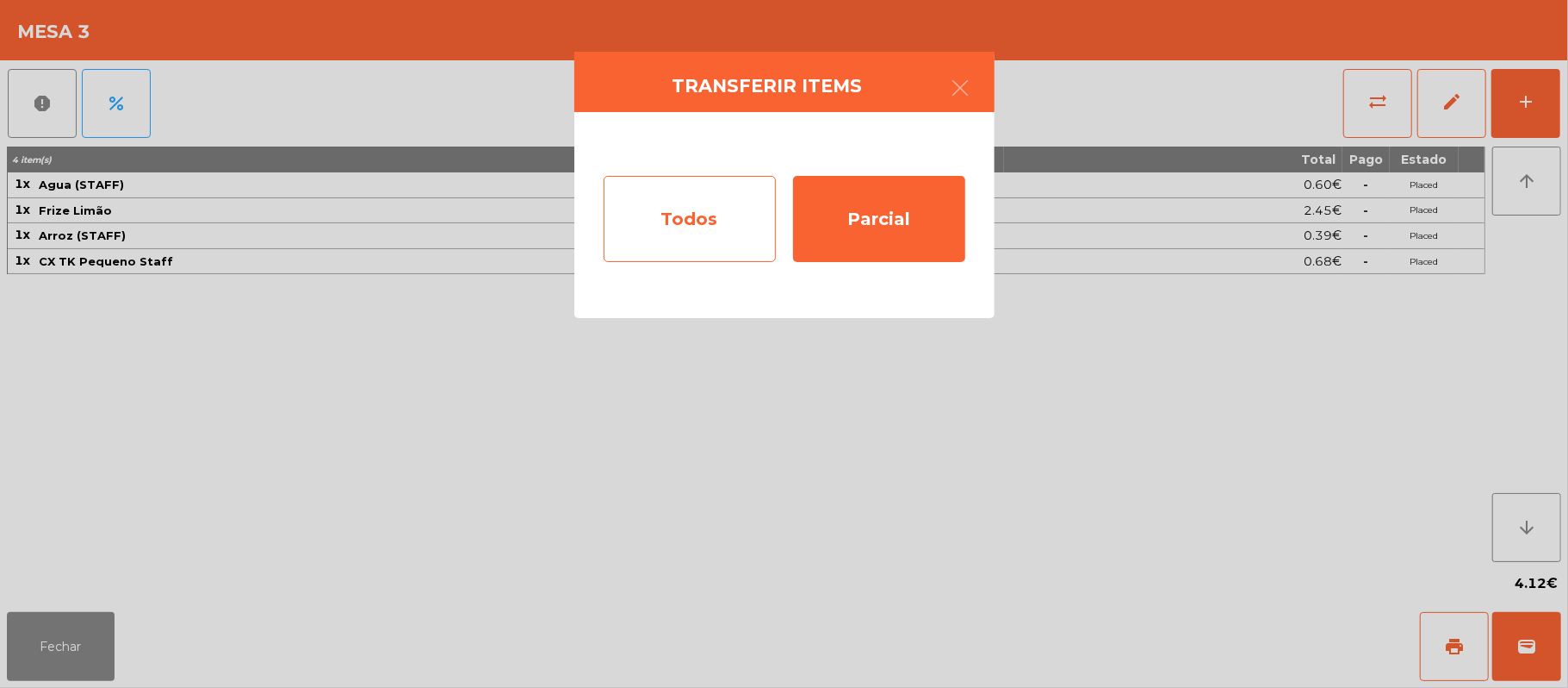
click at [720, 197] on div "Todos" at bounding box center [690, 219] width 172 height 86
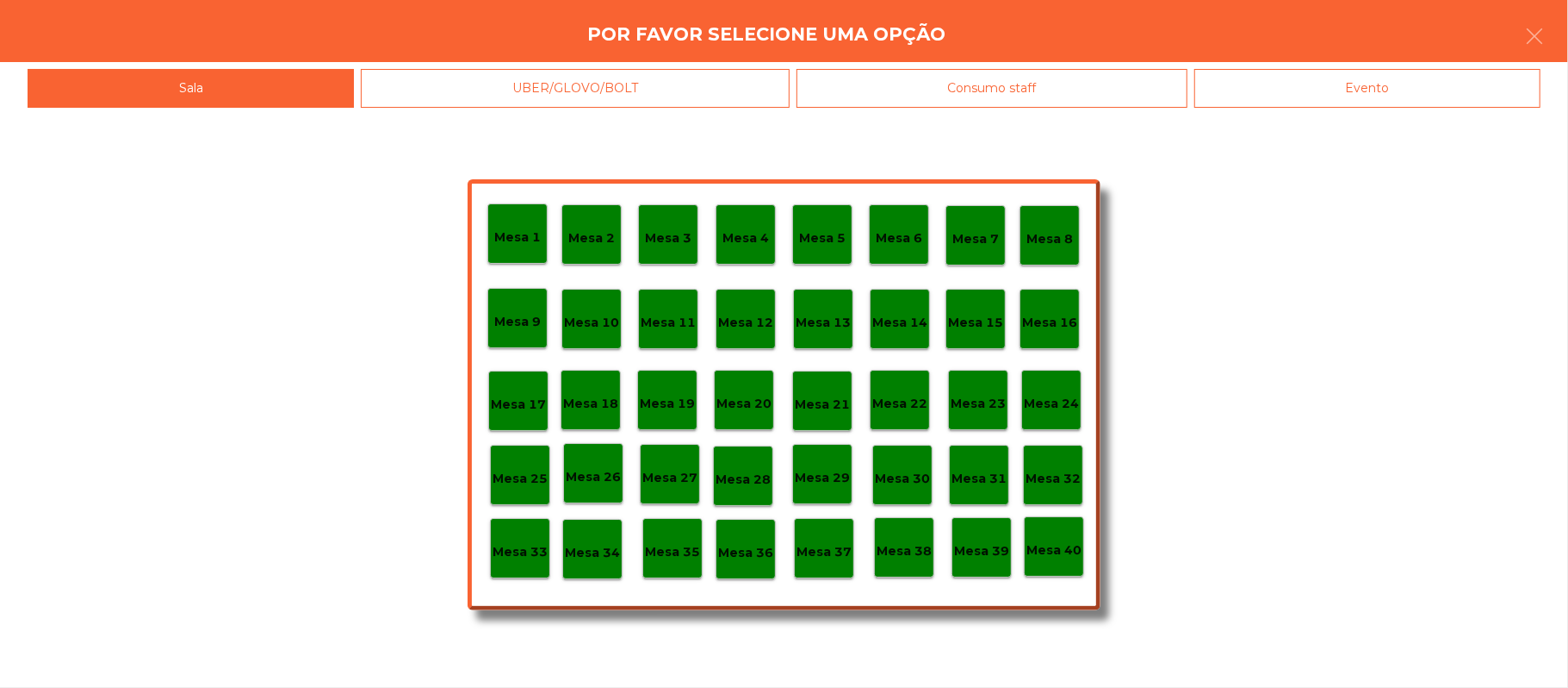
click at [1440, 87] on div "Evento" at bounding box center [1368, 88] width 346 height 38
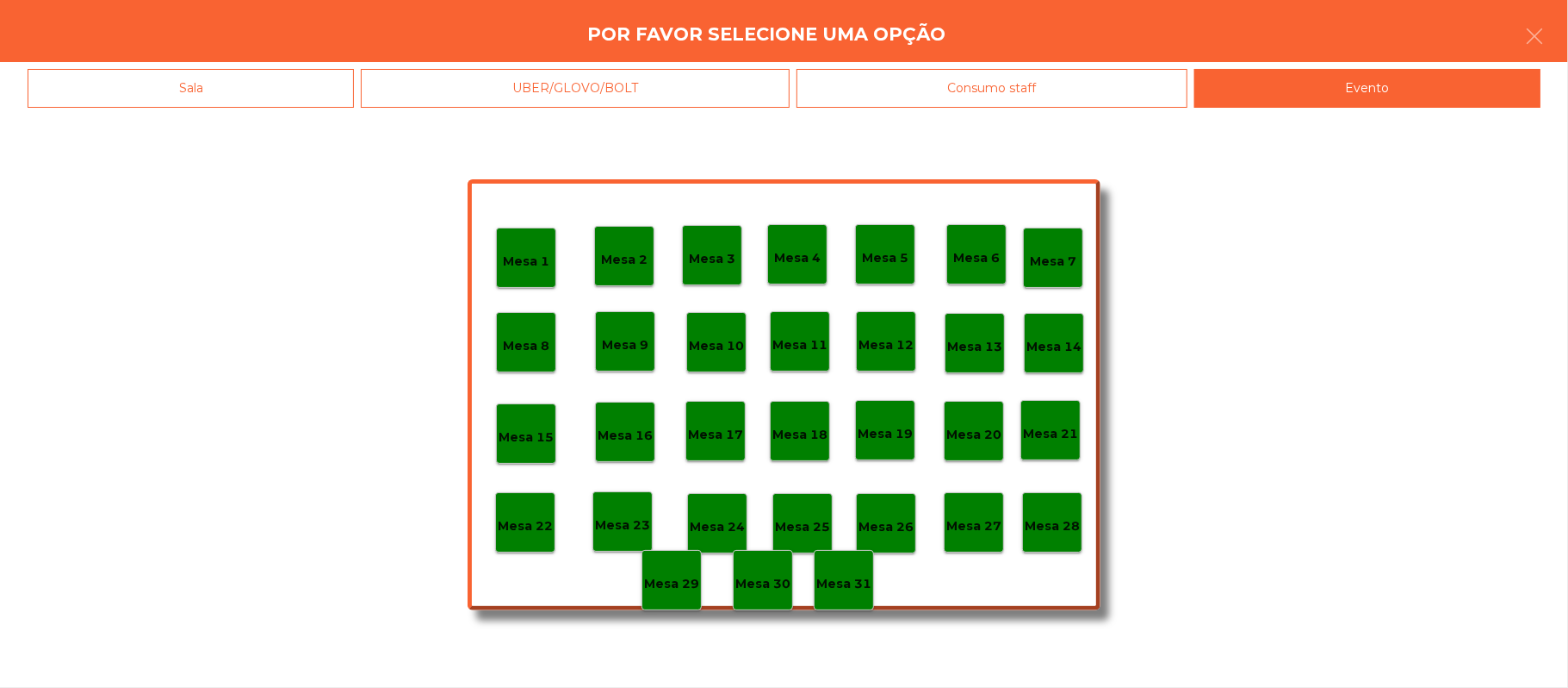
click at [1048, 511] on div "Mesa 28" at bounding box center [1052, 522] width 55 height 27
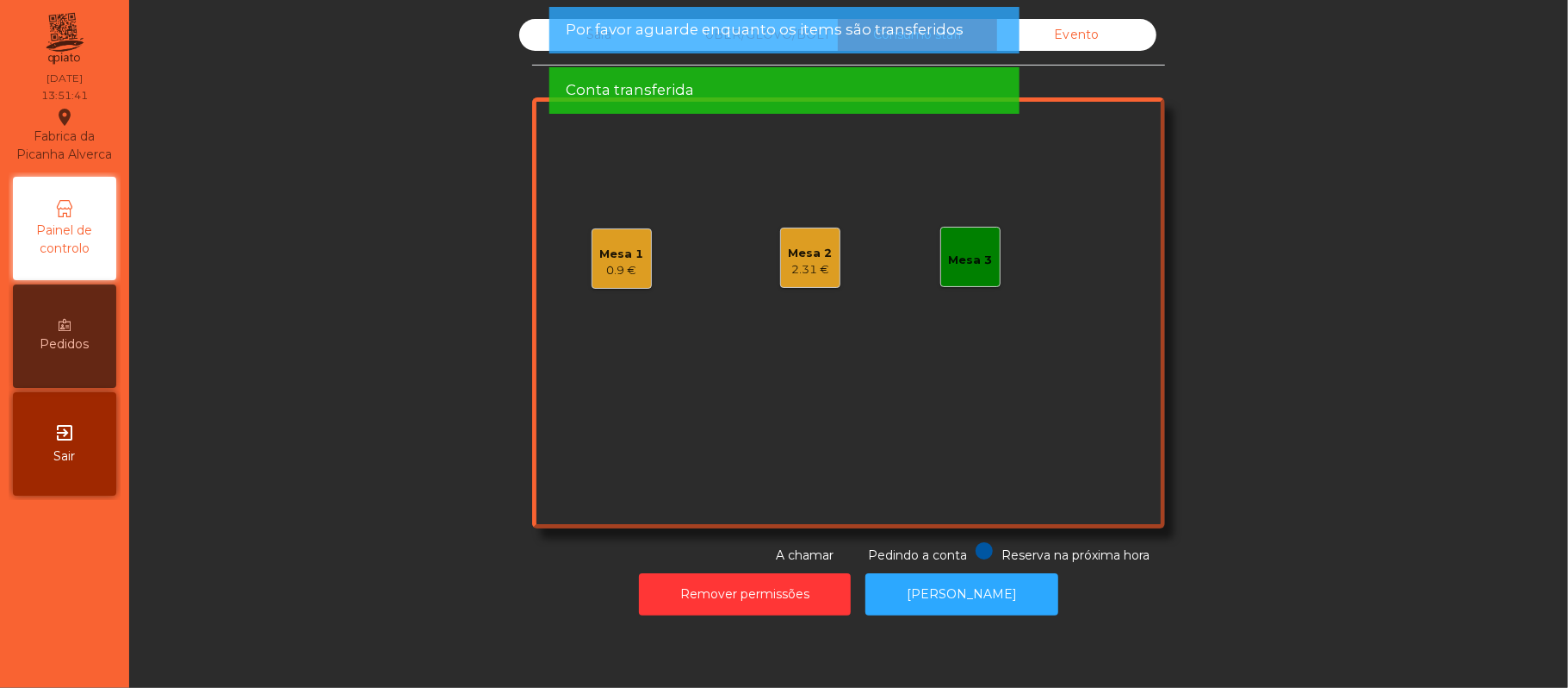
click at [496, 73] on div "Sala UBER/GLOVO/BOLT Consumo staff Evento Mesa 1 0.9 € Mesa 2 2.31 € Mesa 3 Res…" at bounding box center [849, 291] width 1392 height 546
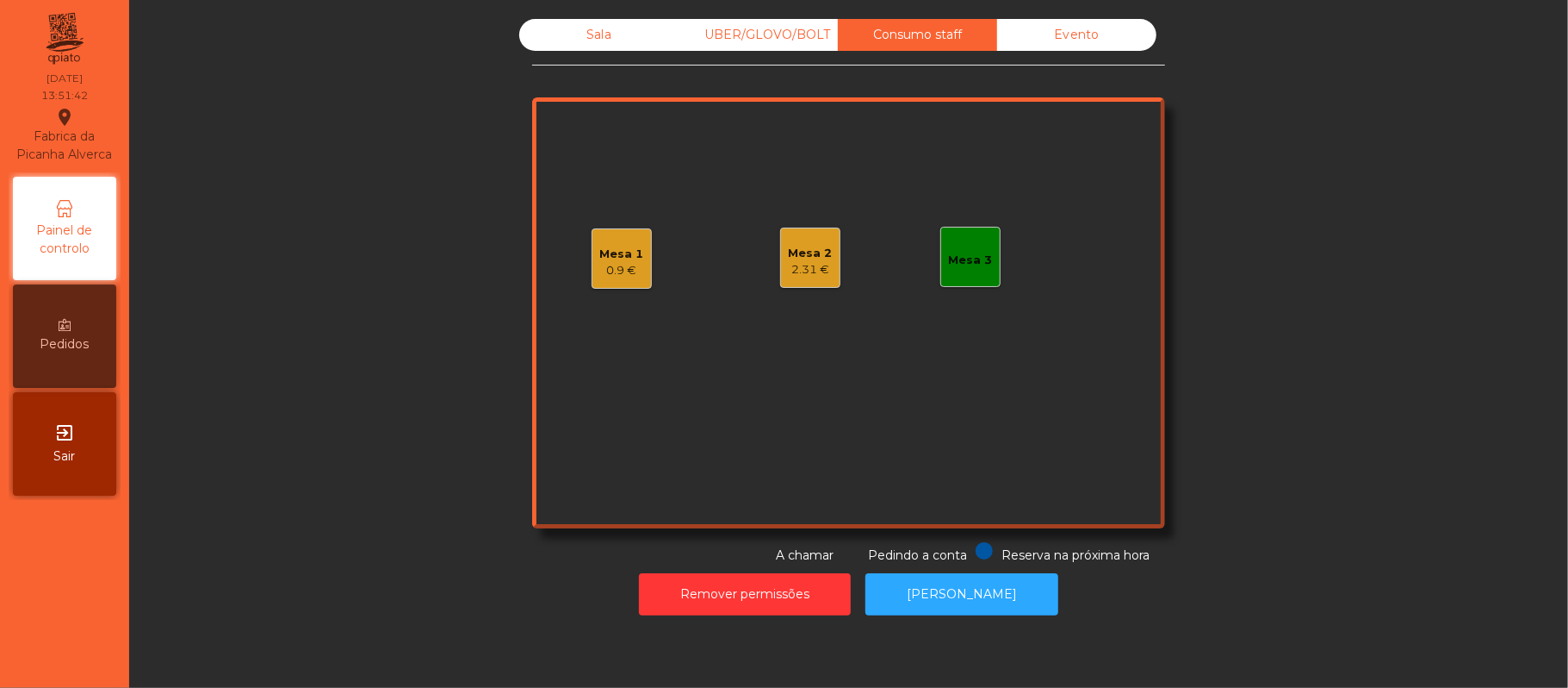
click at [580, 28] on span "Conta transferida" at bounding box center [630, 29] width 128 height 22
click at [588, 39] on div "Sala" at bounding box center [599, 35] width 159 height 32
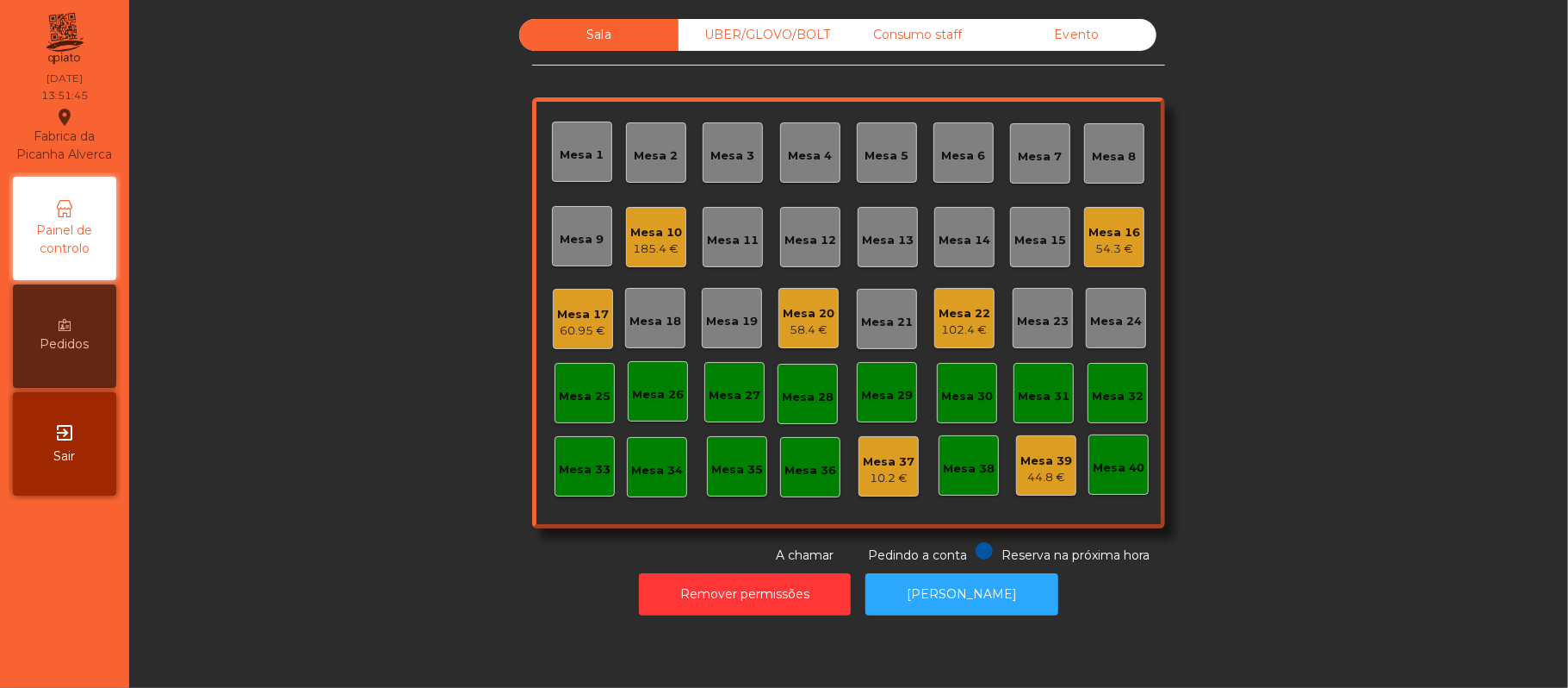
click at [380, 424] on div "Sala UBER/[GEOGRAPHIC_DATA]/BOLT Consumo staff Evento Mesa 1 Mesa 2 [GEOGRAPHIC…" at bounding box center [849, 291] width 1392 height 546
click at [961, 332] on div "102.4 €" at bounding box center [964, 329] width 51 height 17
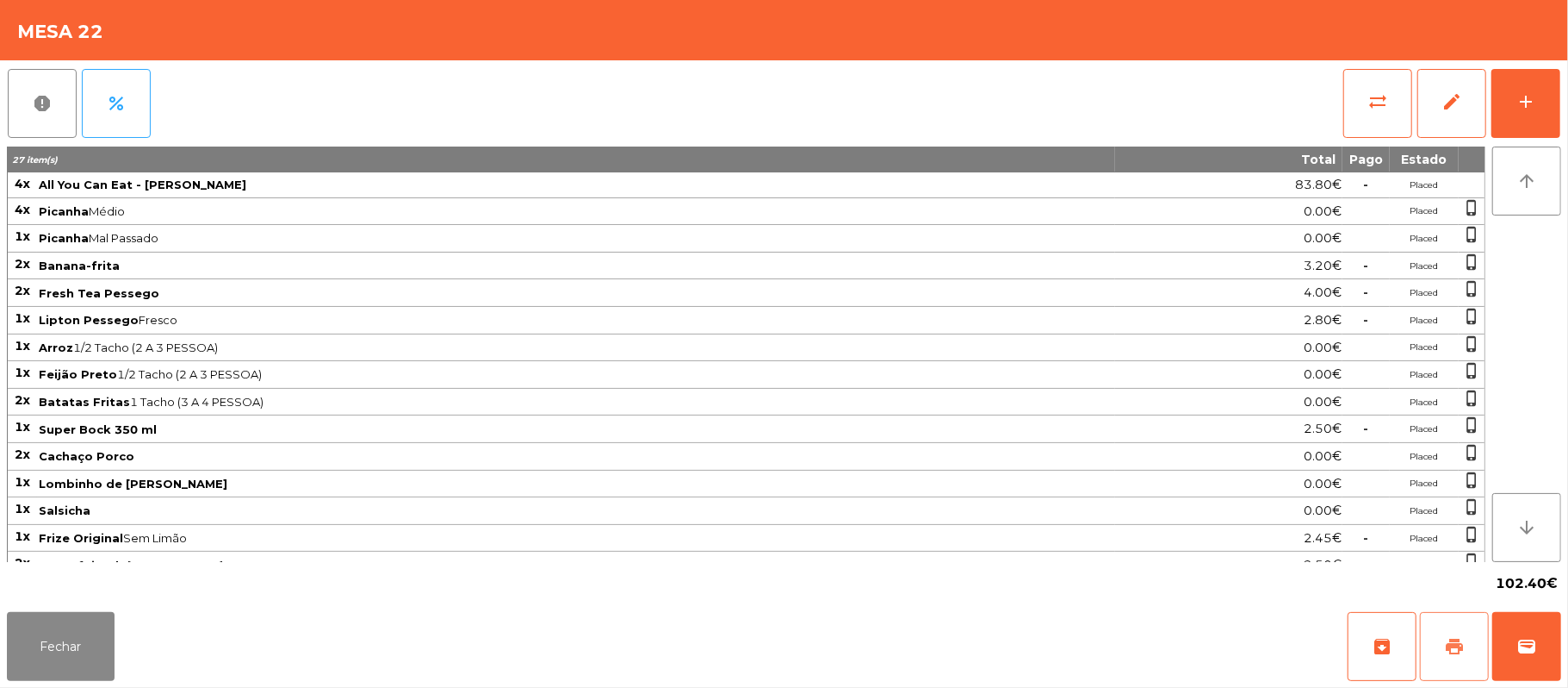
click at [1454, 650] on span "print" at bounding box center [1455, 646] width 21 height 21
click at [1545, 636] on button "wallet" at bounding box center [1527, 647] width 69 height 69
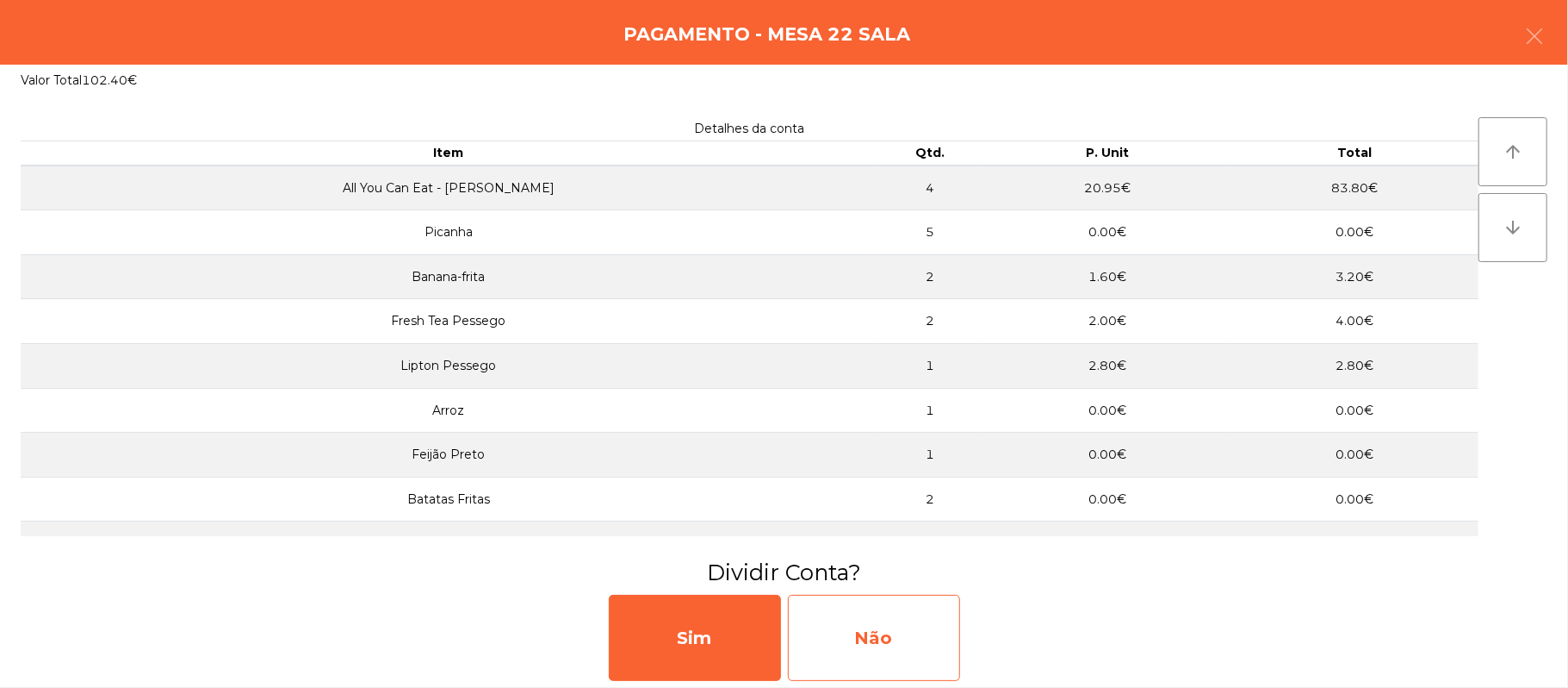
click at [885, 641] on div "Não" at bounding box center [874, 637] width 172 height 86
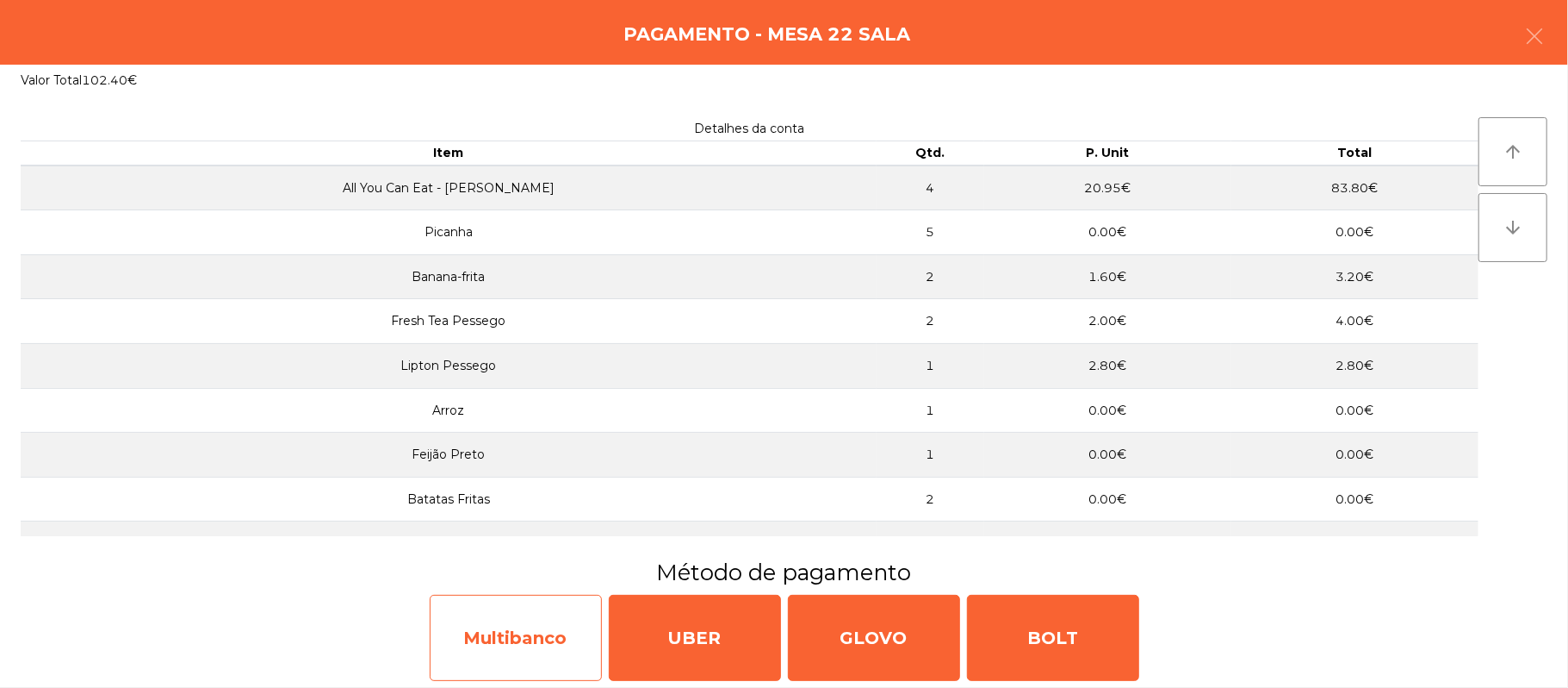
click at [524, 632] on div "Multibanco" at bounding box center [515, 637] width 172 height 86
select select "**"
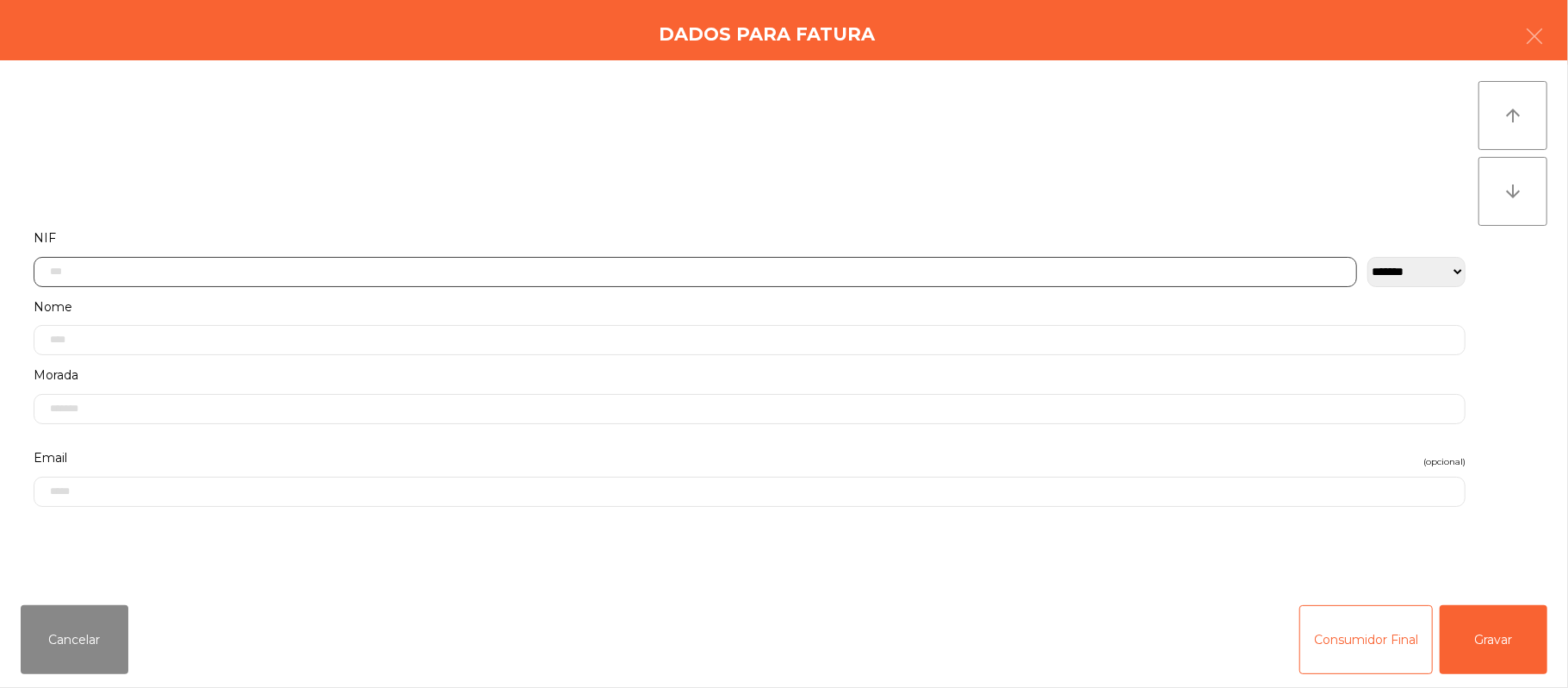
click at [410, 271] on input "text" at bounding box center [695, 271] width 1324 height 30
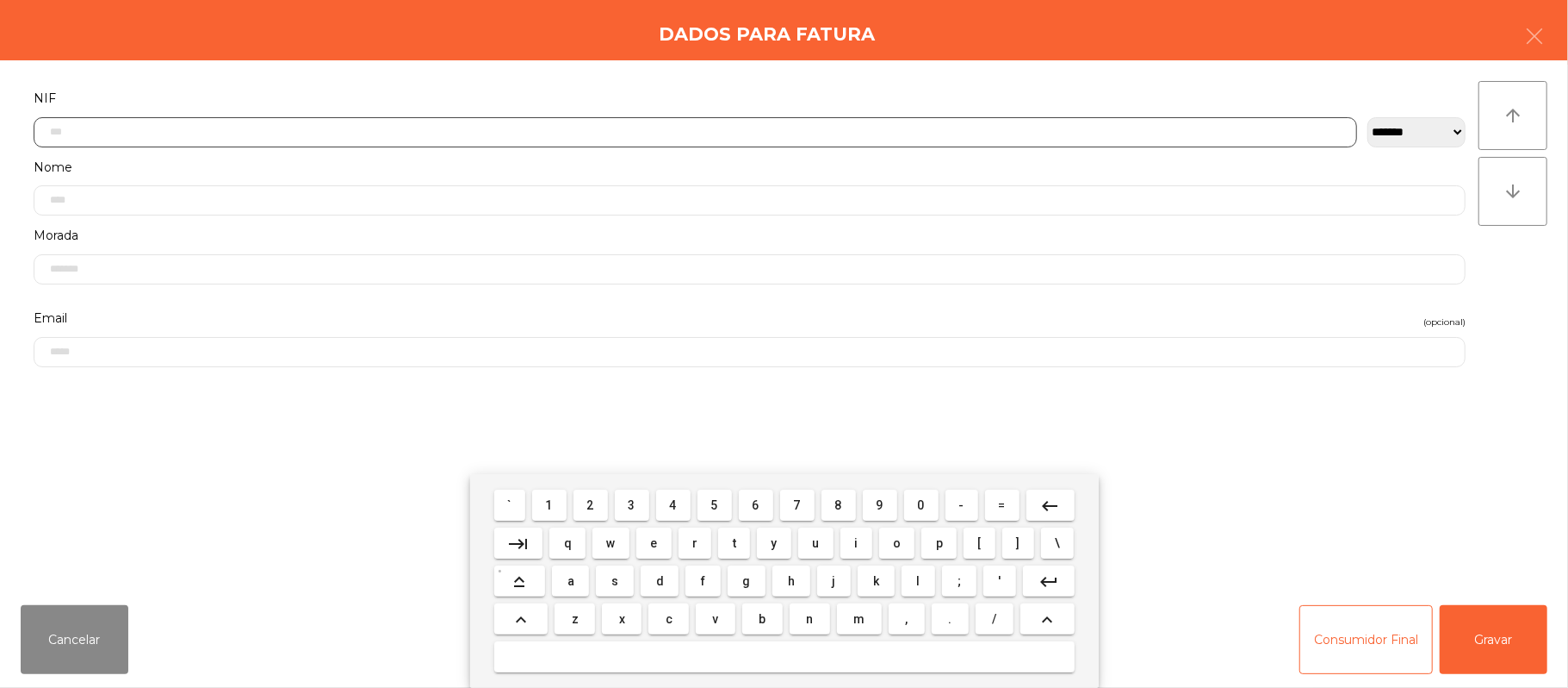
scroll to position [145, 0]
type input "*********"
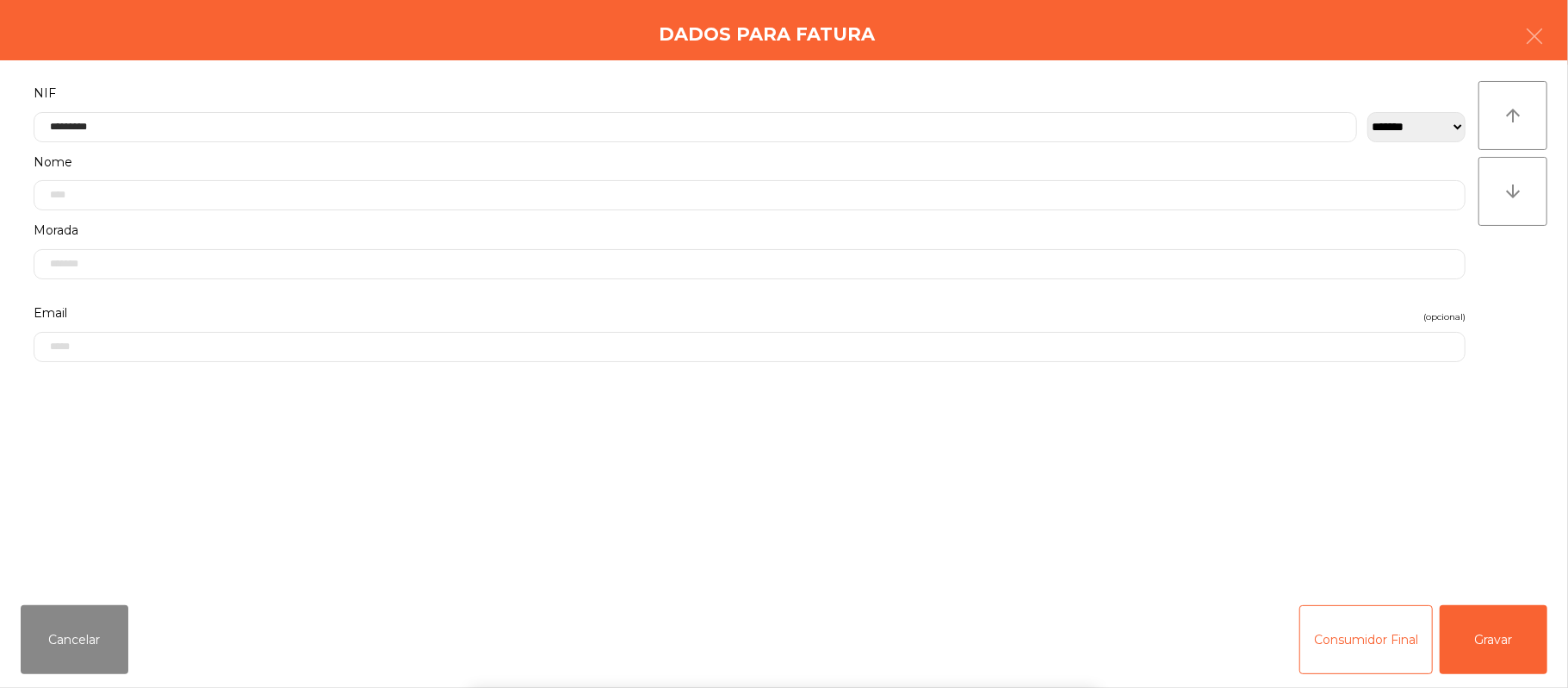
click at [1503, 615] on div "` 1 2 3 4 5 6 7 8 9 0 - = keyboard_backspace keyboard_tab q w e r t y u i o p […" at bounding box center [784, 580] width 1568 height 213
click at [1517, 638] on button "Gravar" at bounding box center [1493, 639] width 108 height 69
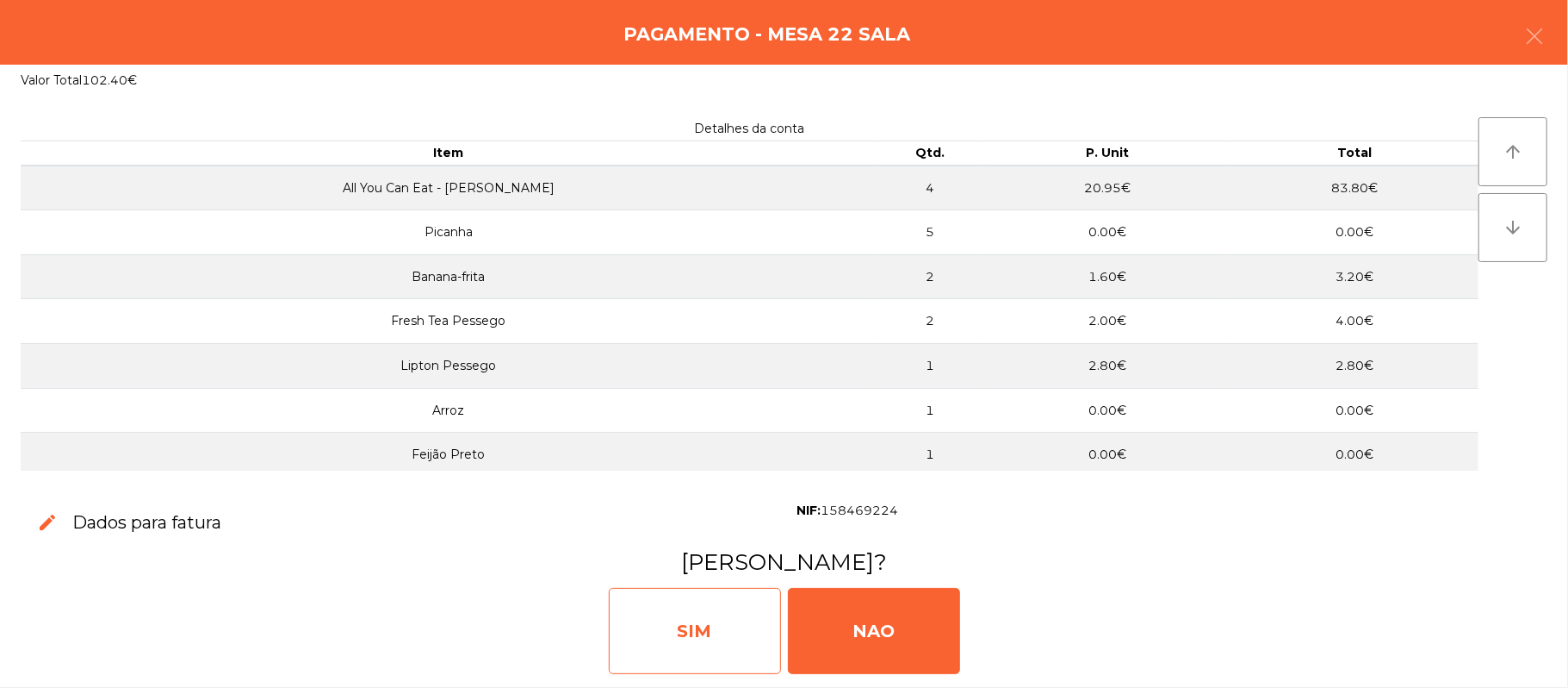
click at [670, 607] on div "SIM" at bounding box center [695, 631] width 172 height 86
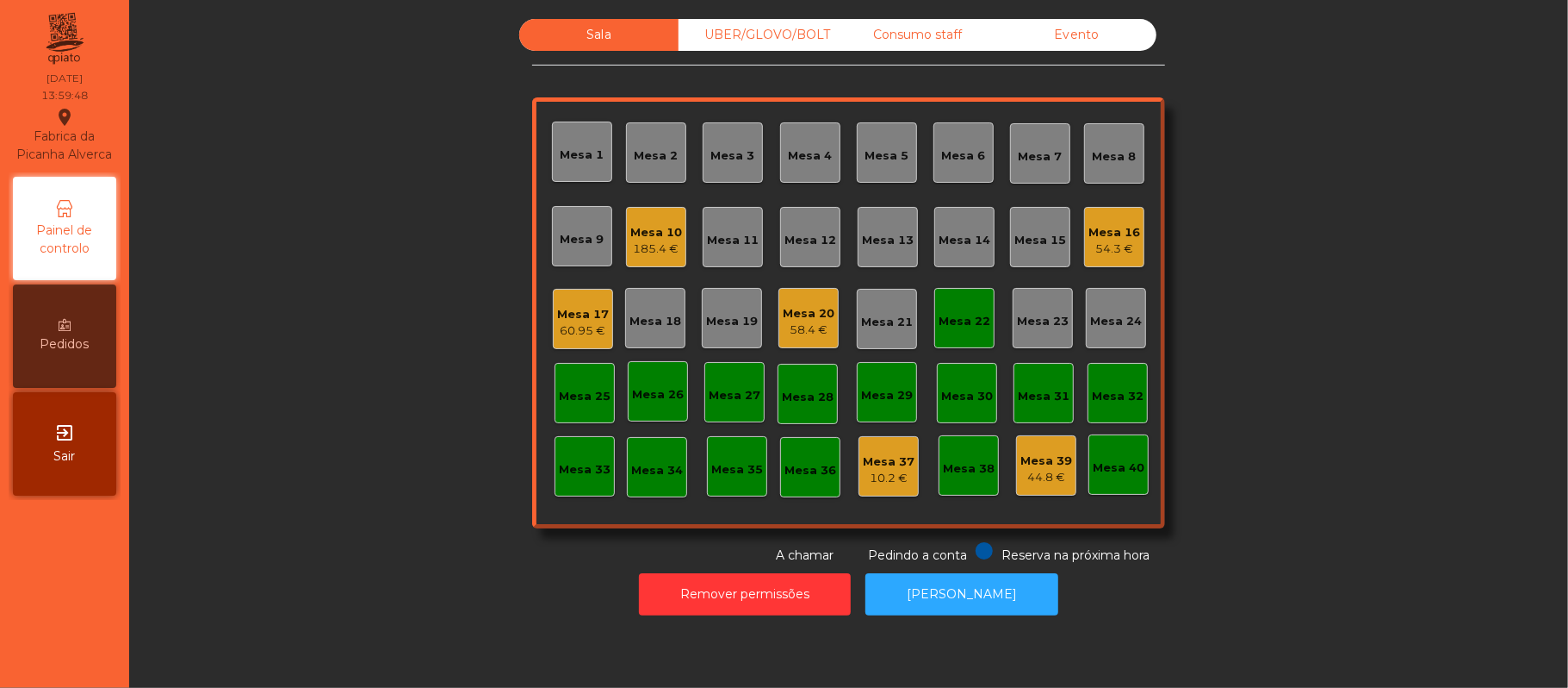
click at [963, 335] on div "Mesa 22" at bounding box center [965, 317] width 60 height 60
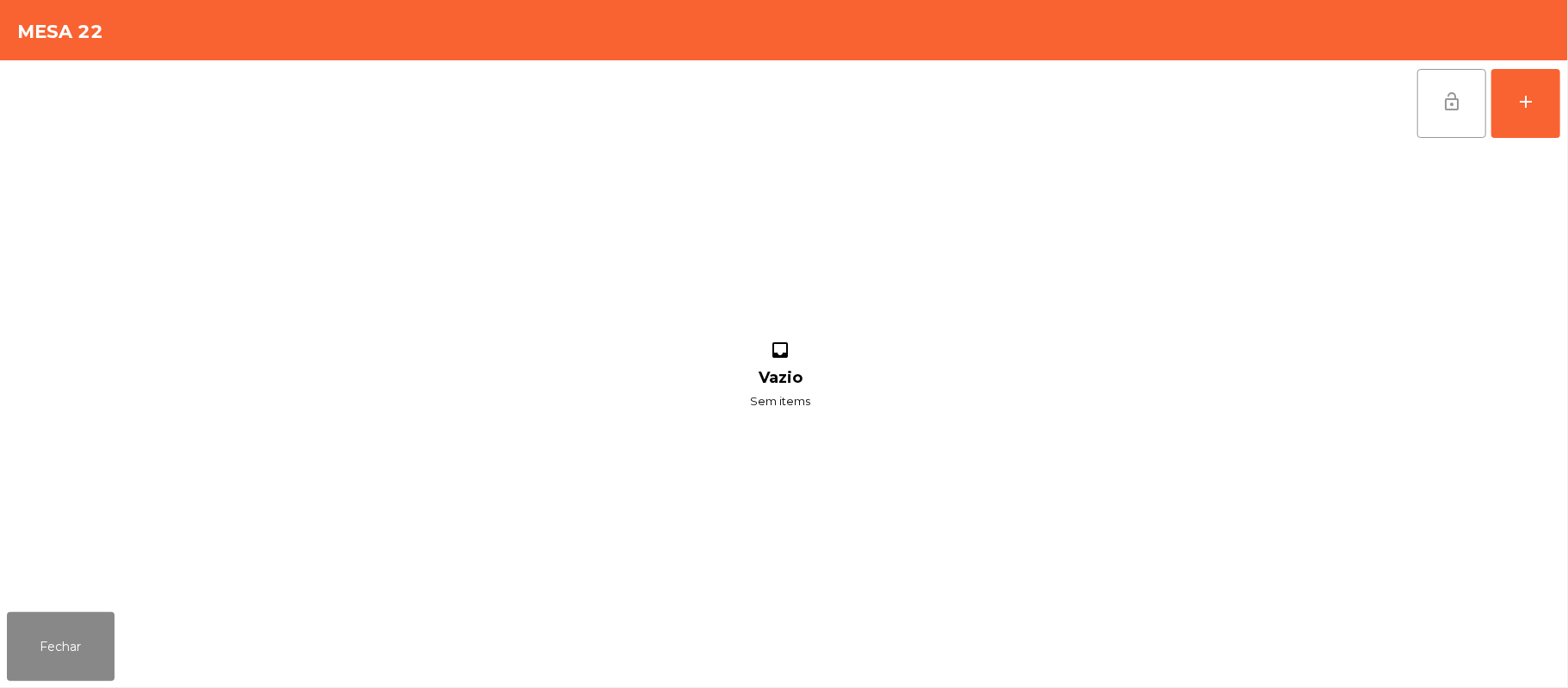
click at [1434, 115] on button "lock_open" at bounding box center [1452, 104] width 69 height 69
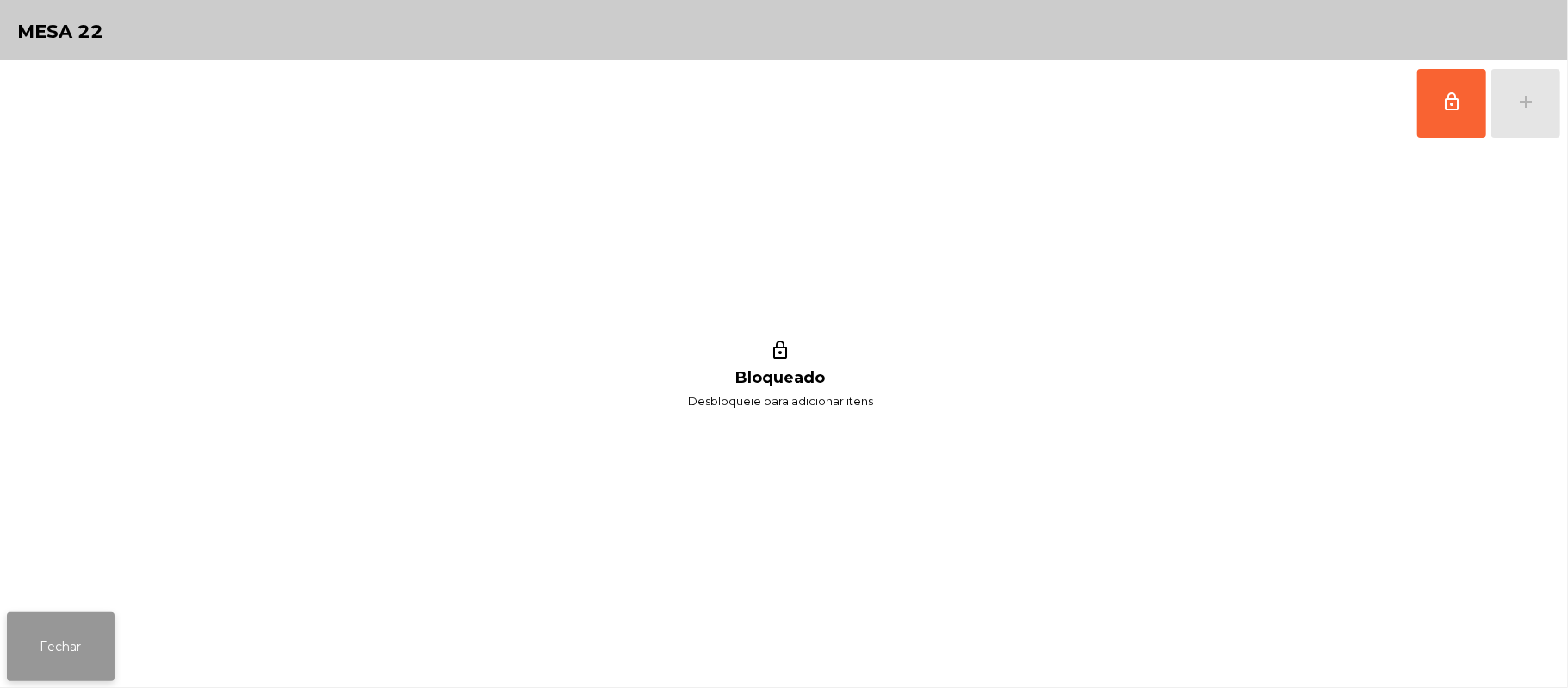
click at [100, 674] on button "Fechar" at bounding box center [60, 647] width 108 height 69
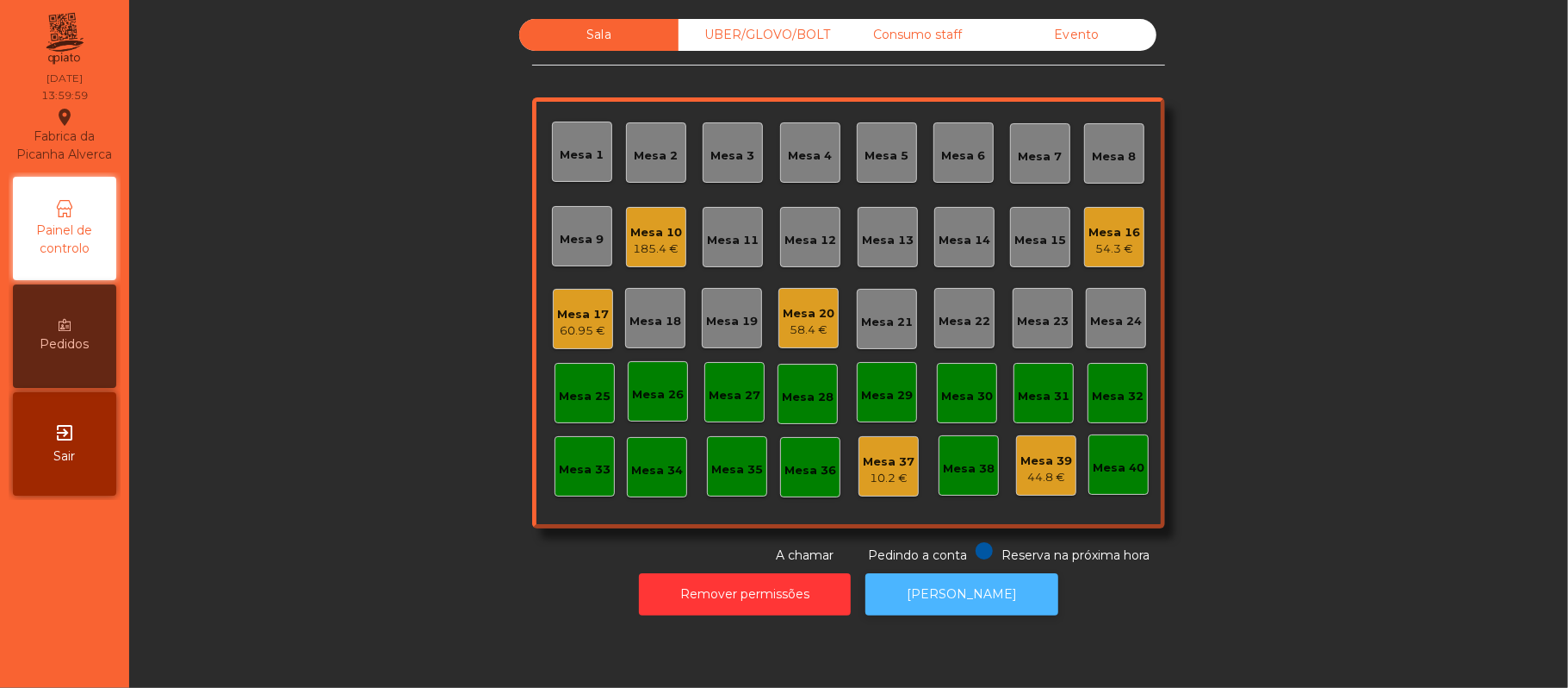
click at [938, 591] on button "[PERSON_NAME]" at bounding box center [962, 593] width 193 height 42
click at [580, 329] on div "60.95 €" at bounding box center [583, 330] width 51 height 17
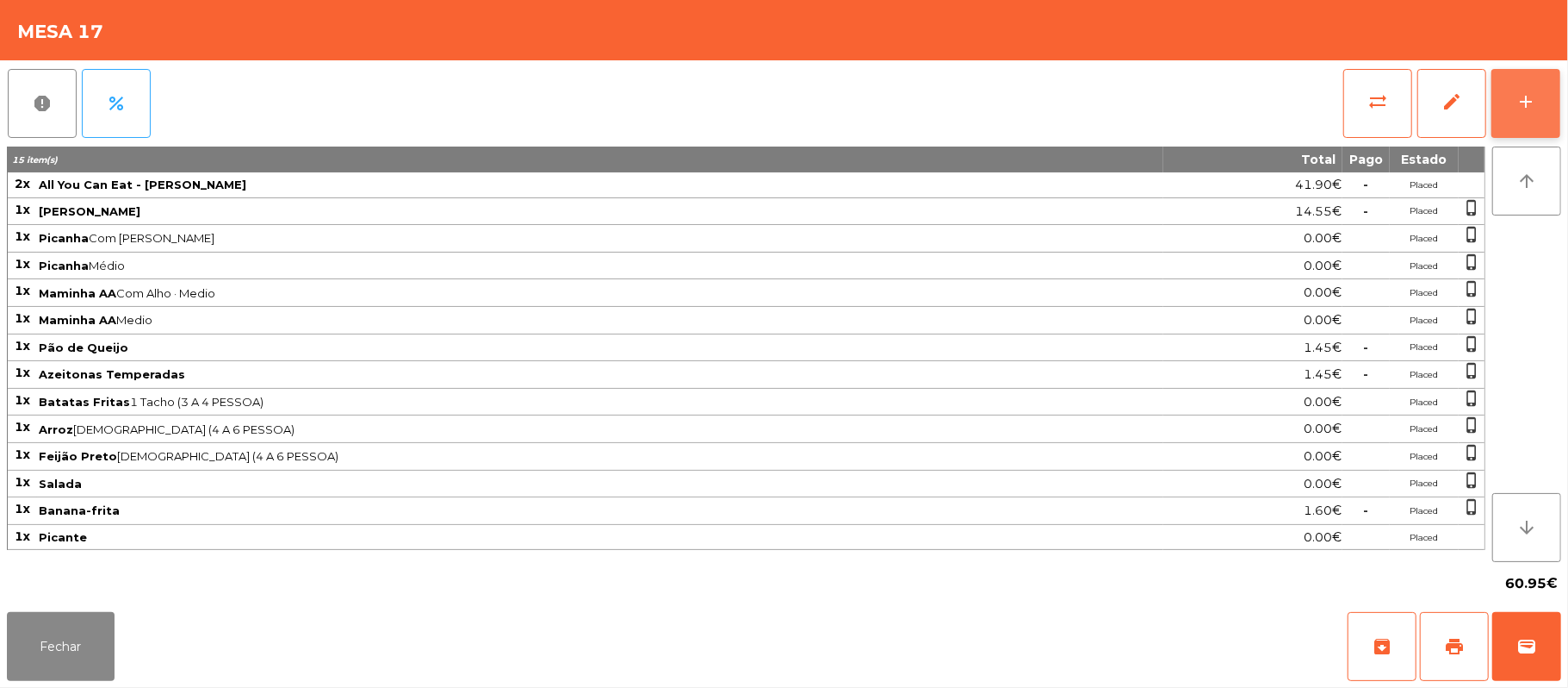
click at [1542, 101] on button "add" at bounding box center [1526, 104] width 69 height 69
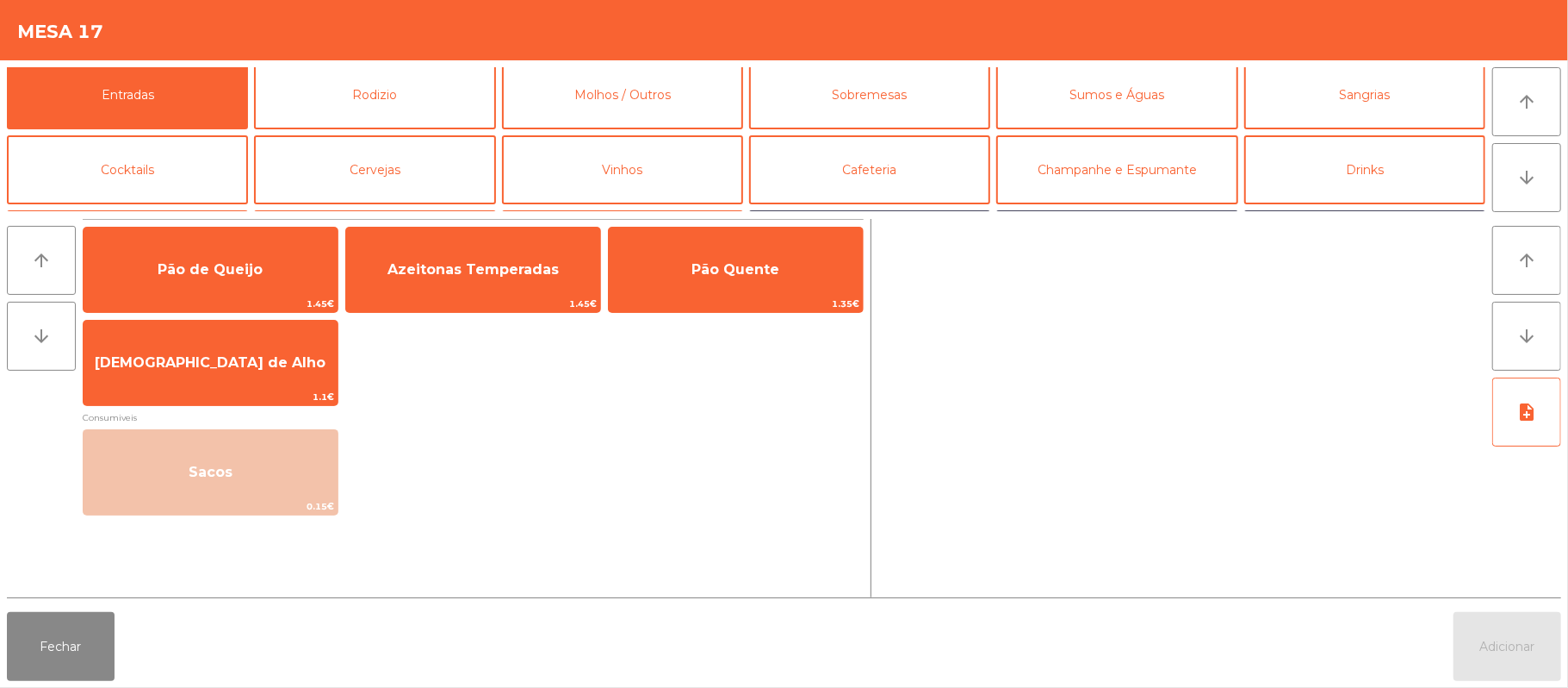
scroll to position [0, 0]
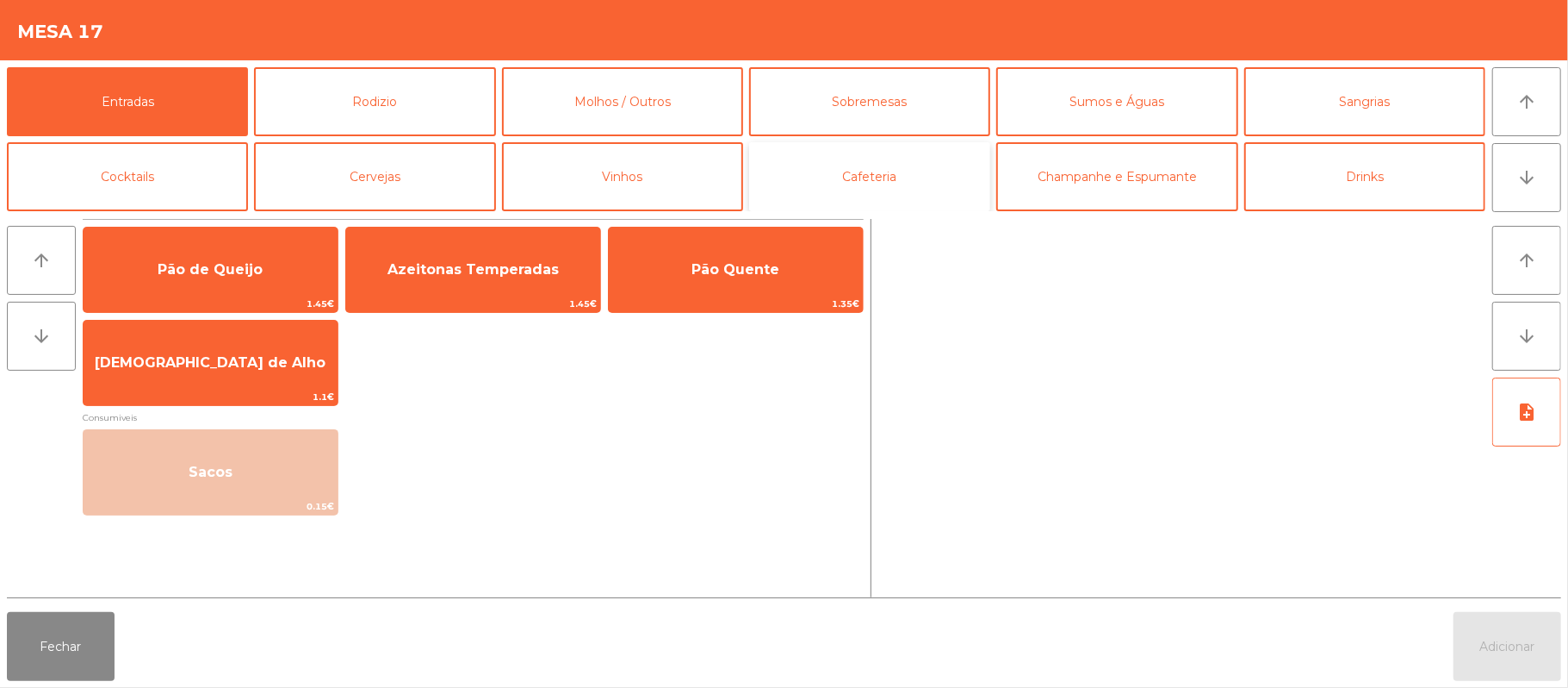
click at [810, 188] on button "Cafeteria" at bounding box center [870, 177] width 241 height 69
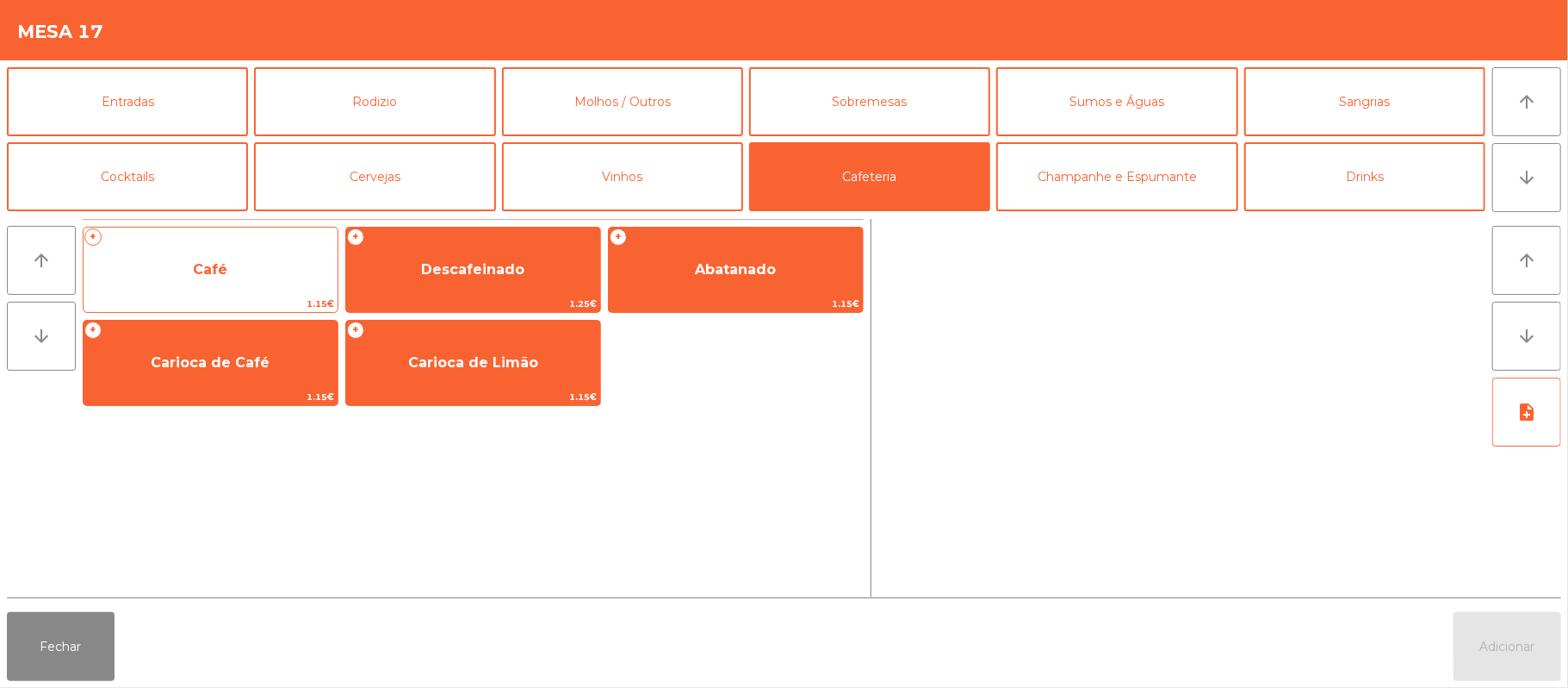
click at [243, 276] on span "Café" at bounding box center [211, 270] width 254 height 47
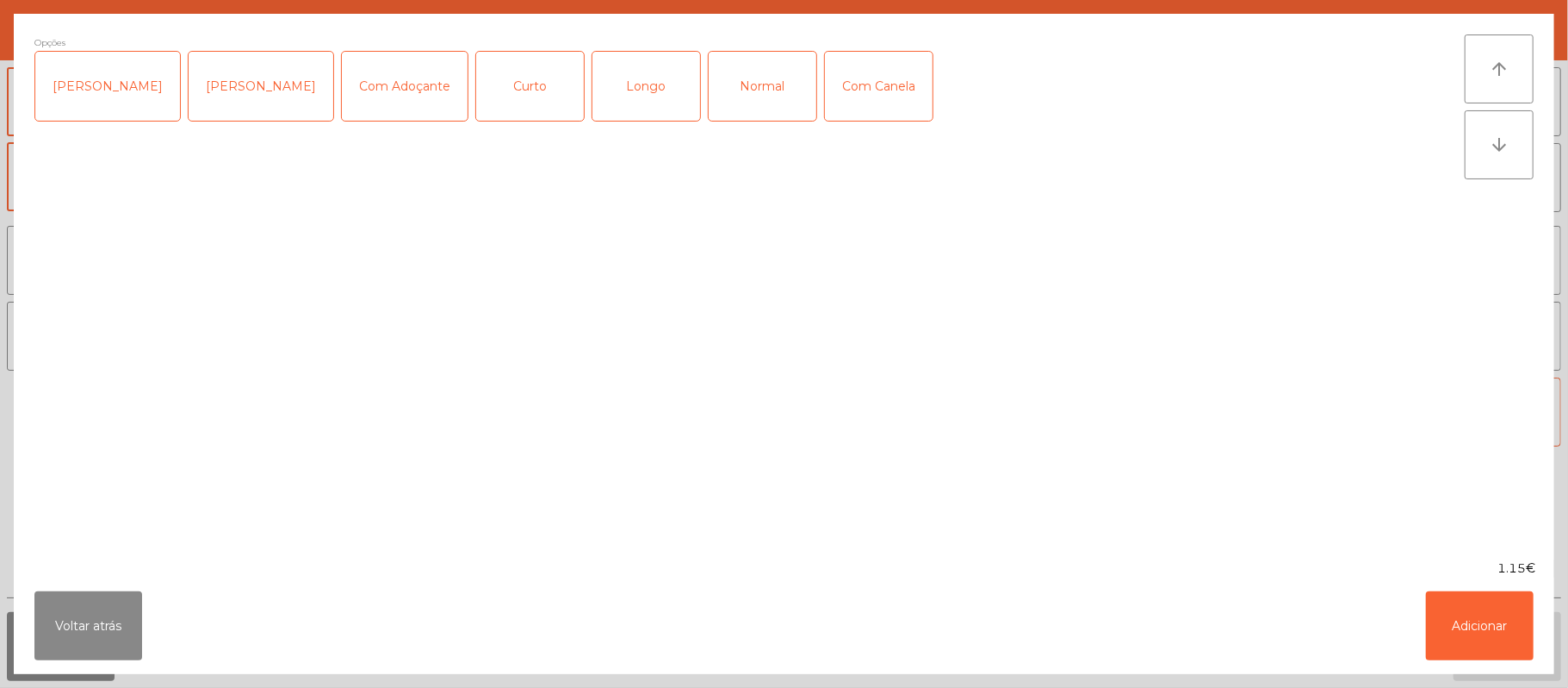
click at [725, 76] on div "Normal" at bounding box center [762, 86] width 108 height 69
click at [1473, 632] on button "Adicionar" at bounding box center [1479, 625] width 108 height 69
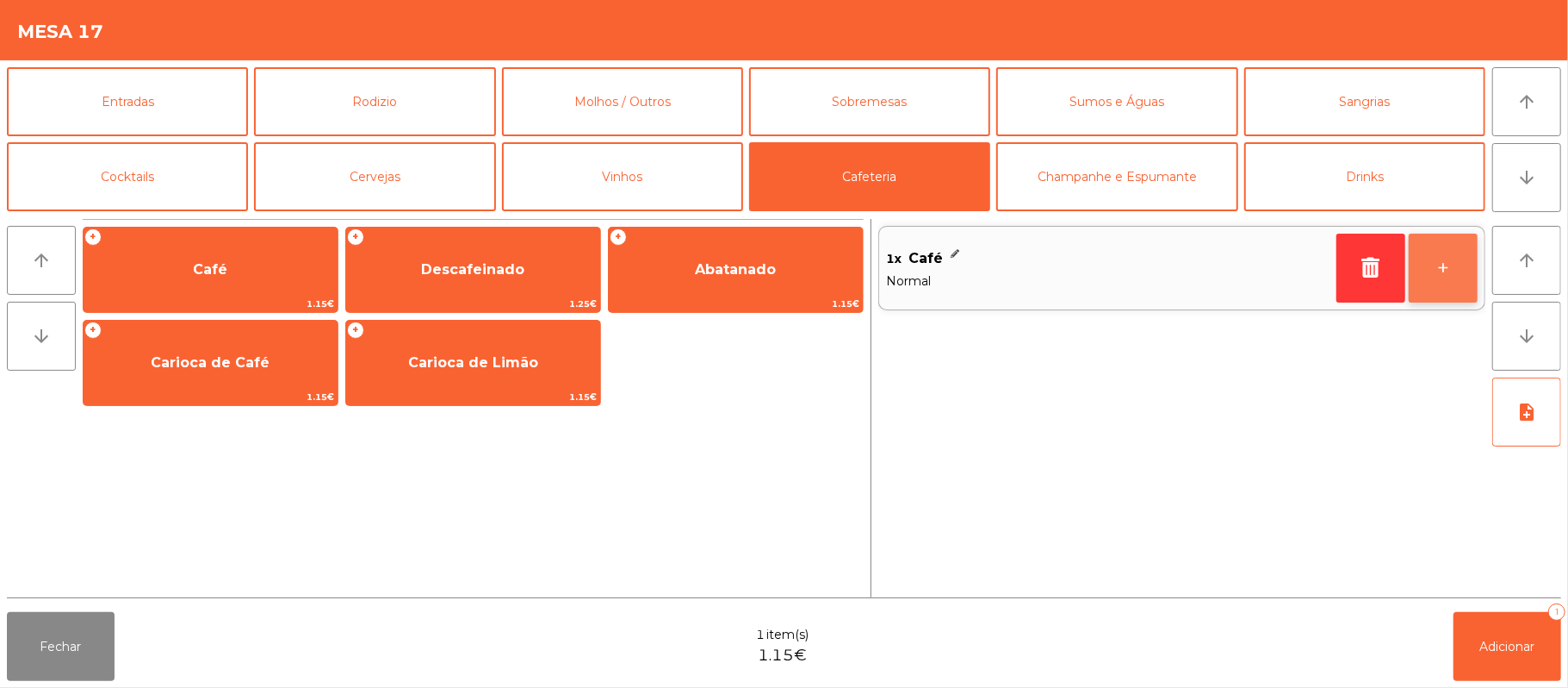
click at [1446, 266] on button "+" at bounding box center [1444, 268] width 69 height 69
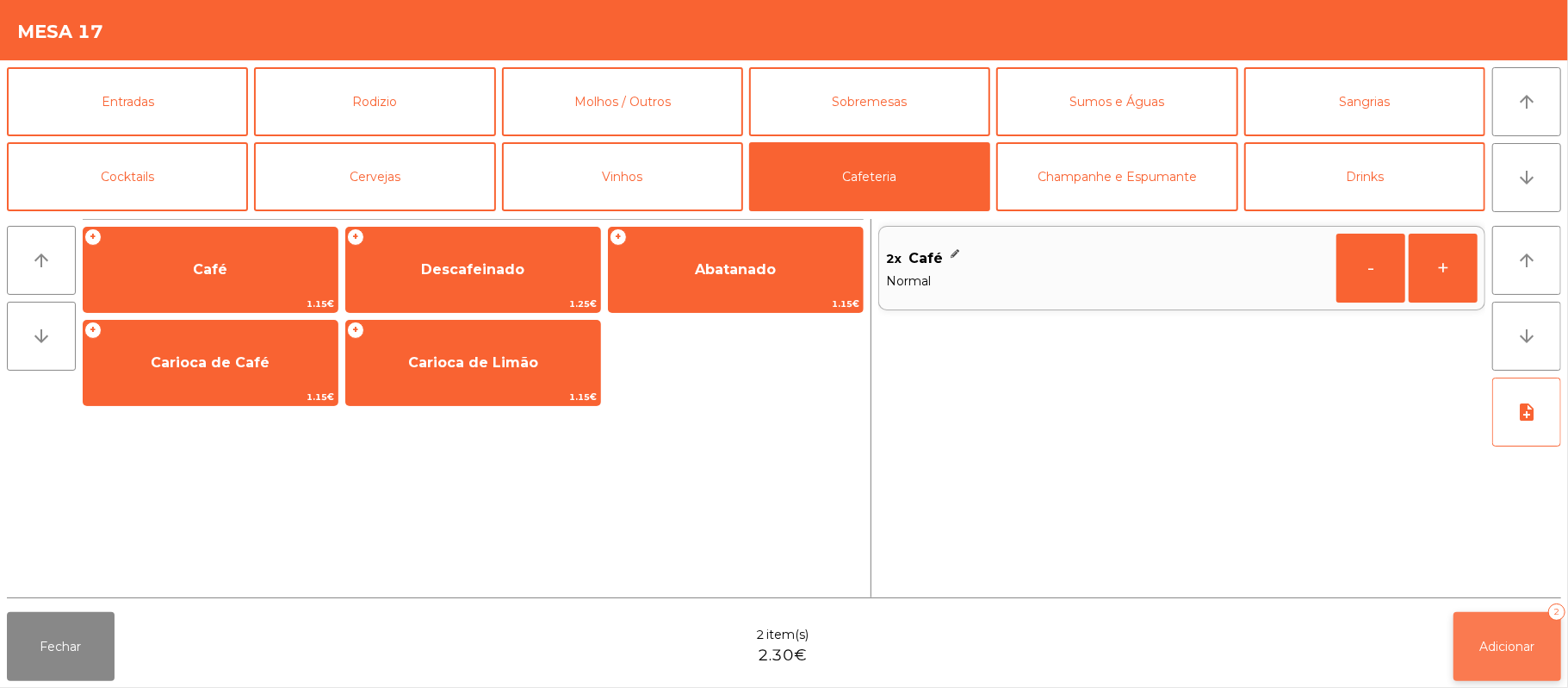
click at [1511, 639] on span "Adicionar" at bounding box center [1507, 646] width 55 height 16
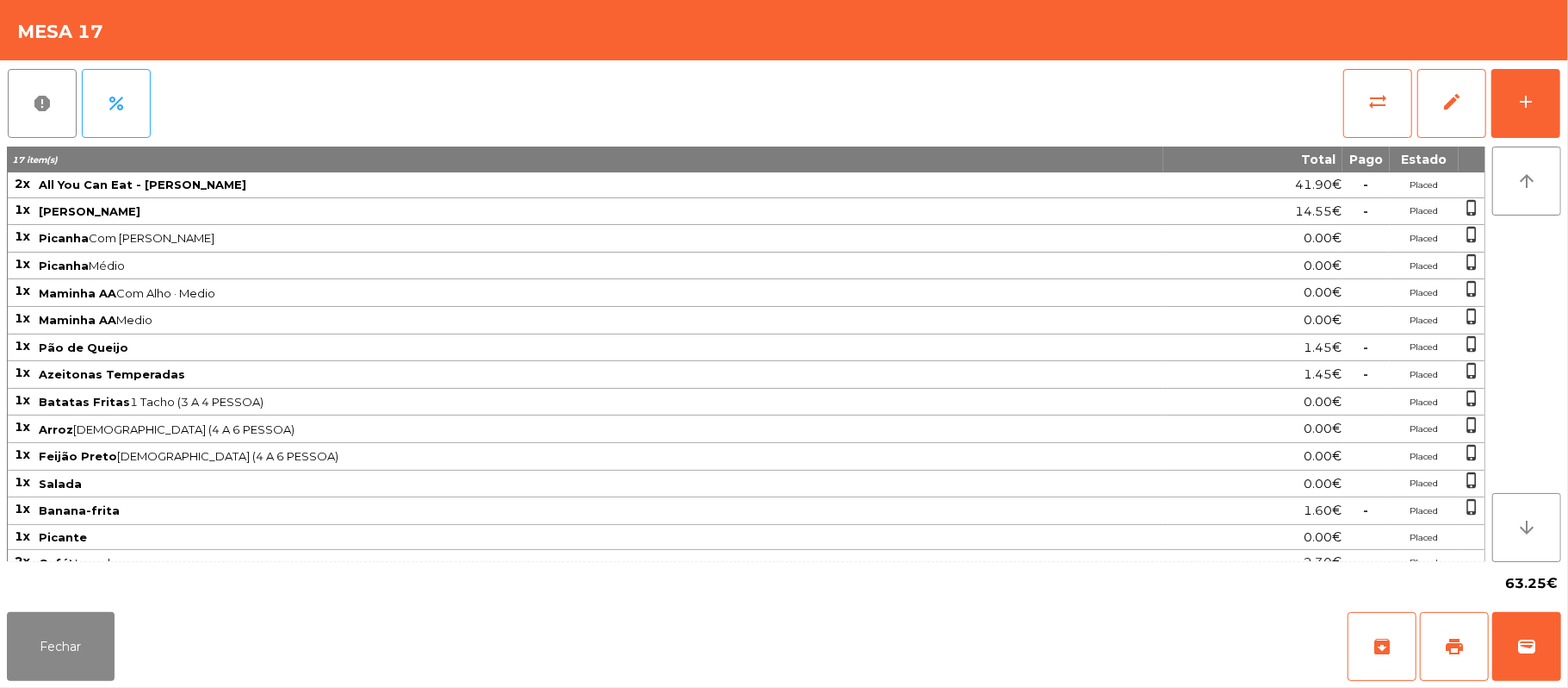
click at [770, 56] on div "Mesa 17" at bounding box center [784, 30] width 1568 height 60
click at [1431, 627] on button "print" at bounding box center [1455, 647] width 69 height 69
click at [80, 664] on button "Fechar" at bounding box center [60, 647] width 108 height 69
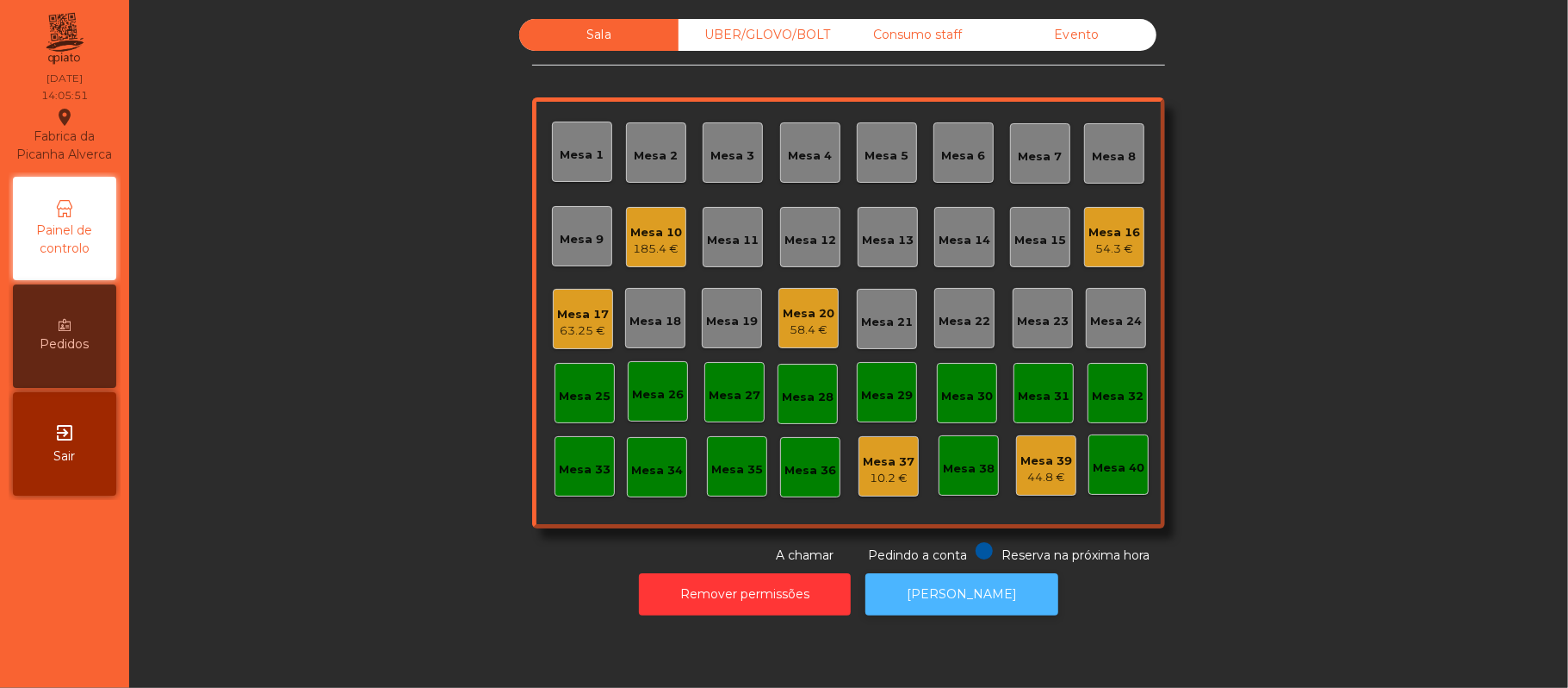
click at [940, 597] on button "[PERSON_NAME]" at bounding box center [962, 593] width 193 height 42
click at [590, 322] on div "63.25 €" at bounding box center [583, 330] width 51 height 17
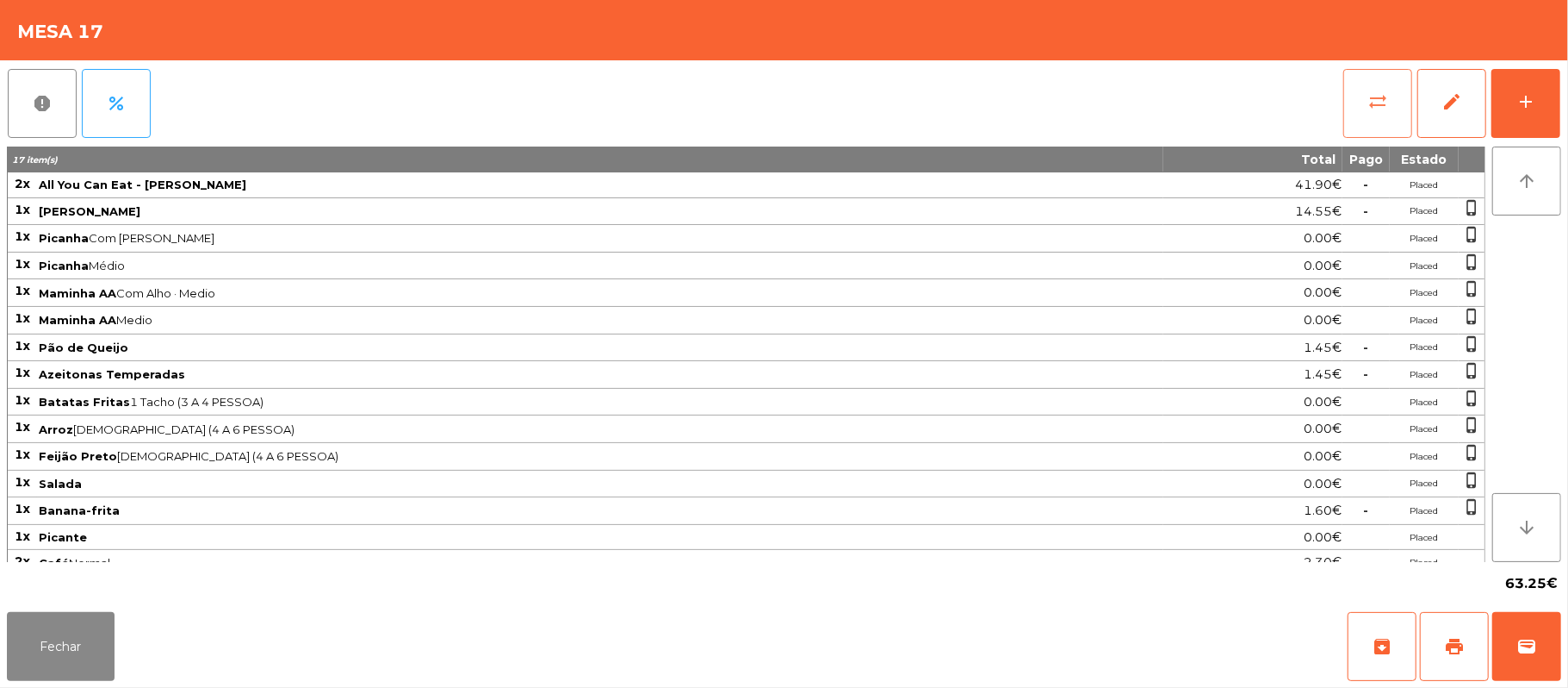
click at [1374, 92] on span "sync_alt" at bounding box center [1378, 102] width 21 height 21
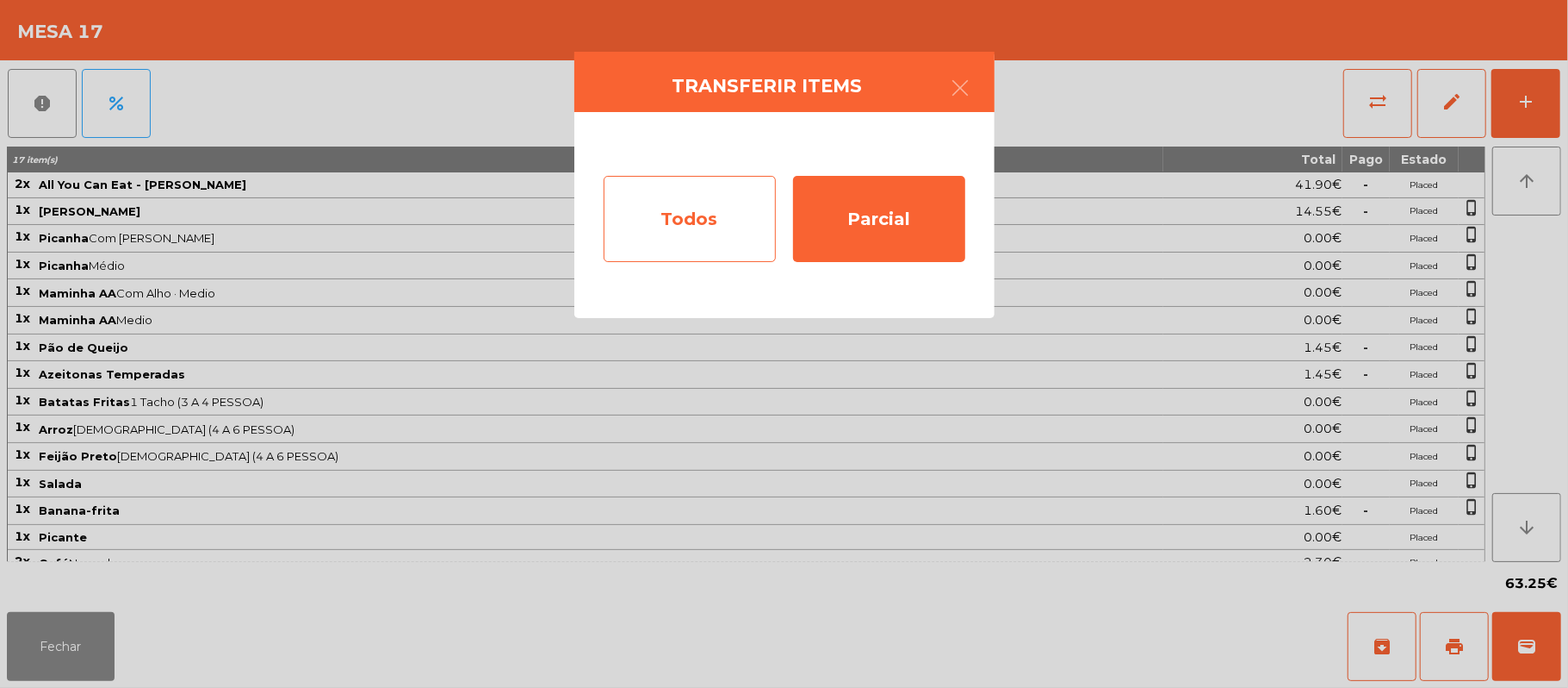
click at [673, 219] on div "Todos" at bounding box center [690, 219] width 172 height 86
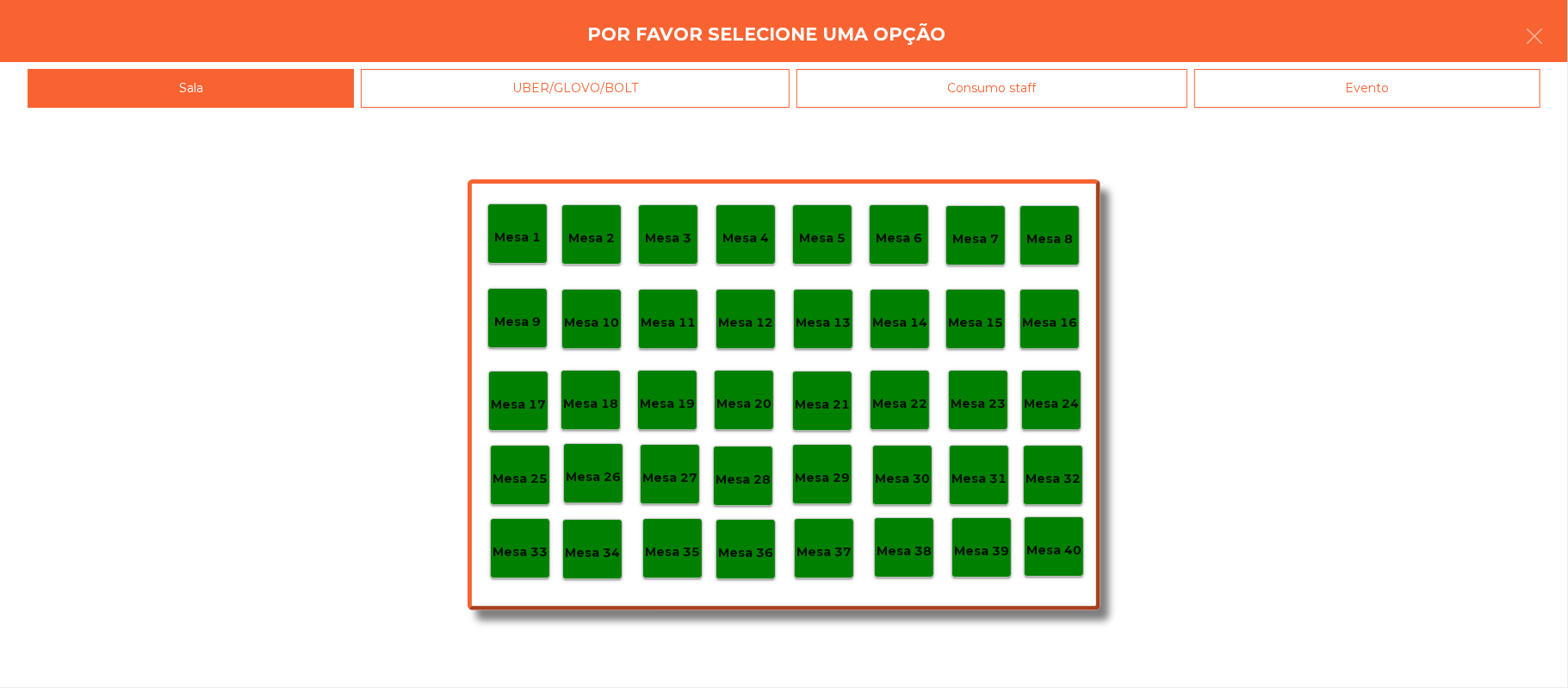
click at [1451, 80] on div "Evento" at bounding box center [1368, 88] width 346 height 38
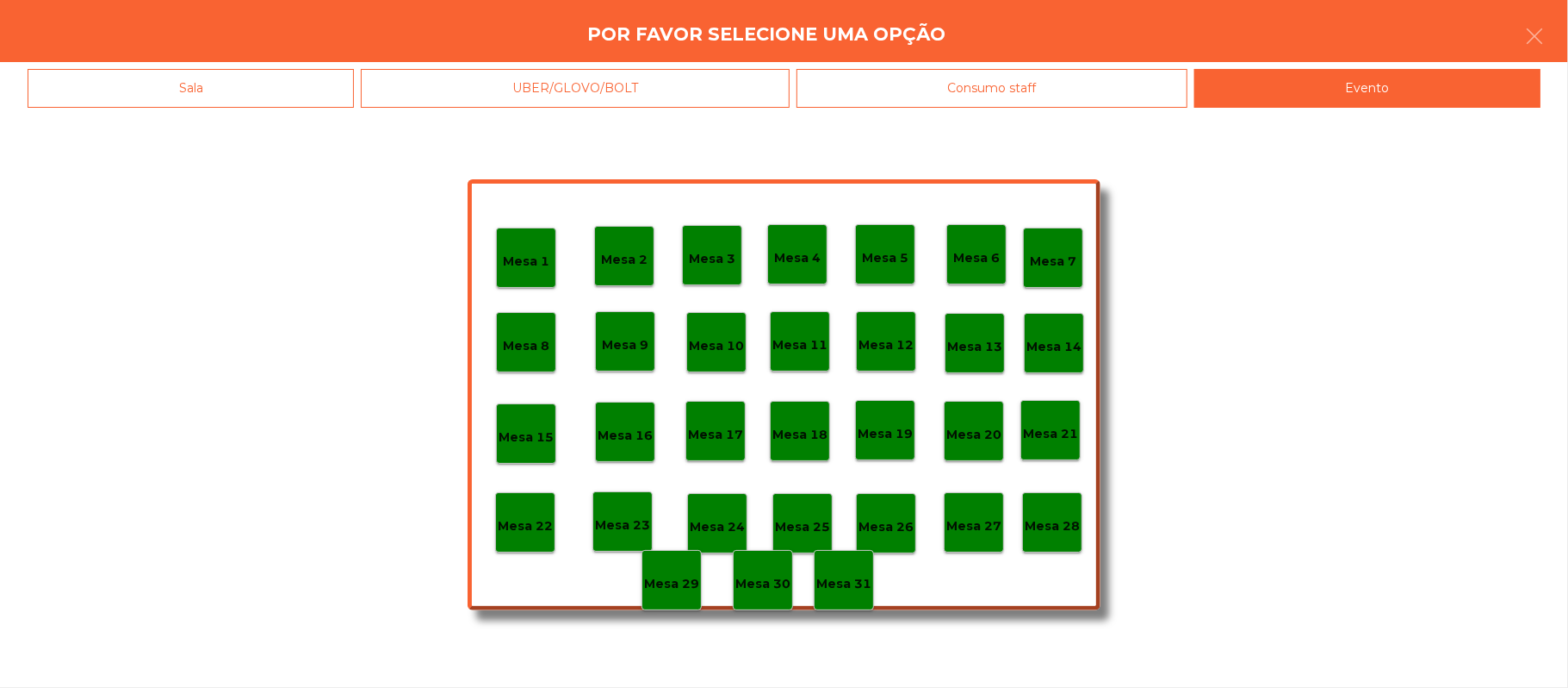
click at [1047, 536] on div "Mesa 28" at bounding box center [1053, 522] width 60 height 60
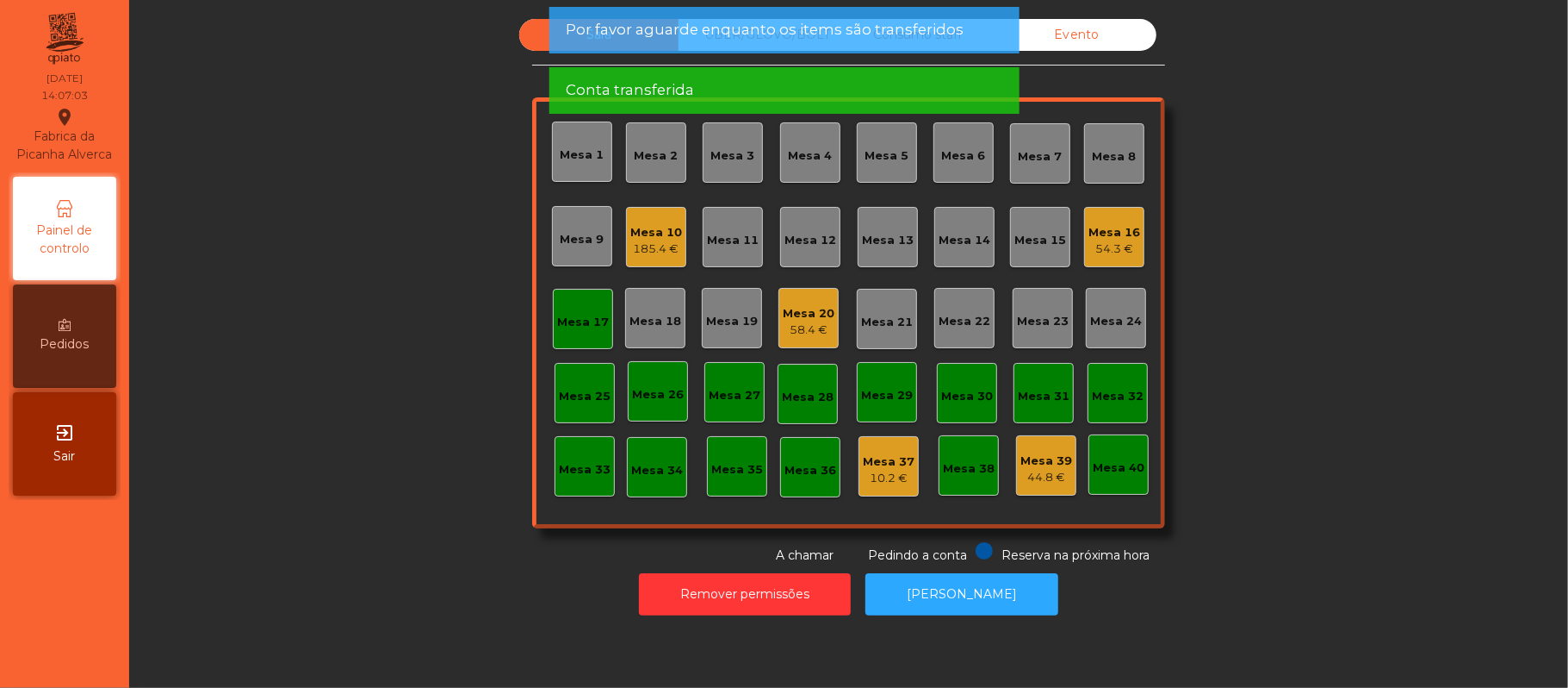
click at [566, 342] on div "Mesa 17" at bounding box center [583, 318] width 60 height 60
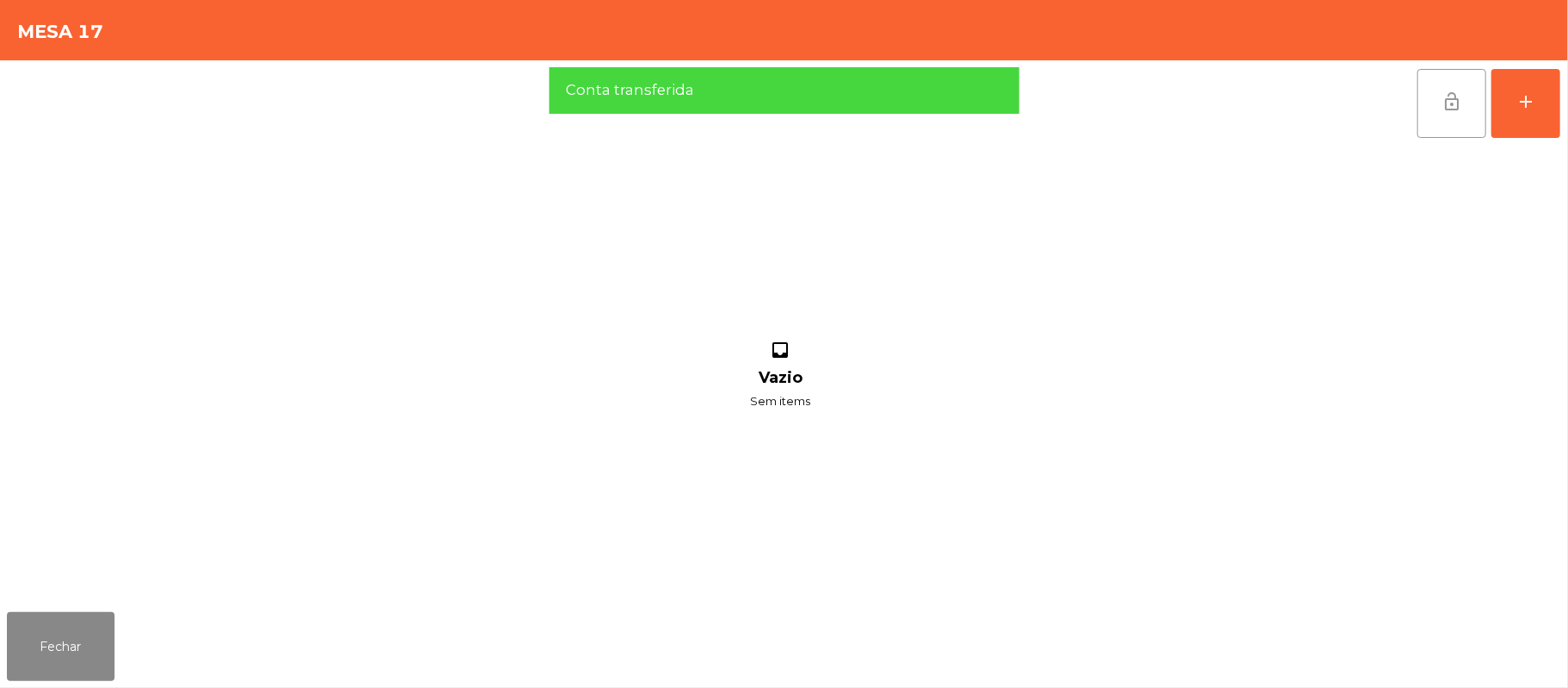
click at [1462, 96] on button "lock_open" at bounding box center [1452, 104] width 69 height 69
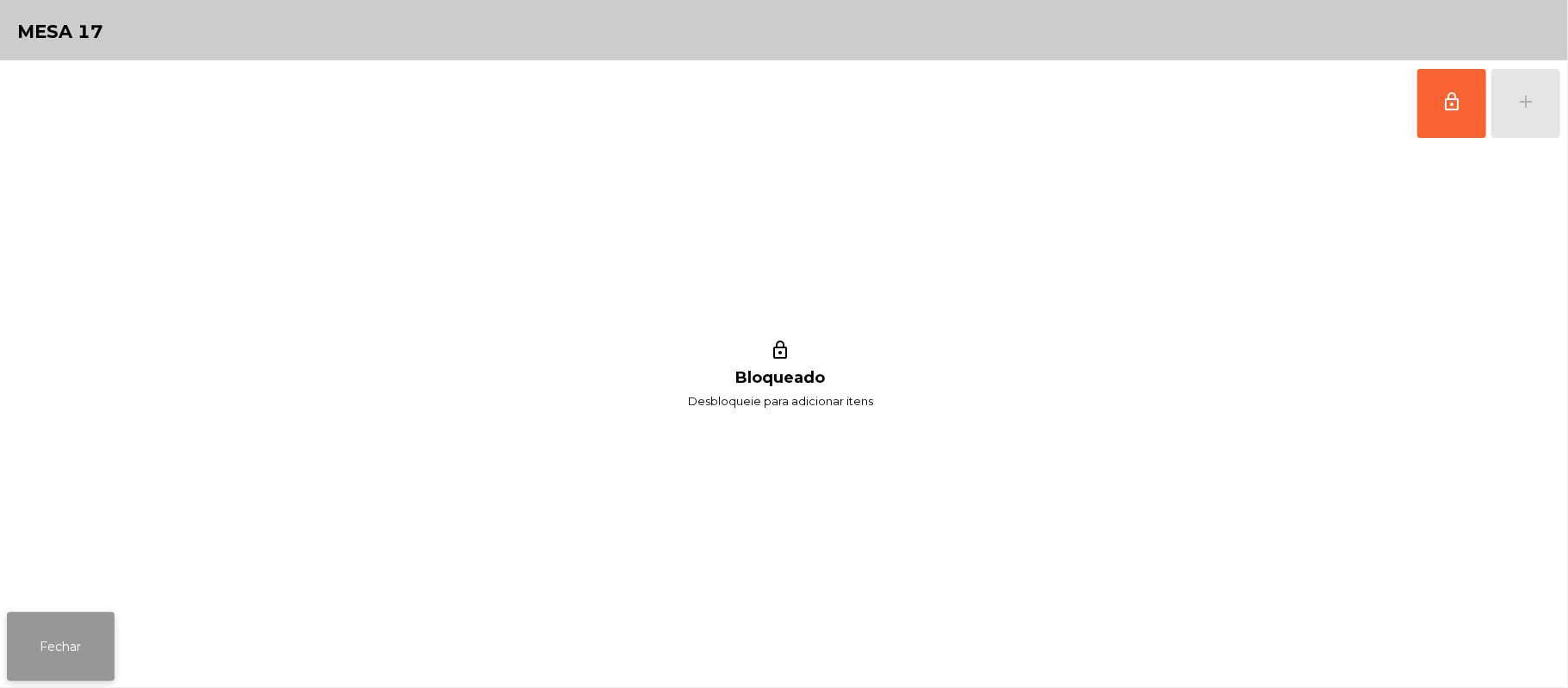
click at [41, 635] on button "Fechar" at bounding box center [60, 647] width 108 height 69
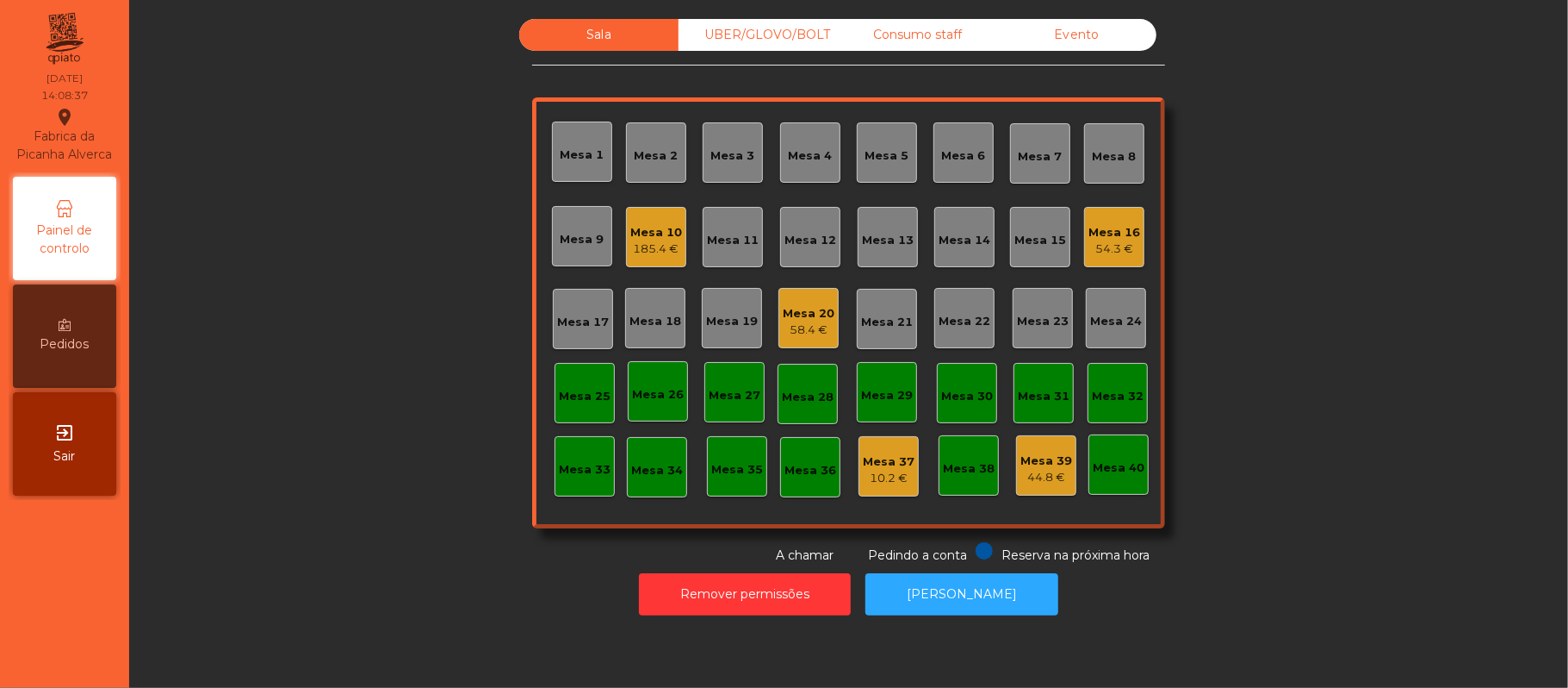
click at [645, 255] on div "185.4 €" at bounding box center [656, 249] width 51 height 17
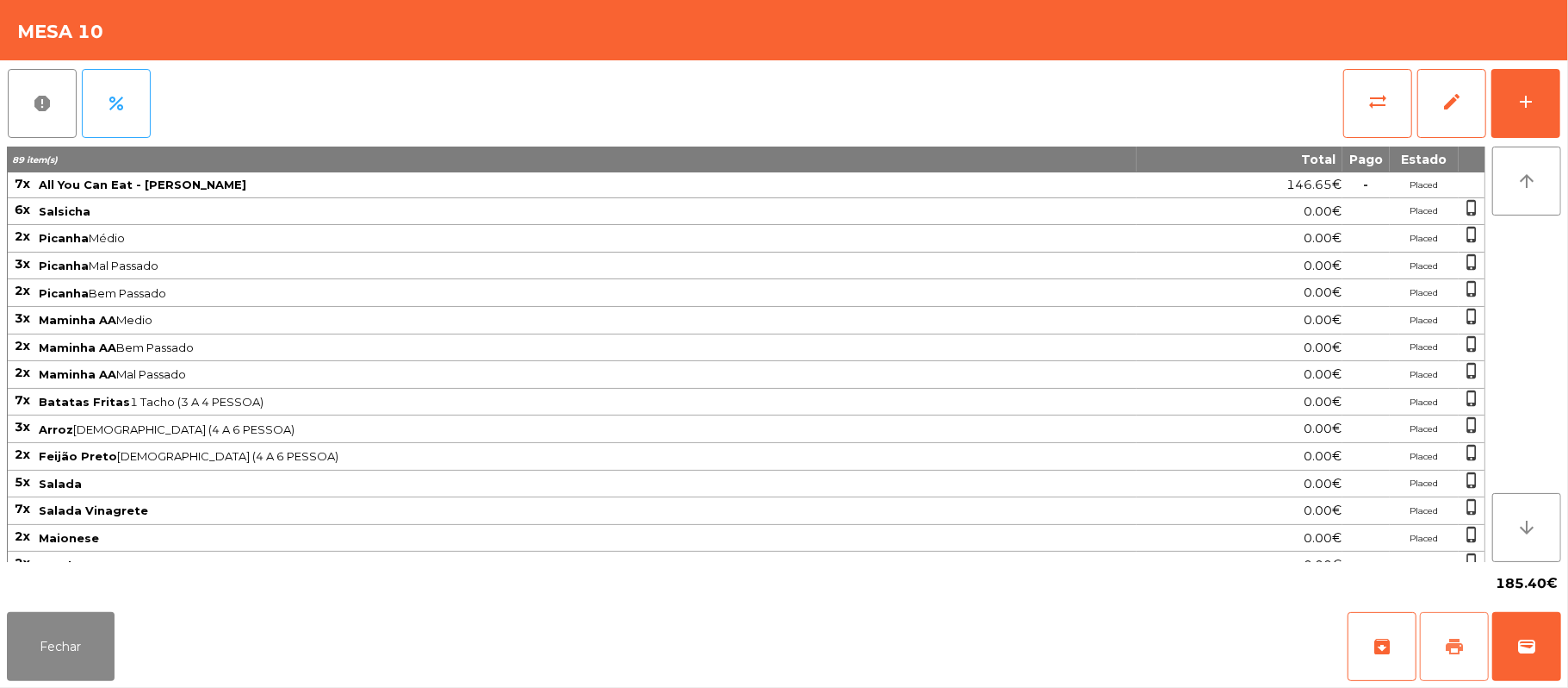
click at [1462, 645] on span "print" at bounding box center [1455, 646] width 21 height 21
click at [1523, 643] on span "wallet" at bounding box center [1527, 646] width 21 height 21
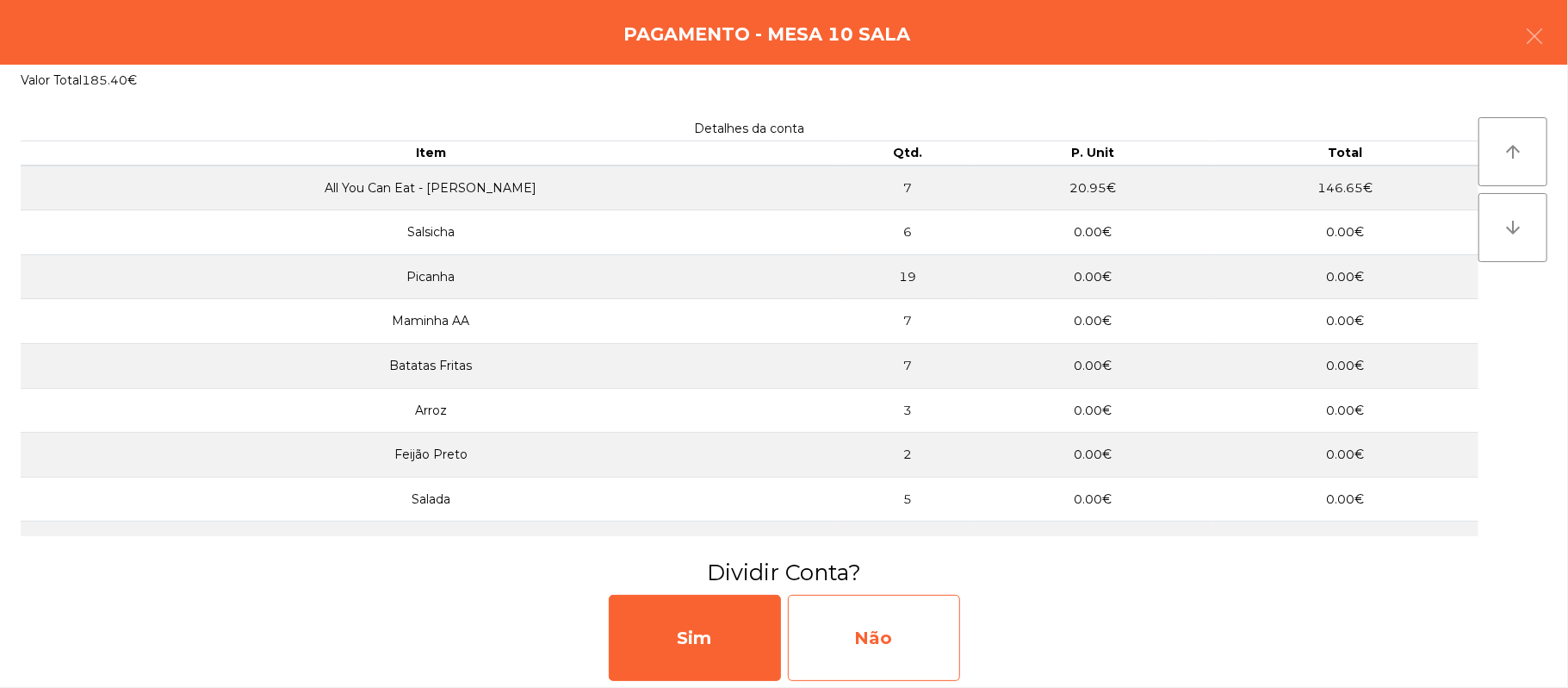
click at [893, 622] on div "Não" at bounding box center [874, 637] width 172 height 86
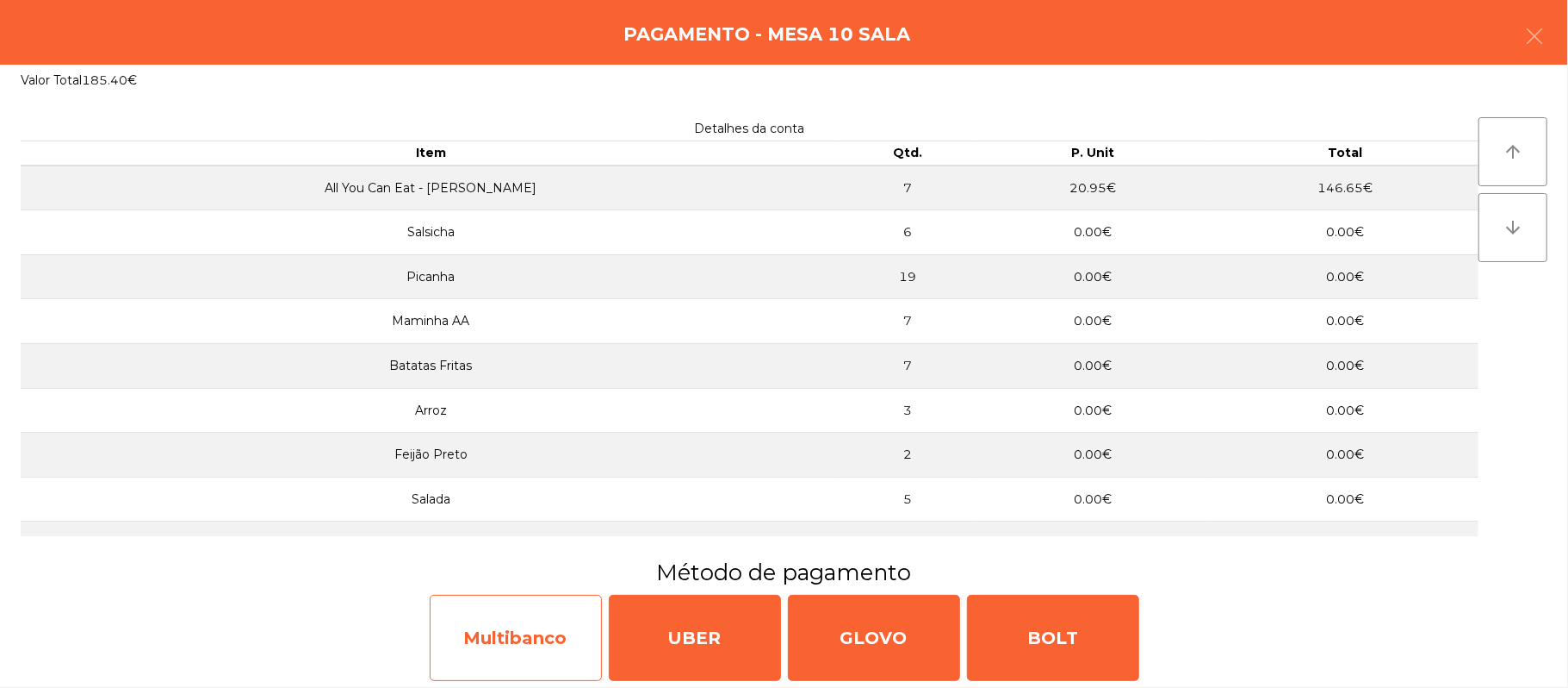
click at [506, 625] on div "Multibanco" at bounding box center [515, 637] width 172 height 86
select select "**"
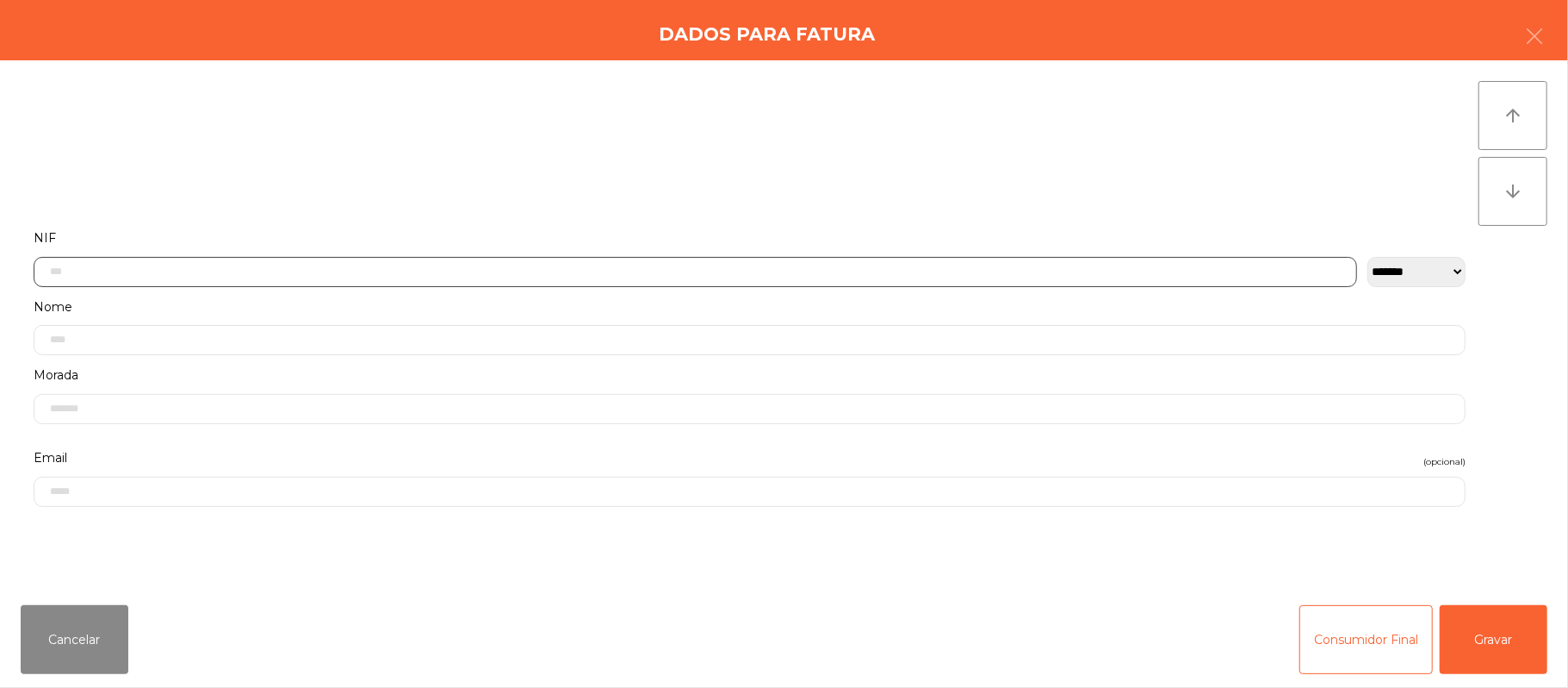
click at [503, 266] on input "text" at bounding box center [695, 271] width 1324 height 30
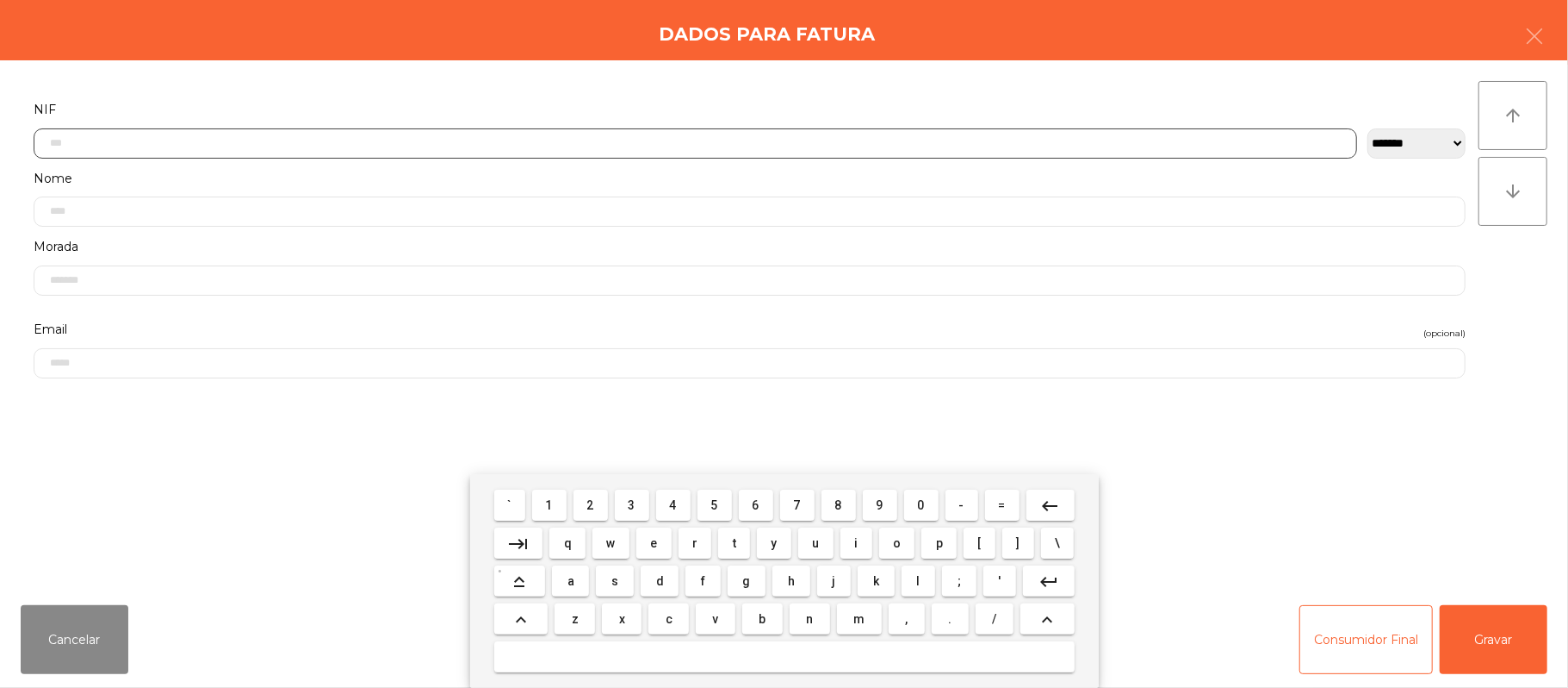
scroll to position [145, 0]
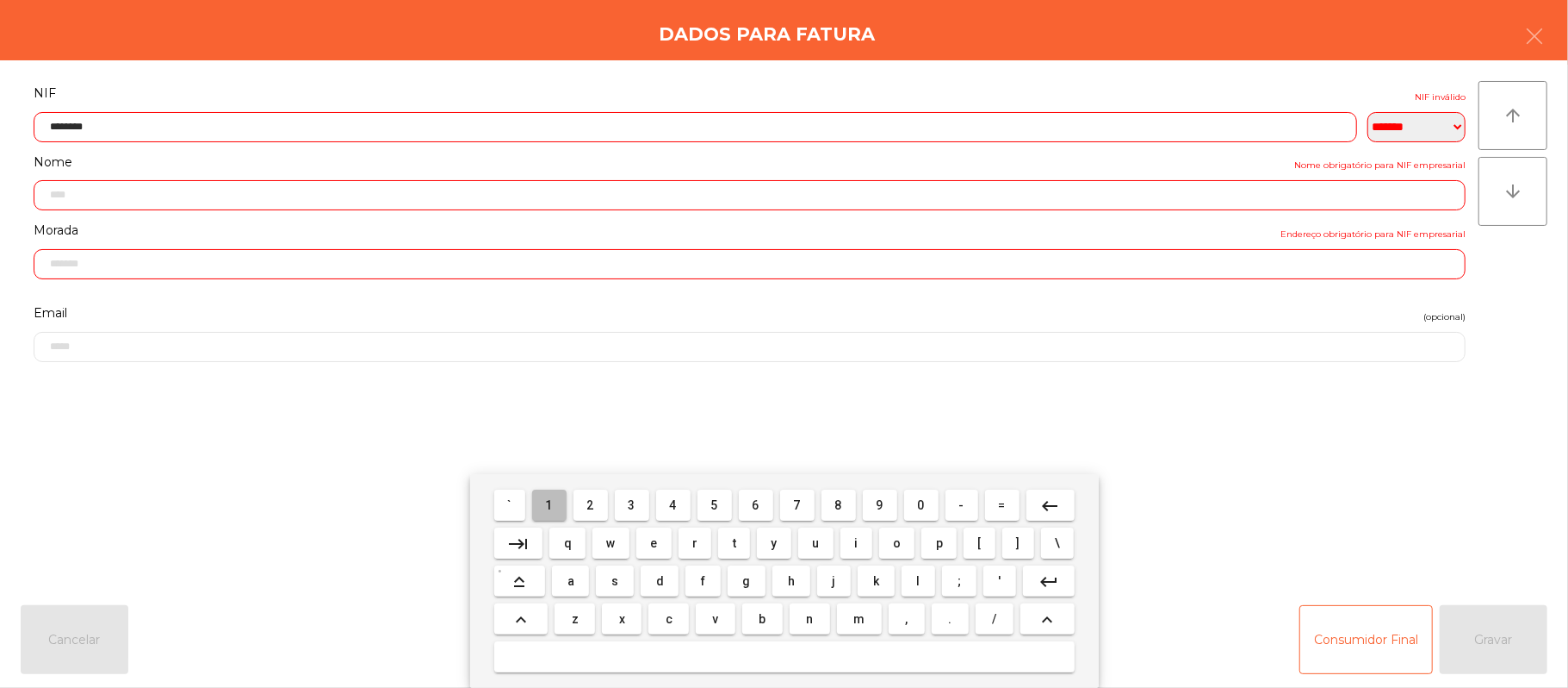
type input "*********"
type input "**********"
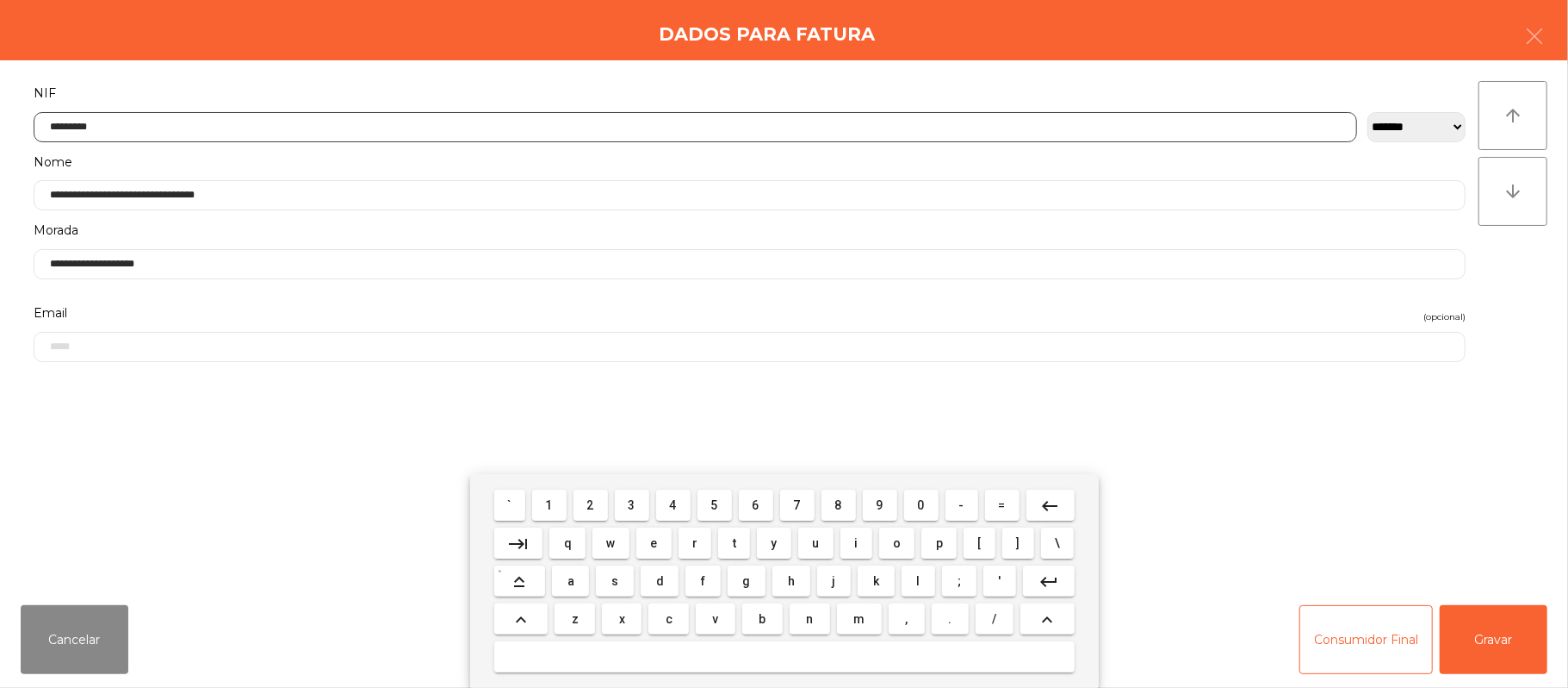
type input "*********"
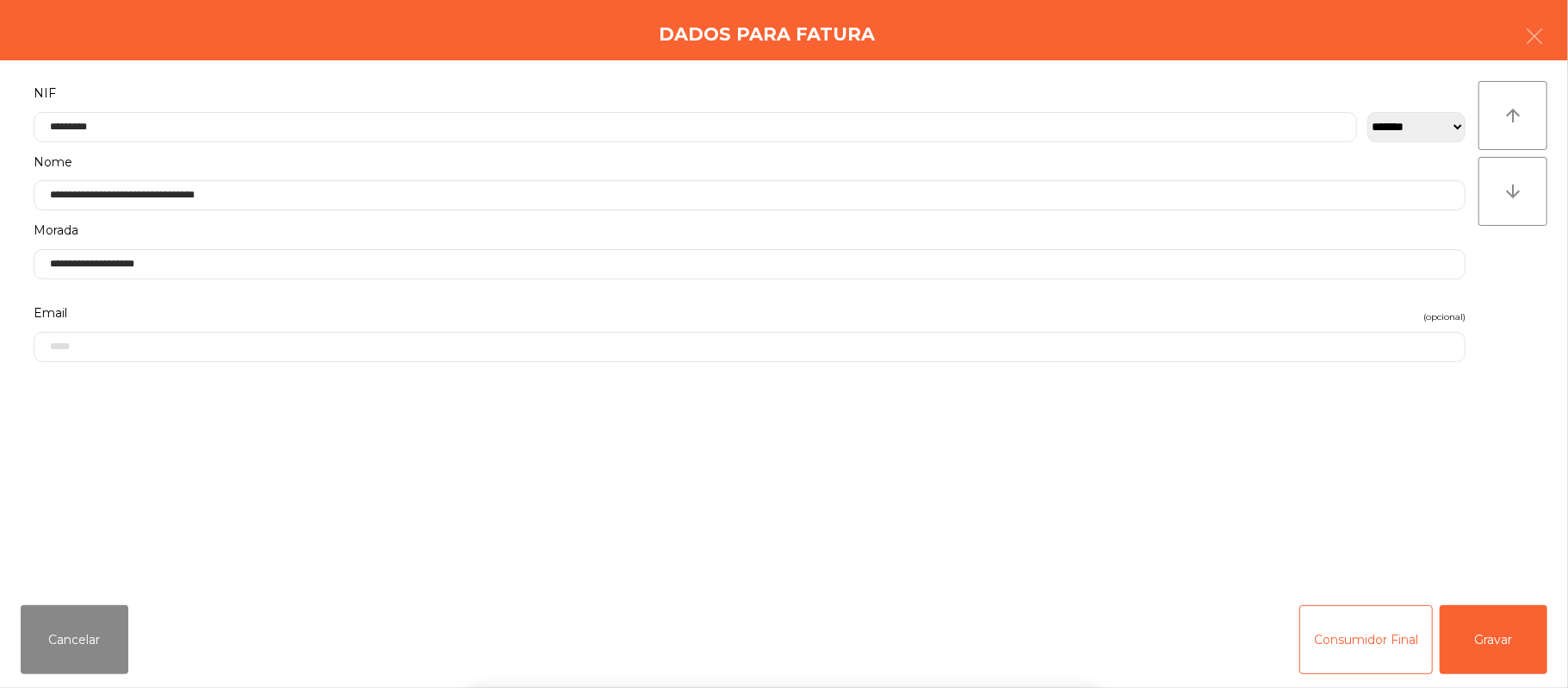
click at [1492, 641] on div "` 1 2 3 4 5 6 7 8 9 0 - = keyboard_backspace keyboard_tab q w e r t y u i o p […" at bounding box center [784, 580] width 1568 height 213
click at [1493, 641] on button "Gravar" at bounding box center [1493, 639] width 108 height 69
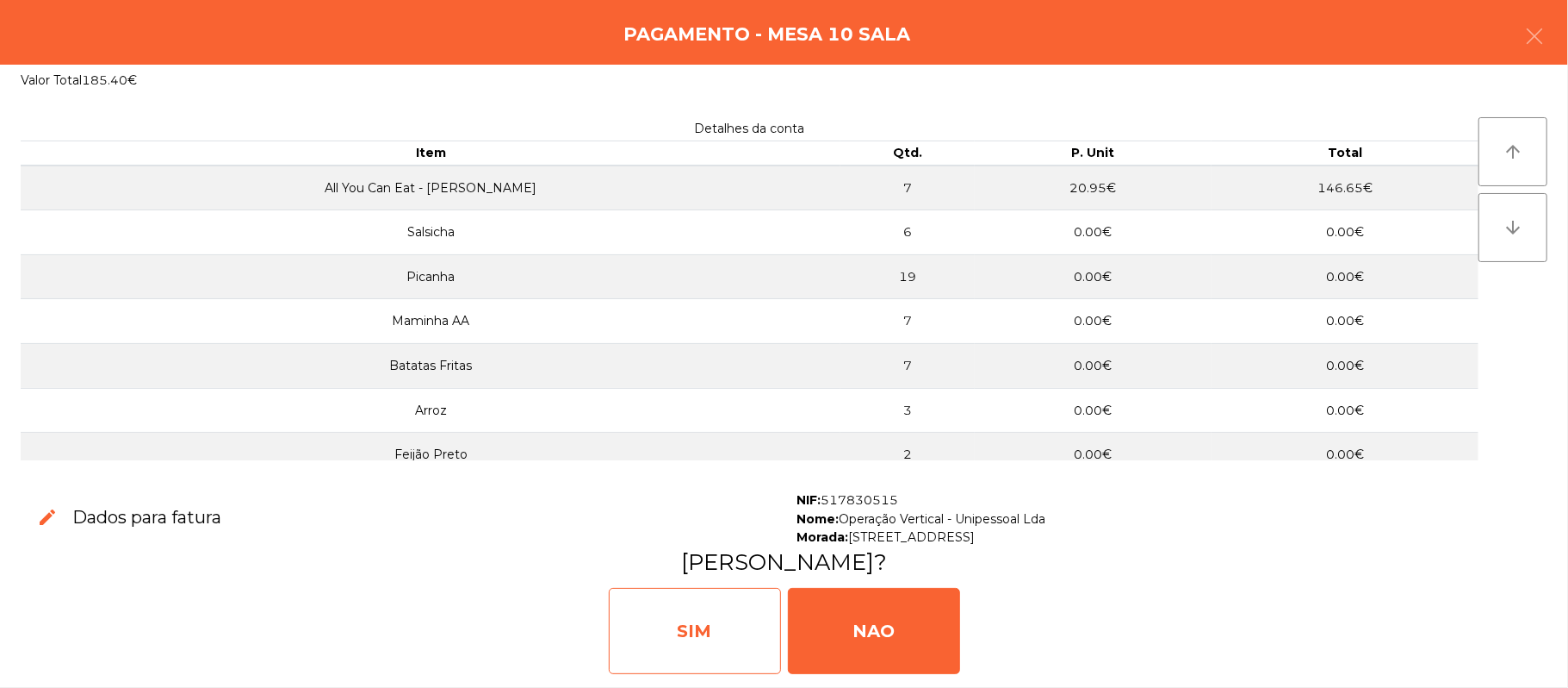
click at [710, 635] on div "SIM" at bounding box center [695, 631] width 172 height 86
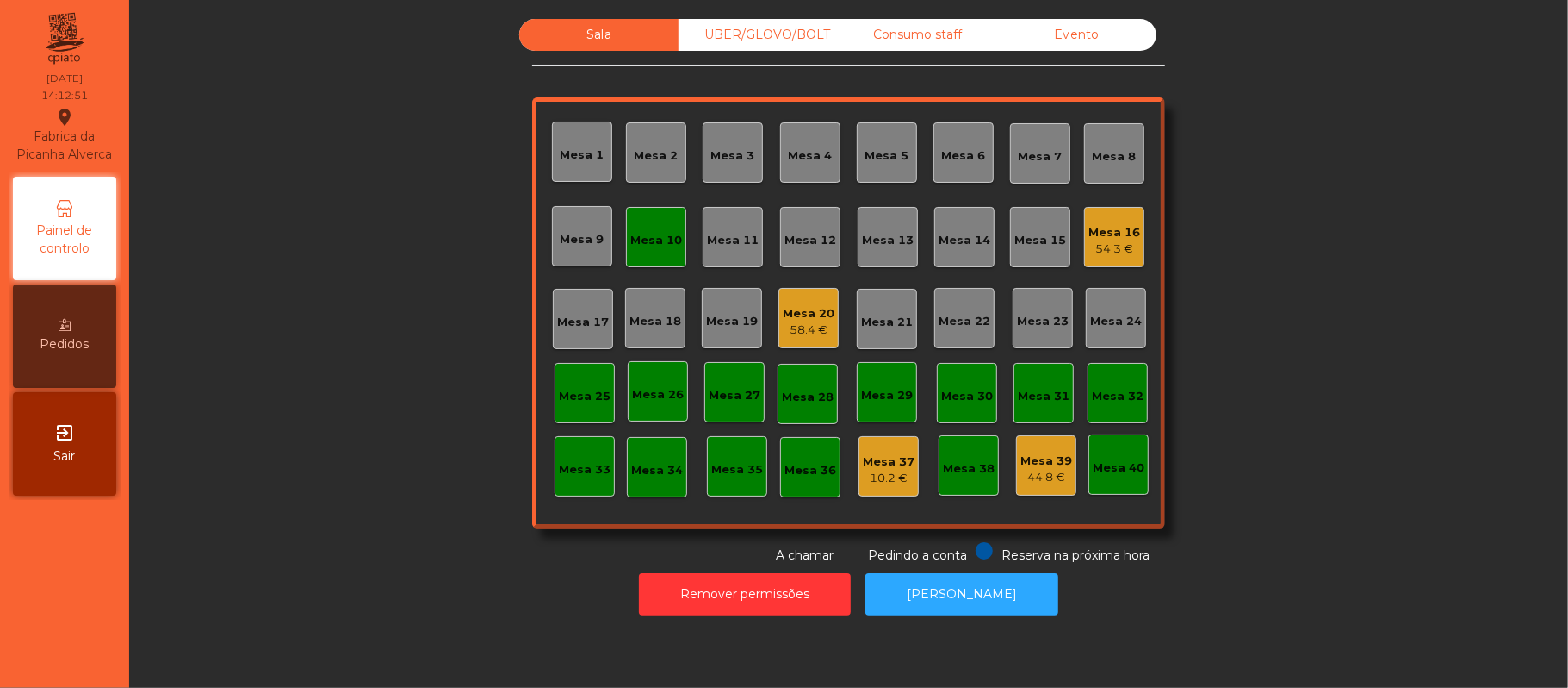
click at [653, 255] on div "Mesa 10" at bounding box center [656, 237] width 60 height 60
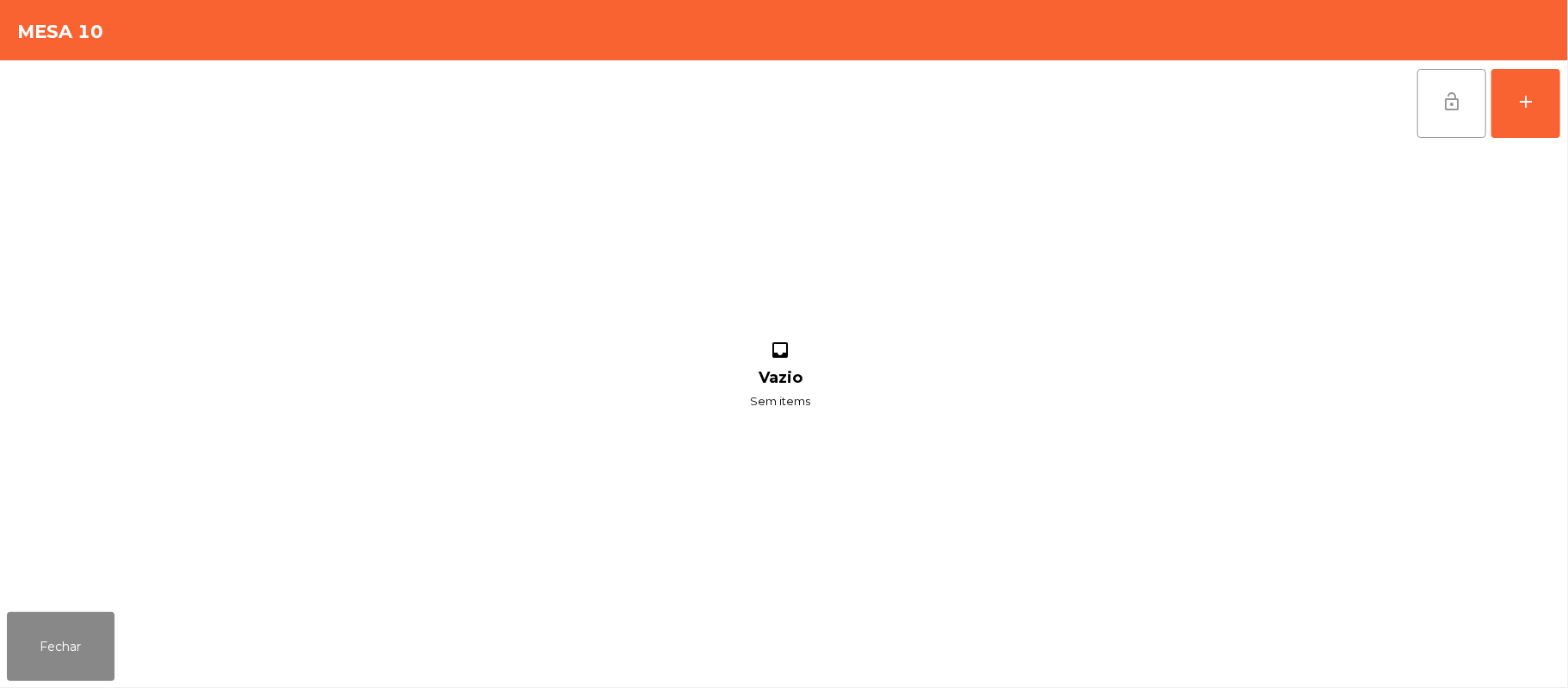
click at [1433, 119] on button "lock_open" at bounding box center [1452, 104] width 69 height 69
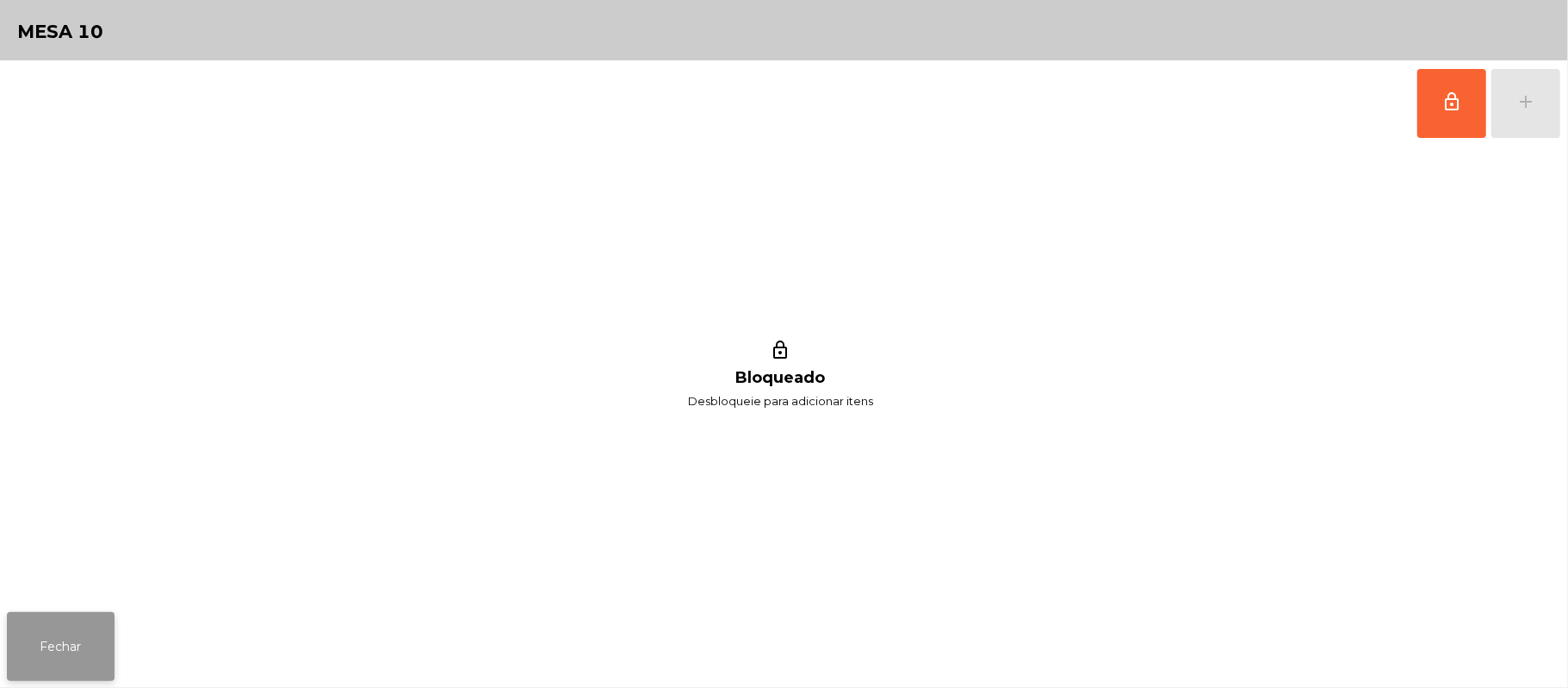
click at [38, 655] on button "Fechar" at bounding box center [60, 647] width 108 height 69
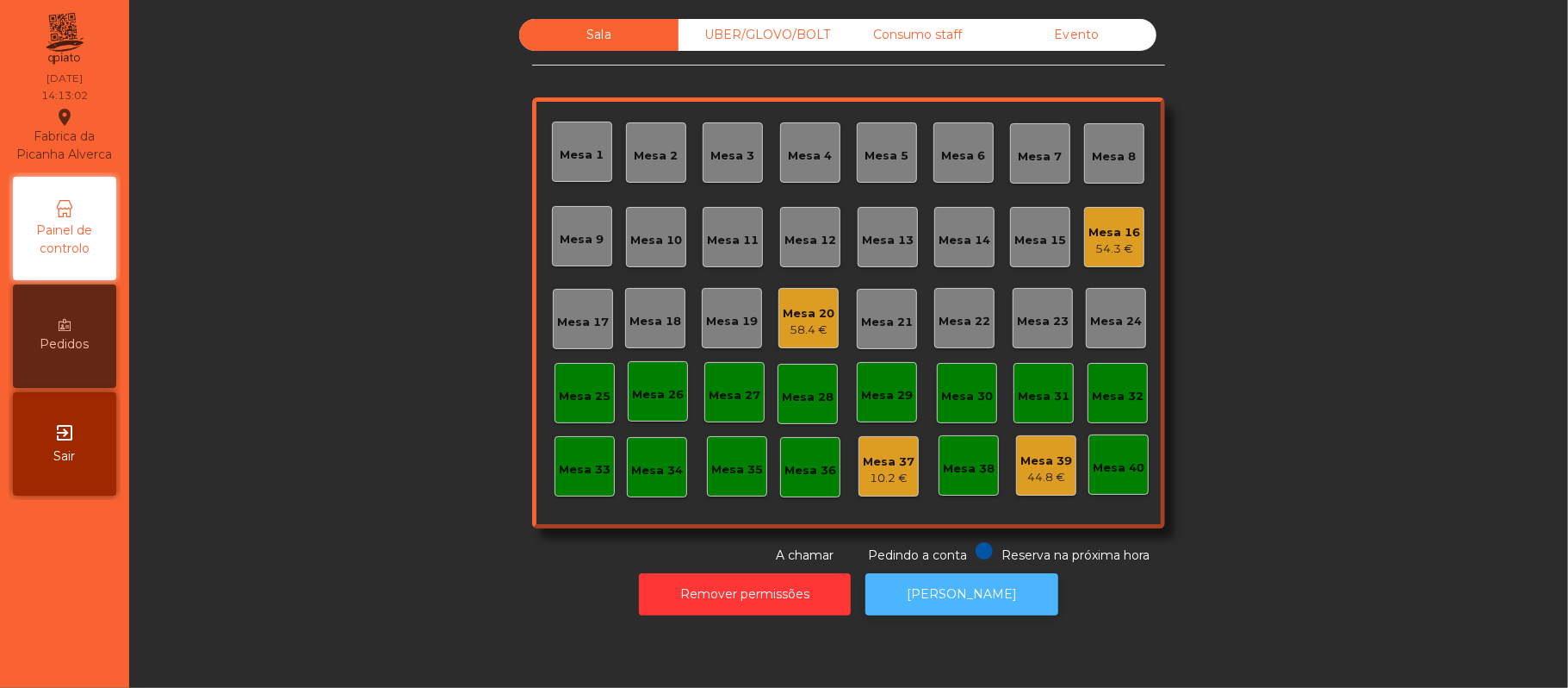
click at [937, 593] on button "[PERSON_NAME]" at bounding box center [962, 593] width 193 height 42
click at [780, 35] on div "UBER/GLOVO/BOLT" at bounding box center [758, 35] width 159 height 32
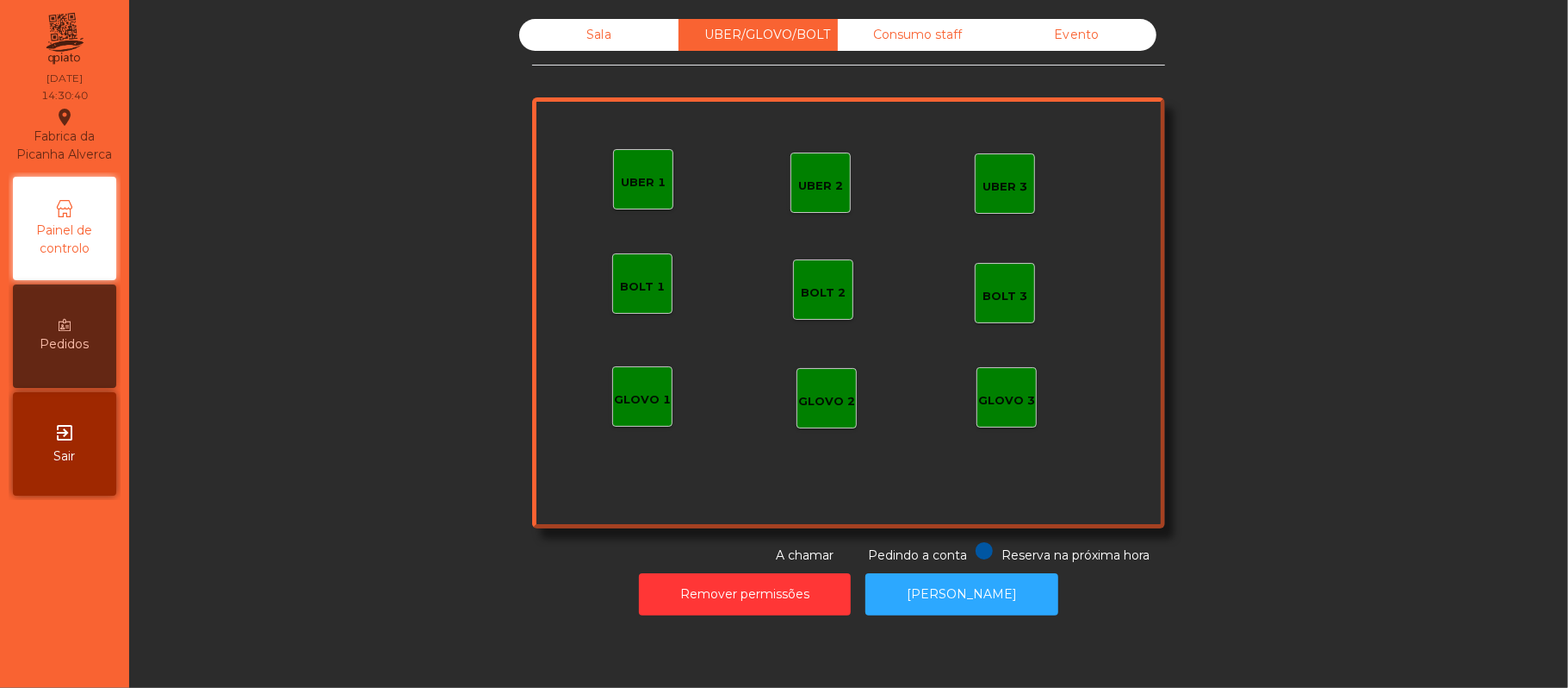
click at [820, 200] on div "UBER 2" at bounding box center [820, 183] width 60 height 60
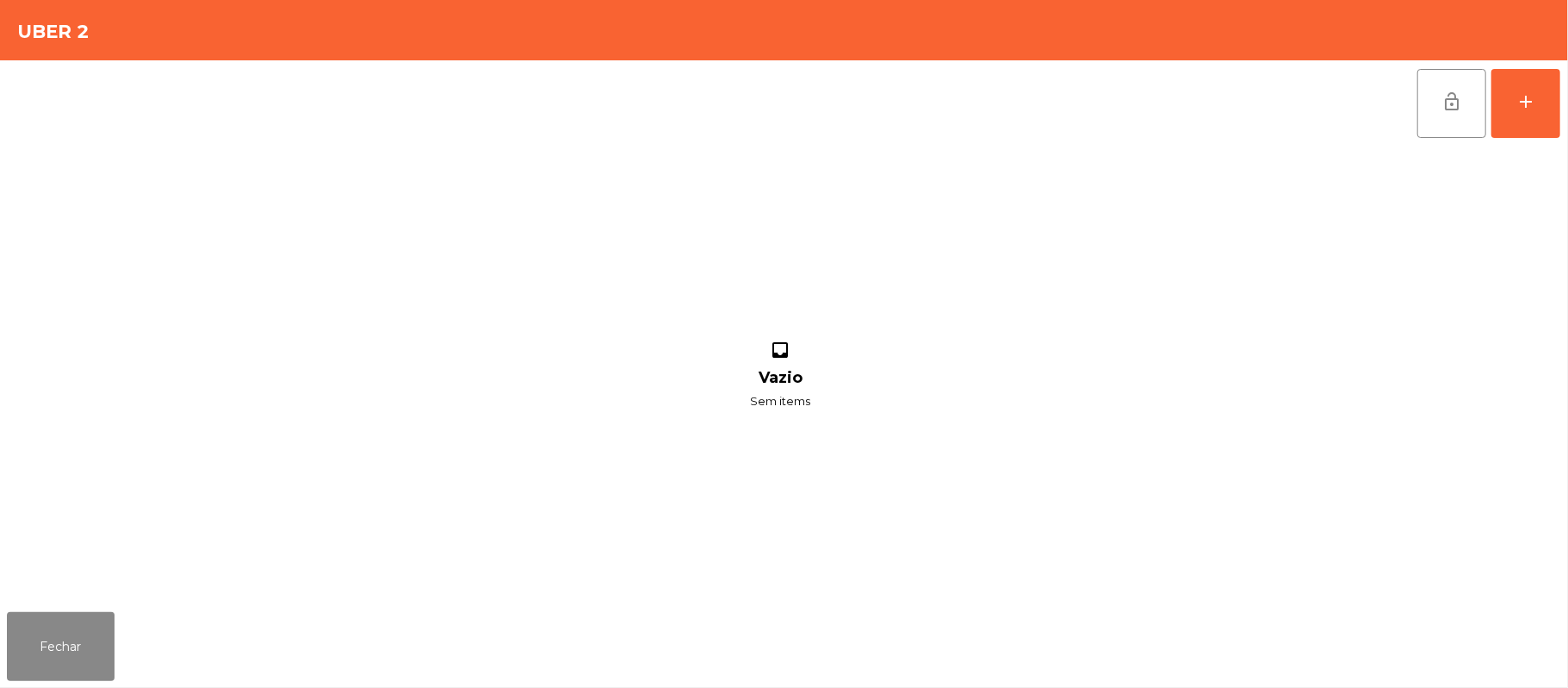
click at [1564, 111] on div "lock_open add inbox Vazio Sem items" at bounding box center [784, 332] width 1568 height 545
click at [1513, 101] on button "add" at bounding box center [1526, 104] width 69 height 69
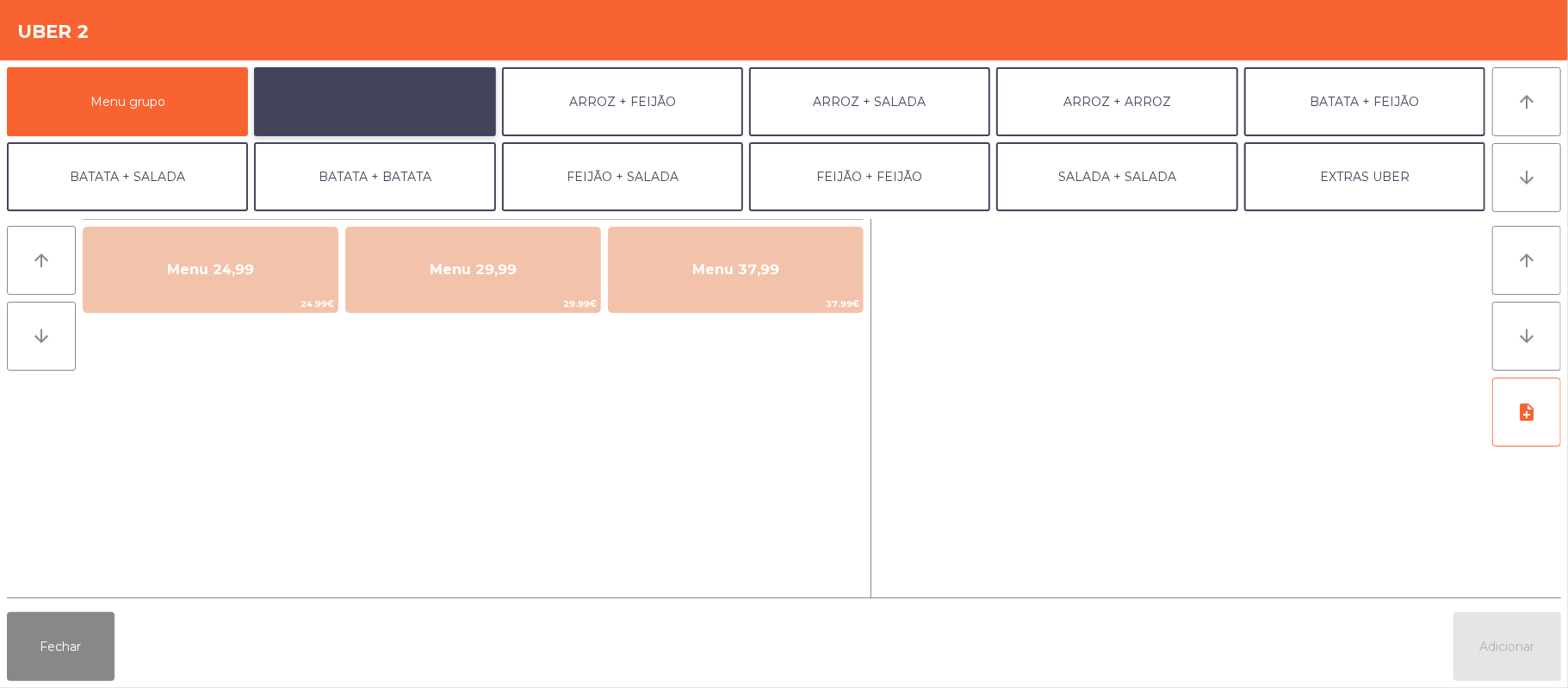
click at [446, 101] on button "ARROZ + BATATAS" at bounding box center [375, 102] width 241 height 69
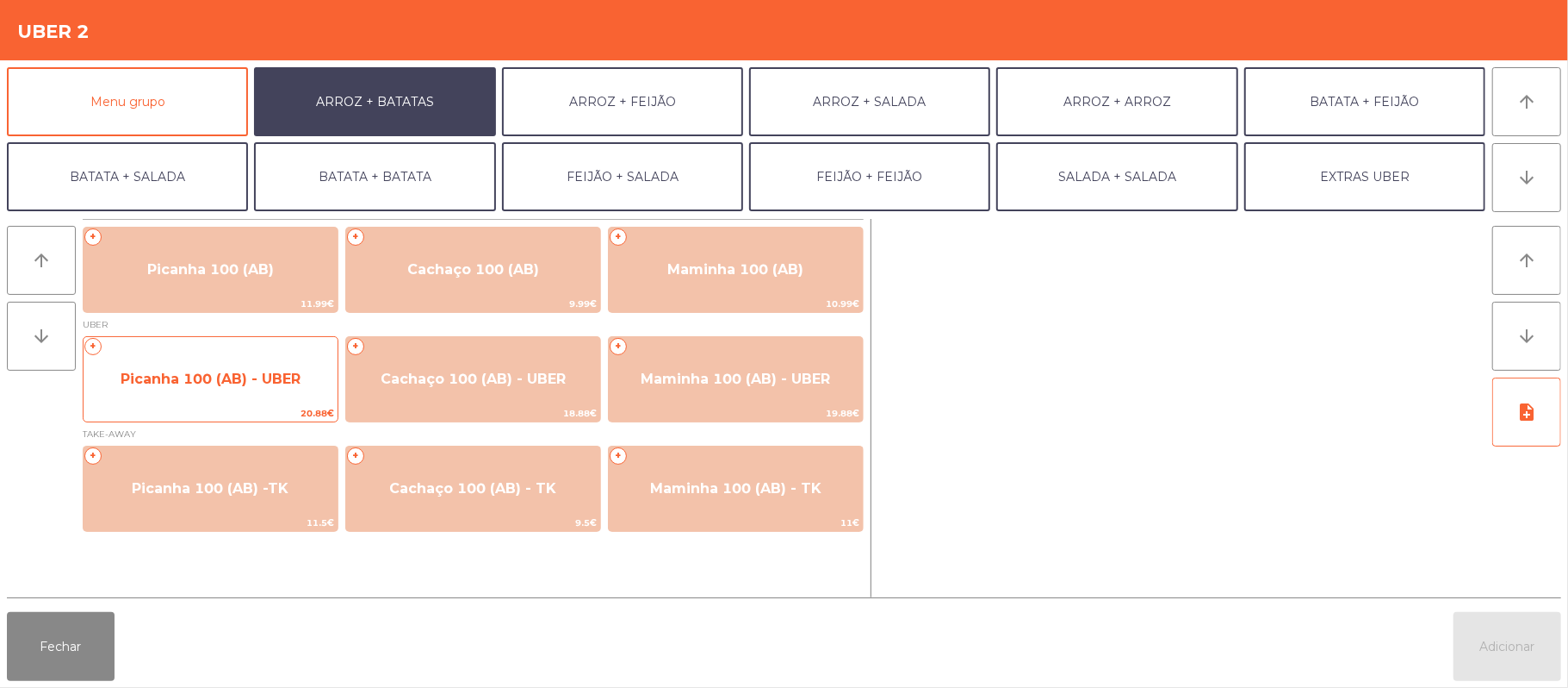
click at [235, 377] on span "Picanha 100 (AB) - UBER" at bounding box center [211, 378] width 180 height 16
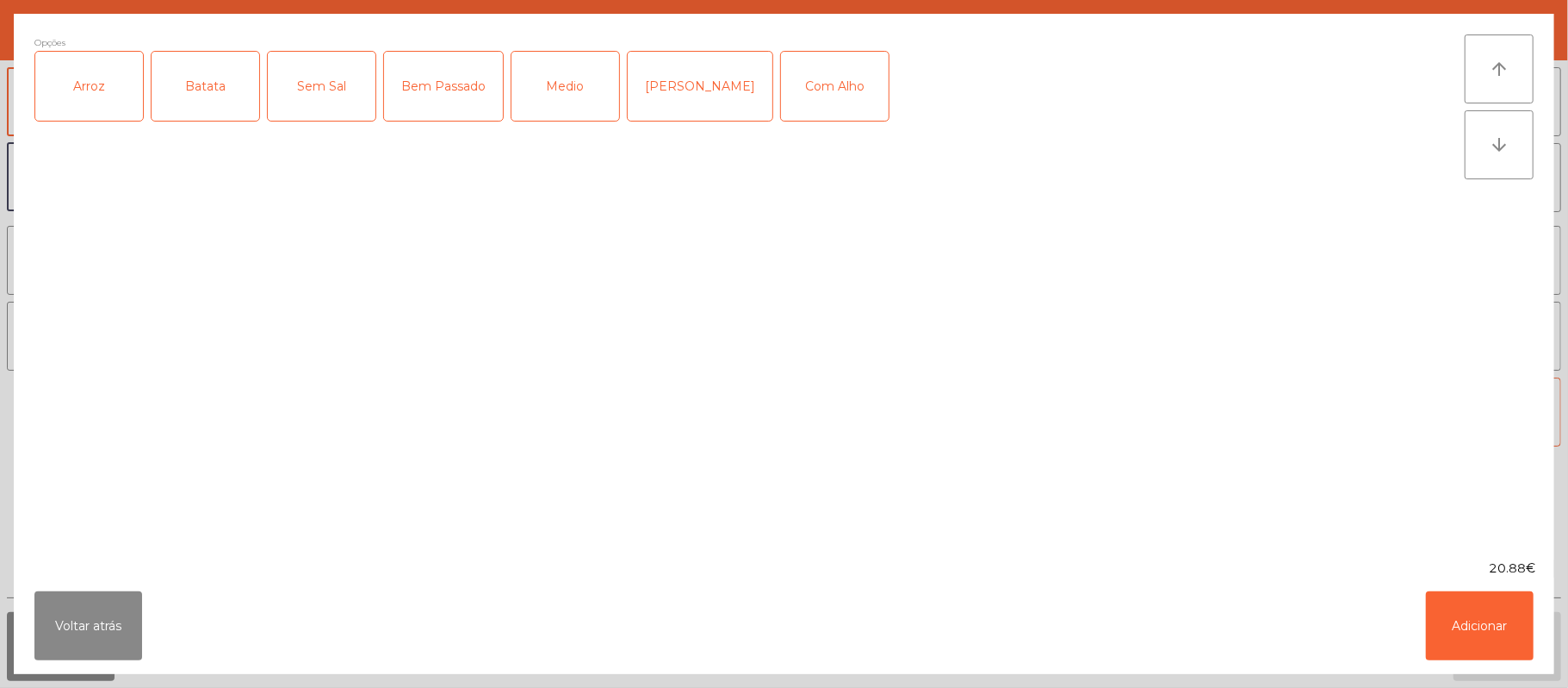
click at [124, 105] on div "Arroz" at bounding box center [89, 86] width 108 height 69
click at [207, 111] on div "Batata" at bounding box center [205, 86] width 108 height 69
click at [663, 94] on div "[PERSON_NAME]" at bounding box center [700, 86] width 145 height 69
click at [1474, 624] on button "Adicionar" at bounding box center [1479, 625] width 108 height 69
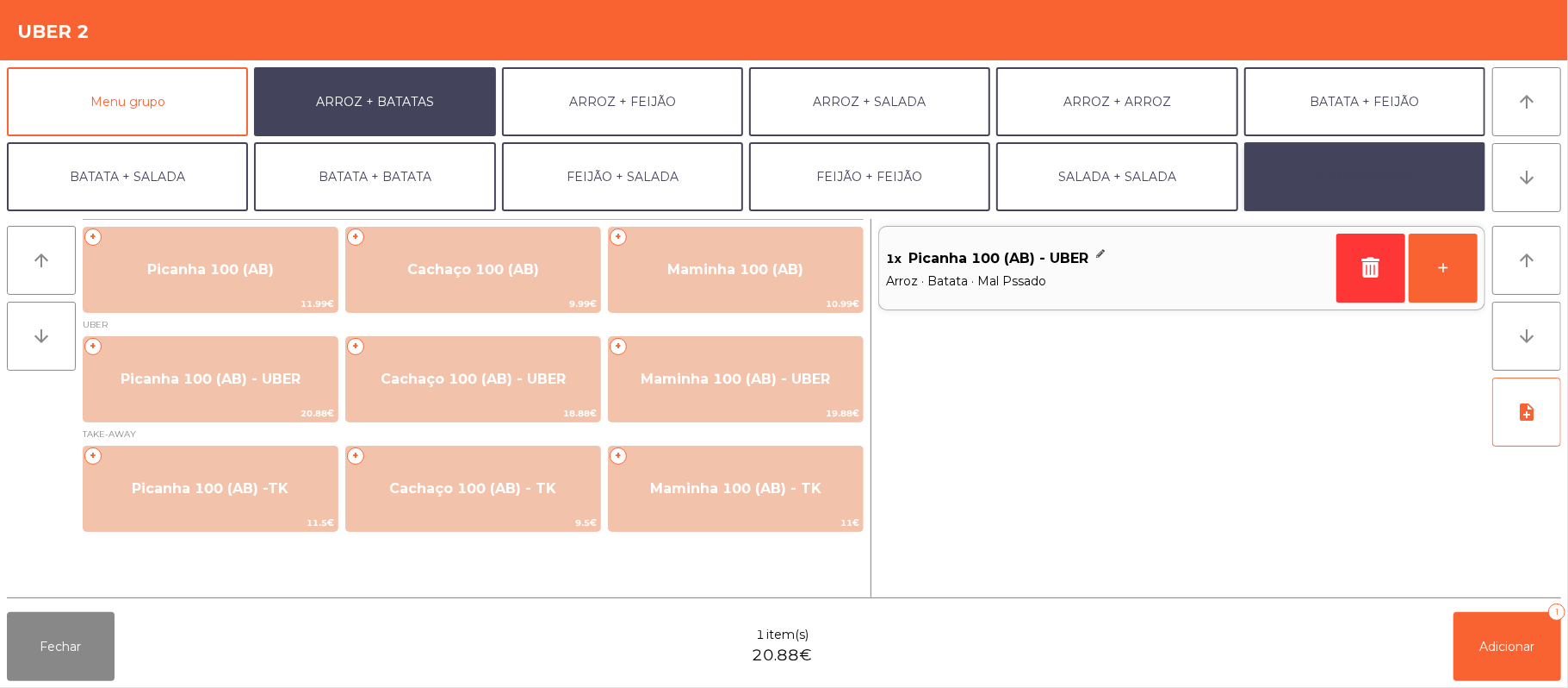
click at [1365, 183] on button "EXTRAS UBER" at bounding box center [1365, 177] width 241 height 69
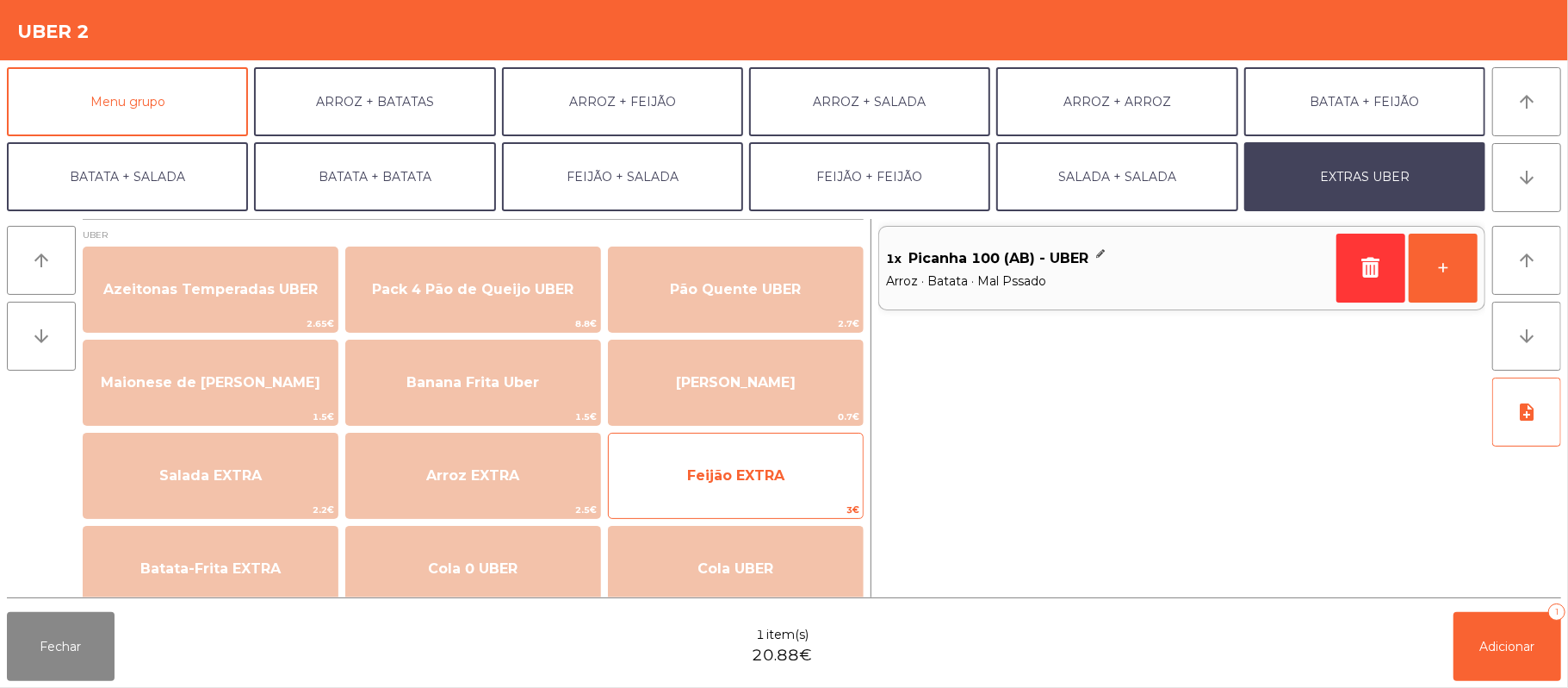
click at [787, 479] on span "Feijão EXTRA" at bounding box center [736, 476] width 254 height 47
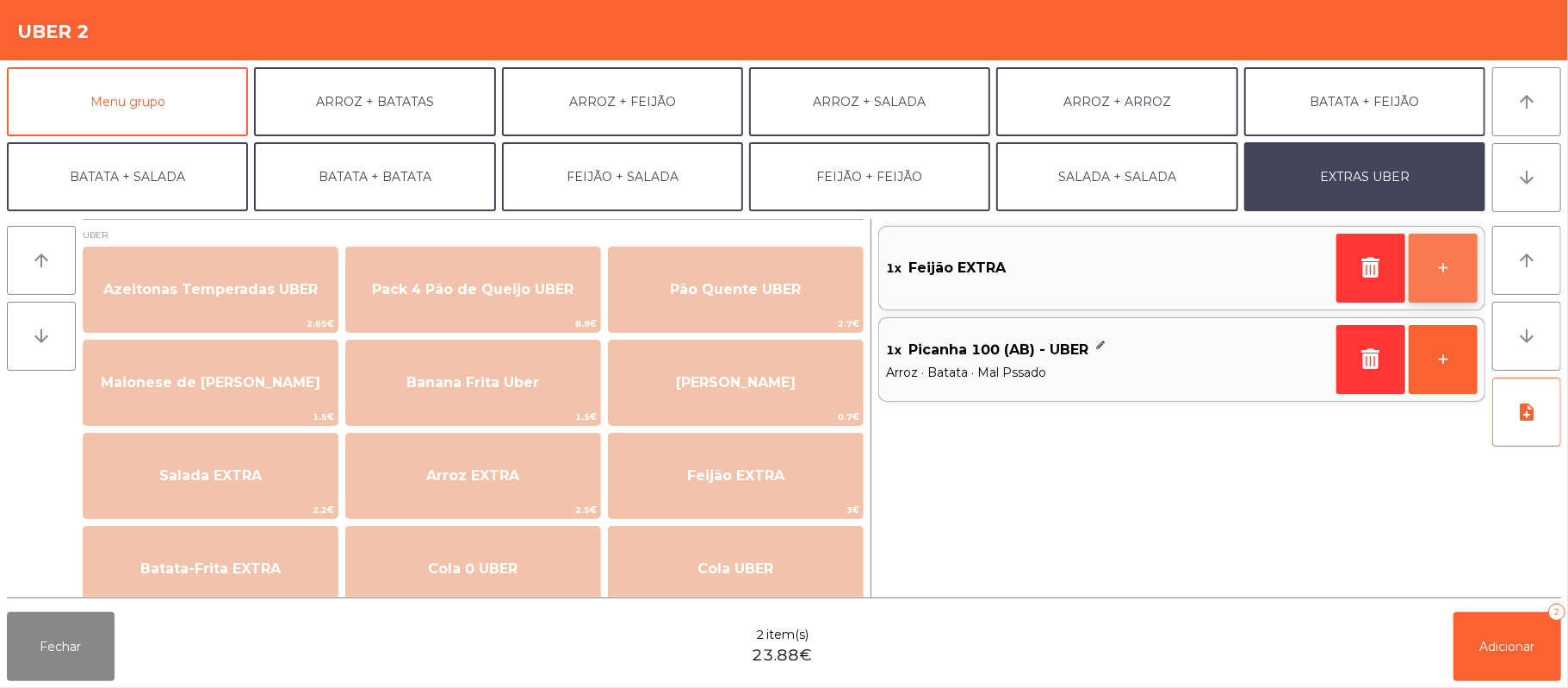
click at [1465, 266] on button "+" at bounding box center [1444, 268] width 69 height 69
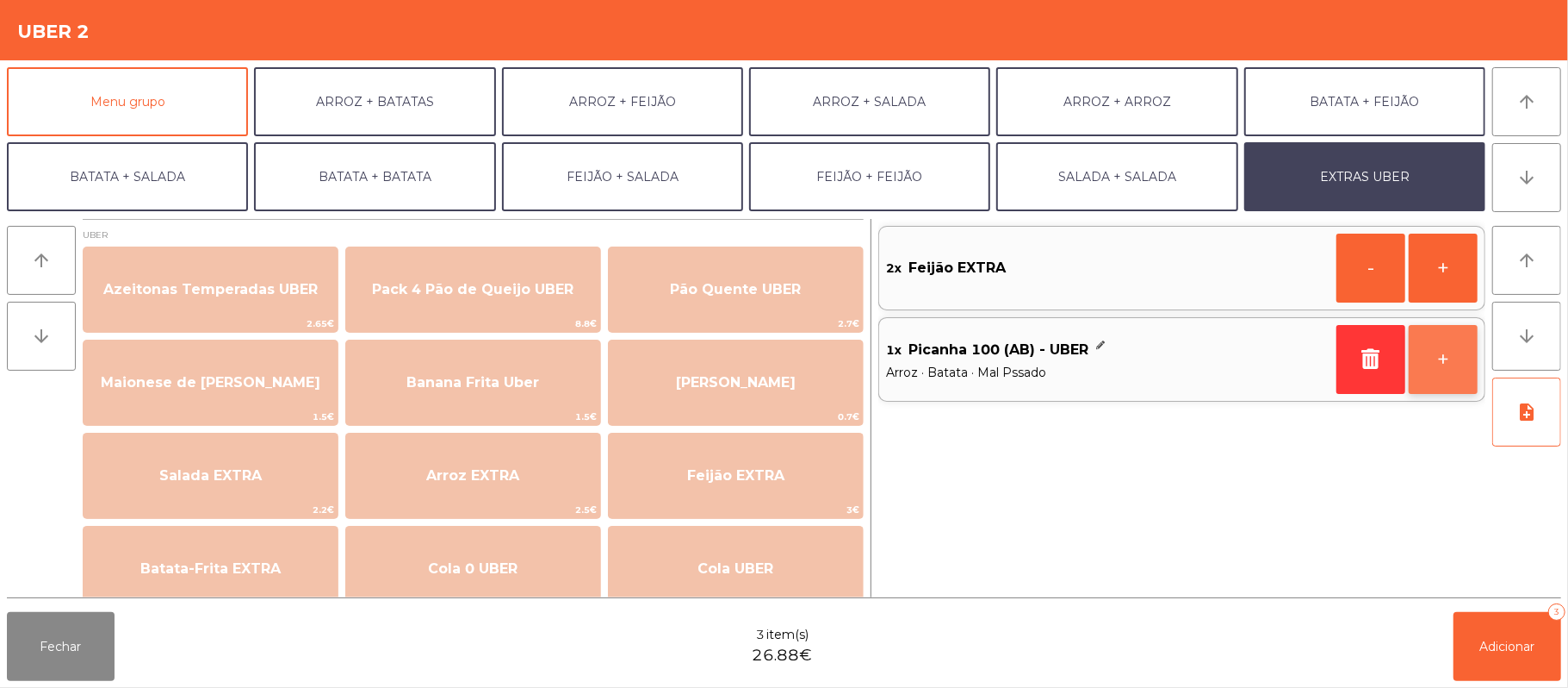
click at [1426, 356] on button "+" at bounding box center [1444, 359] width 69 height 69
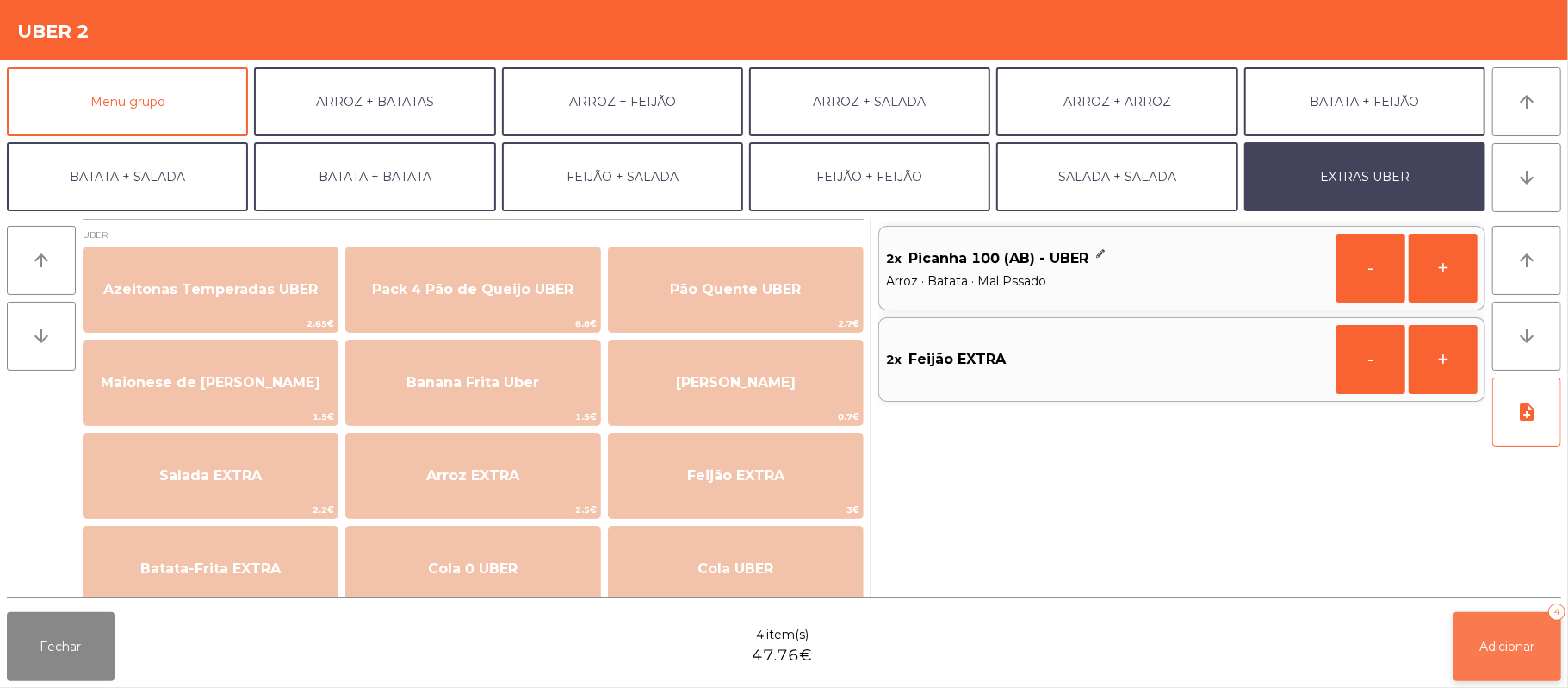
click at [1516, 659] on button "Adicionar 4" at bounding box center [1507, 647] width 108 height 69
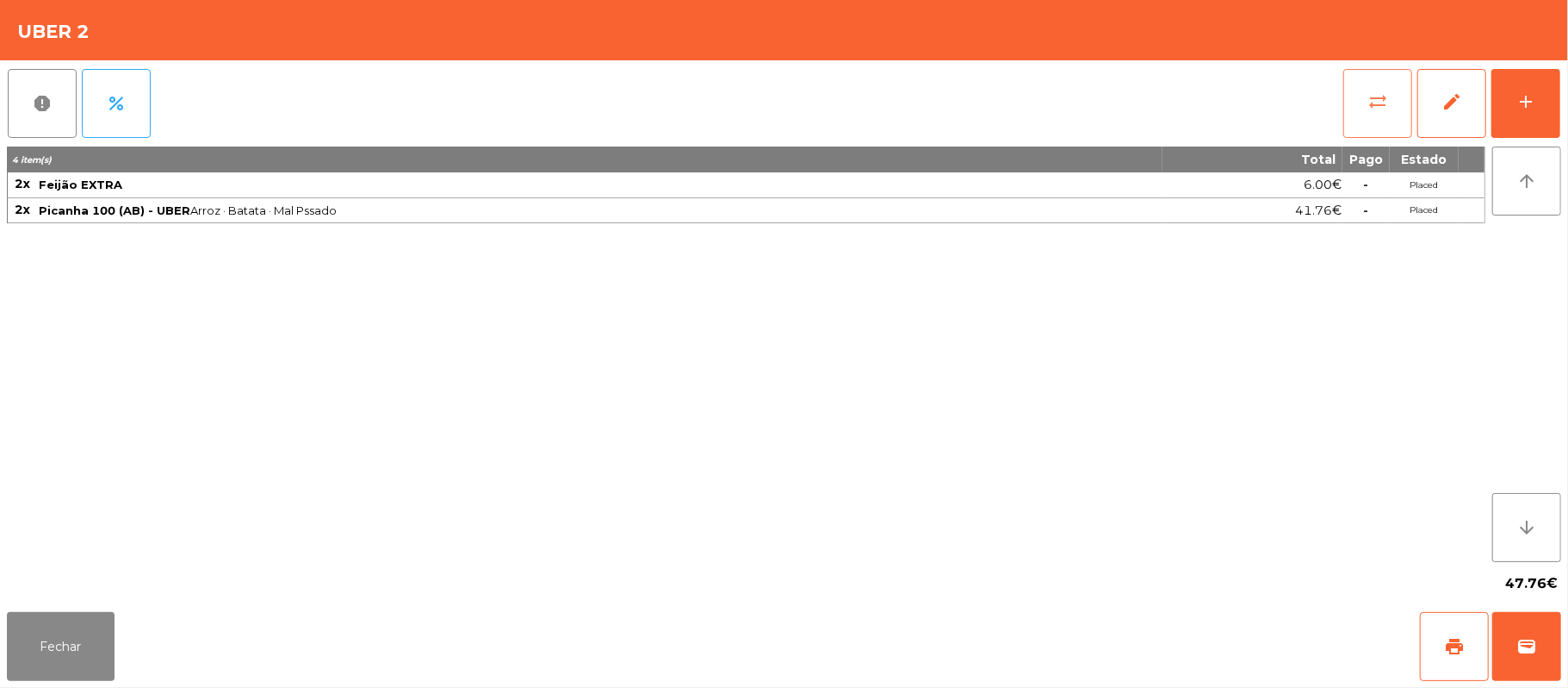
click at [1370, 112] on button "sync_alt" at bounding box center [1378, 104] width 69 height 69
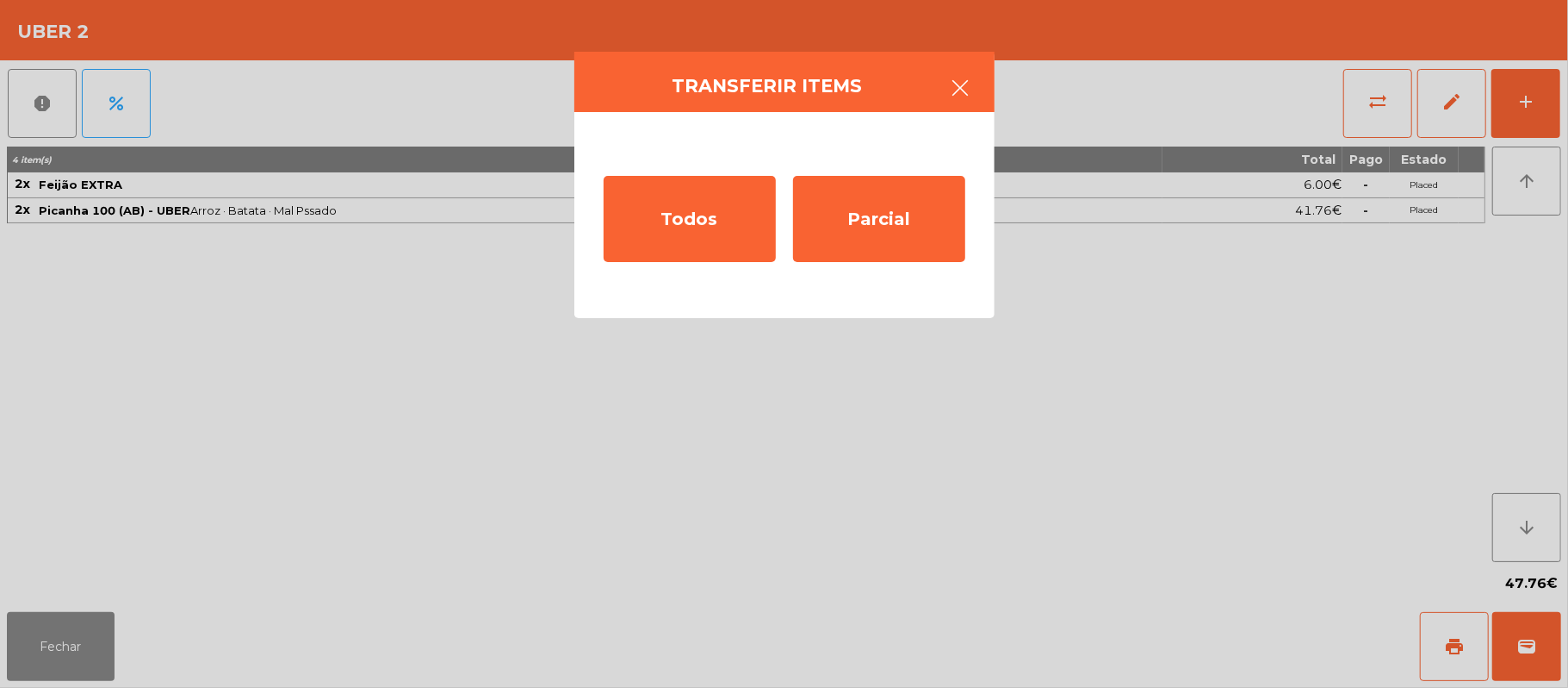
click at [965, 69] on button "button" at bounding box center [962, 89] width 49 height 51
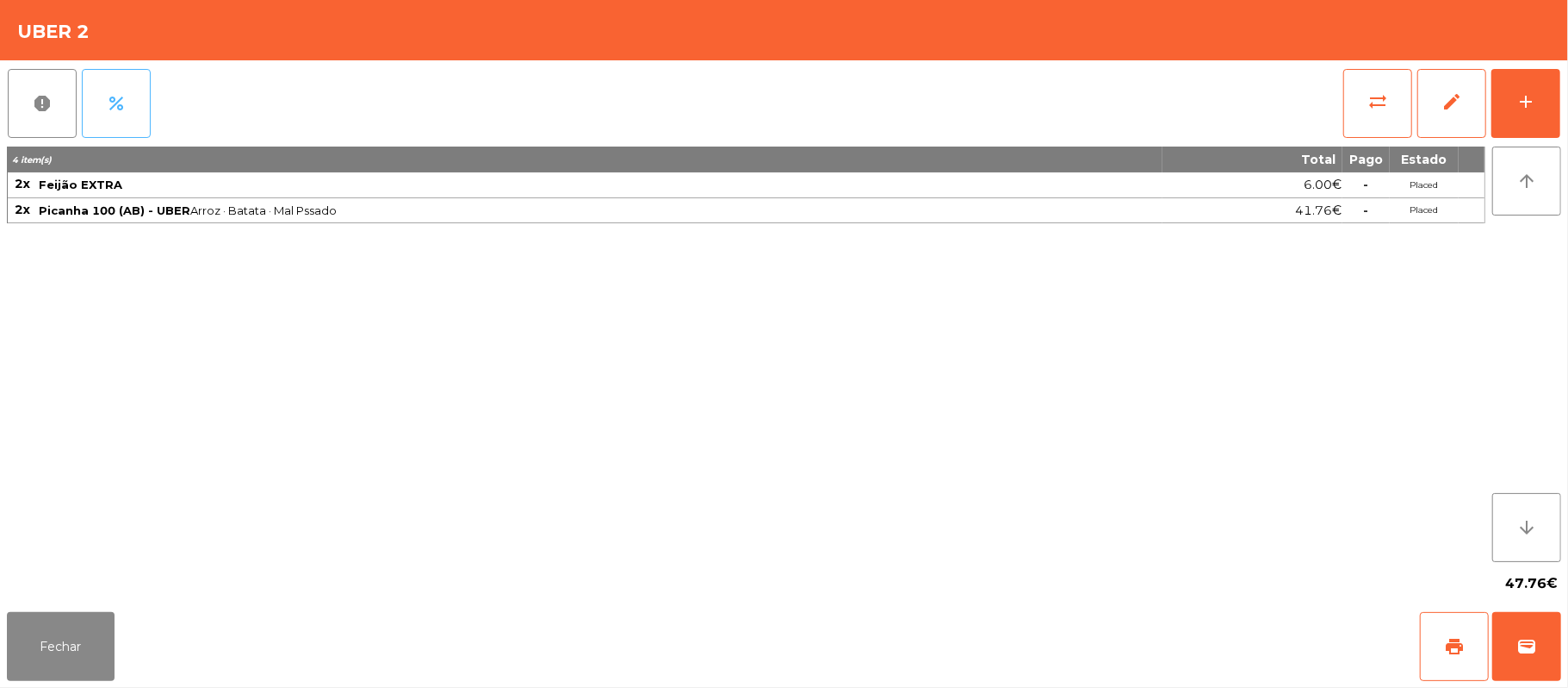
click at [103, 104] on button "percent" at bounding box center [116, 104] width 69 height 69
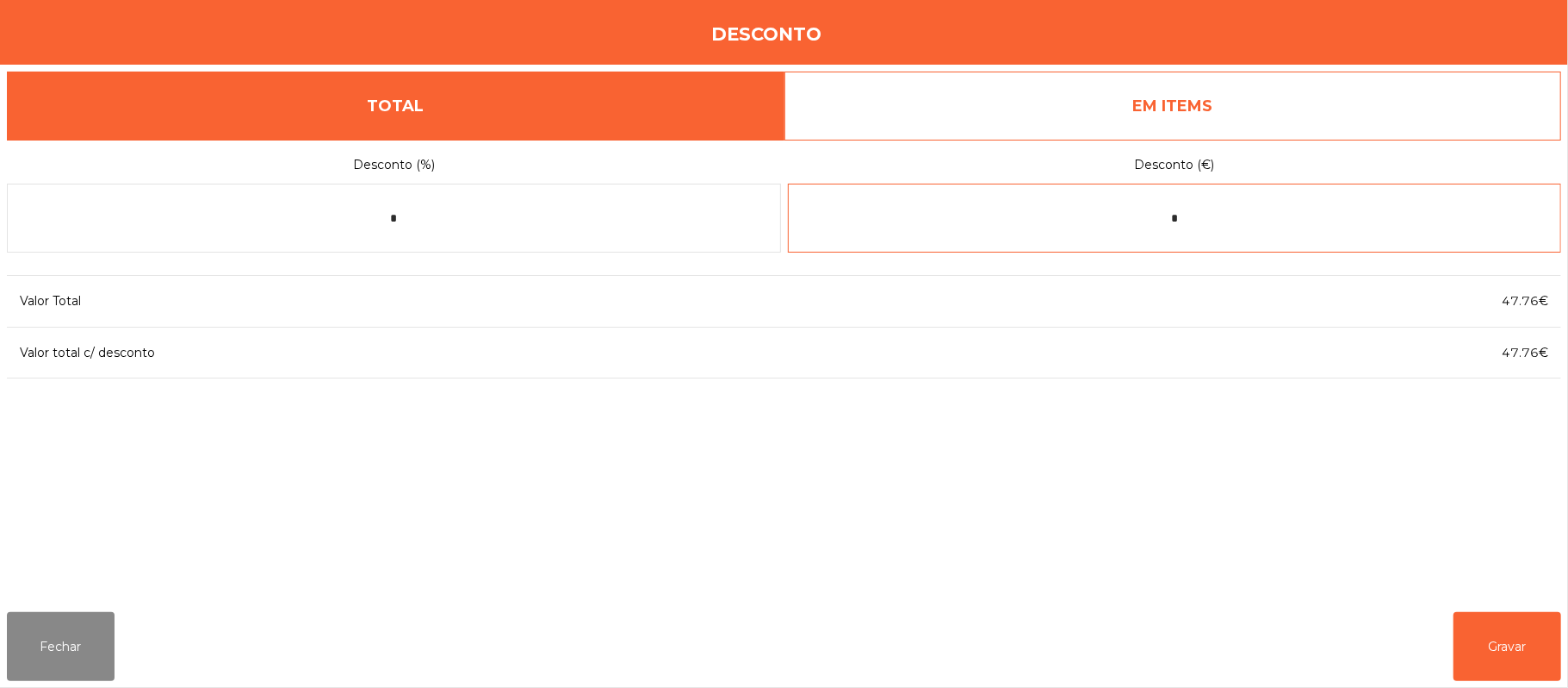
click at [1169, 222] on input "*" at bounding box center [1175, 218] width 775 height 69
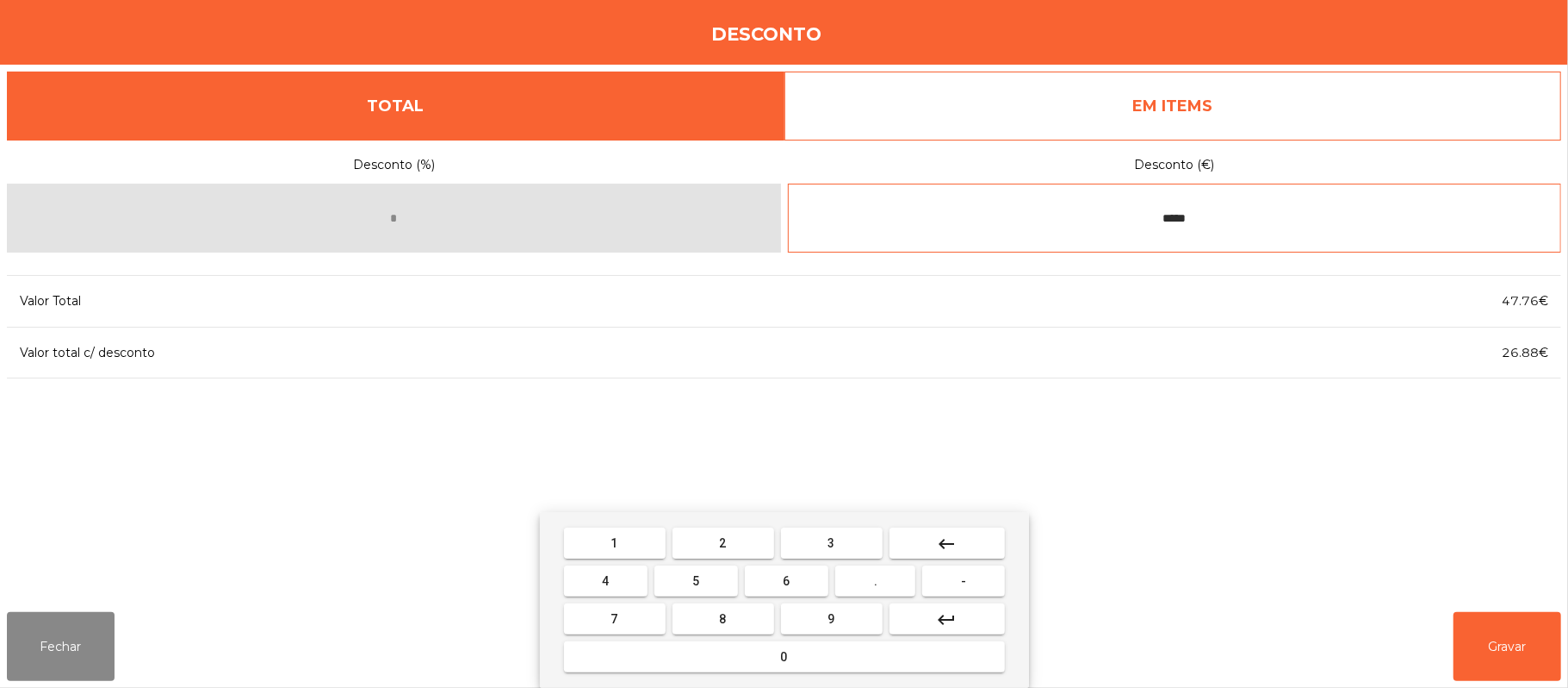
type input "*****"
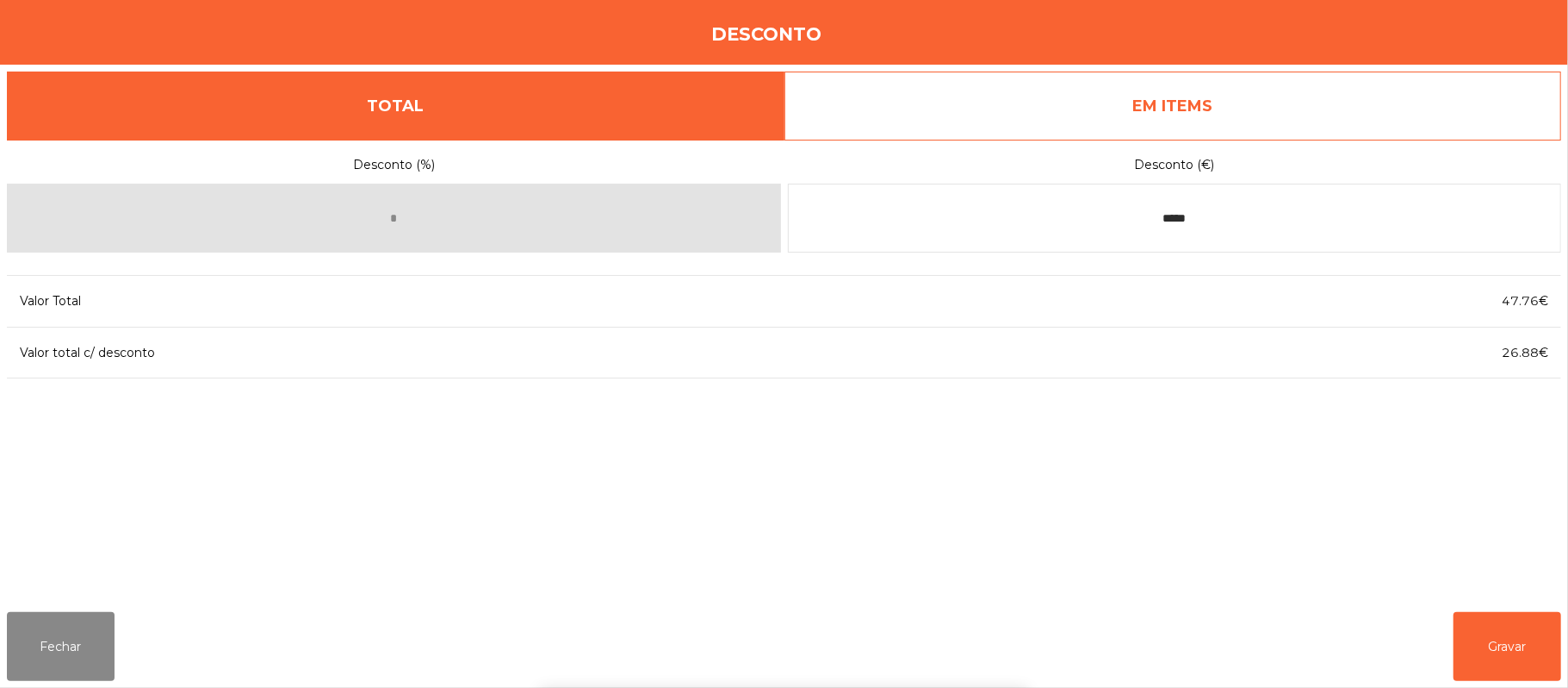
click at [1500, 633] on div "1 2 3 keyboard_backspace 4 5 6 . - 7 8 9 keyboard_return 0" at bounding box center [784, 600] width 1568 height 176
click at [1509, 645] on button "Gravar" at bounding box center [1507, 647] width 108 height 69
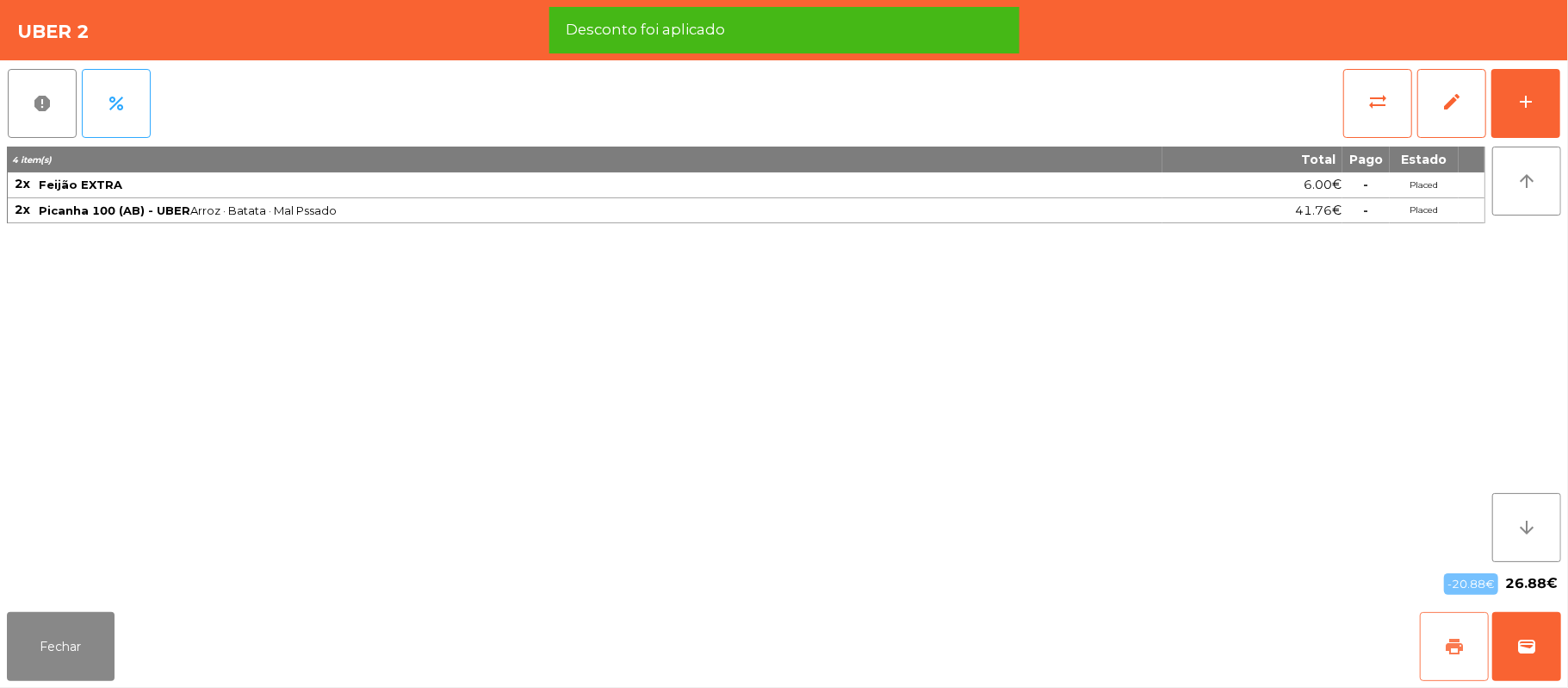
click at [1437, 632] on button "print" at bounding box center [1455, 647] width 69 height 69
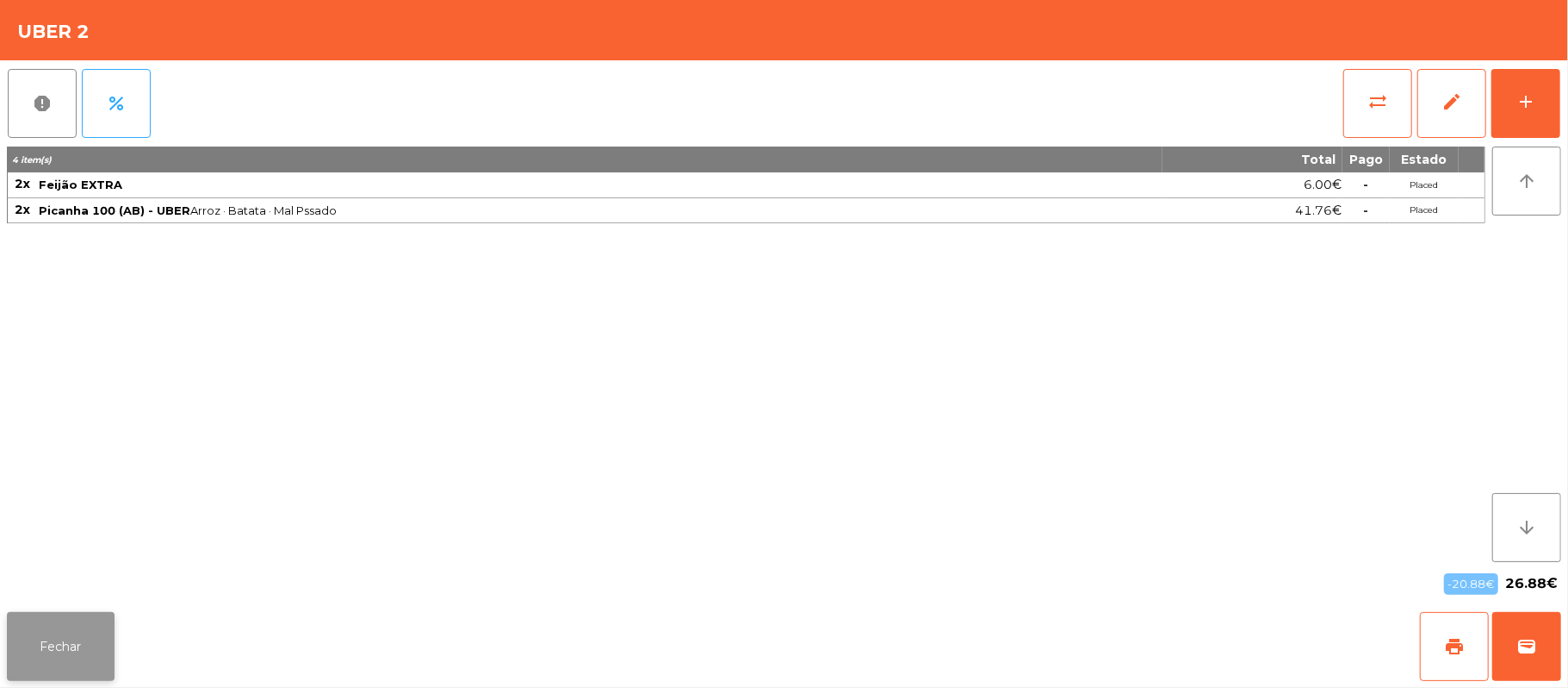
click at [70, 643] on button "Fechar" at bounding box center [60, 647] width 108 height 69
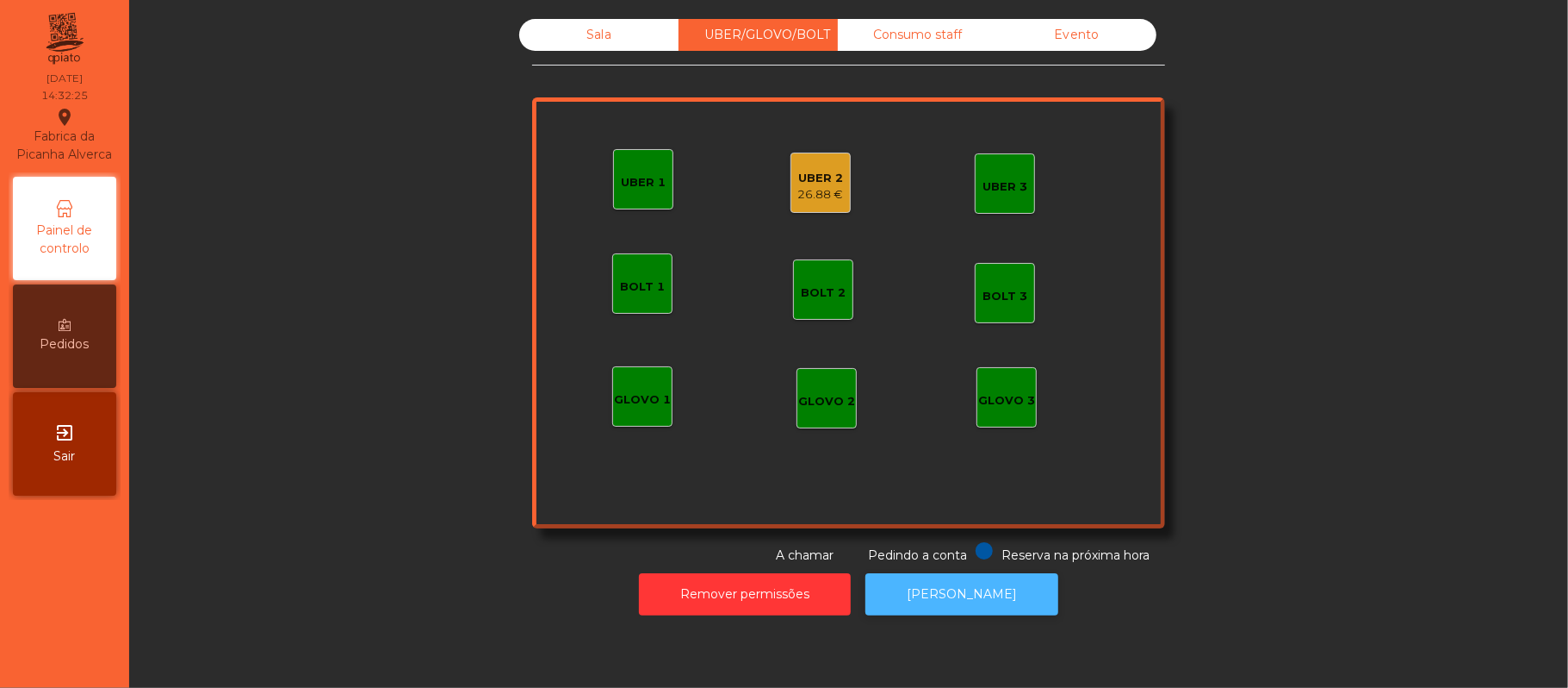
click at [971, 593] on button "[PERSON_NAME]" at bounding box center [962, 593] width 193 height 42
click at [811, 200] on div "26.88 €" at bounding box center [820, 195] width 46 height 17
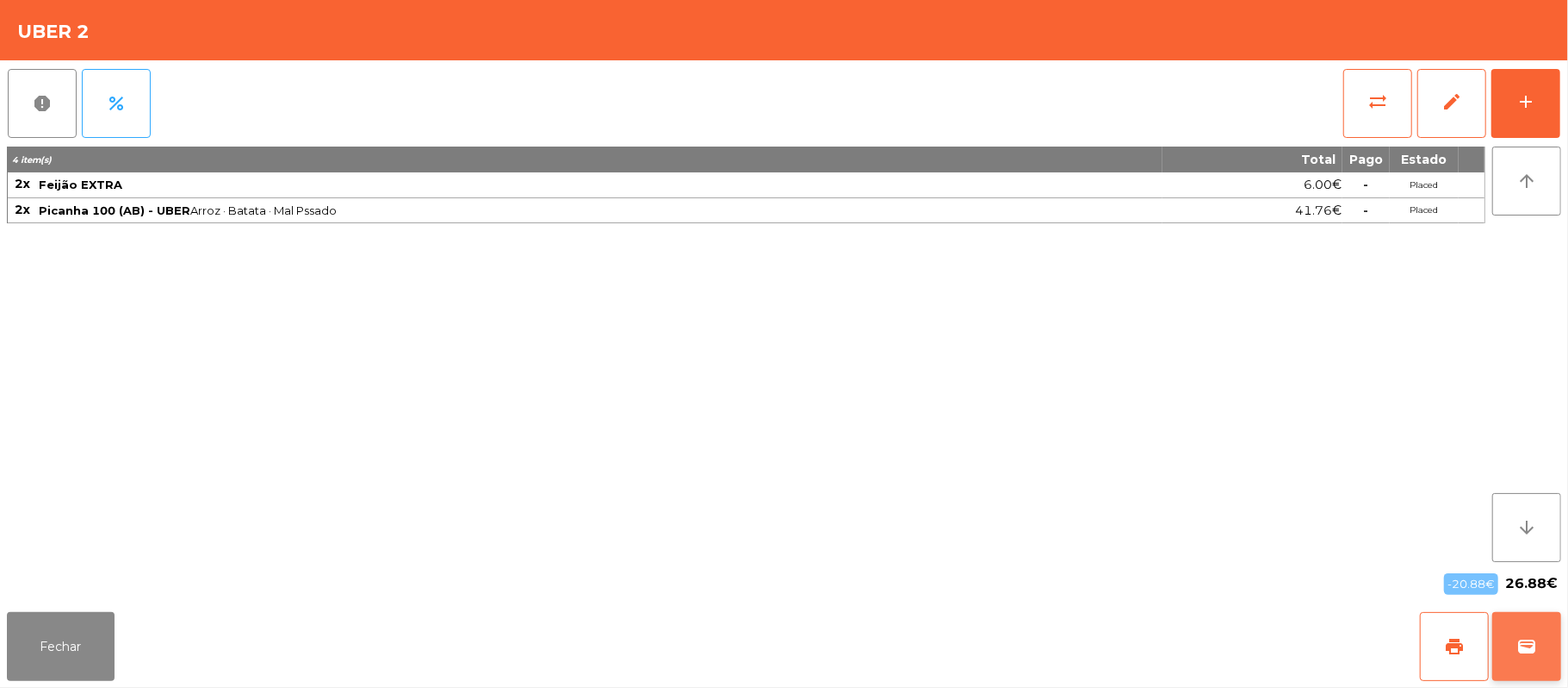
click at [1530, 648] on span "wallet" at bounding box center [1527, 646] width 21 height 21
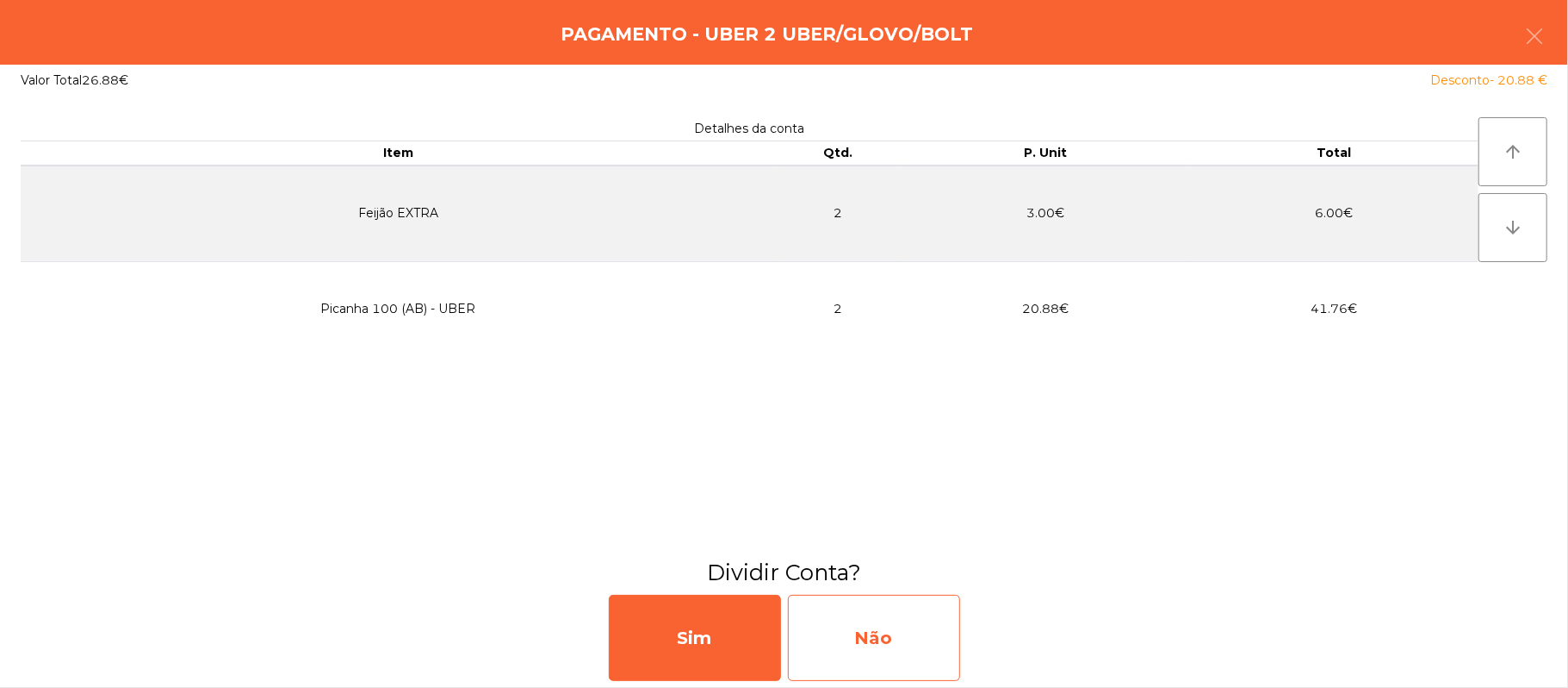
click at [893, 650] on div "Não" at bounding box center [874, 637] width 172 height 86
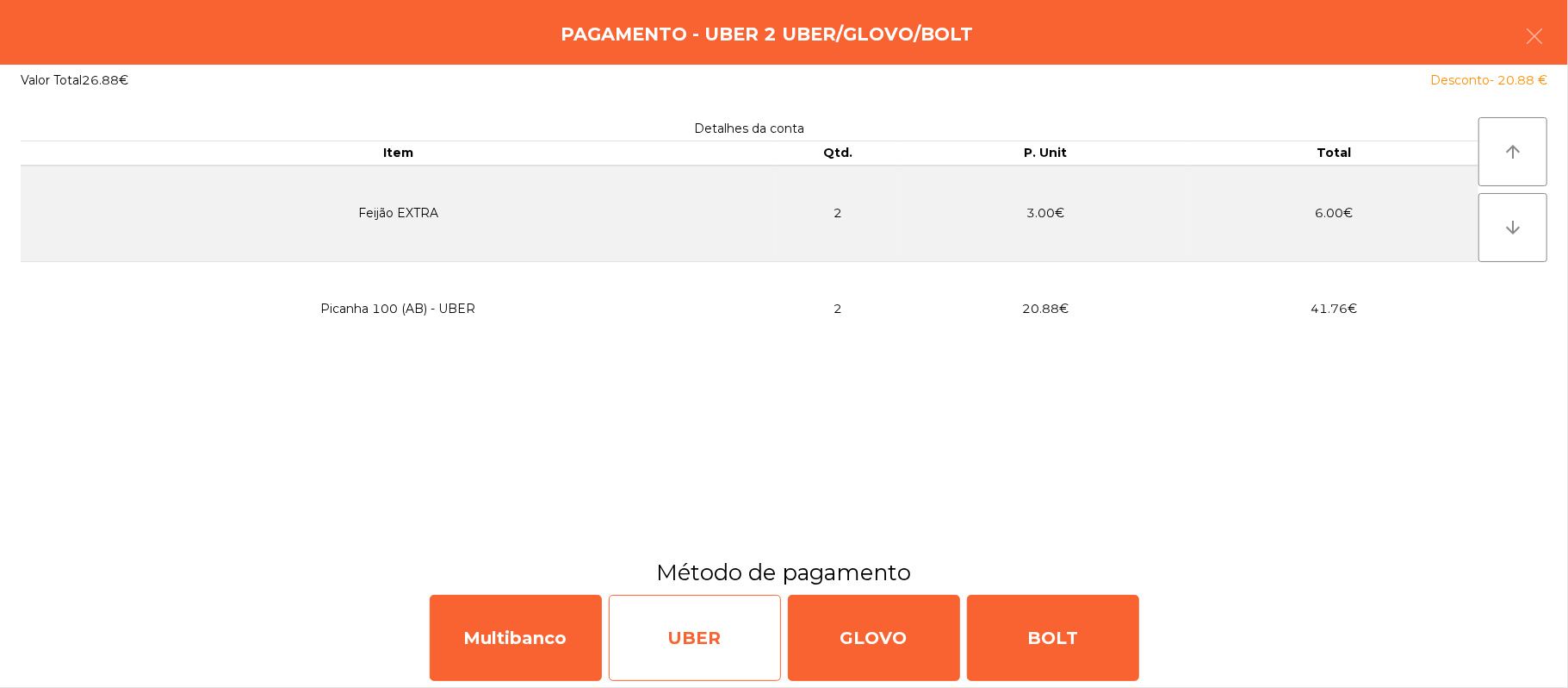
click at [703, 637] on div "UBER" at bounding box center [695, 637] width 172 height 86
select select "**"
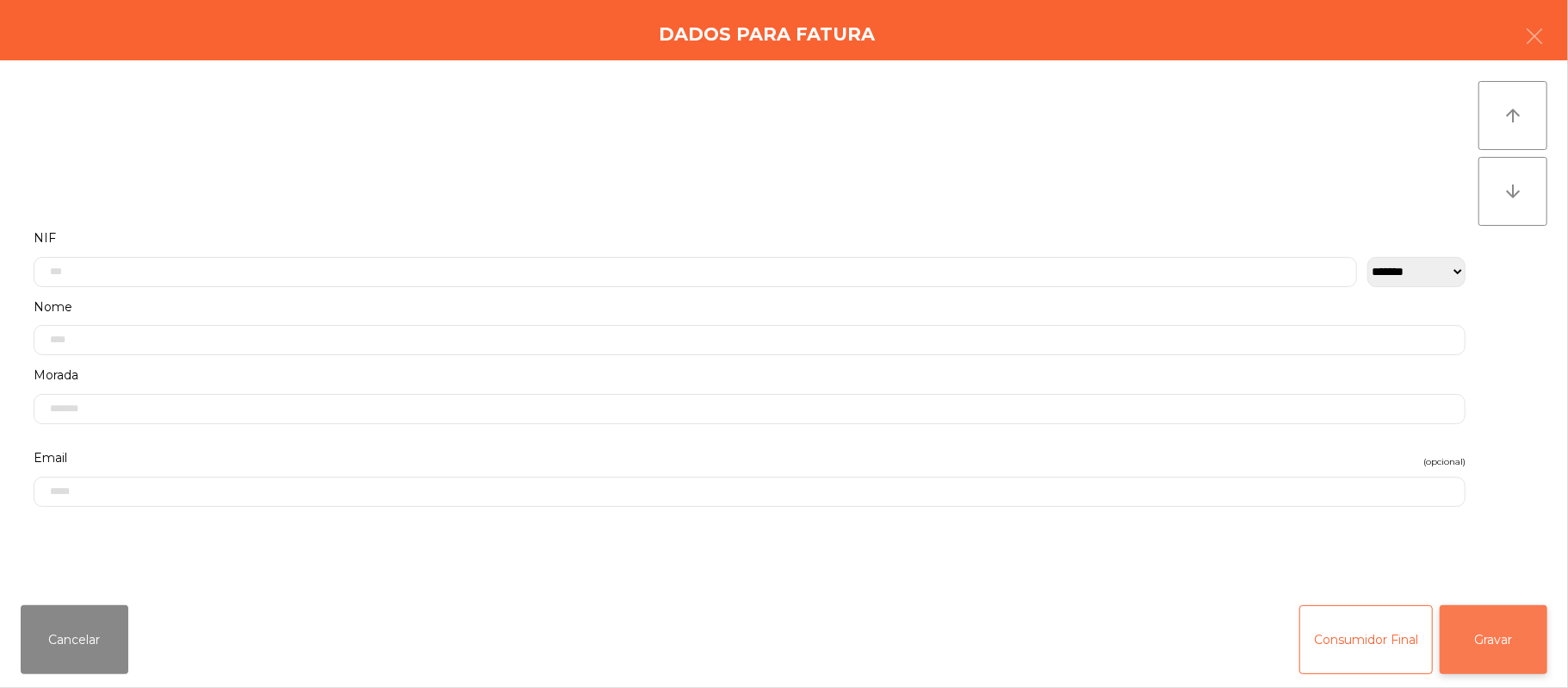
click at [1466, 650] on button "Gravar" at bounding box center [1493, 639] width 108 height 69
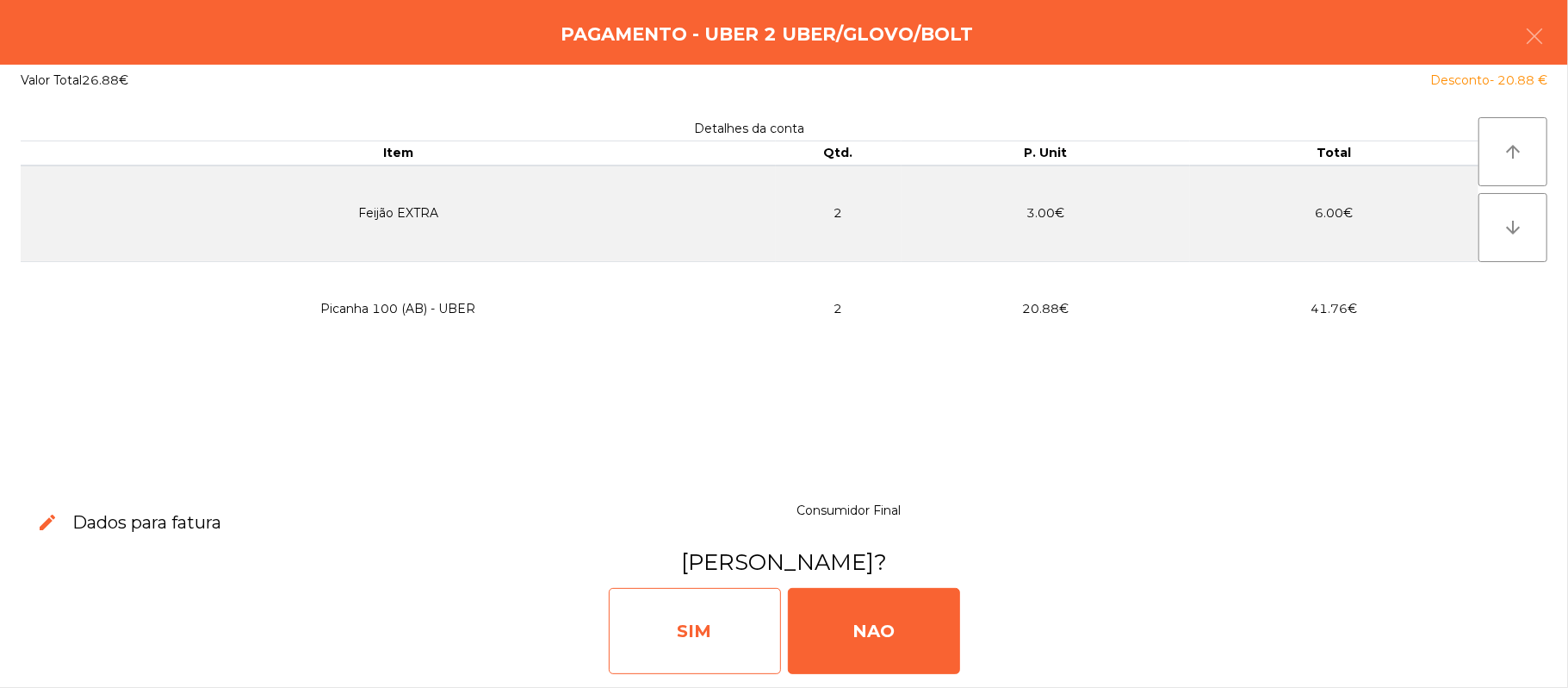
click at [719, 633] on div "SIM" at bounding box center [695, 631] width 172 height 86
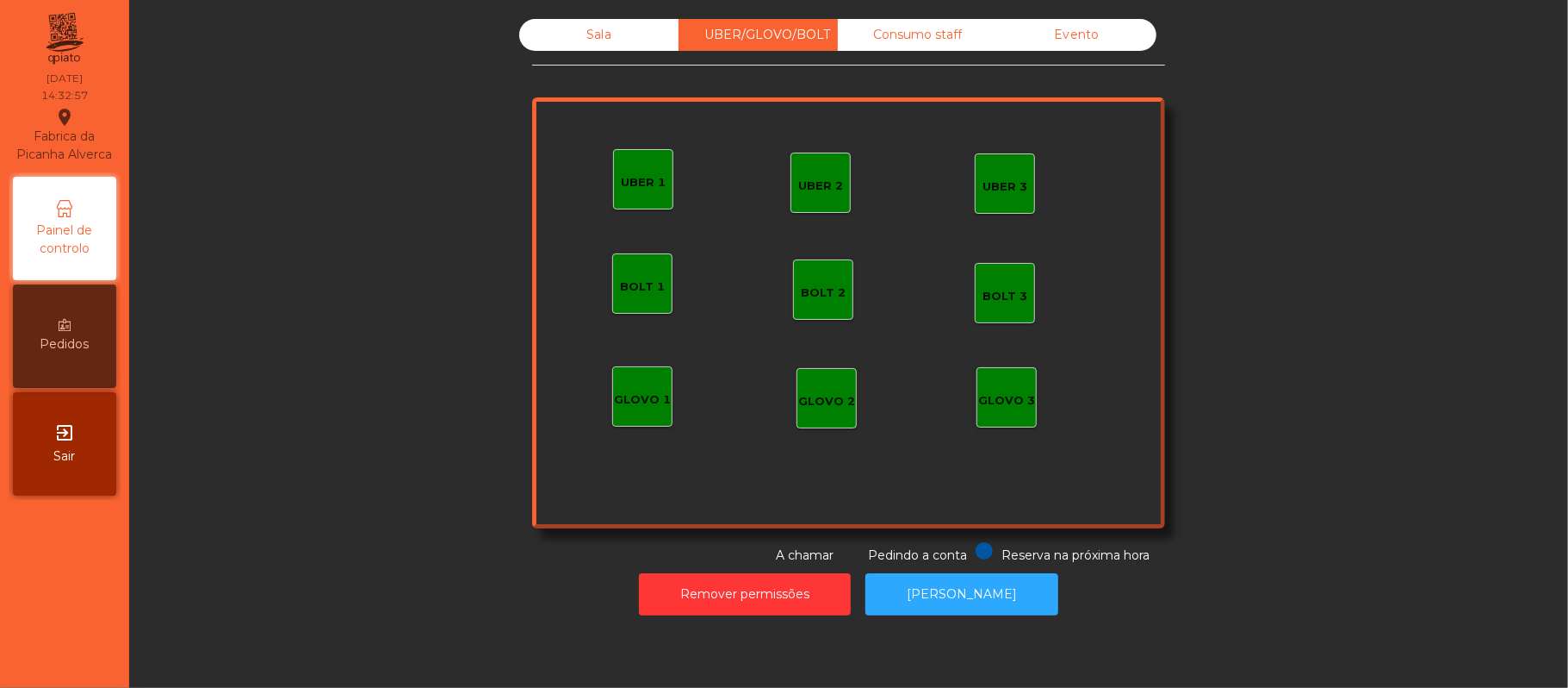
click at [618, 29] on div "Sala" at bounding box center [599, 35] width 159 height 32
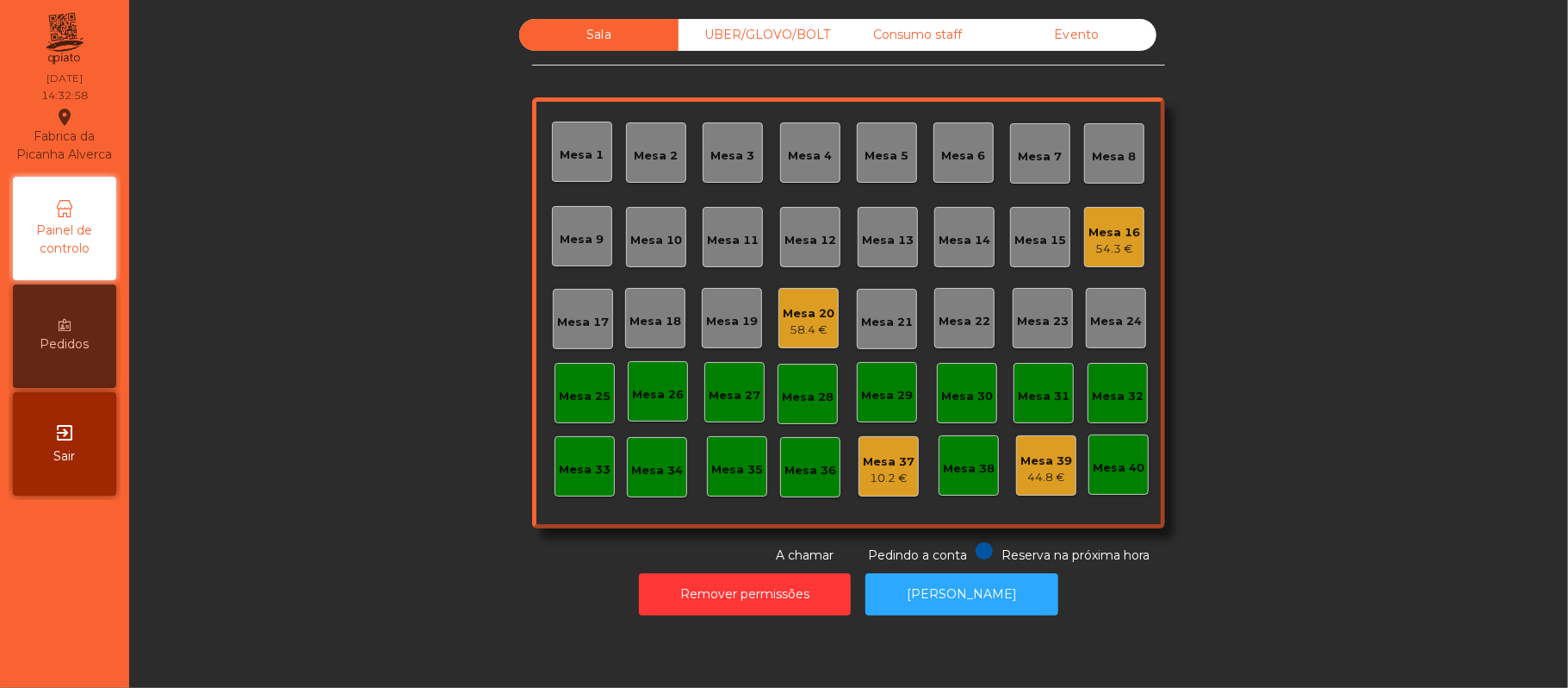
click at [1090, 242] on div "54.3 €" at bounding box center [1114, 249] width 51 height 17
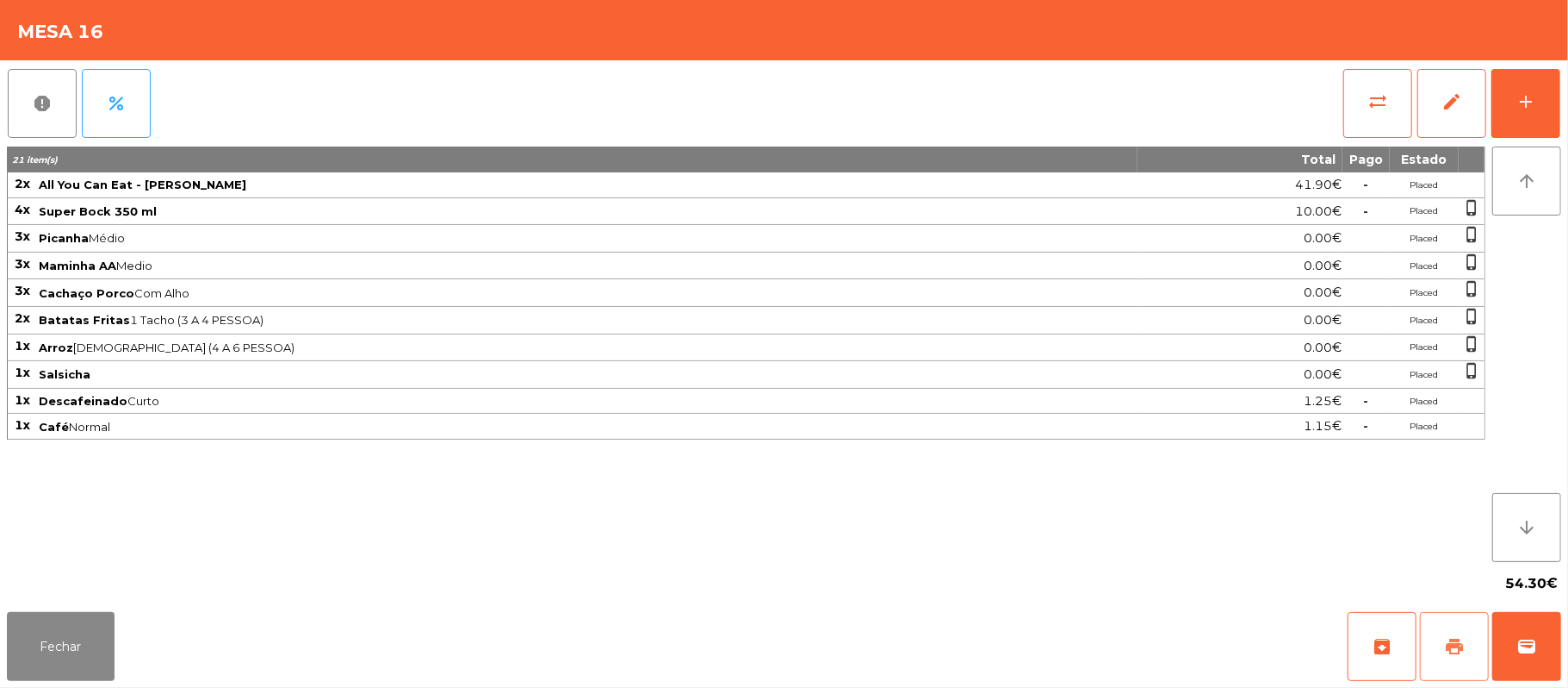
click at [1430, 650] on button "print" at bounding box center [1455, 647] width 69 height 69
click at [1562, 643] on div "Fechar archive print wallet" at bounding box center [784, 646] width 1568 height 82
click at [1516, 652] on button "wallet" at bounding box center [1527, 647] width 69 height 69
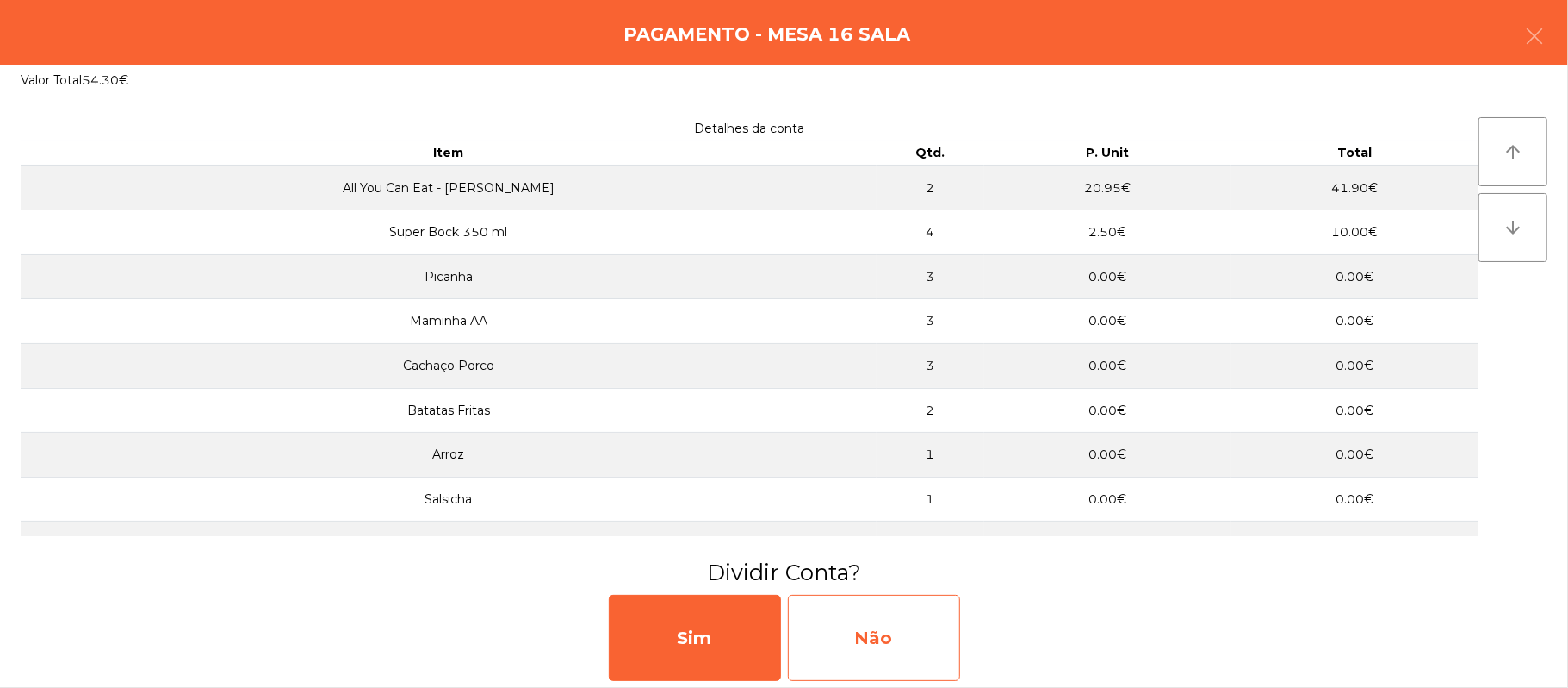
click at [869, 660] on div "Não" at bounding box center [874, 637] width 172 height 86
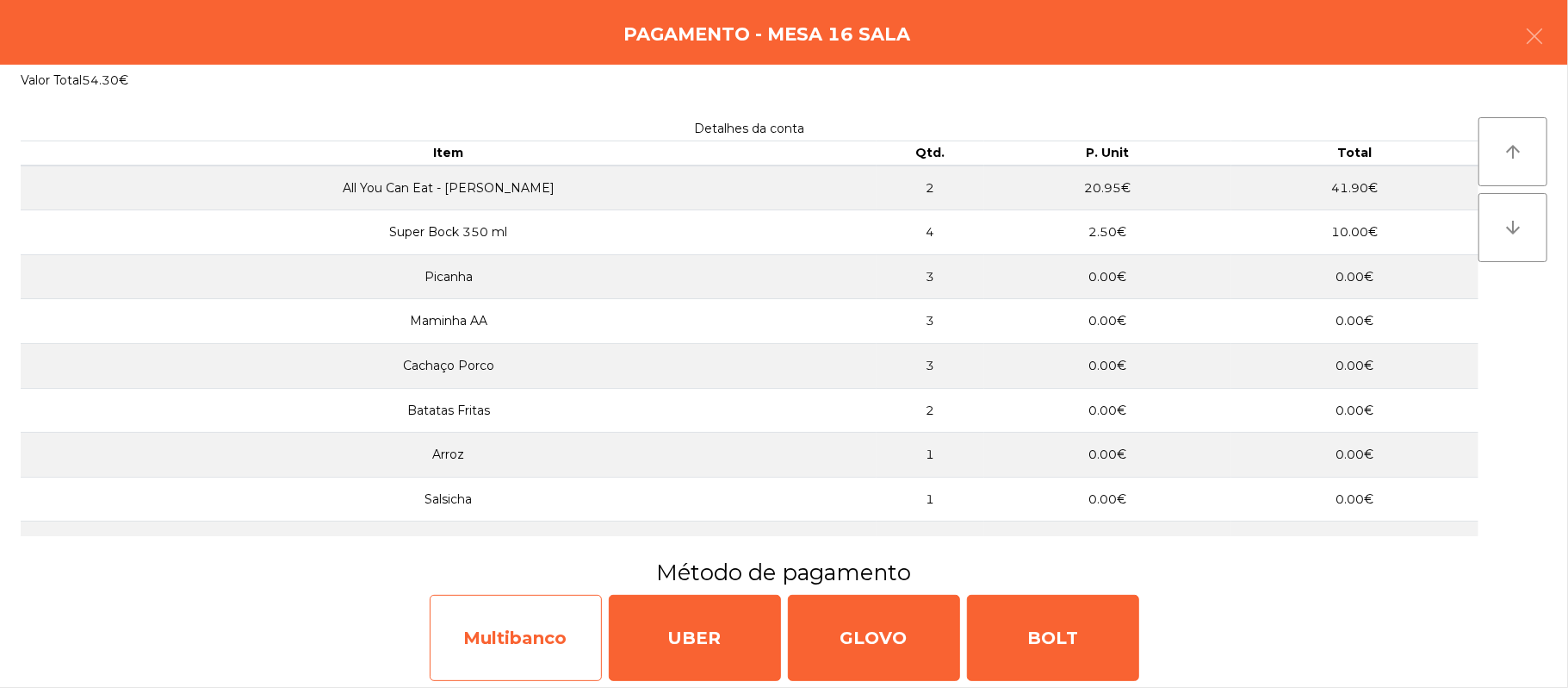
click at [573, 639] on div "Multibanco" at bounding box center [515, 637] width 172 height 86
select select "**"
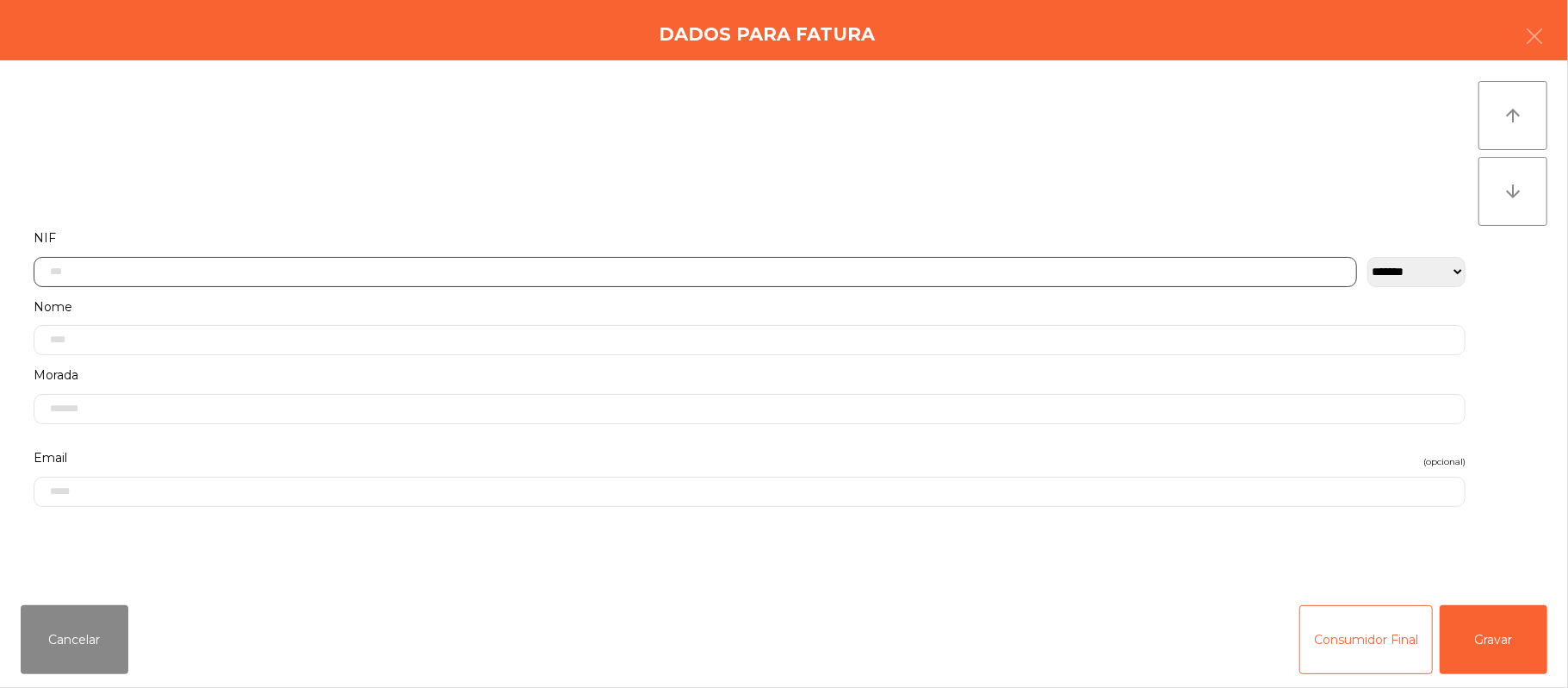
click at [637, 271] on input "text" at bounding box center [695, 271] width 1324 height 30
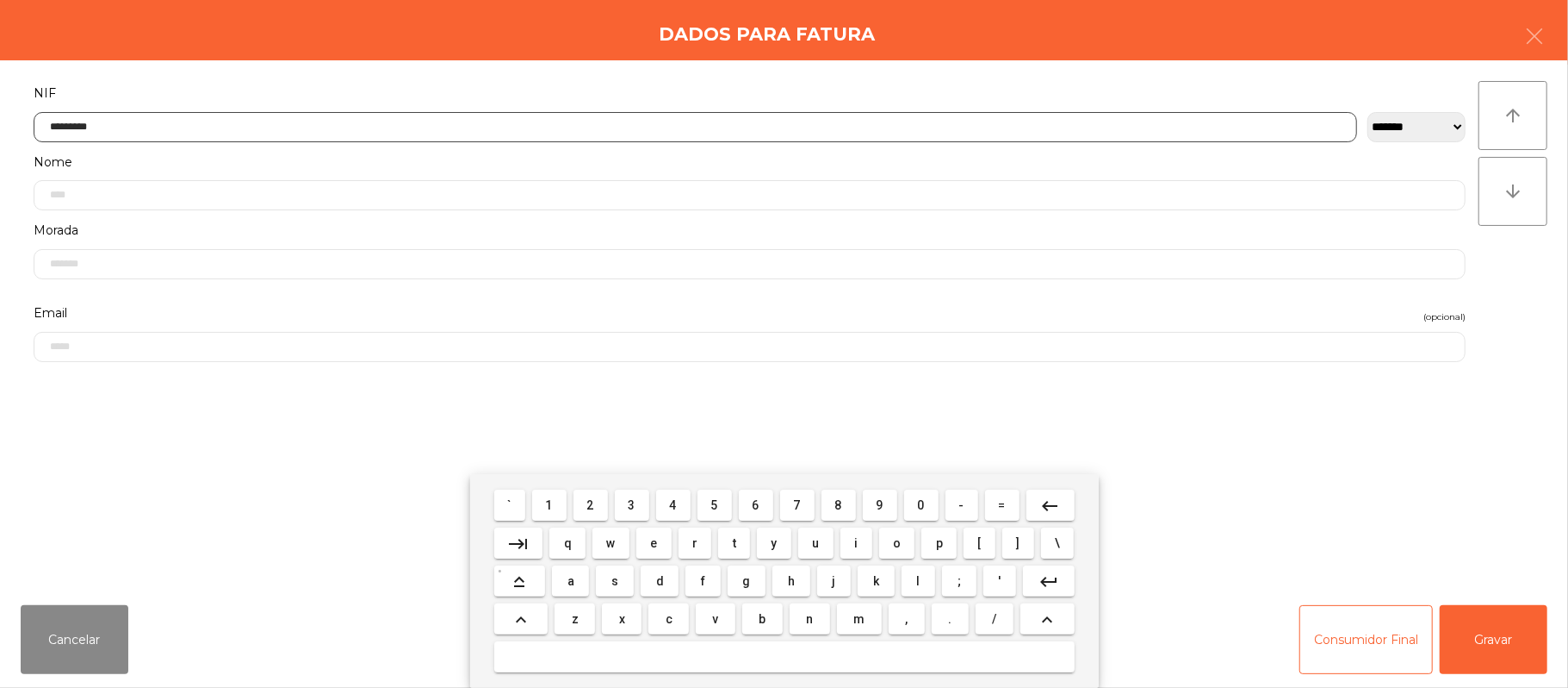
type input "*********"
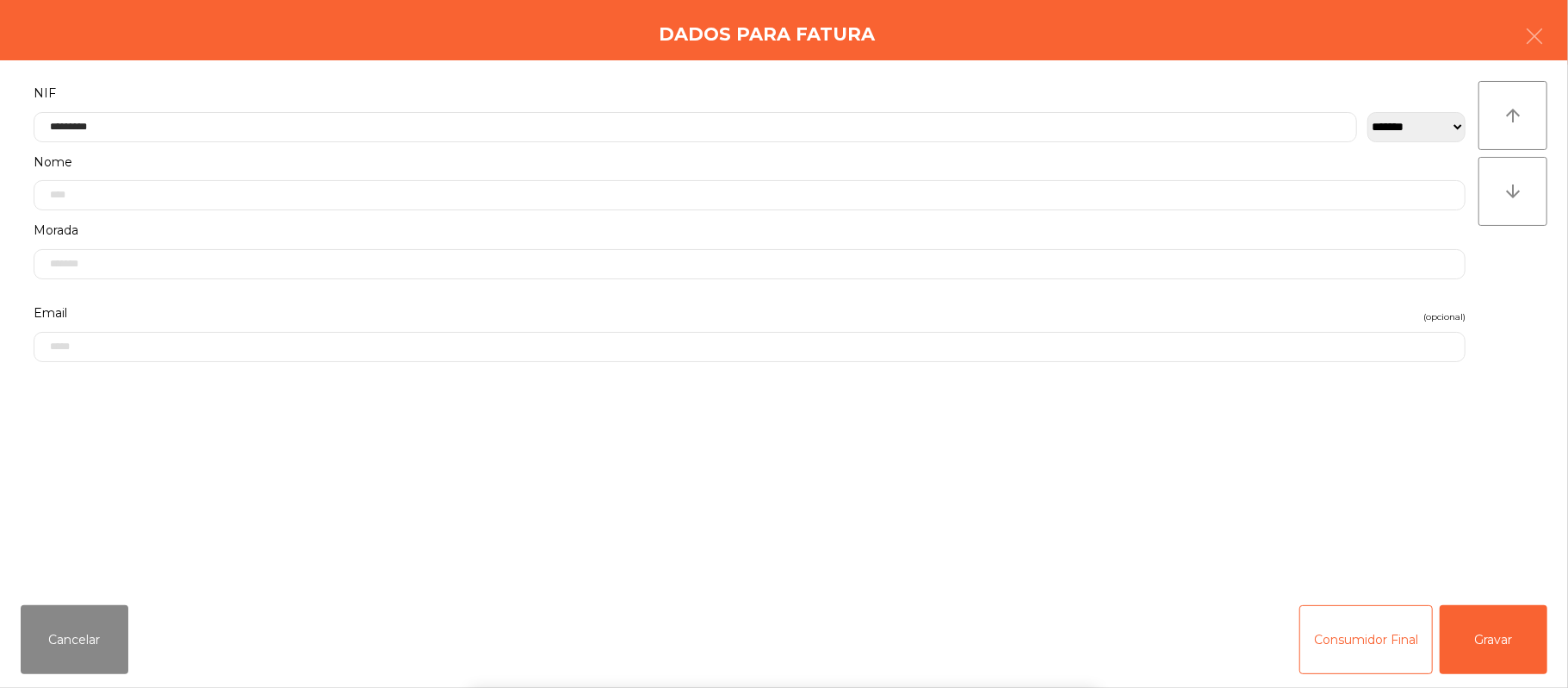
click at [1507, 638] on div "` 1 2 3 4 5 6 7 8 9 0 - = keyboard_backspace keyboard_tab q w e r t y u i o p […" at bounding box center [784, 580] width 1568 height 213
click at [1482, 643] on button "Gravar" at bounding box center [1493, 639] width 108 height 69
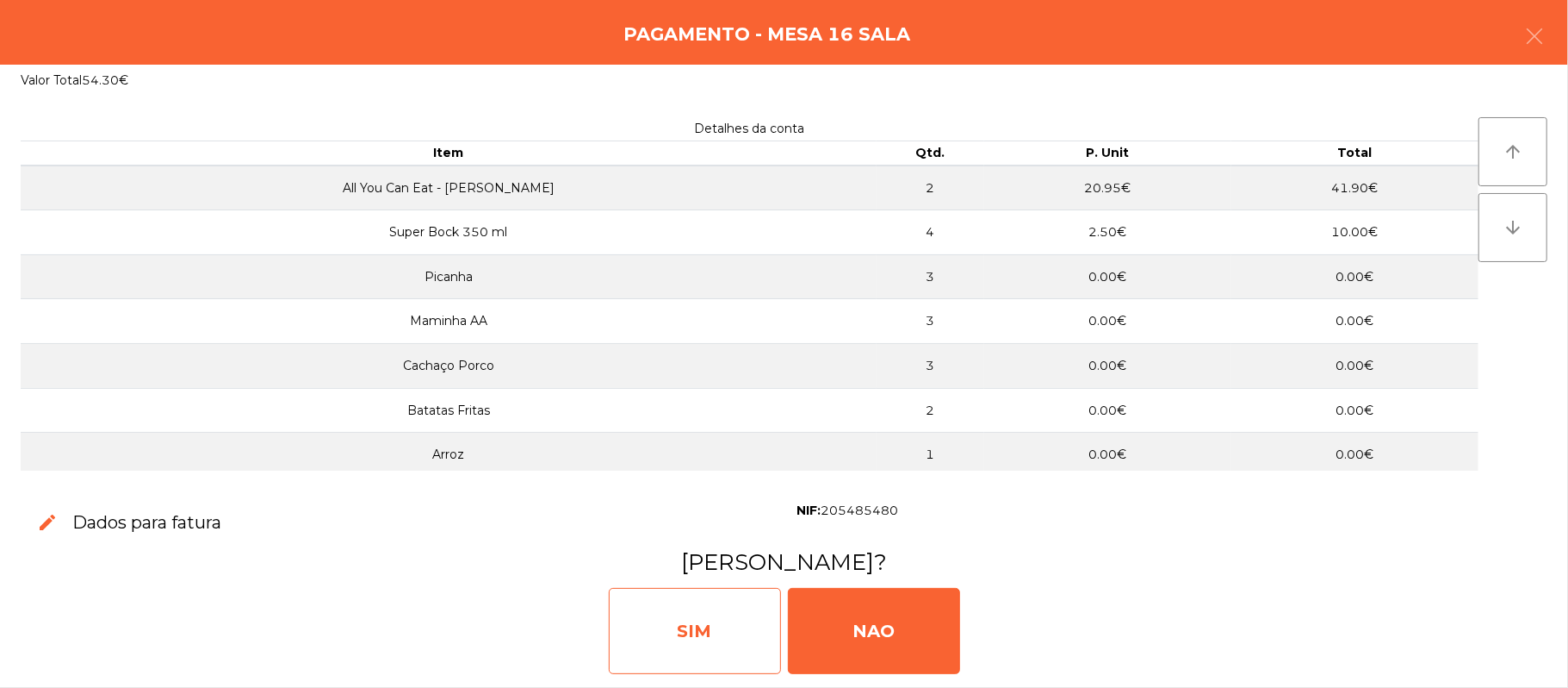
click at [701, 639] on div "SIM" at bounding box center [695, 631] width 172 height 86
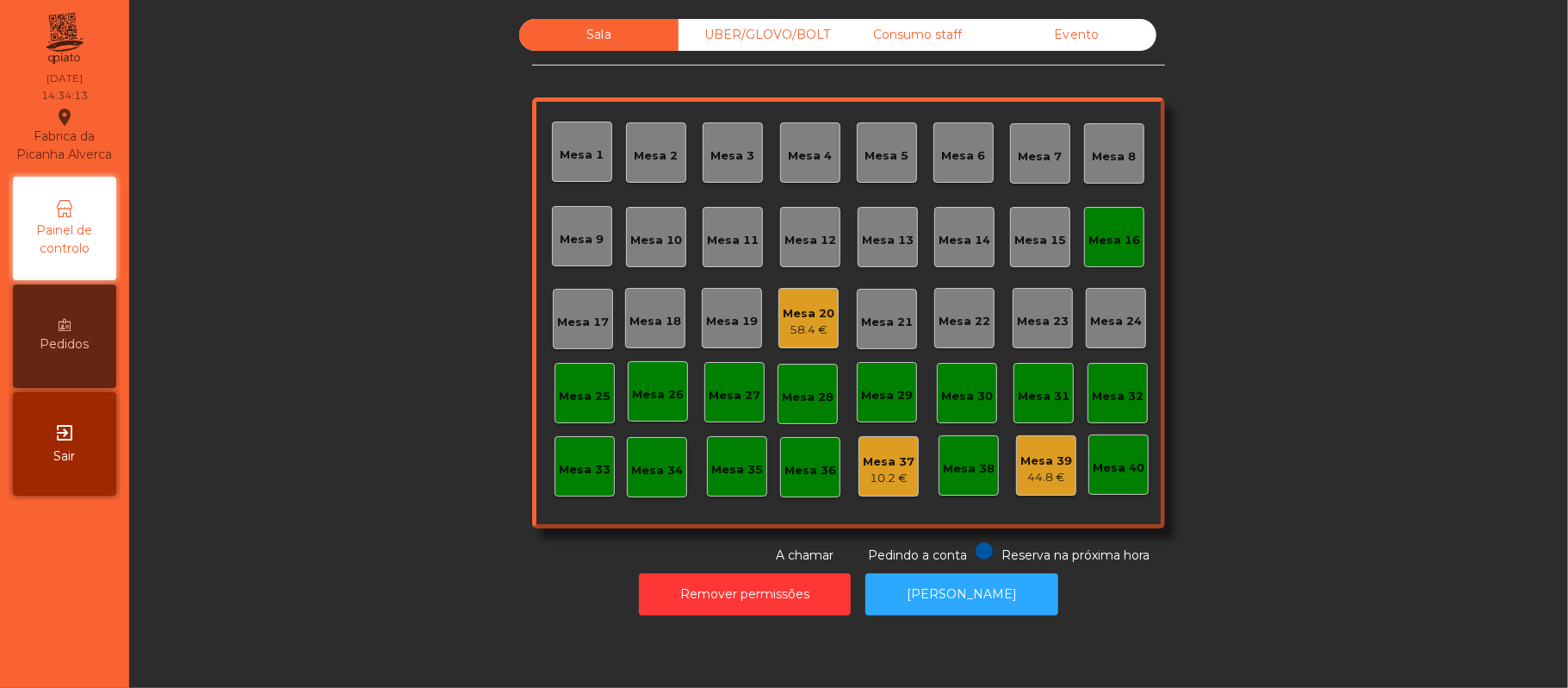
click at [1104, 228] on div "Mesa 16" at bounding box center [1114, 237] width 51 height 24
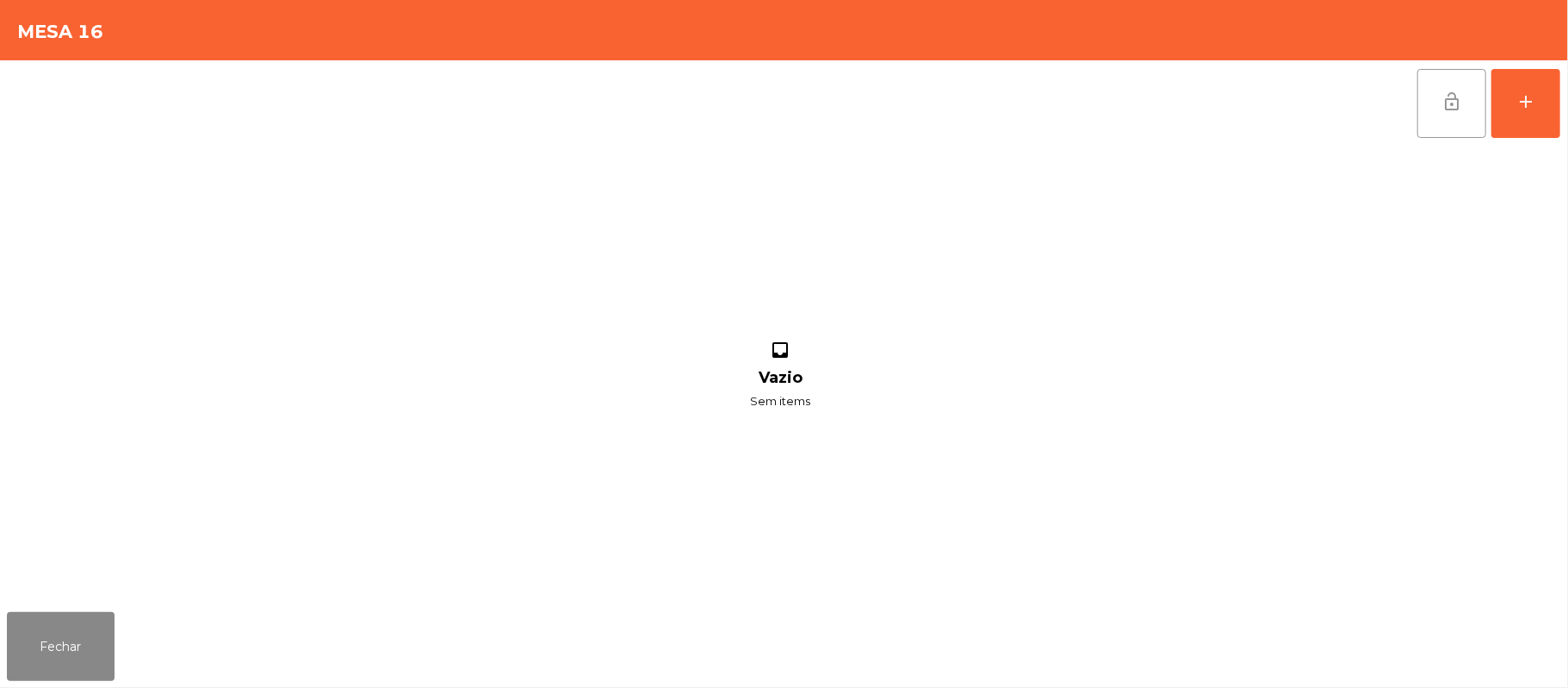
click at [1472, 72] on button "lock_open" at bounding box center [1452, 104] width 69 height 69
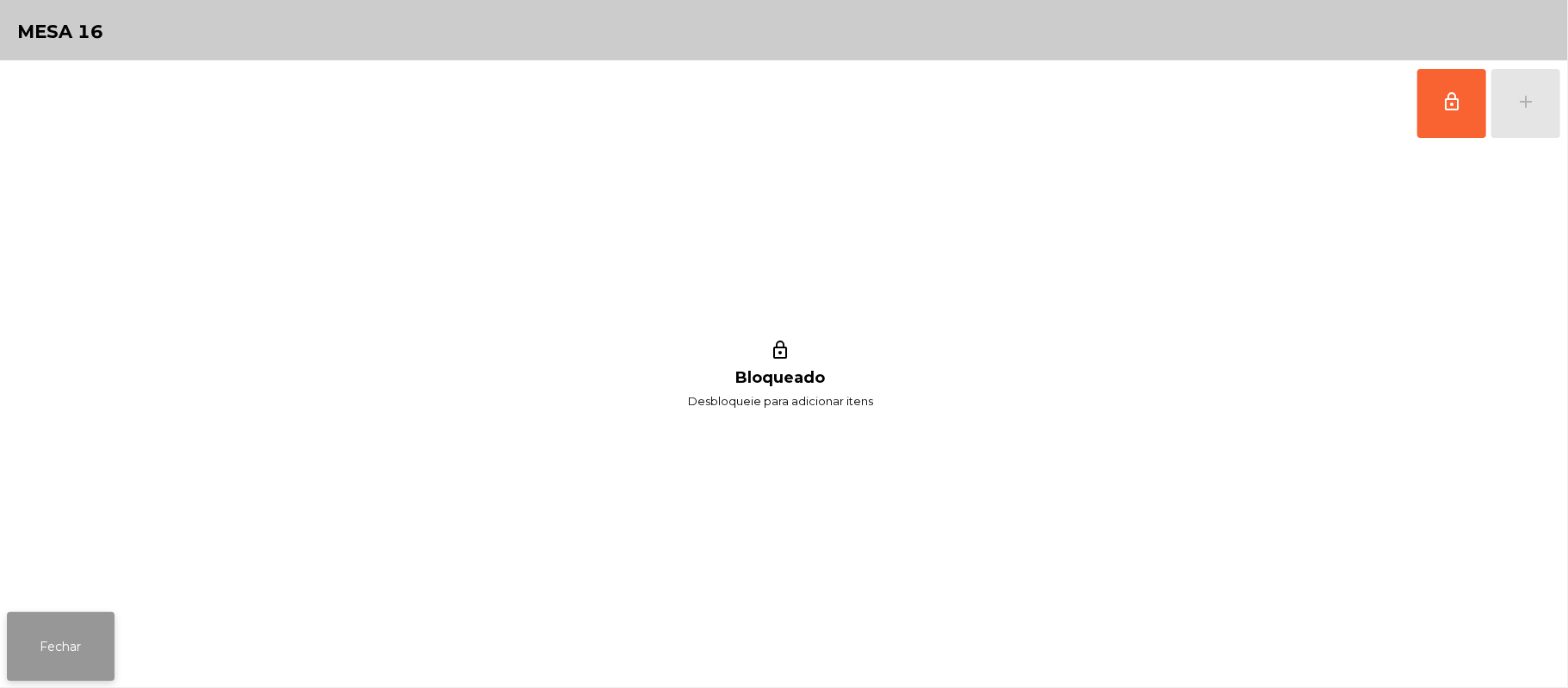
click at [65, 621] on button "Fechar" at bounding box center [60, 647] width 108 height 69
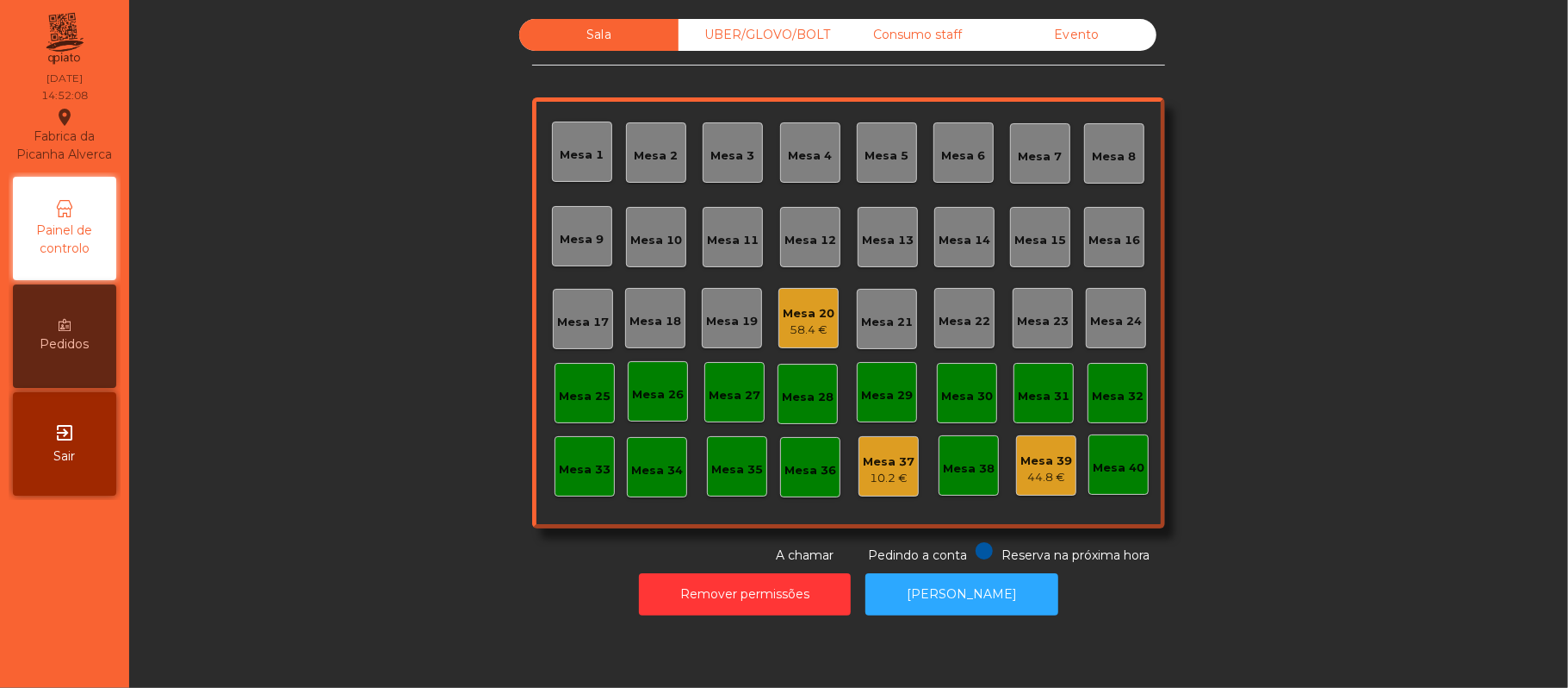
click at [782, 27] on div "UBER/GLOVO/BOLT" at bounding box center [758, 35] width 159 height 32
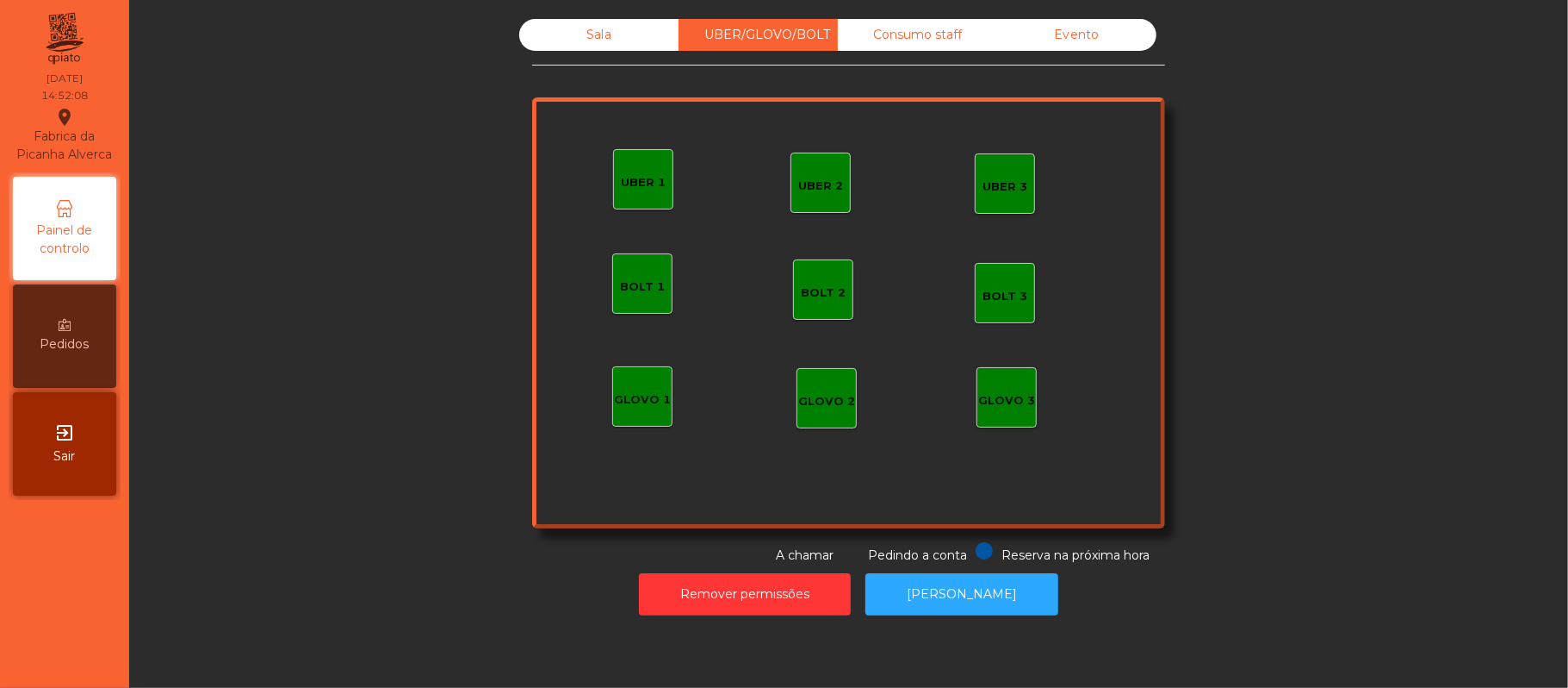
click at [911, 32] on div "Consumo staff" at bounding box center [918, 35] width 159 height 32
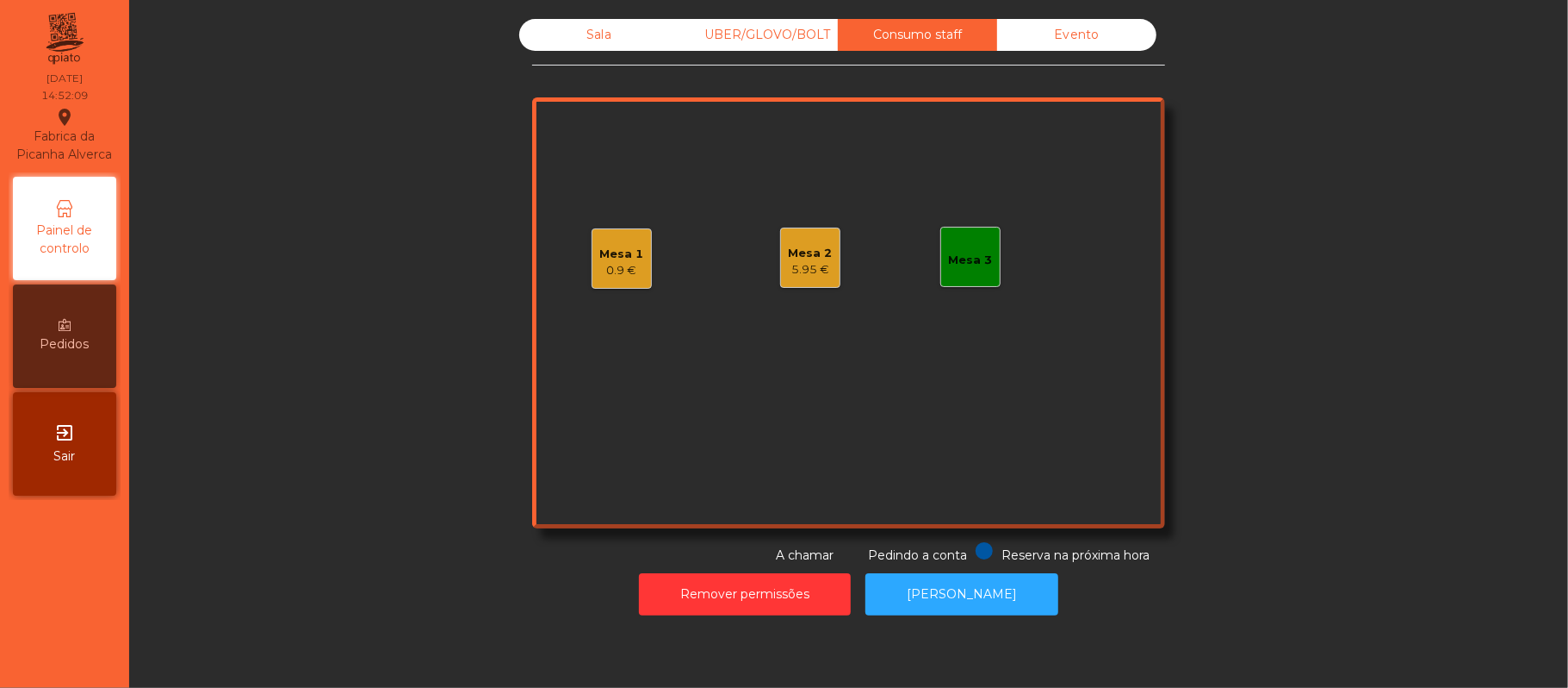
click at [606, 259] on div "Mesa 1" at bounding box center [622, 254] width 44 height 17
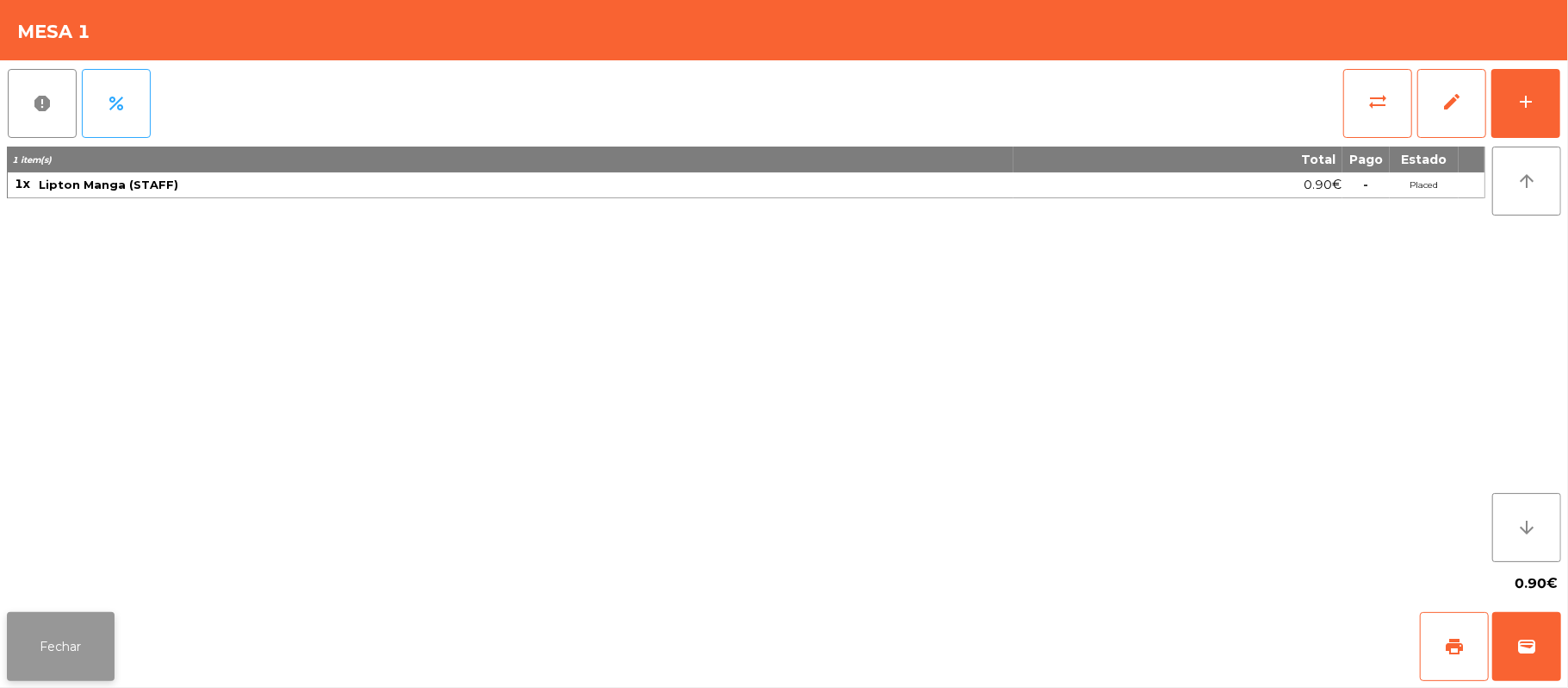
click at [43, 652] on button "Fechar" at bounding box center [60, 647] width 108 height 69
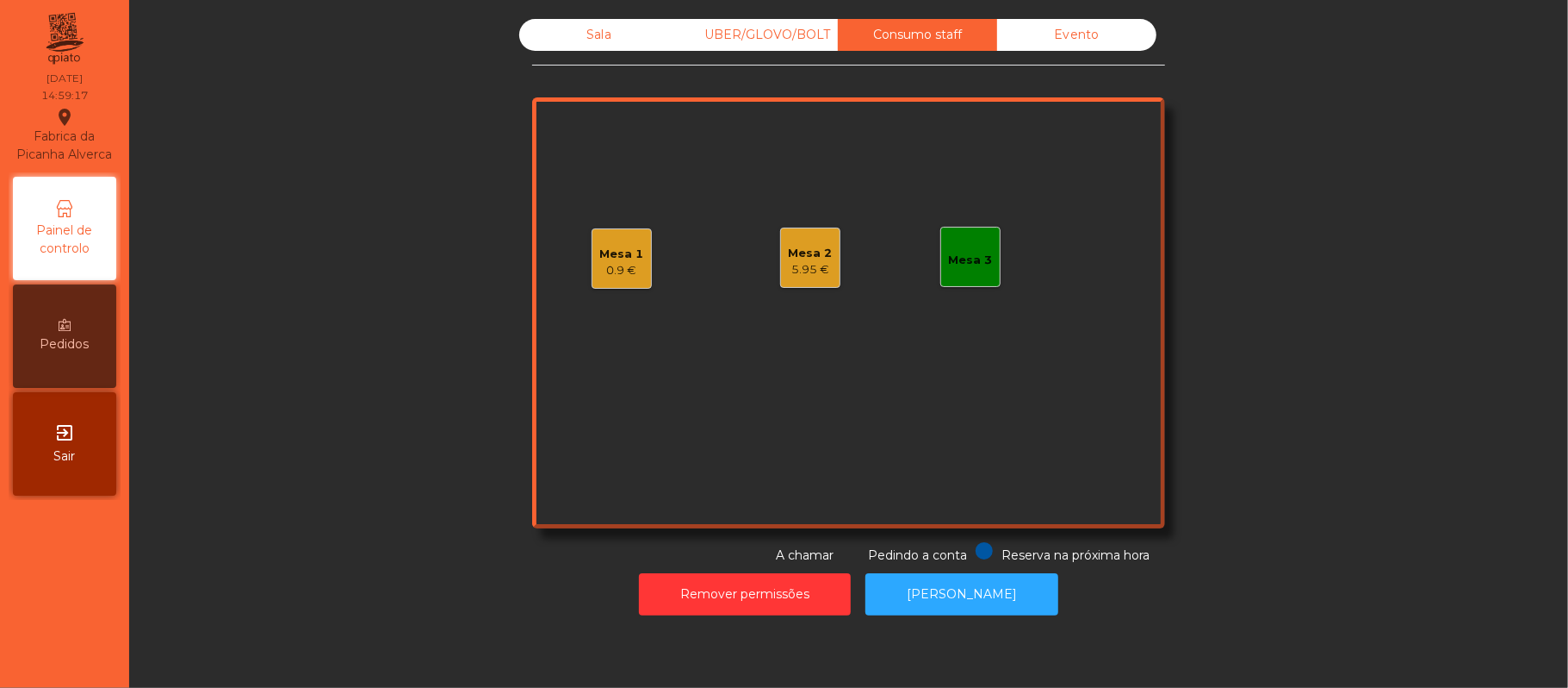
click at [589, 35] on div "Sala" at bounding box center [599, 35] width 159 height 32
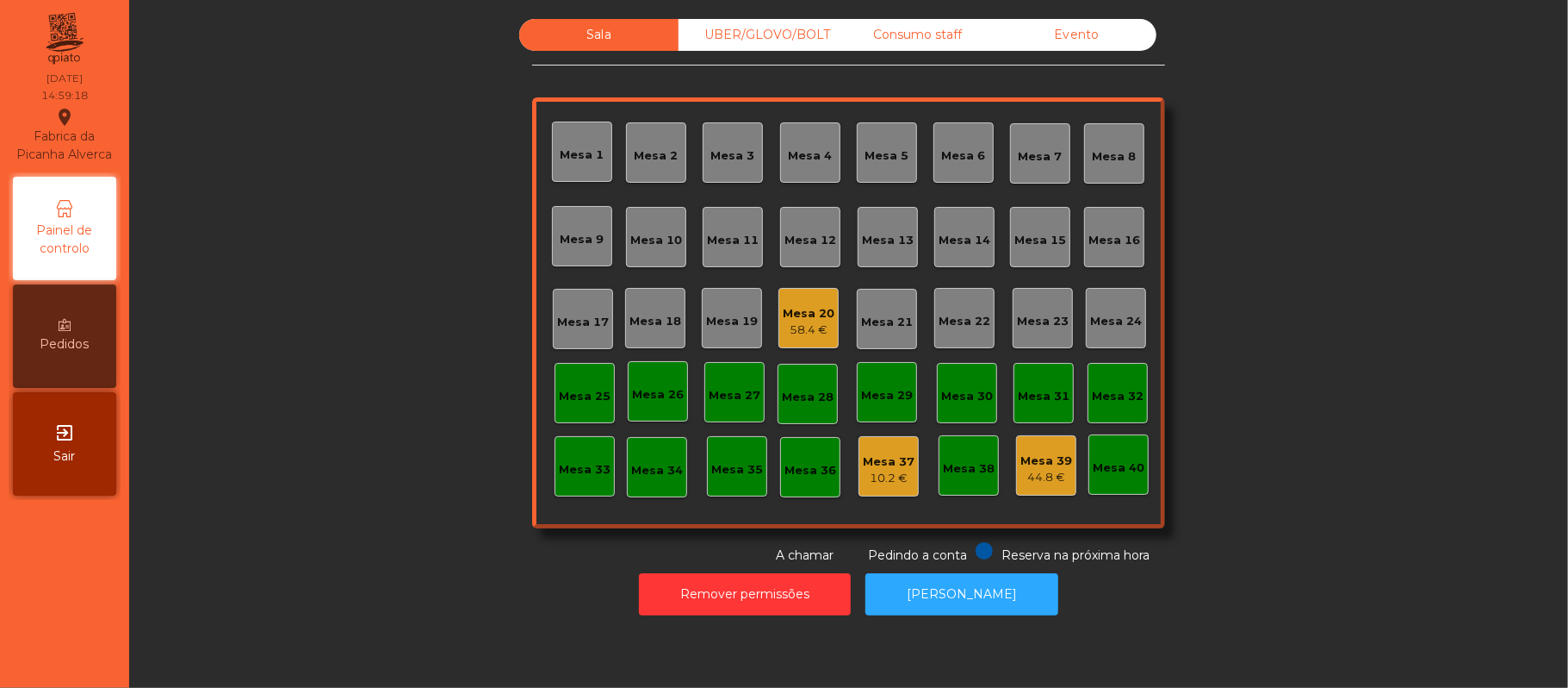
click at [796, 342] on div "Mesa 20 58.4 €" at bounding box center [808, 317] width 60 height 60
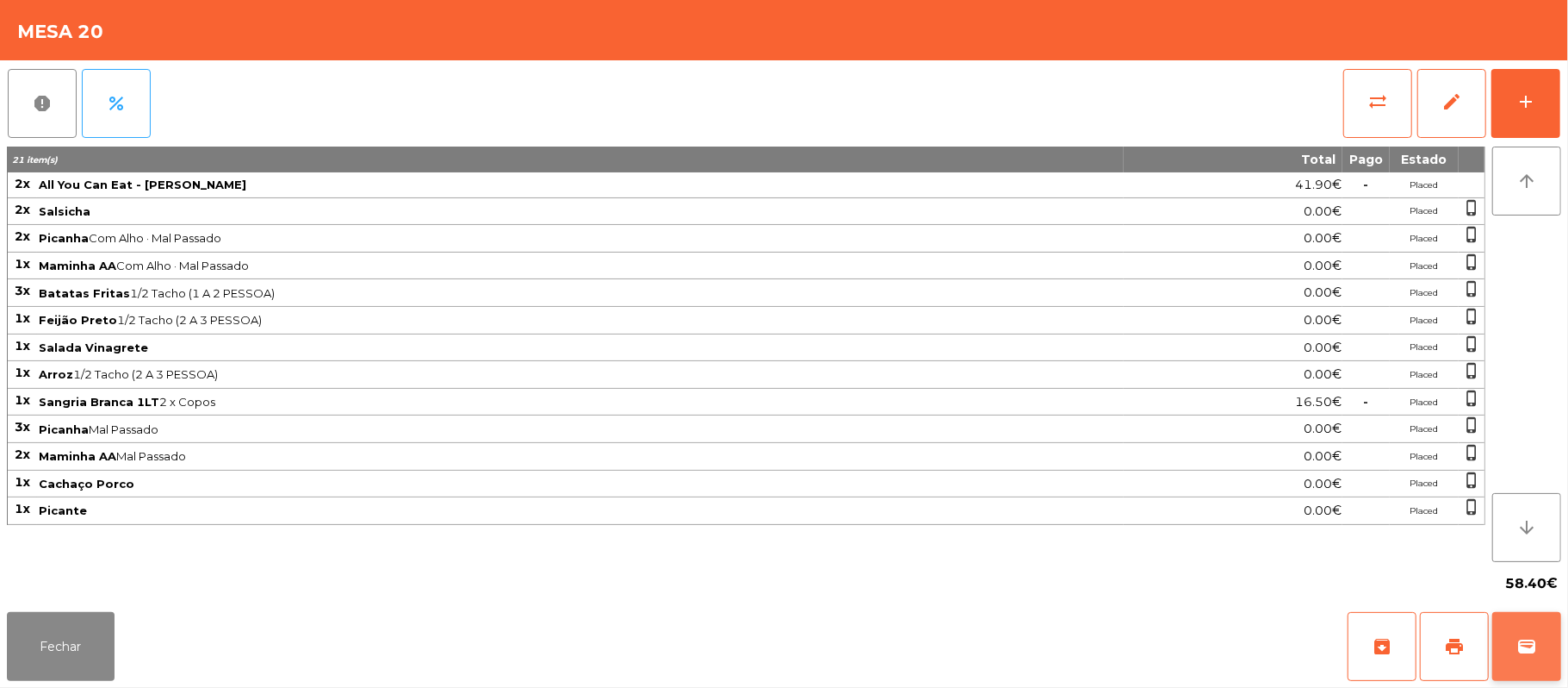
click at [1522, 648] on span "wallet" at bounding box center [1527, 646] width 21 height 21
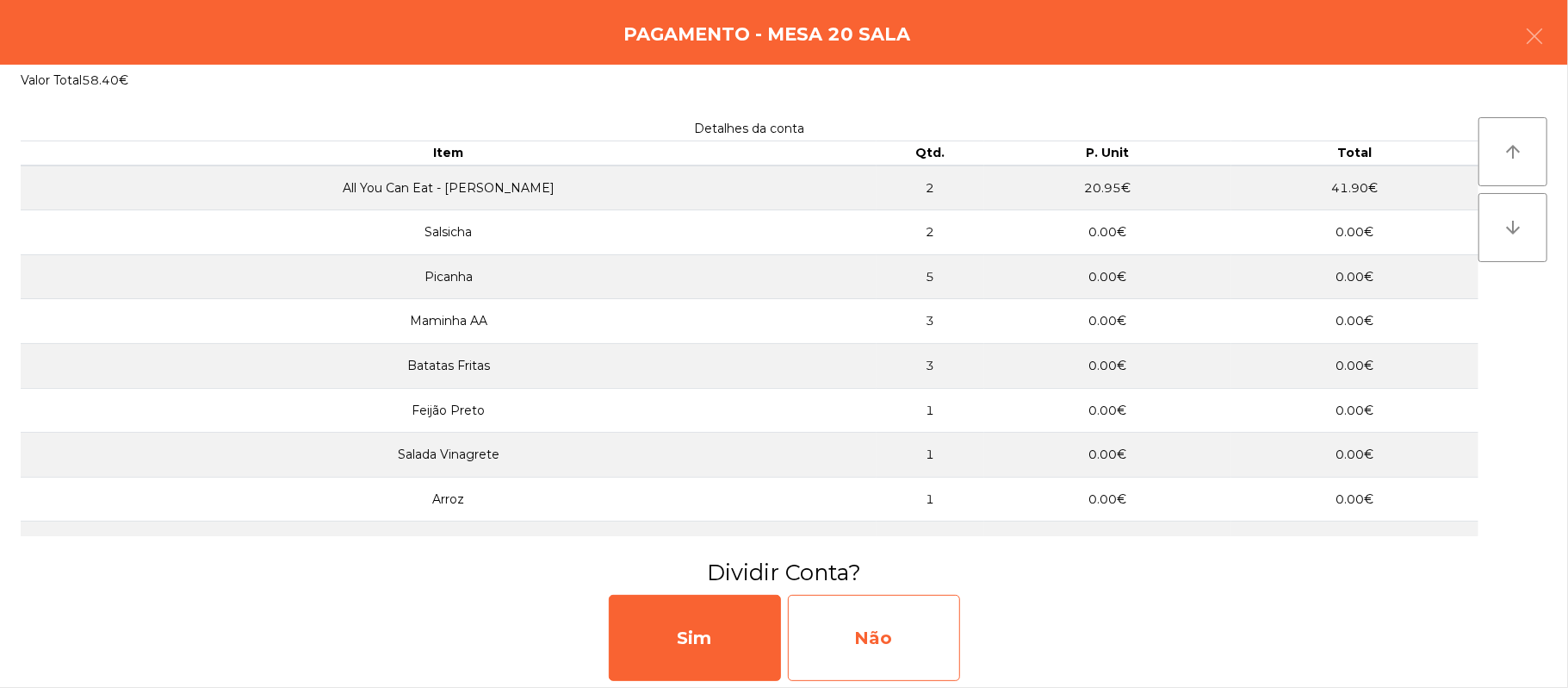
click at [858, 610] on div "Não" at bounding box center [874, 637] width 172 height 86
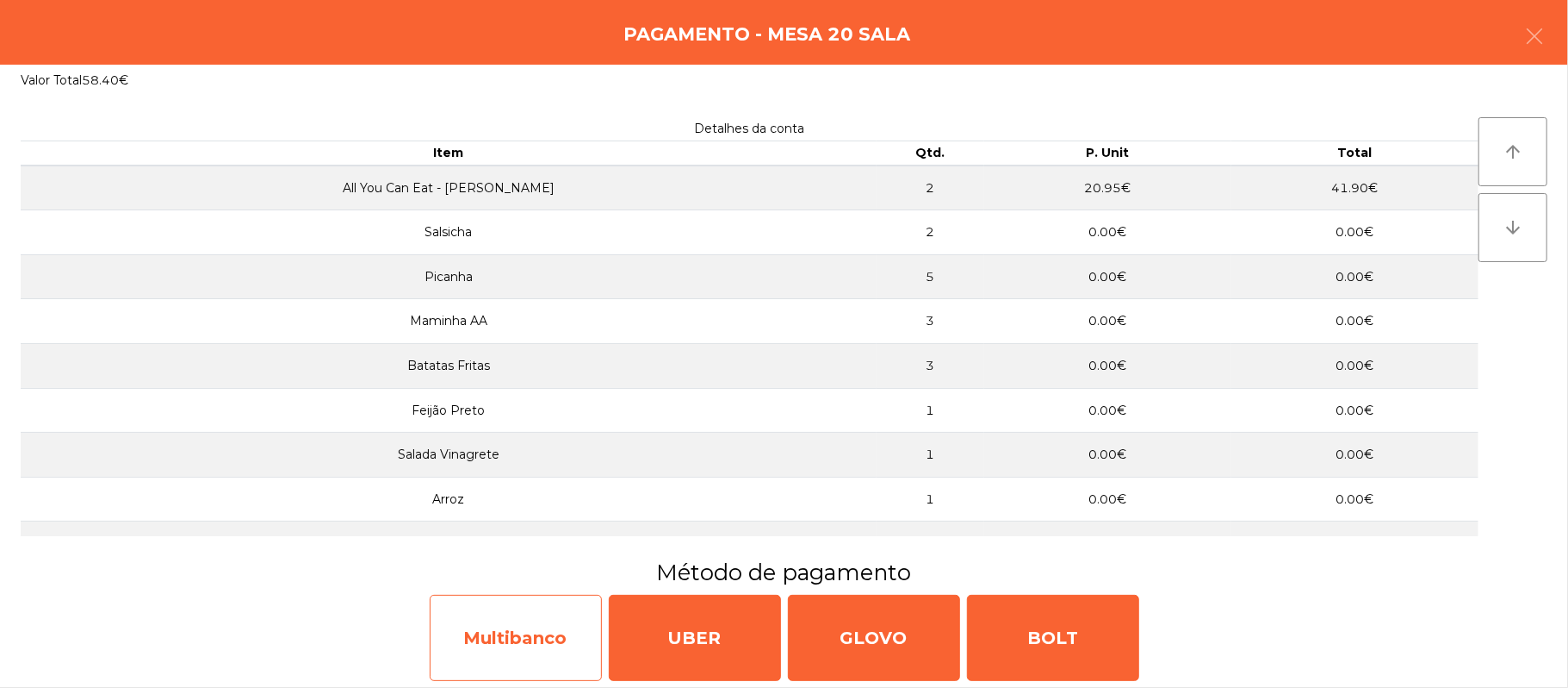
click at [517, 677] on div "Multibanco" at bounding box center [515, 637] width 172 height 86
select select "**"
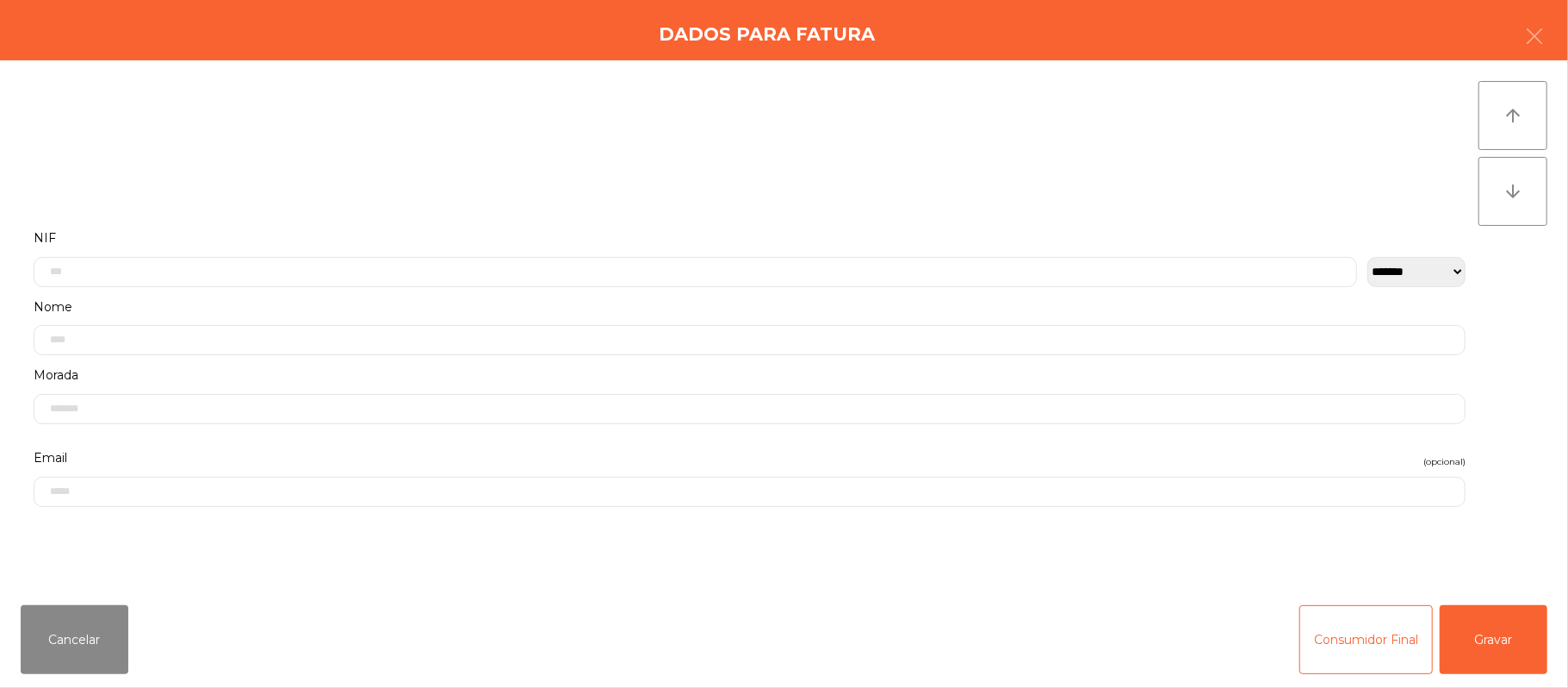
click at [508, 303] on label "Nome" at bounding box center [749, 307] width 1432 height 23
click at [404, 271] on input "text" at bounding box center [695, 271] width 1324 height 30
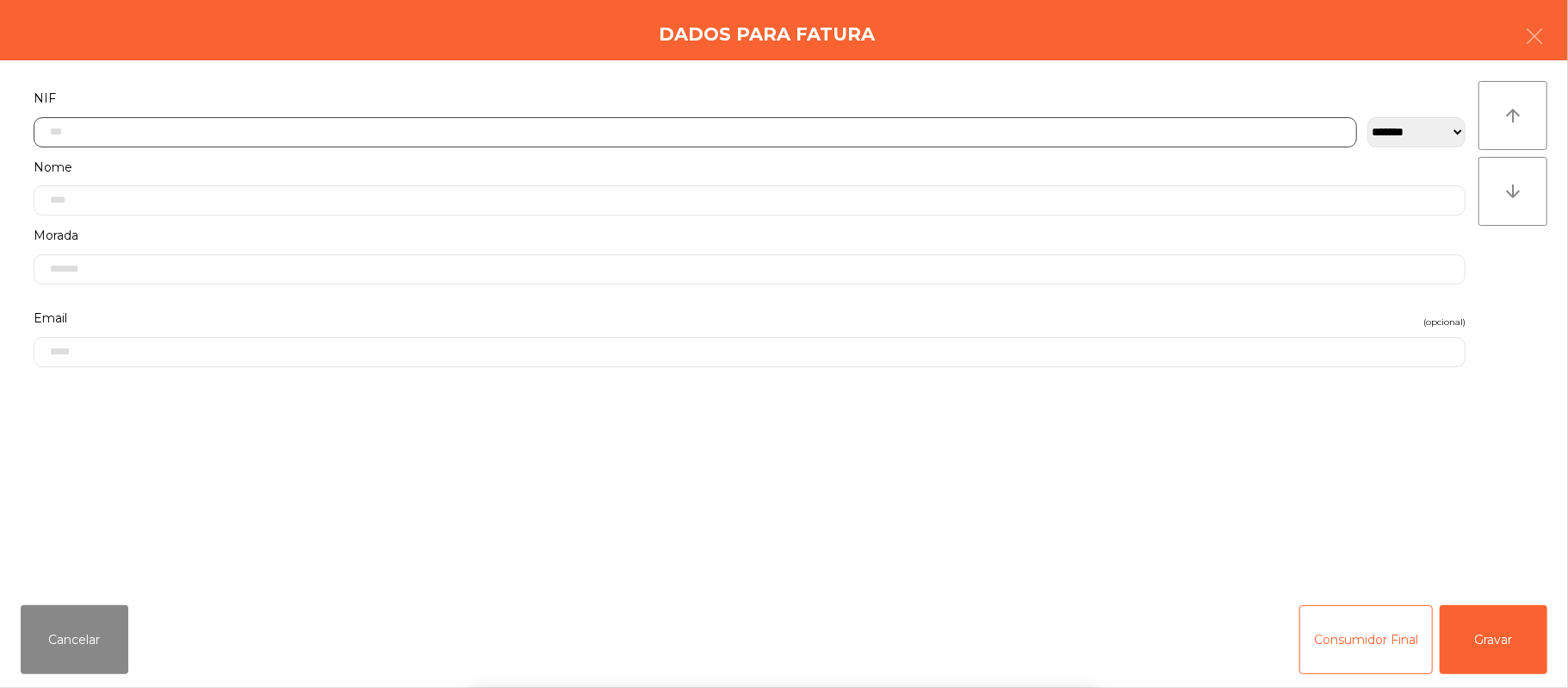
scroll to position [145, 0]
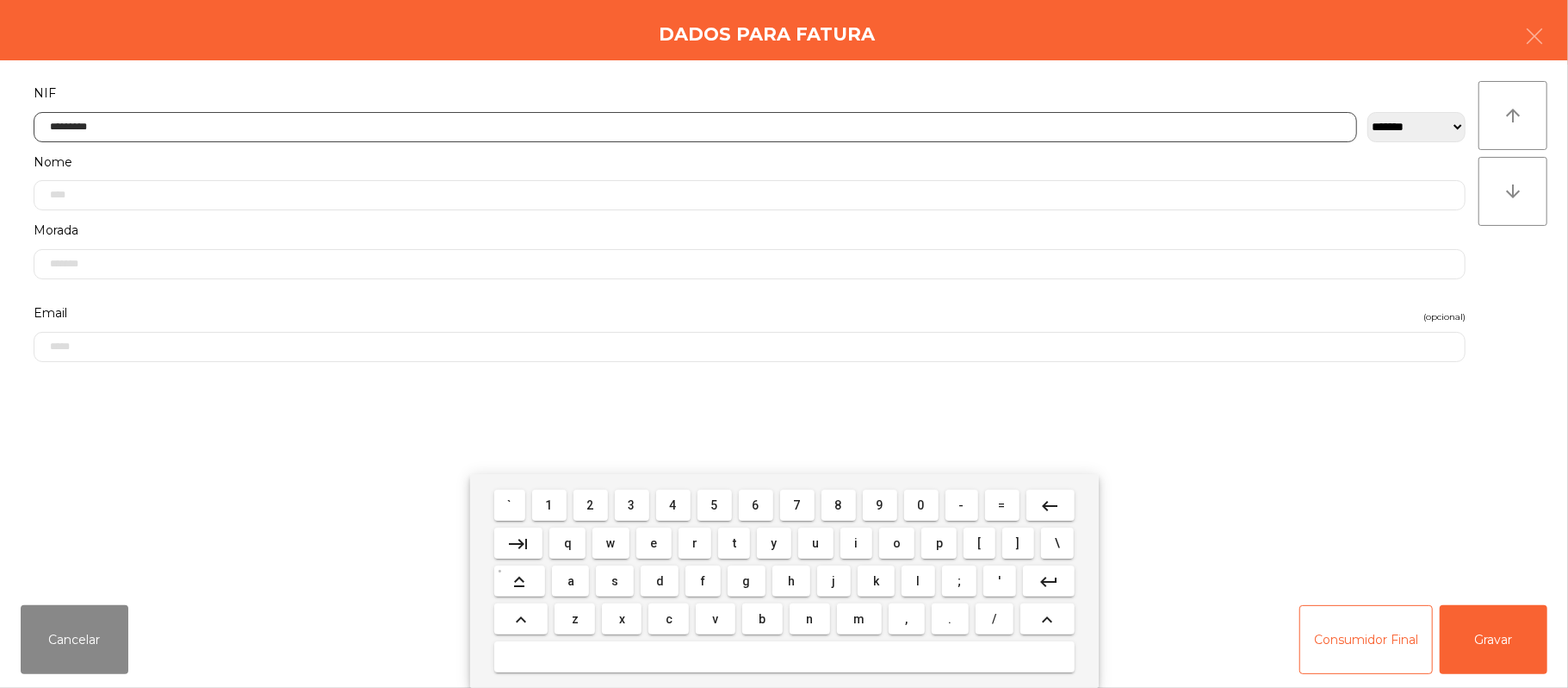
type input "*********"
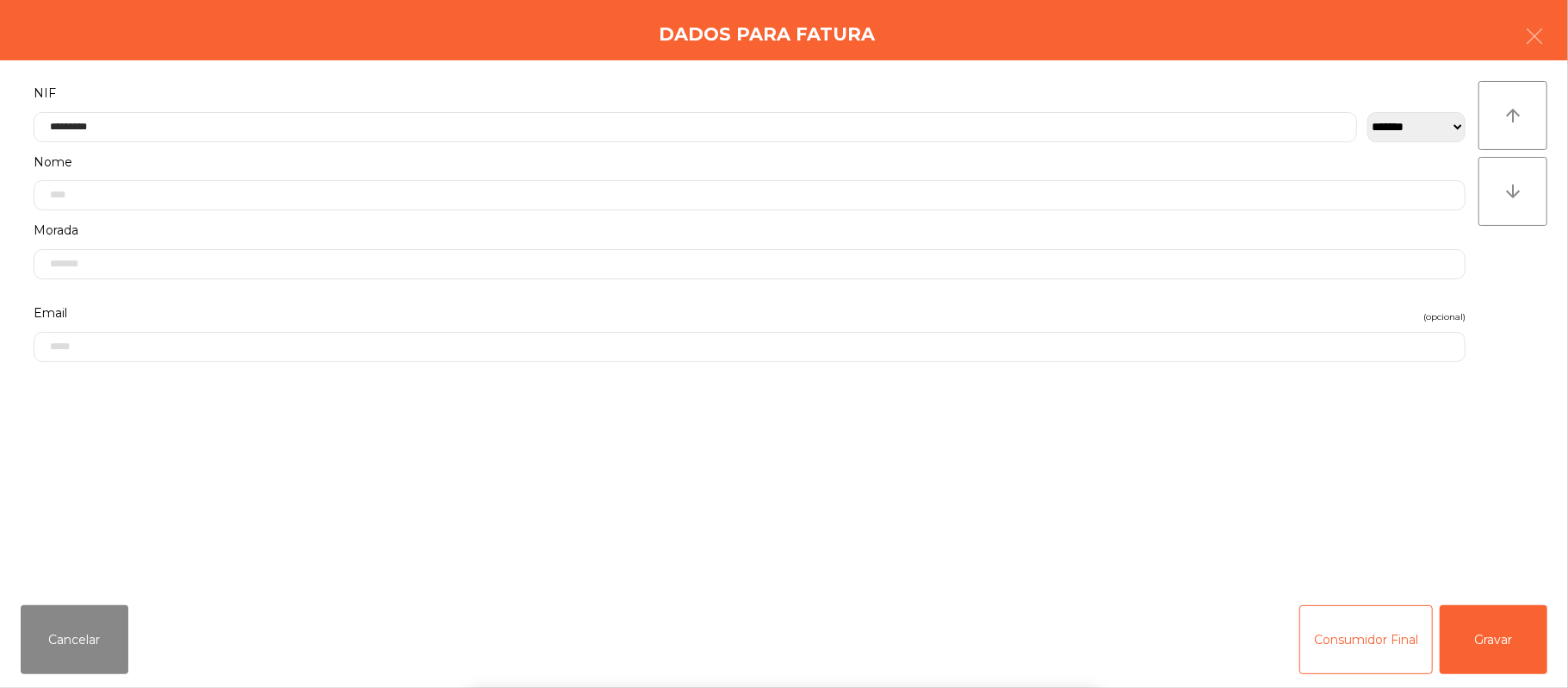
click at [1469, 632] on div "` 1 2 3 4 5 6 7 8 9 0 - = keyboard_backspace keyboard_tab q w e r t y u i o p […" at bounding box center [784, 580] width 1568 height 213
click at [1466, 641] on button "Gravar" at bounding box center [1493, 639] width 108 height 69
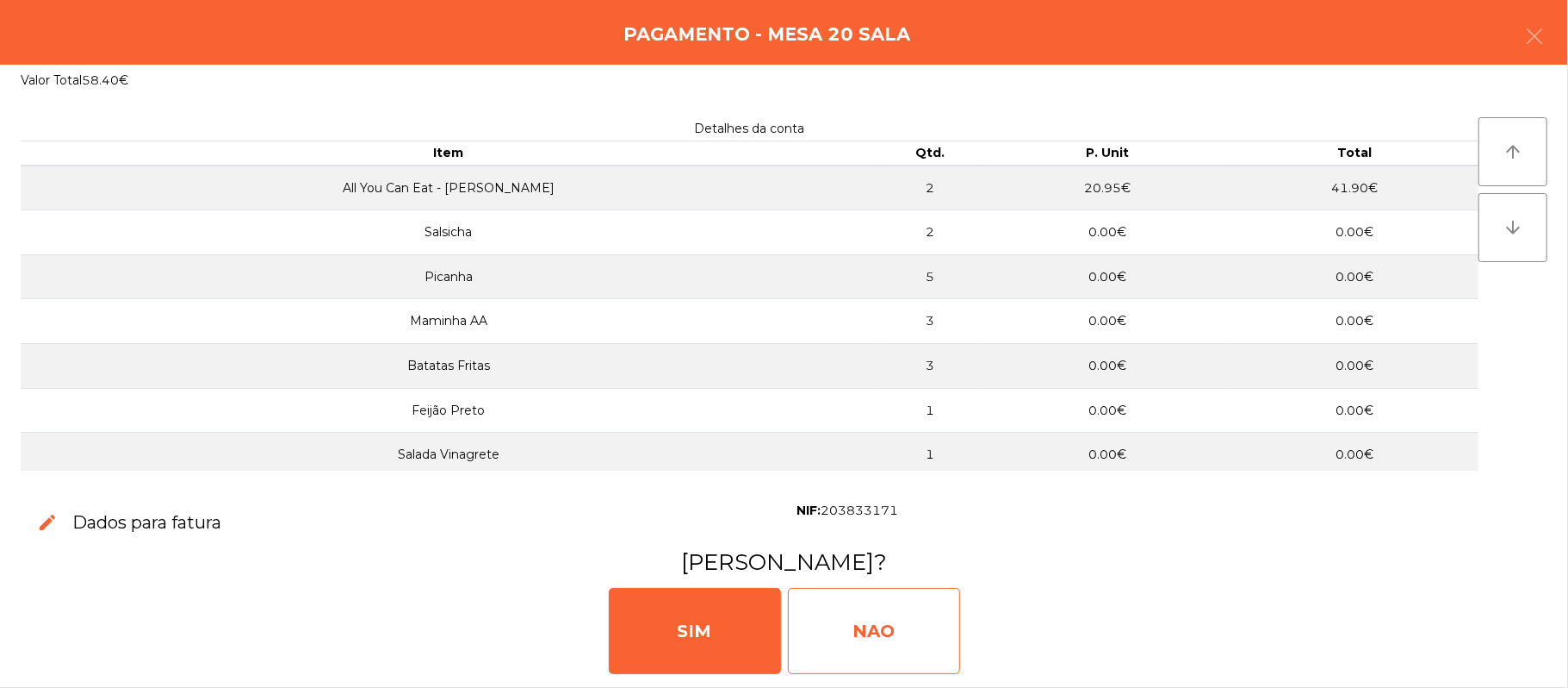
click at [840, 643] on div "NAO" at bounding box center [874, 631] width 172 height 86
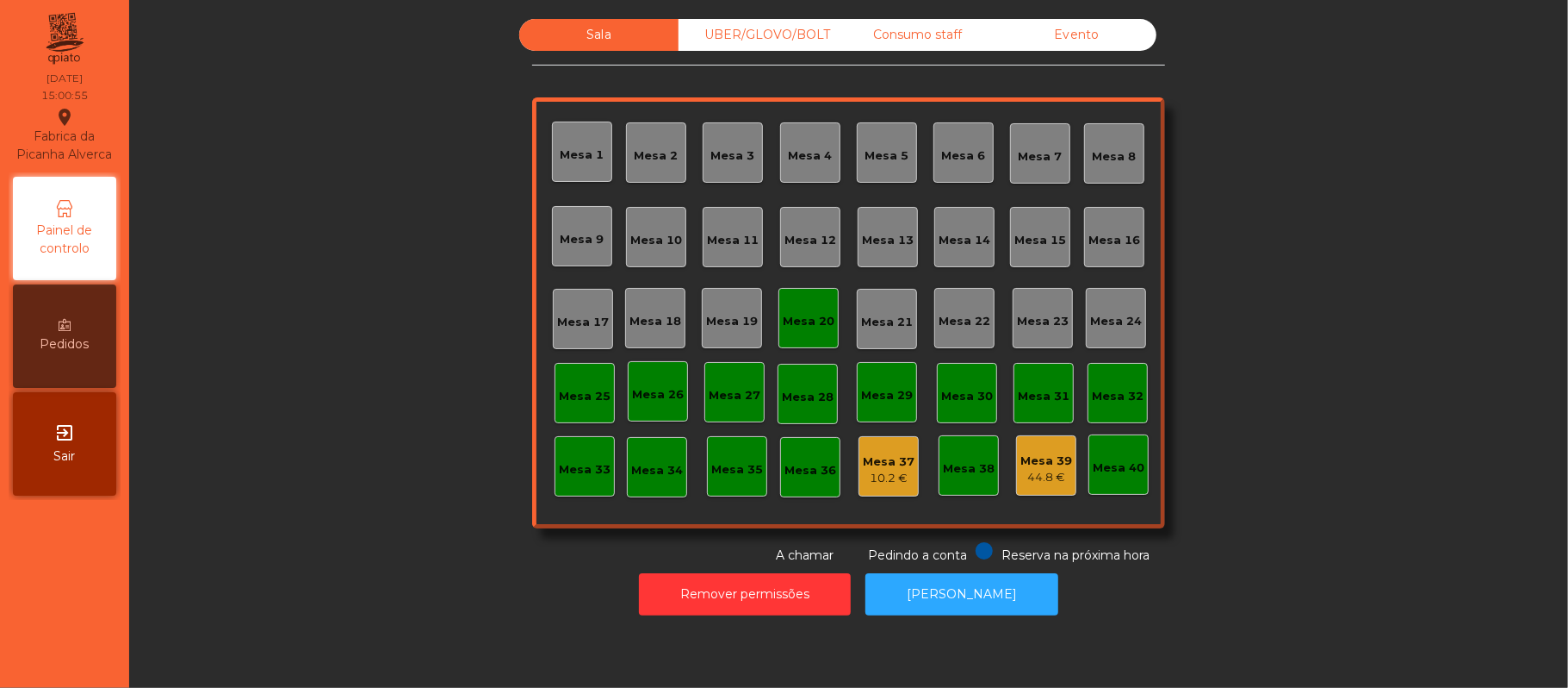
click at [820, 329] on div "Mesa 20" at bounding box center [808, 317] width 60 height 60
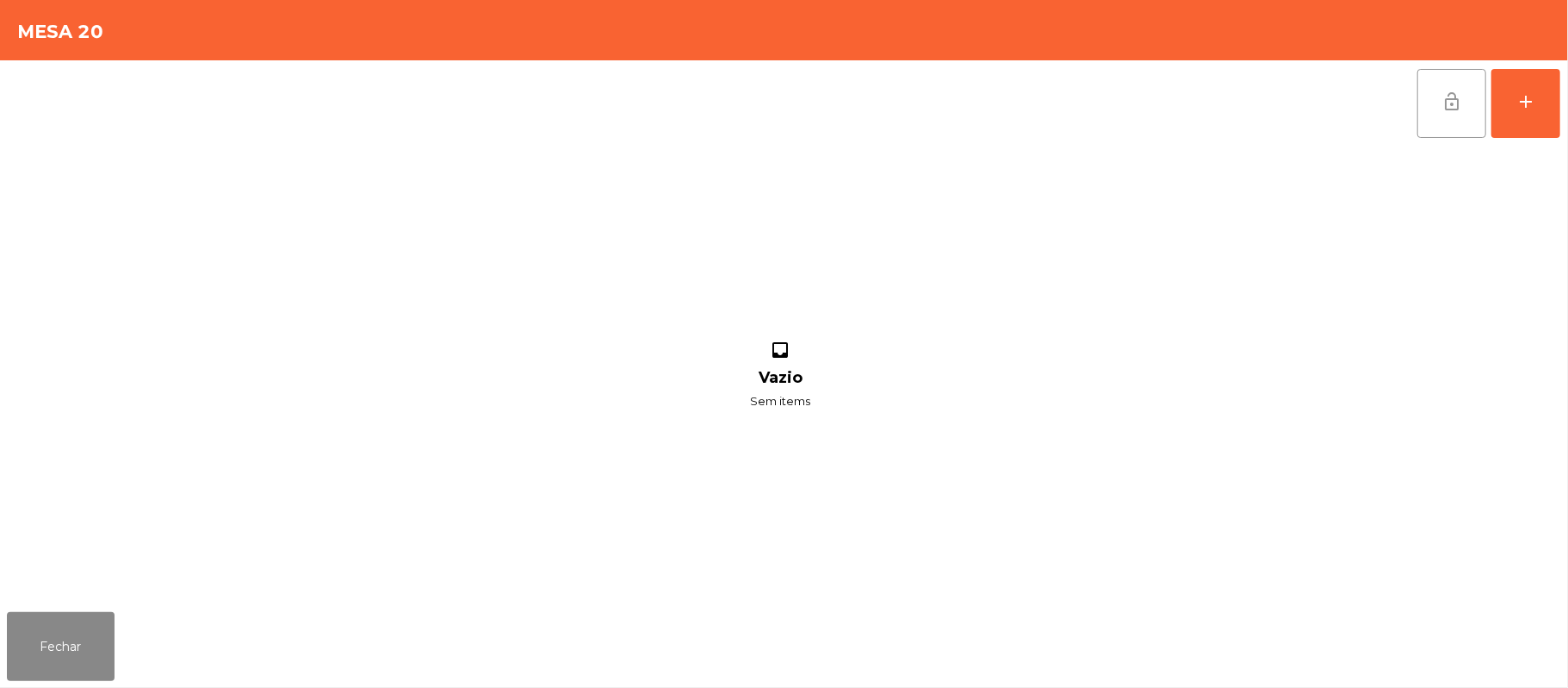
click at [1456, 84] on button "lock_open" at bounding box center [1452, 104] width 69 height 69
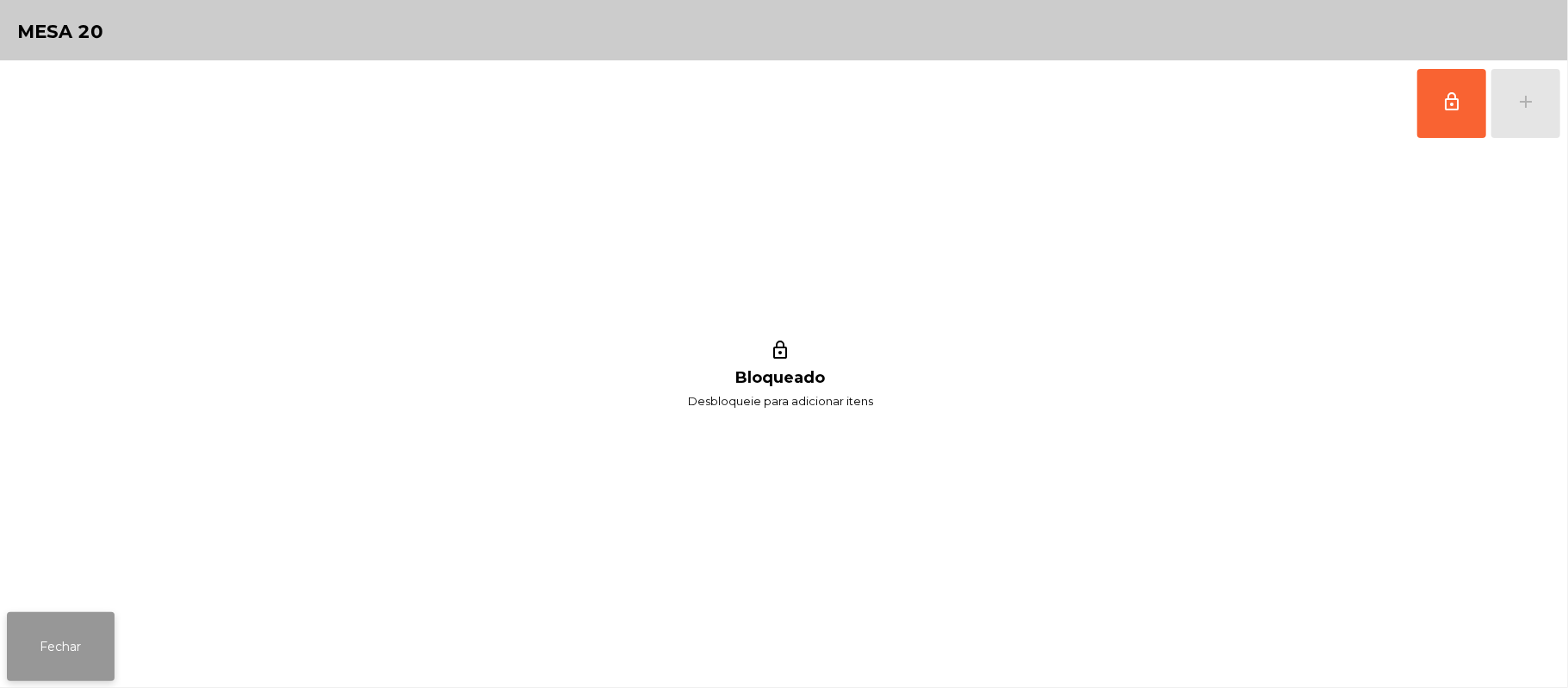
click at [70, 632] on button "Fechar" at bounding box center [60, 647] width 108 height 69
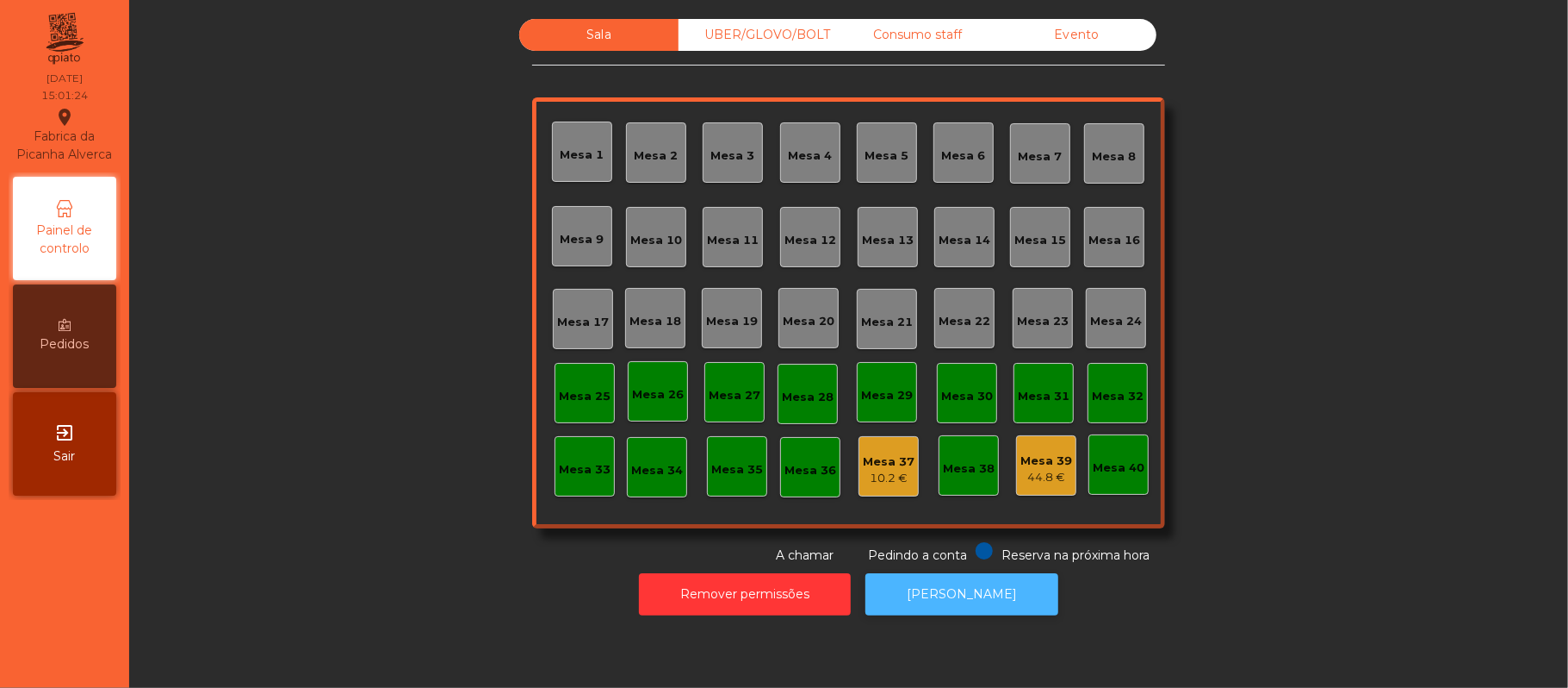
click at [945, 591] on button "[PERSON_NAME]" at bounding box center [962, 593] width 193 height 42
click at [986, 607] on button "[PERSON_NAME]" at bounding box center [962, 593] width 193 height 42
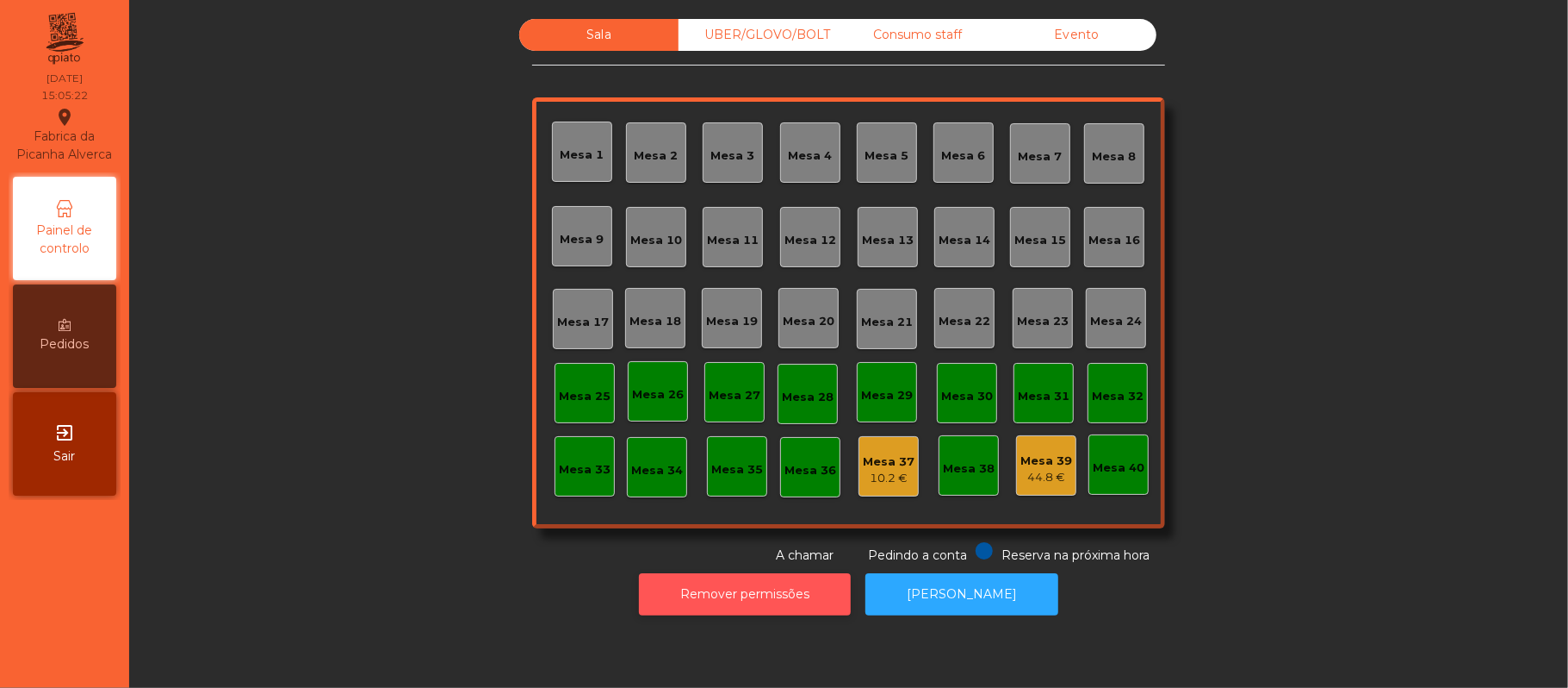
click at [652, 604] on button "Remover permissões" at bounding box center [745, 593] width 211 height 42
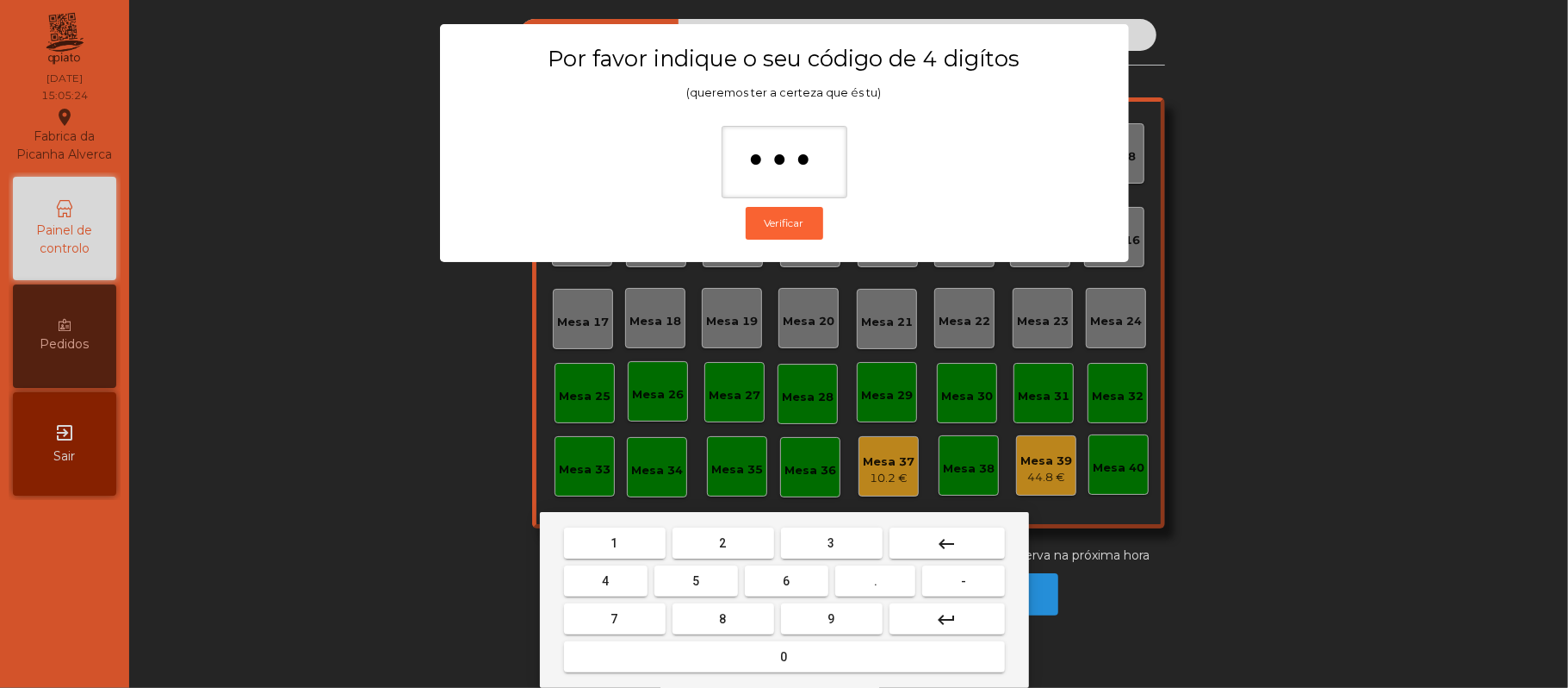
type input "****"
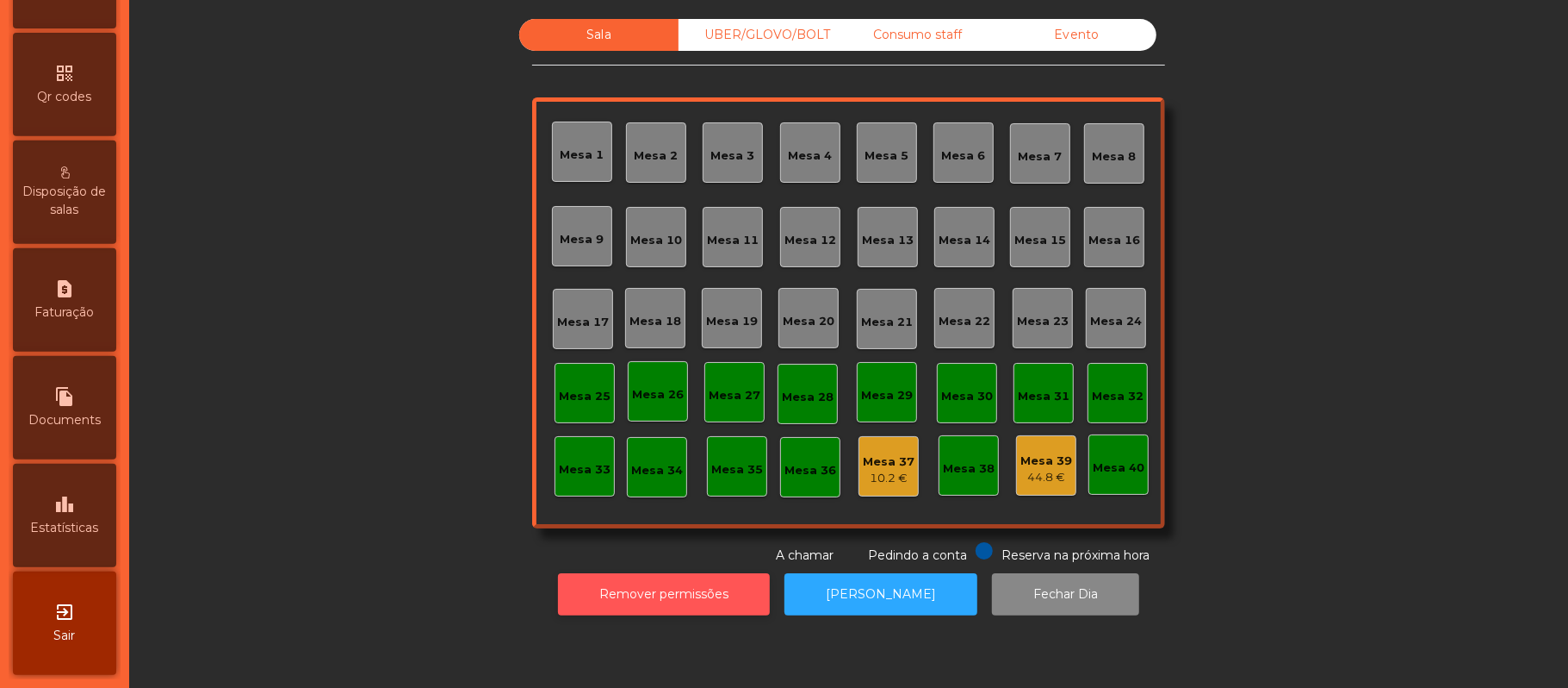
scroll to position [479, 0]
click at [91, 531] on span "Estatísticas" at bounding box center [65, 527] width 68 height 18
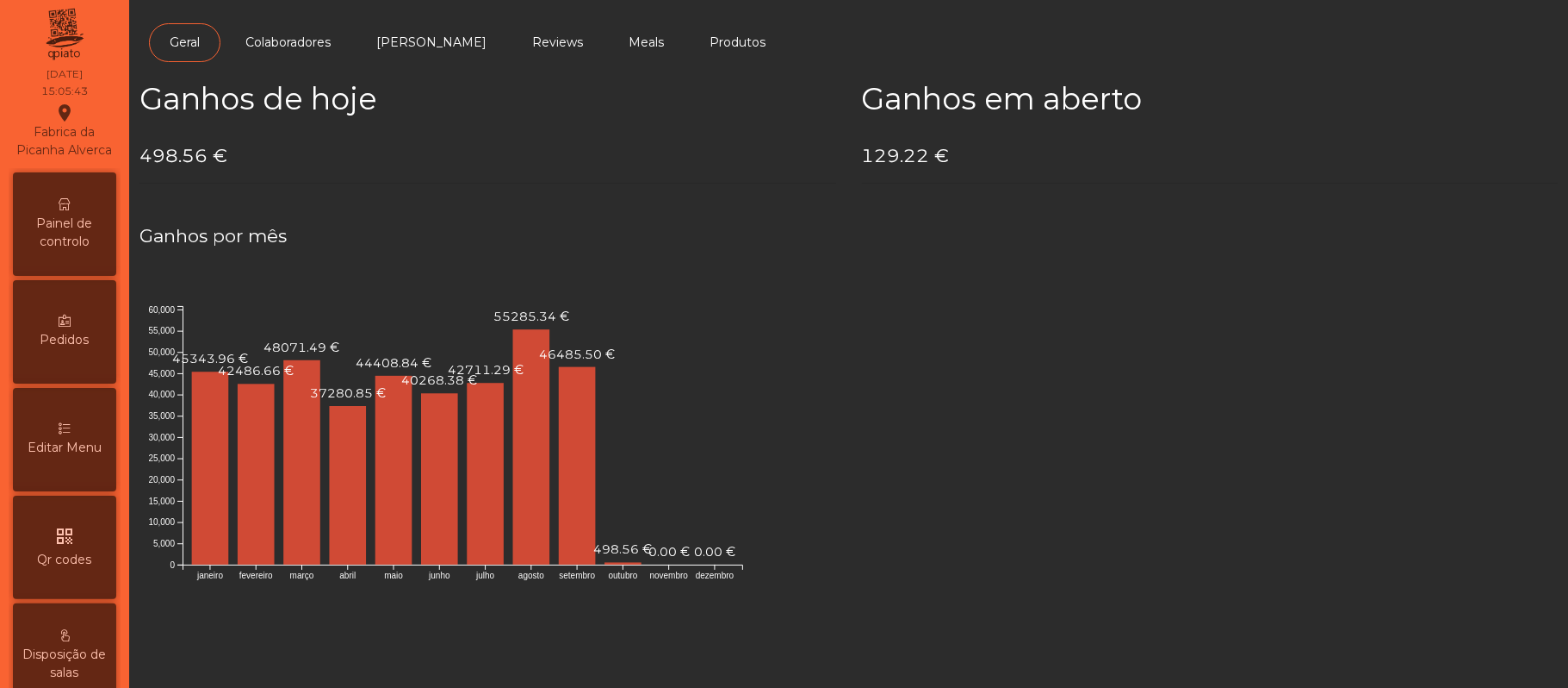
scroll to position [7, 0]
click at [91, 266] on div "Painel de controlo" at bounding box center [65, 221] width 103 height 103
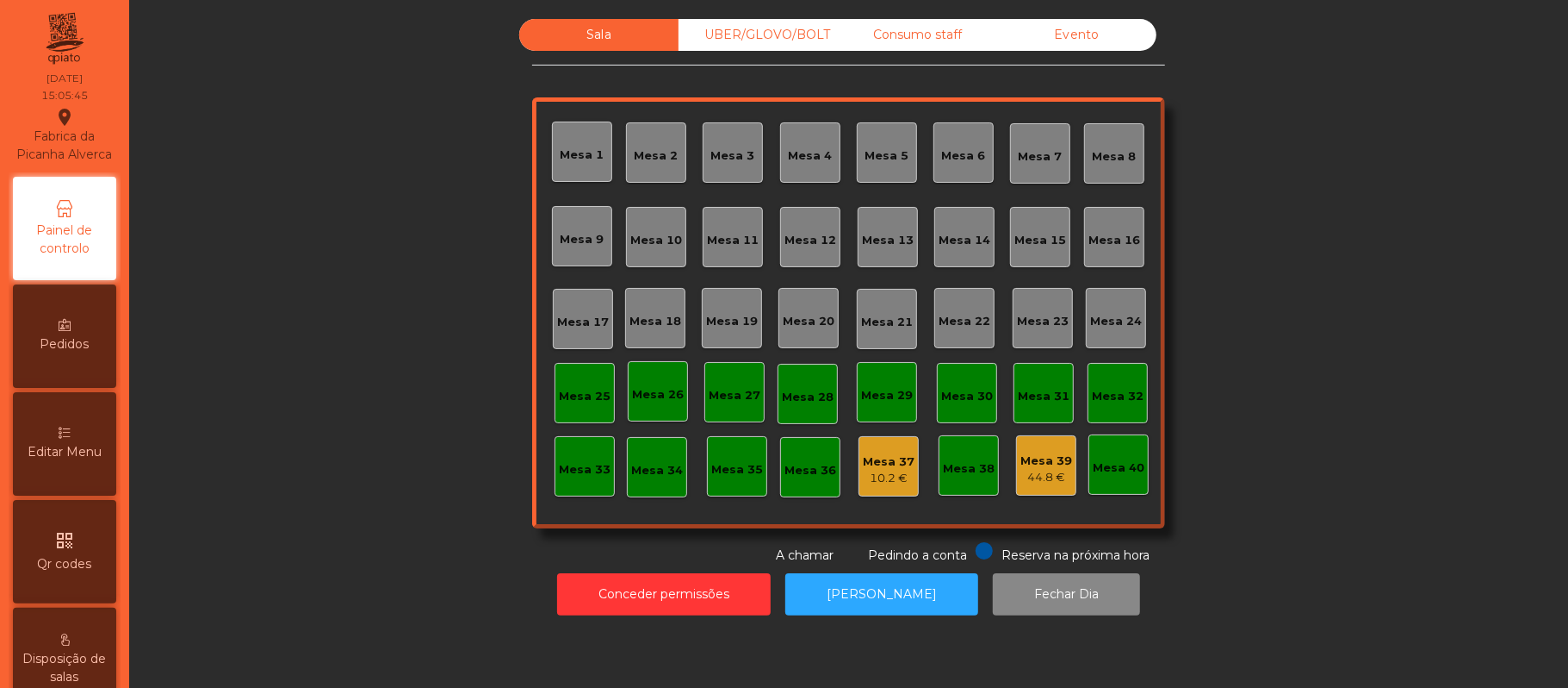
click at [1055, 38] on div "Evento" at bounding box center [1077, 35] width 159 height 32
